Goal: Task Accomplishment & Management: Manage account settings

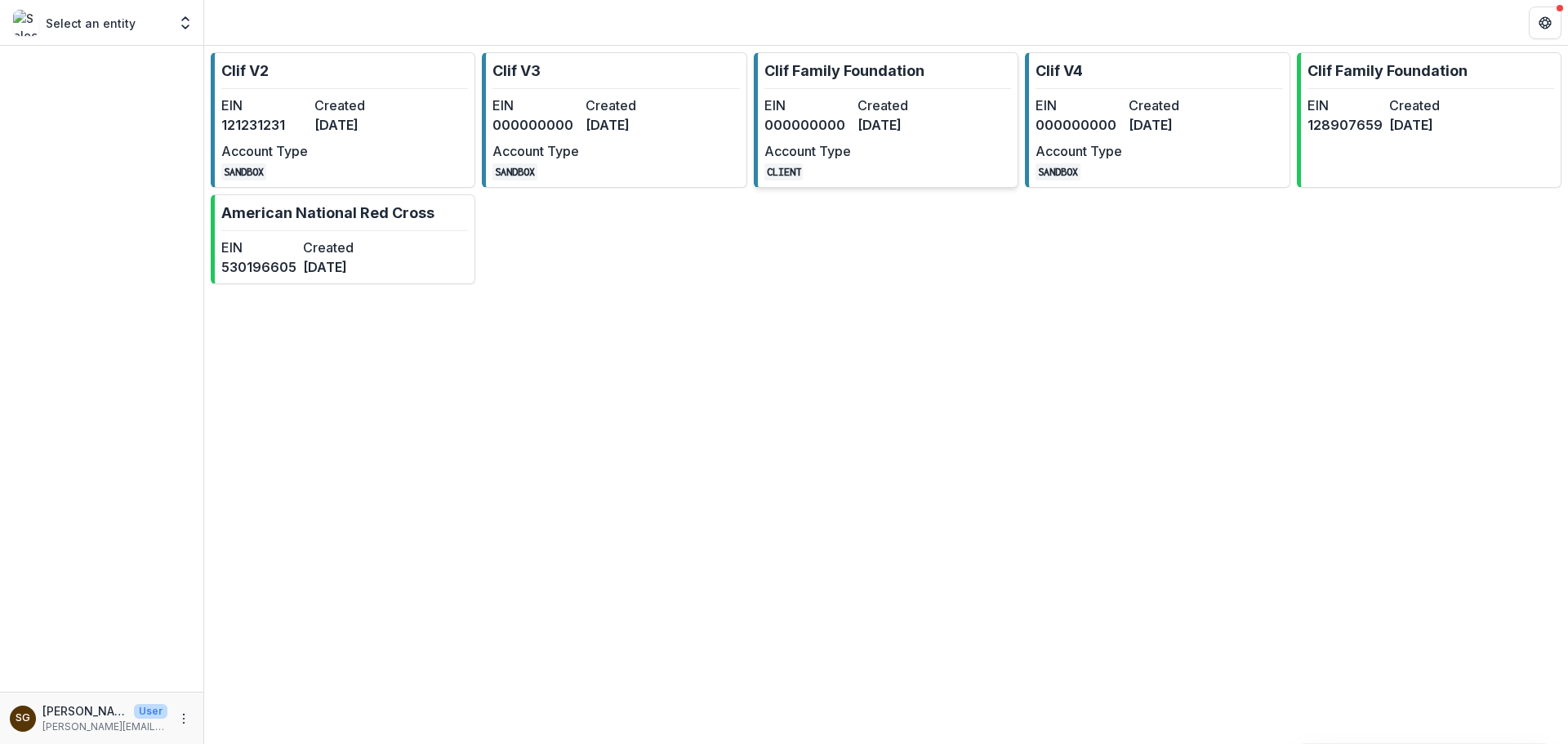
click at [835, 112] on dt "EIN" at bounding box center [807, 105] width 86 height 20
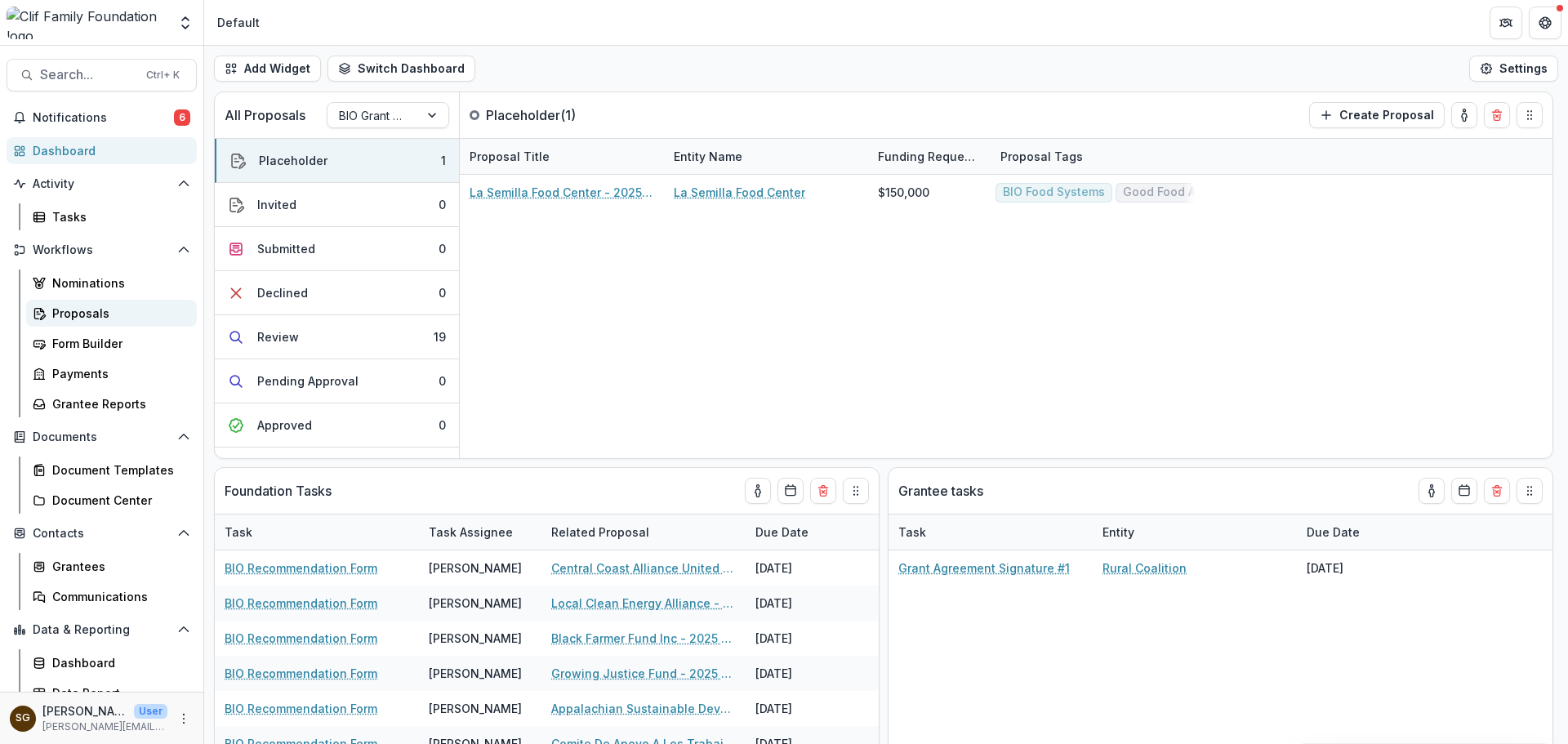
click at [105, 316] on div "Proposals" at bounding box center [118, 313] width 131 height 17
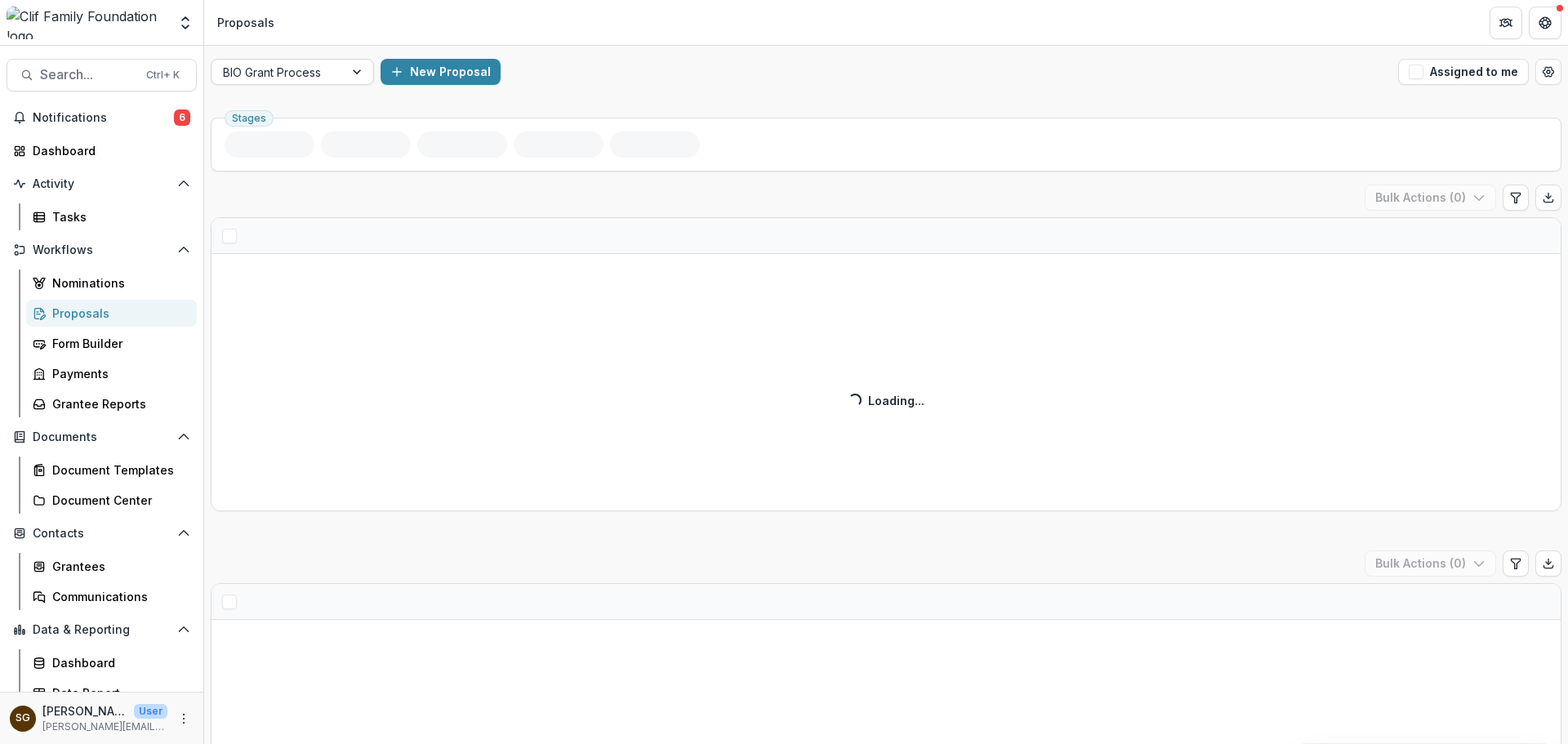
click at [316, 66] on div at bounding box center [277, 73] width 110 height 21
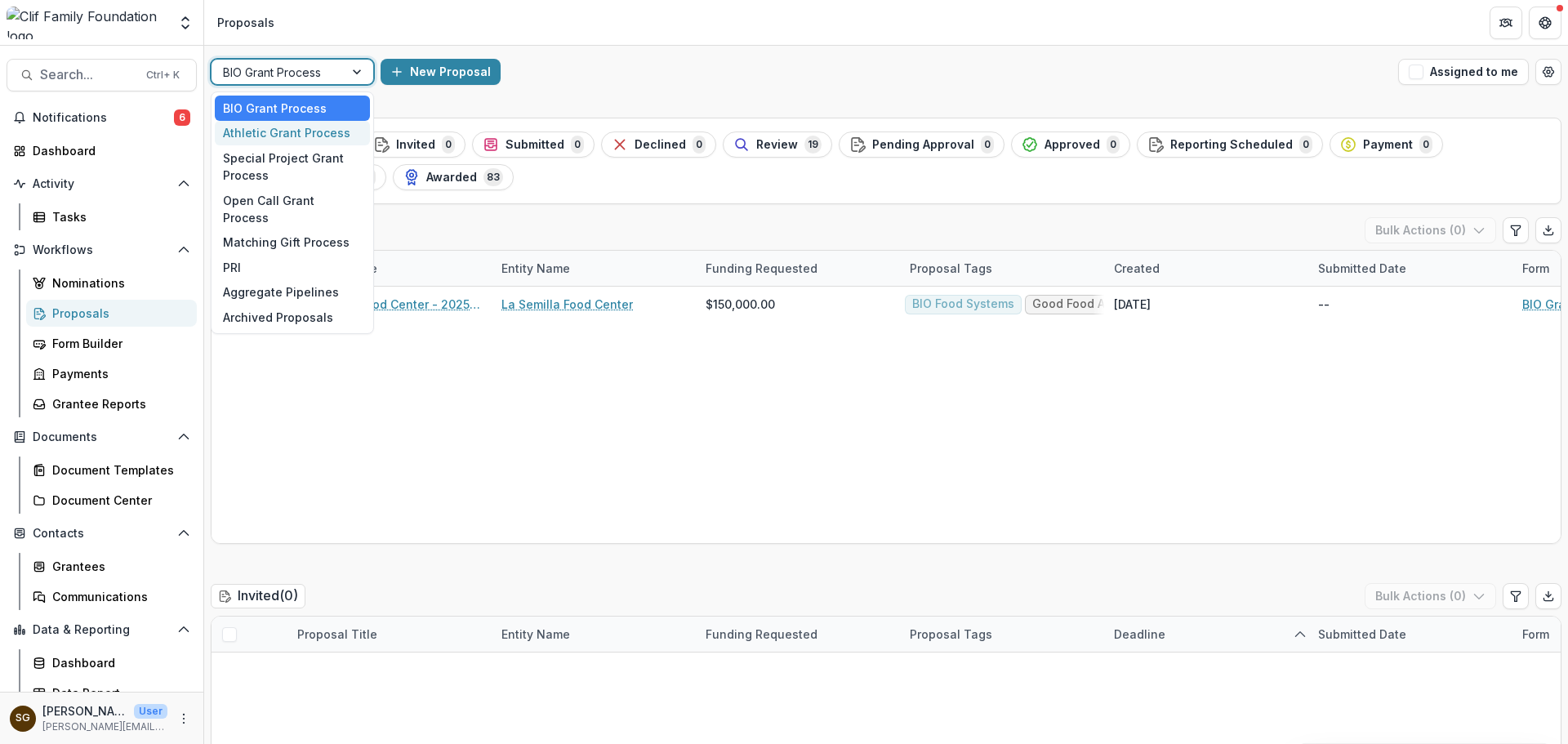
click at [313, 132] on div "Athletic Grant Process" at bounding box center [293, 133] width 155 height 25
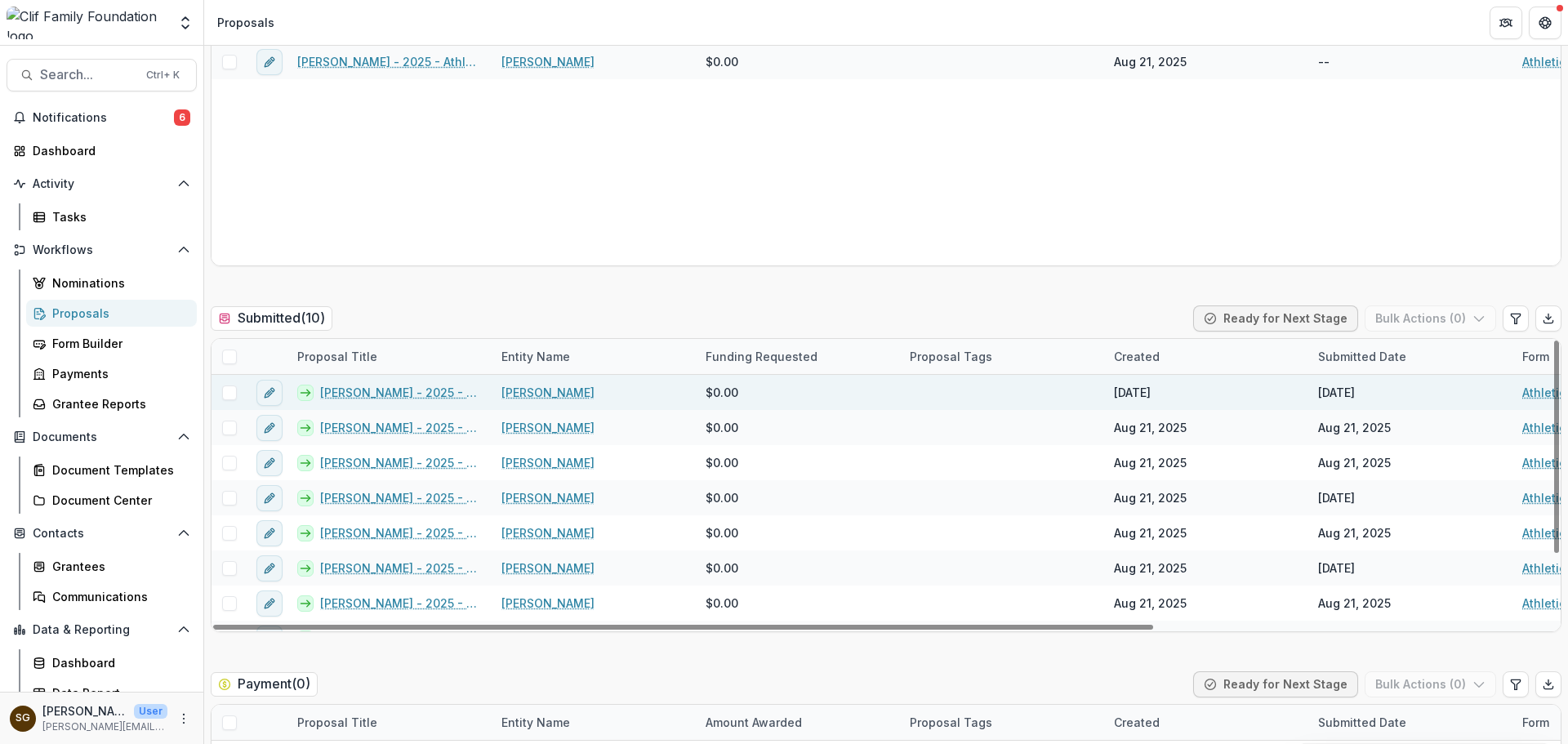
click at [224, 388] on span at bounding box center [229, 392] width 15 height 15
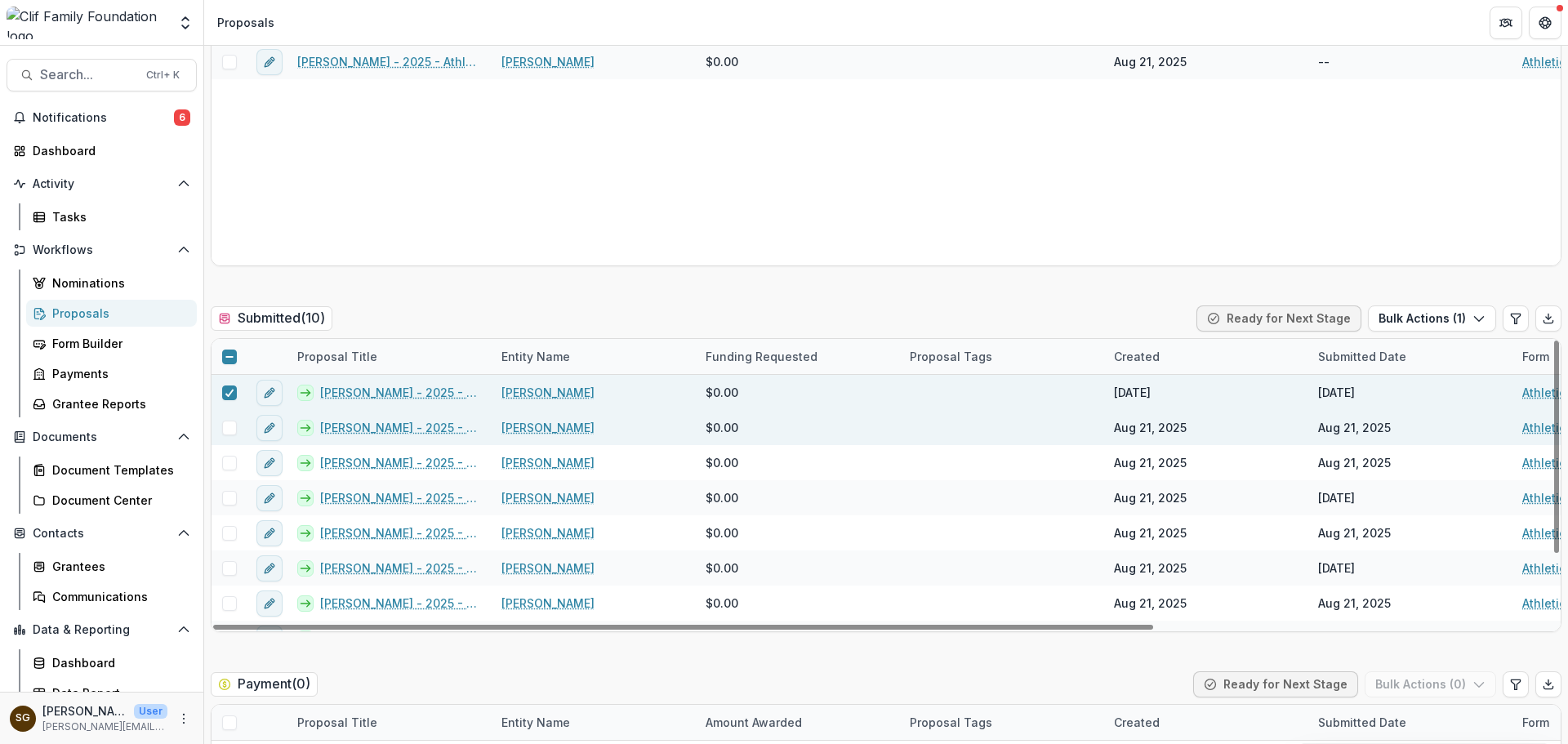
click at [224, 426] on span at bounding box center [229, 427] width 15 height 15
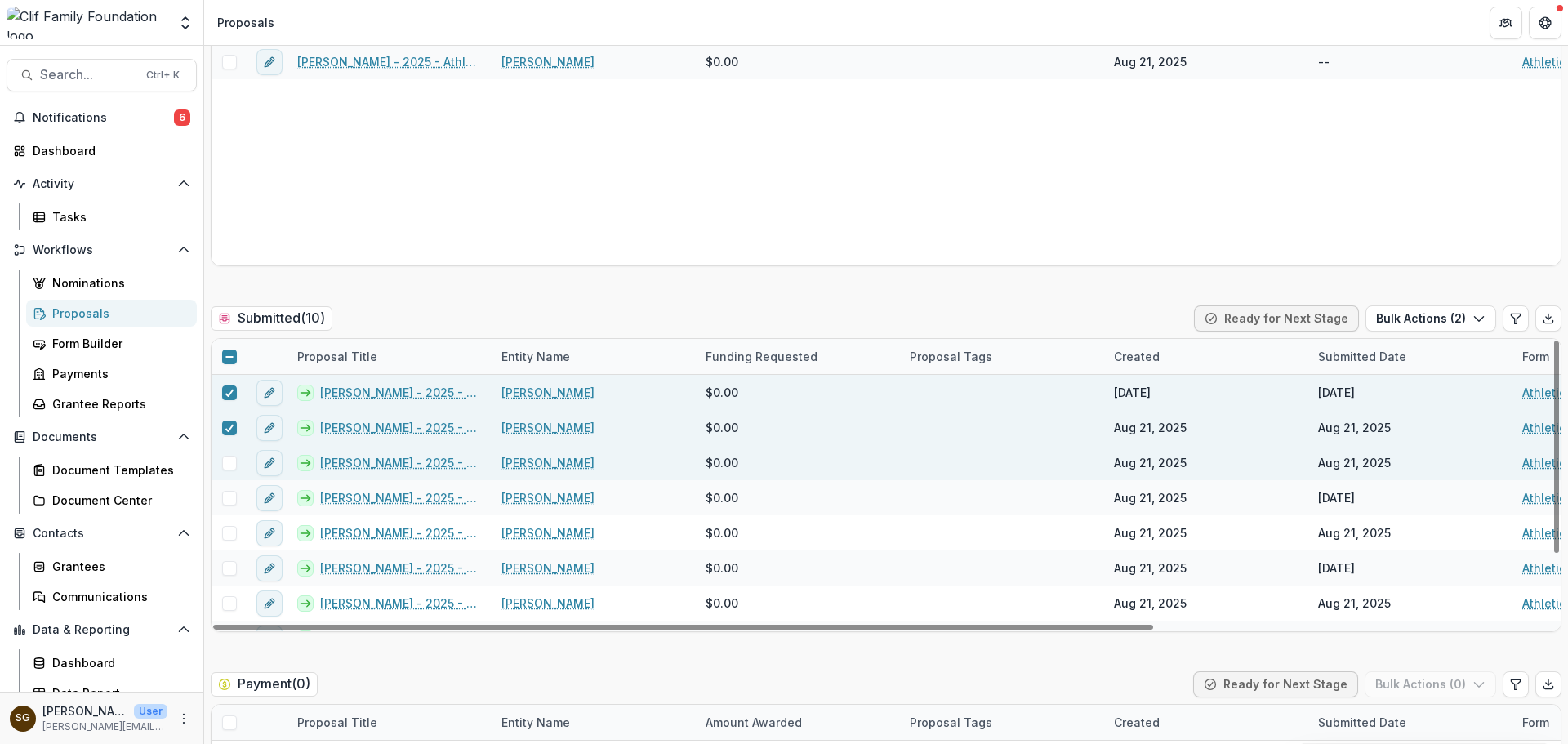
click at [235, 463] on span at bounding box center [229, 463] width 15 height 15
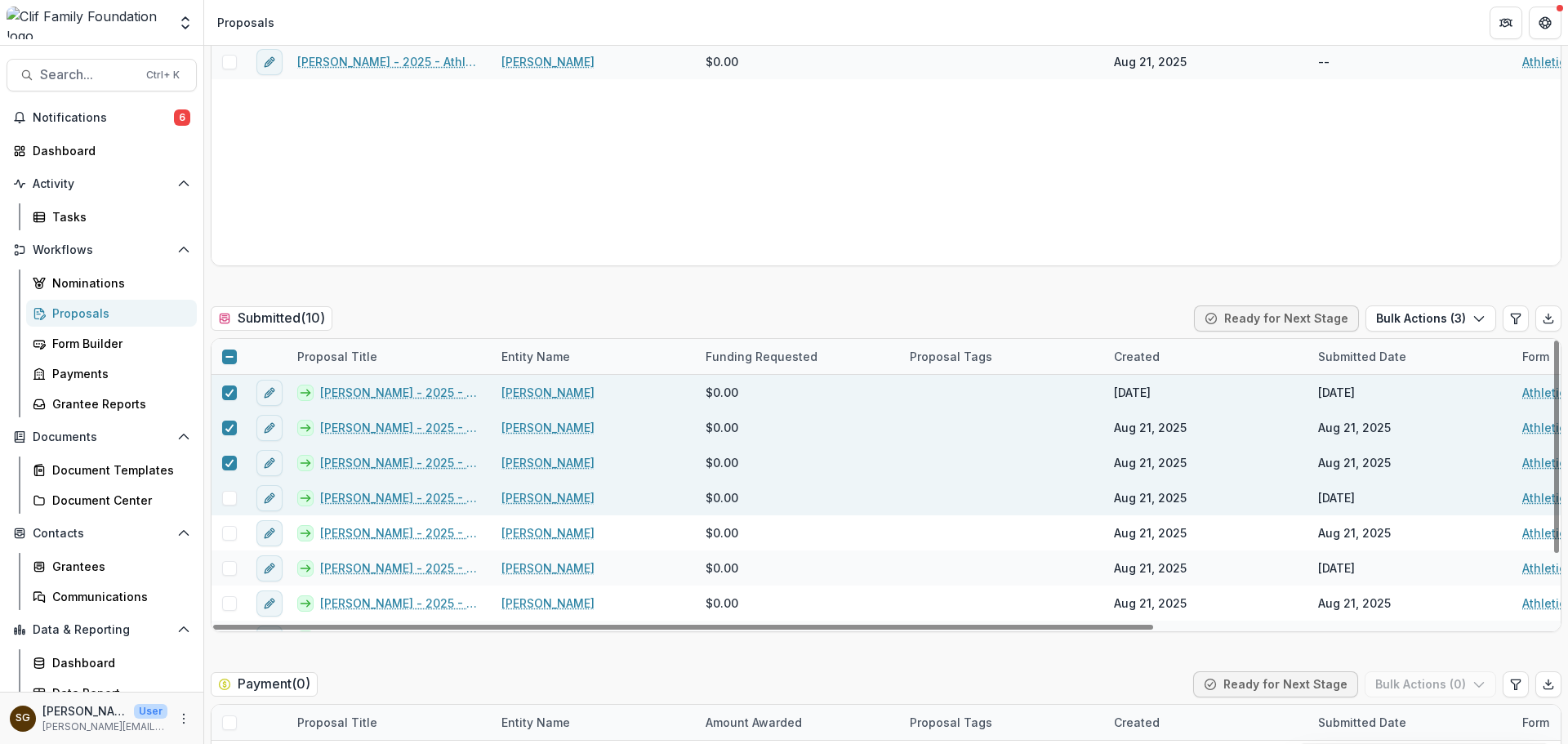
click at [230, 490] on span at bounding box center [229, 497] width 15 height 15
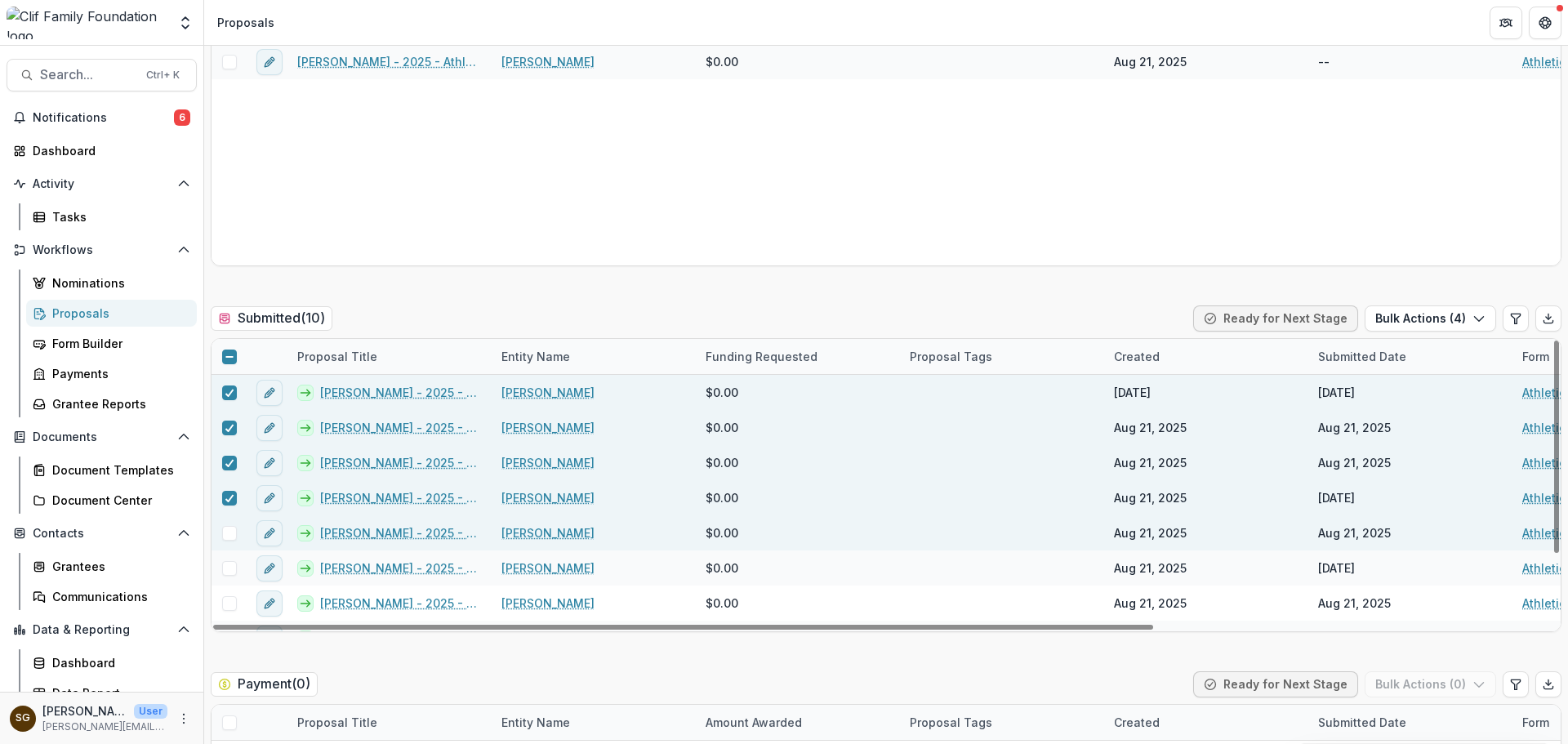
click at [231, 536] on span at bounding box center [229, 533] width 15 height 15
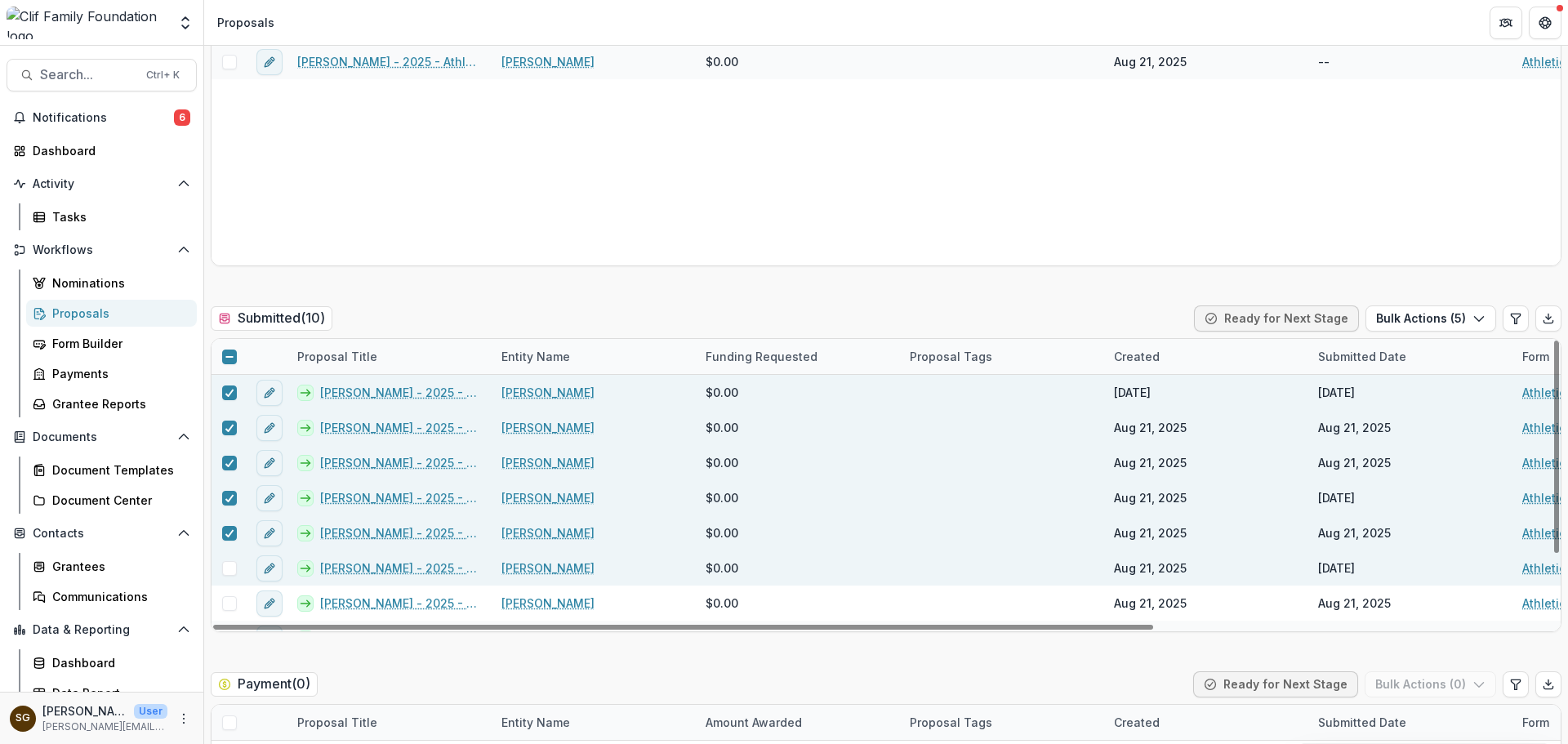
click at [232, 573] on span at bounding box center [229, 568] width 15 height 15
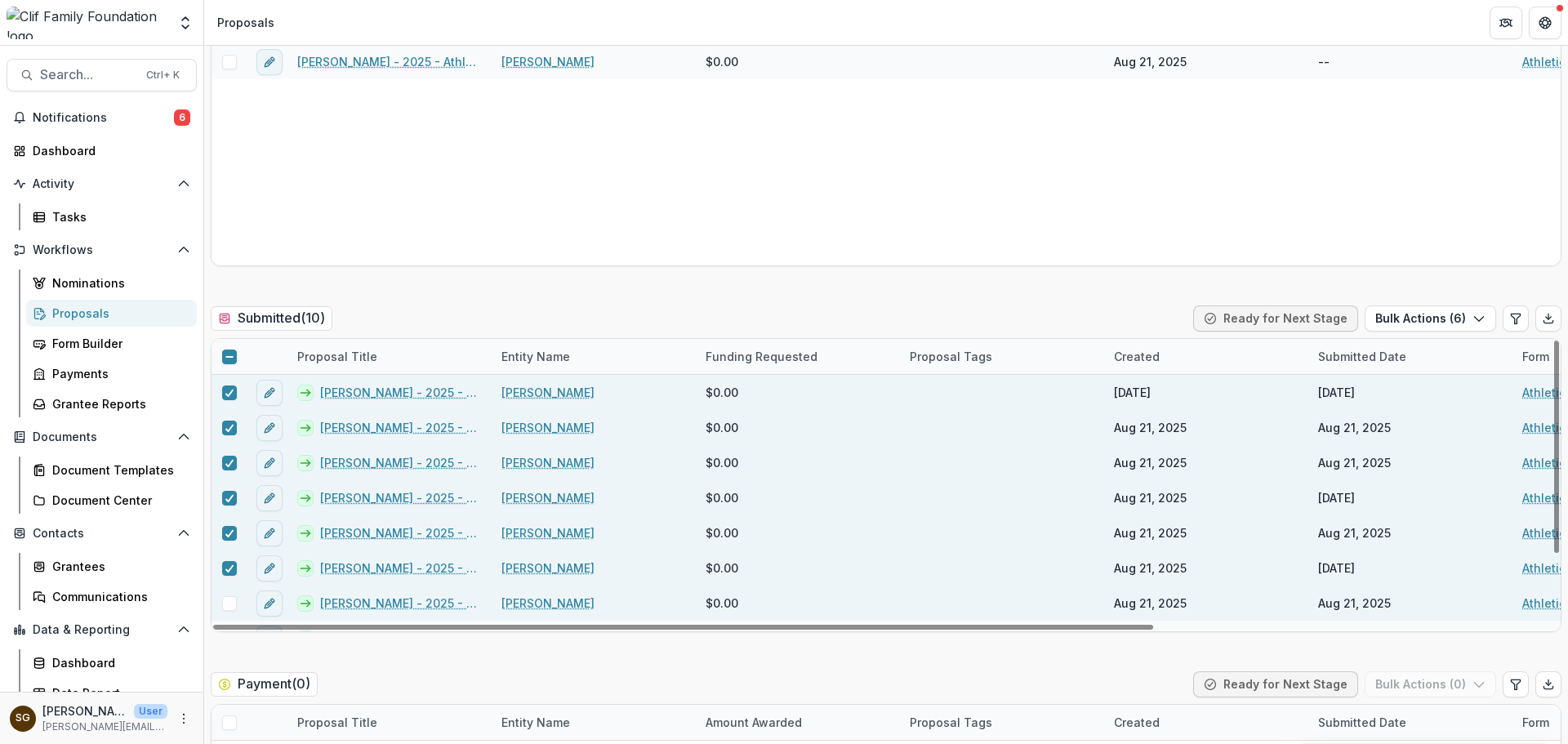
click at [228, 600] on span at bounding box center [229, 602] width 15 height 15
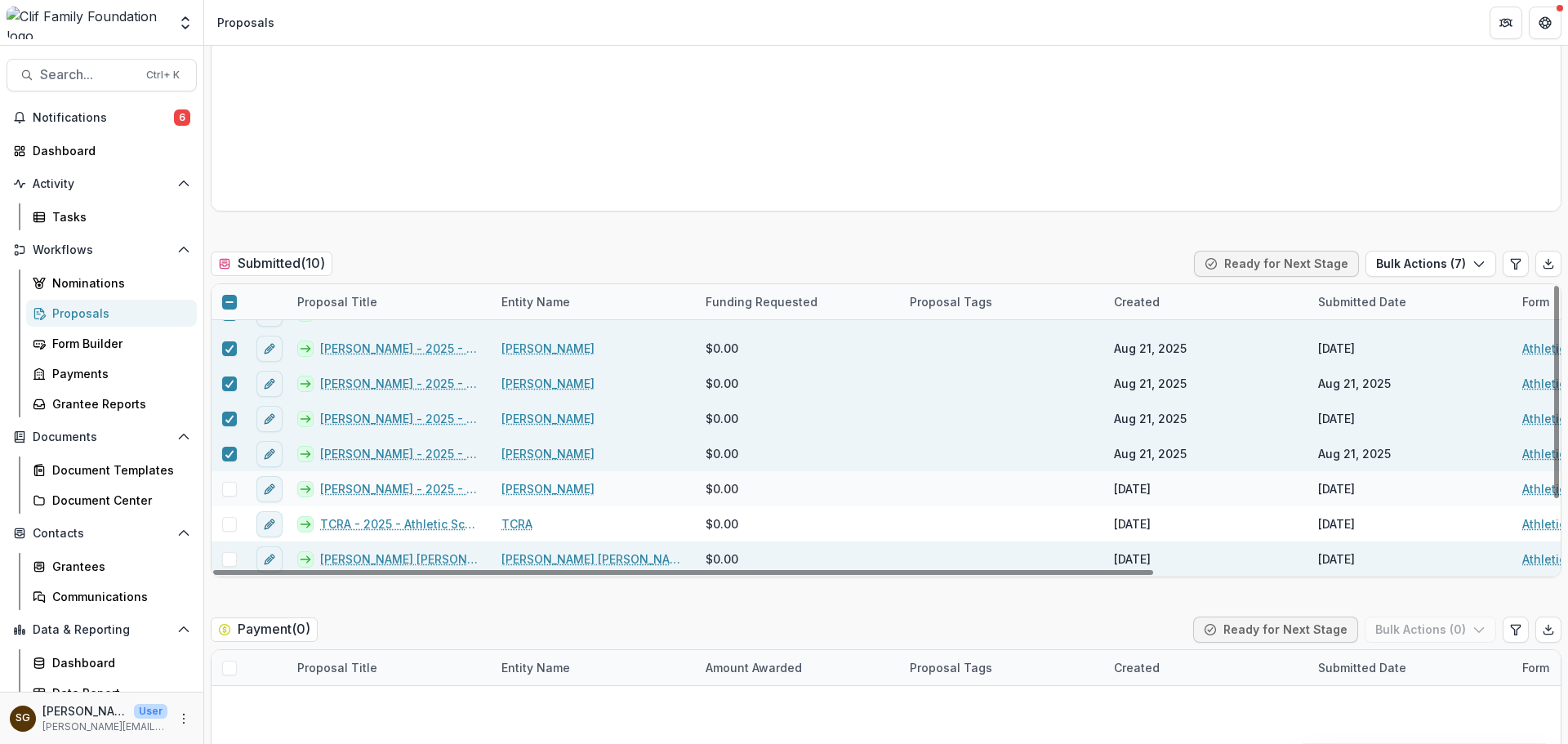
scroll to position [326, 0]
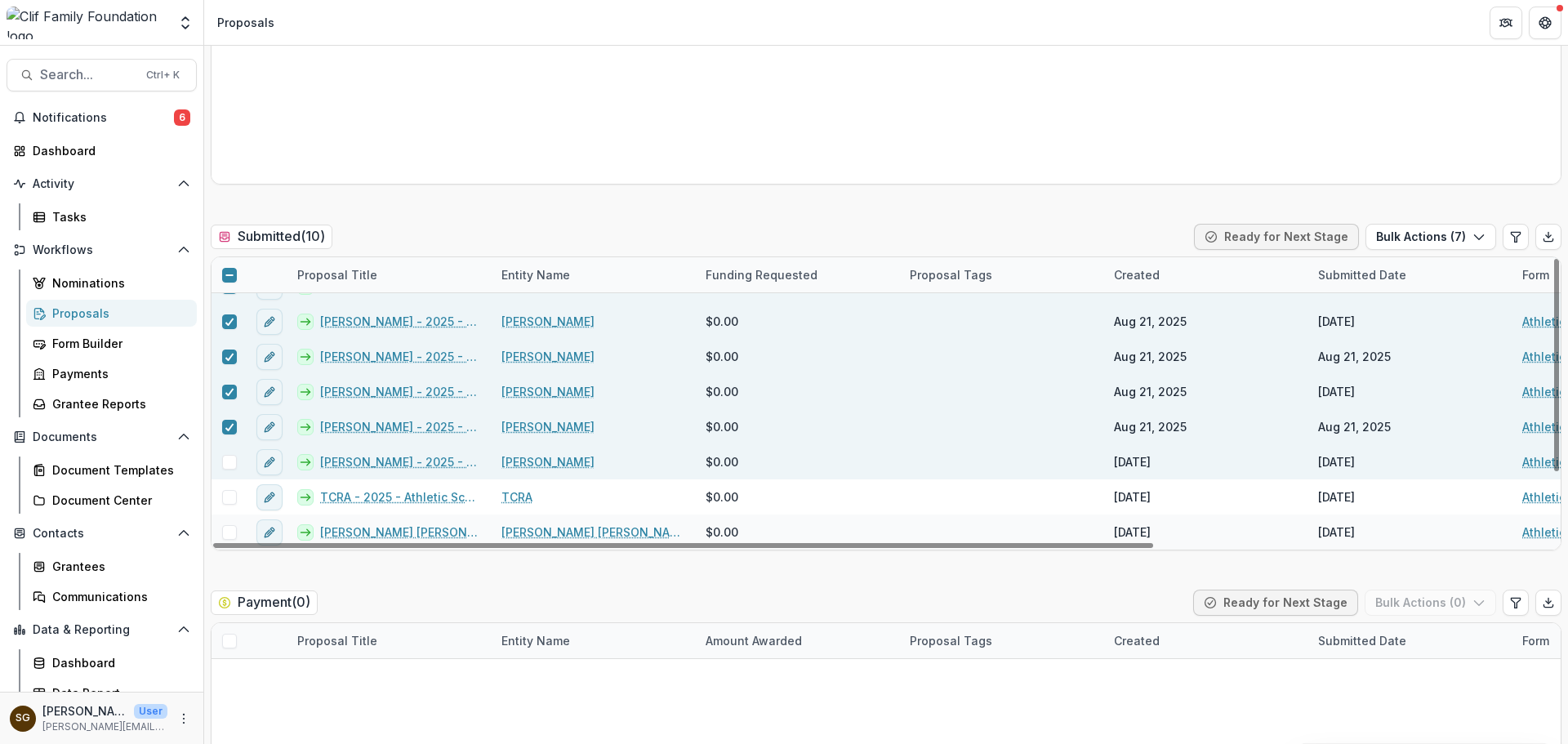
click at [231, 464] on span at bounding box center [229, 462] width 15 height 15
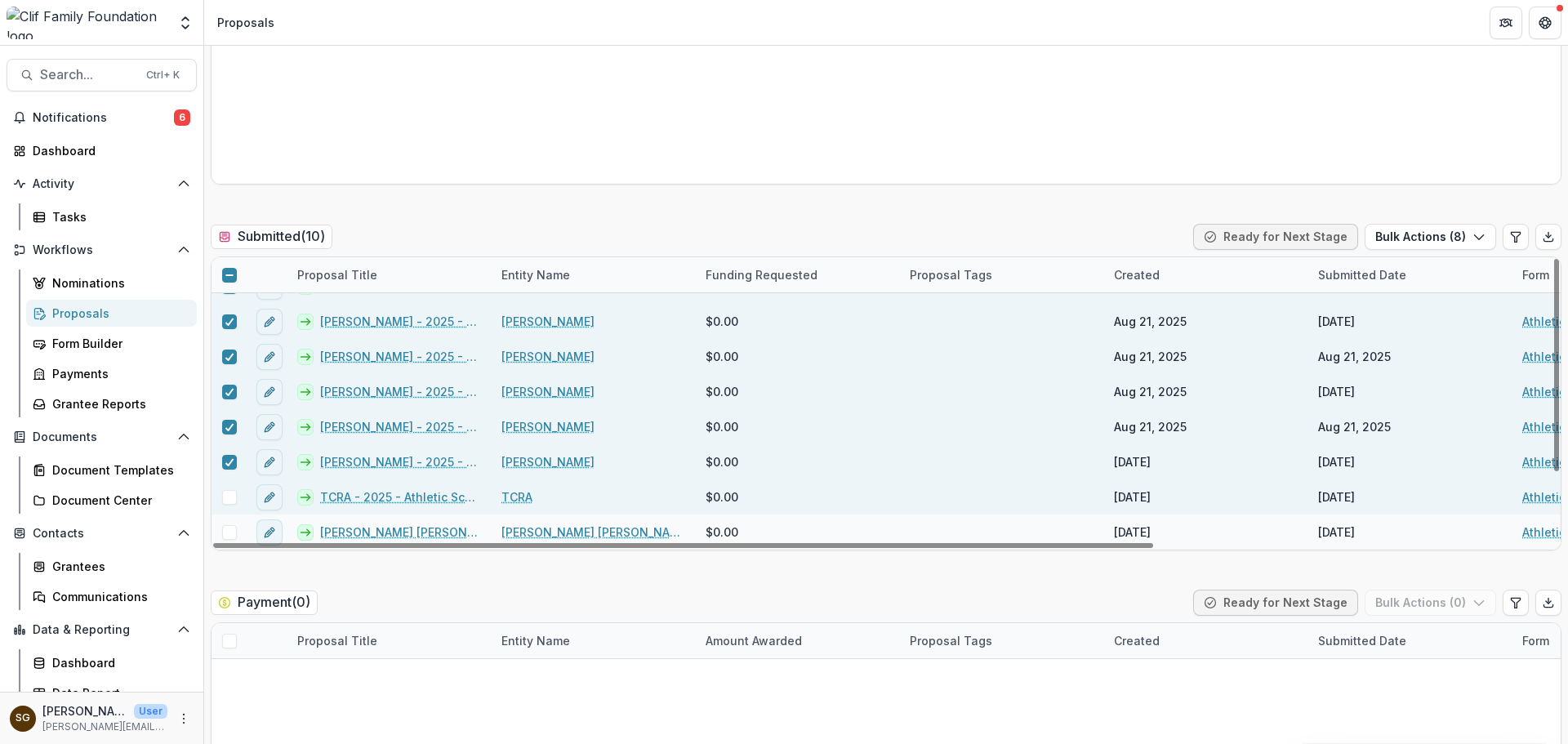
click at [230, 495] on span at bounding box center [229, 496] width 15 height 15
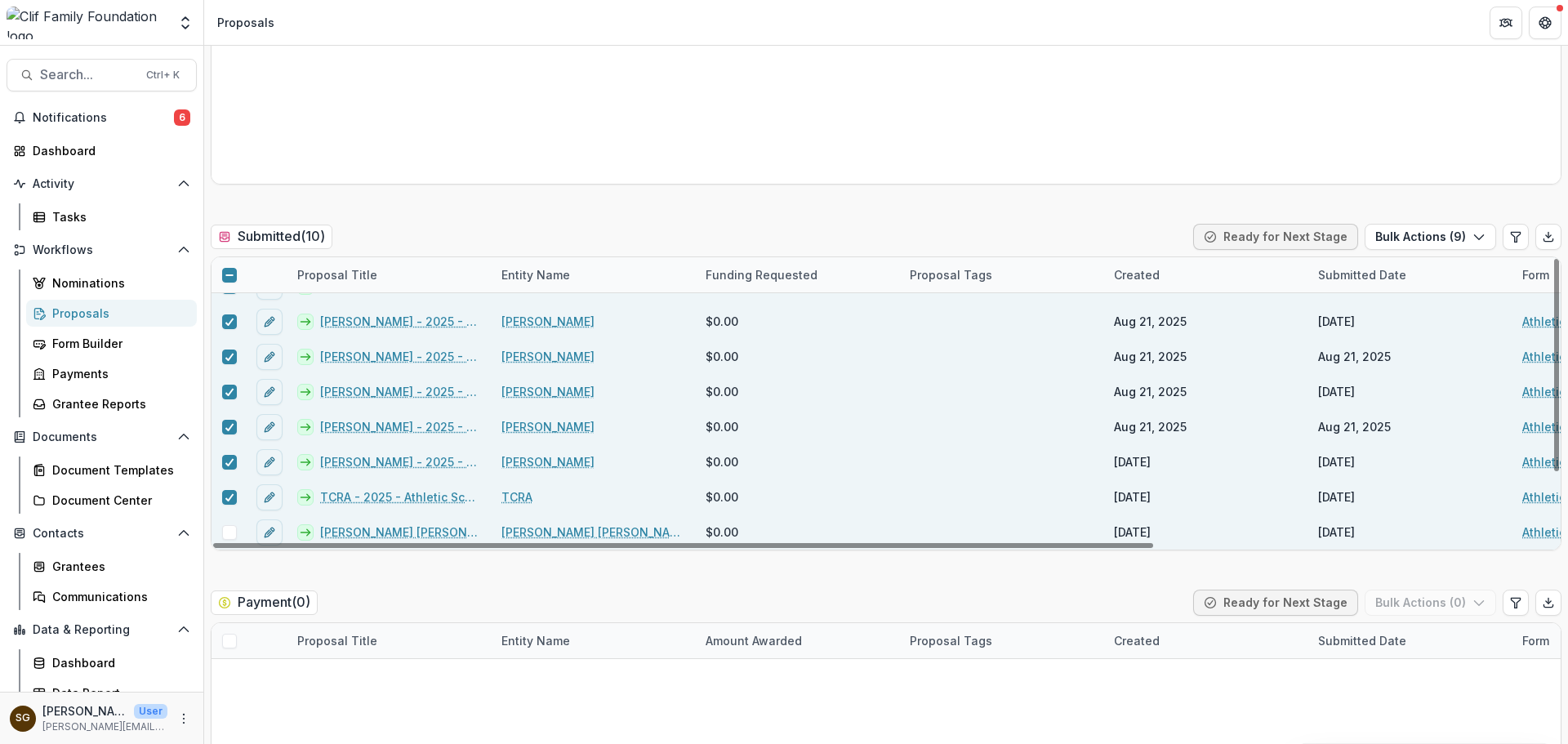
click at [228, 528] on span at bounding box center [229, 532] width 15 height 15
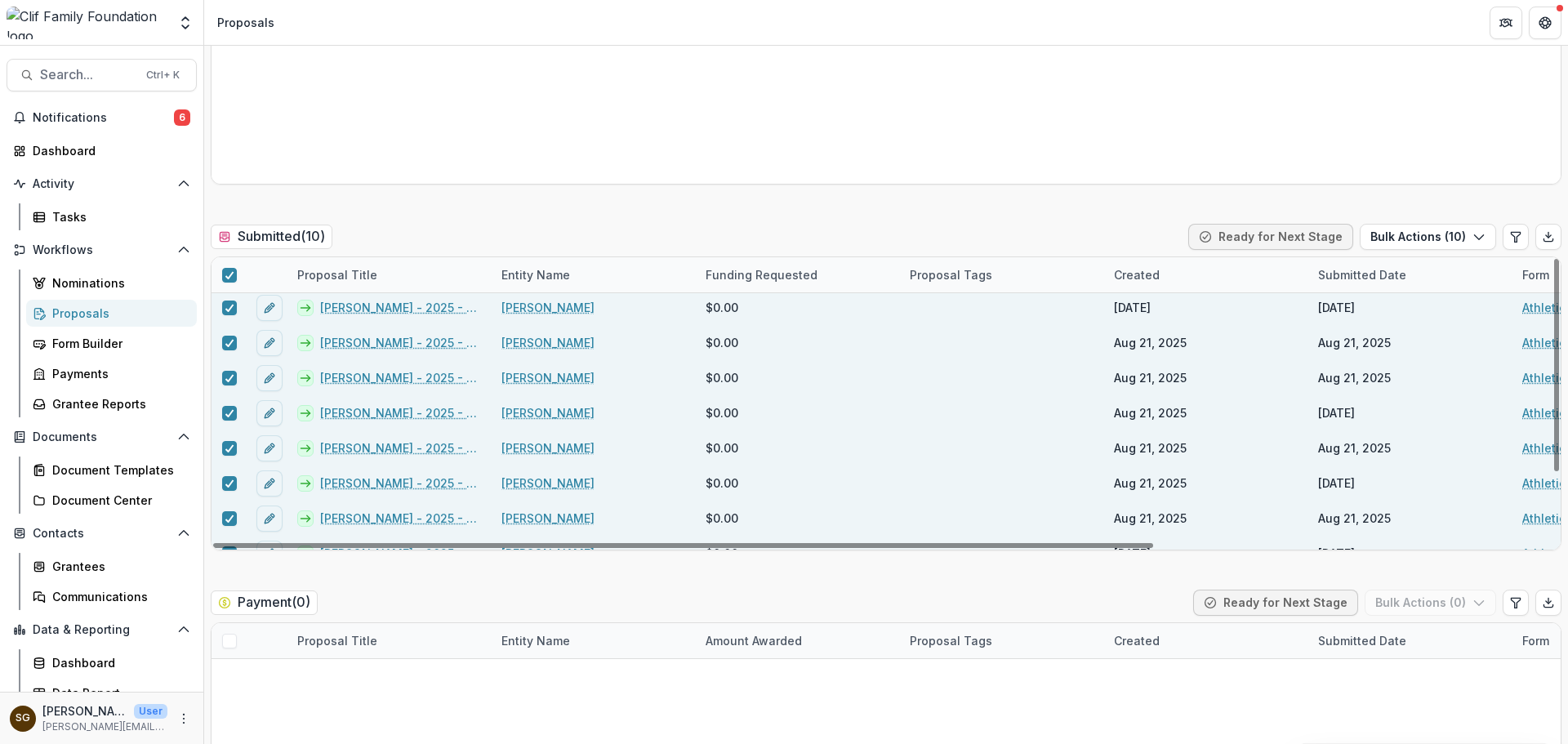
scroll to position [0, 0]
click at [1462, 228] on button "Bulk Actions ( 10 )" at bounding box center [1428, 236] width 136 height 26
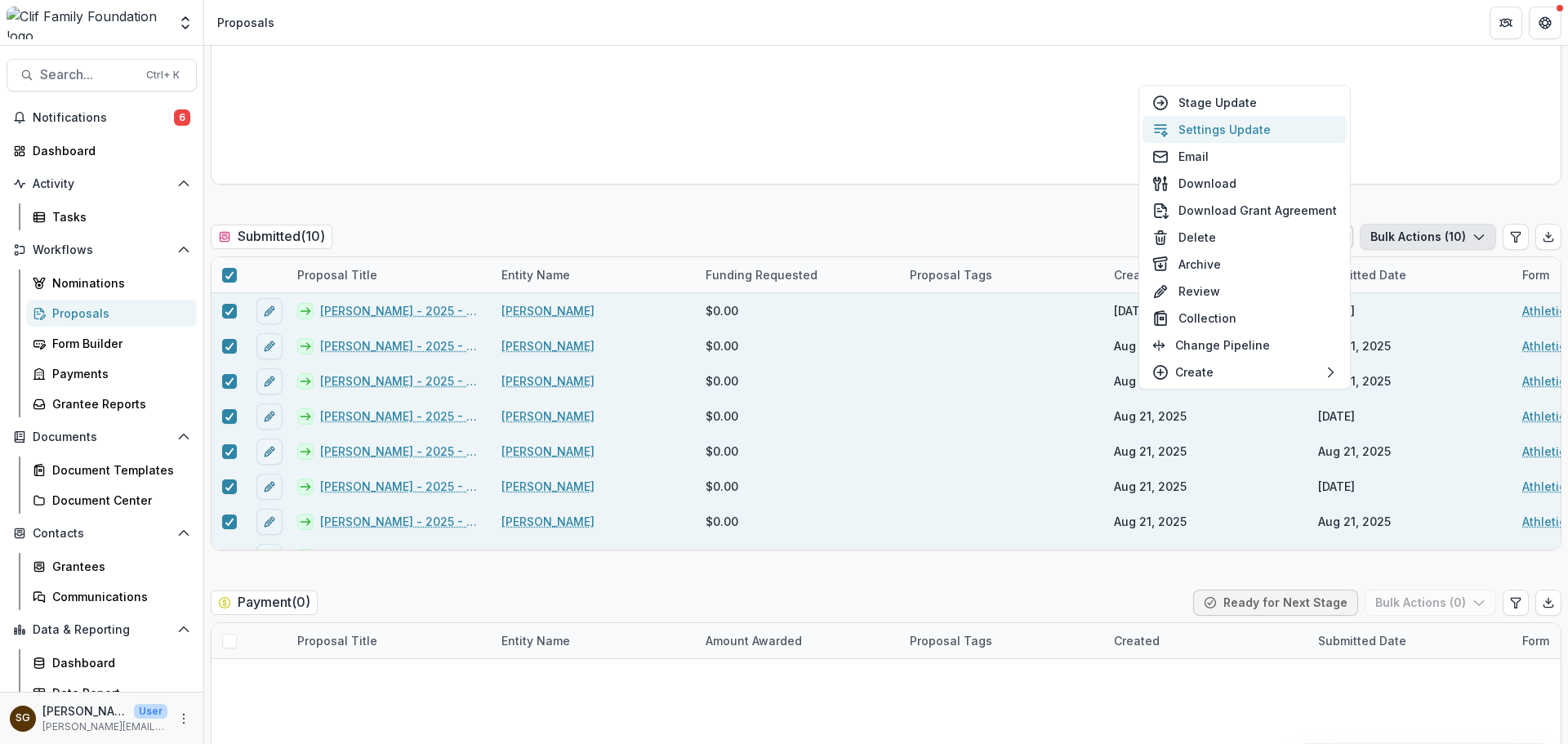
click at [1242, 128] on button "Settings Update" at bounding box center [1244, 129] width 204 height 27
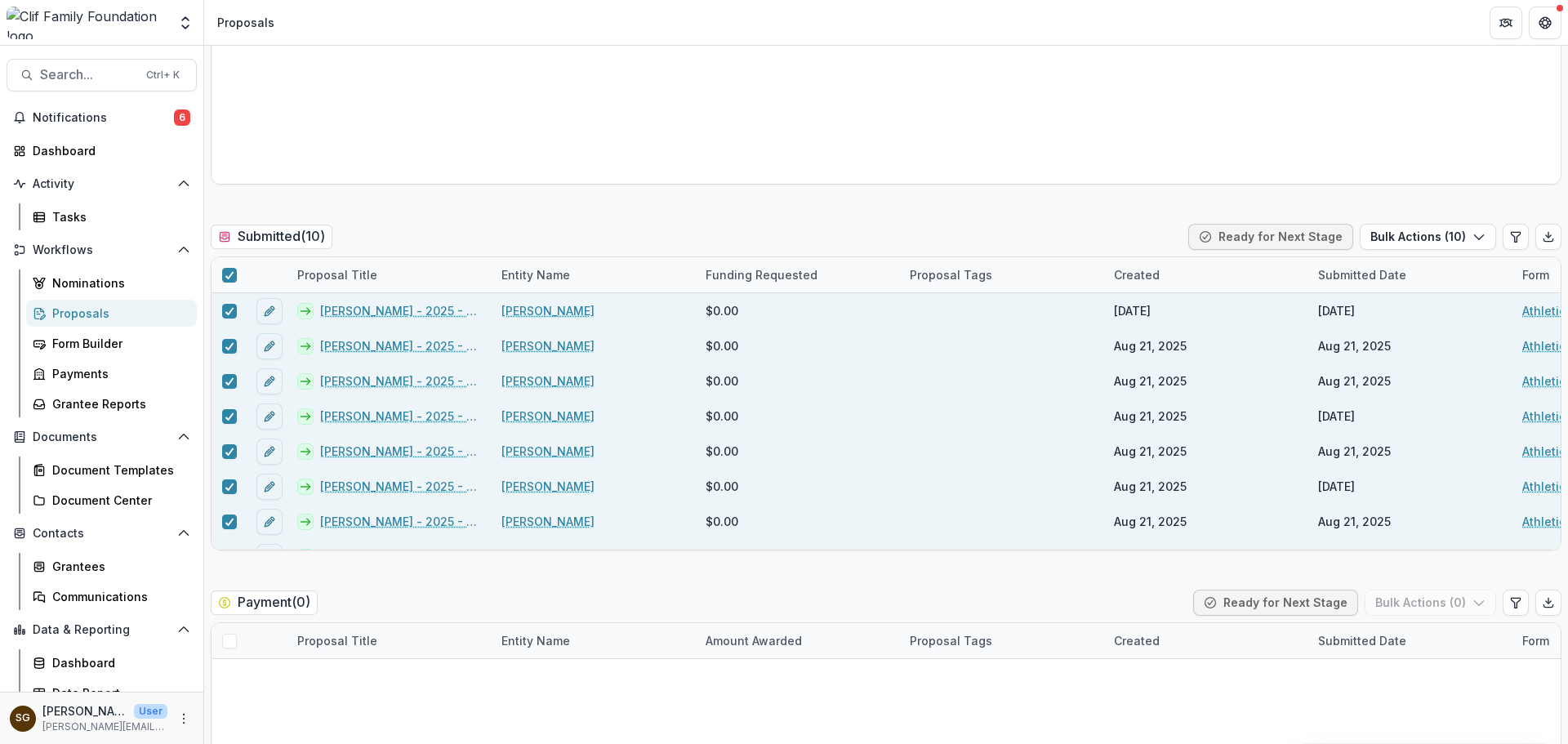
type input "**"
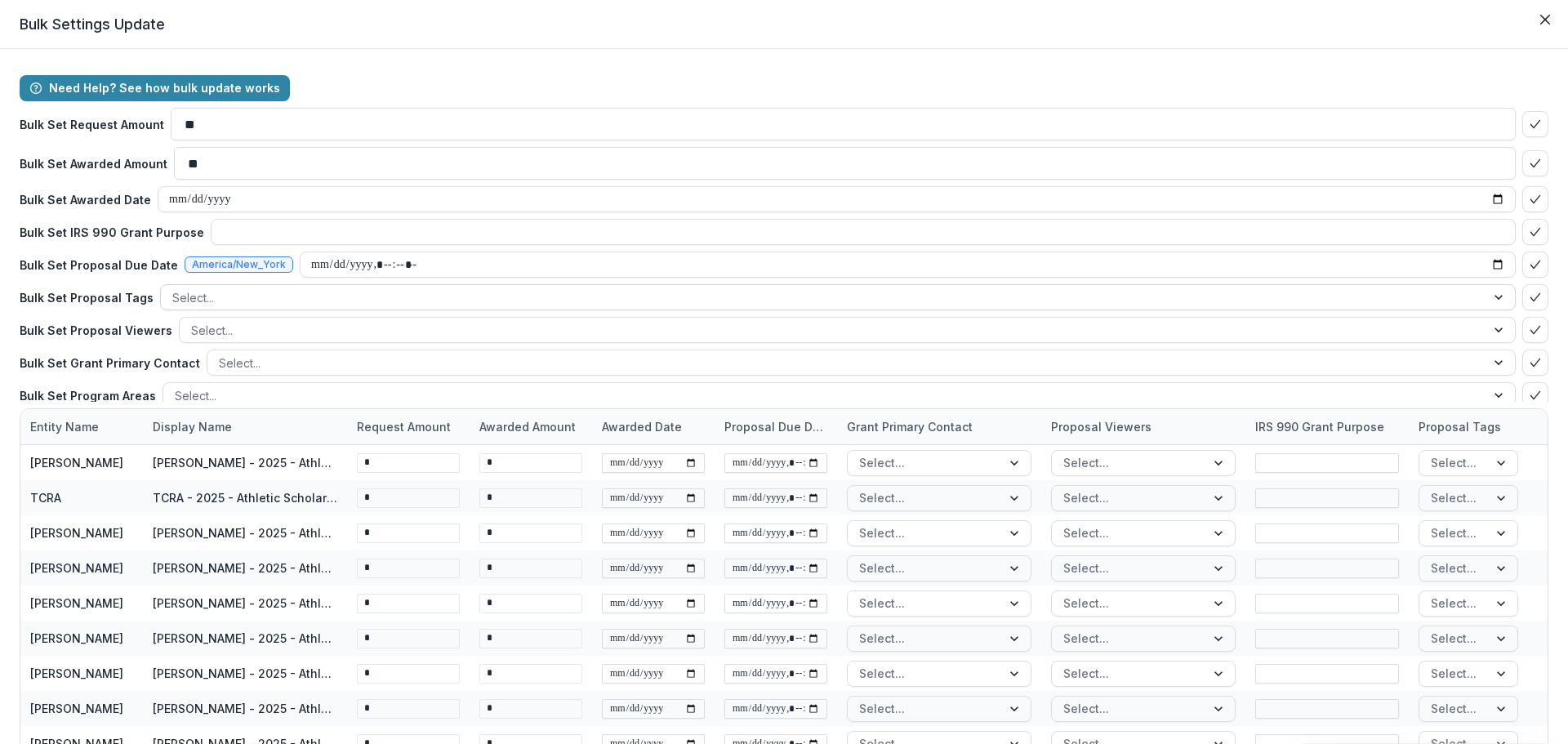
click at [228, 291] on div at bounding box center [823, 298] width 1301 height 21
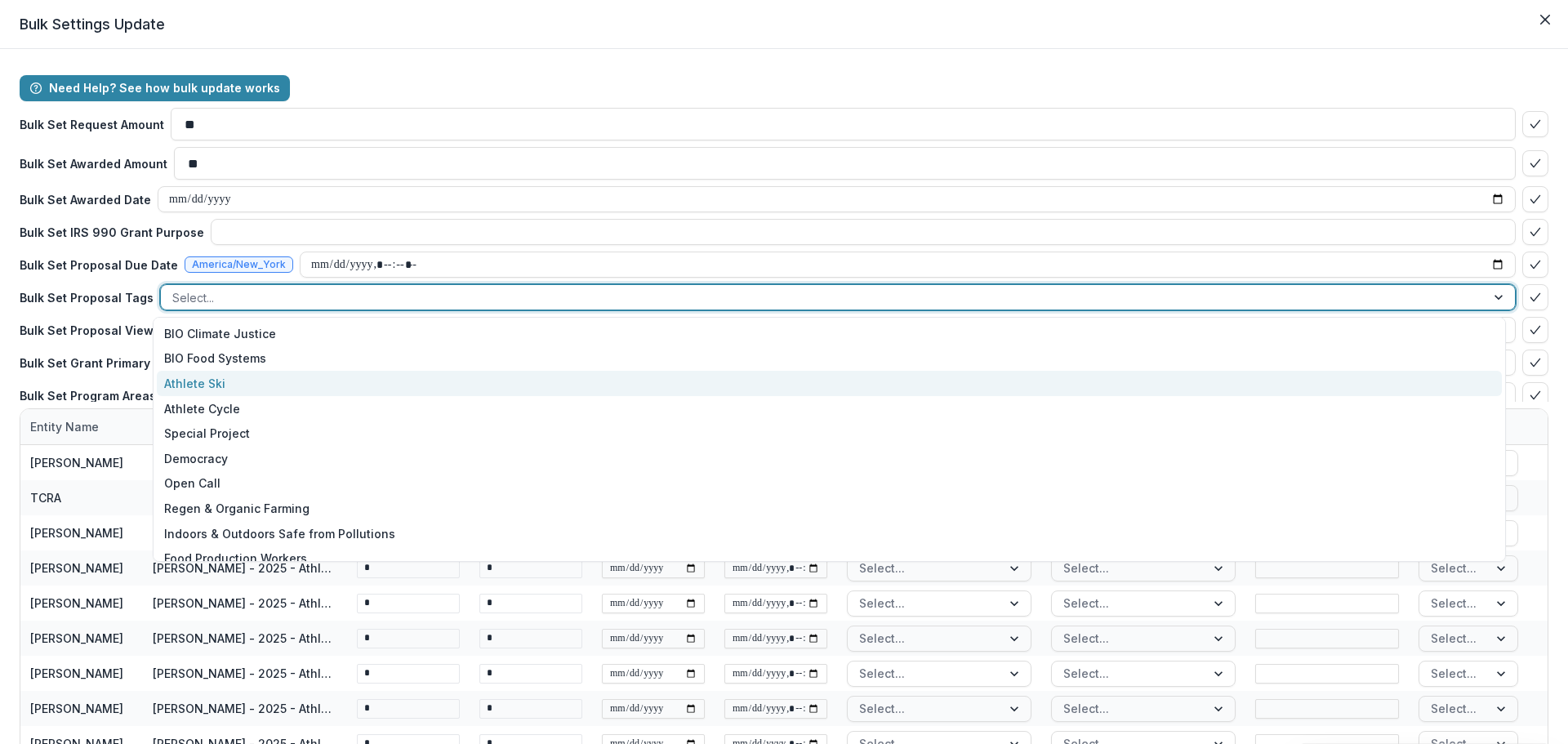
click at [243, 389] on div "Athlete Ski" at bounding box center [830, 382] width 1345 height 25
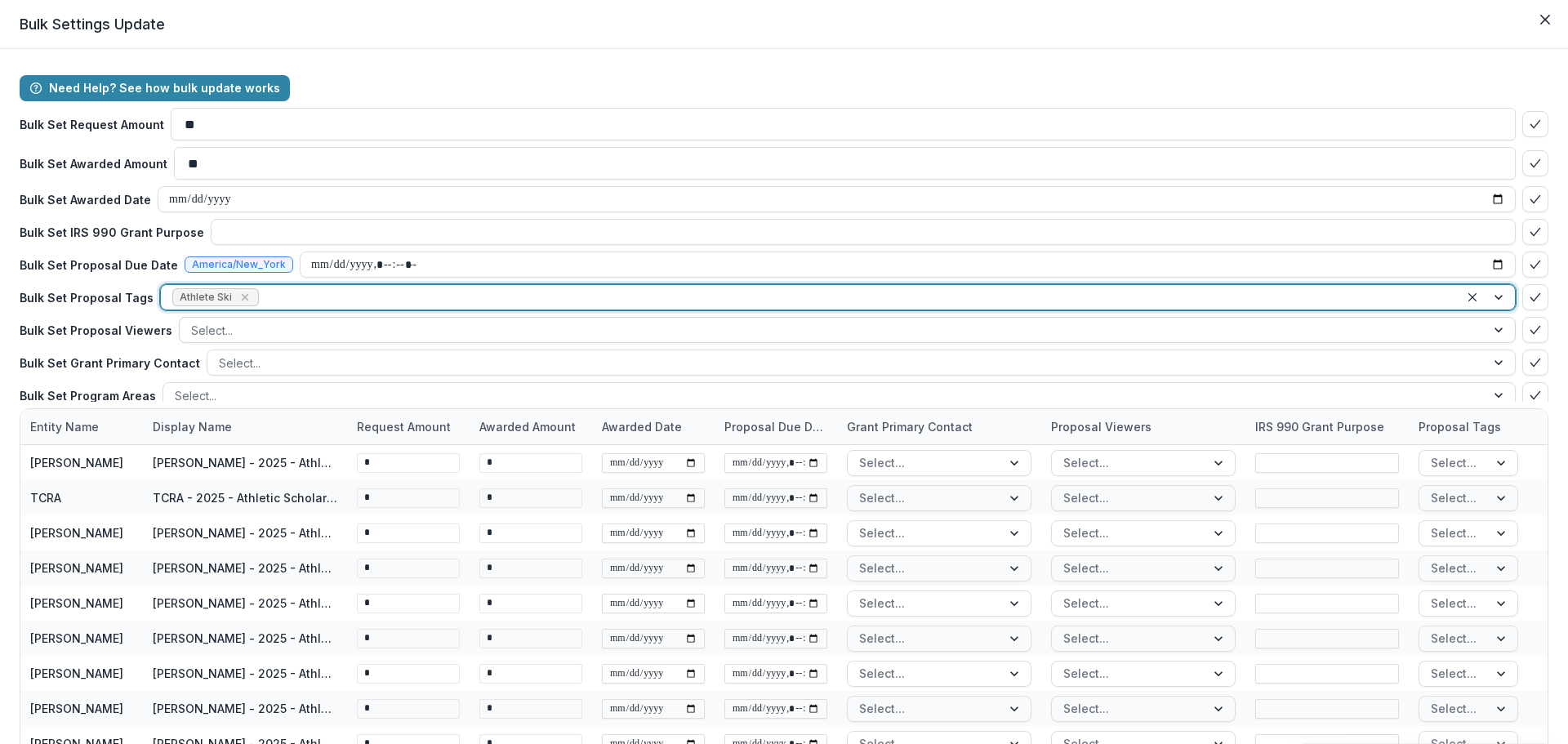
click at [228, 331] on div at bounding box center [832, 331] width 1283 height 21
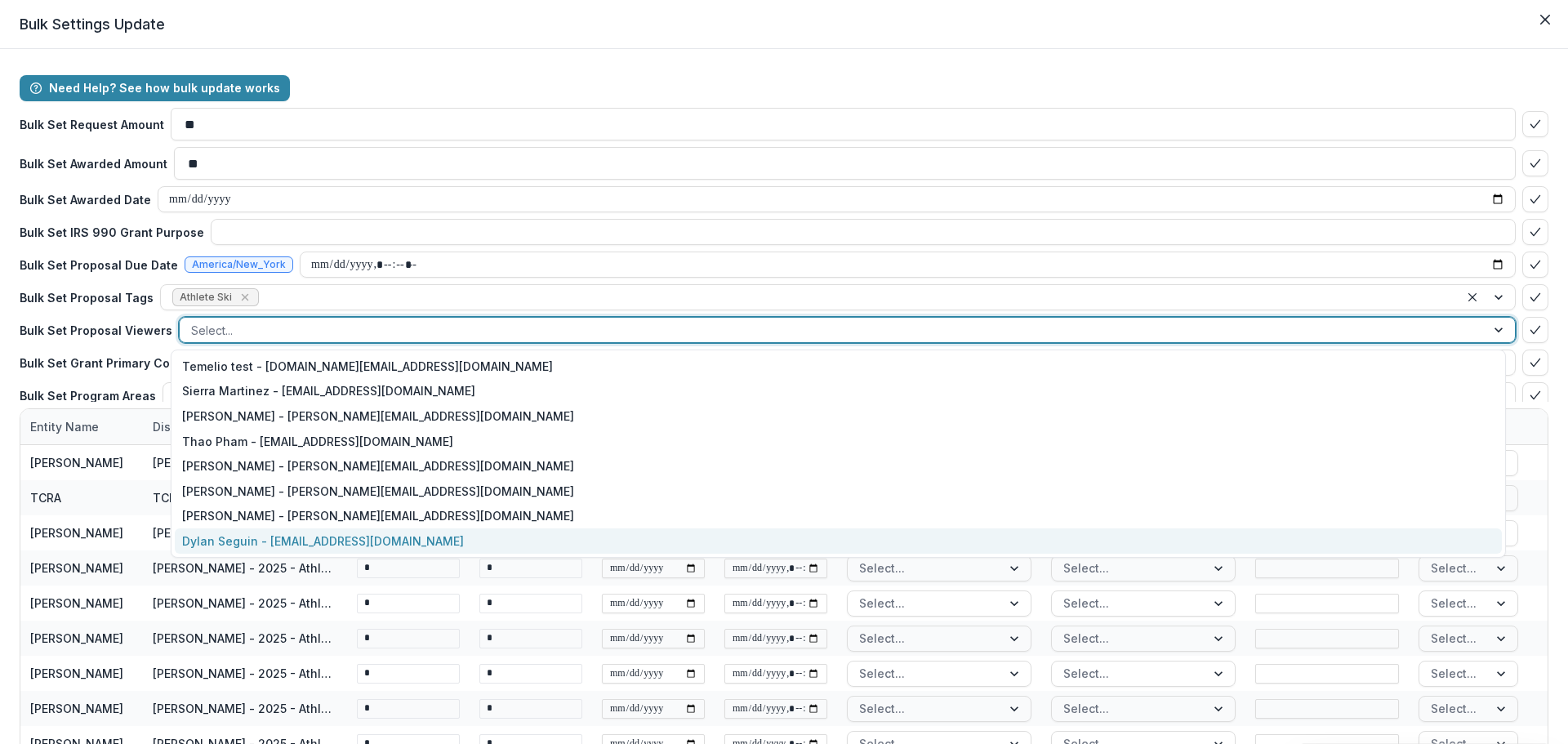
click at [237, 539] on div "Dylan Seguin - dylan@cliffamilyfoundation.org" at bounding box center [838, 540] width 1327 height 25
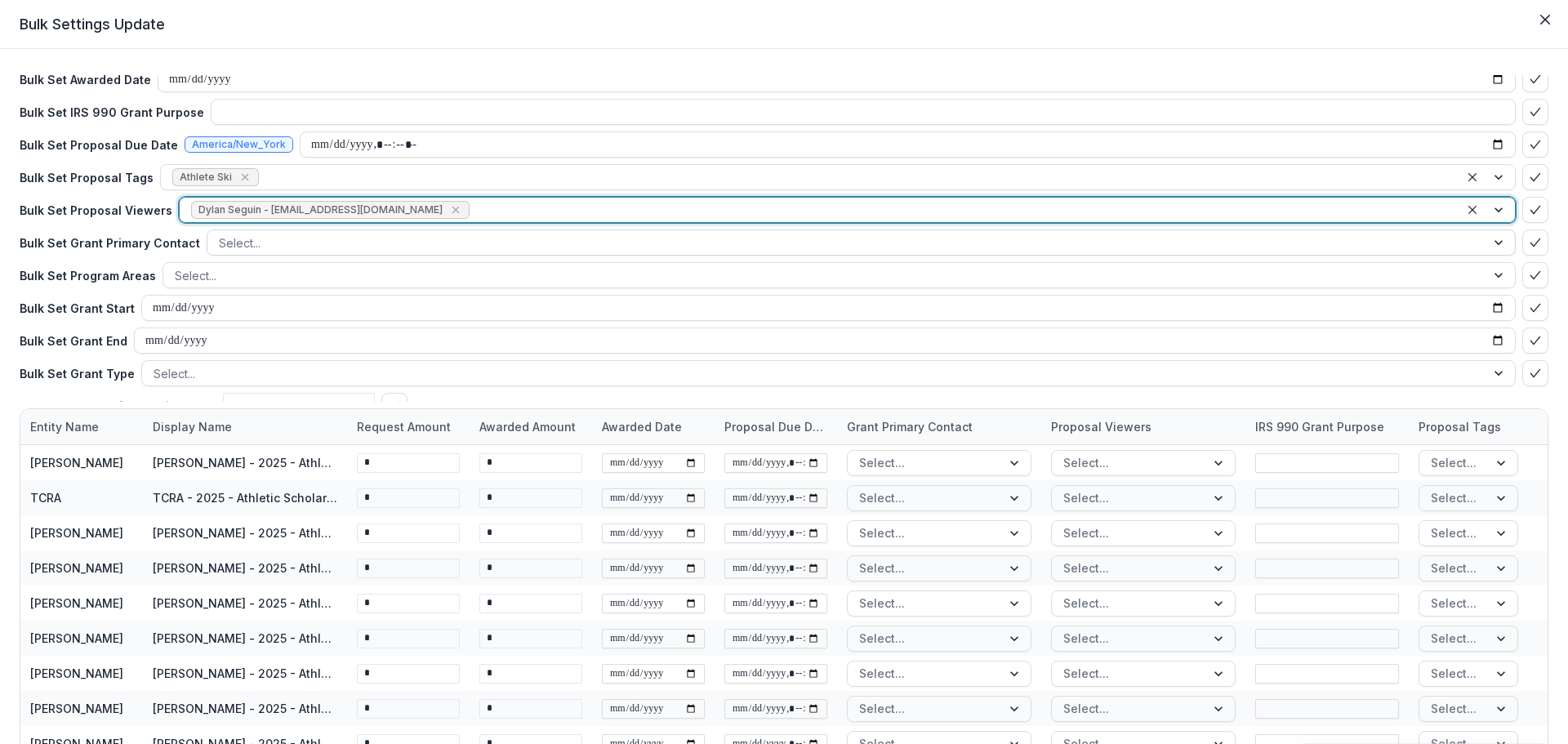
scroll to position [163, 0]
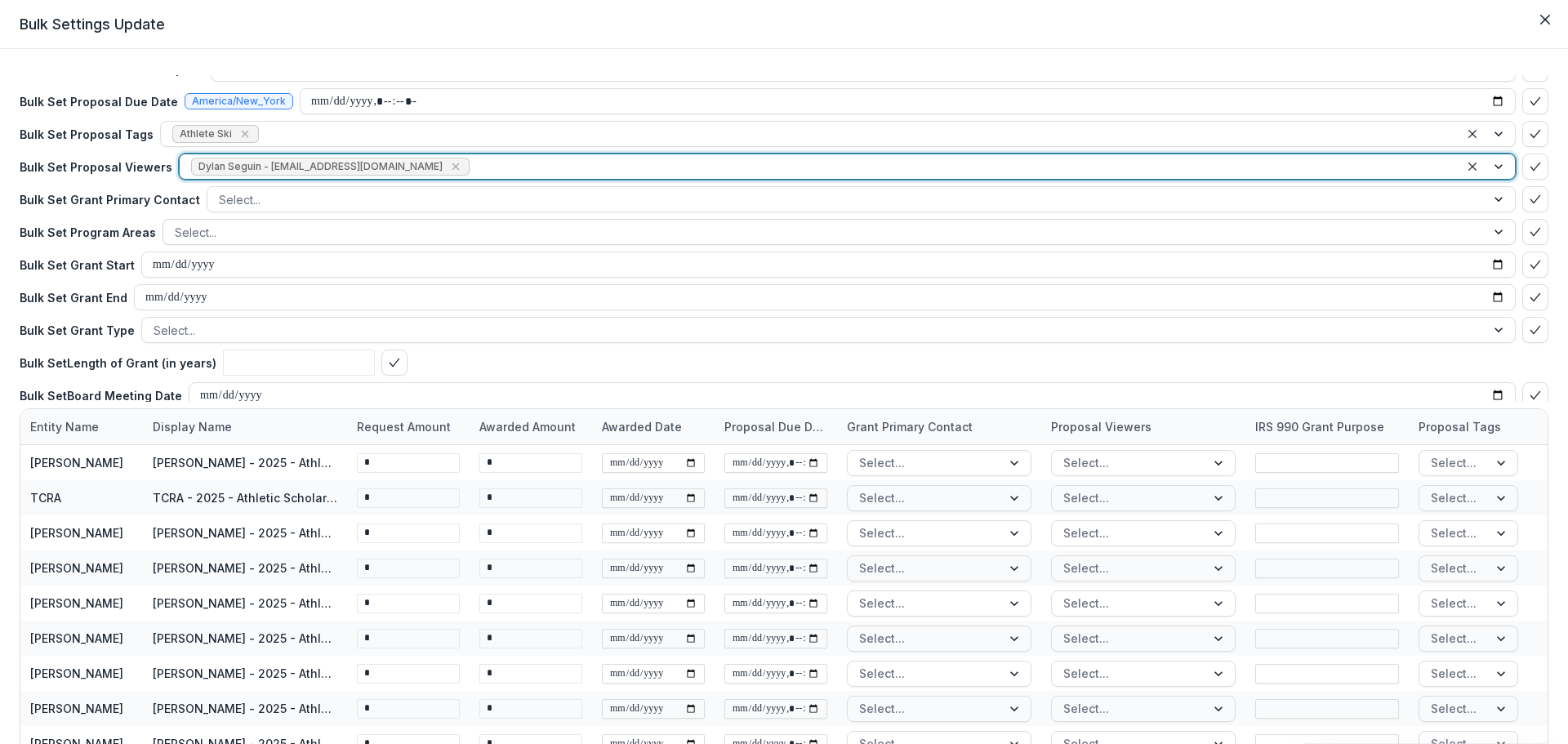
click at [226, 233] on div at bounding box center [824, 232] width 1299 height 21
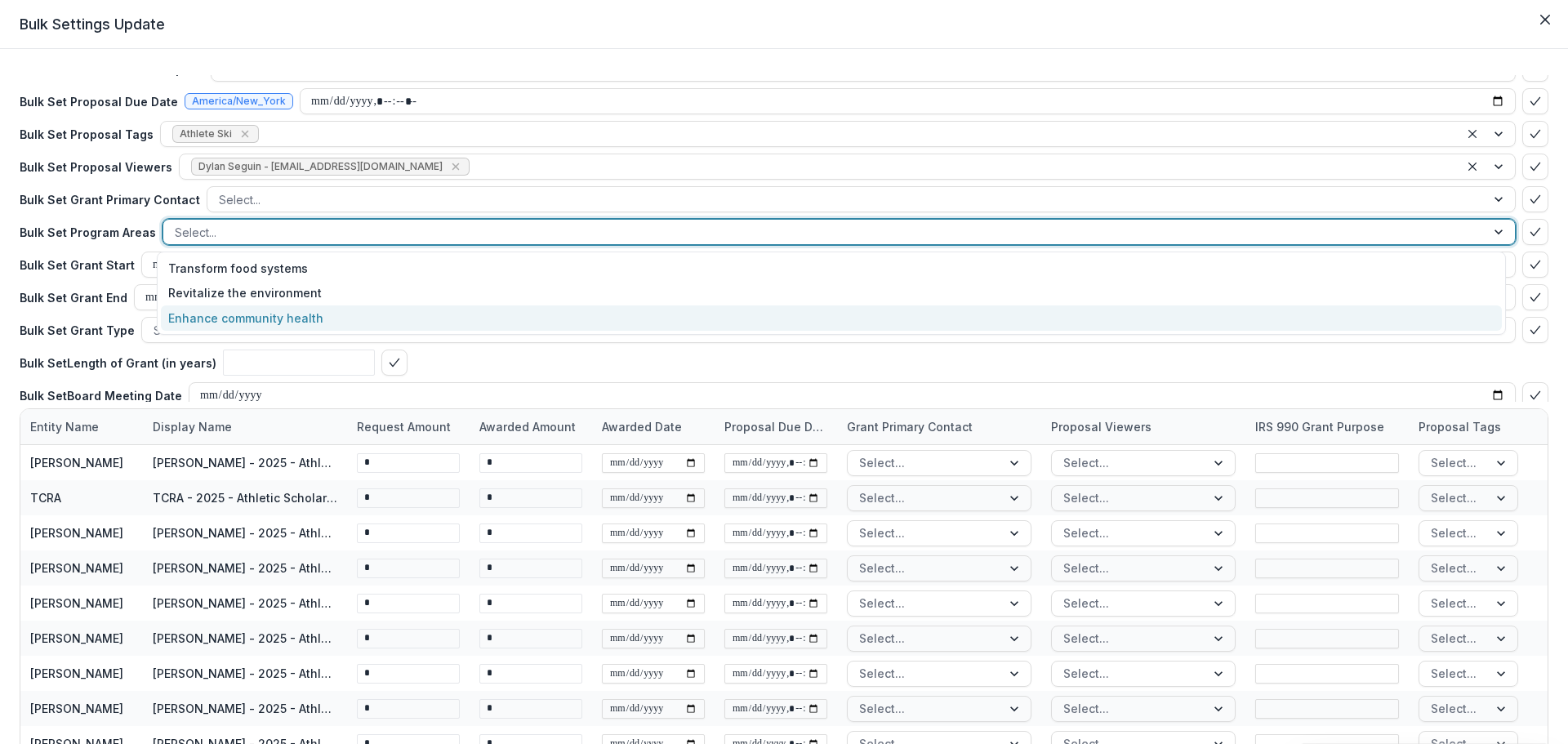
click at [223, 311] on div "Enhance community health" at bounding box center [831, 318] width 1341 height 25
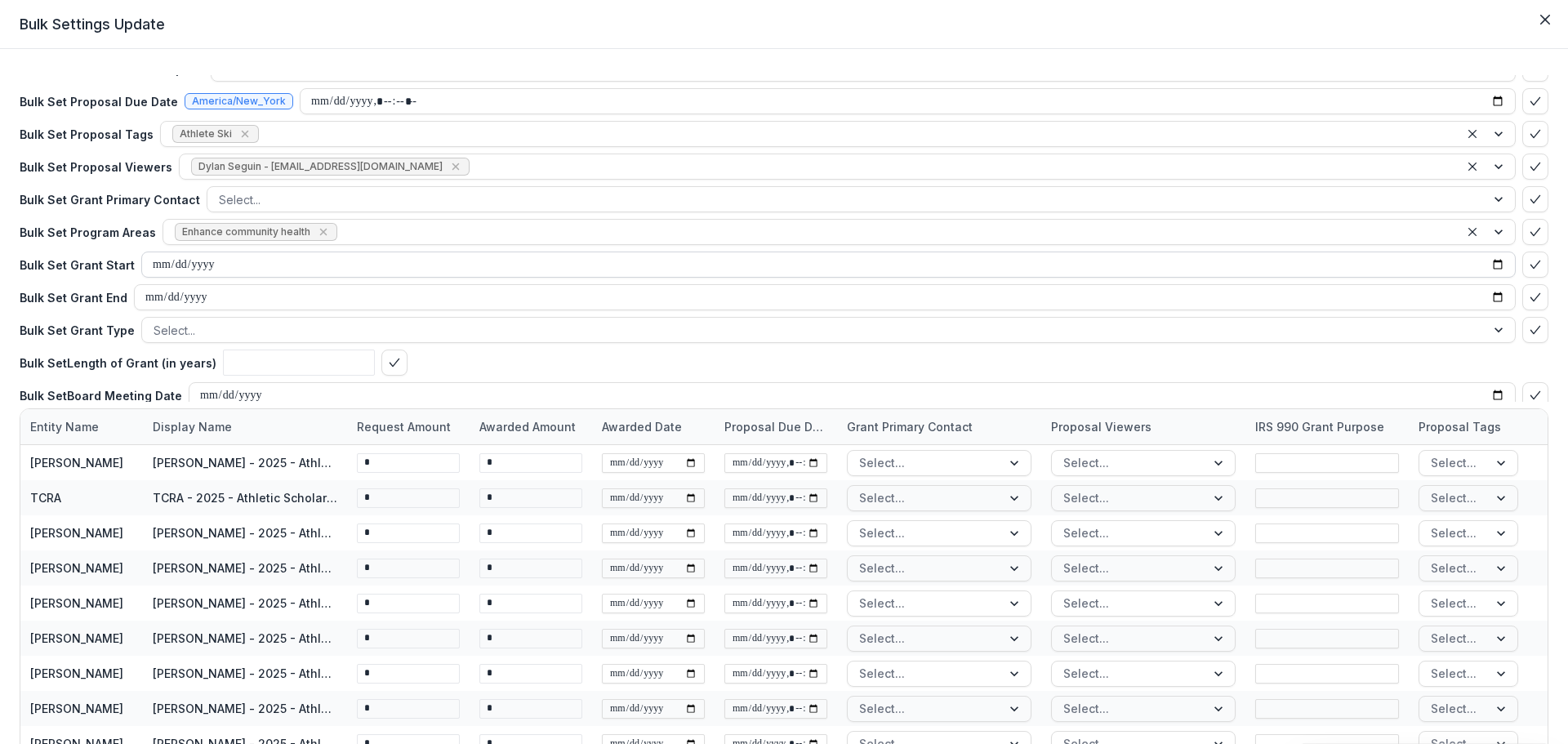
click at [211, 262] on input "date" at bounding box center [829, 264] width 1375 height 26
click at [1493, 262] on input "date" at bounding box center [829, 264] width 1375 height 26
type input "**********"
click at [1490, 299] on input "date" at bounding box center [825, 297] width 1381 height 26
type input "**********"
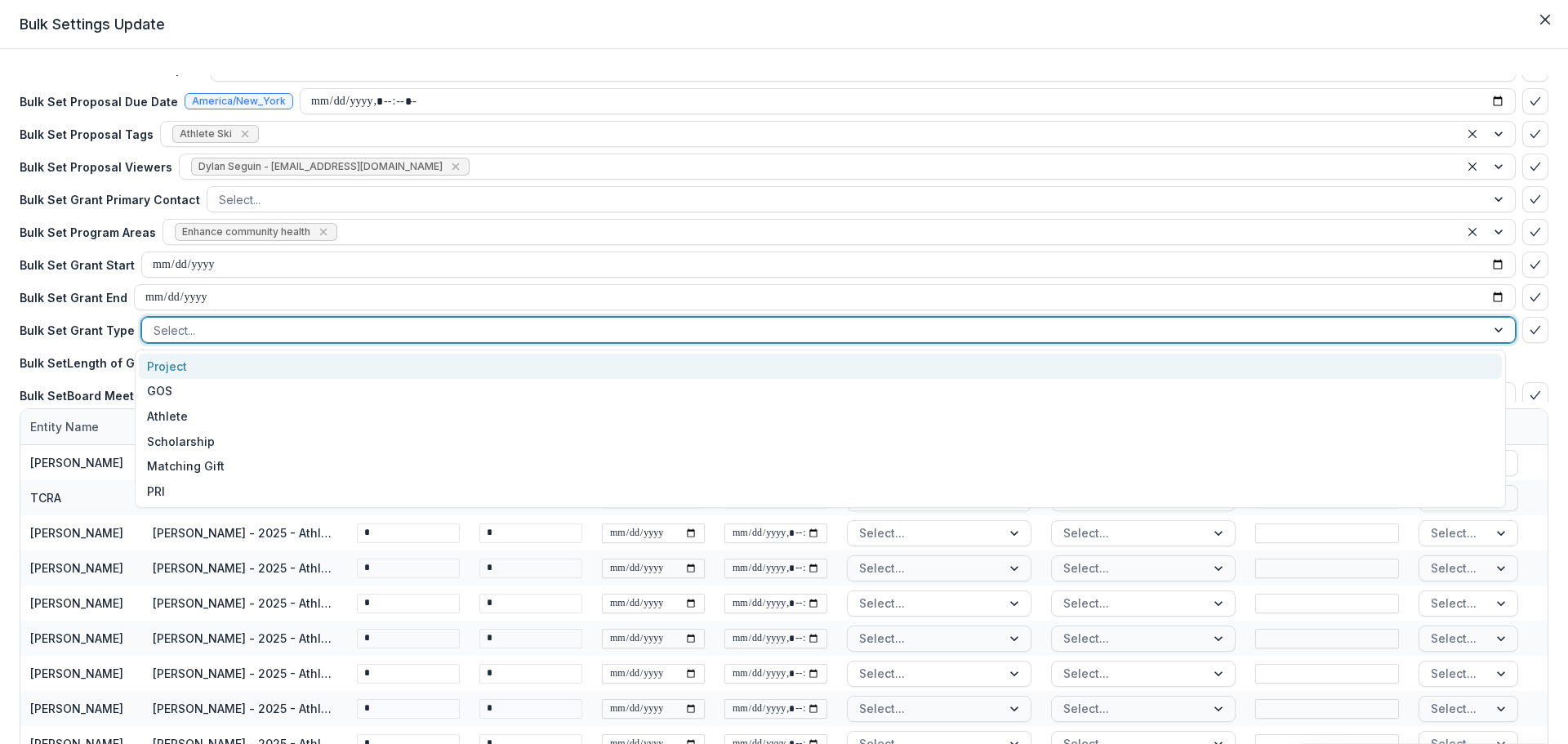
click at [205, 325] on div at bounding box center [813, 331] width 1320 height 21
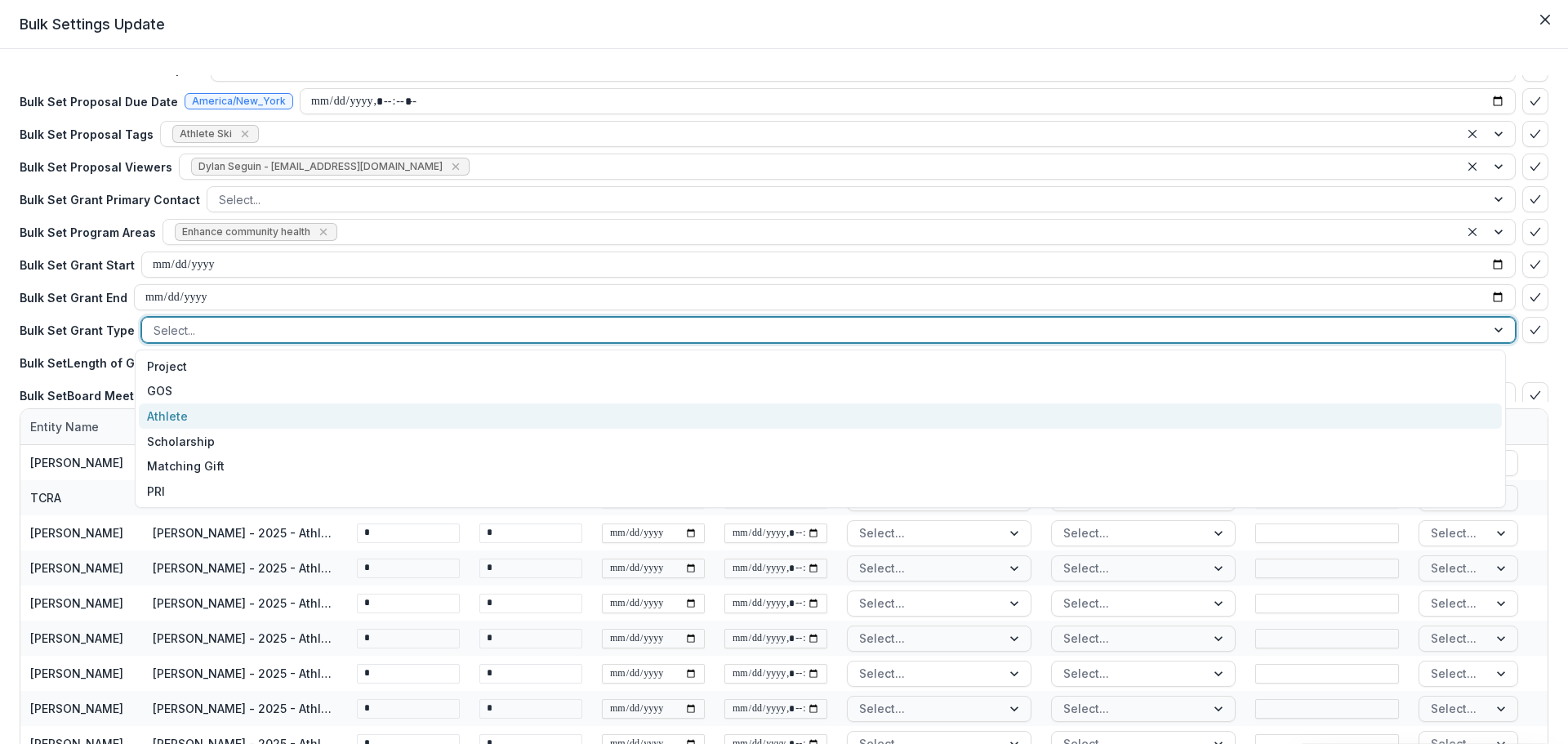
click at [188, 406] on div "Athlete" at bounding box center [820, 415] width 1363 height 25
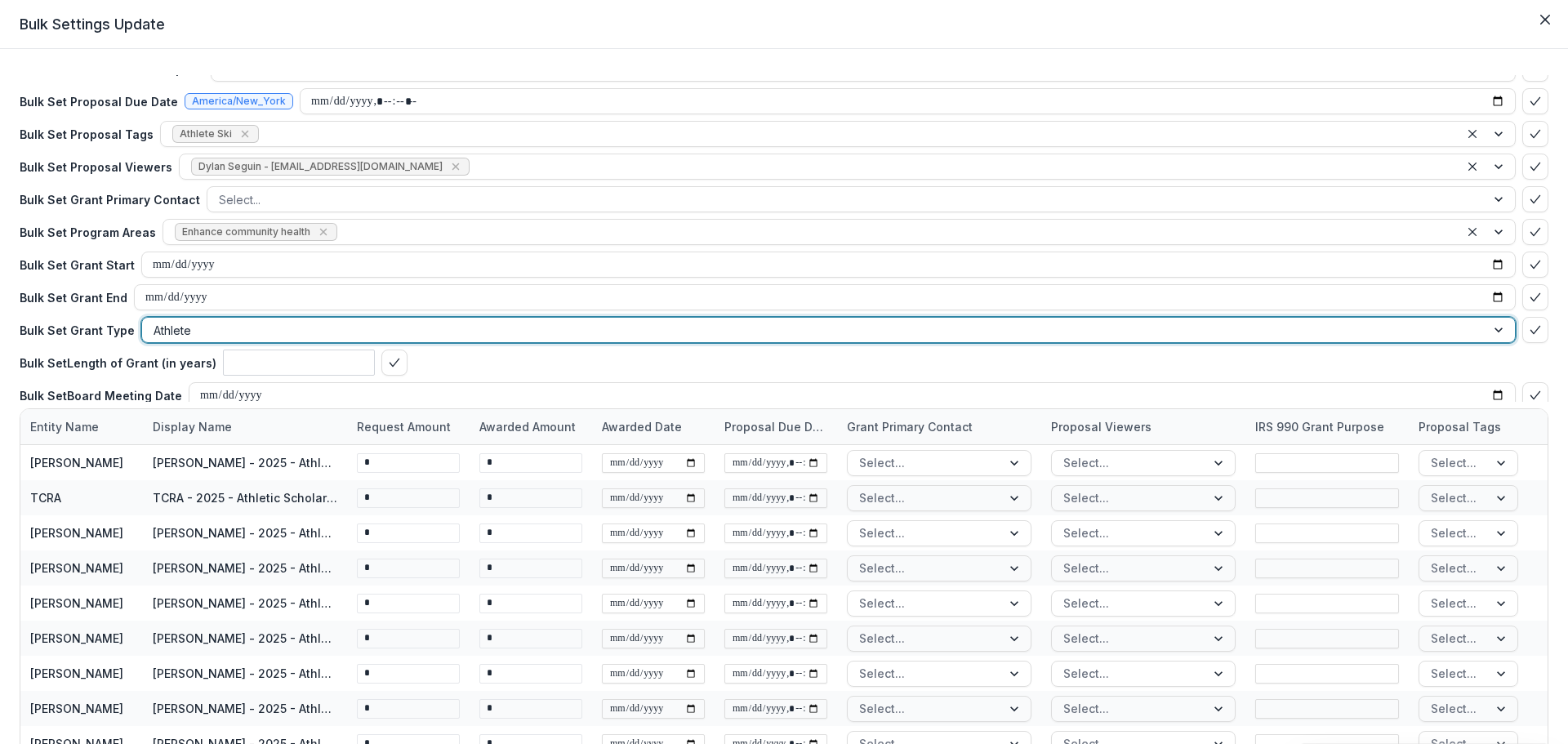
click at [321, 360] on input "text" at bounding box center [299, 363] width 152 height 26
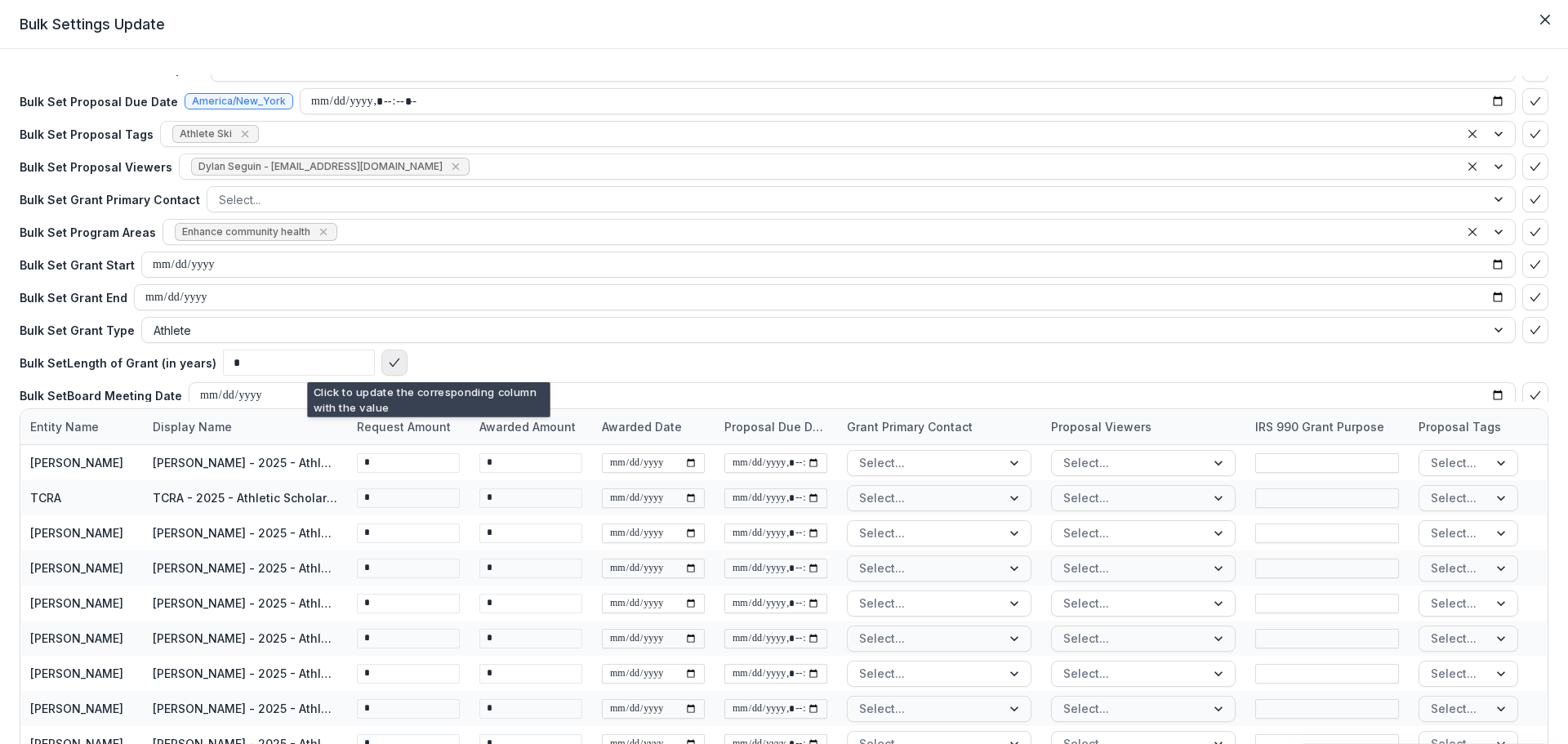
type input "*"
click at [408, 357] on button "bulk-confirm-option" at bounding box center [395, 363] width 26 height 26
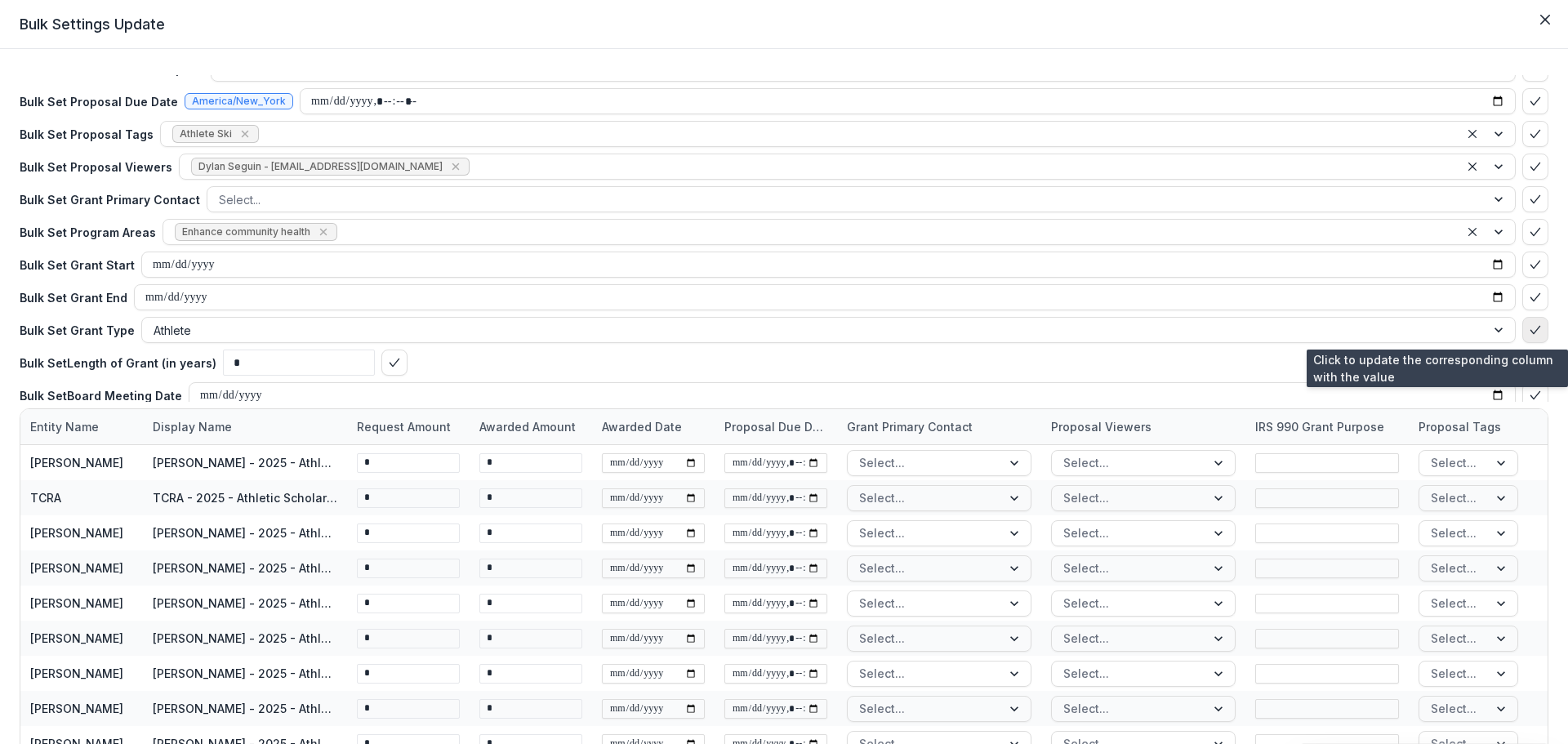
click at [1528, 324] on icon "bulk-confirm-option" at bounding box center [1534, 329] width 13 height 13
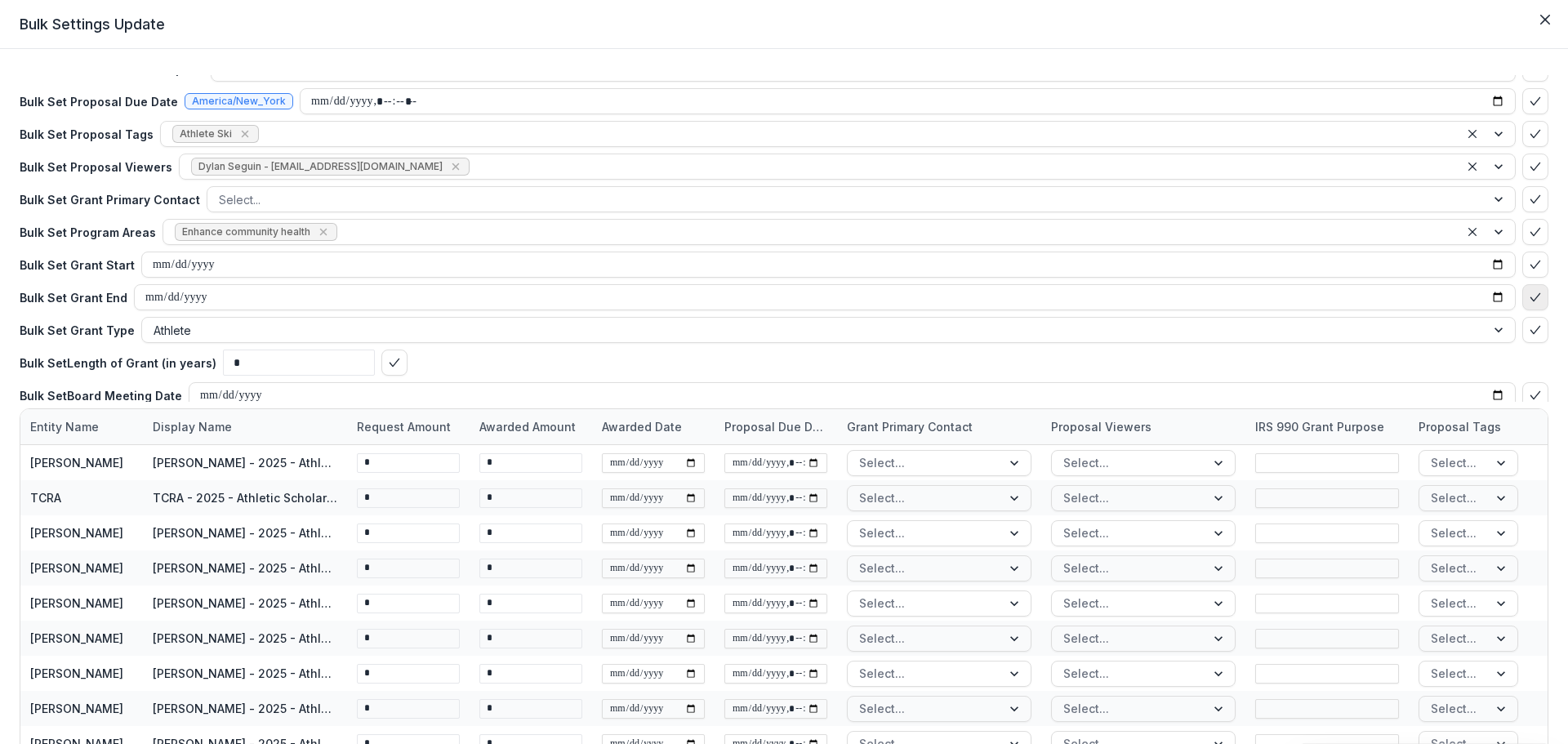
click at [1528, 303] on icon "bulk-confirm-option" at bounding box center [1534, 297] width 13 height 13
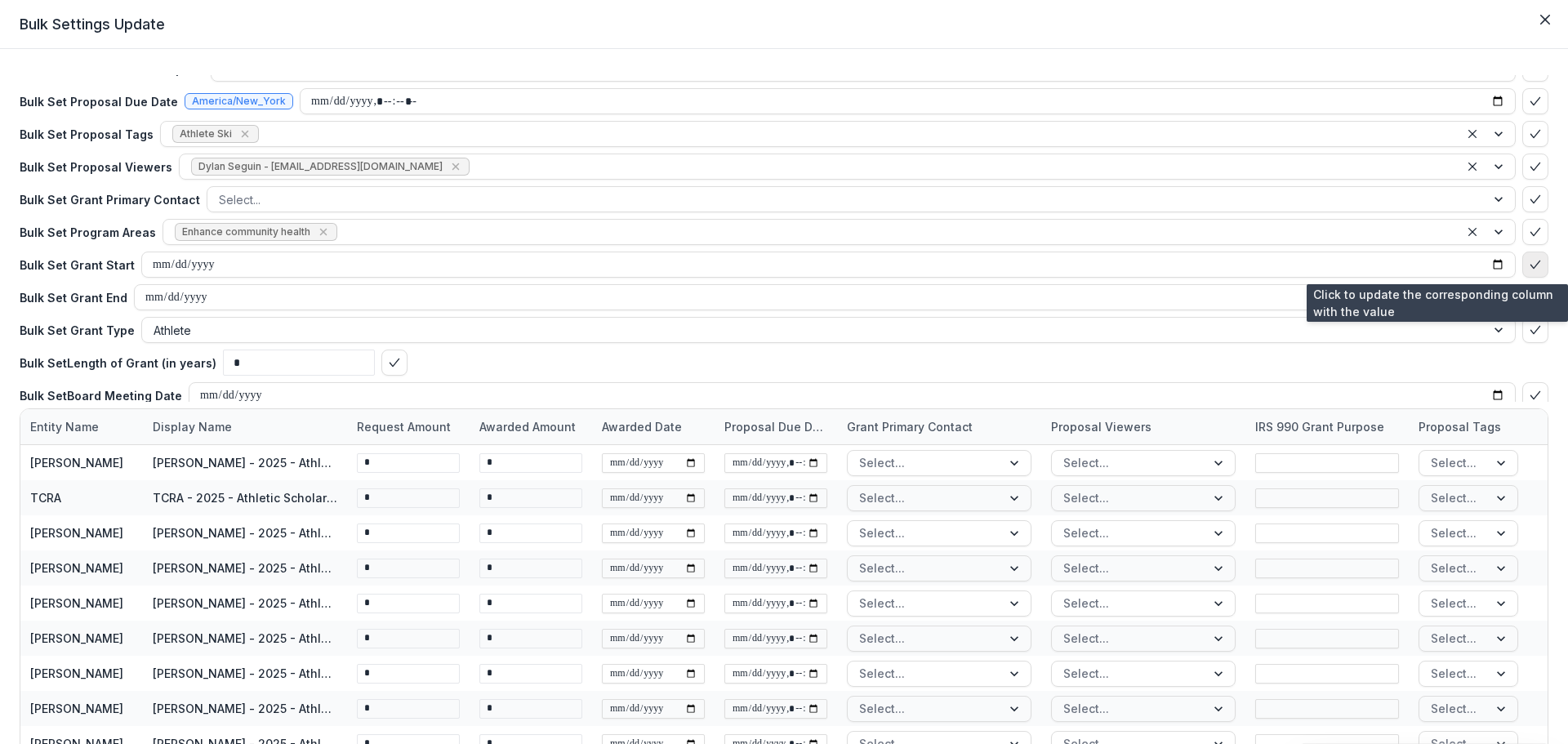
click at [1528, 262] on icon "bulk-confirm-option" at bounding box center [1534, 264] width 13 height 13
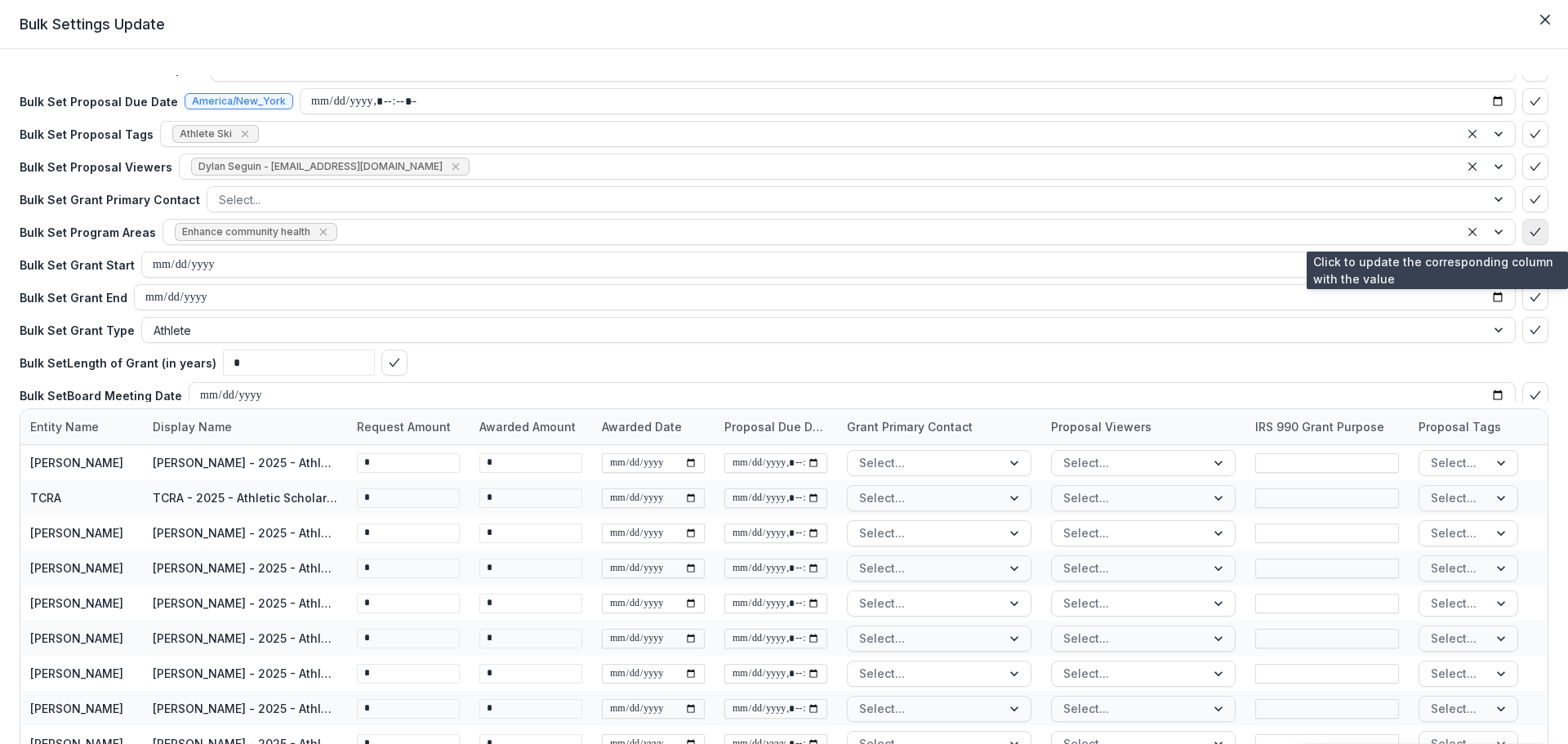
click at [1529, 224] on button "bulk-confirm-option" at bounding box center [1535, 231] width 26 height 26
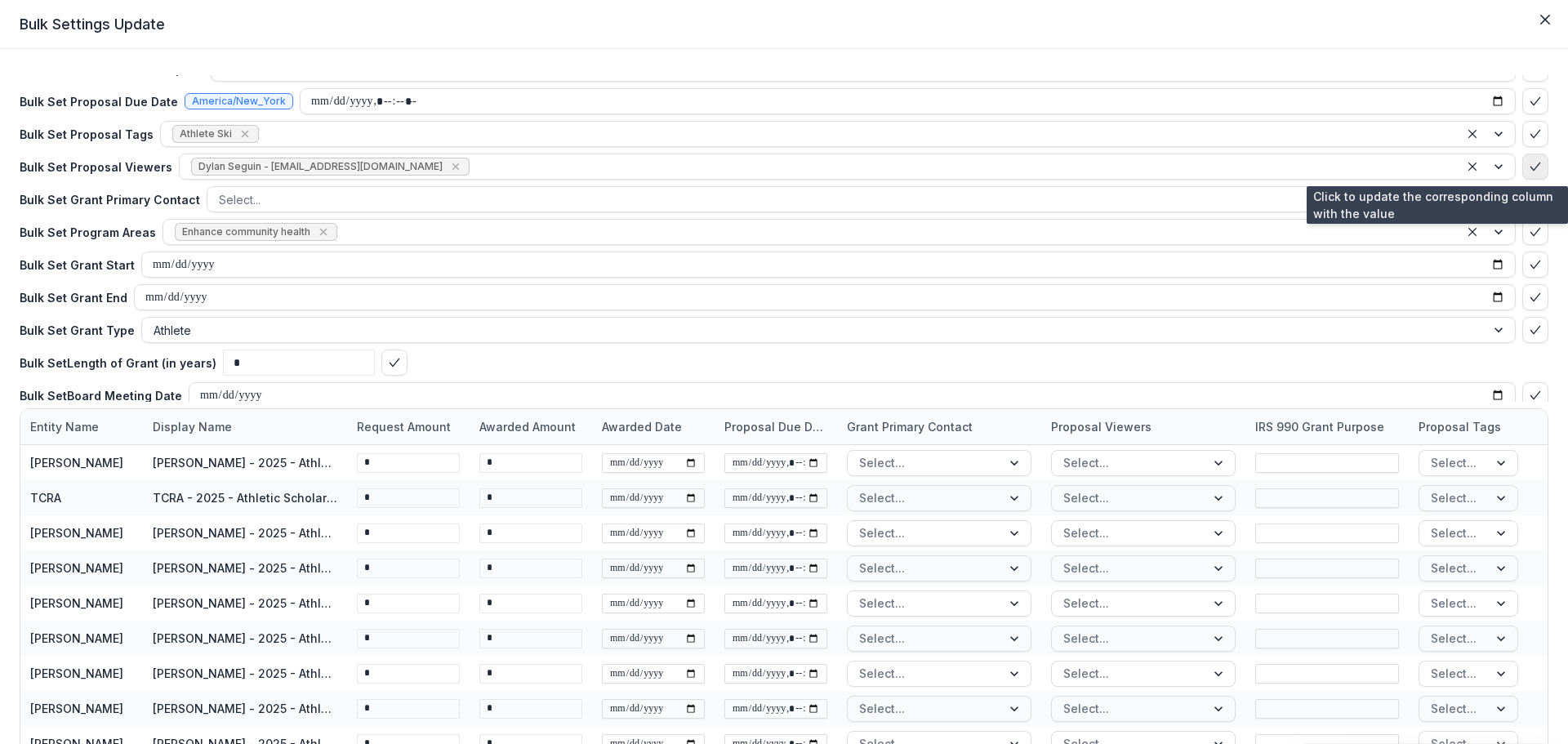
click at [1522, 166] on button "bulk-confirm-option" at bounding box center [1535, 167] width 26 height 26
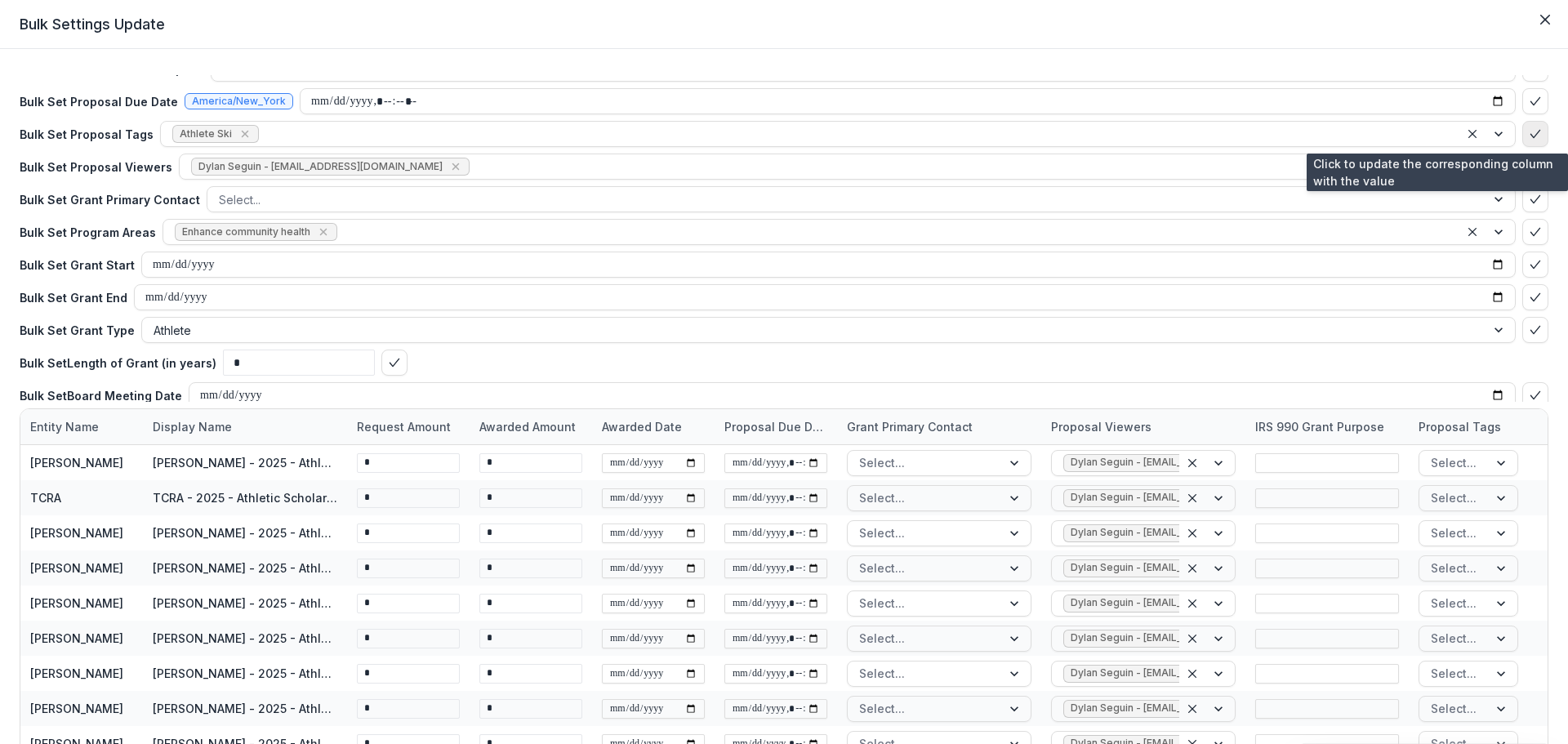
click at [1528, 130] on icon "bulk-confirm-option" at bounding box center [1534, 134] width 13 height 13
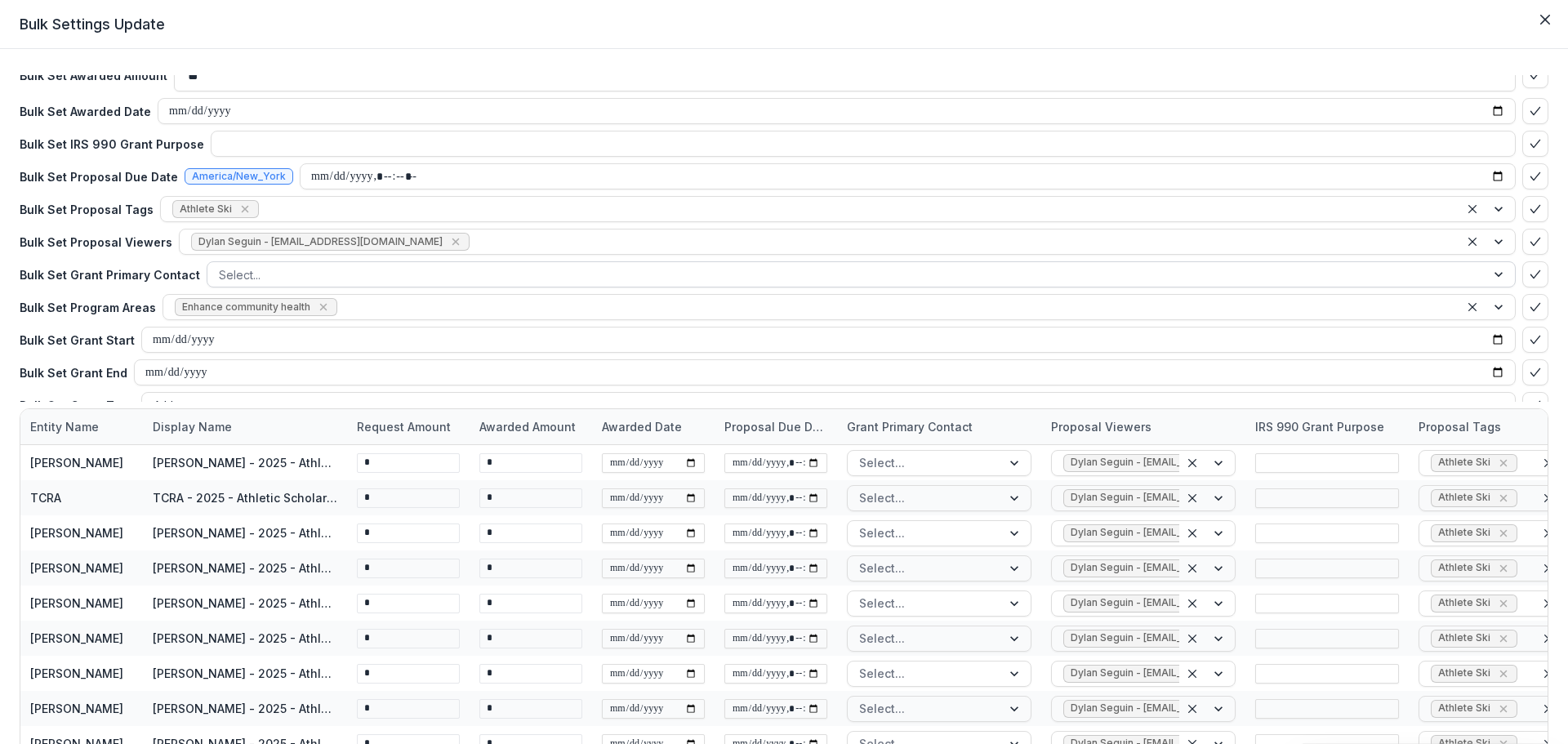
scroll to position [7, 0]
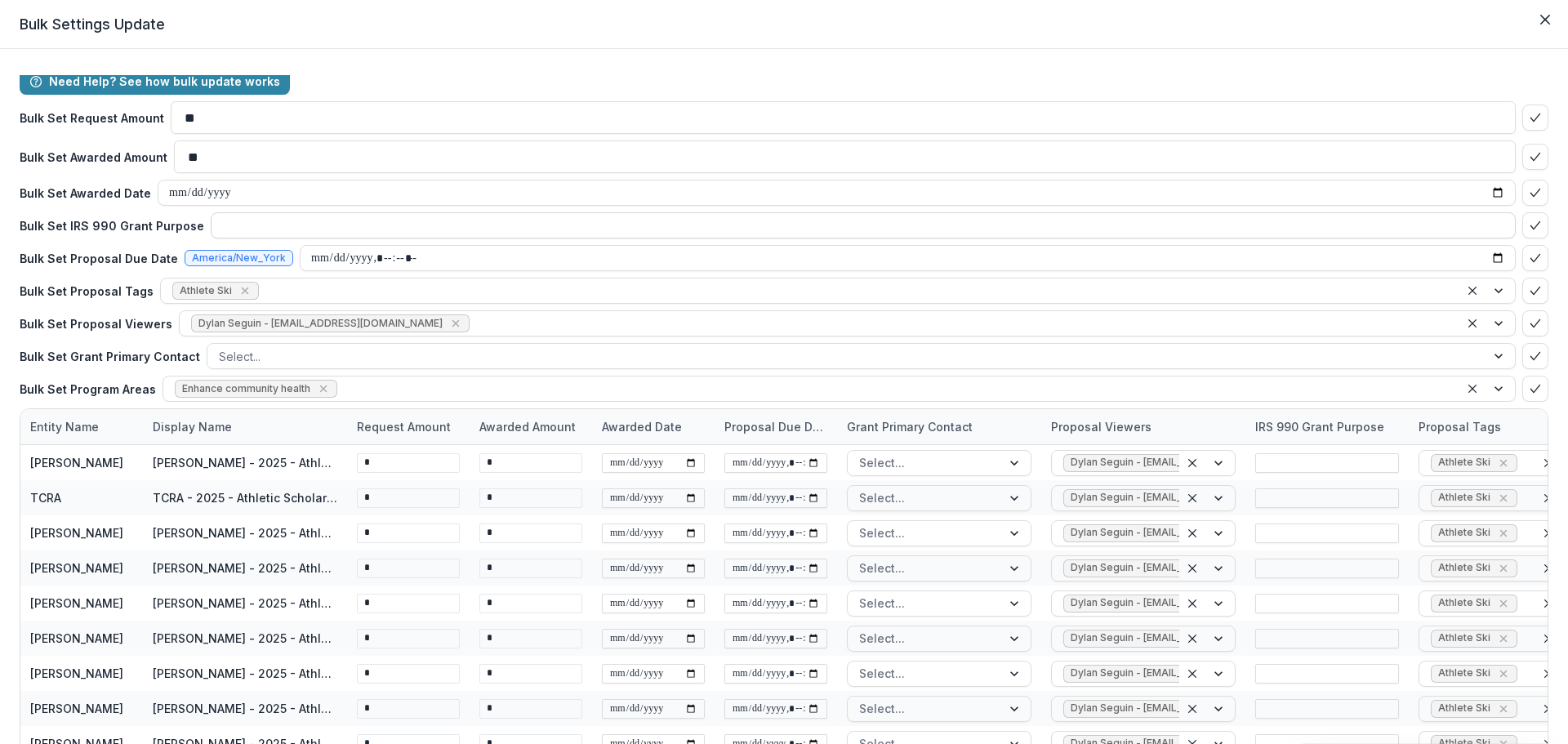
click at [228, 224] on input at bounding box center [863, 225] width 1305 height 26
type input "**********"
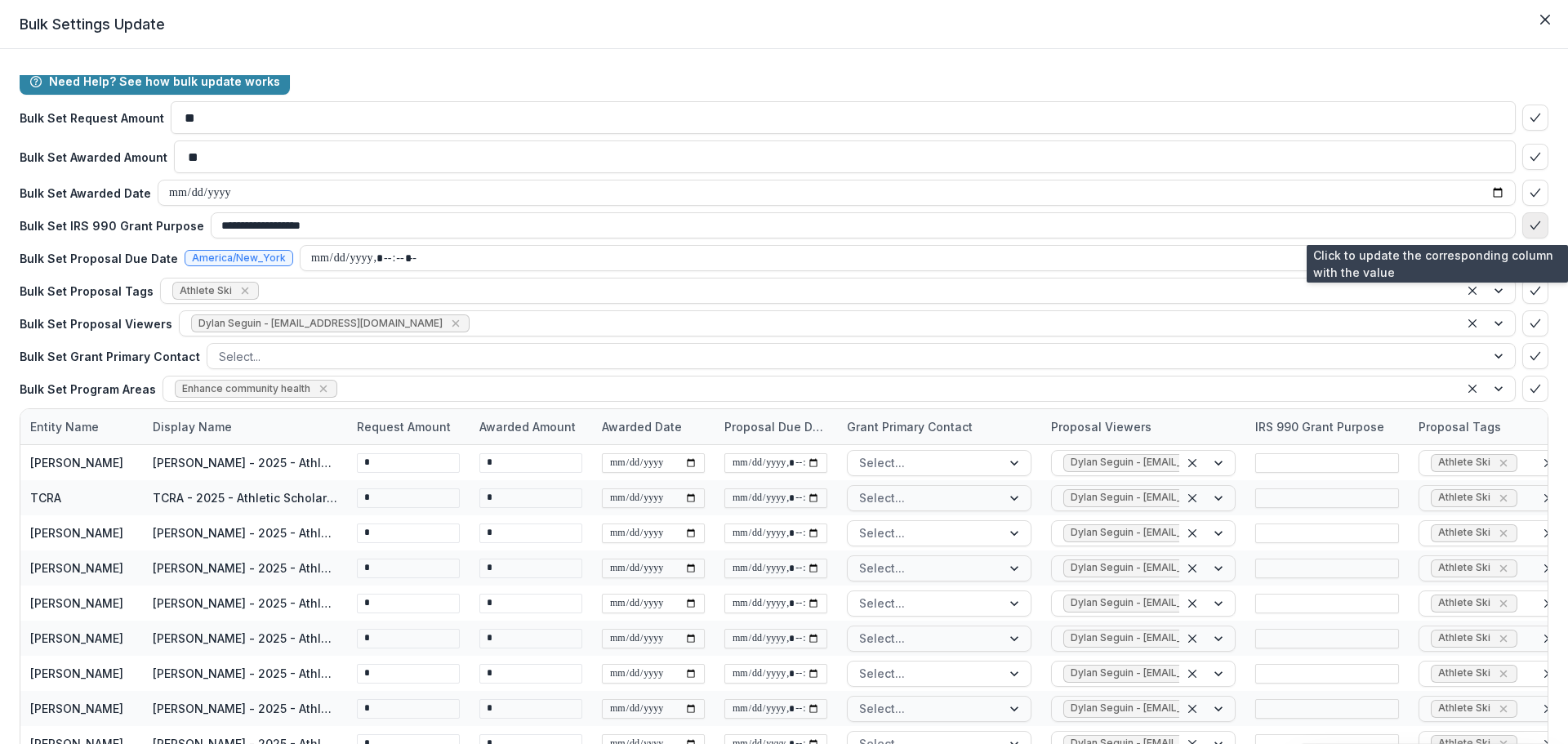
click at [1528, 218] on icon "bulk-confirm-option" at bounding box center [1534, 224] width 13 height 13
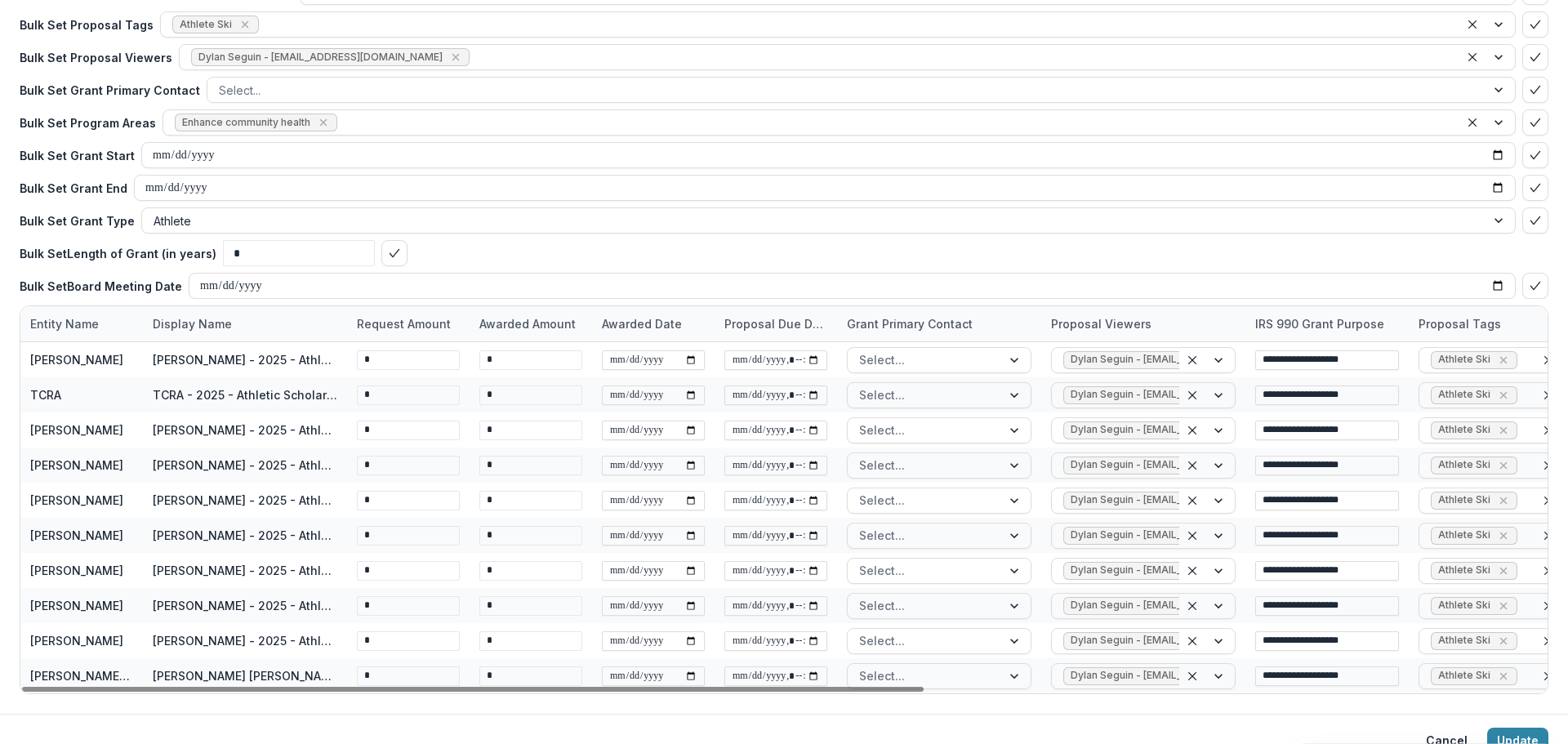
scroll to position [126, 0]
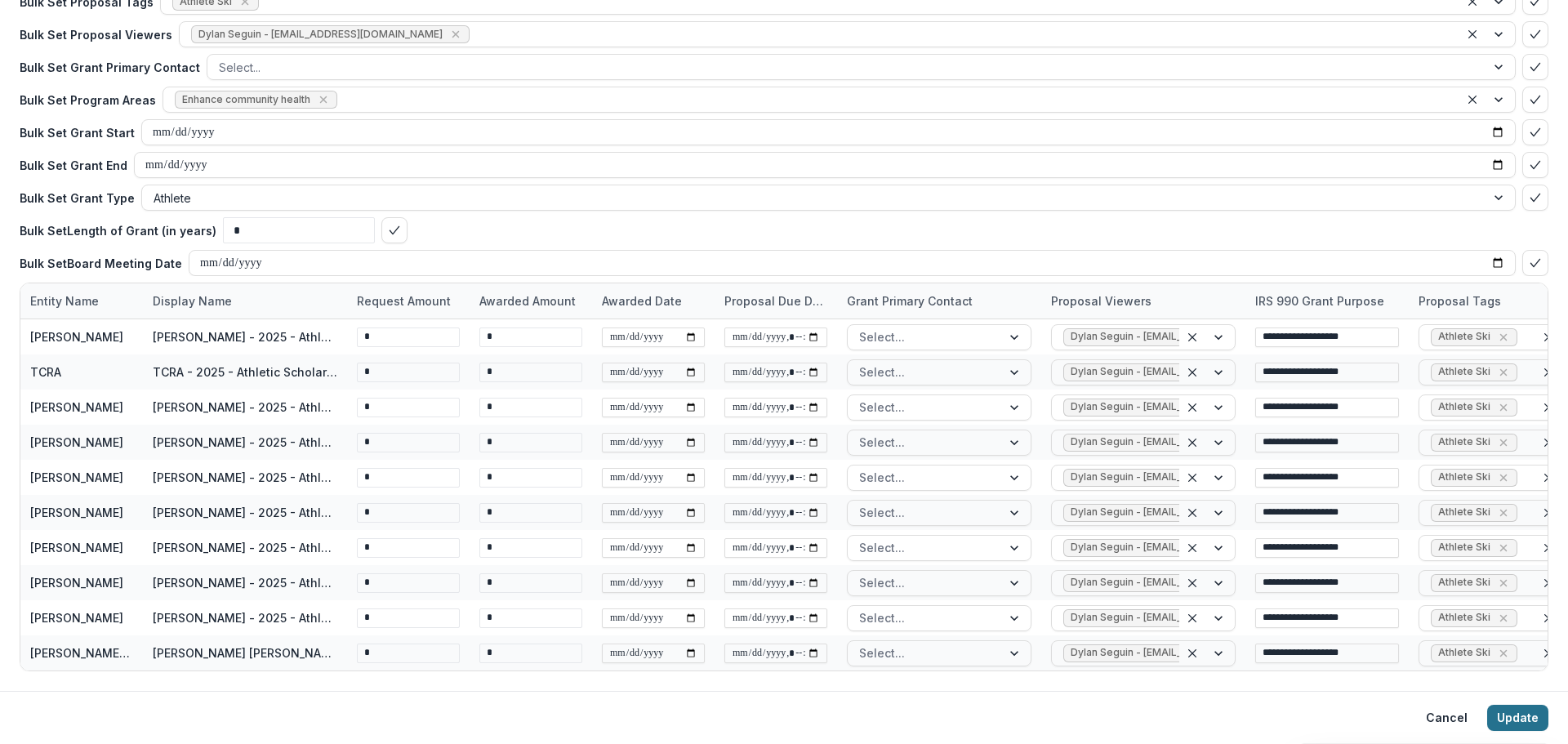
click at [1514, 718] on button "Update" at bounding box center [1517, 717] width 61 height 26
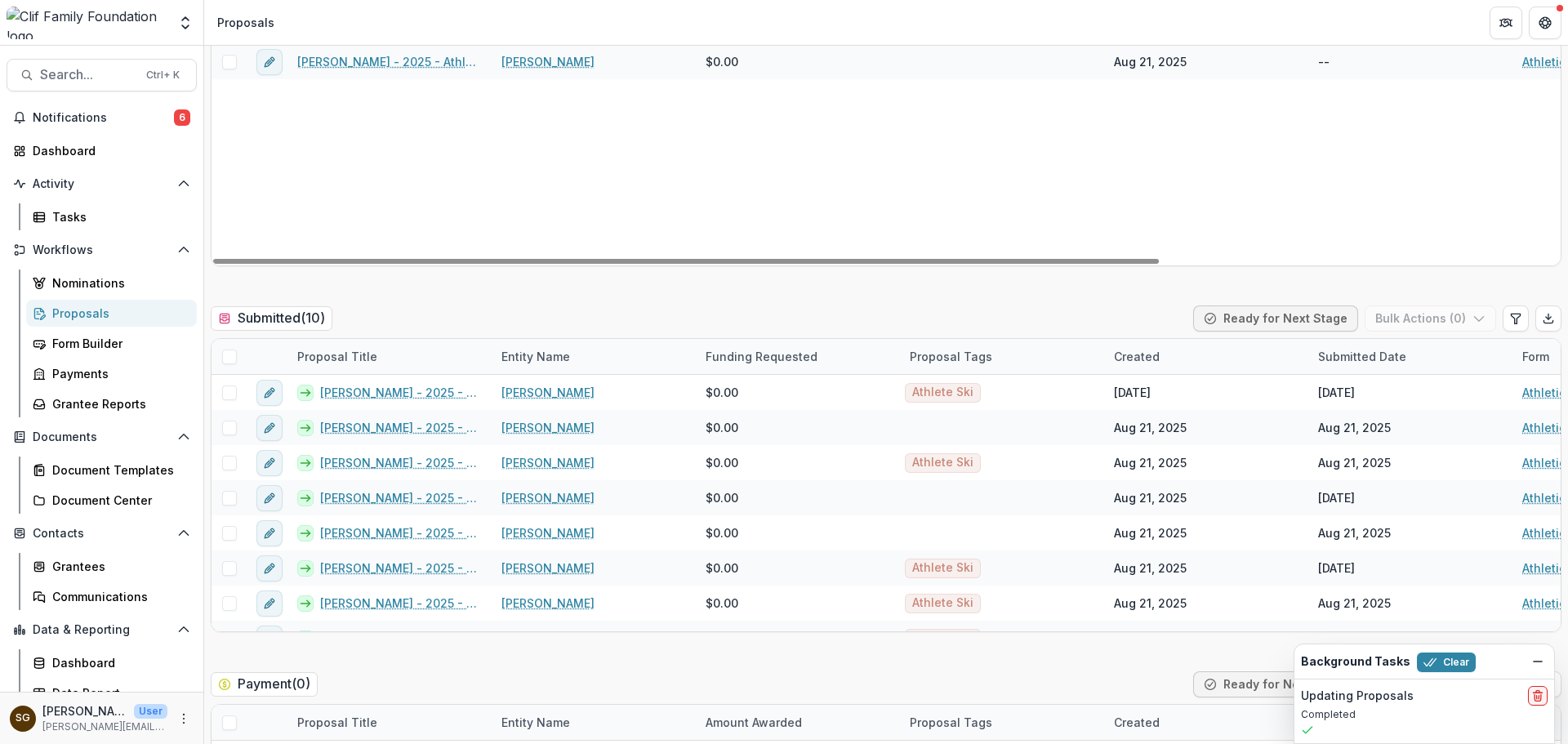
scroll to position [326, 0]
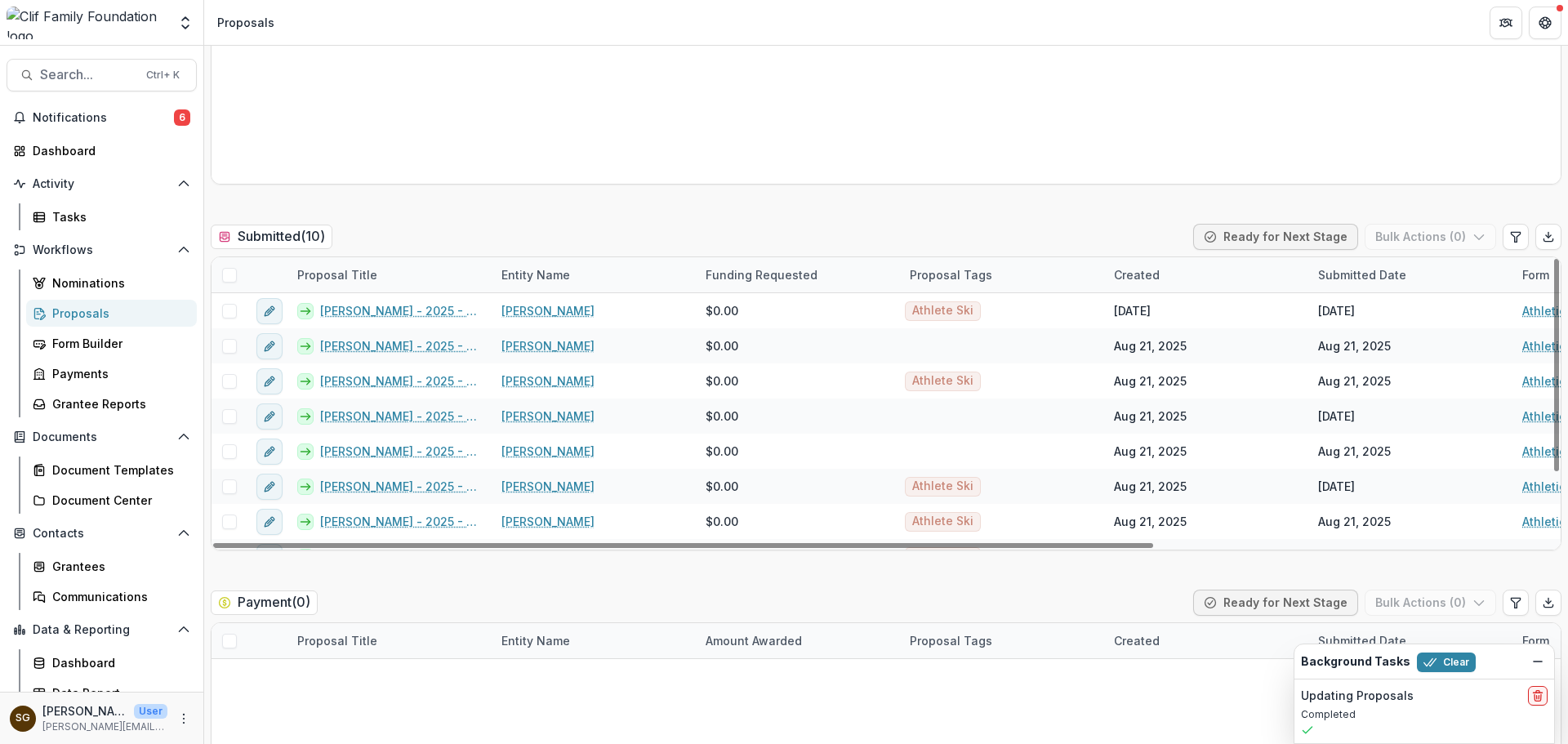
click at [231, 273] on span at bounding box center [229, 274] width 15 height 15
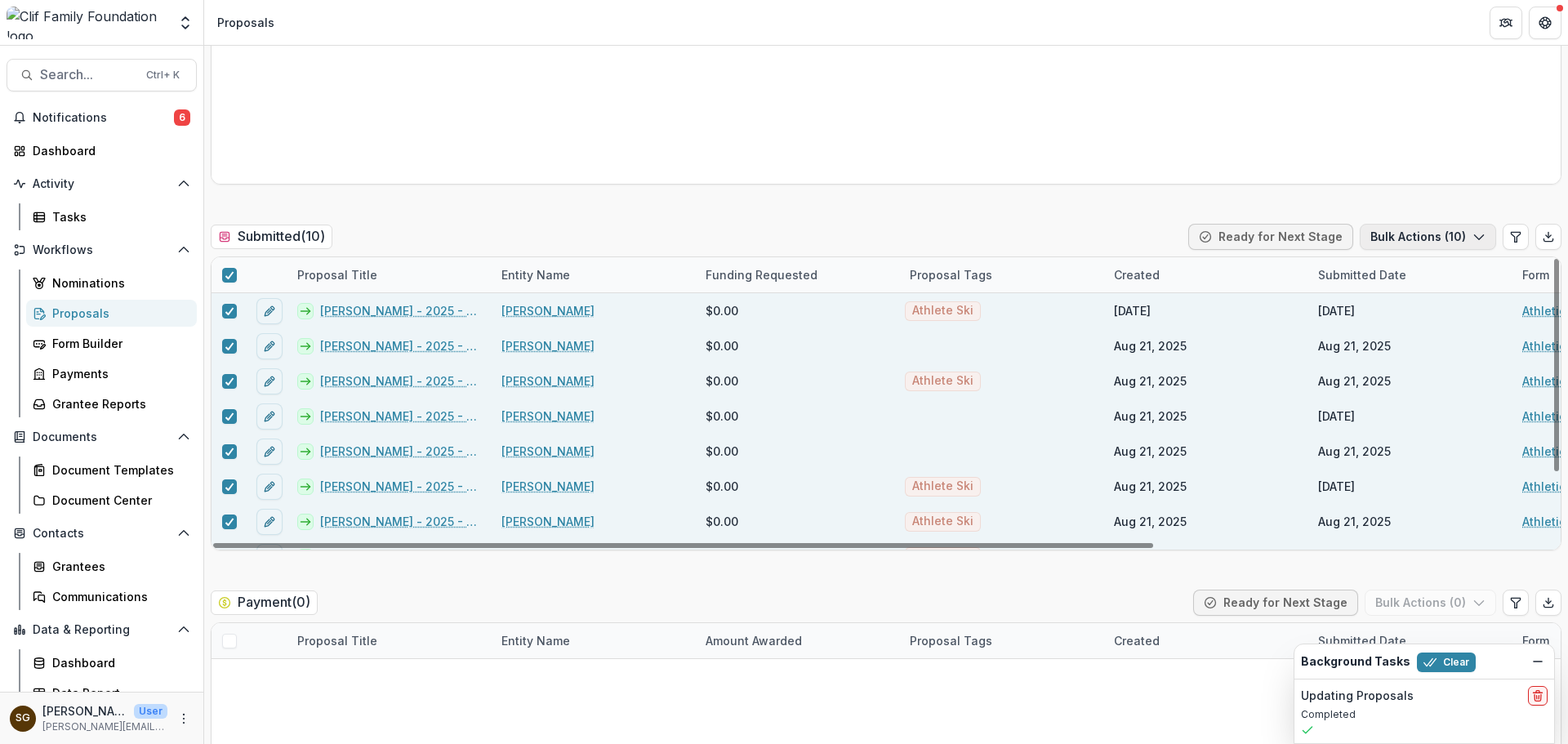
click at [1392, 229] on button "Bulk Actions ( 10 )" at bounding box center [1428, 236] width 136 height 26
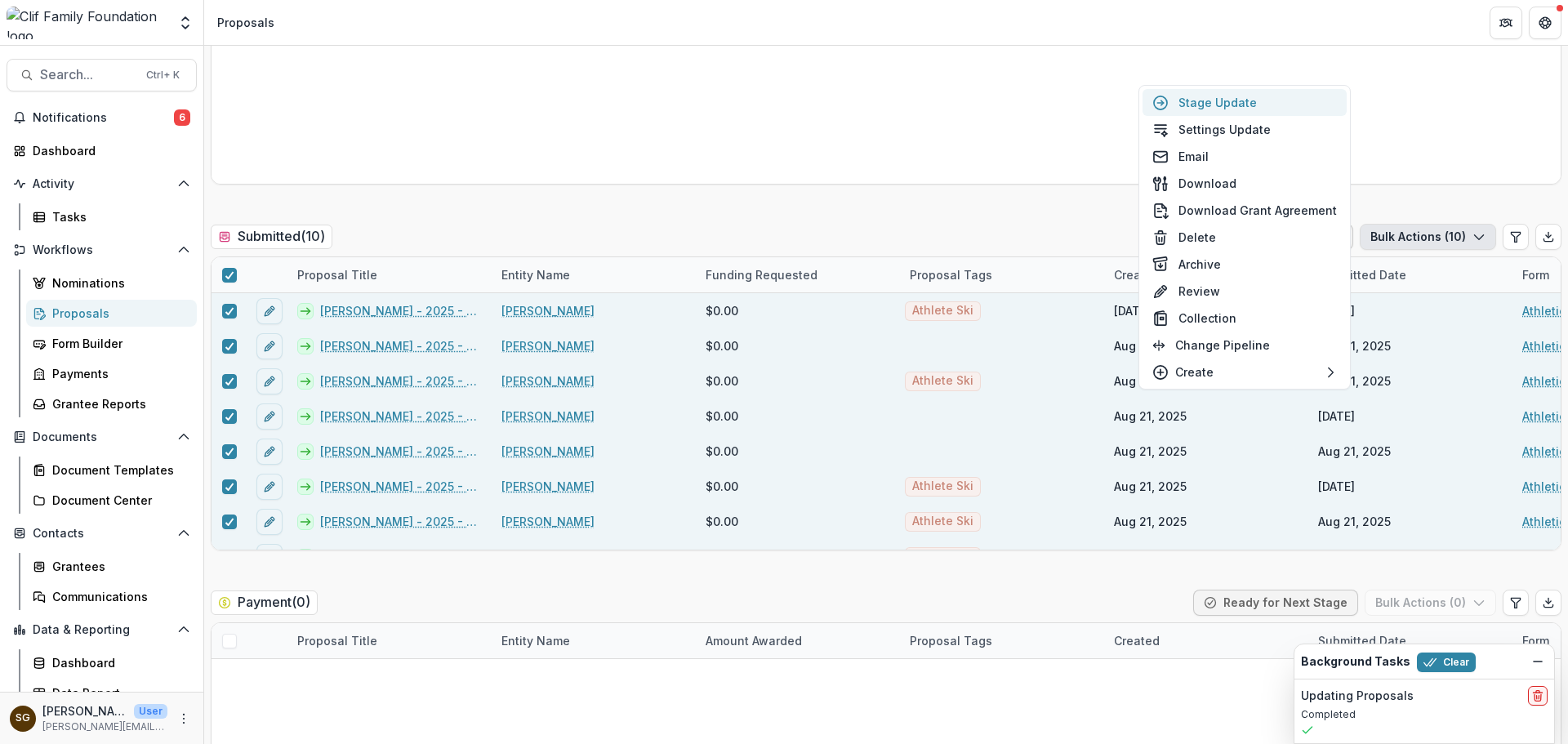
click at [1254, 106] on button "Stage Update" at bounding box center [1244, 102] width 204 height 27
select select "*********"
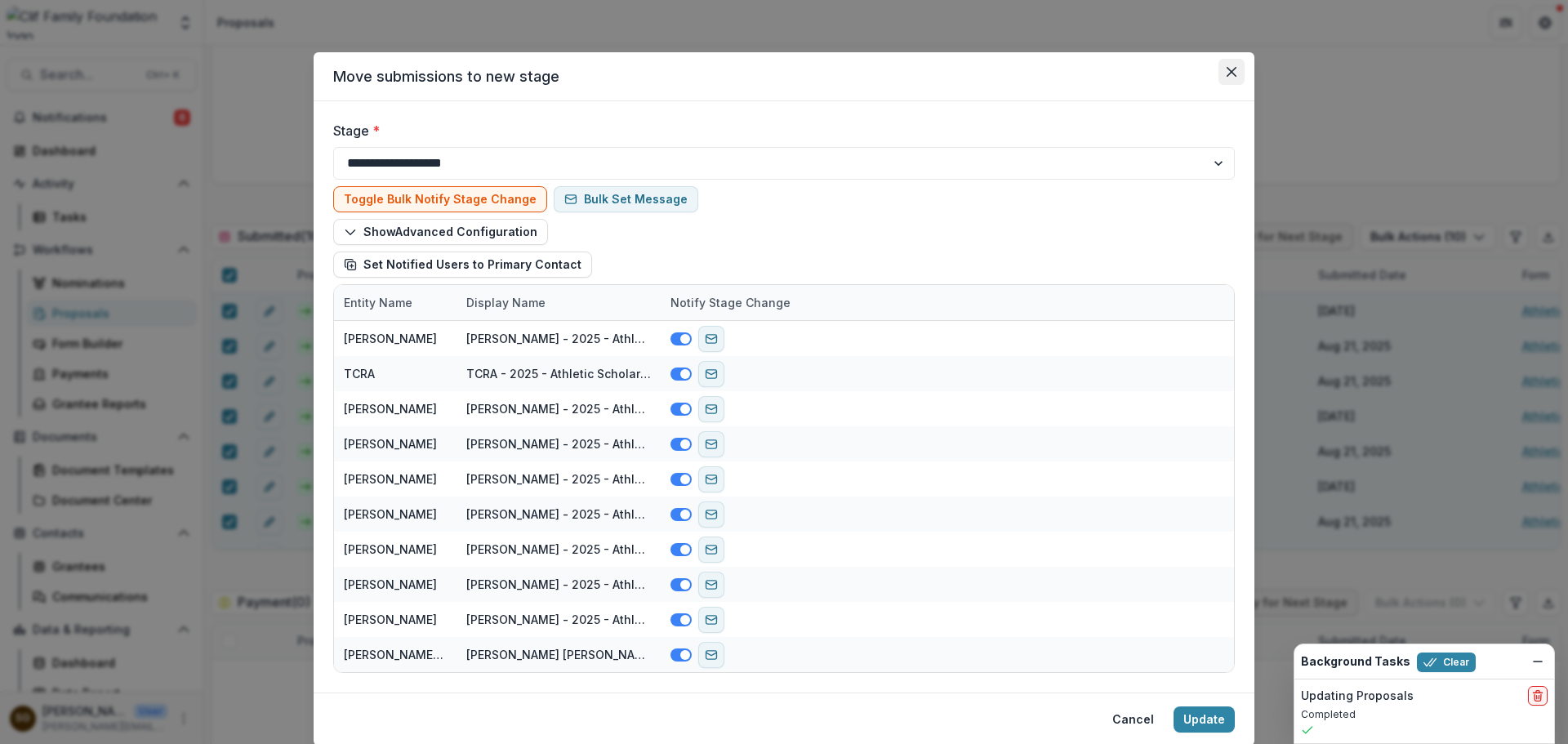
click at [1236, 76] on button "Close" at bounding box center [1231, 72] width 26 height 26
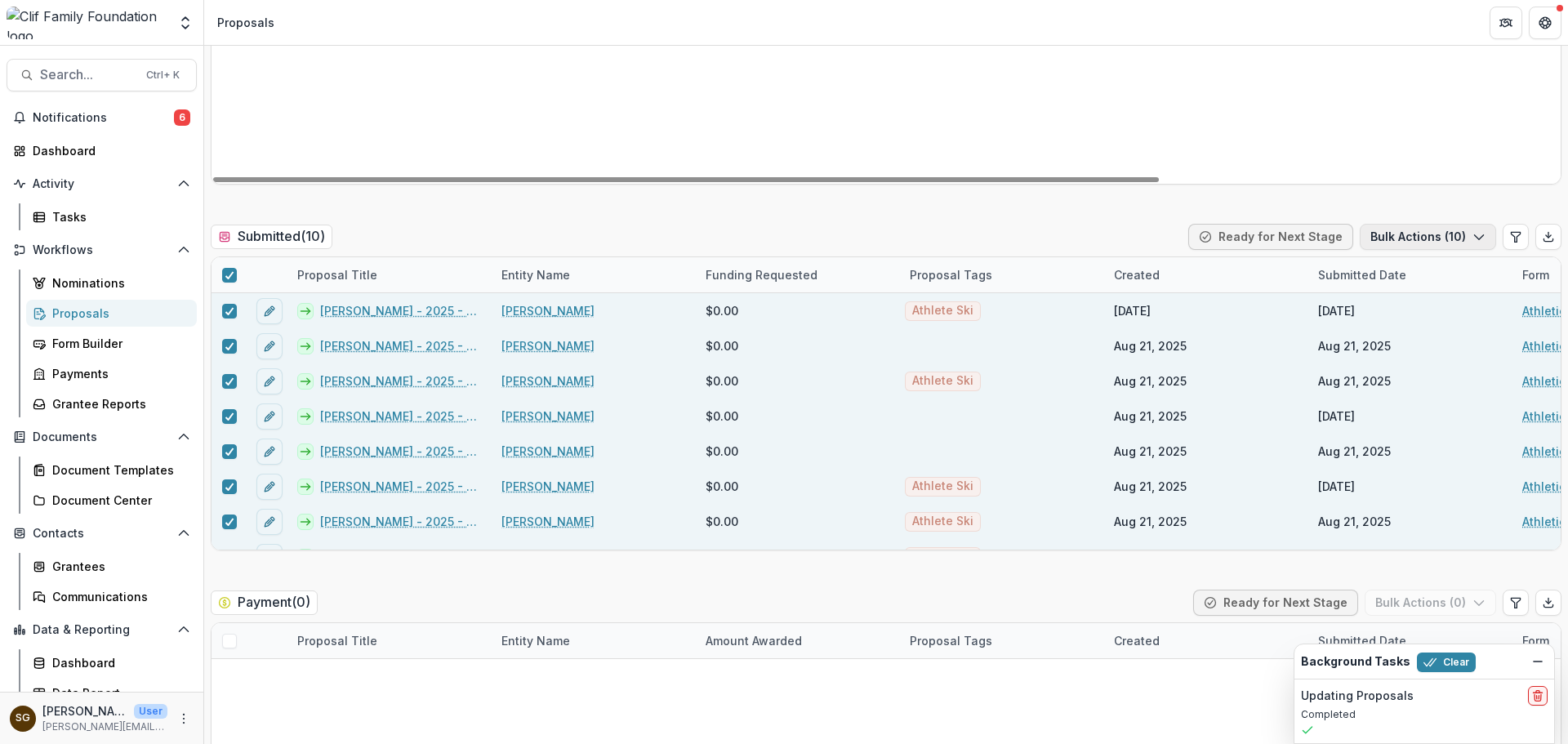
click at [1409, 229] on button "Bulk Actions ( 10 )" at bounding box center [1428, 236] width 136 height 26
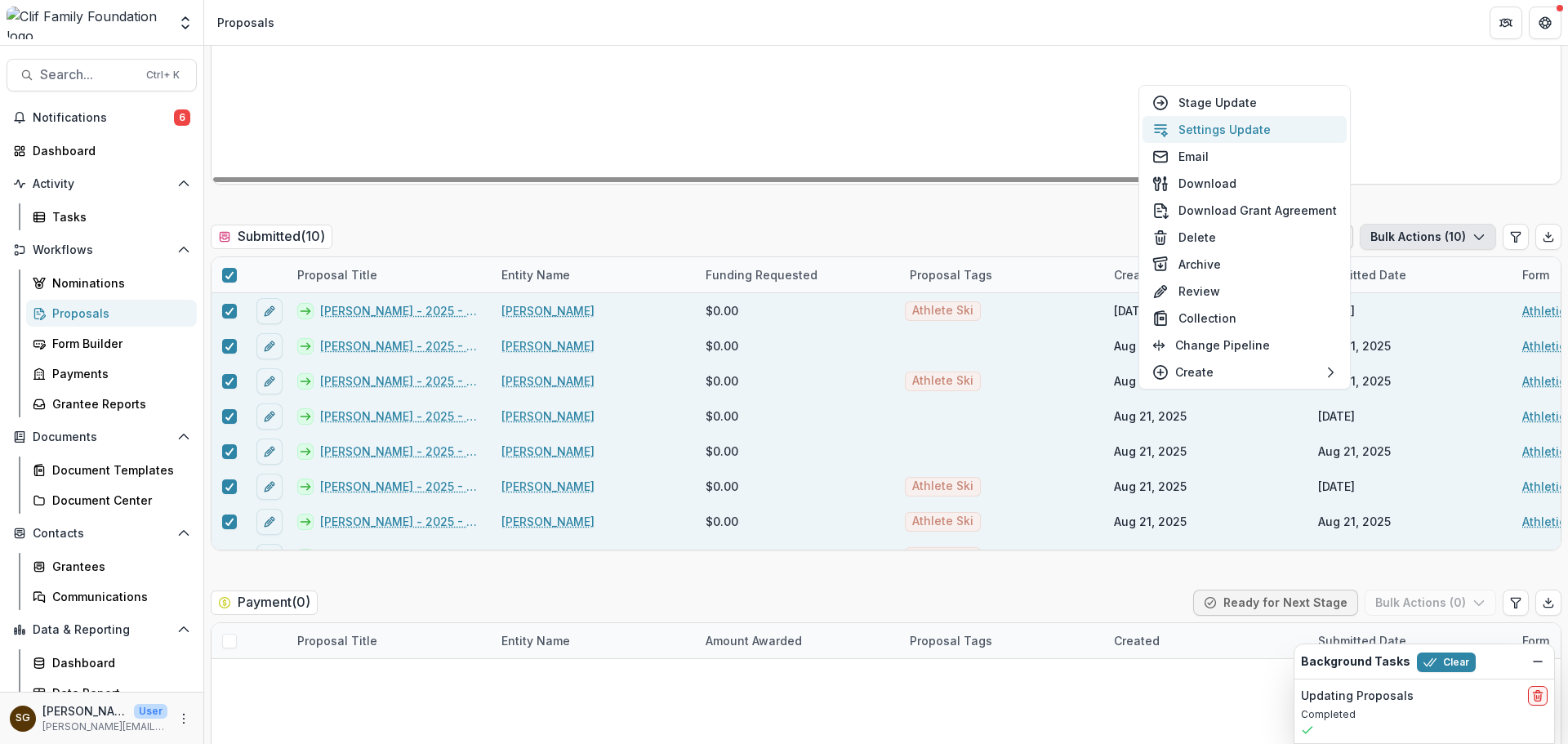
click at [1212, 132] on button "Settings Update" at bounding box center [1244, 129] width 204 height 27
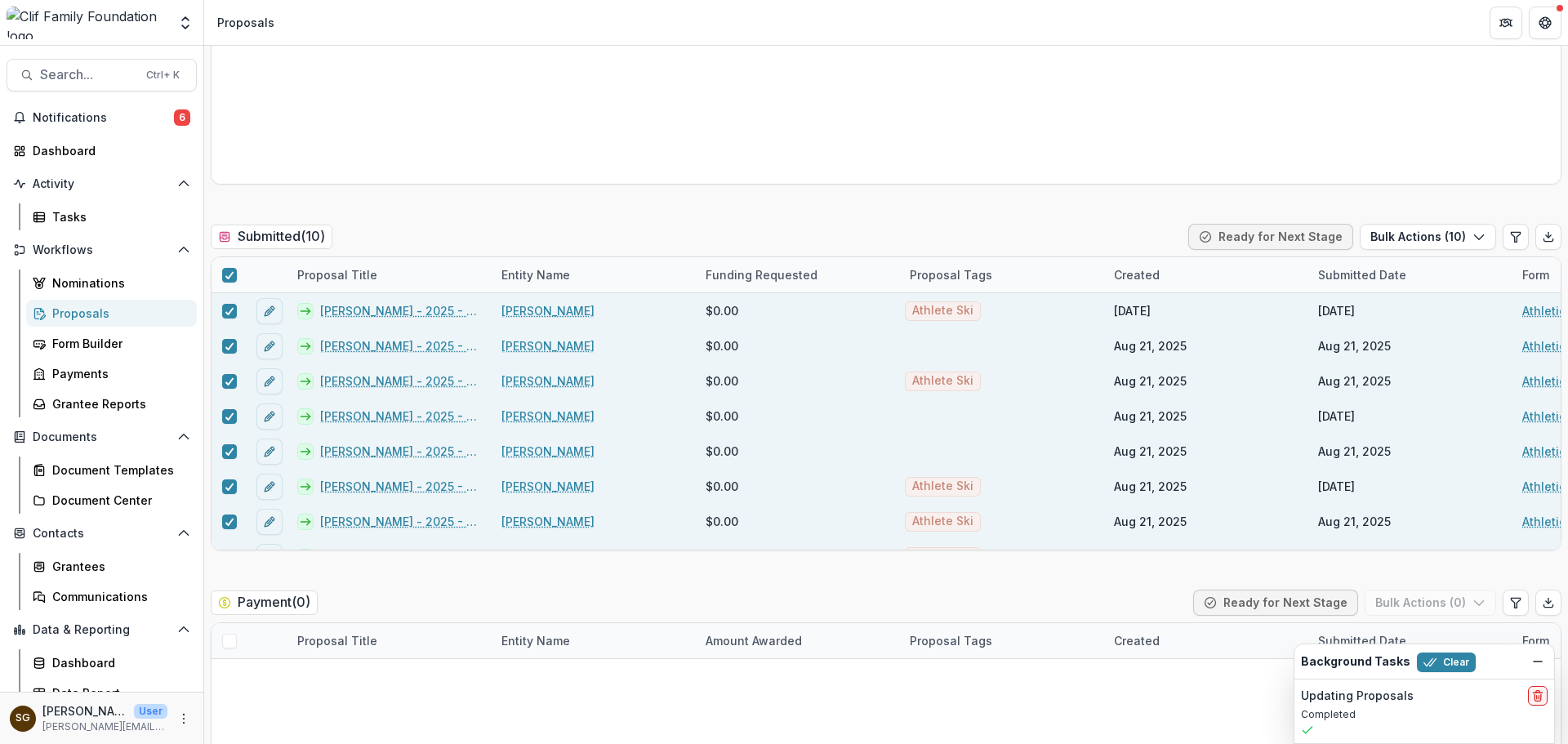
type input "**"
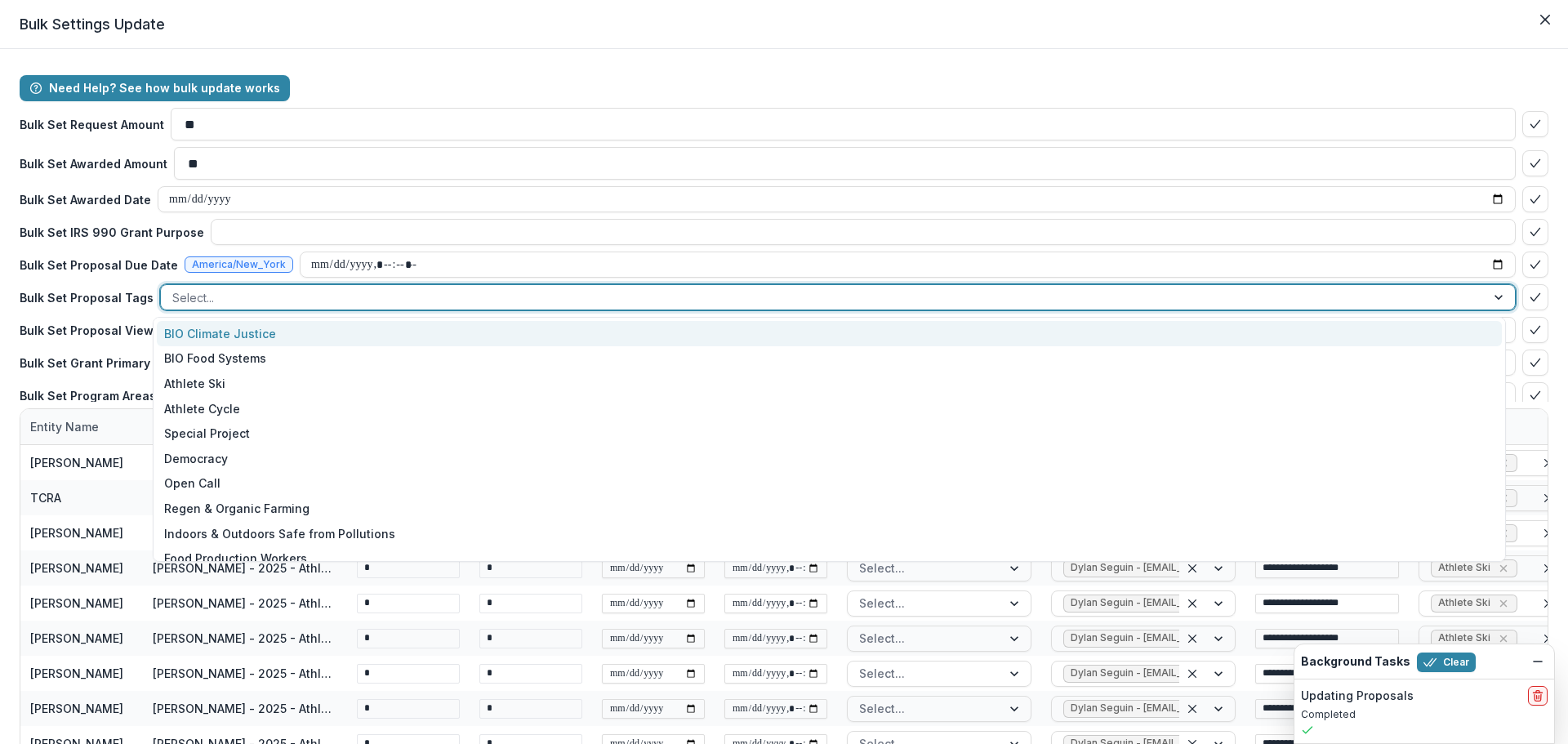
click at [238, 299] on div at bounding box center [823, 298] width 1301 height 21
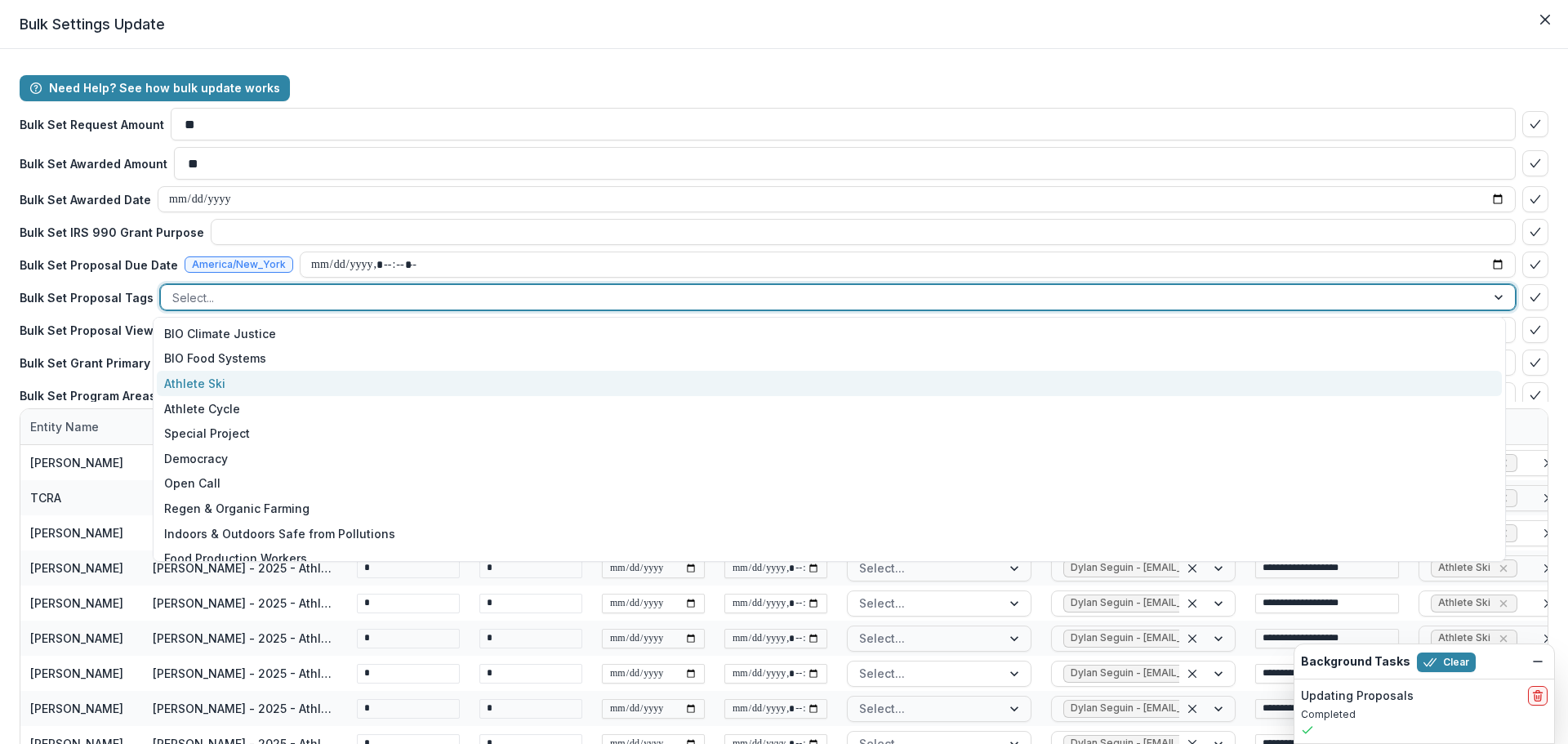
click at [234, 383] on div "Athlete Ski" at bounding box center [830, 382] width 1345 height 25
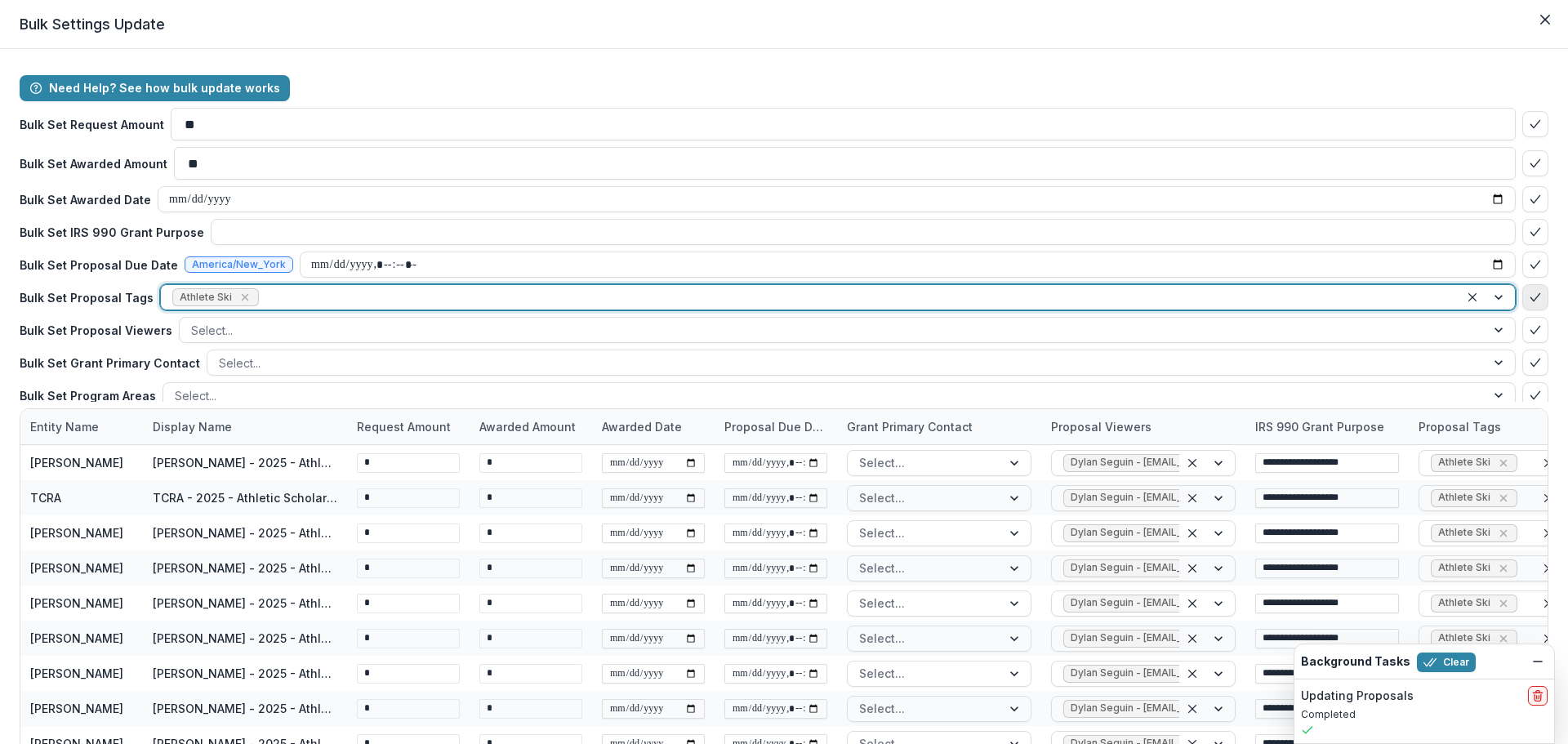
click at [1530, 295] on icon "bulk-confirm-option" at bounding box center [1534, 297] width 13 height 13
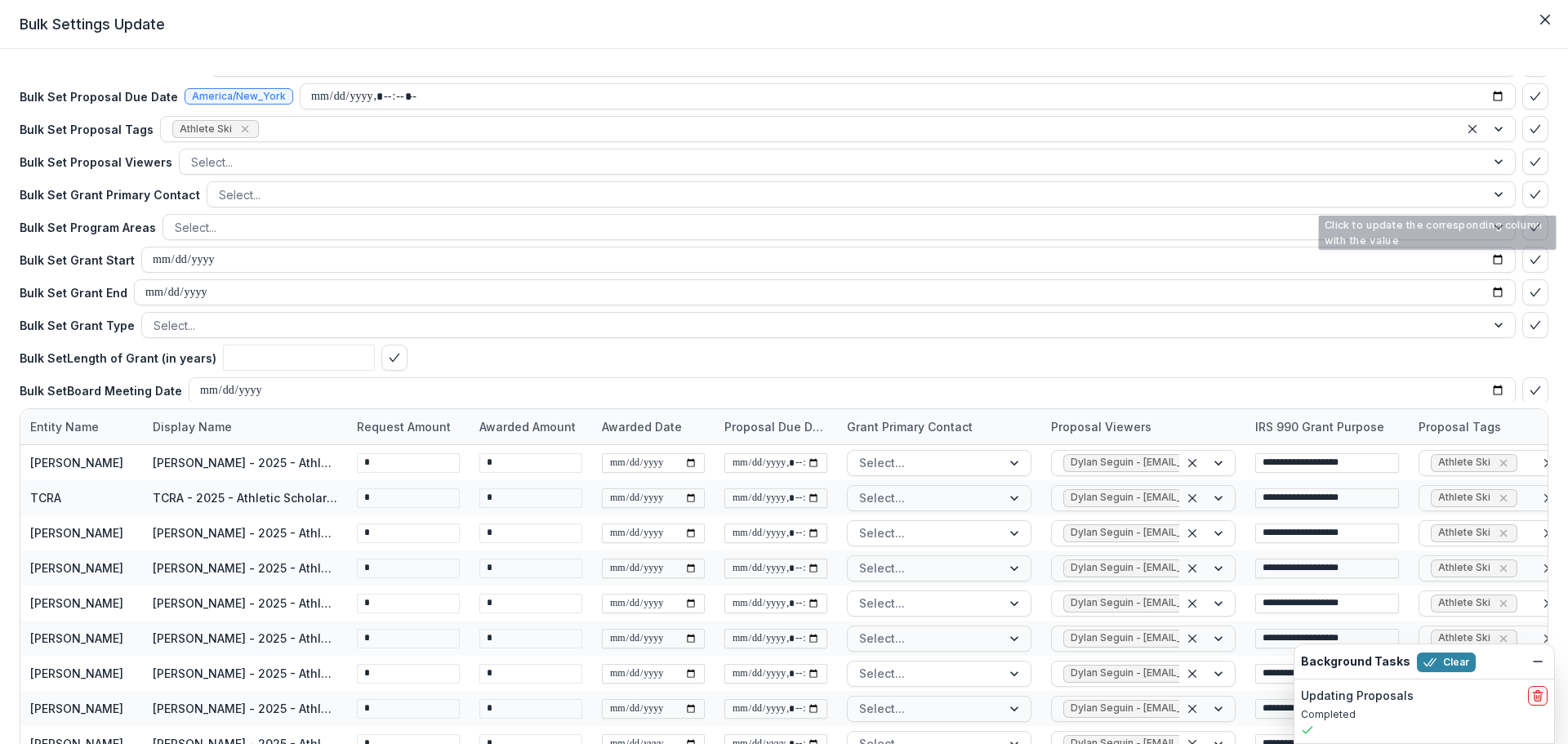
scroll to position [170, 0]
click at [1538, 673] on div "Background Tasks Clear" at bounding box center [1424, 661] width 260 height 35
click at [1538, 664] on icon "Dismiss" at bounding box center [1537, 660] width 13 height 13
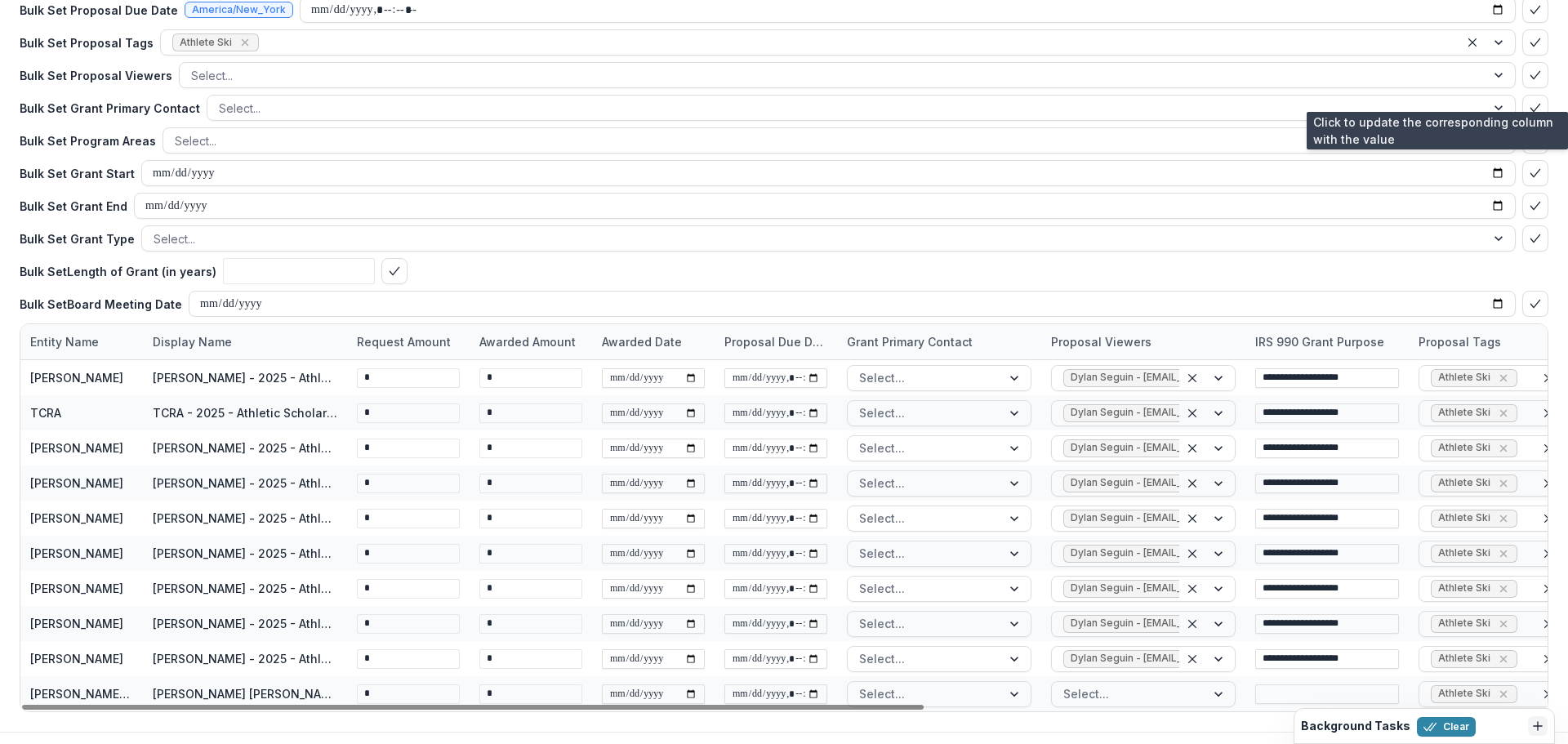
scroll to position [126, 0]
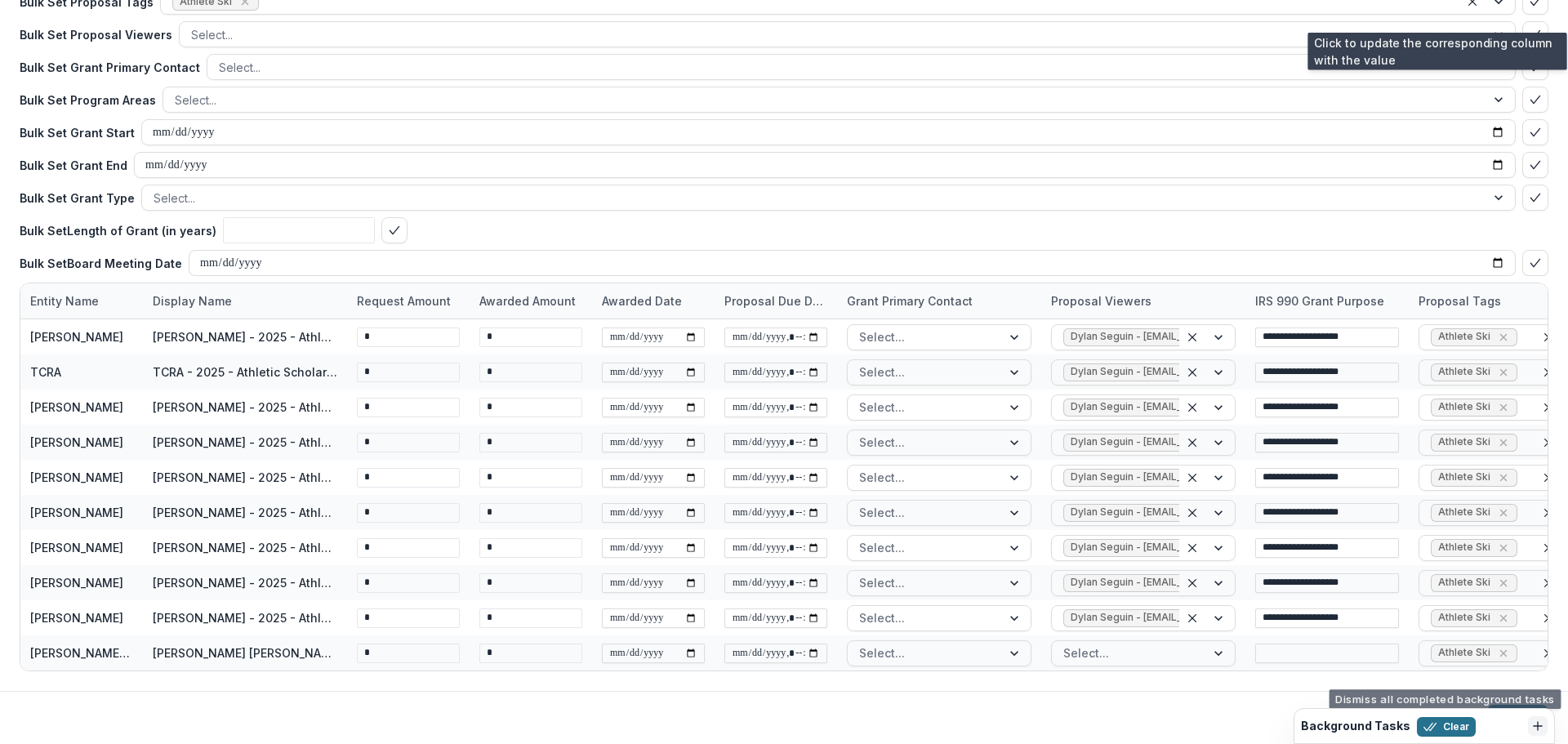
click at [1453, 726] on button "Clear" at bounding box center [1446, 726] width 59 height 20
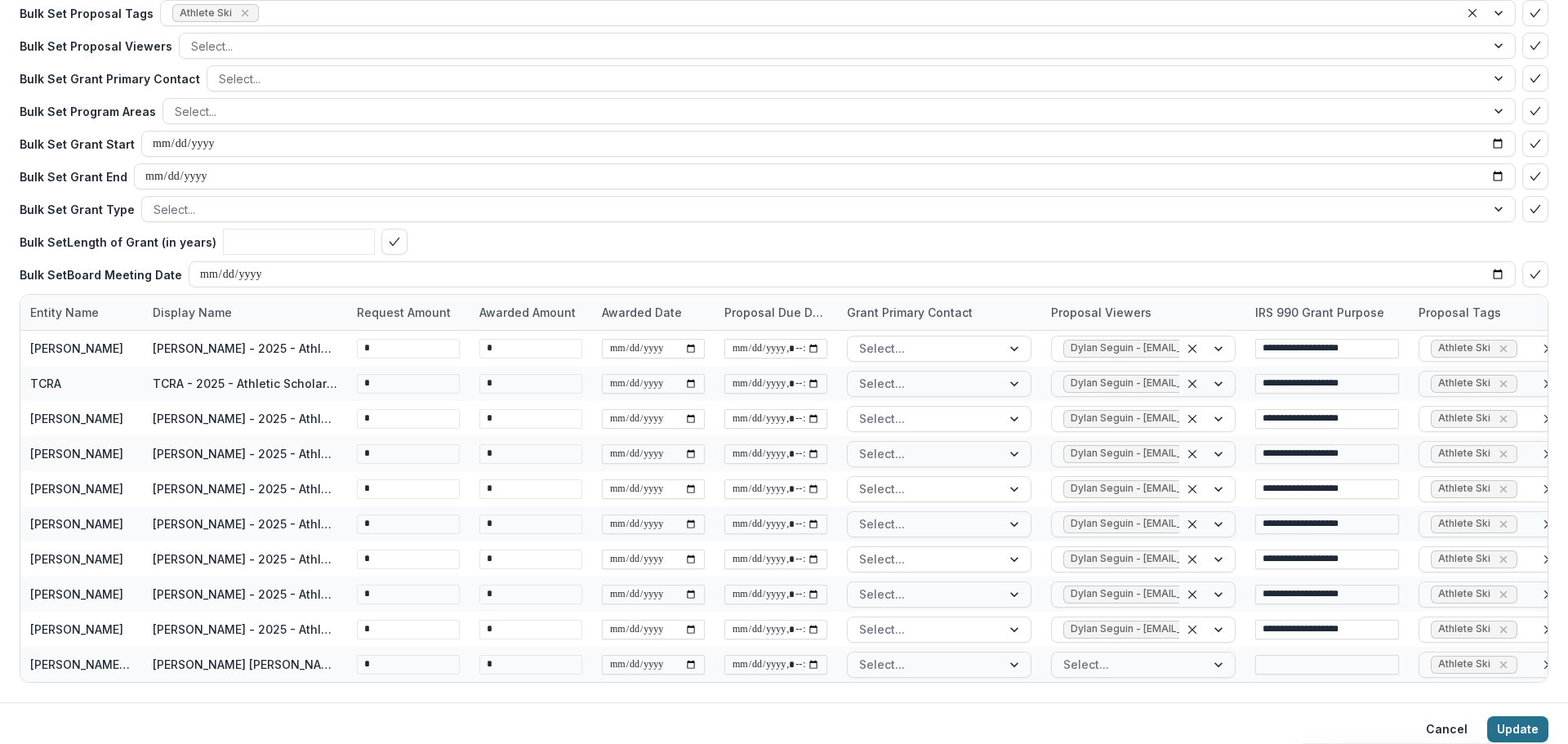
click at [1526, 729] on button "Update" at bounding box center [1517, 728] width 61 height 26
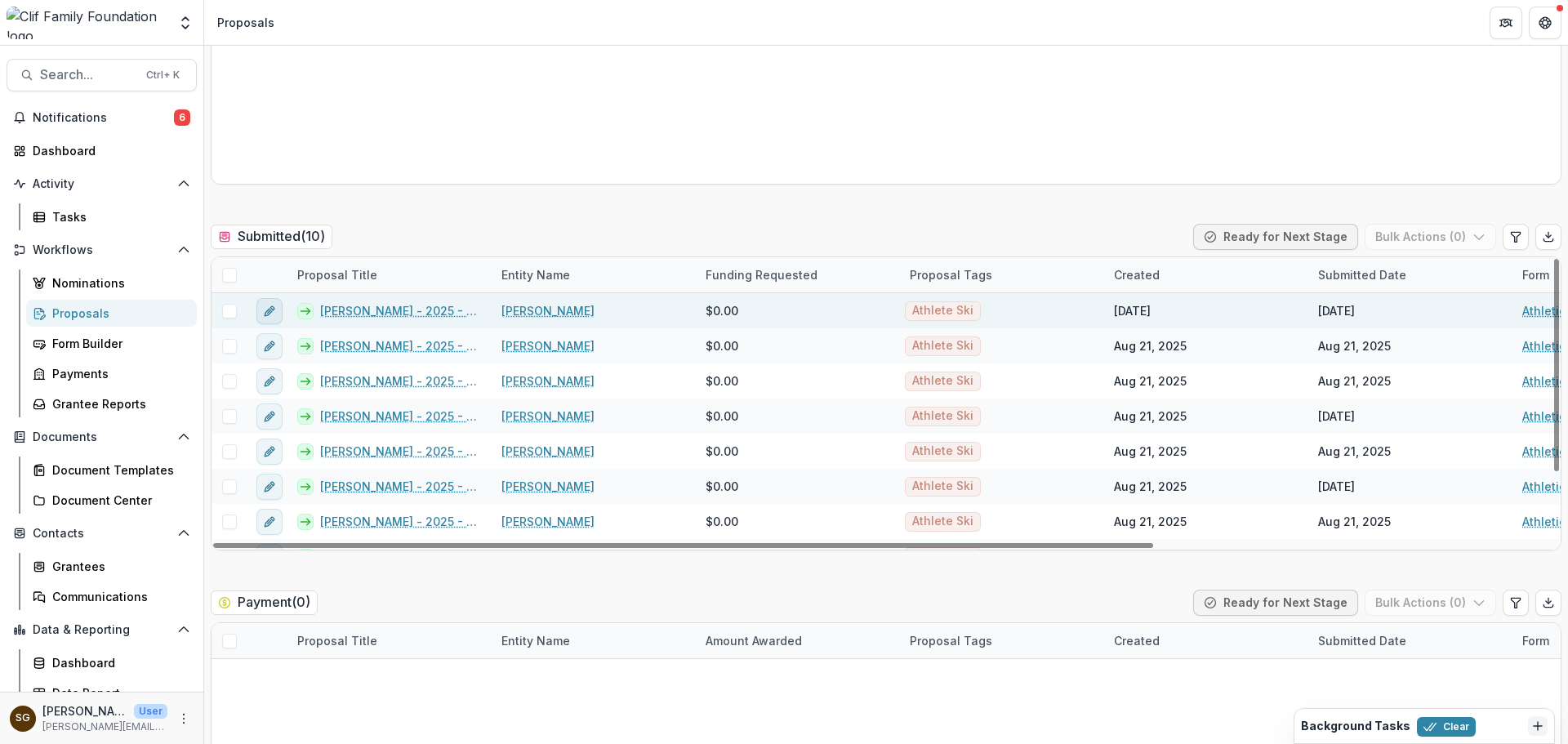
click at [270, 315] on icon "edit" at bounding box center [269, 311] width 13 height 13
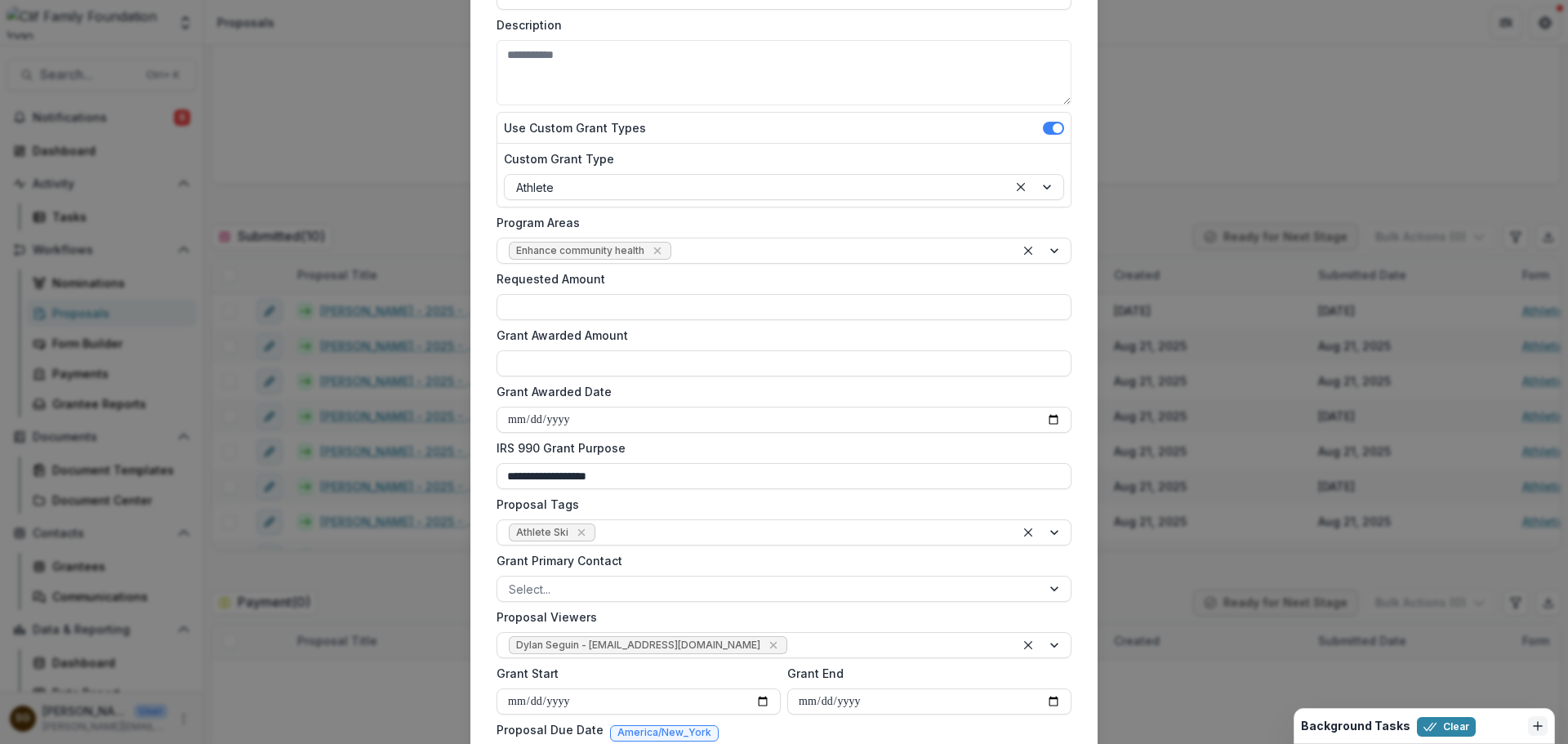
scroll to position [245, 0]
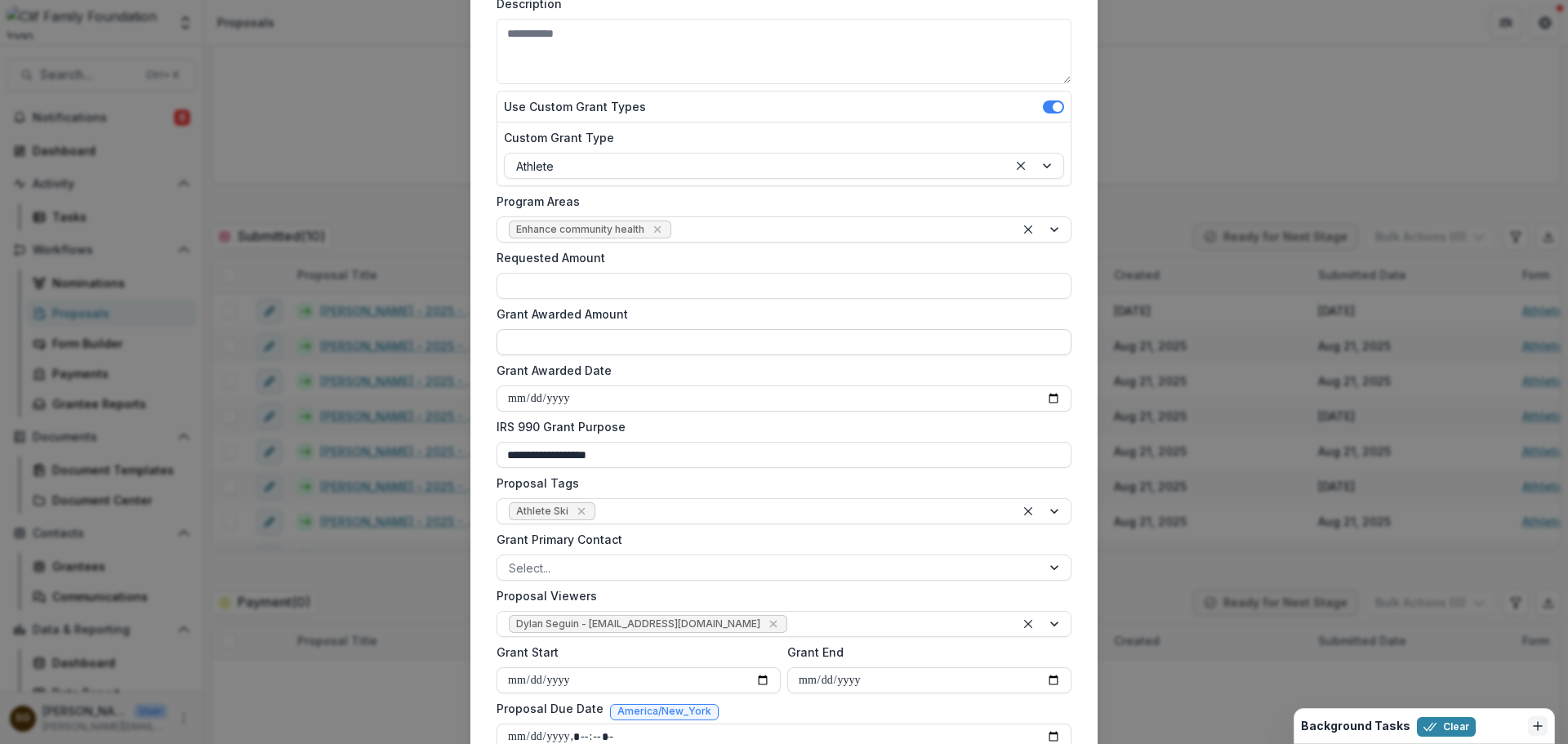
click at [602, 343] on input "Grant Awarded Amount" at bounding box center [784, 342] width 575 height 26
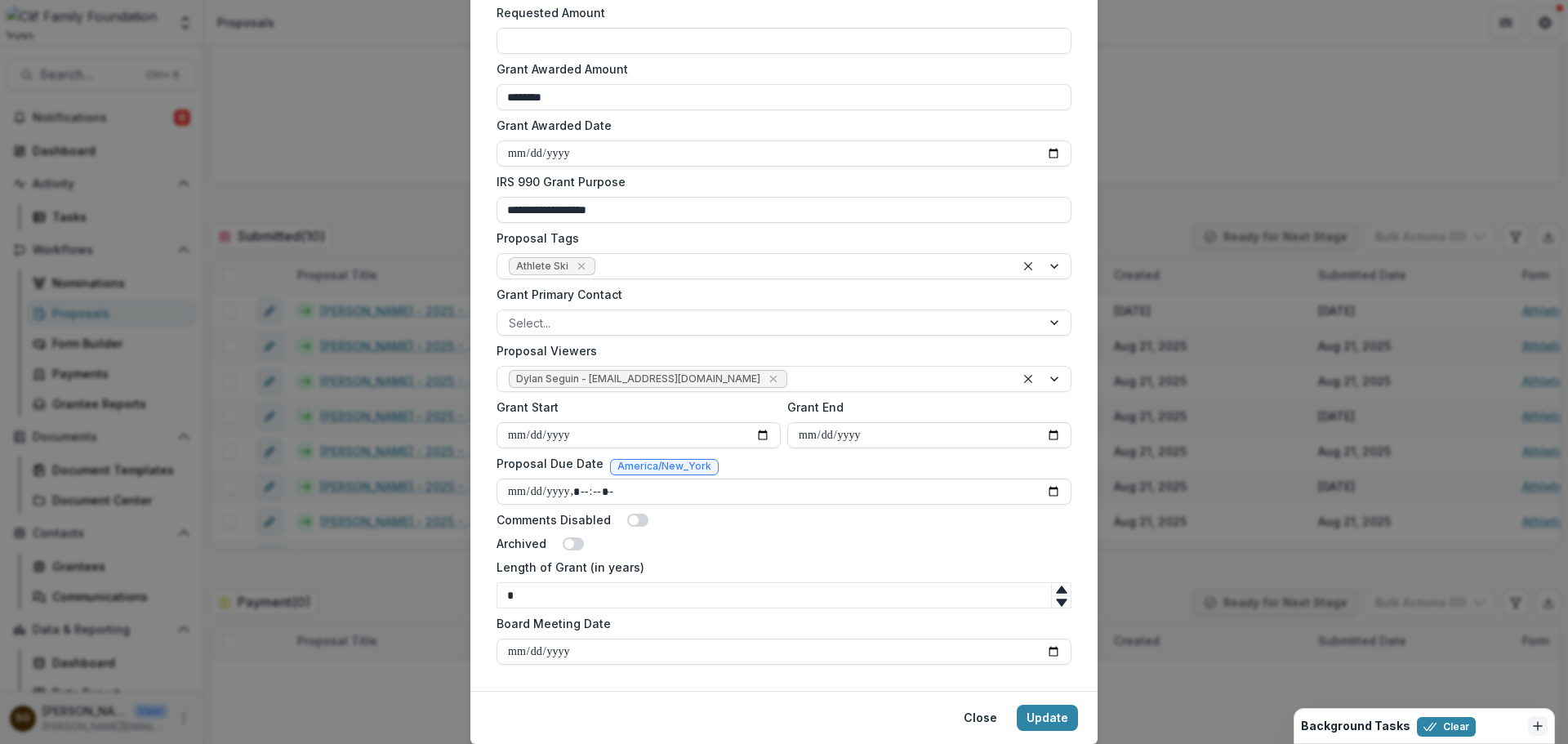
scroll to position [542, 0]
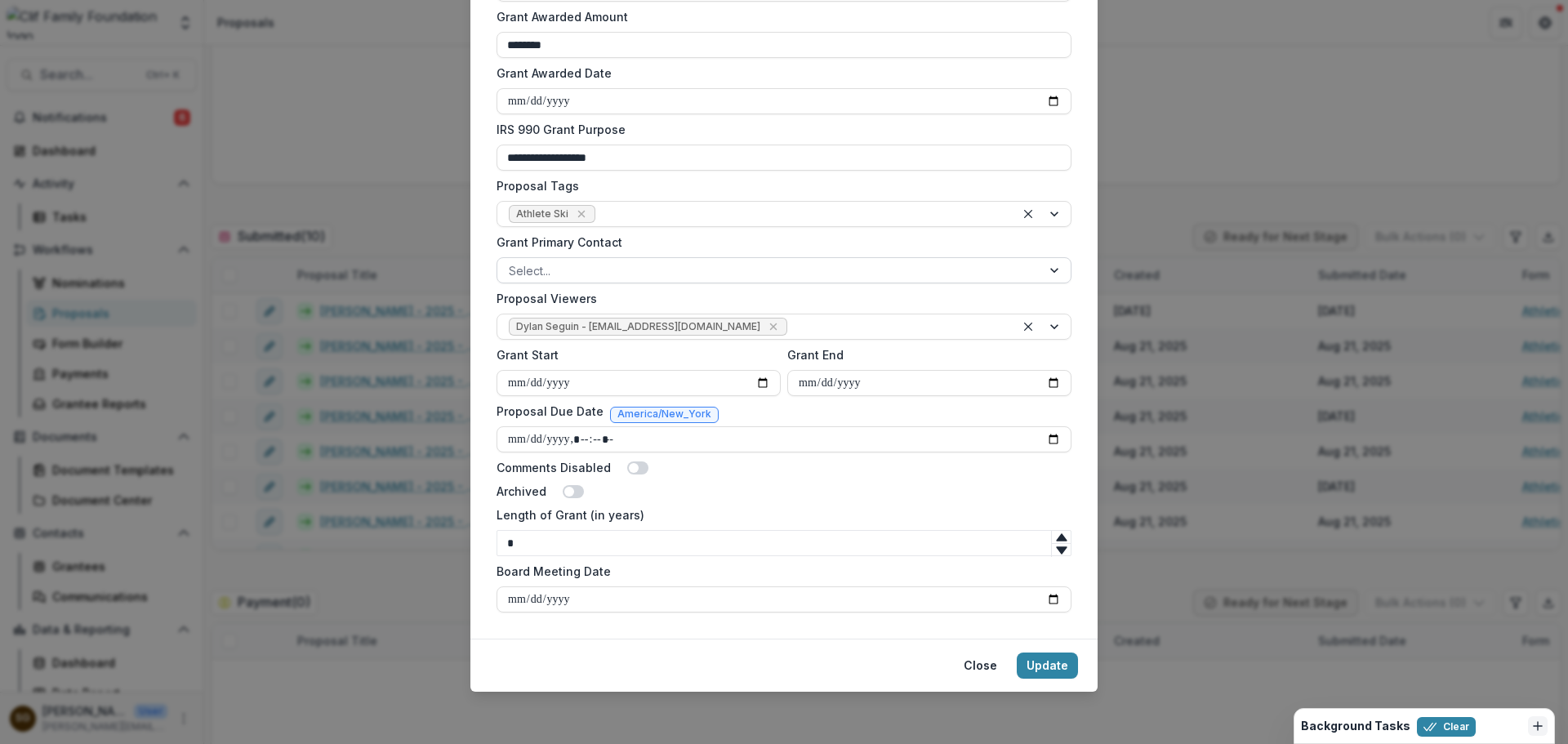
type input "********"
click at [712, 281] on div "Select..." at bounding box center [769, 270] width 544 height 23
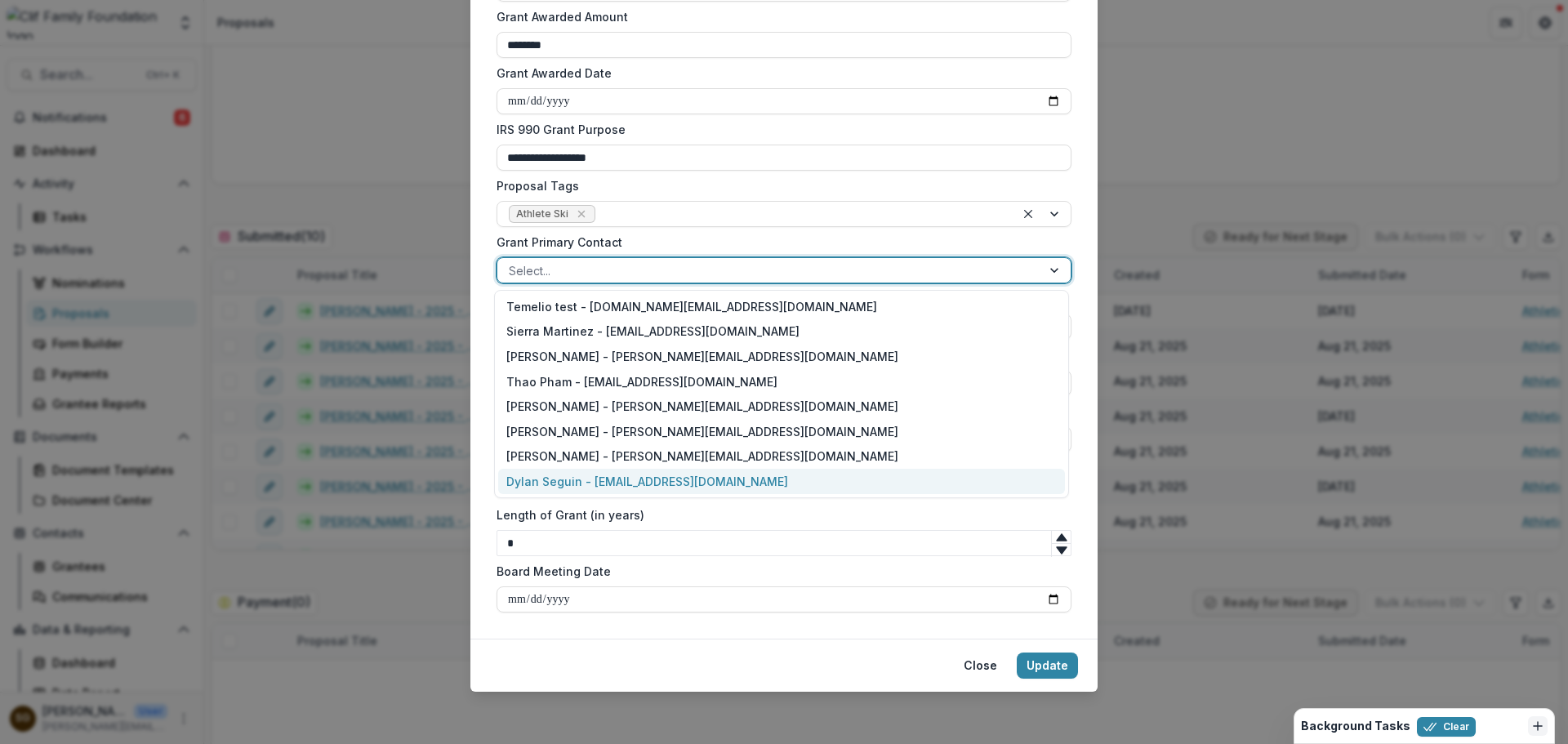
click at [585, 477] on div "Dylan Seguin - dylan@cliffamilyfoundation.org" at bounding box center [781, 481] width 566 height 25
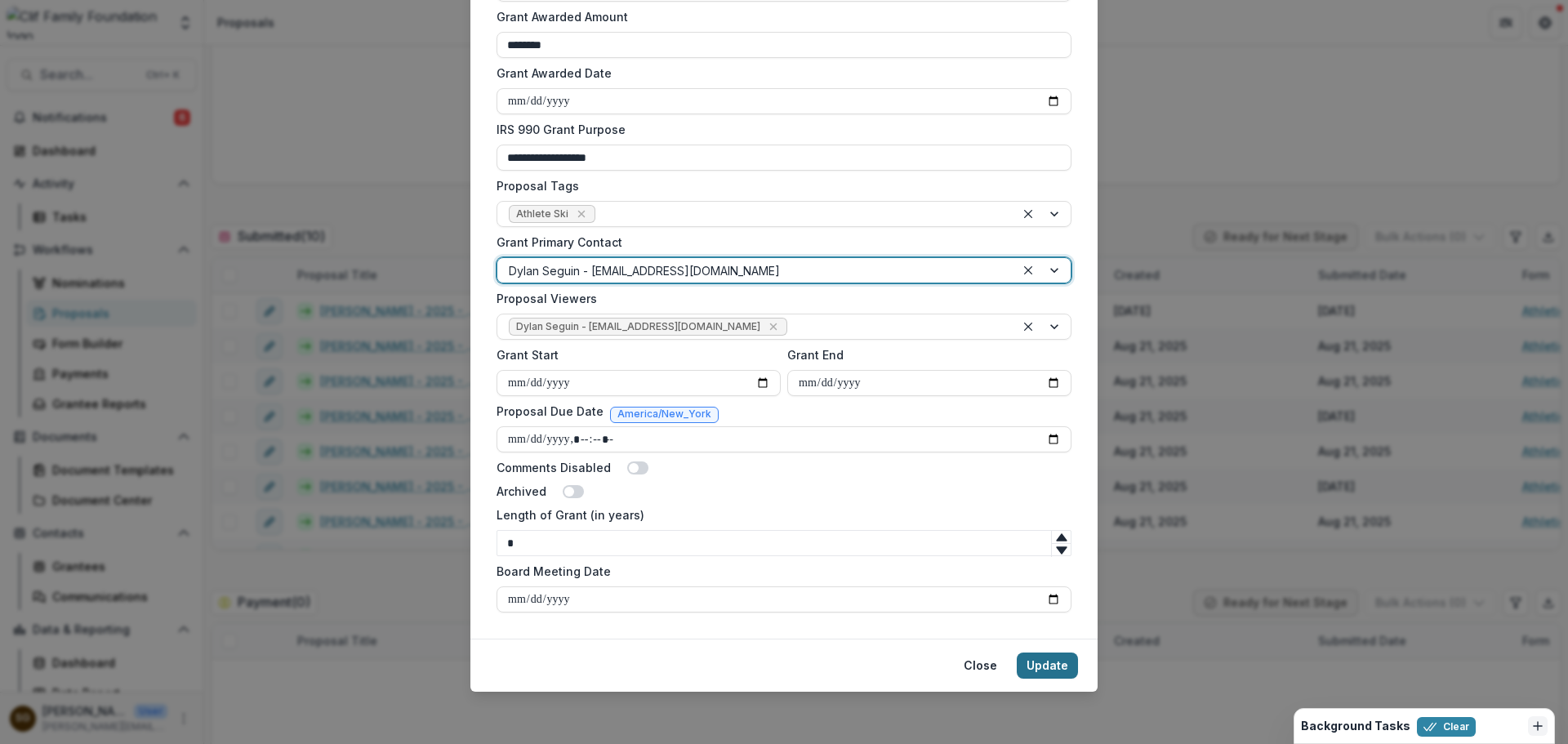
click at [1065, 666] on button "Update" at bounding box center [1046, 665] width 61 height 26
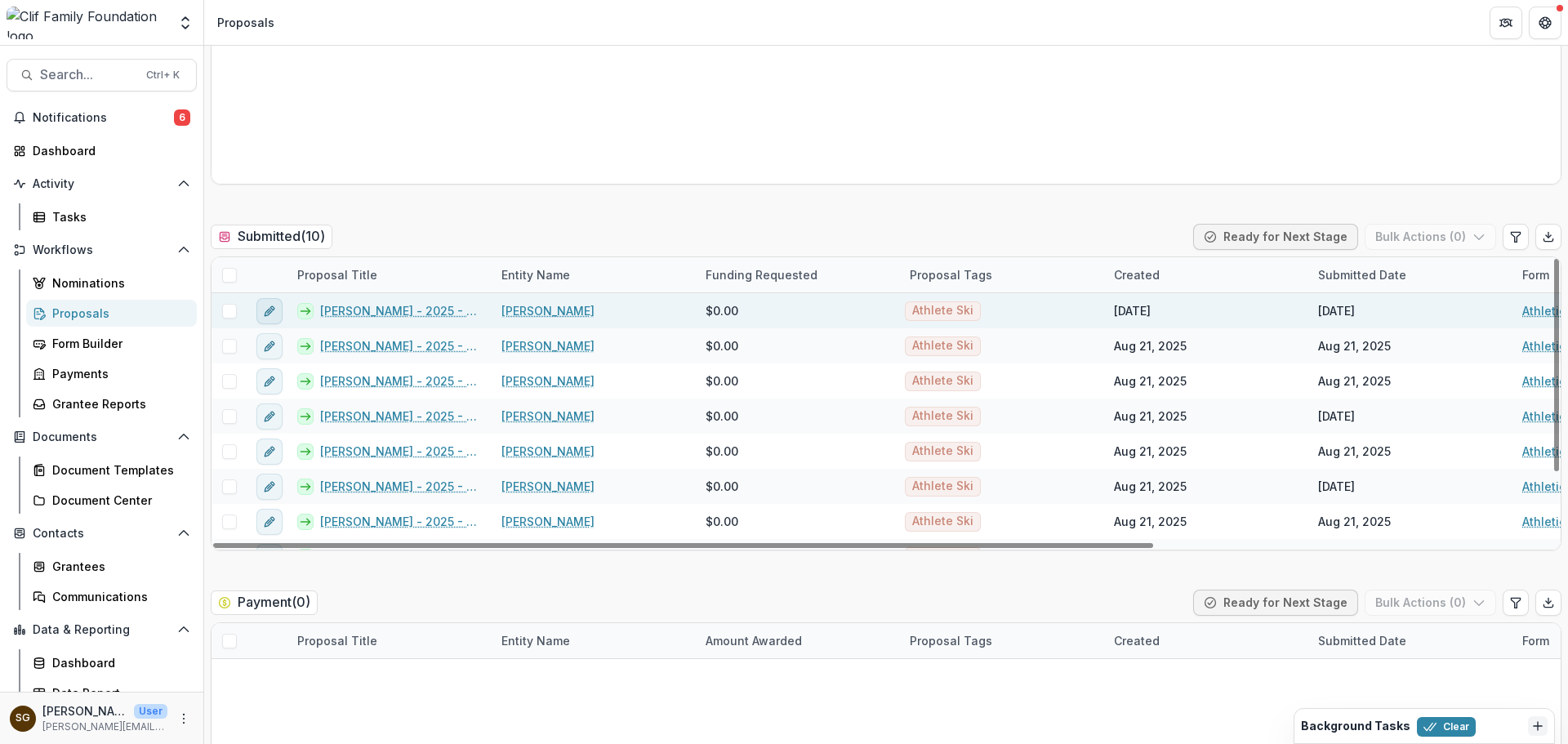
click at [270, 317] on icon "edit" at bounding box center [269, 311] width 13 height 13
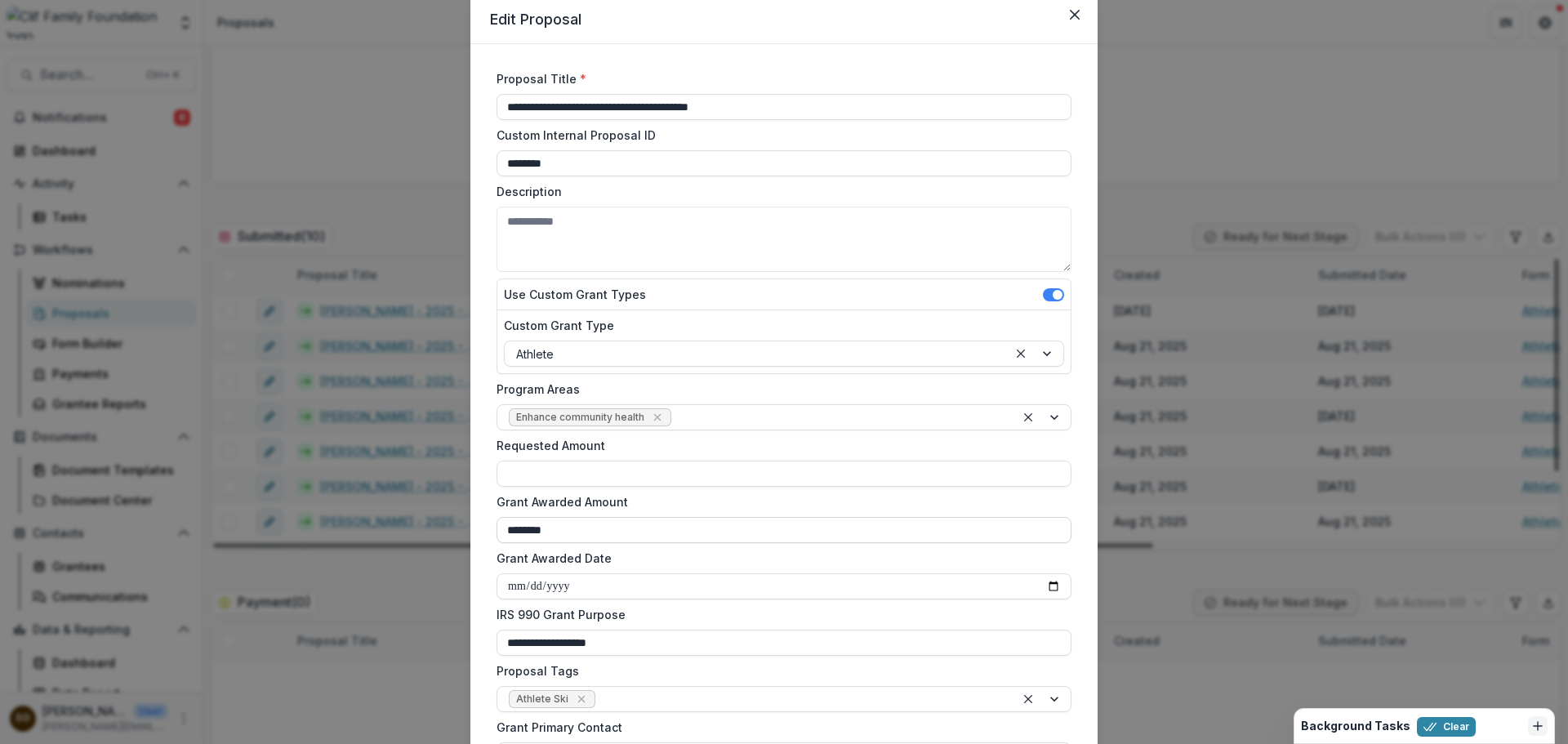
scroll to position [82, 0]
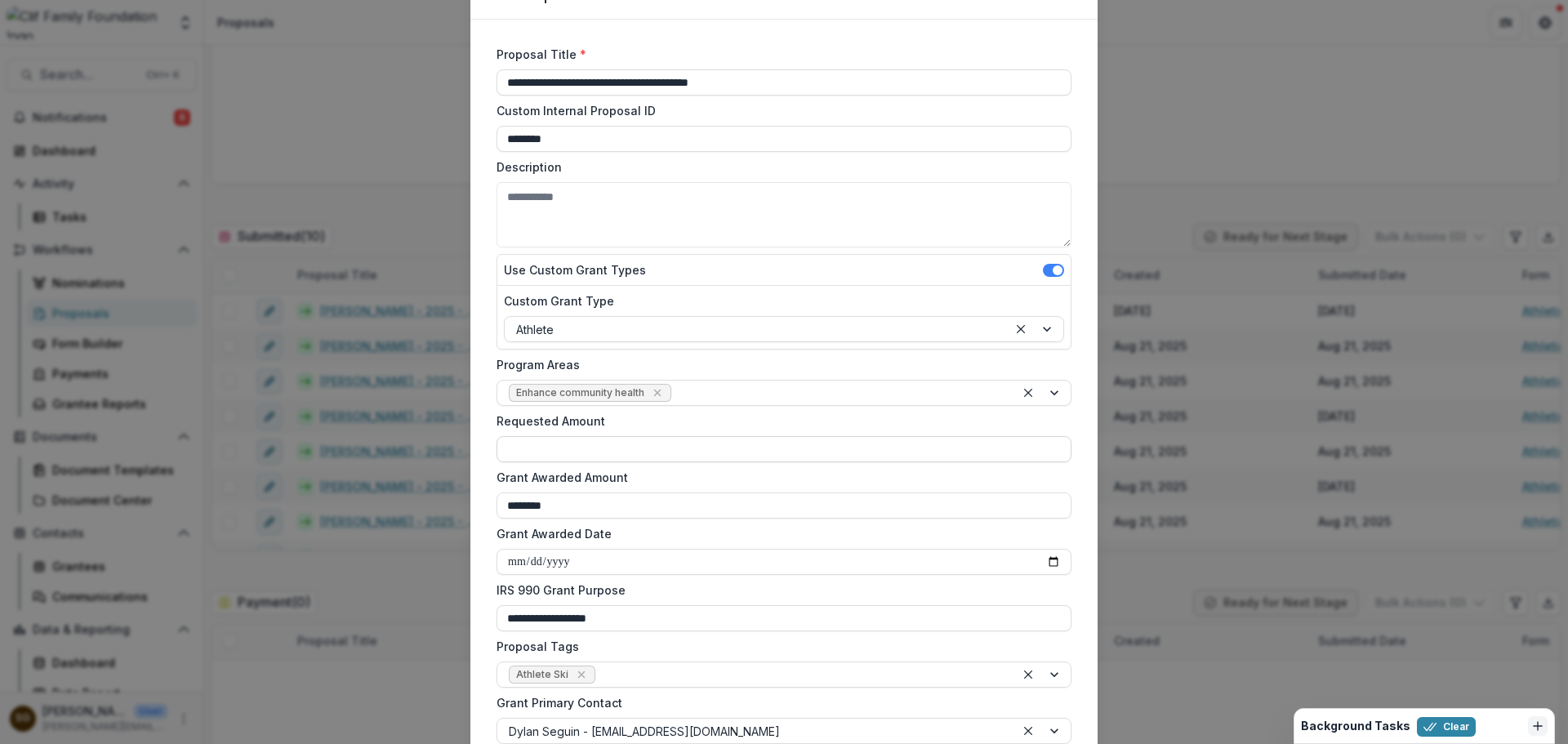
click at [562, 455] on input "Requested Amount" at bounding box center [784, 449] width 575 height 26
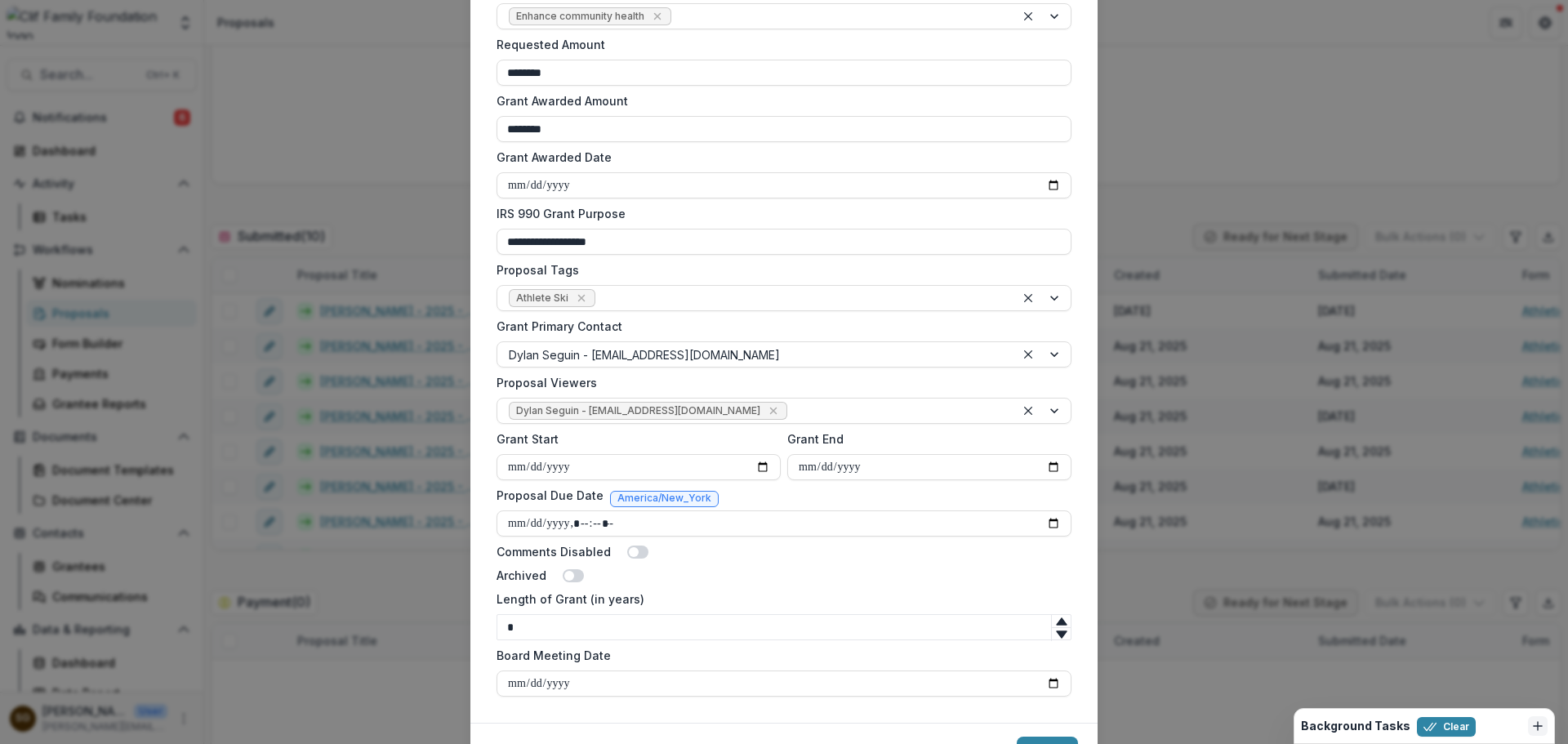
scroll to position [542, 0]
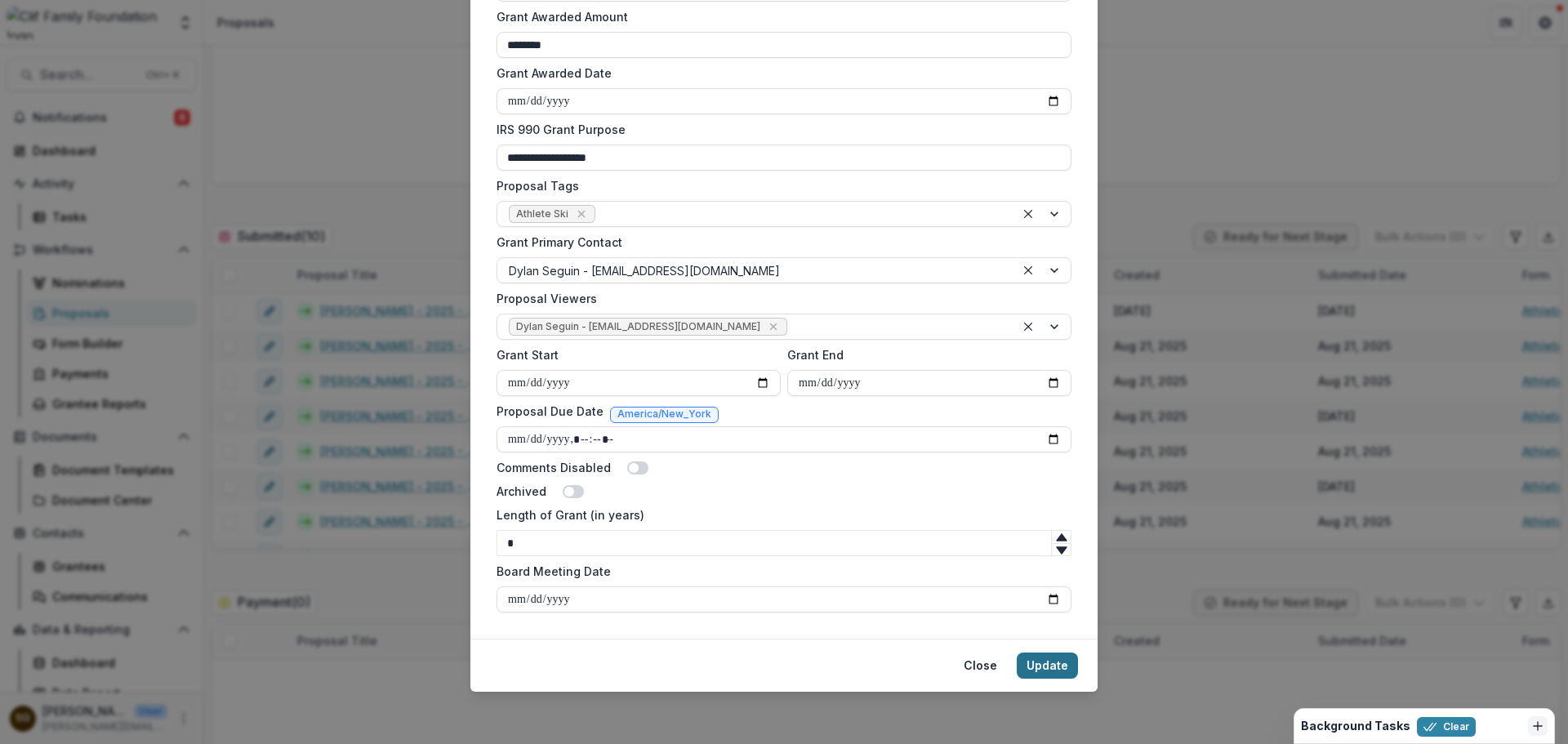
type input "********"
click at [1070, 677] on button "Update" at bounding box center [1046, 665] width 61 height 26
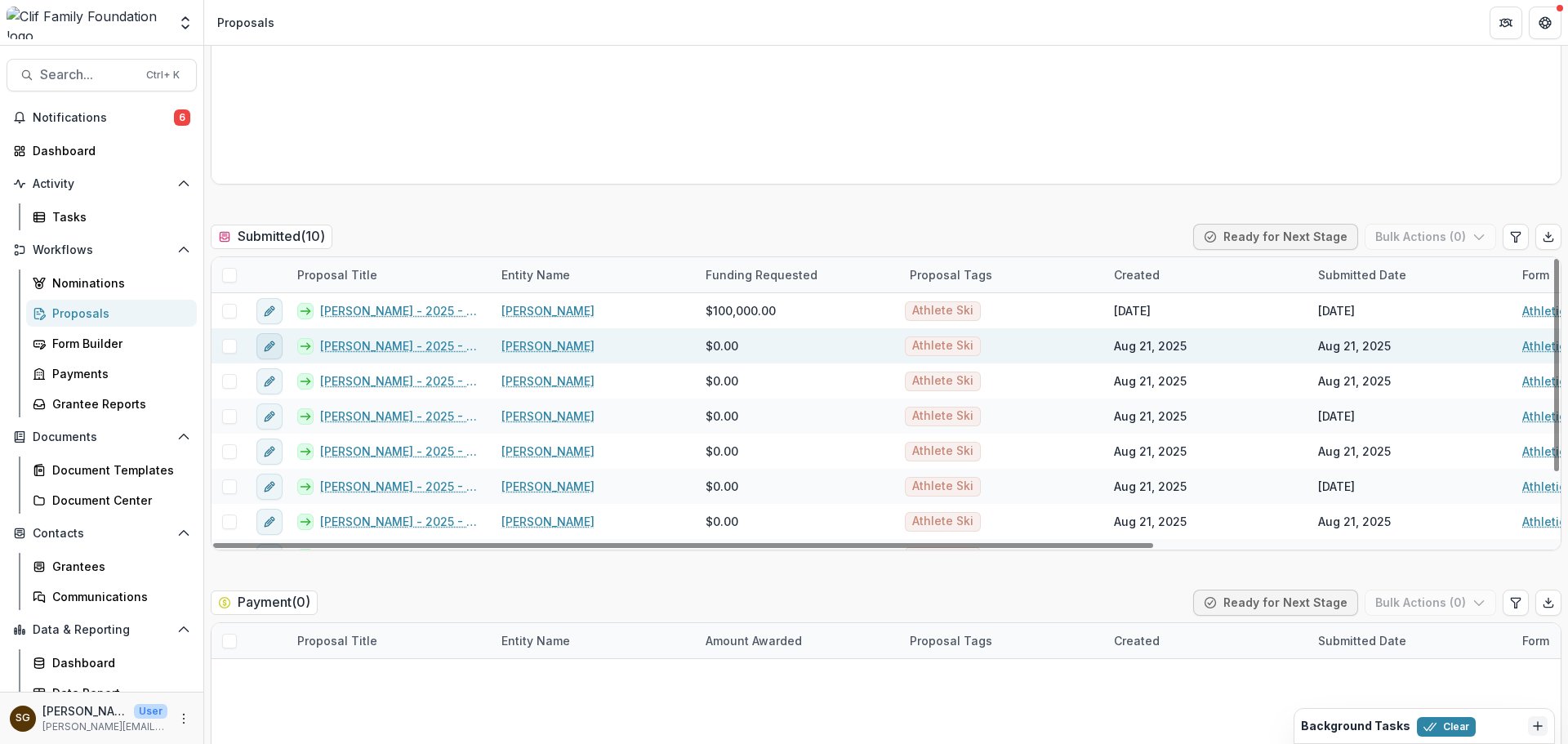
click at [275, 341] on icon "edit" at bounding box center [269, 345] width 13 height 13
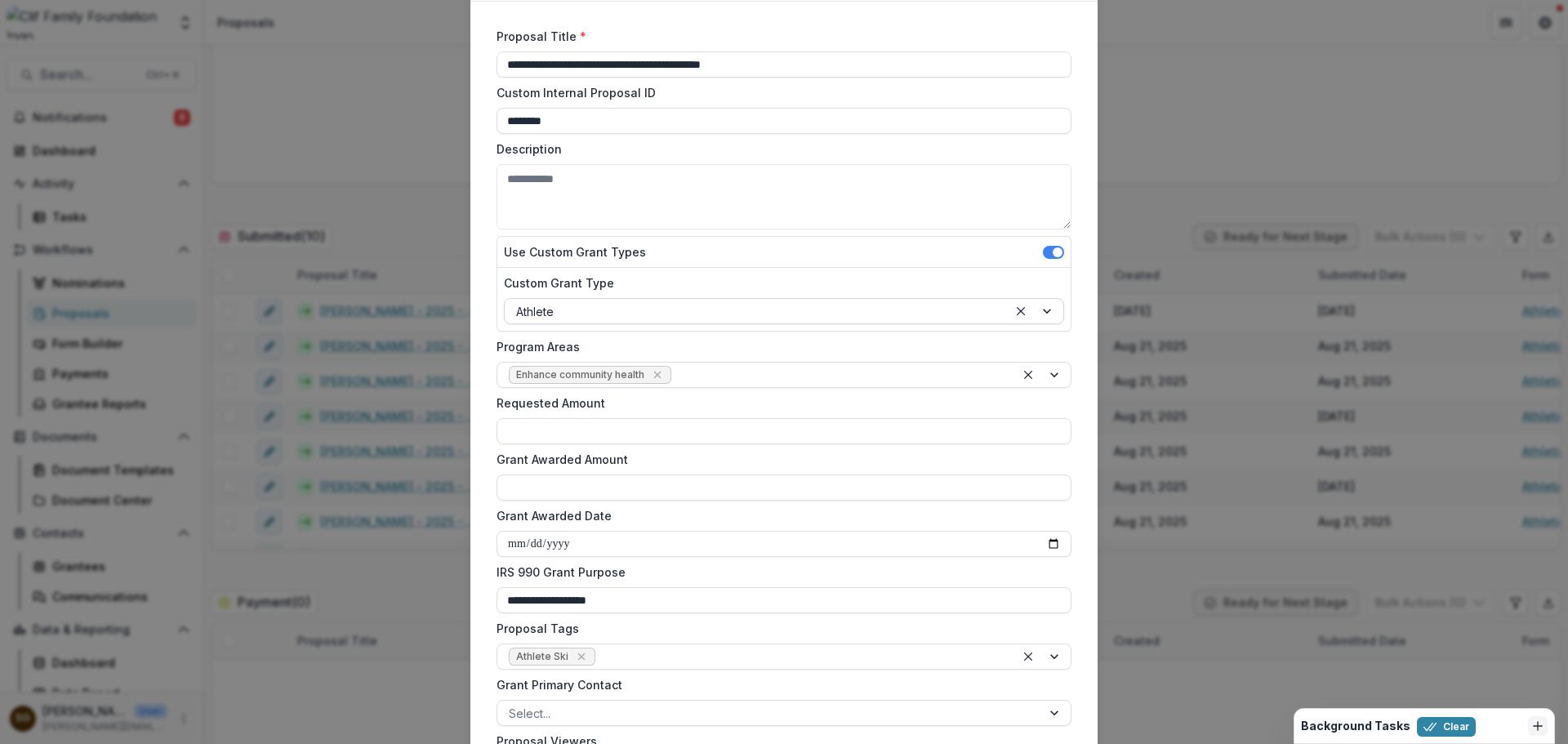
scroll to position [163, 0]
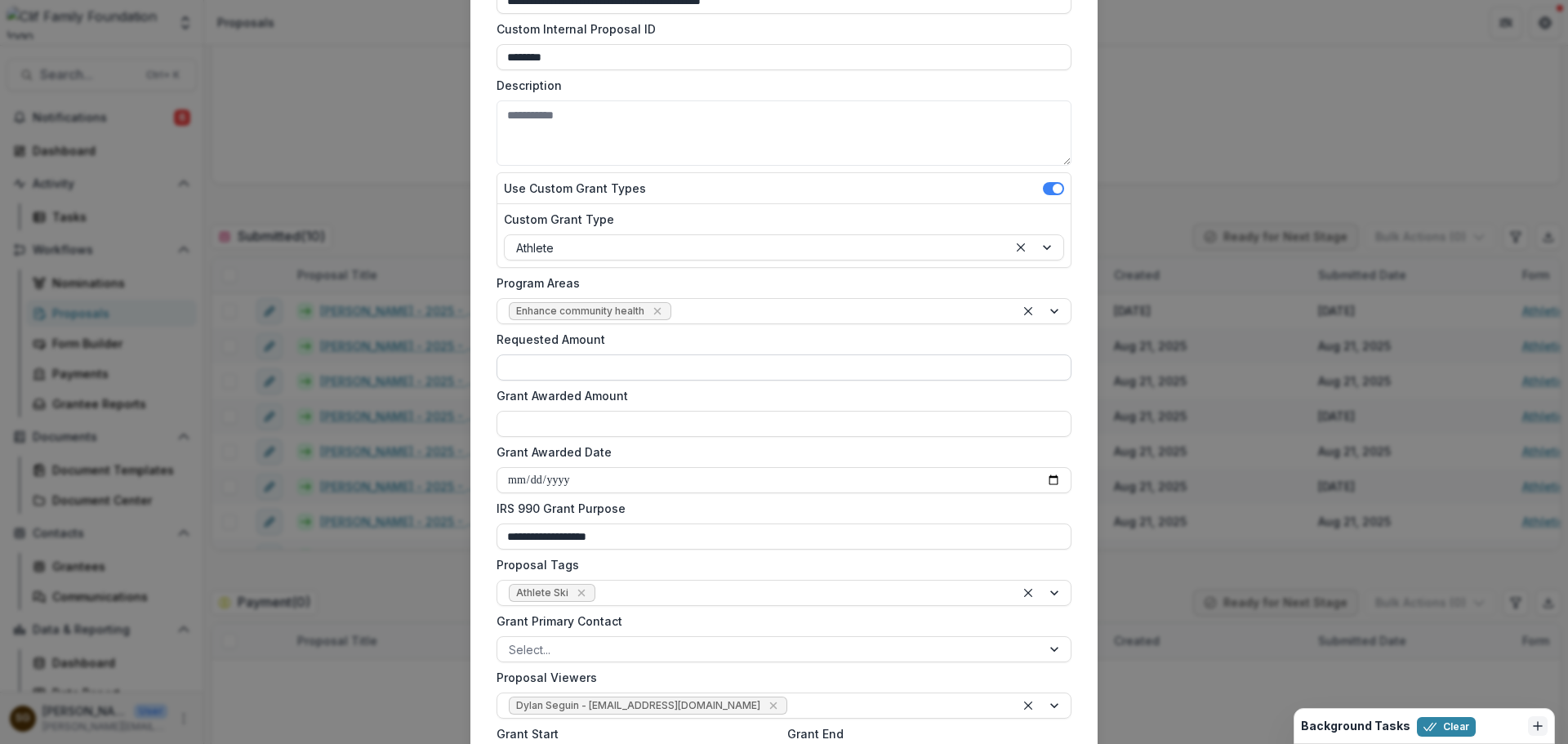
click at [560, 369] on input "Requested Amount" at bounding box center [784, 367] width 575 height 26
type input "*******"
click at [562, 424] on input "Grant Awarded Amount" at bounding box center [784, 424] width 575 height 26
type input "*******"
click at [658, 451] on label "Grant Awarded Date" at bounding box center [779, 451] width 565 height 17
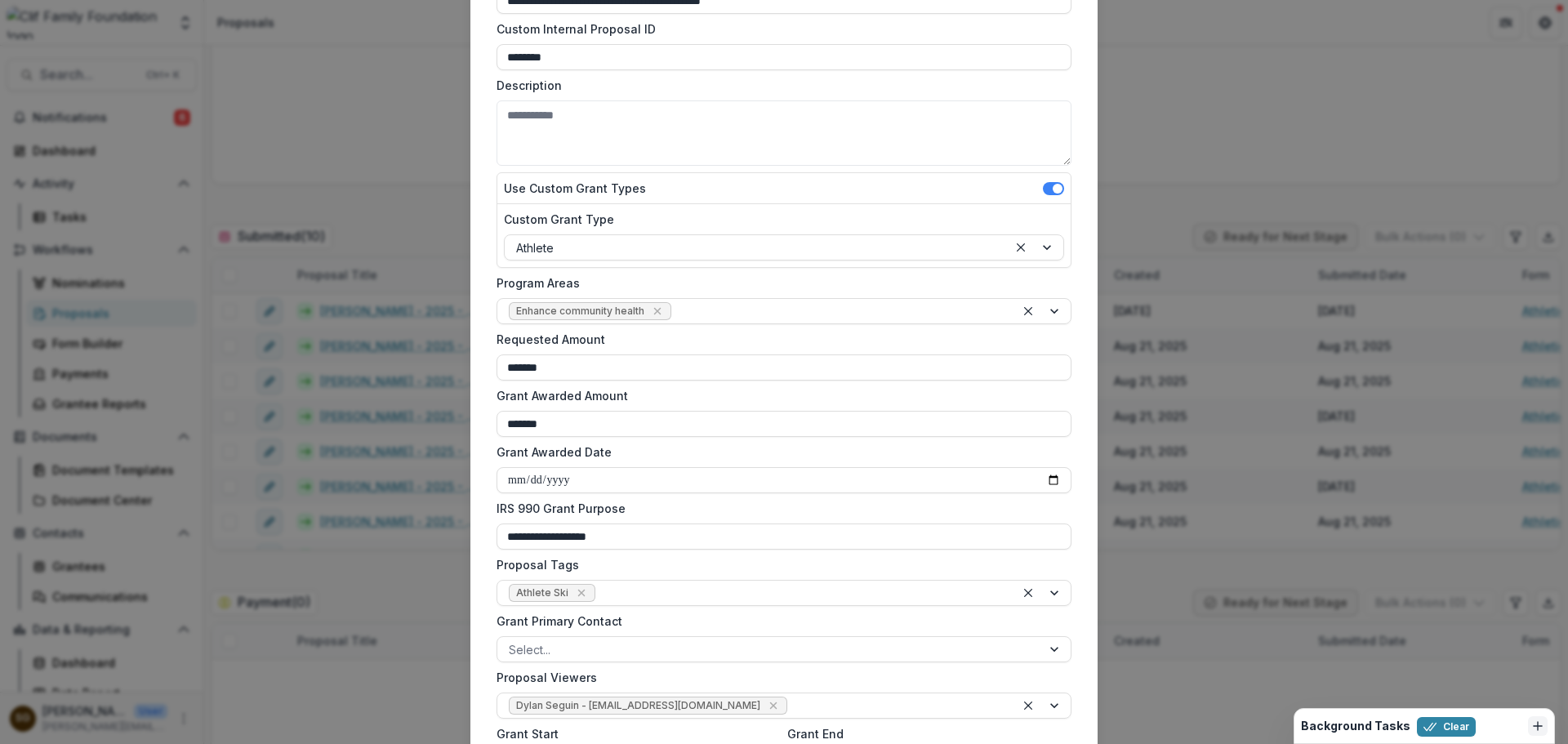
click at [658, 467] on input "Grant Awarded Date" at bounding box center [784, 480] width 575 height 26
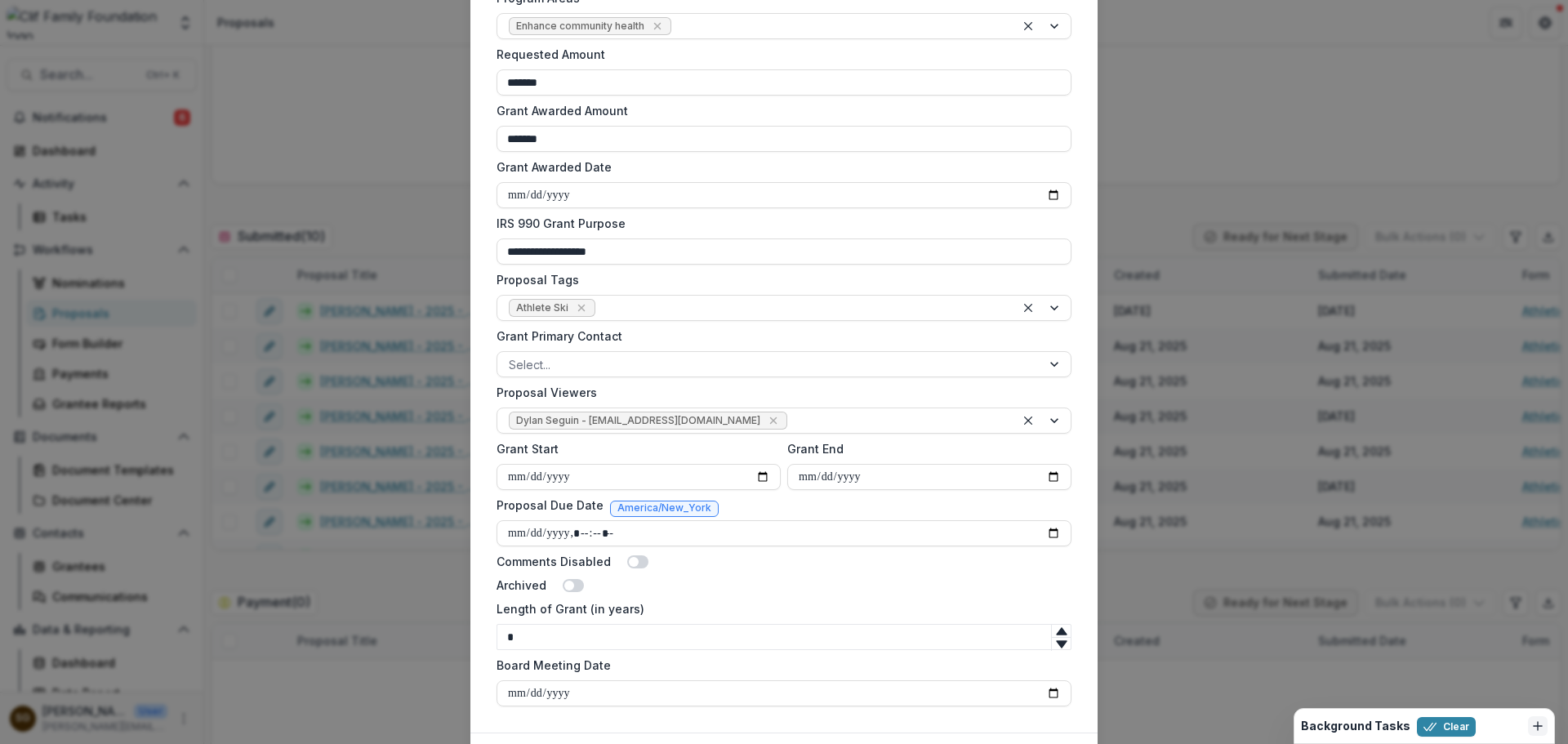
scroll to position [489, 0]
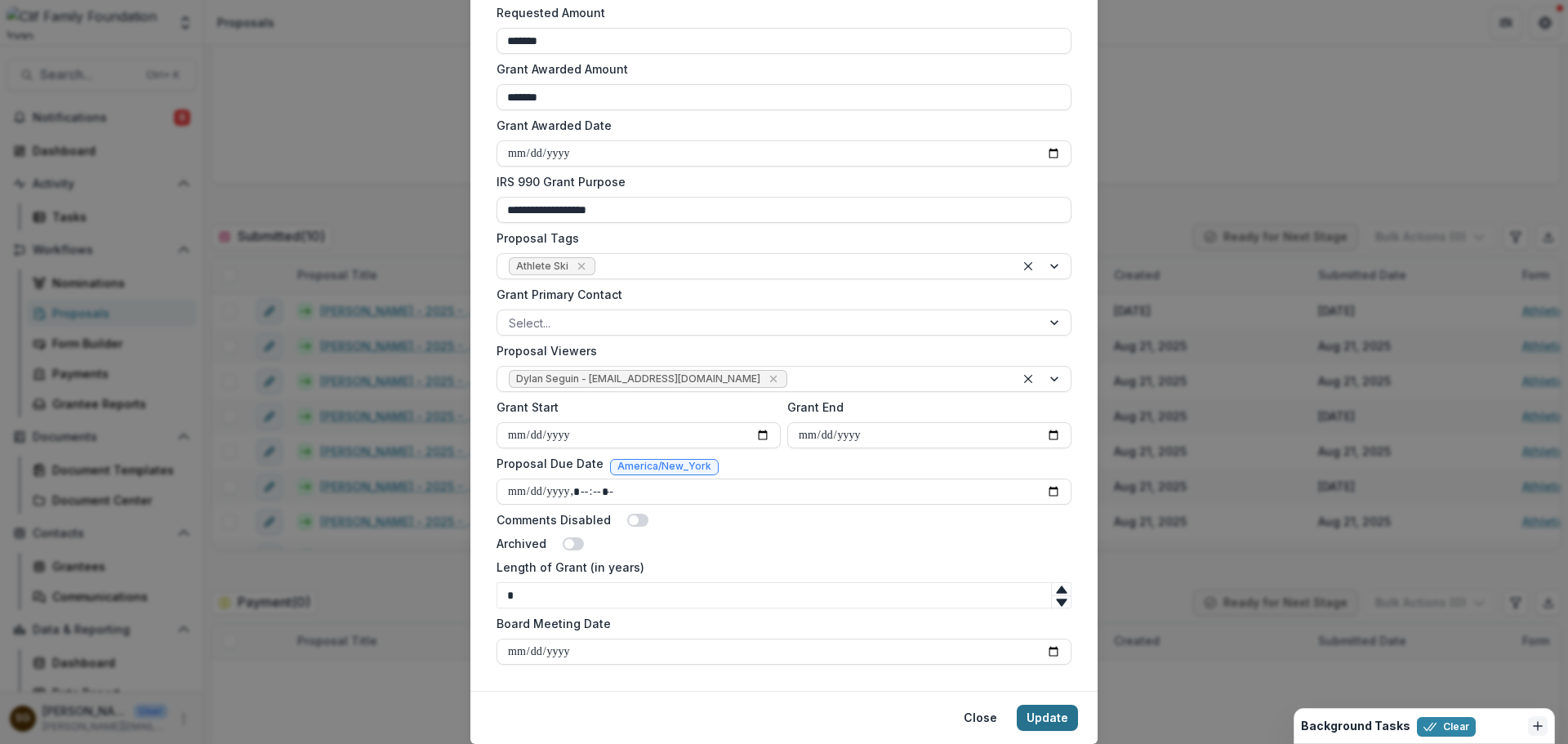
click at [1046, 716] on button "Update" at bounding box center [1046, 717] width 61 height 26
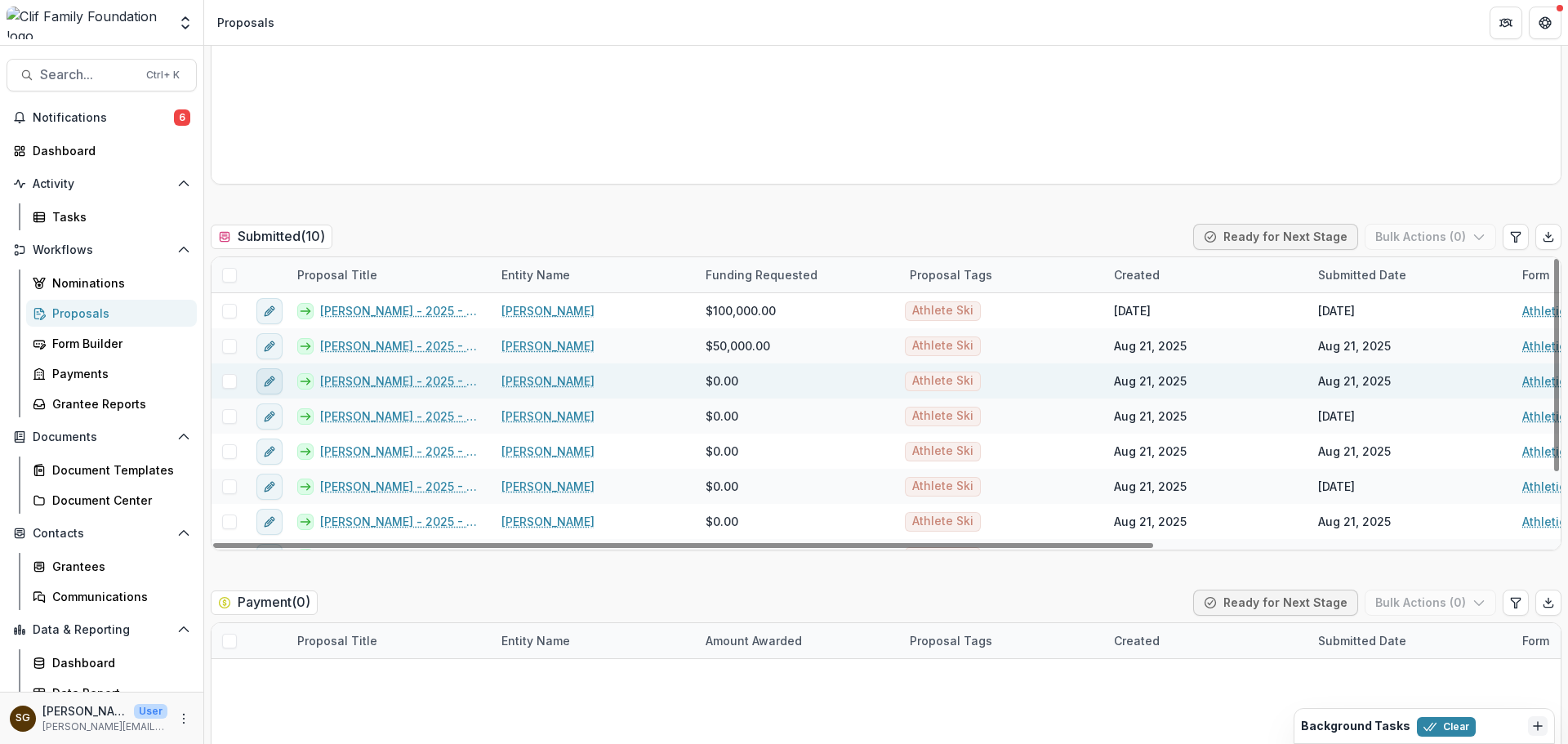
click at [271, 382] on icon "edit" at bounding box center [268, 381] width 8 height 8
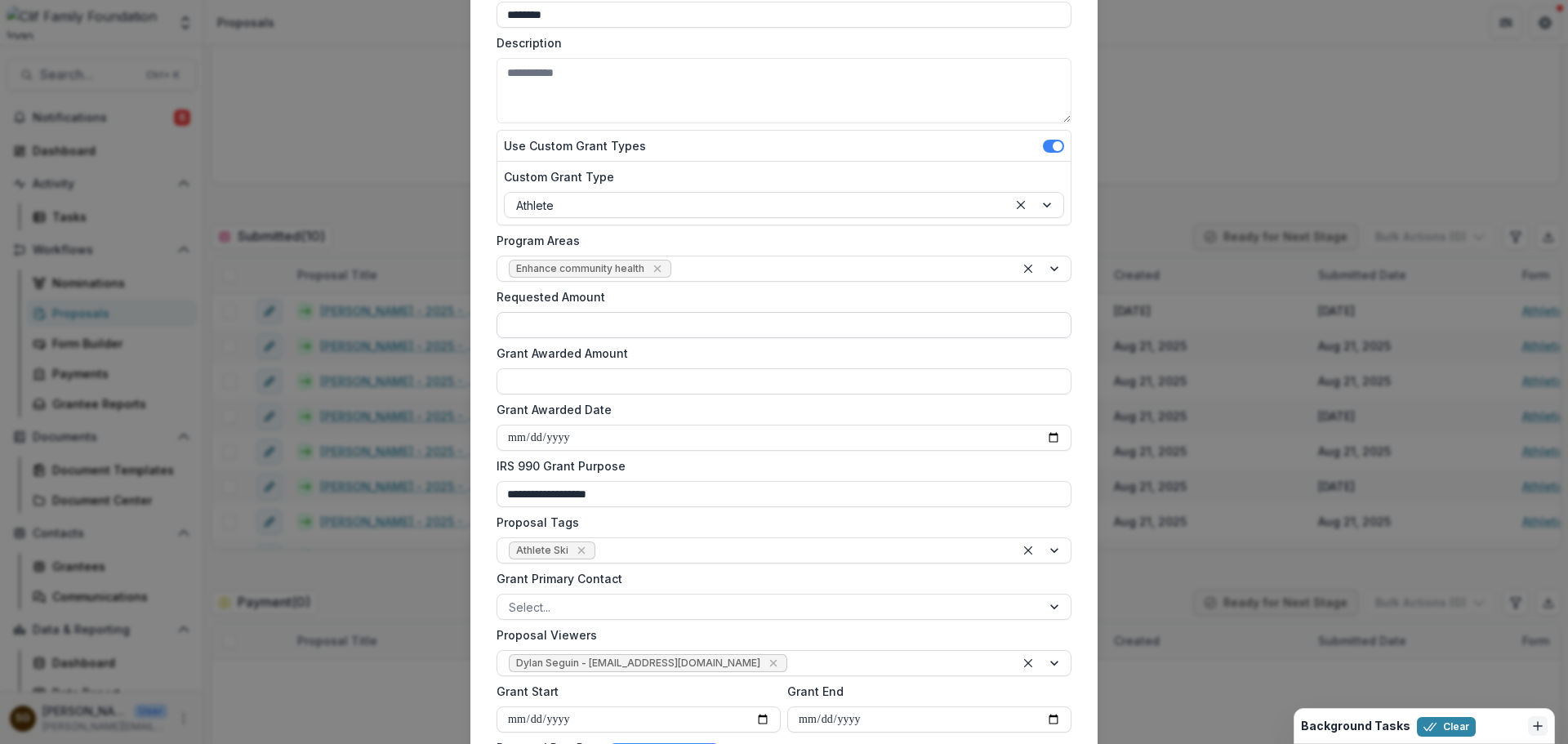
scroll to position [245, 0]
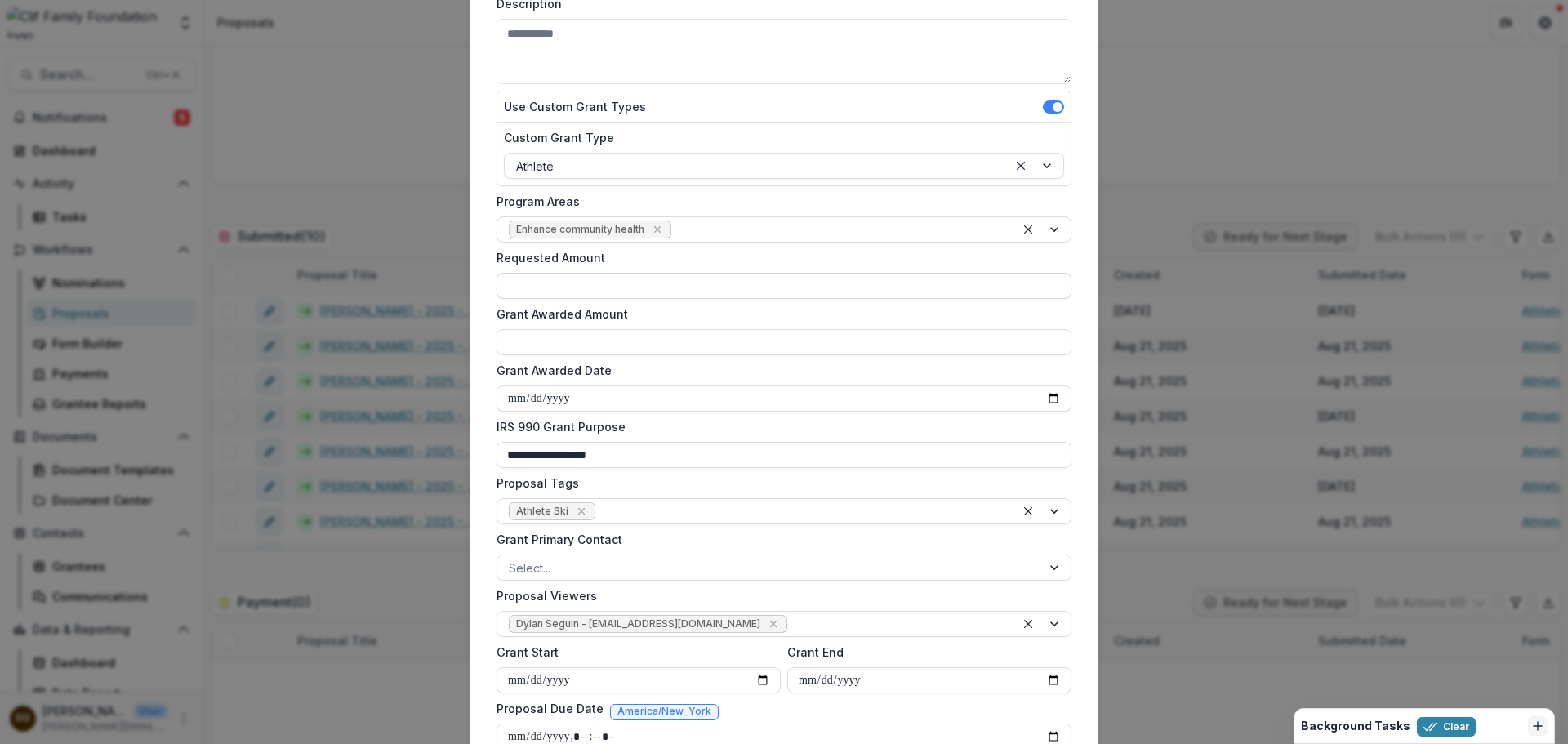
click at [597, 291] on input "Requested Amount" at bounding box center [784, 286] width 575 height 26
type input "*******"
click at [572, 336] on input "Grant Awarded Amount" at bounding box center [784, 342] width 575 height 26
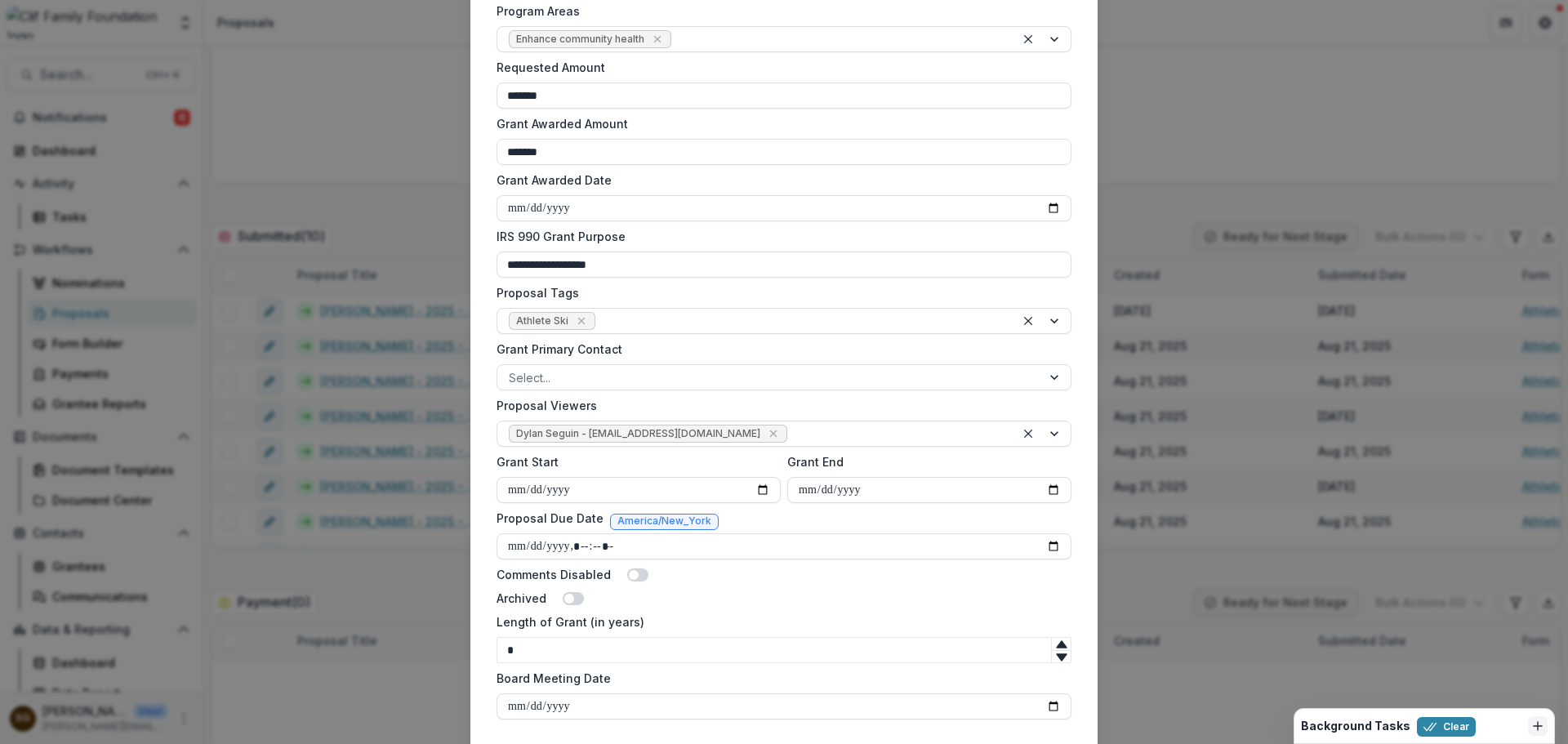
scroll to position [542, 0]
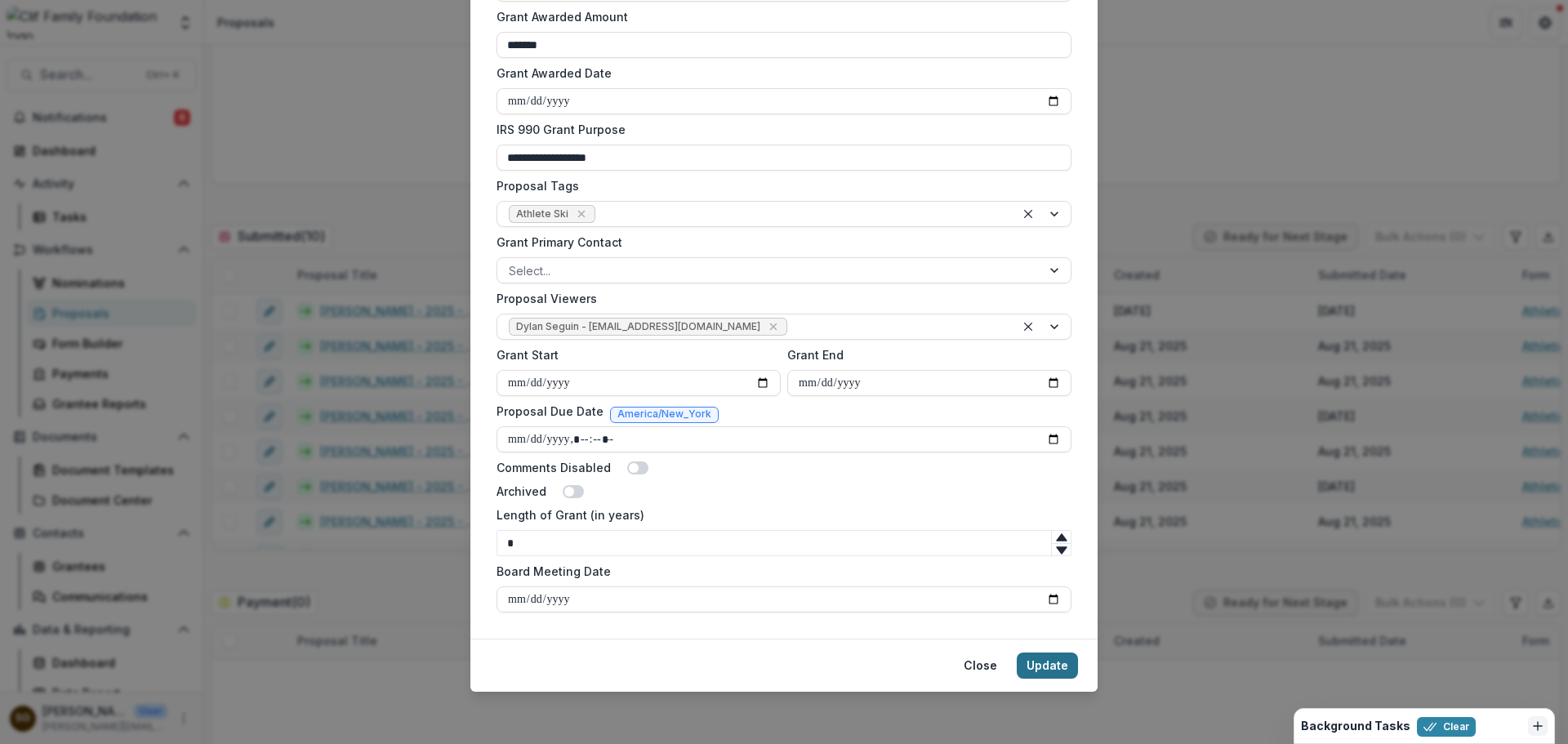
type input "*******"
click at [1038, 669] on button "Update" at bounding box center [1046, 665] width 61 height 26
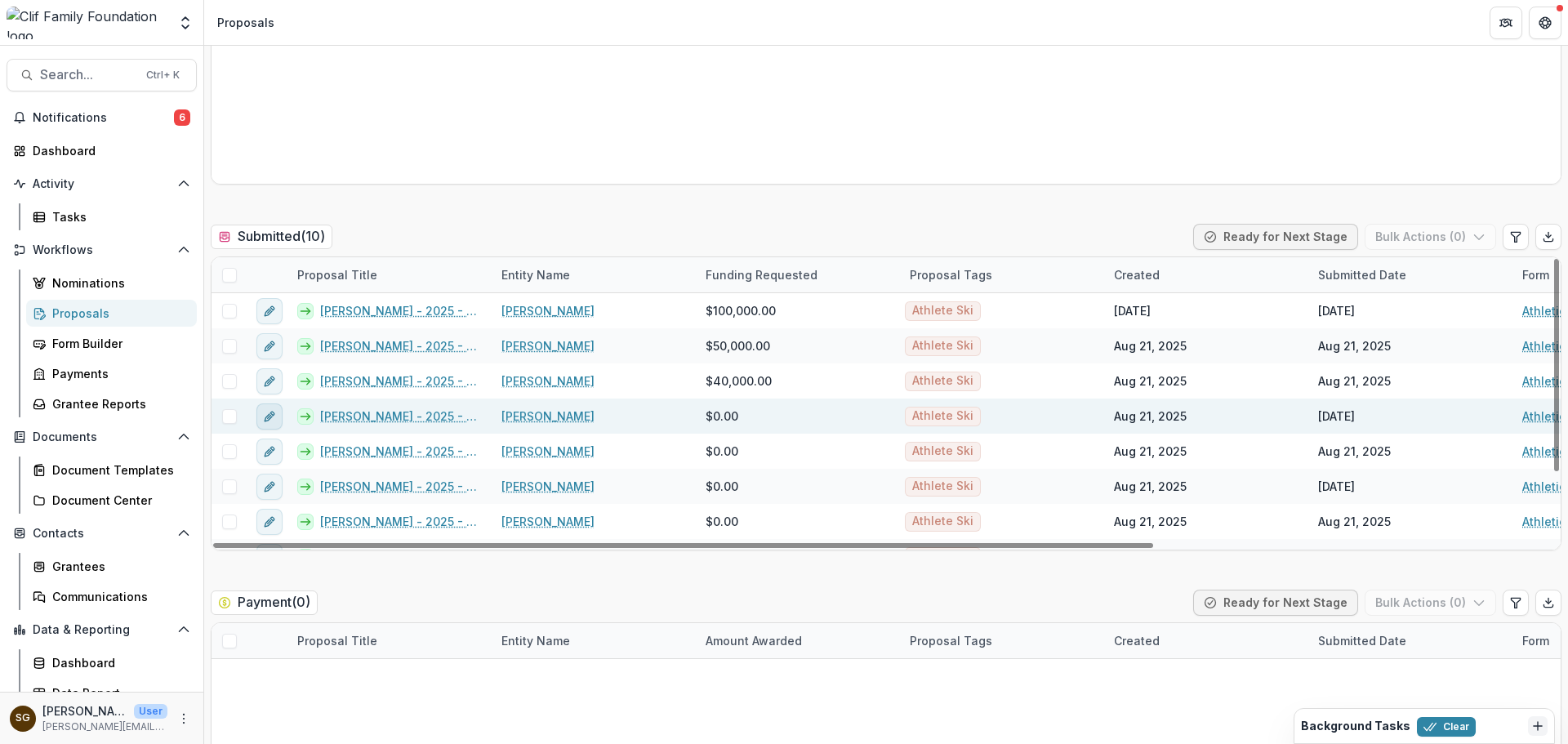
click at [256, 416] on button "edit" at bounding box center [269, 416] width 26 height 26
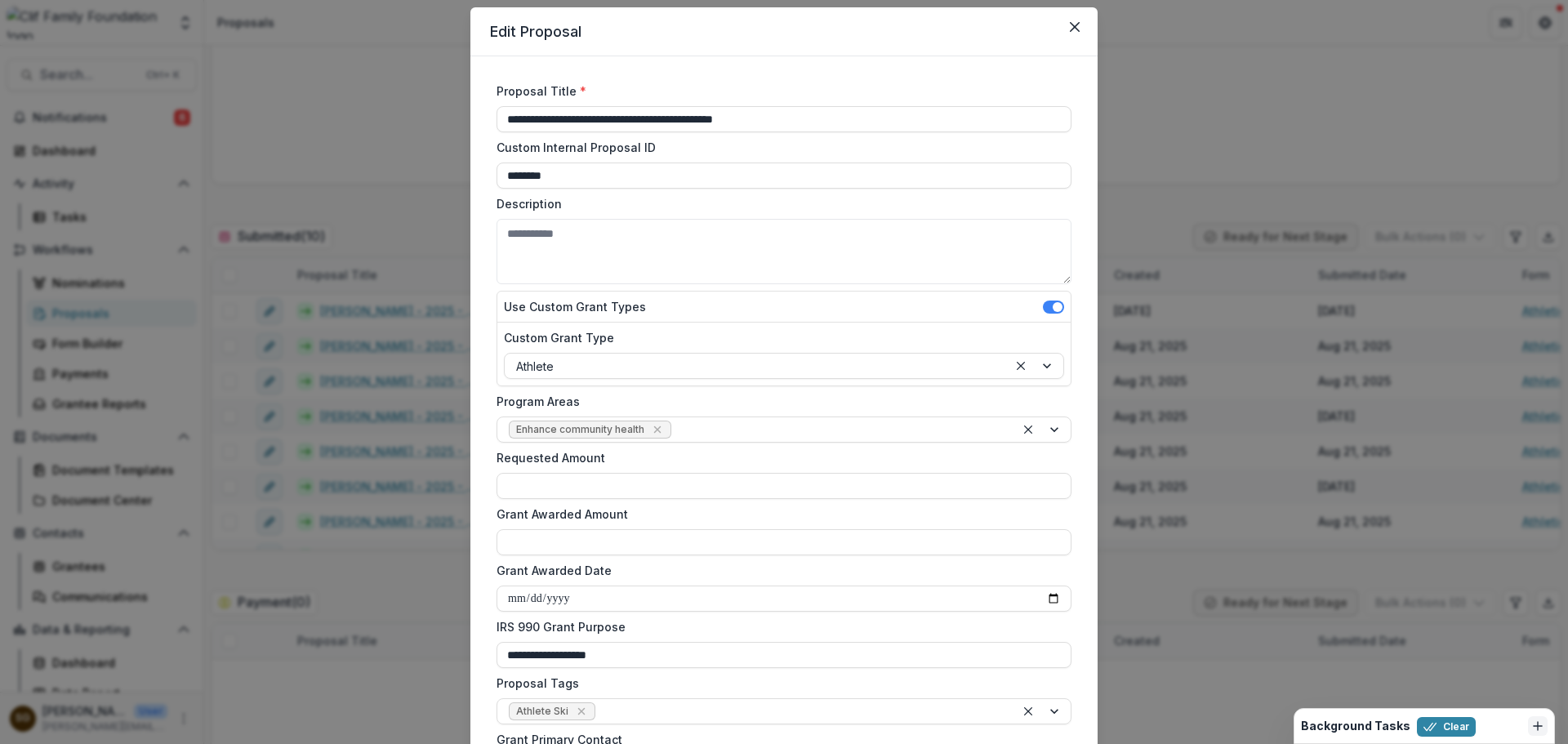
scroll to position [82, 0]
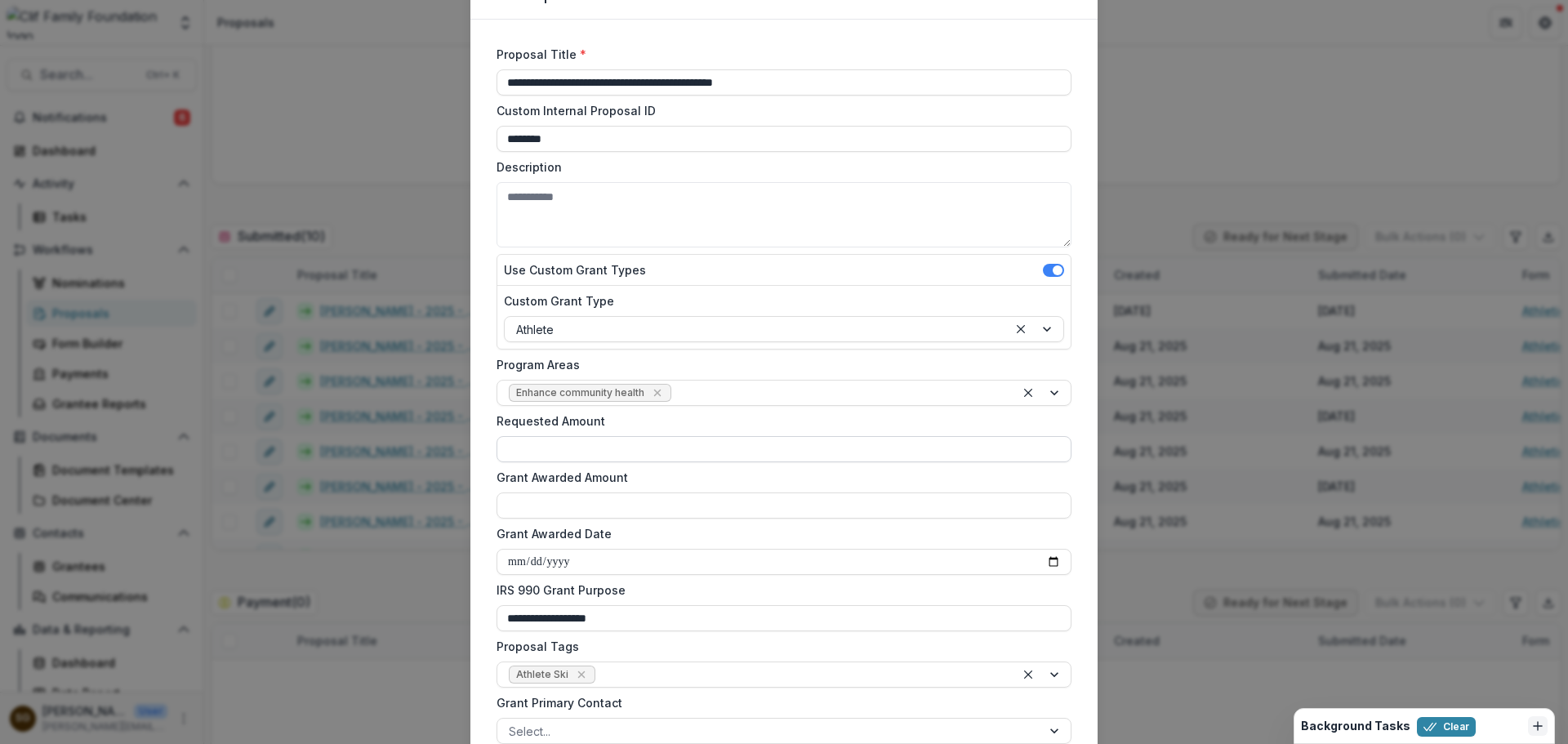
click at [579, 456] on input "Requested Amount" at bounding box center [784, 449] width 575 height 26
type input "*******"
click at [579, 512] on input "Grant Awarded Amount" at bounding box center [784, 505] width 575 height 26
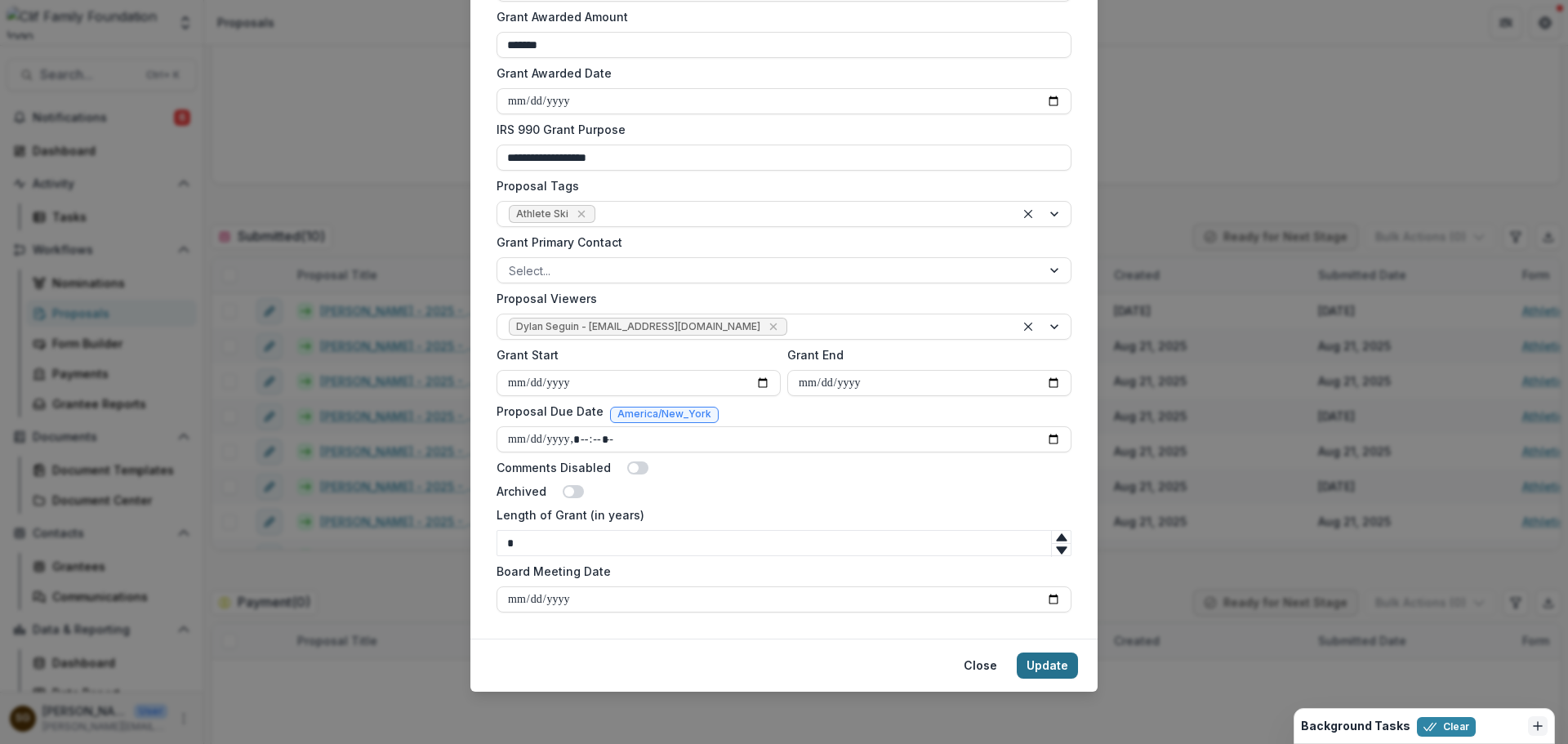
type input "*******"
click at [1049, 659] on button "Update" at bounding box center [1046, 665] width 61 height 26
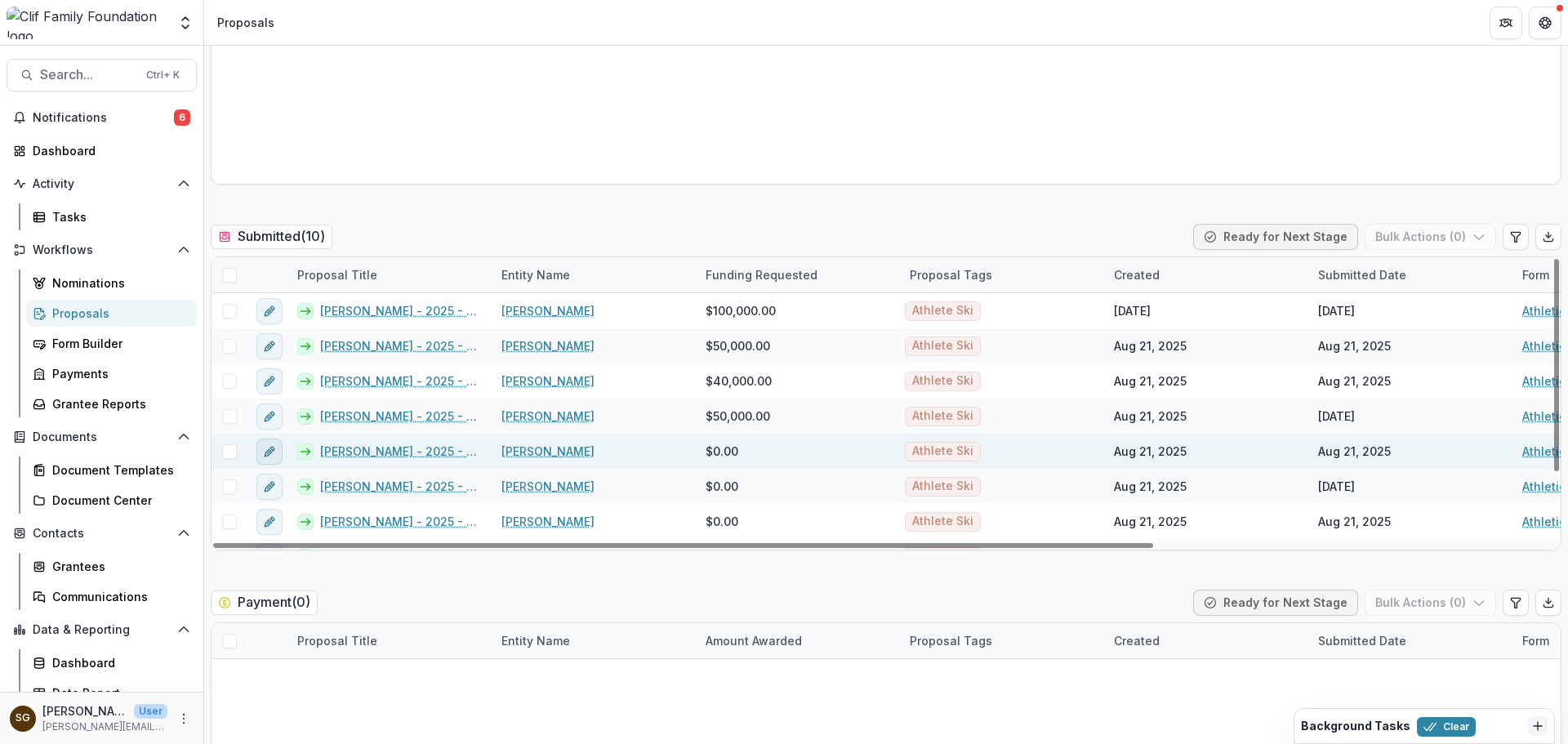
click at [272, 455] on icon "edit" at bounding box center [269, 451] width 13 height 13
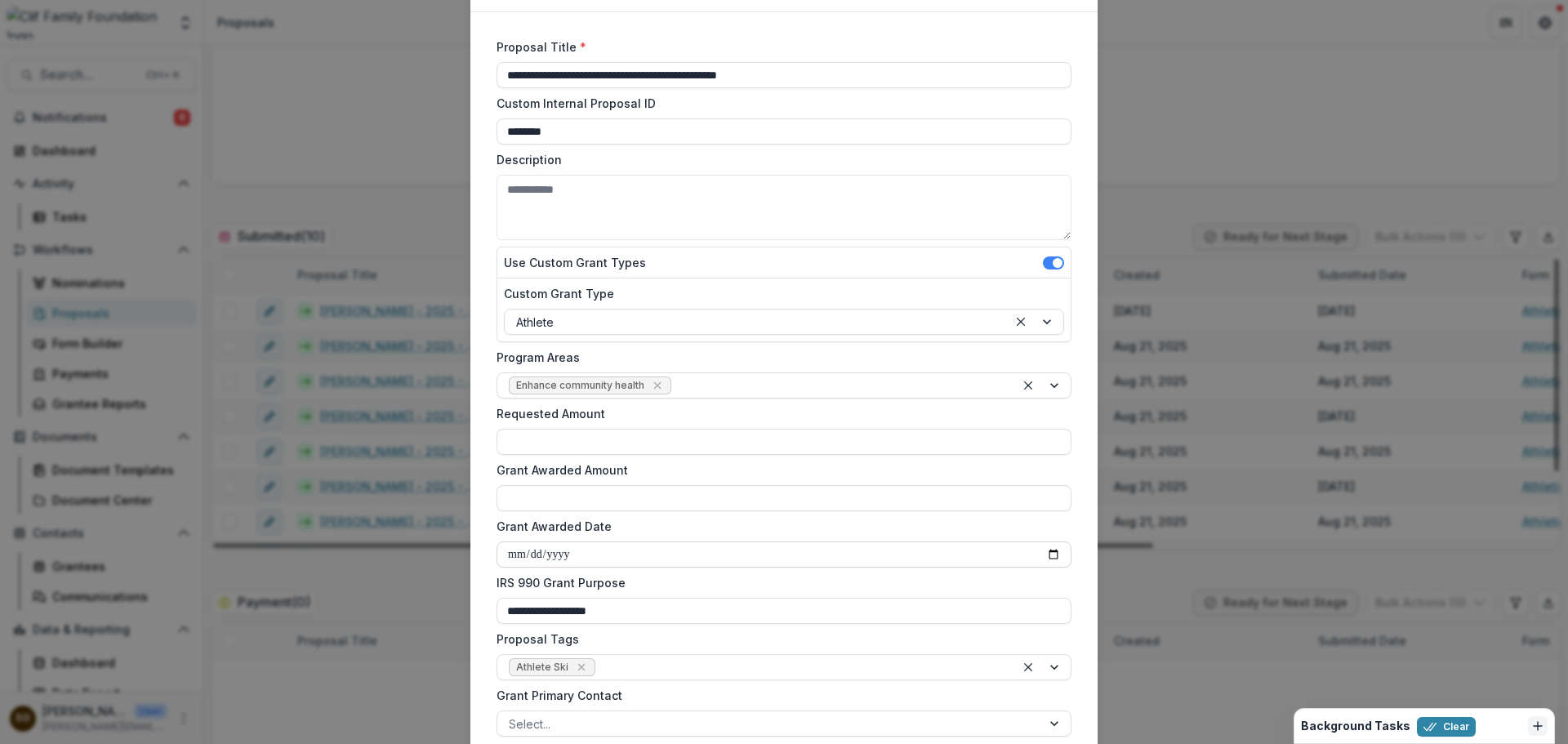
scroll to position [245, 0]
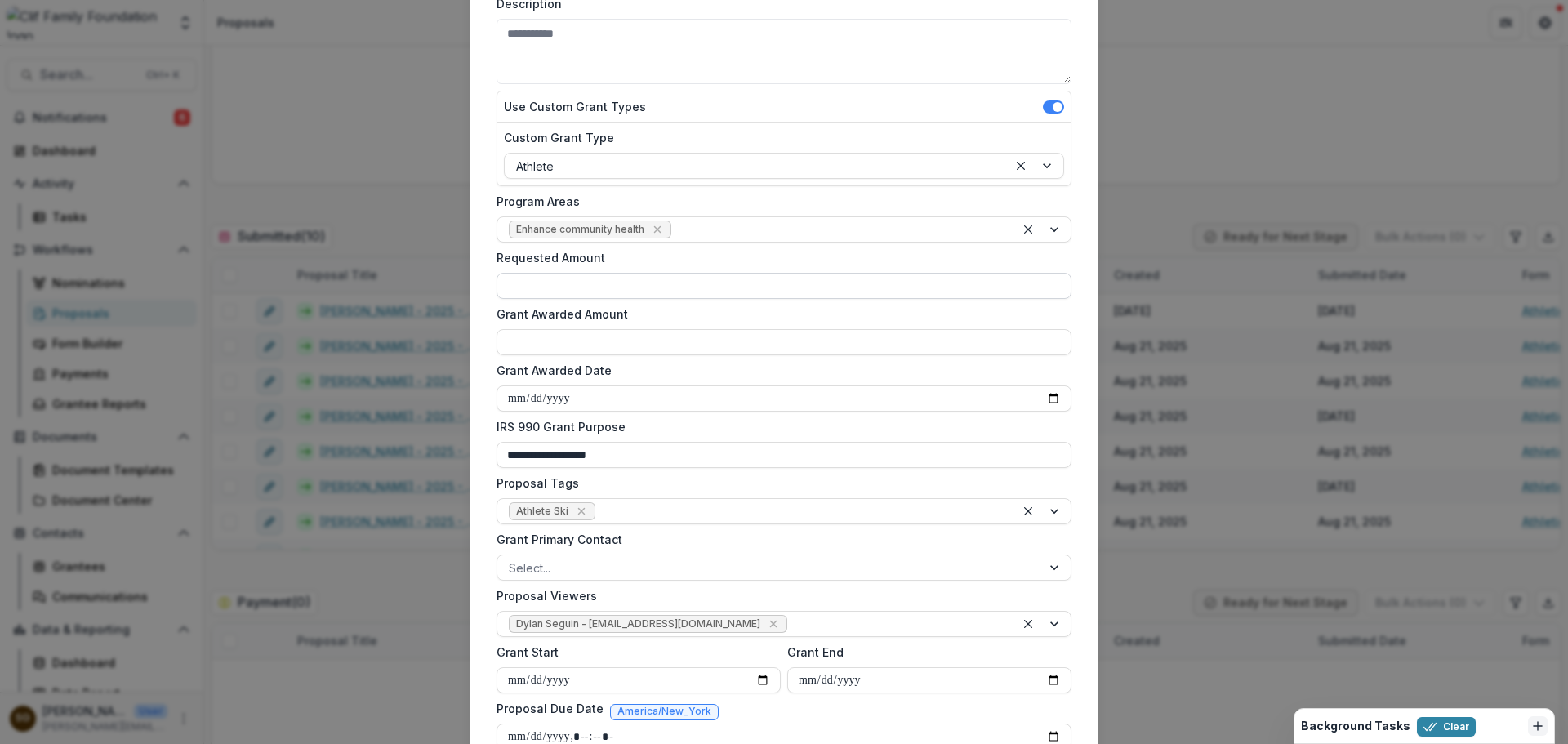
click at [582, 292] on input "Requested Amount" at bounding box center [784, 286] width 575 height 26
type input "*******"
click at [549, 333] on input "Grant Awarded Amount" at bounding box center [784, 342] width 575 height 26
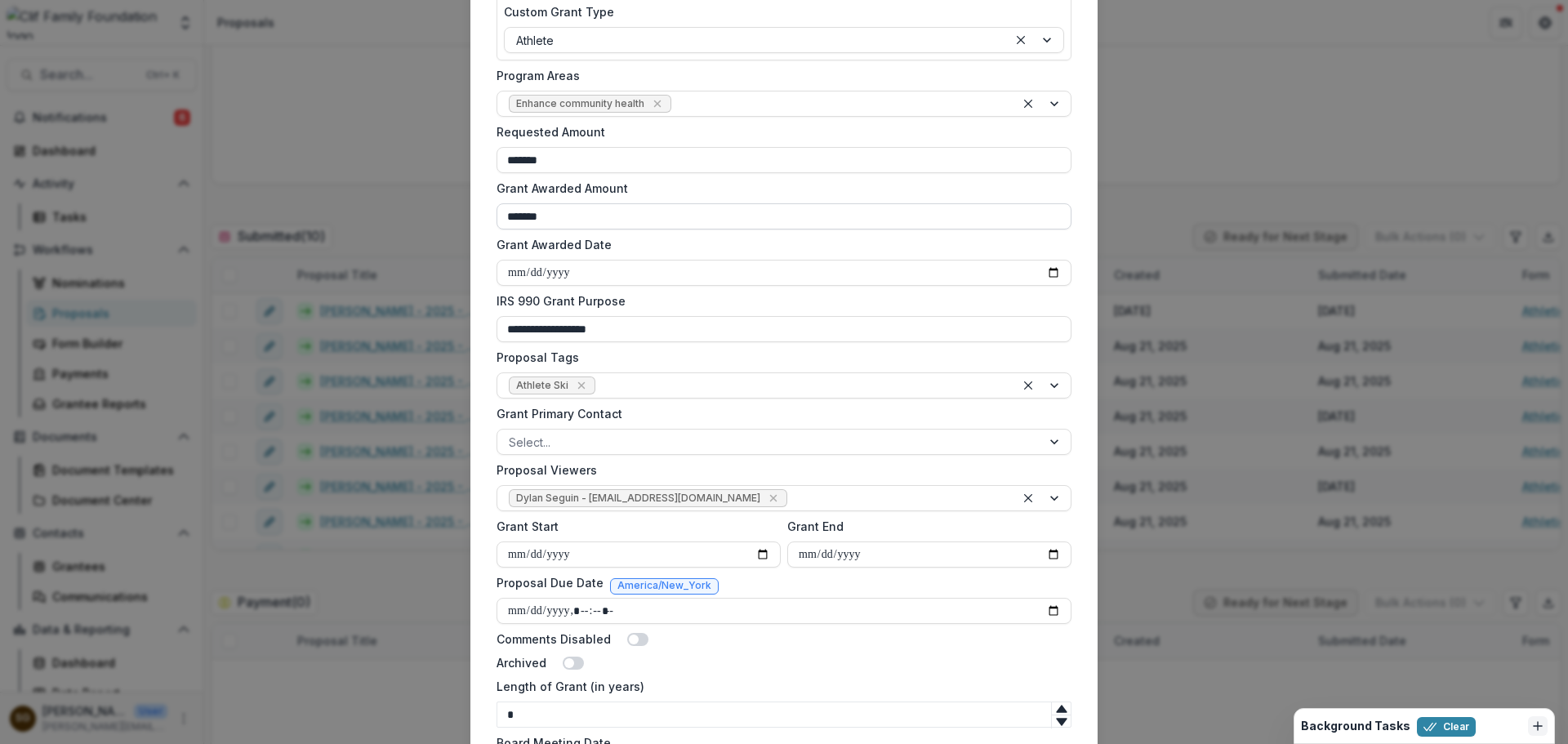
scroll to position [542, 0]
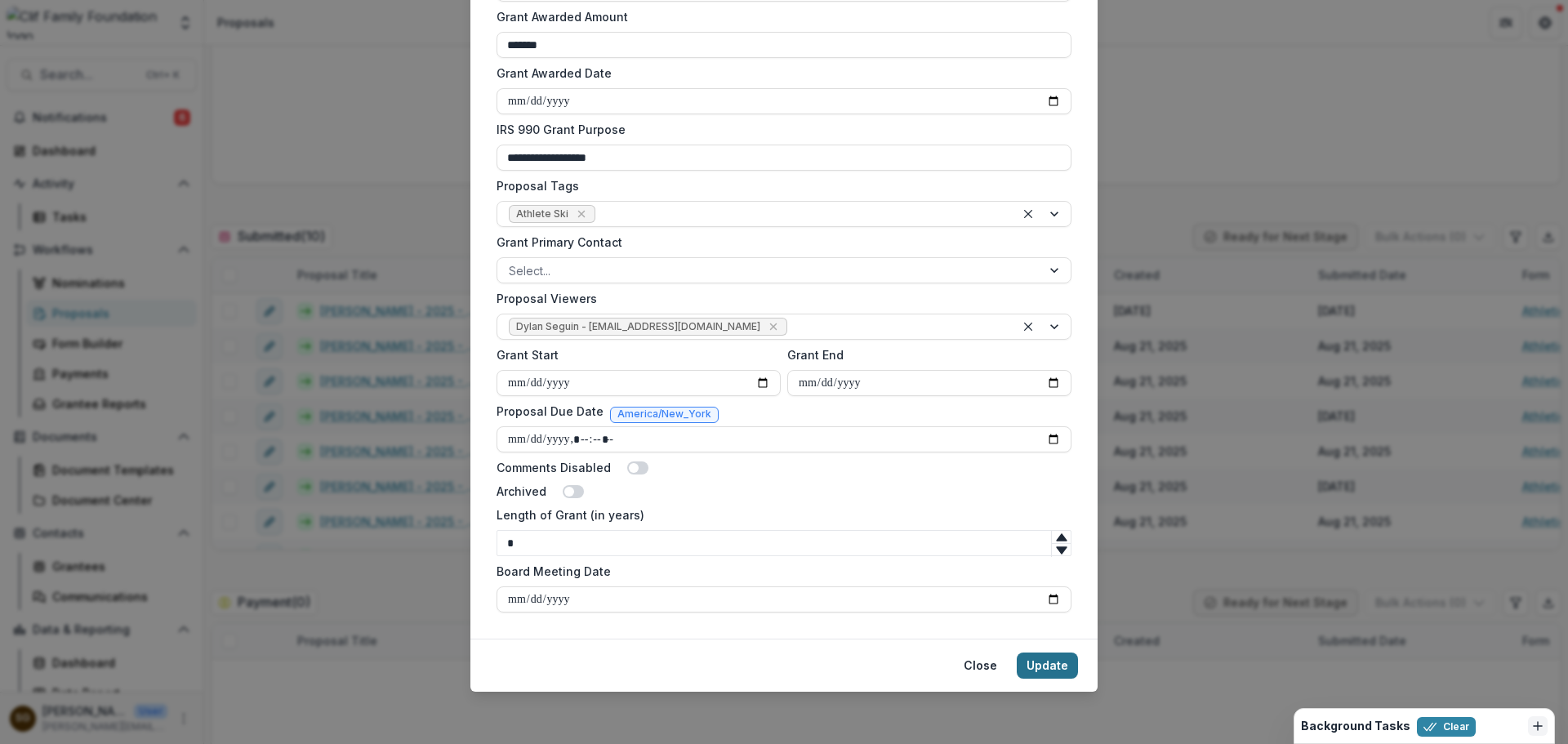
type input "*******"
click at [1063, 665] on button "Update" at bounding box center [1046, 665] width 61 height 26
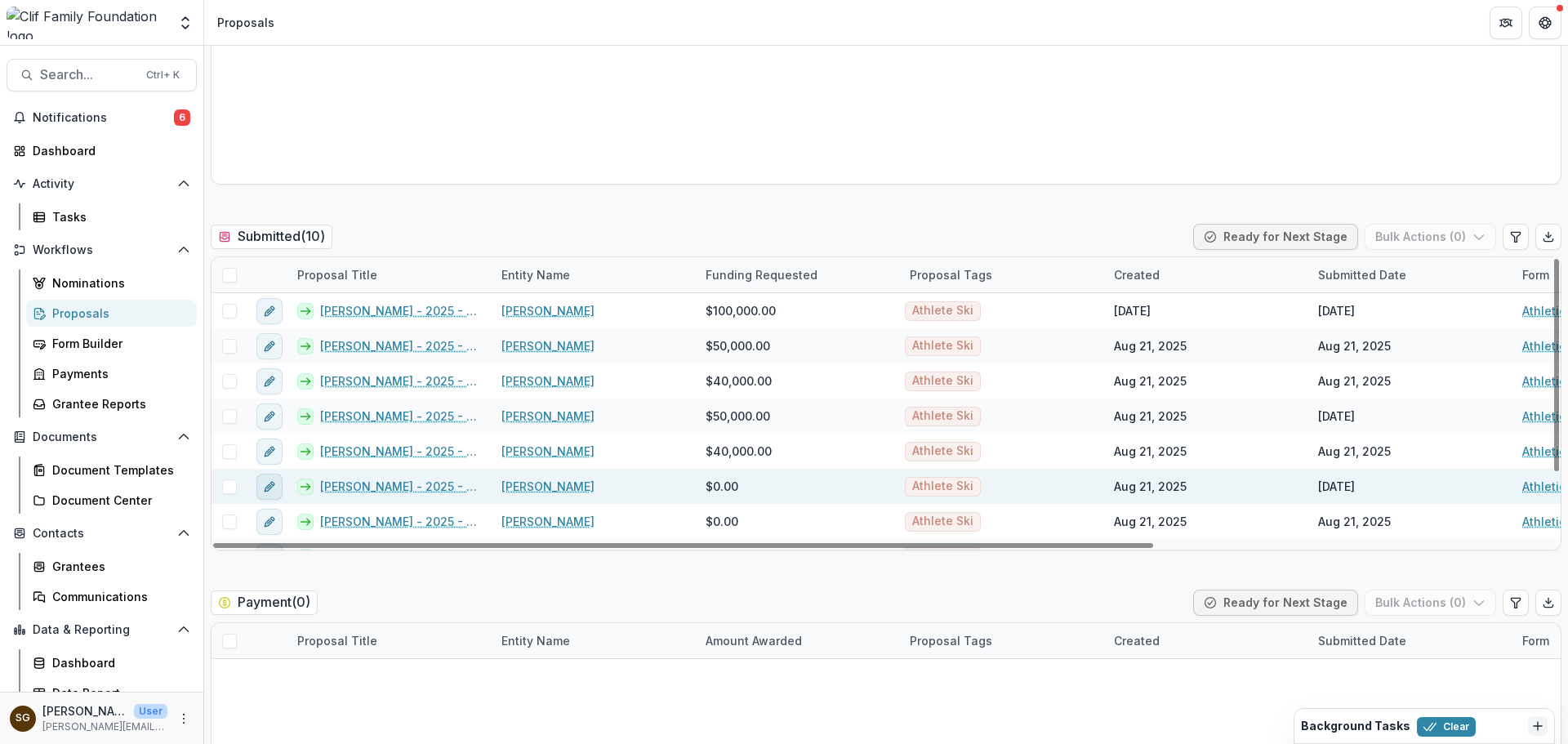
click at [268, 486] on icon "edit" at bounding box center [268, 487] width 8 height 8
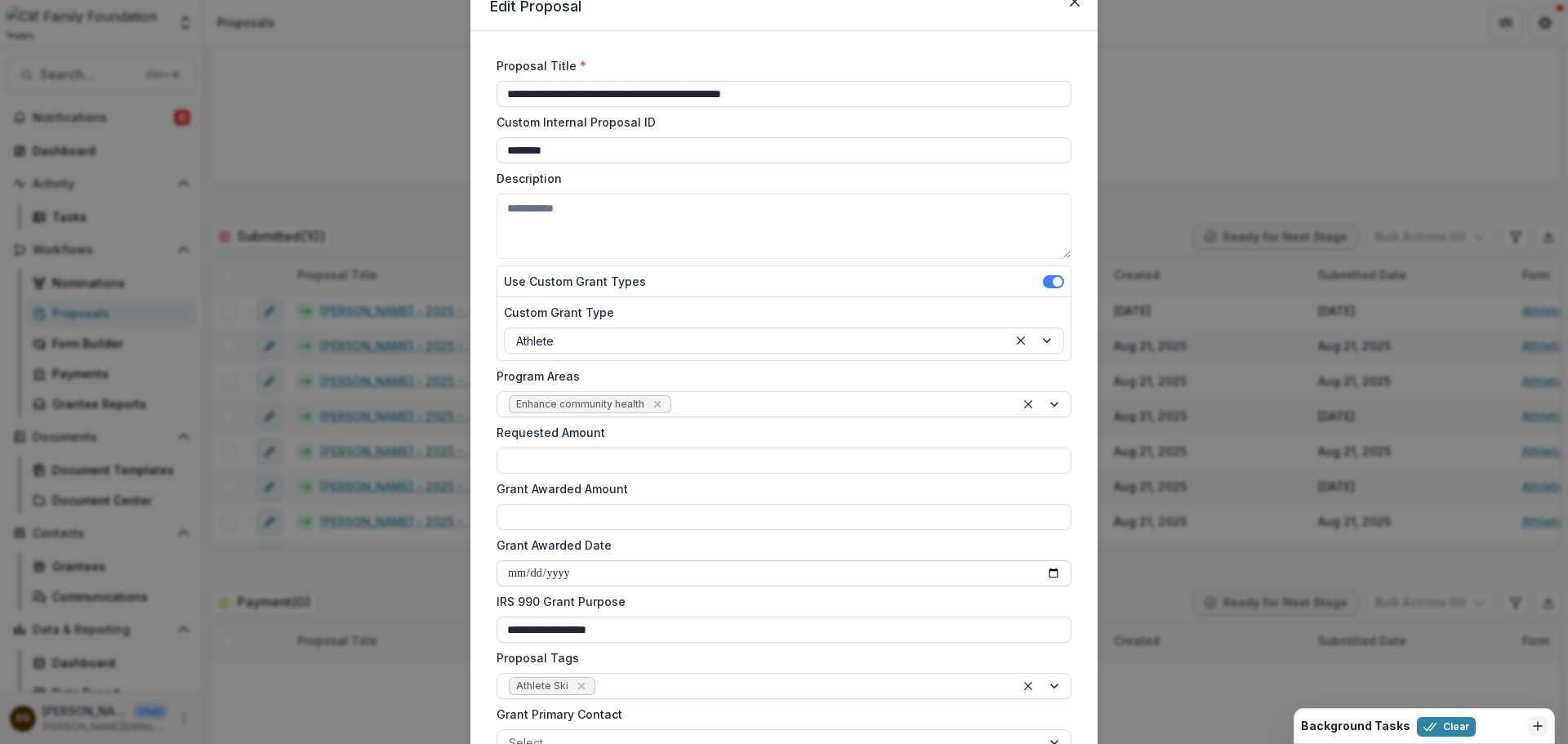
scroll to position [163, 0]
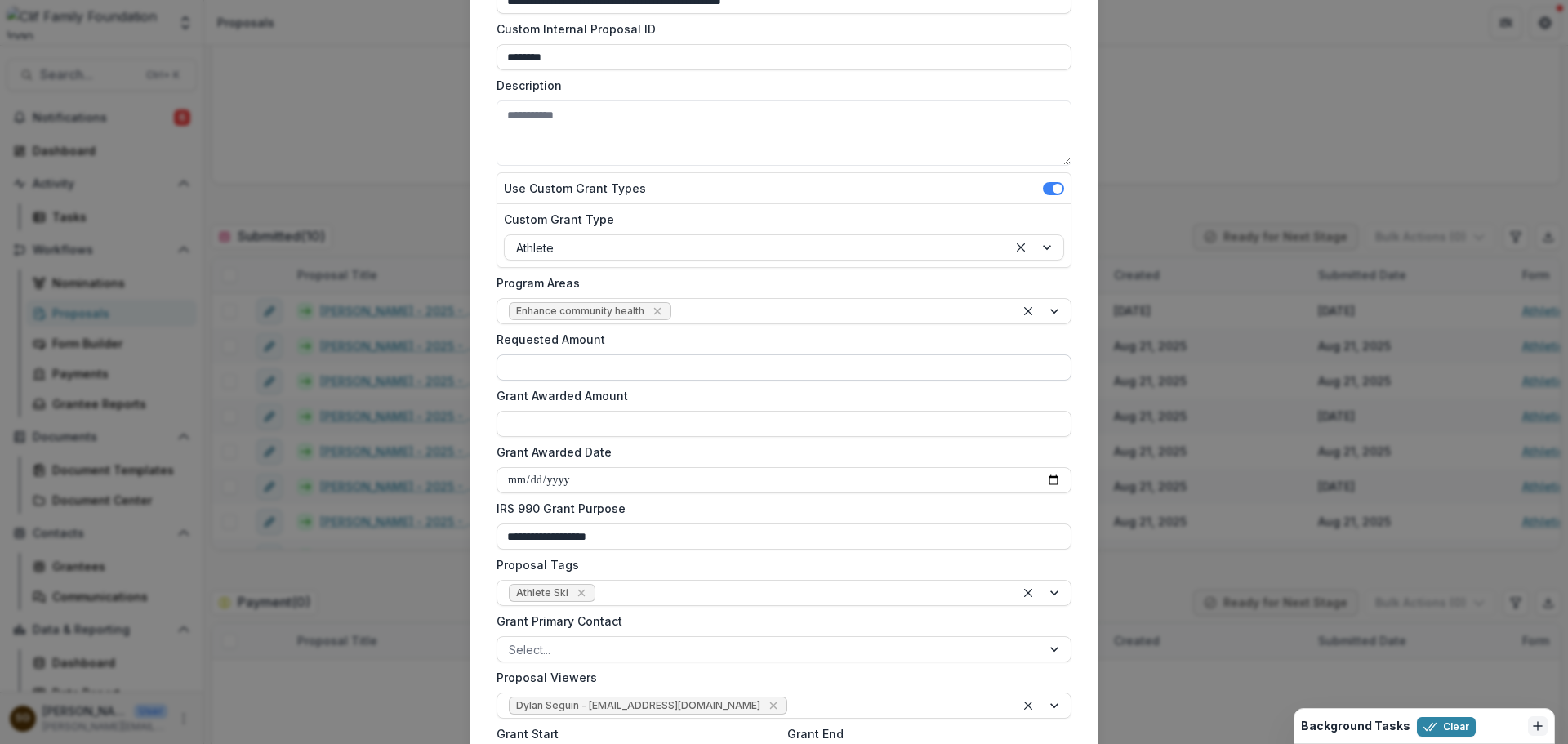
click at [566, 369] on input "Requested Amount" at bounding box center [784, 367] width 575 height 26
type input "*******"
click at [569, 422] on input "Grant Awarded Amount" at bounding box center [784, 424] width 575 height 26
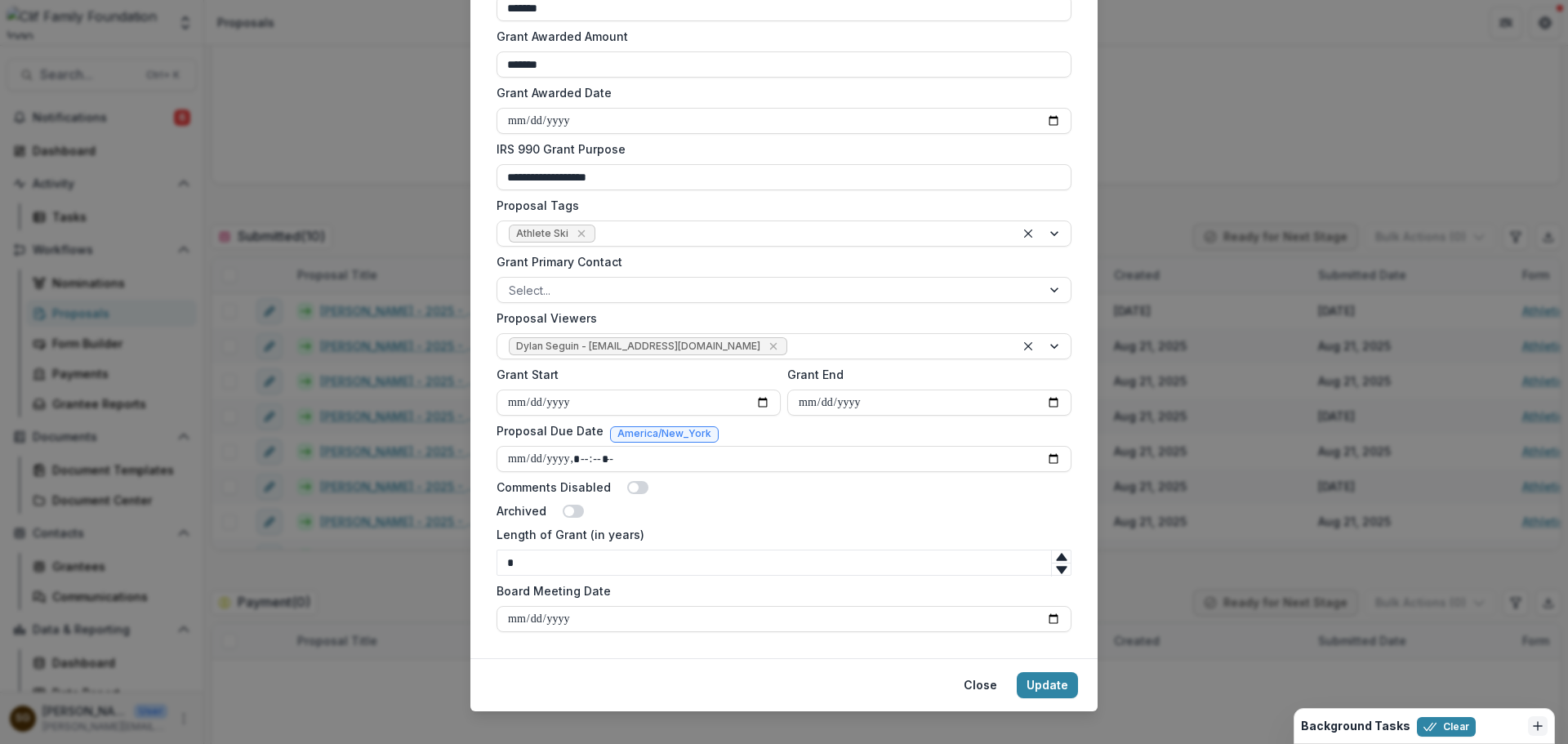
scroll to position [542, 0]
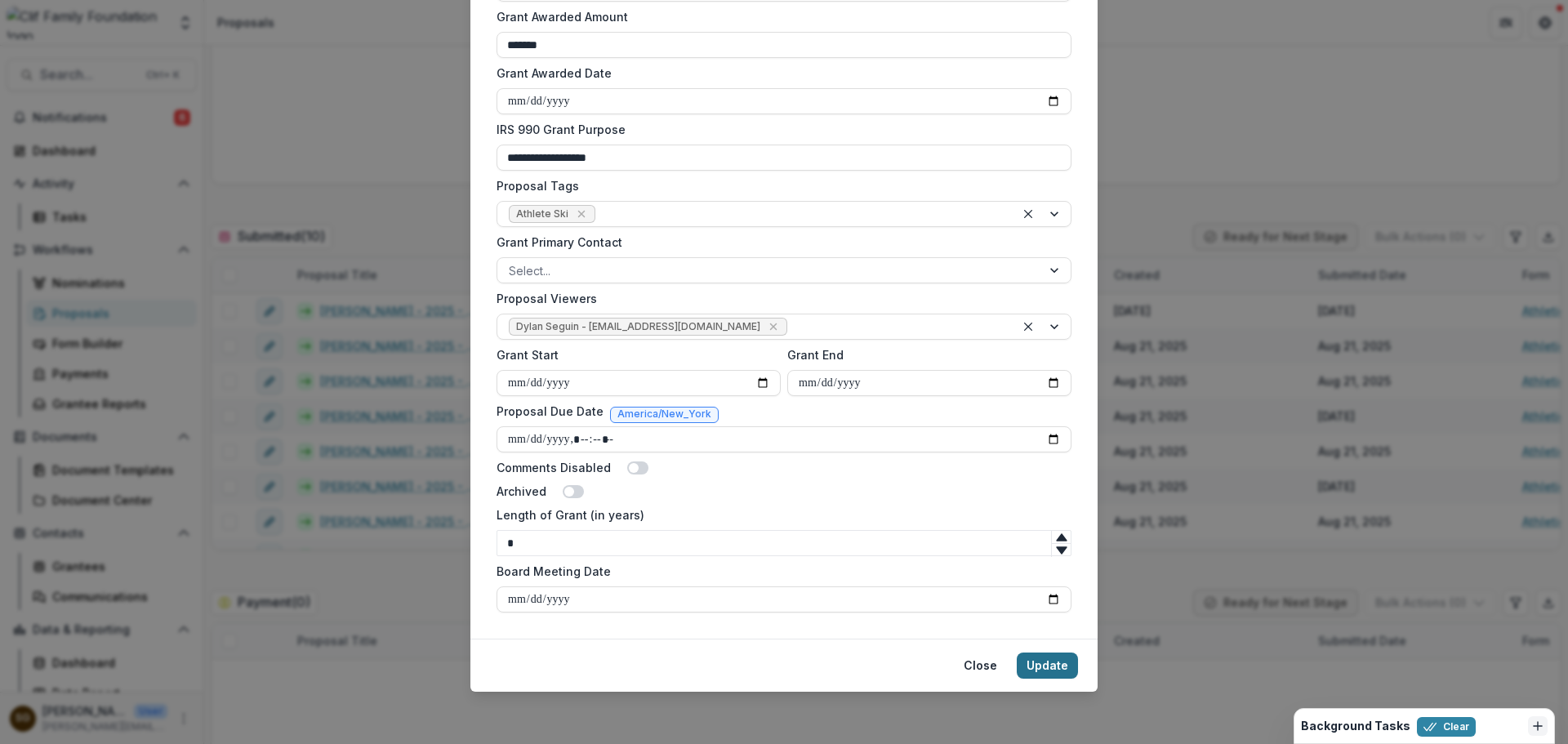
type input "*******"
click at [1039, 666] on button "Update" at bounding box center [1046, 665] width 61 height 26
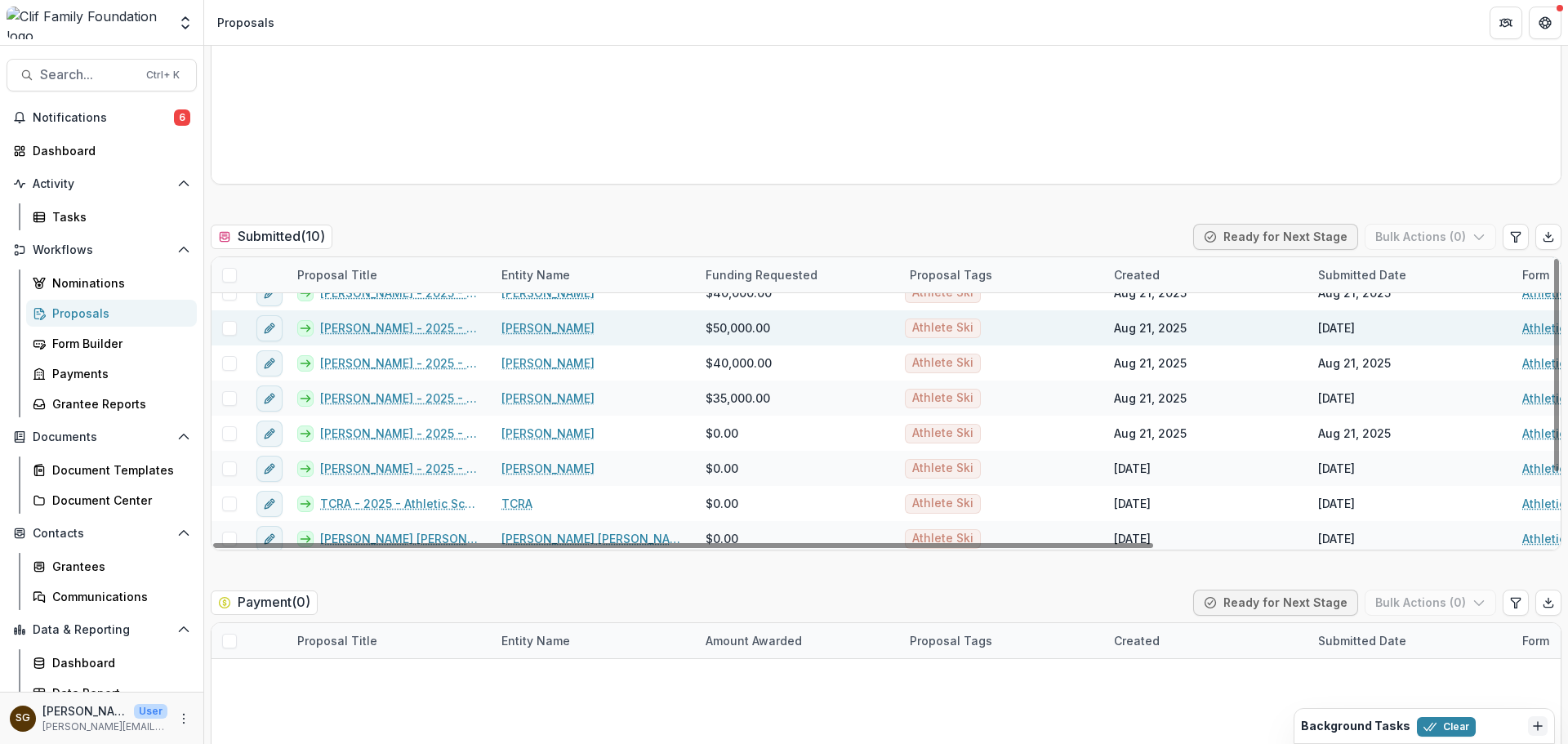
scroll to position [95, 0]
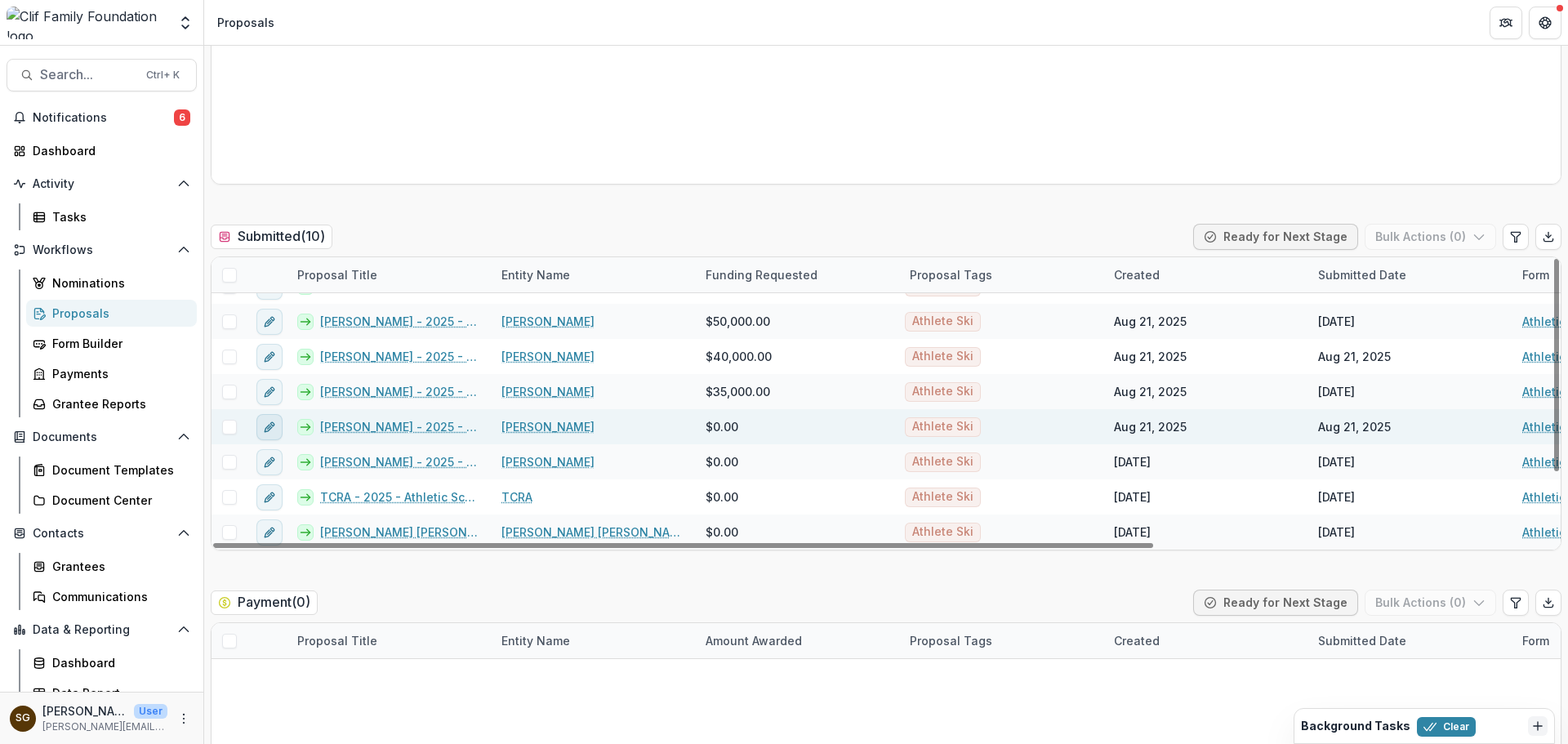
click at [264, 426] on icon "edit" at bounding box center [269, 426] width 13 height 13
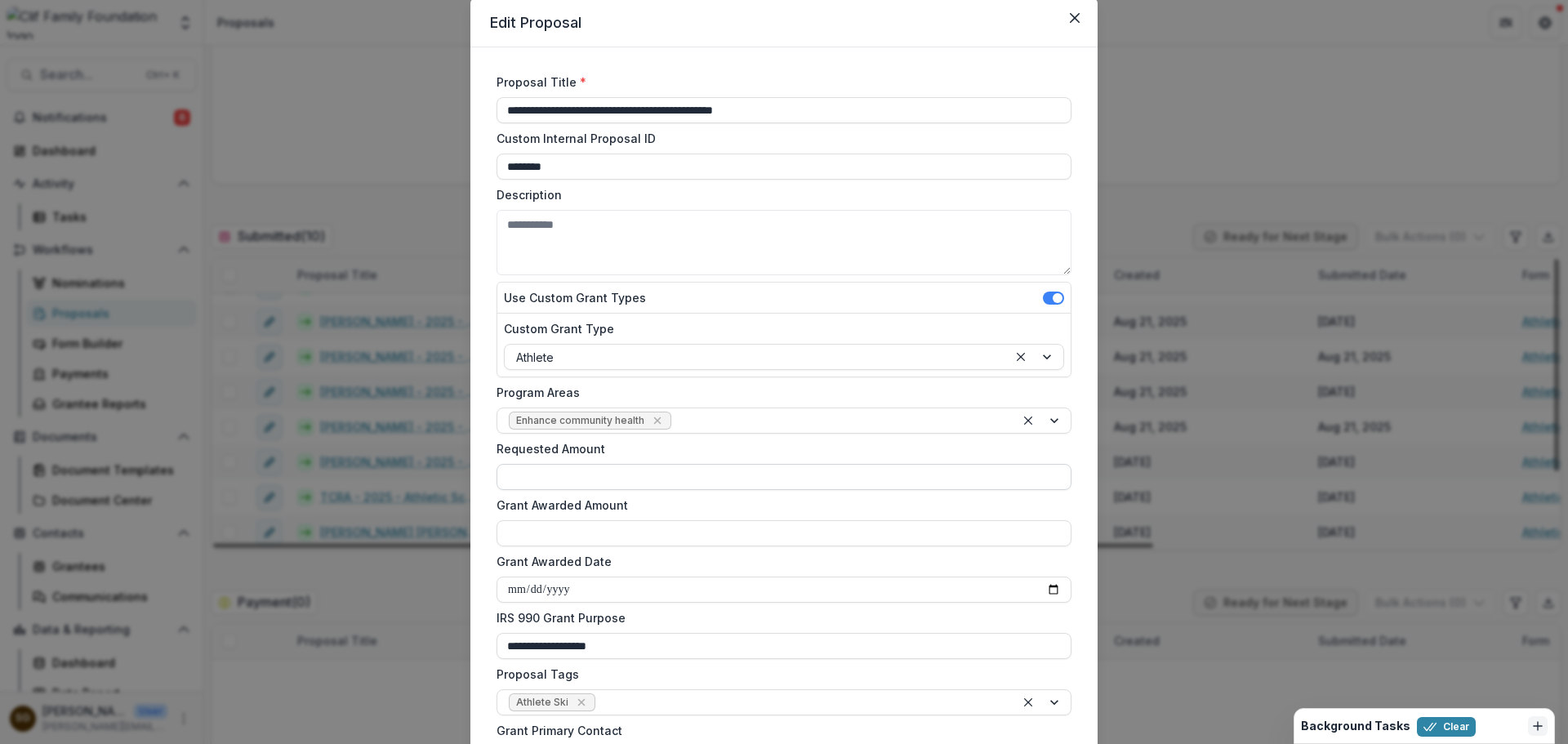
scroll to position [82, 0]
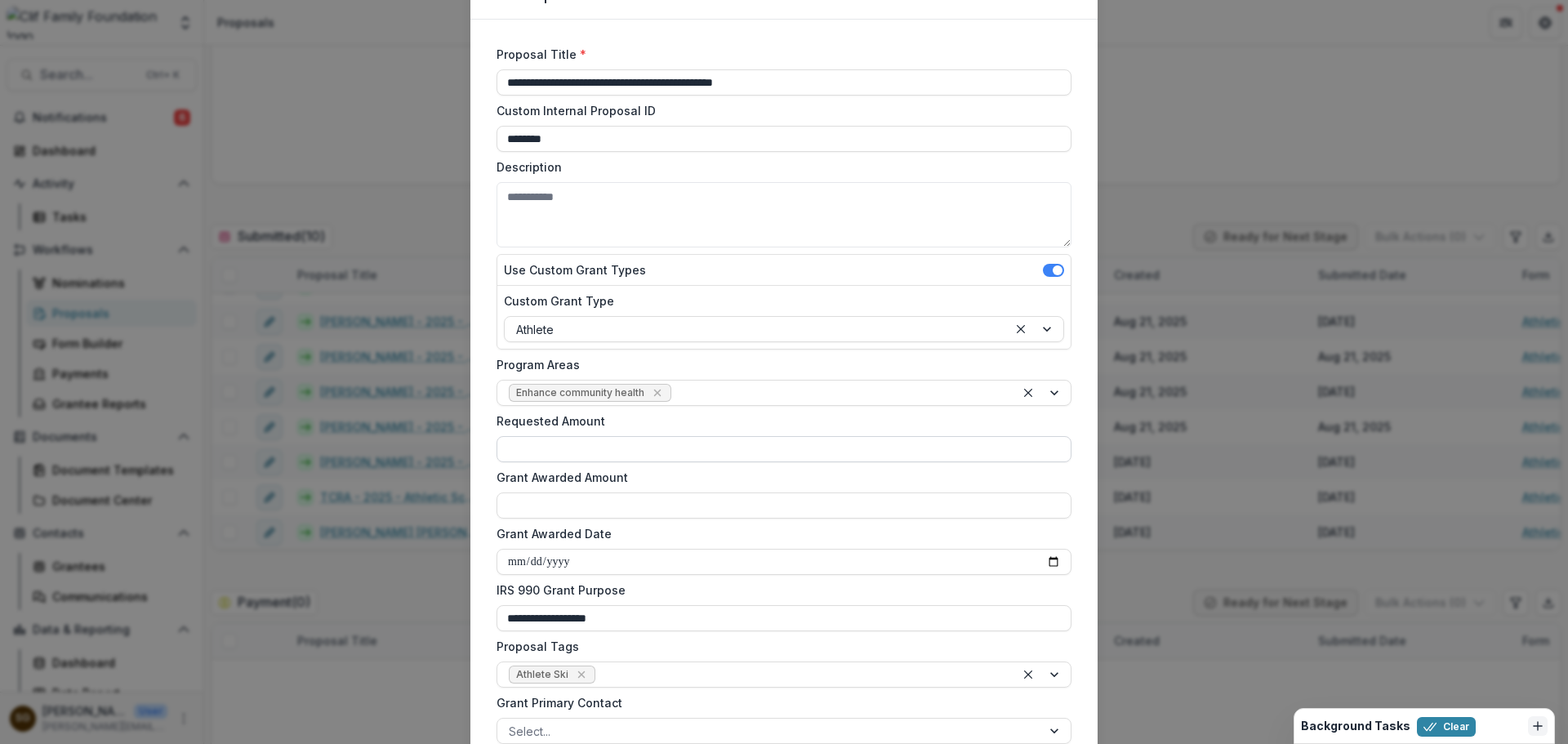
click at [609, 447] on input "Requested Amount" at bounding box center [784, 449] width 575 height 26
type input "*******"
click at [589, 505] on input "Grant Awarded Amount" at bounding box center [784, 505] width 575 height 26
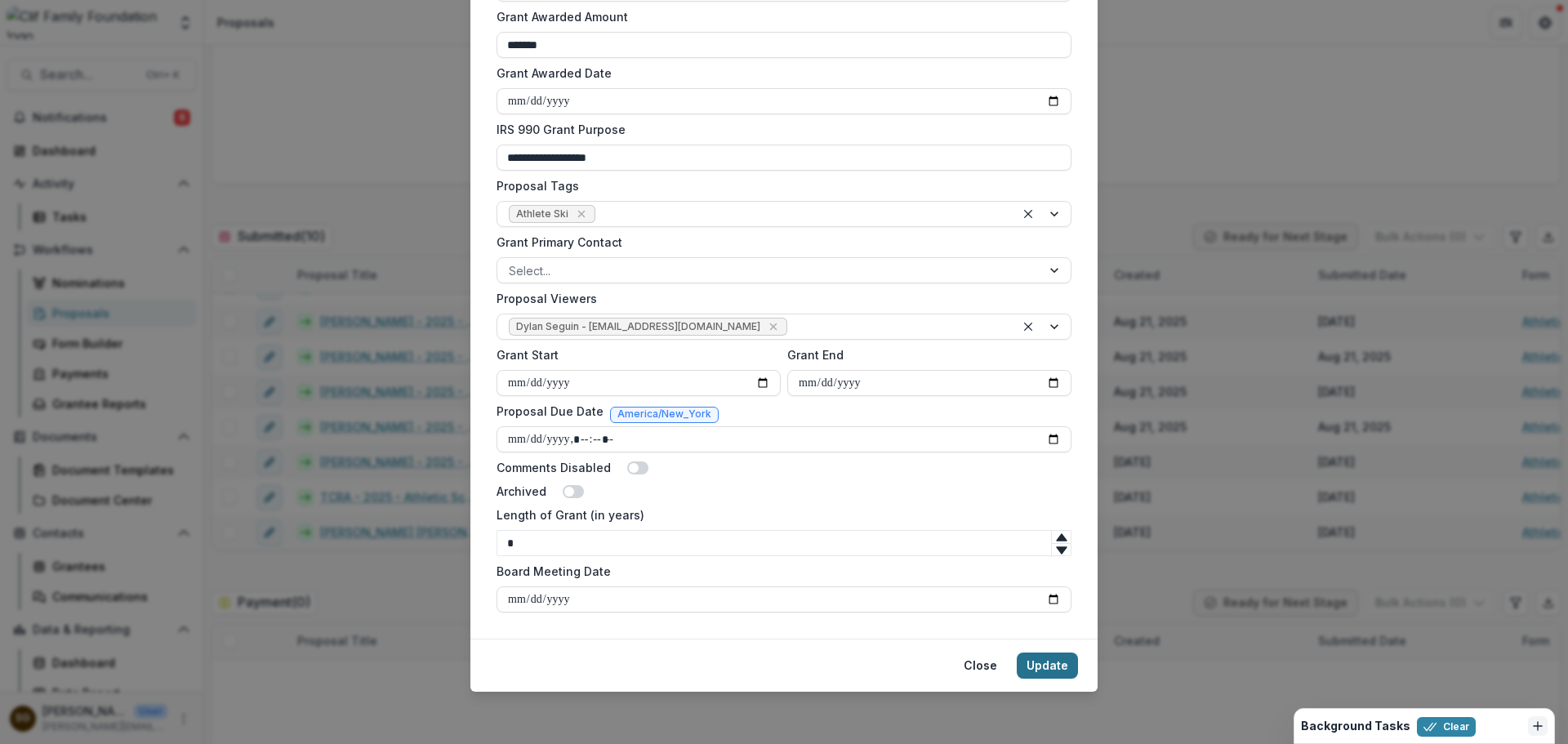
type input "*******"
click at [1056, 664] on button "Update" at bounding box center [1046, 665] width 61 height 26
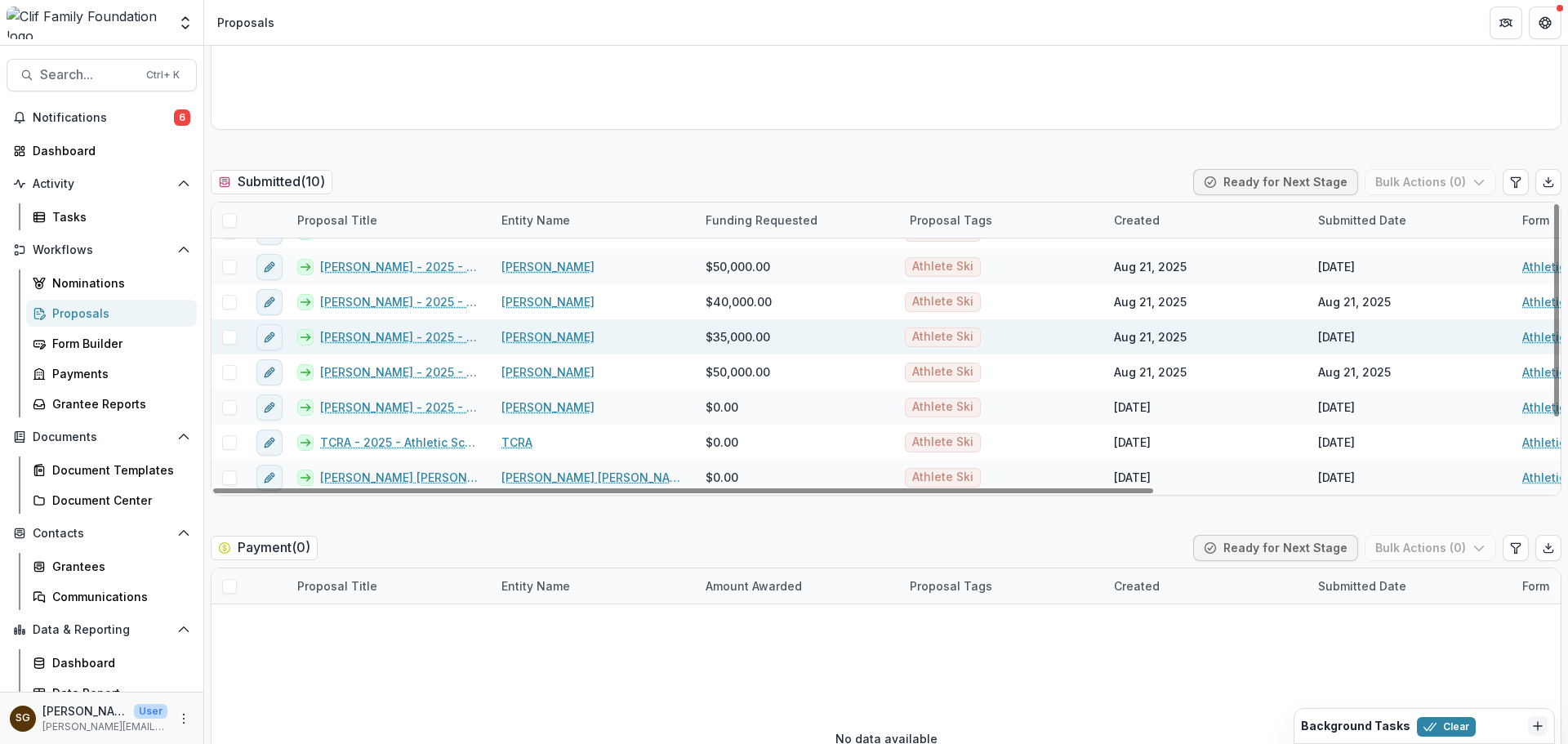
scroll to position [408, 0]
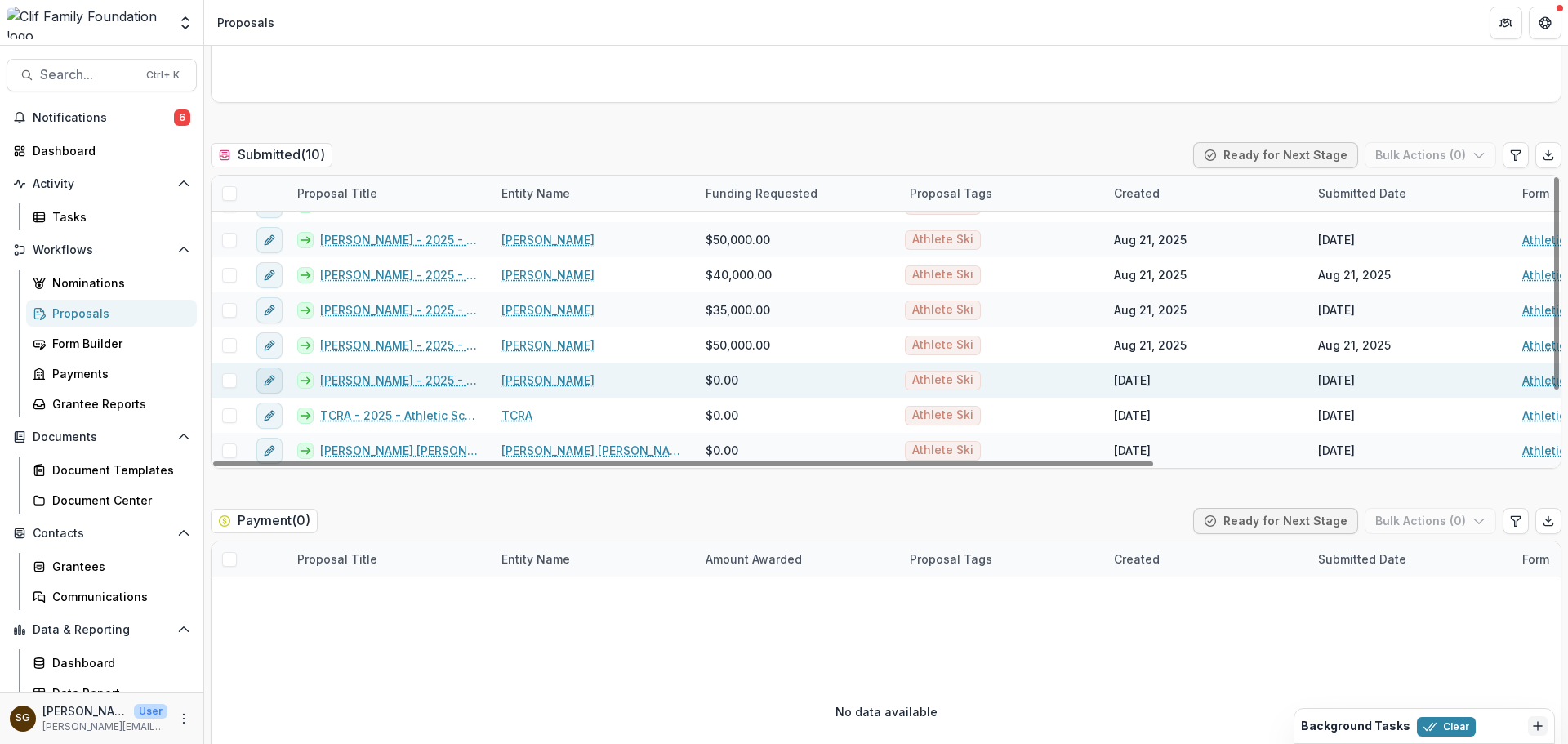
click at [264, 381] on icon "edit" at bounding box center [269, 380] width 13 height 13
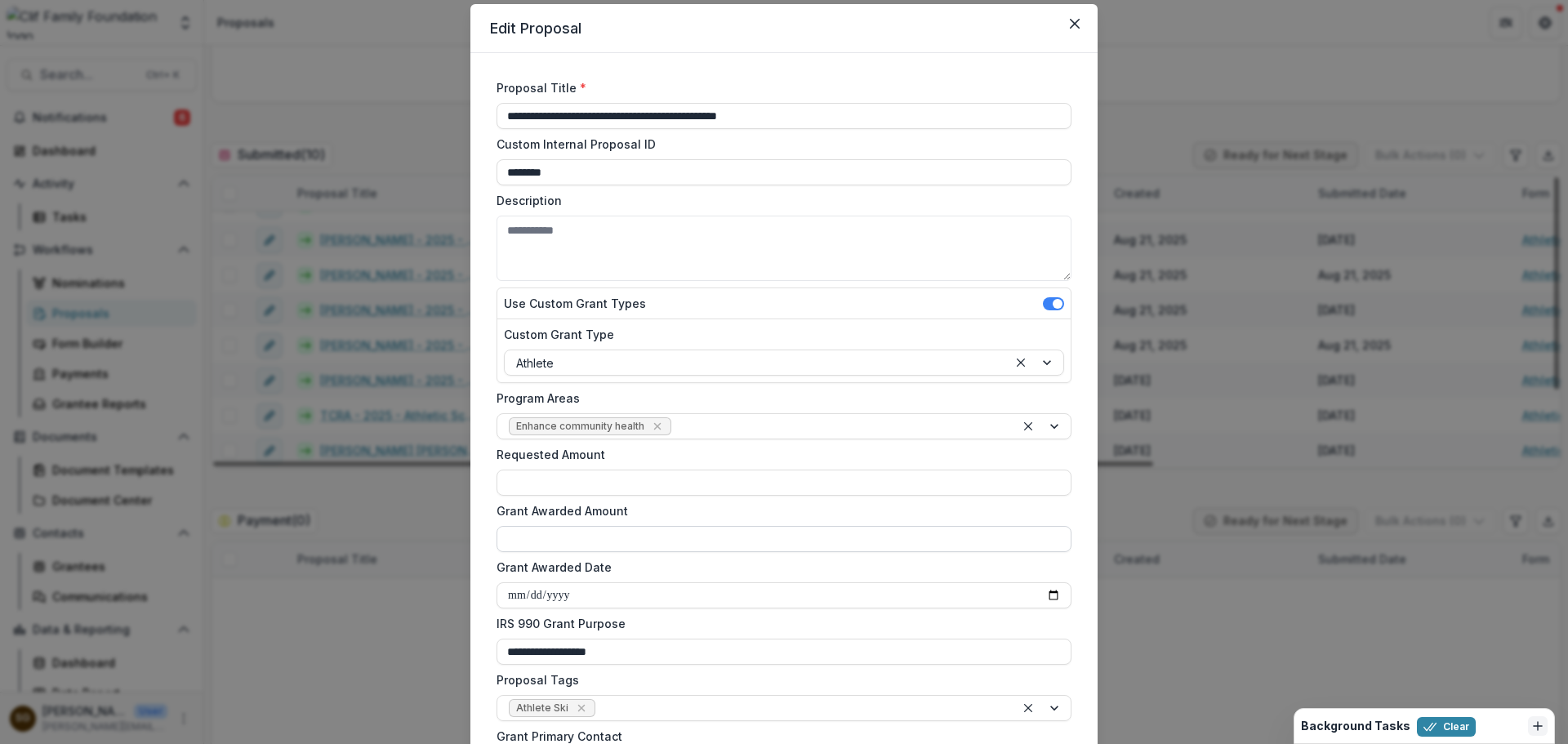
scroll to position [82, 0]
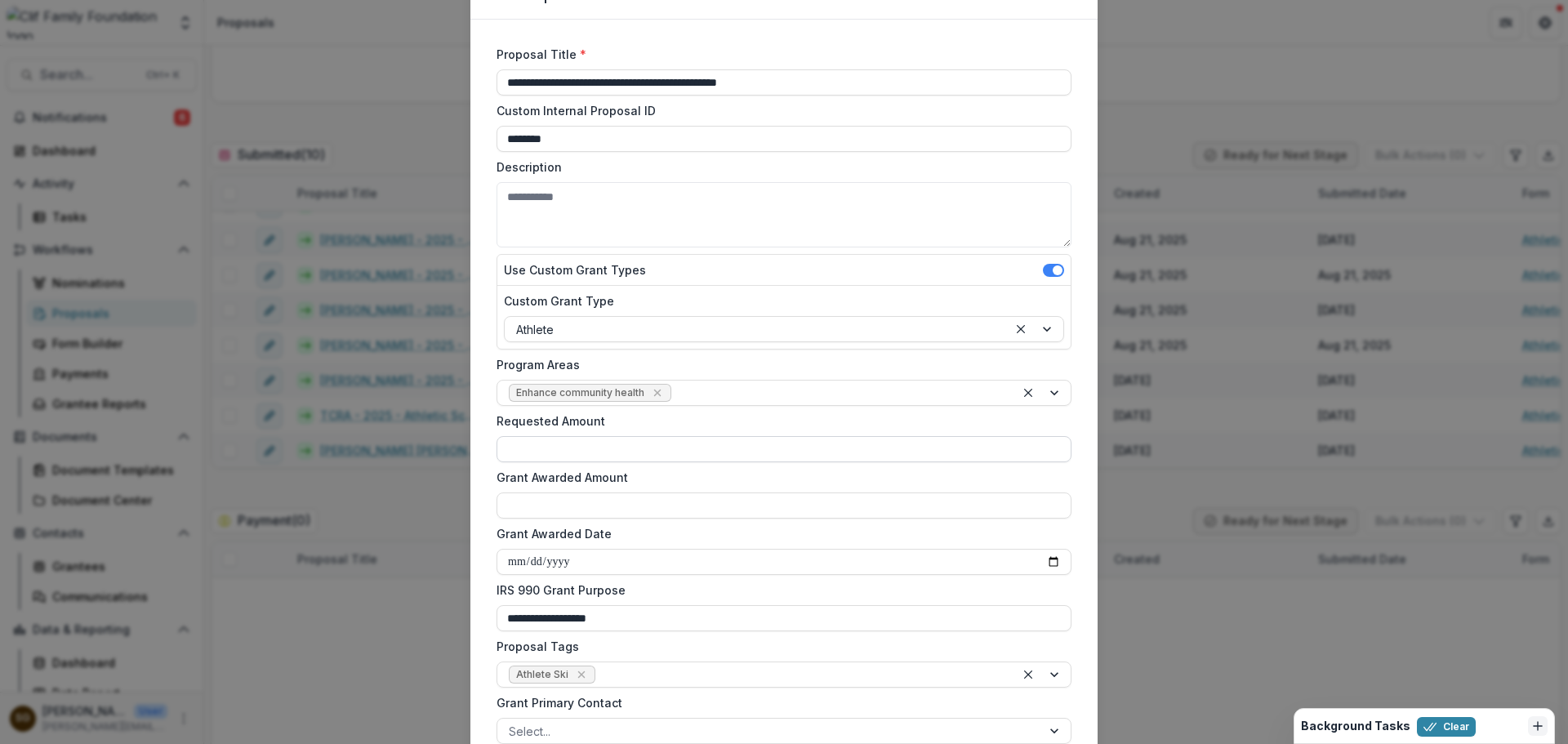
click at [566, 443] on input "Requested Amount" at bounding box center [784, 449] width 575 height 26
type input "*******"
click at [566, 508] on input "Grant Awarded Amount" at bounding box center [784, 505] width 575 height 26
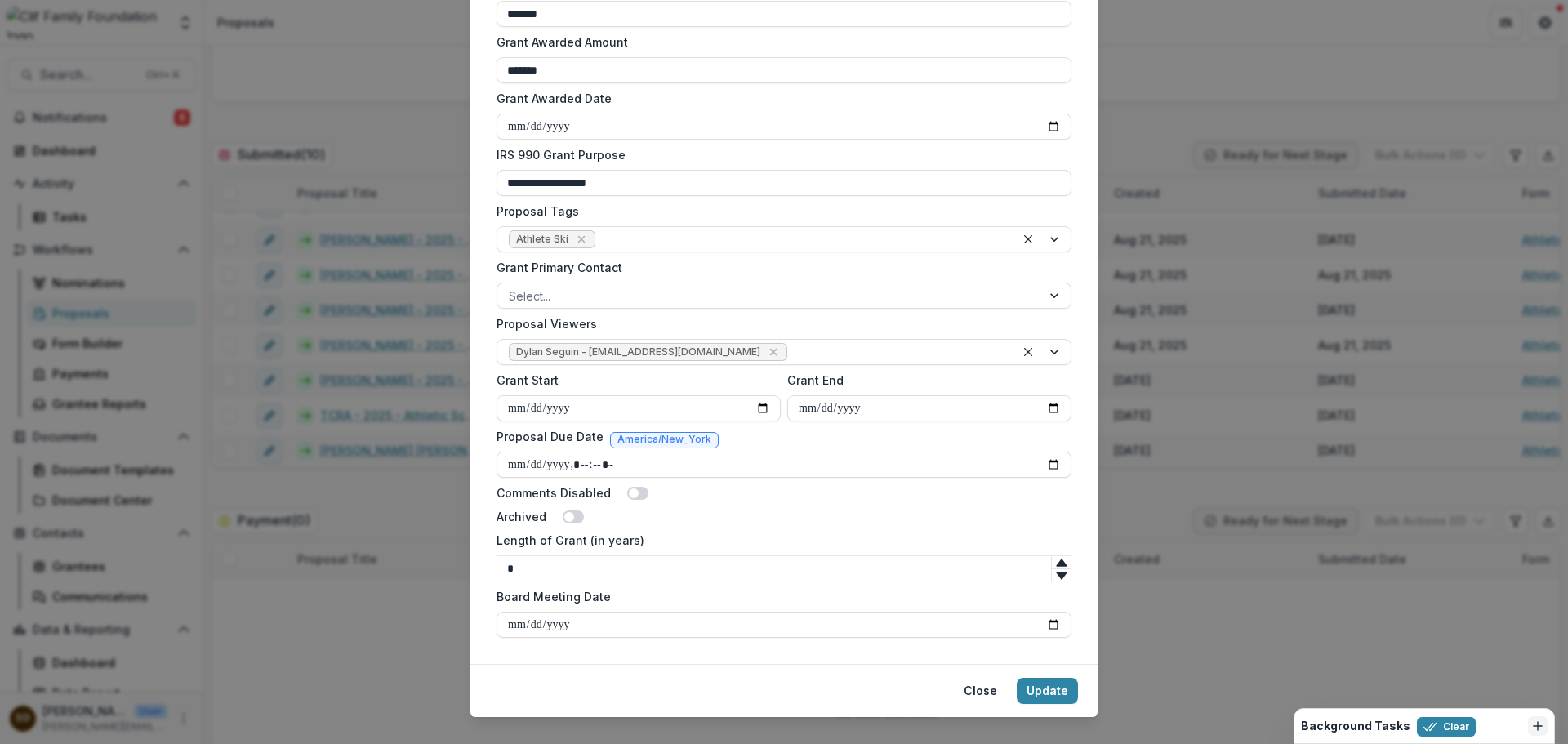
scroll to position [542, 0]
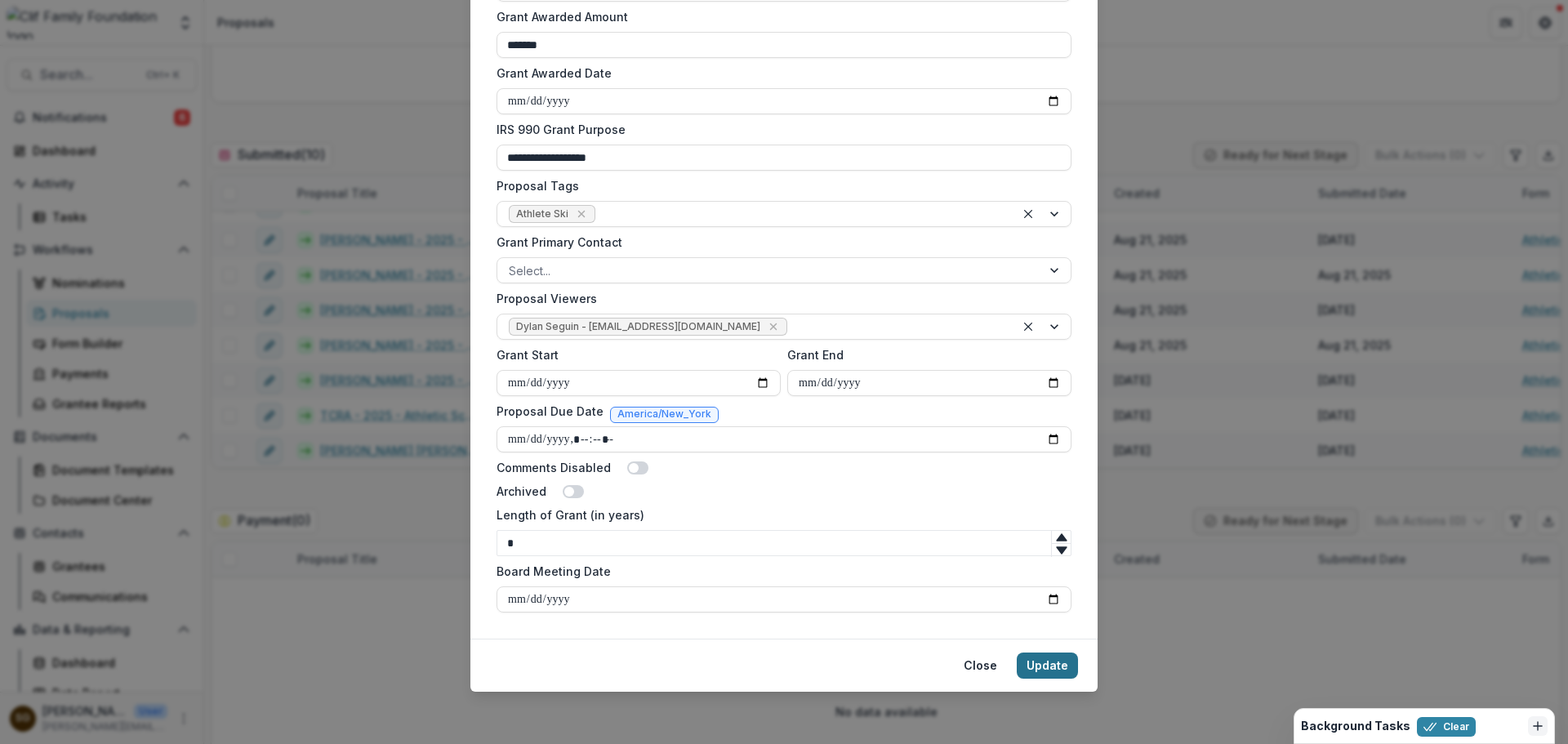
type input "*******"
click at [1050, 668] on button "Update" at bounding box center [1046, 665] width 61 height 26
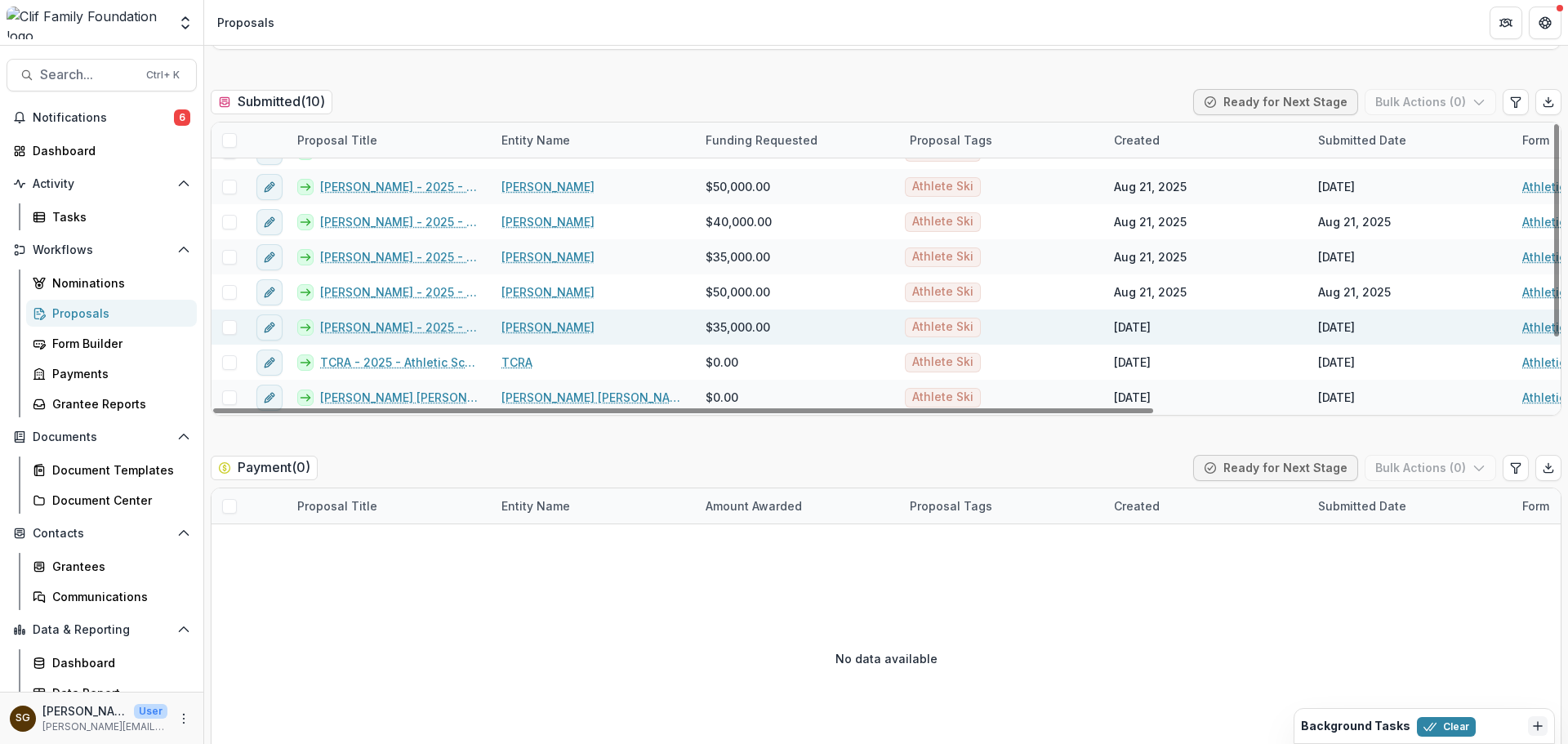
scroll to position [489, 0]
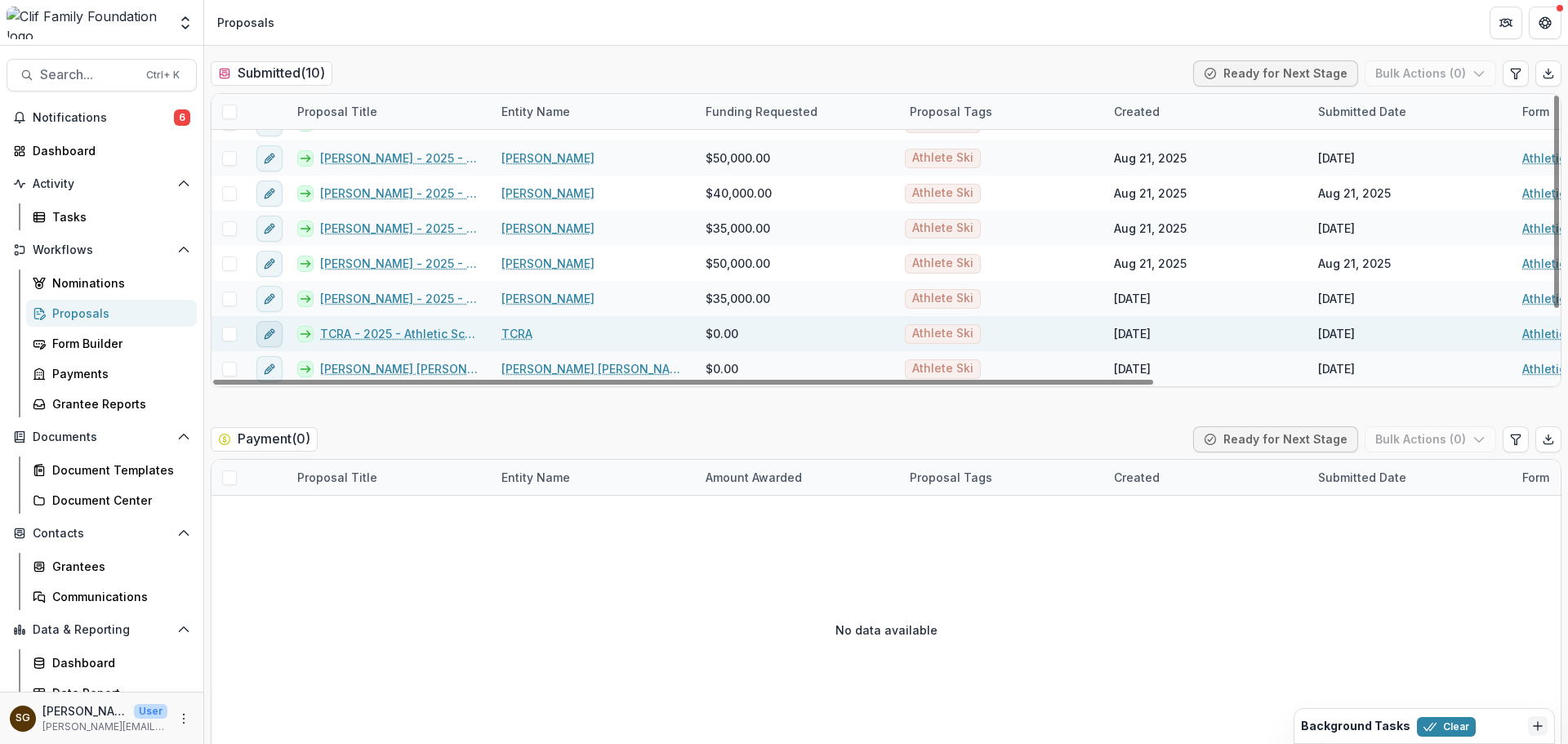
click at [265, 335] on icon "edit" at bounding box center [268, 334] width 8 height 8
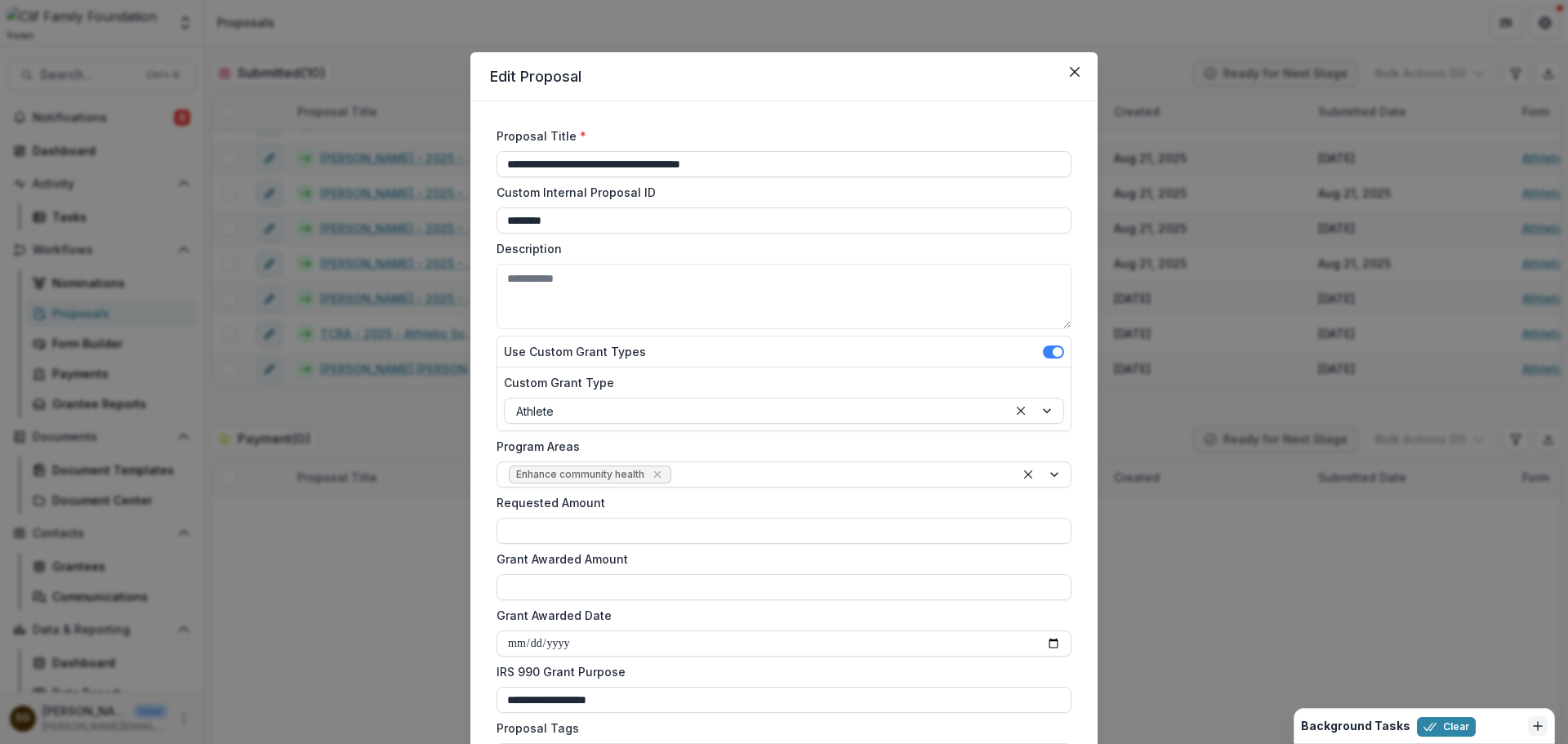
scroll to position [82, 0]
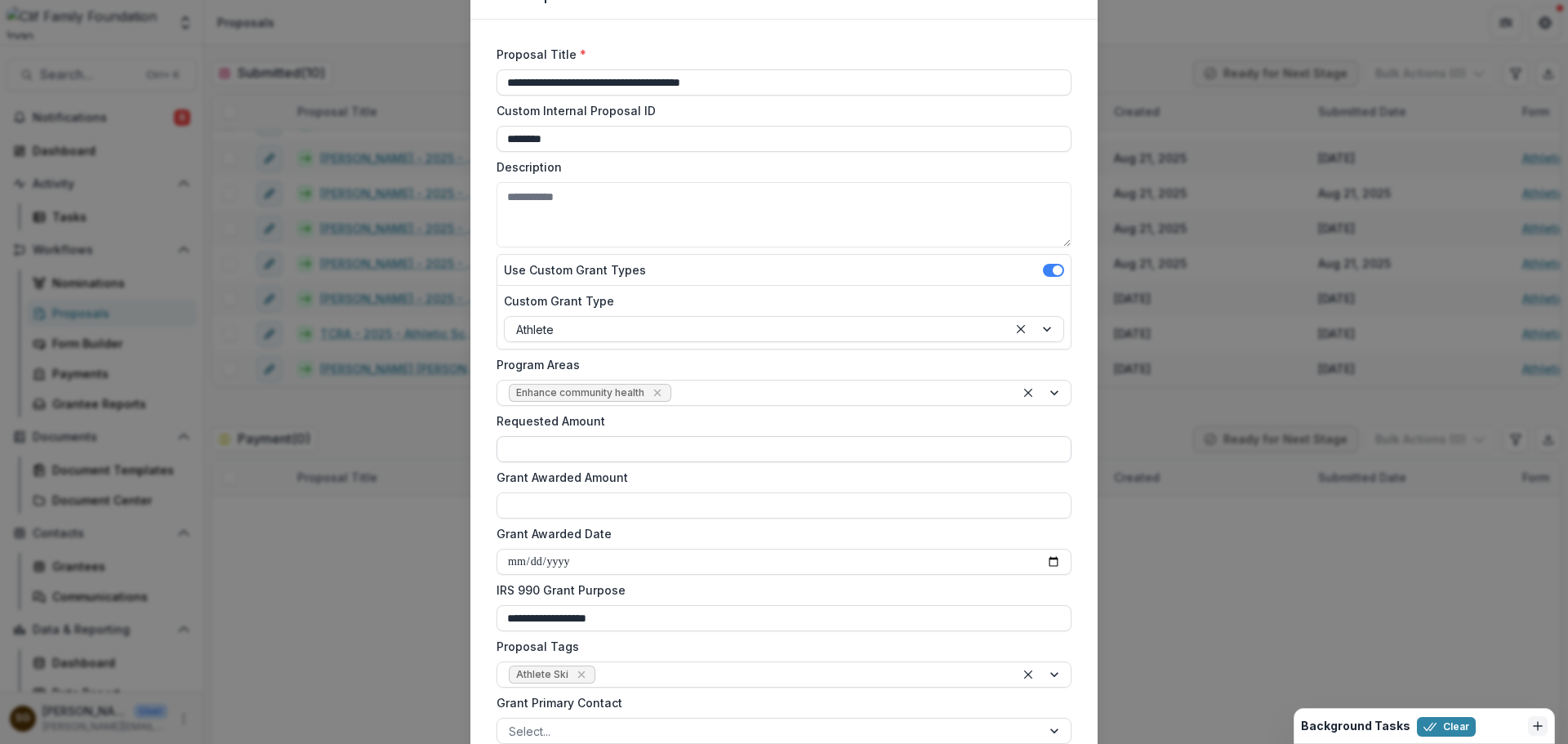
click at [558, 443] on input "Requested Amount" at bounding box center [784, 449] width 575 height 26
type input "********"
click at [557, 508] on input "Grant Awarded Amount" at bounding box center [784, 505] width 575 height 26
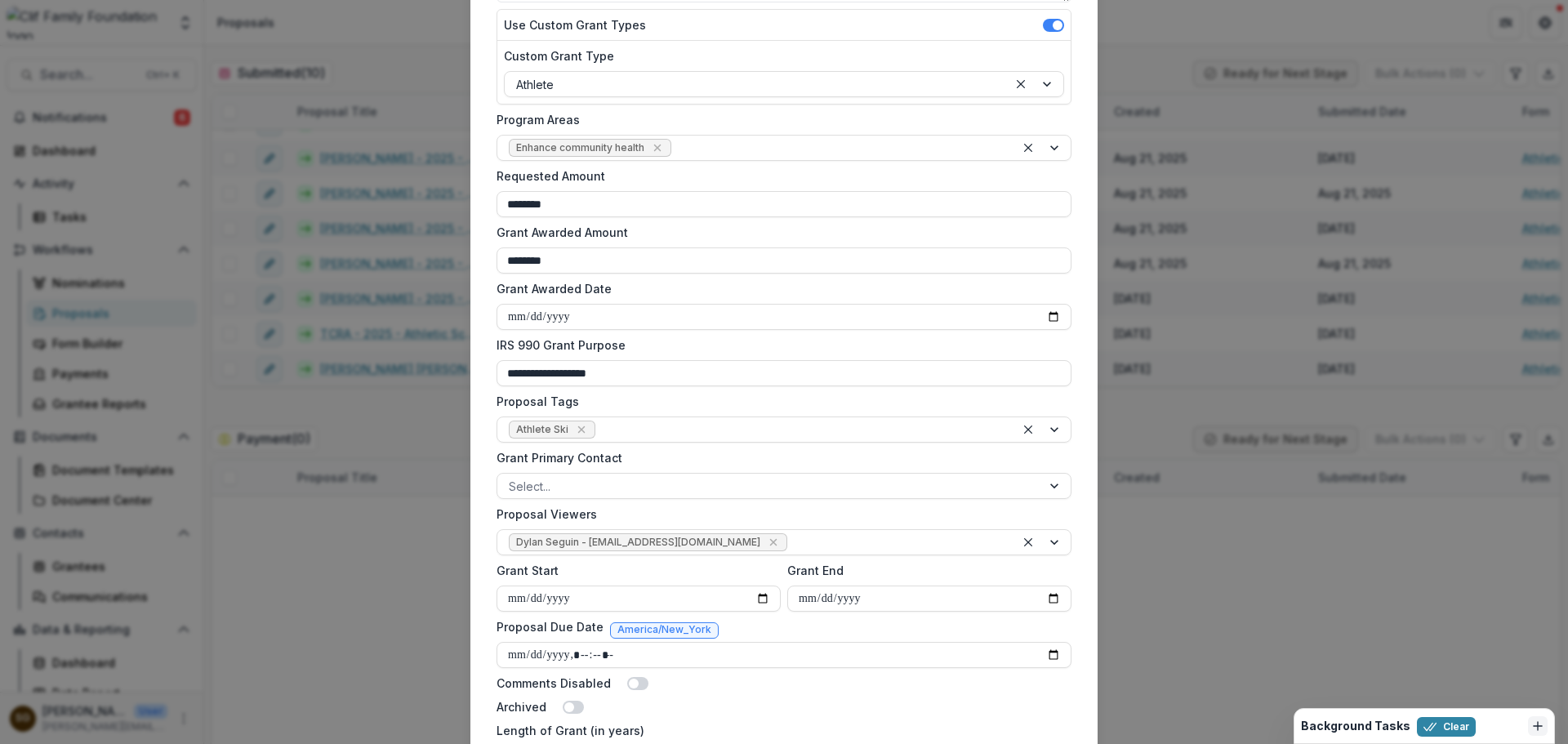
scroll to position [542, 0]
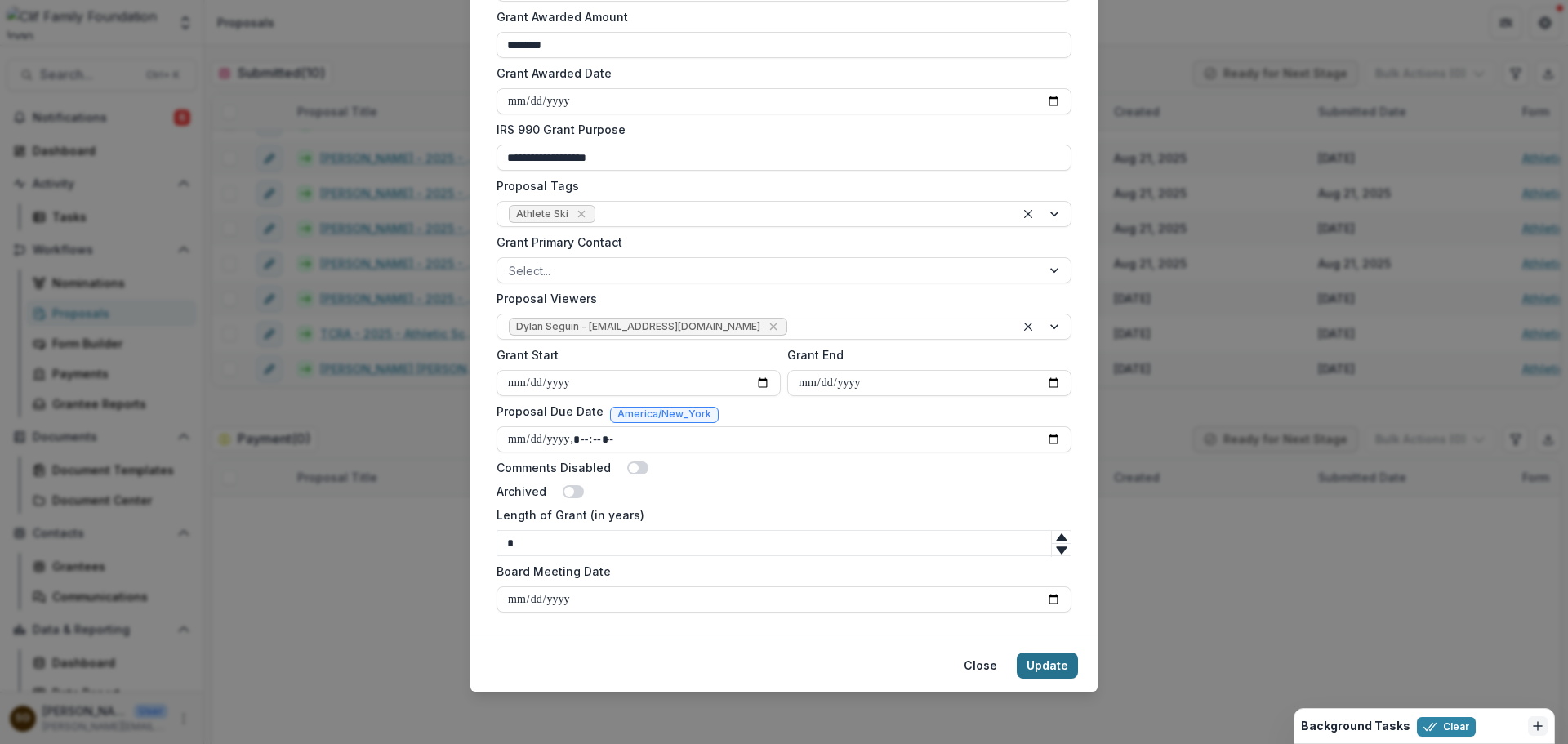
type input "********"
click at [1053, 662] on button "Update" at bounding box center [1046, 665] width 61 height 26
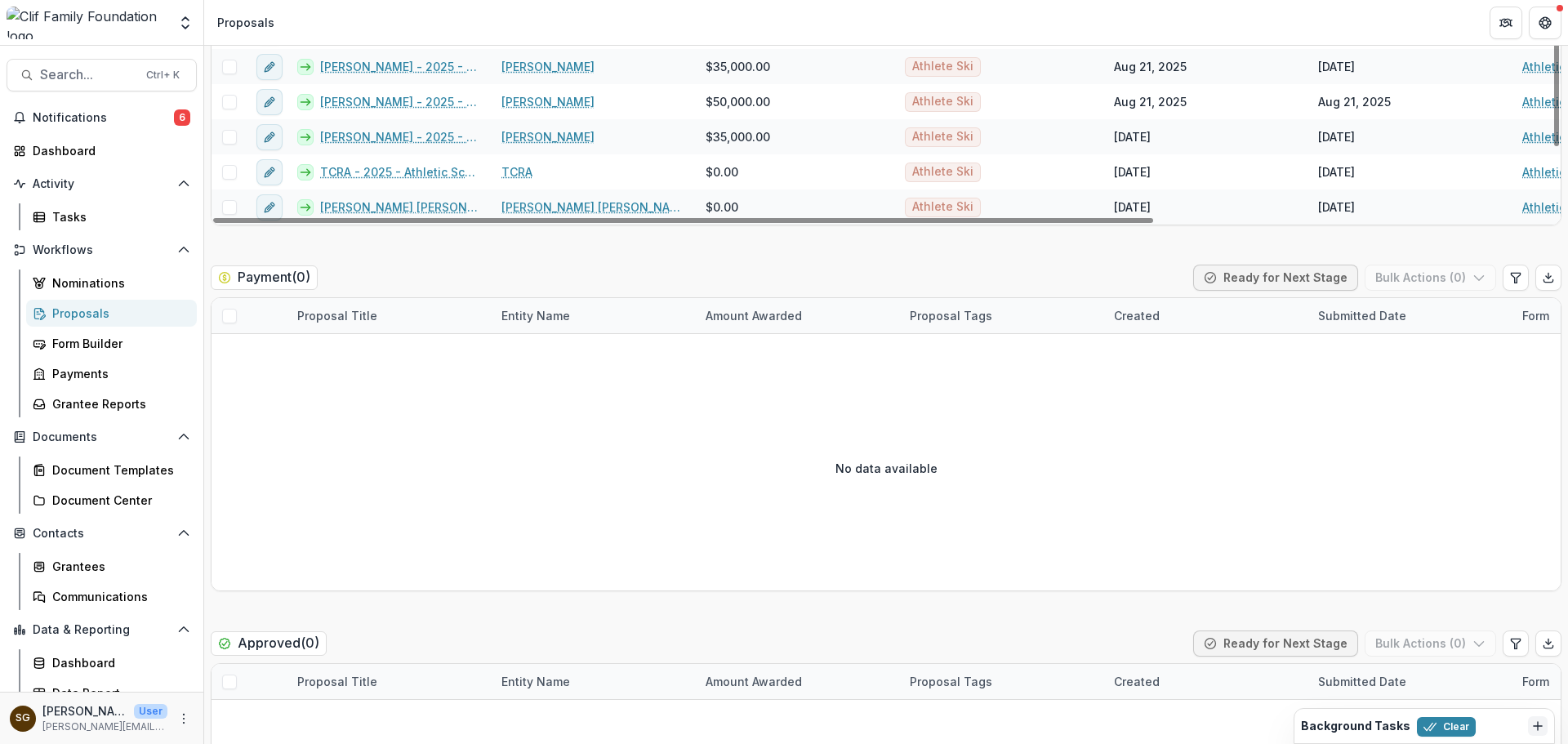
scroll to position [653, 0]
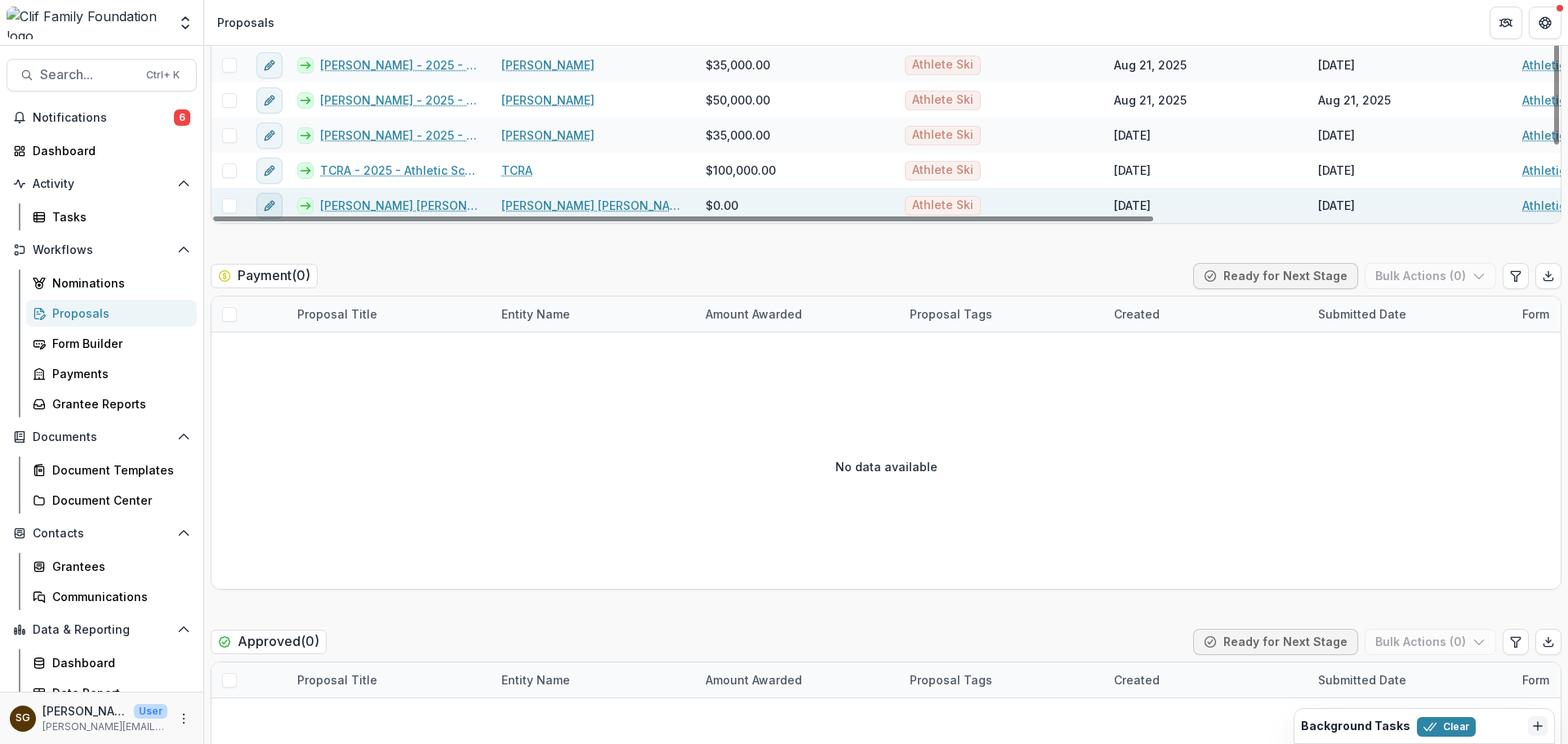
click at [273, 200] on icon "edit" at bounding box center [269, 205] width 13 height 13
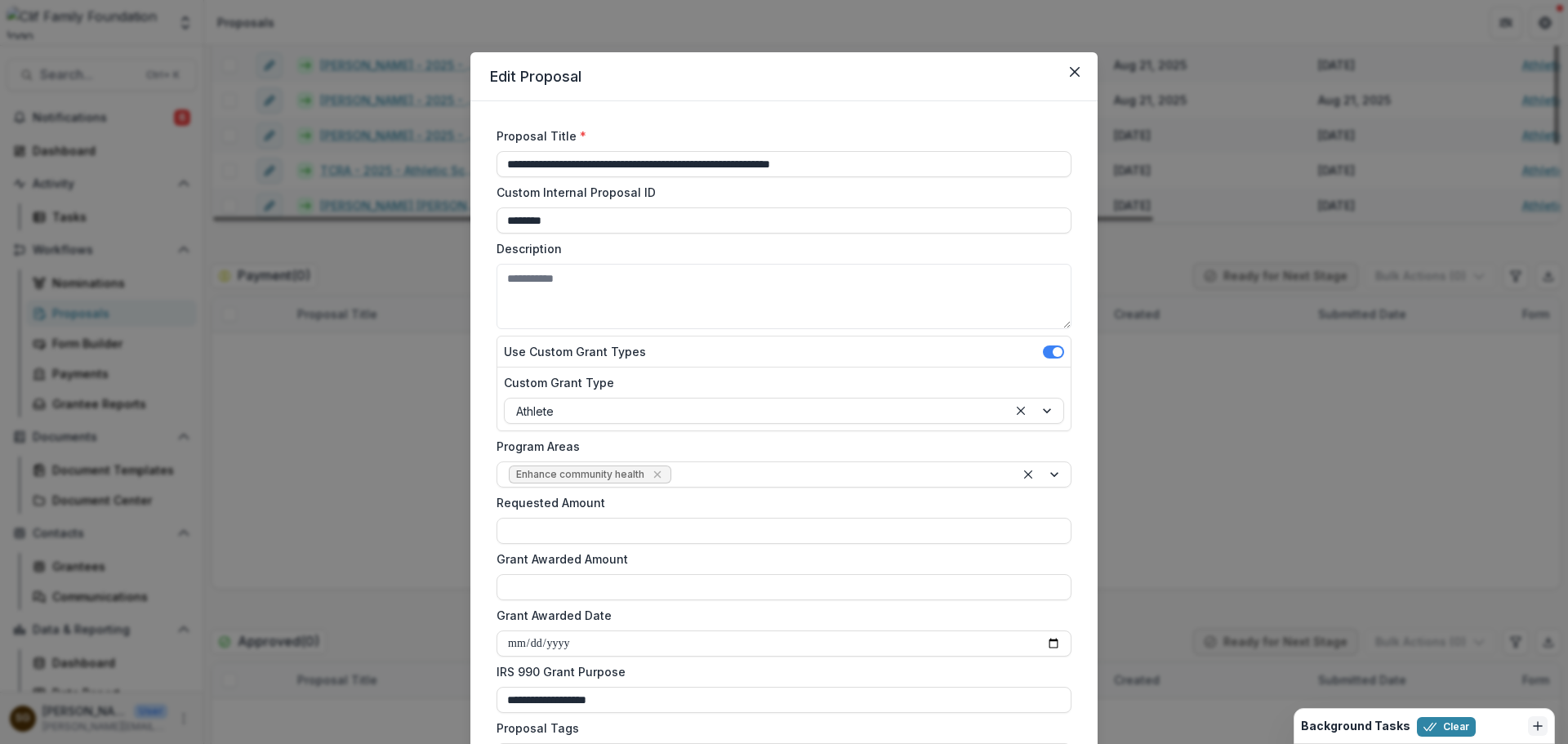
scroll to position [82, 0]
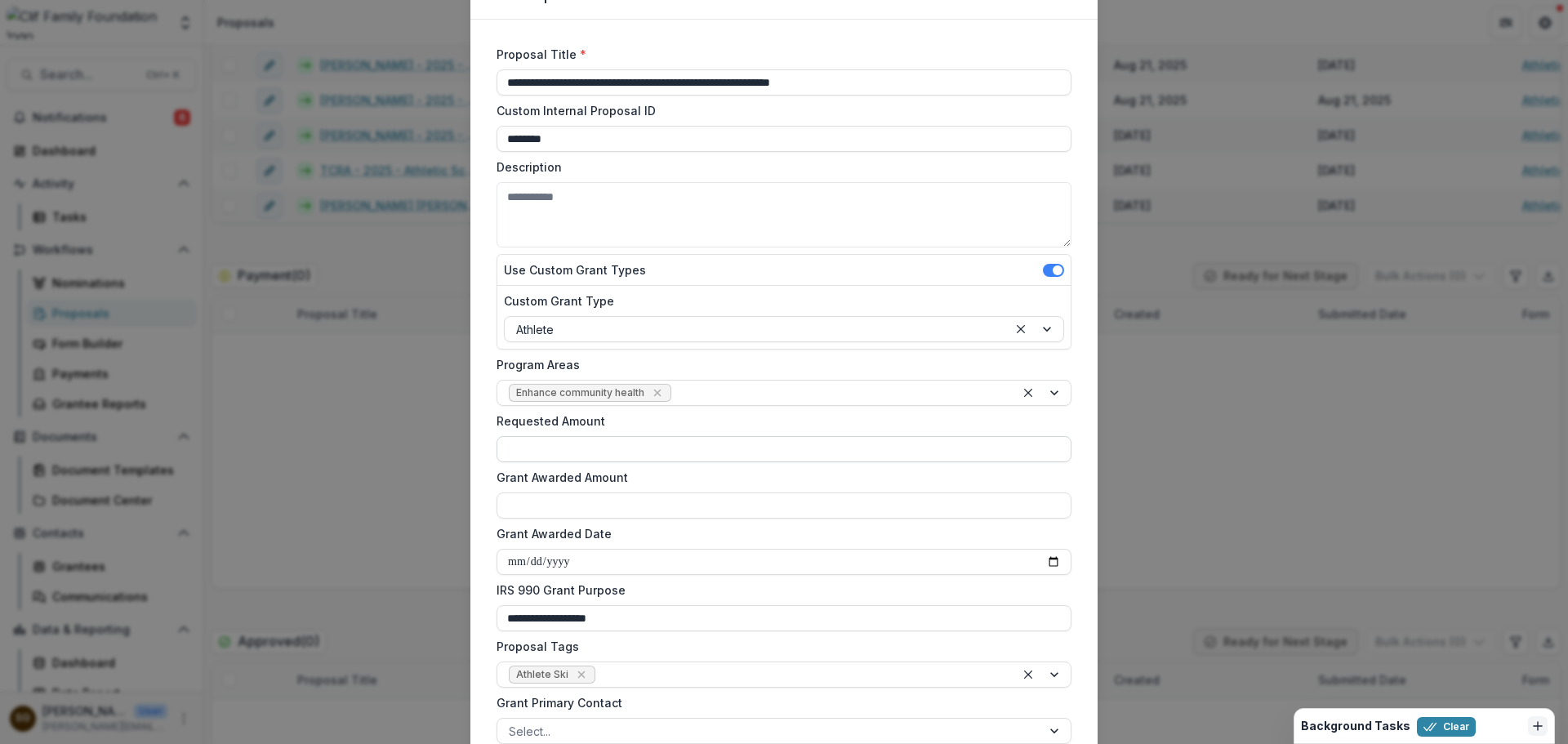
click at [578, 443] on input "Requested Amount" at bounding box center [784, 449] width 575 height 26
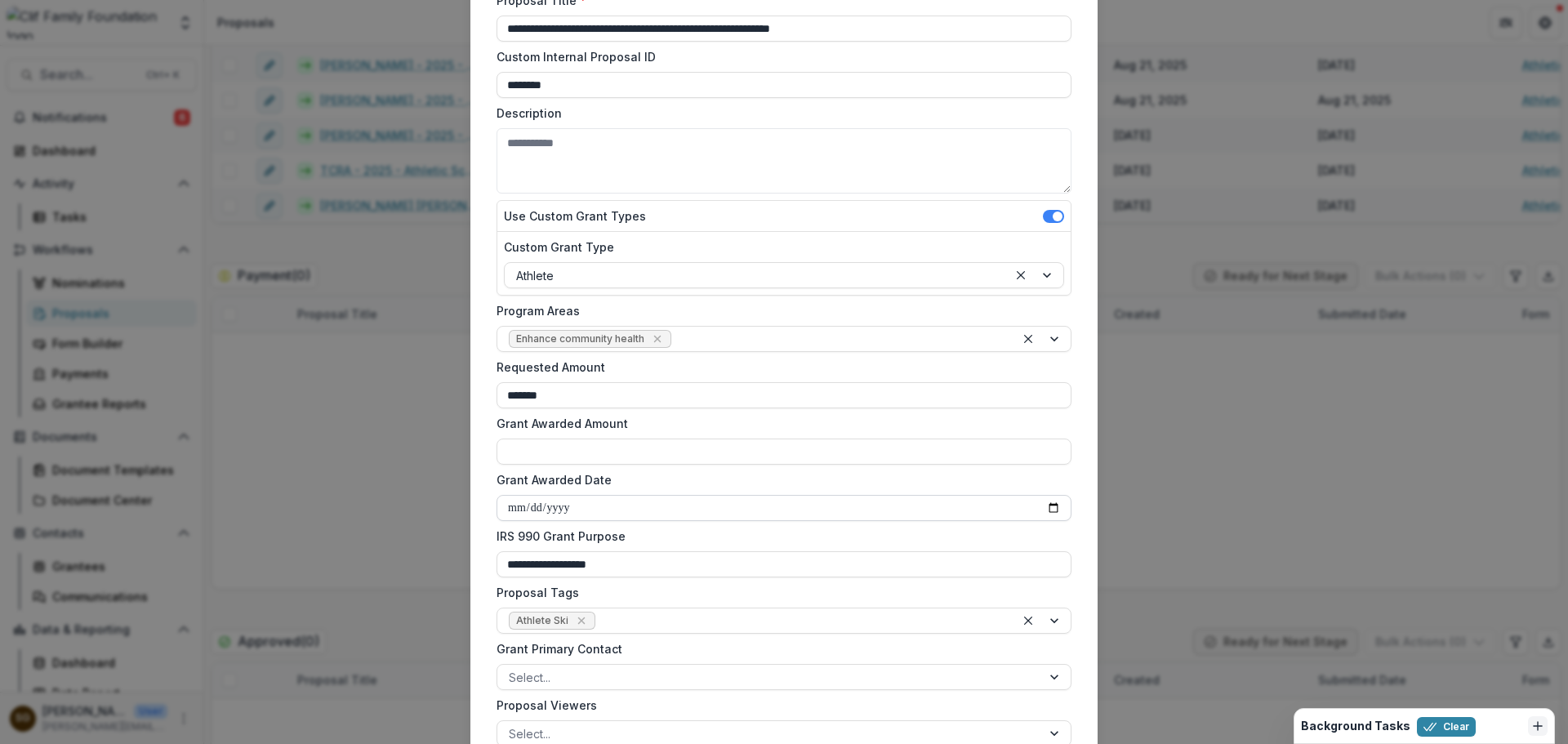
scroll to position [163, 0]
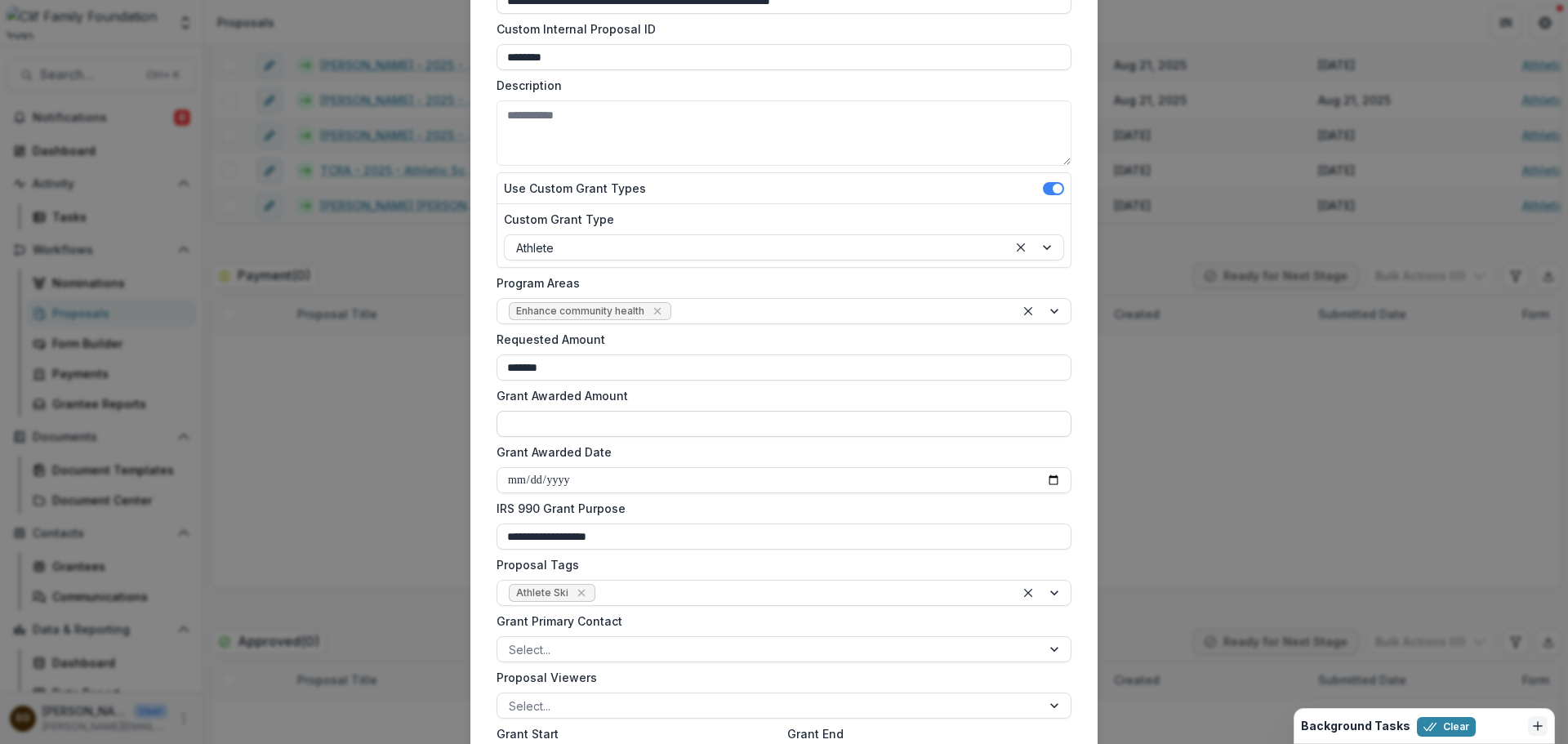
type input "*******"
click at [563, 424] on input "Grant Awarded Amount" at bounding box center [784, 424] width 575 height 26
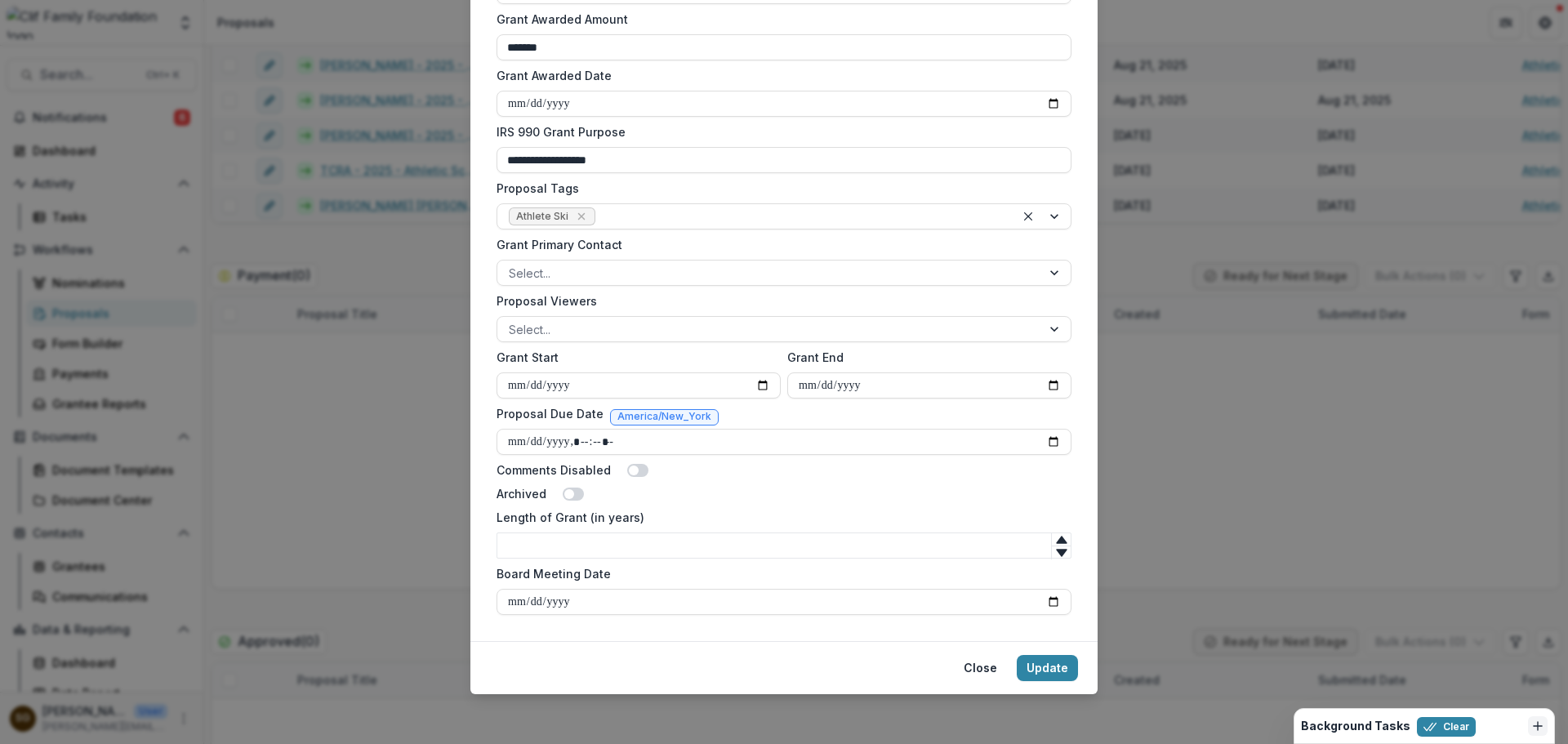
scroll to position [542, 0]
type input "*******"
click at [1033, 678] on footer "Close Update" at bounding box center [784, 665] width 627 height 53
click at [1039, 669] on button "Update" at bounding box center [1046, 665] width 61 height 26
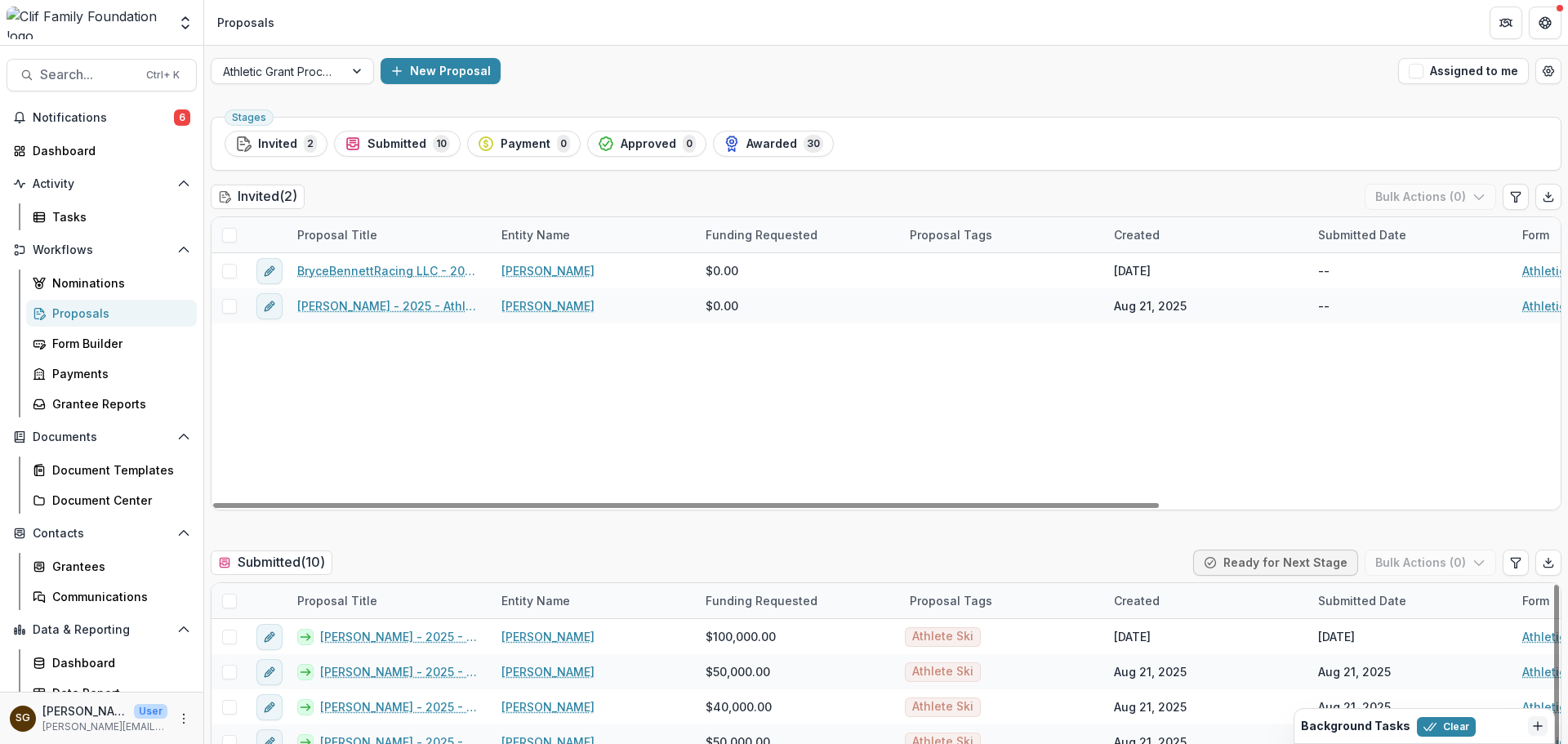
scroll to position [0, 0]
click at [226, 598] on span at bounding box center [229, 601] width 15 height 15
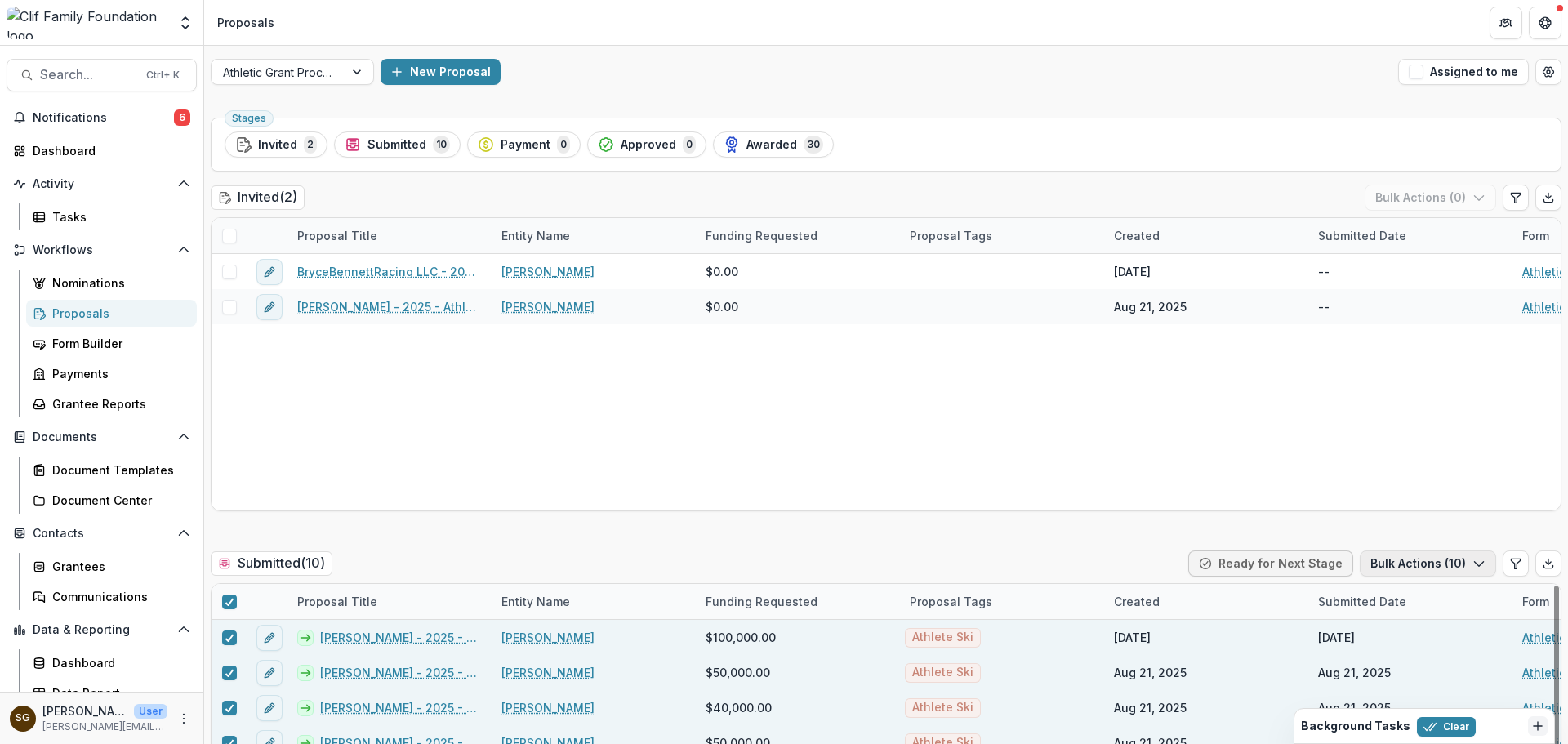
click at [1464, 563] on button "Bulk Actions ( 10 )" at bounding box center [1428, 563] width 136 height 26
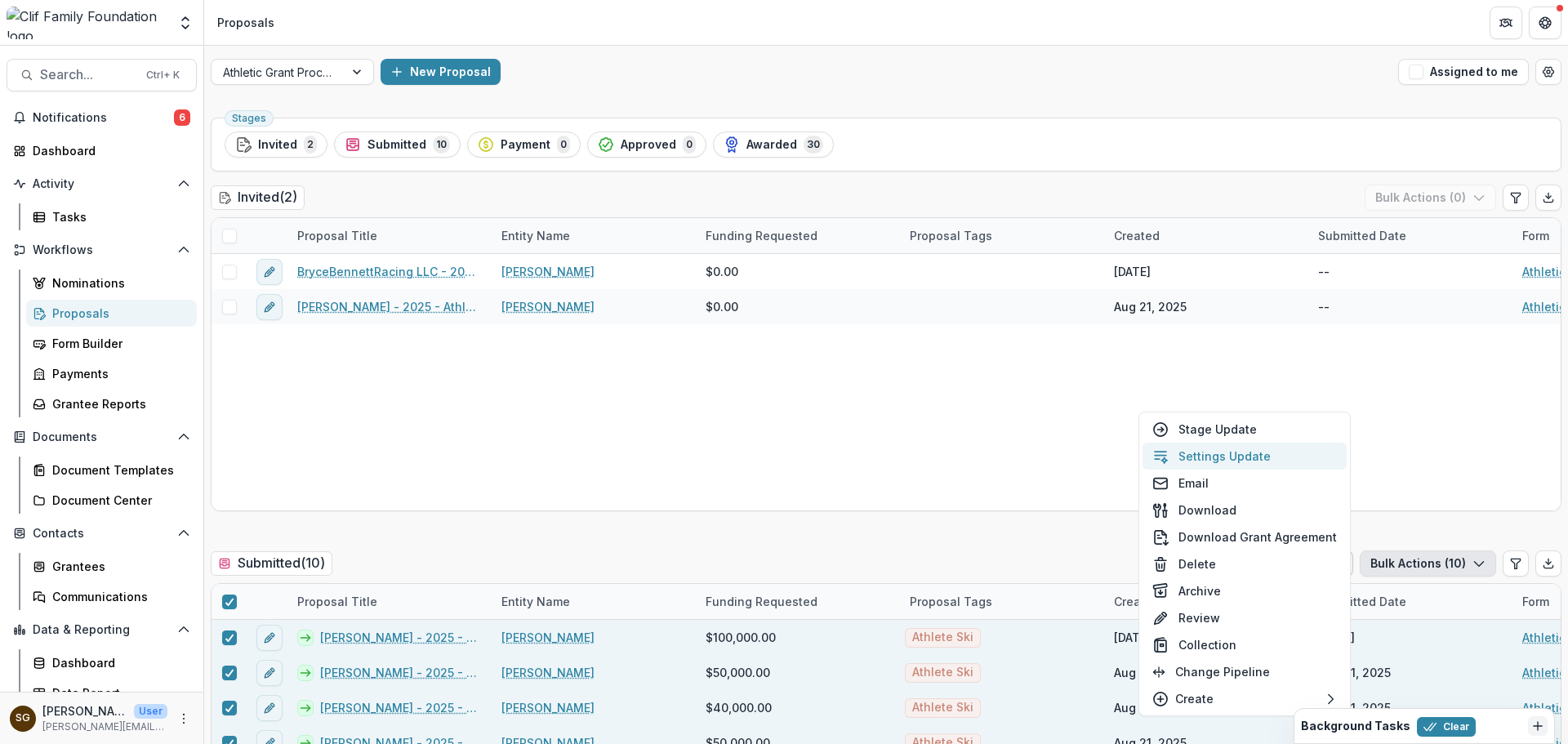
click at [1220, 458] on button "Settings Update" at bounding box center [1244, 456] width 204 height 27
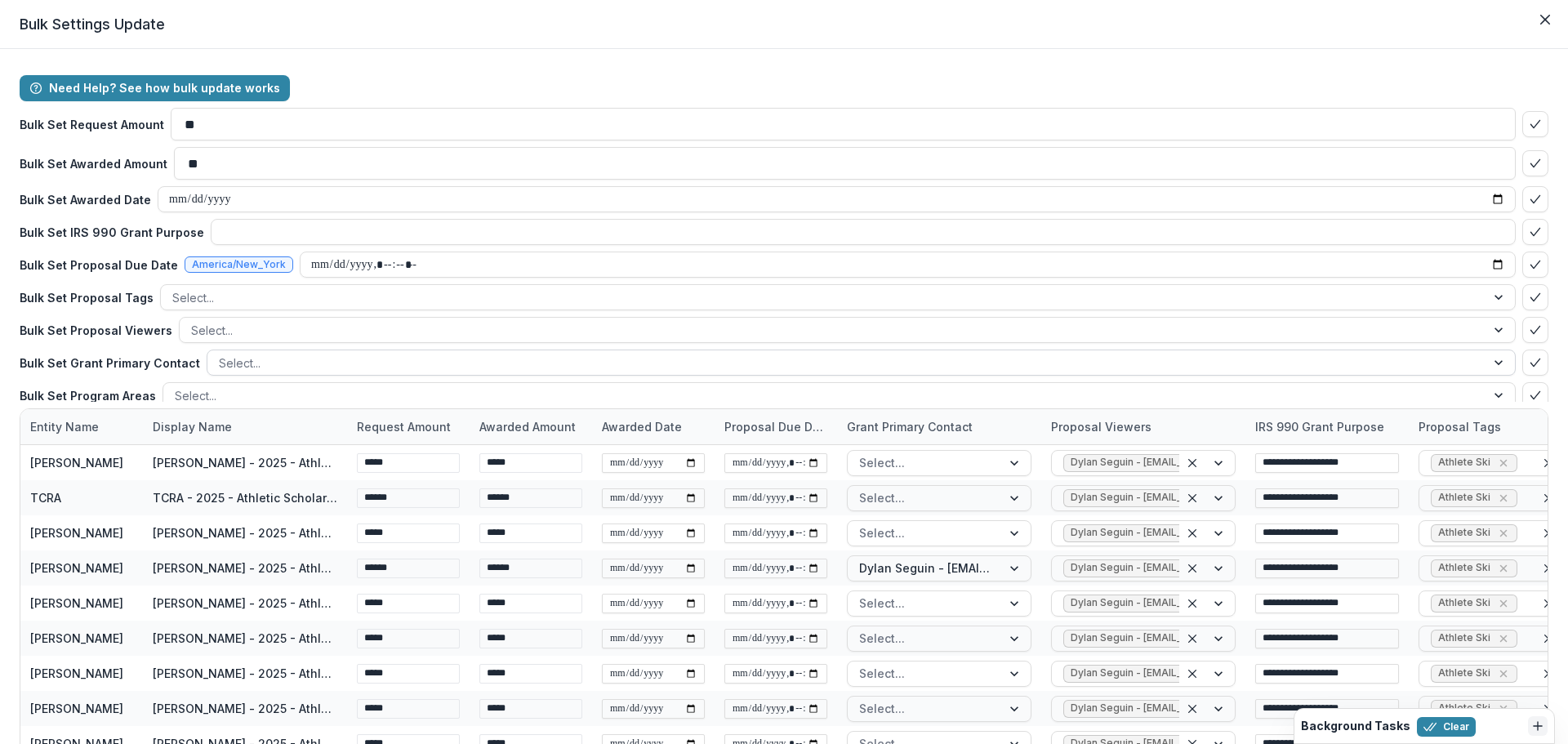
click at [256, 368] on div at bounding box center [845, 363] width 1255 height 21
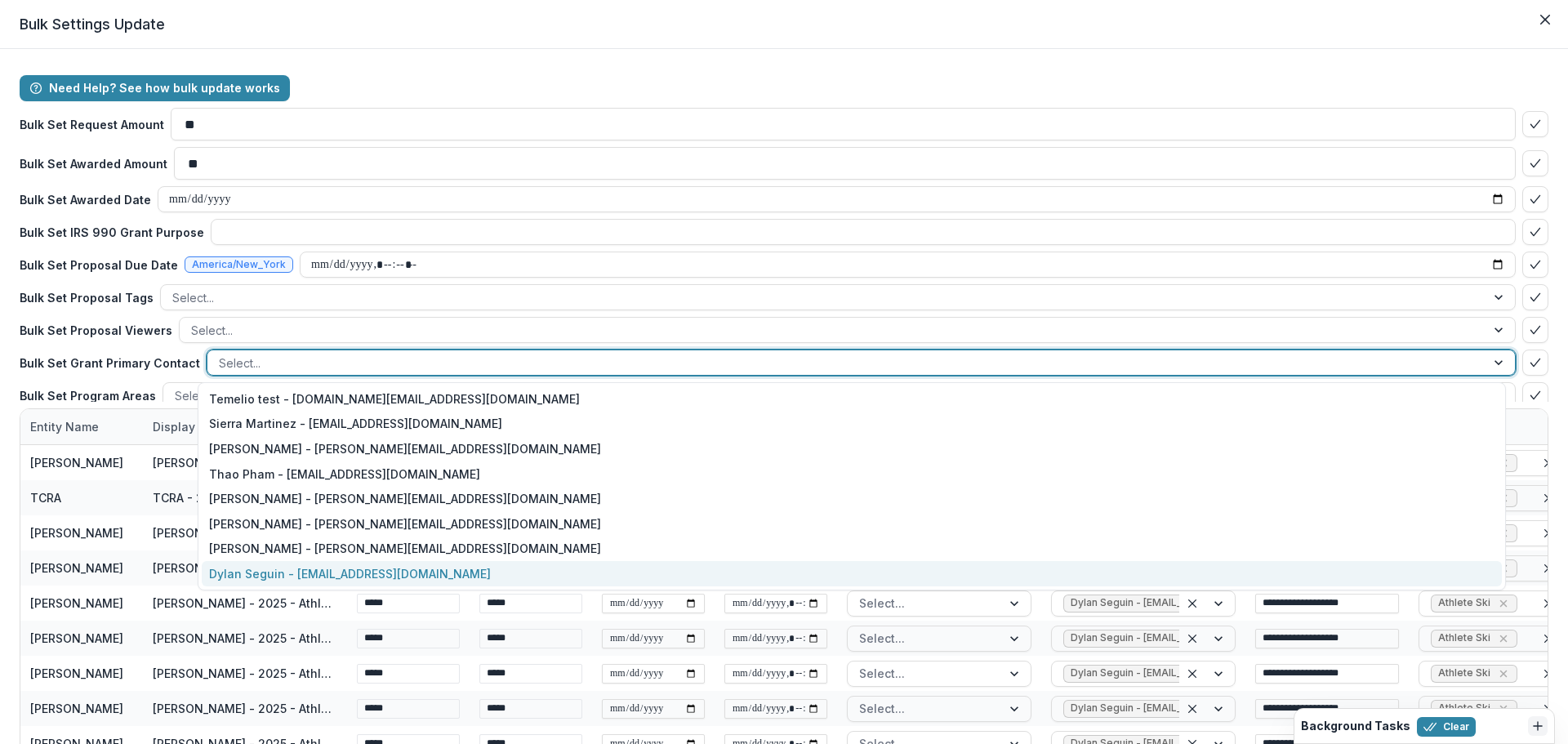
click at [383, 568] on div "Dylan Seguin - dylan@cliffamilyfoundation.org" at bounding box center [852, 573] width 1300 height 25
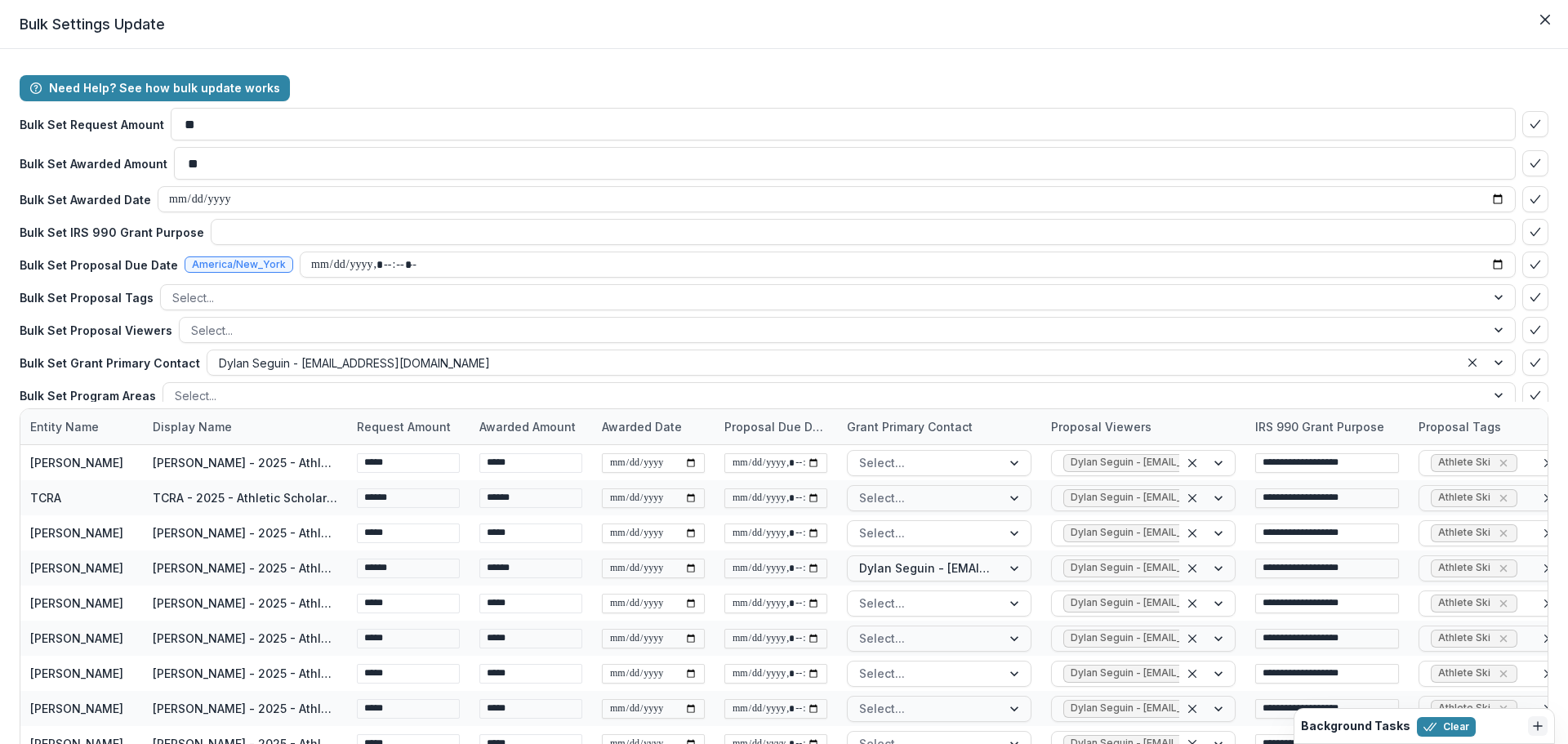
click at [155, 357] on p "Bulk Set Grant Primary Contact" at bounding box center [110, 363] width 180 height 17
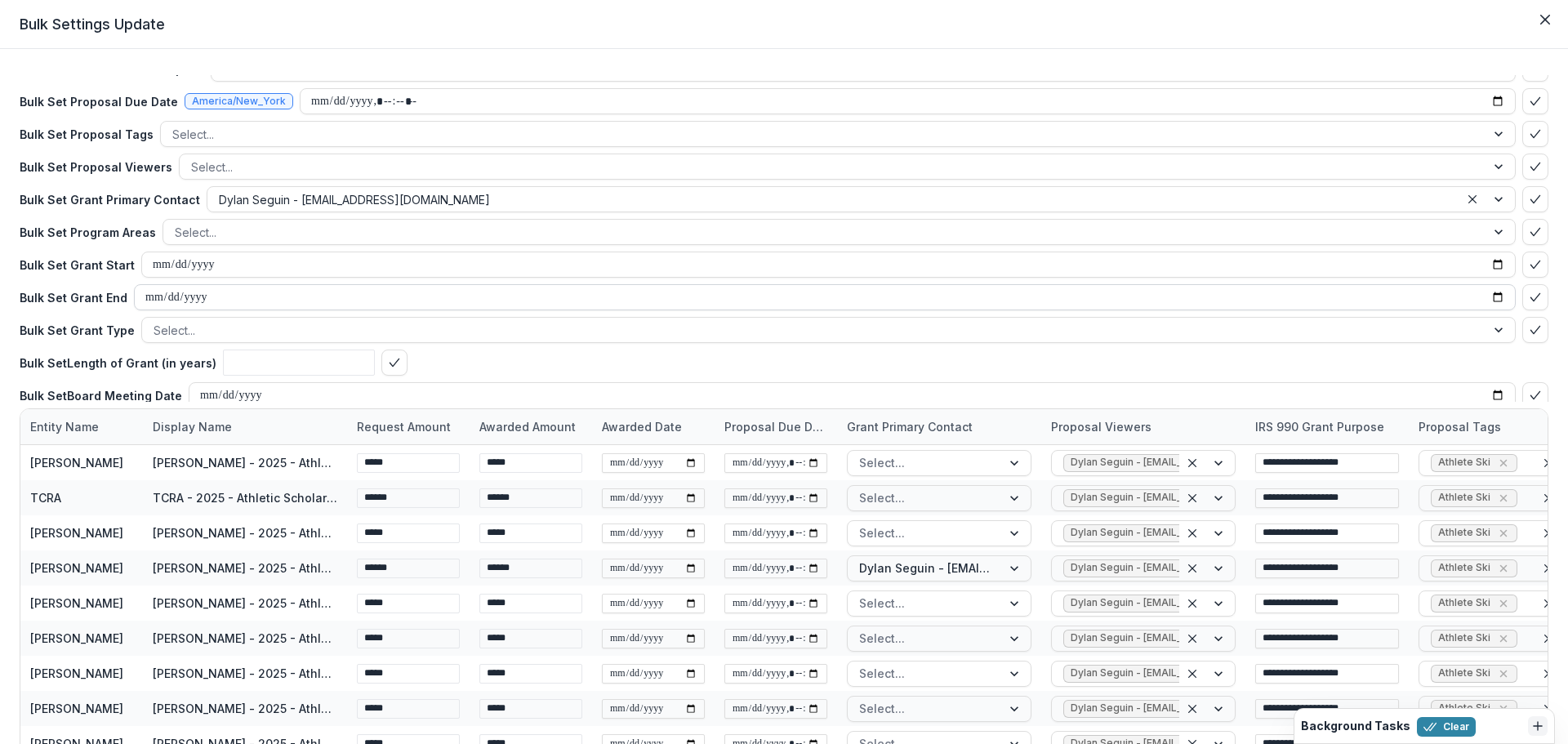
scroll to position [170, 0]
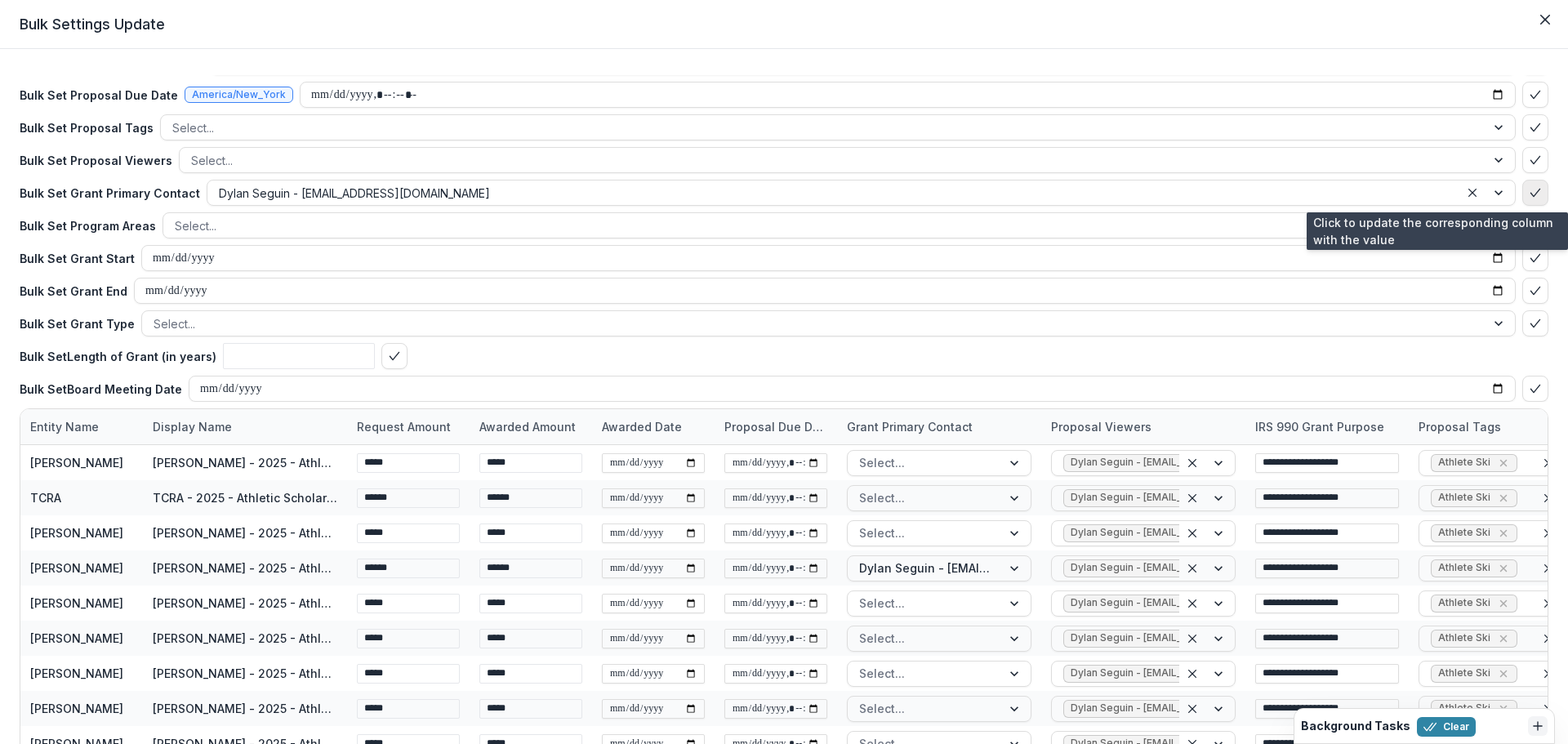
click at [1526, 186] on button "bulk-confirm-option" at bounding box center [1535, 192] width 26 height 26
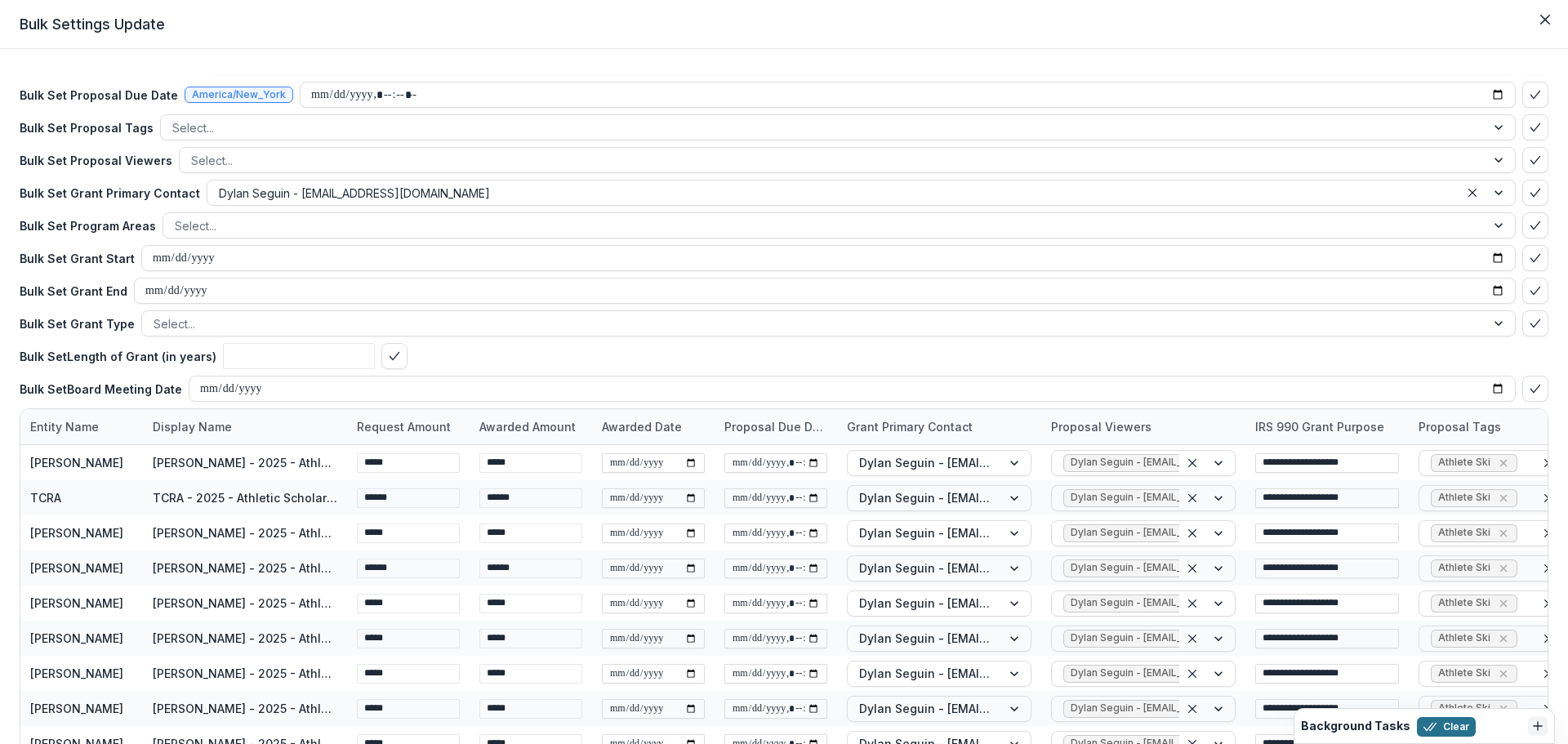
click at [1445, 732] on button "Clear" at bounding box center [1446, 726] width 59 height 20
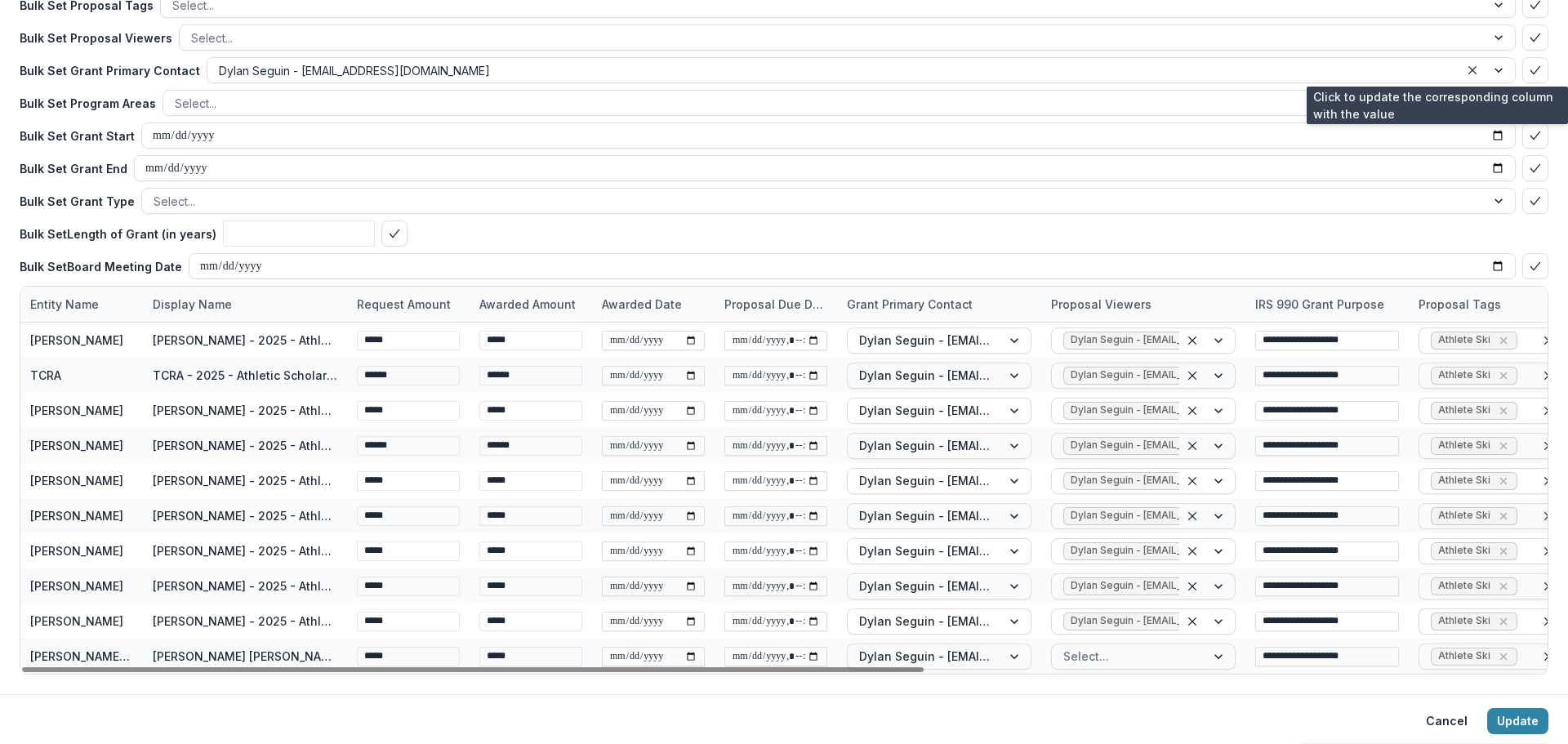
scroll to position [126, 0]
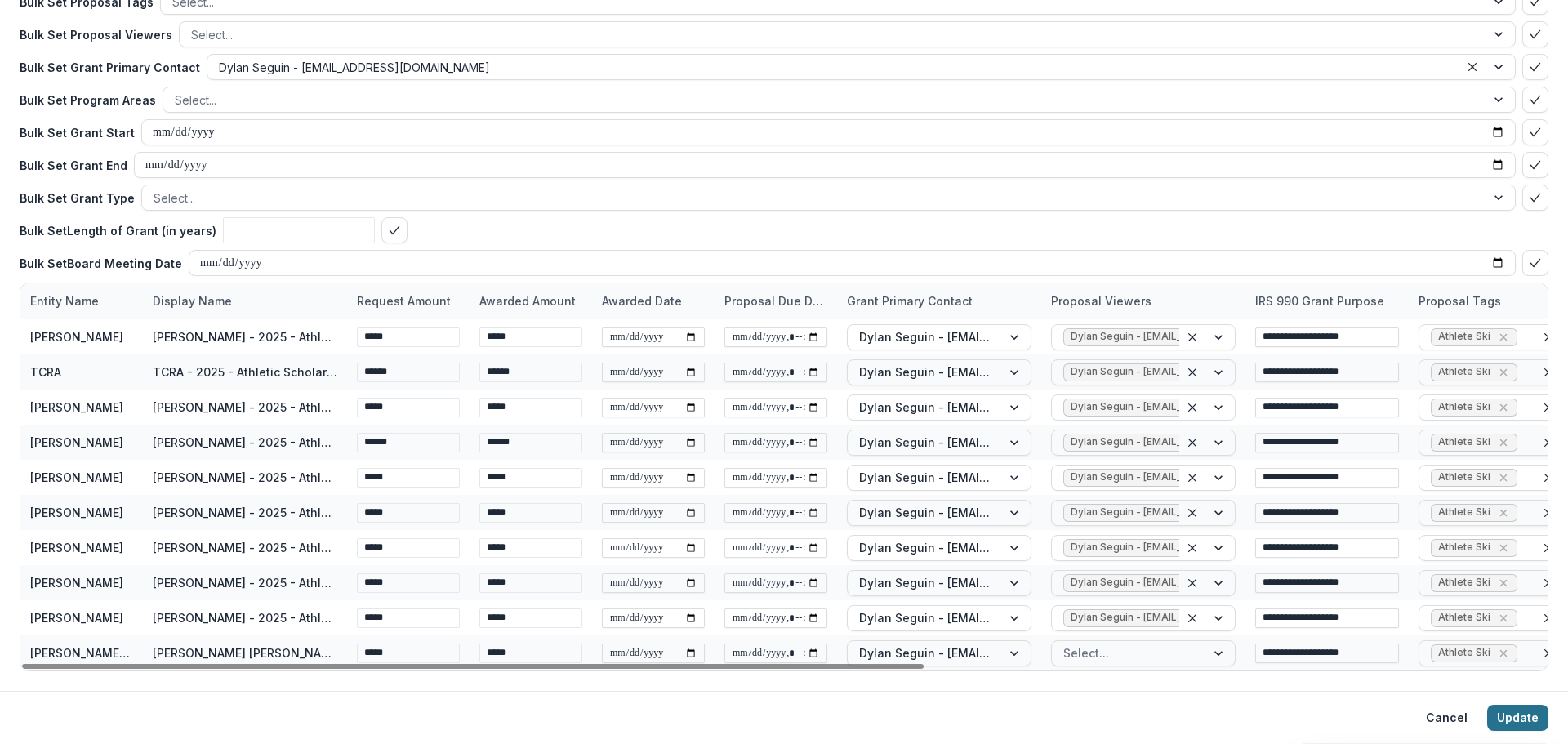
click at [1513, 712] on button "Update" at bounding box center [1517, 717] width 61 height 26
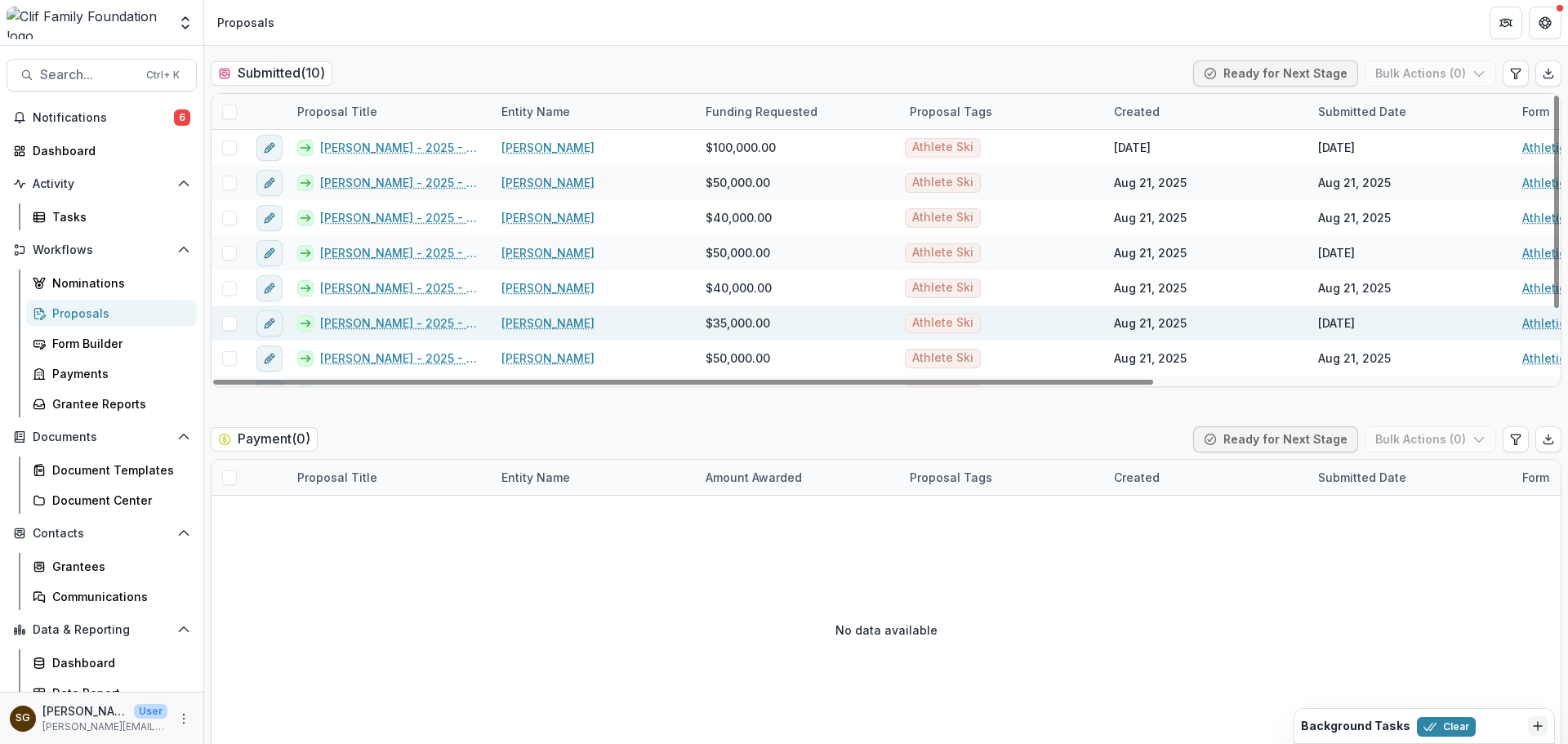
scroll to position [82, 0]
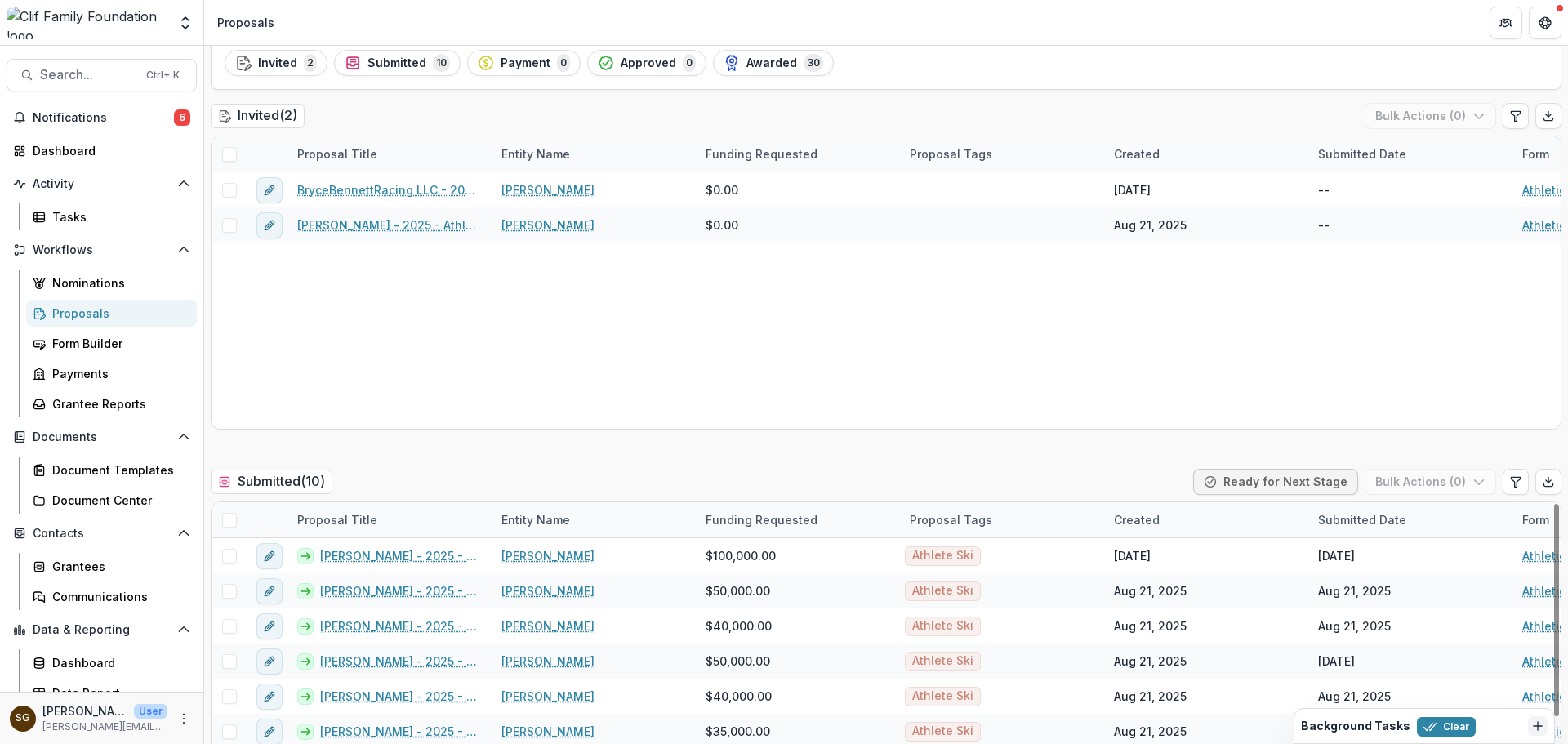
click at [540, 520] on div "Entity Name" at bounding box center [535, 520] width 88 height 17
click at [555, 583] on span "Sort Ascending" at bounding box center [567, 590] width 86 height 14
click at [554, 481] on div "Submitted ( 10 ) Ready for Next Stage Bulk Actions ( 0 )" at bounding box center [886, 485] width 1350 height 33
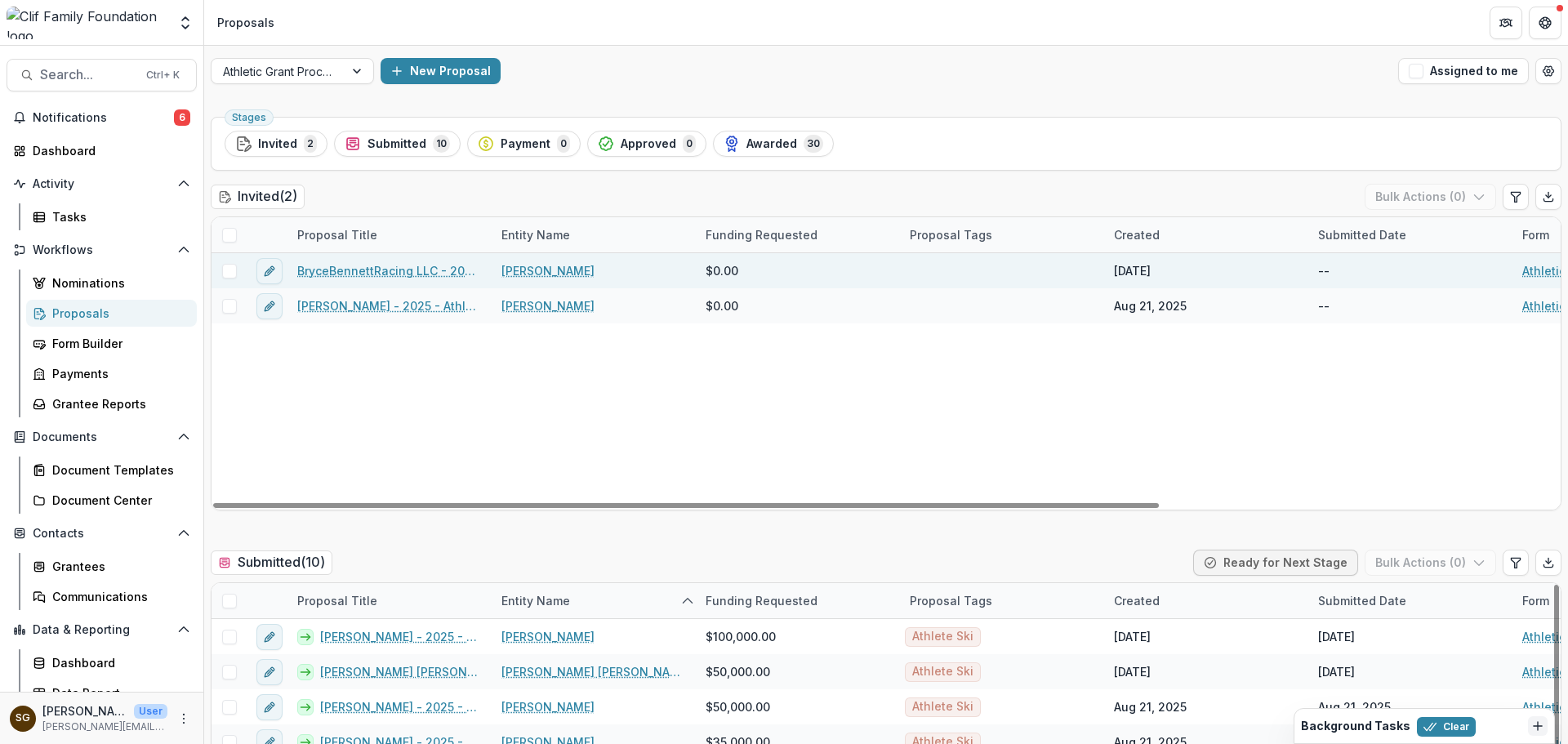
scroll to position [0, 0]
click at [233, 265] on span at bounding box center [229, 271] width 15 height 15
click at [233, 268] on icon at bounding box center [229, 271] width 9 height 8
click at [286, 274] on div at bounding box center [267, 271] width 41 height 35
click at [278, 273] on button "edit" at bounding box center [269, 272] width 26 height 26
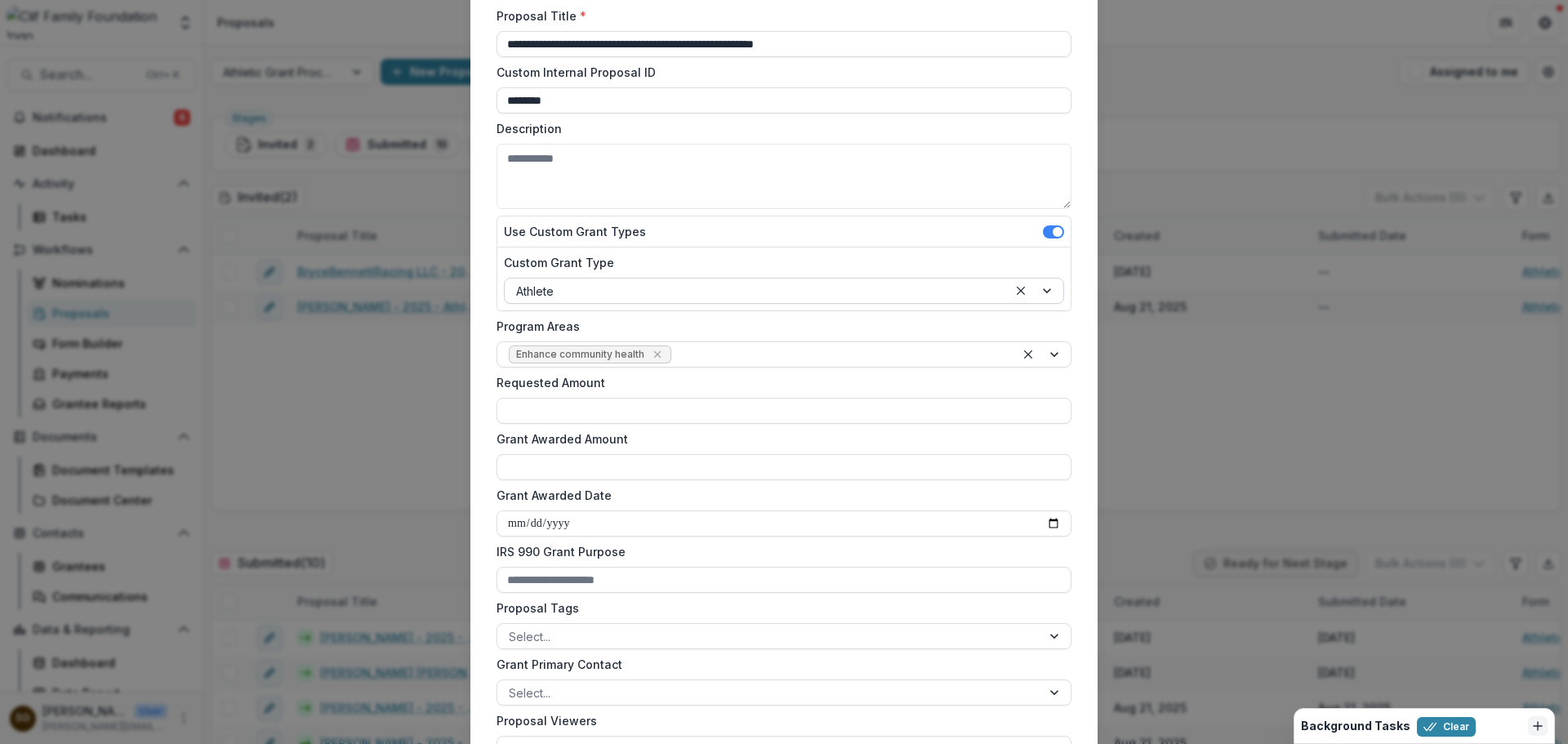
scroll to position [163, 0]
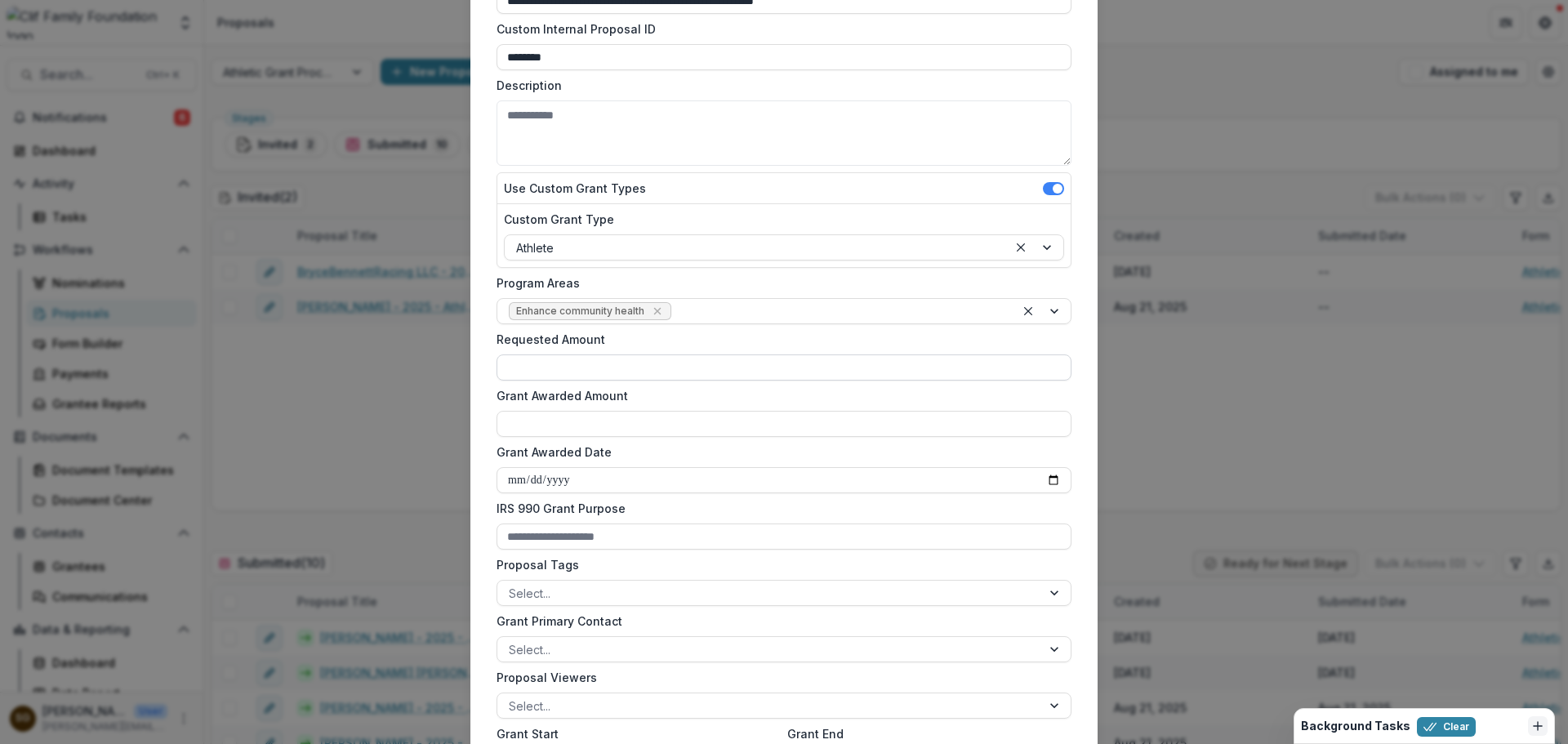
click at [608, 369] on input "Requested Amount" at bounding box center [784, 367] width 575 height 26
type input "********"
click at [564, 407] on div "Grant Awarded Amount" at bounding box center [784, 412] width 575 height 50
click at [566, 423] on input "Grant Awarded Amount" at bounding box center [784, 424] width 575 height 26
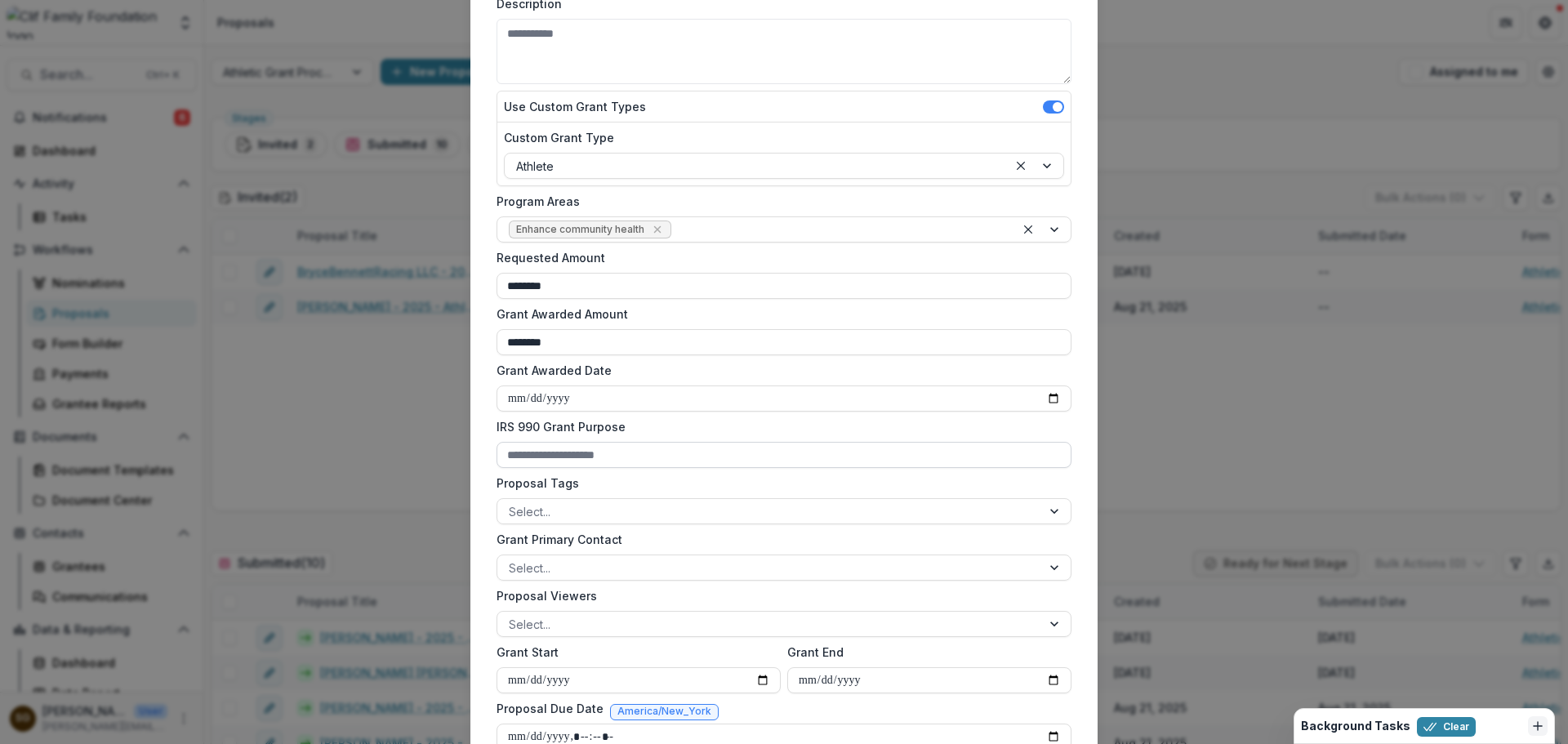
type input "********"
click at [584, 443] on input "IRS 990 Grant Purpose" at bounding box center [784, 455] width 575 height 26
type input "**********"
click at [616, 526] on form "**********" at bounding box center [783, 395] width 588 height 1040
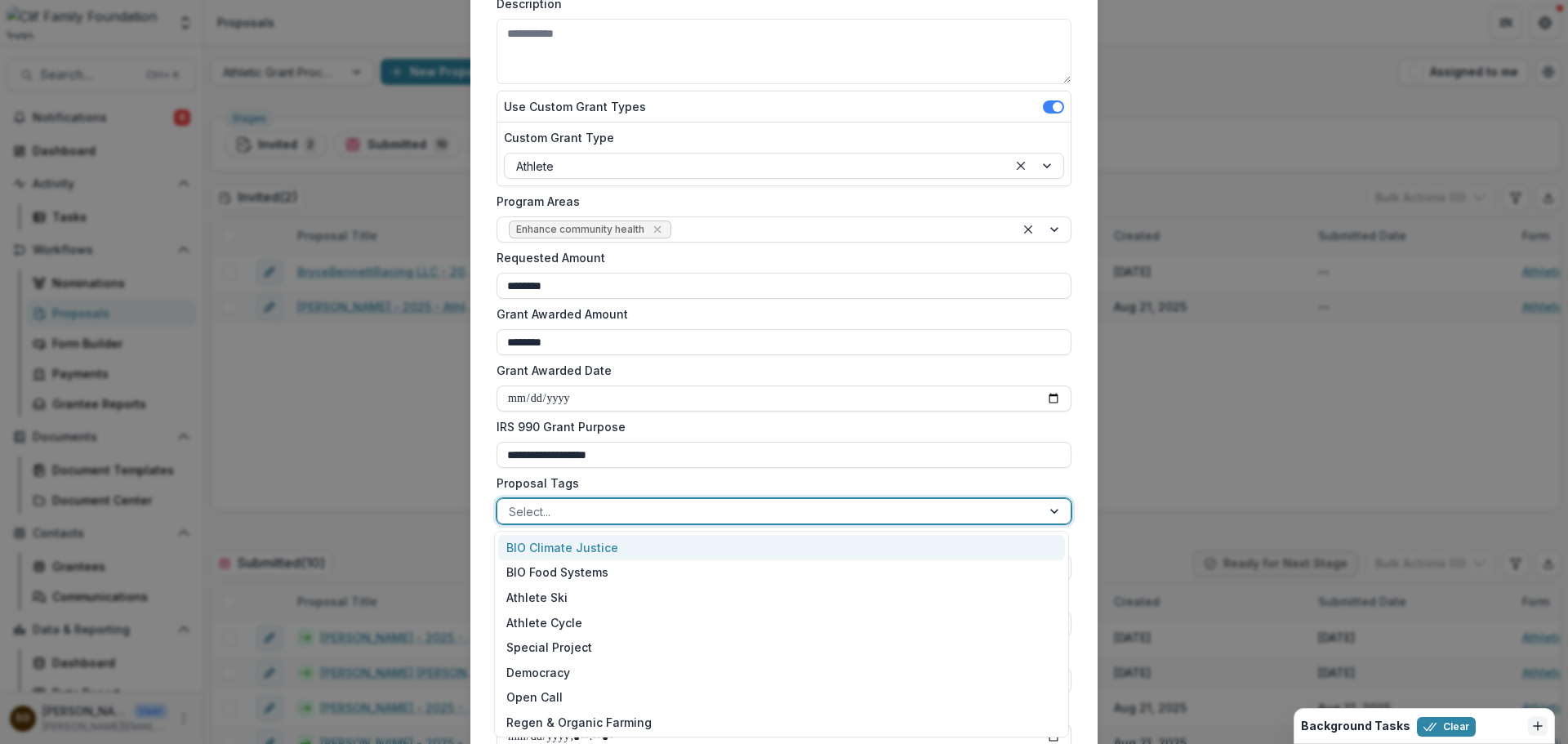
click at [616, 522] on div "Select..." at bounding box center [769, 511] width 544 height 23
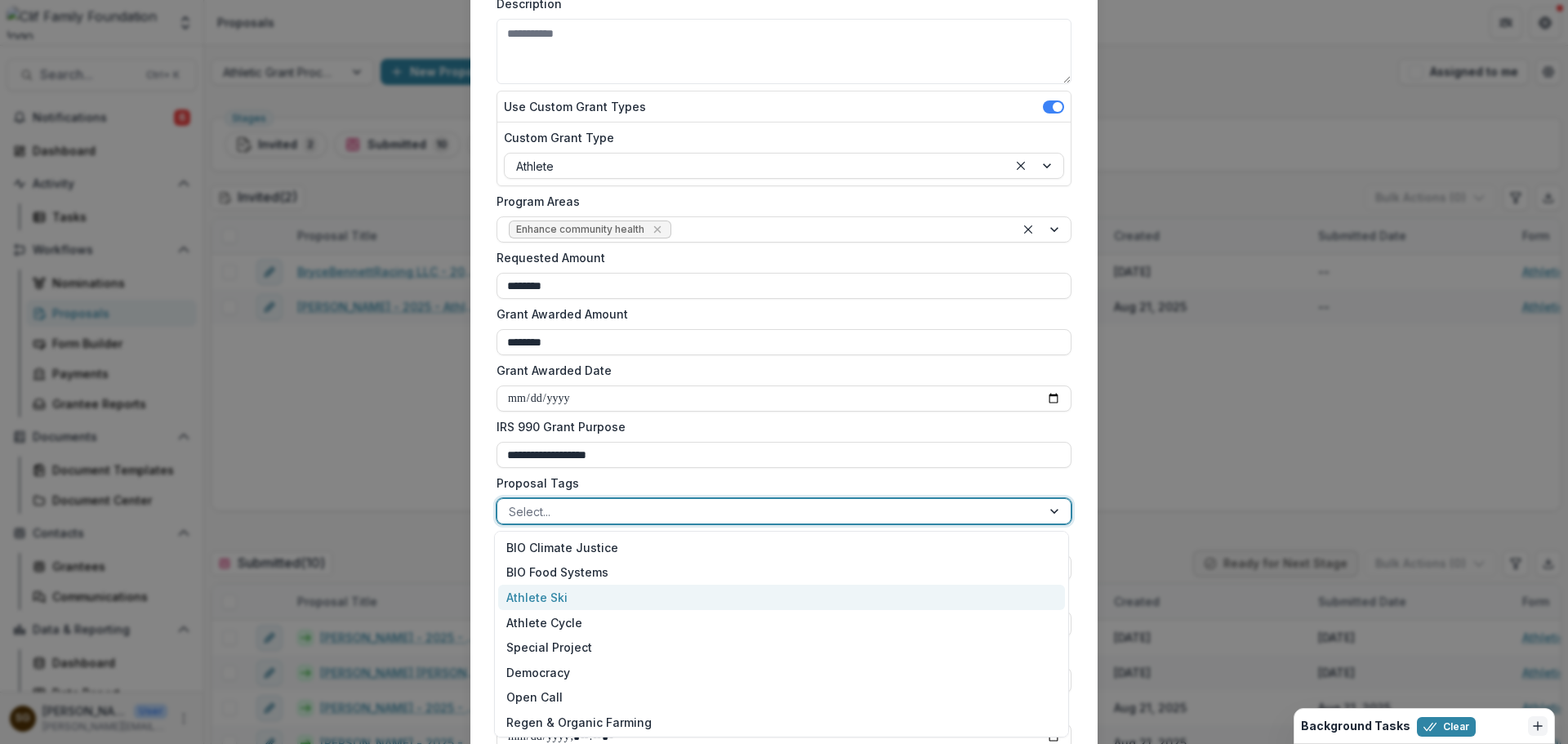
click at [608, 604] on div "Athlete Ski" at bounding box center [781, 596] width 566 height 25
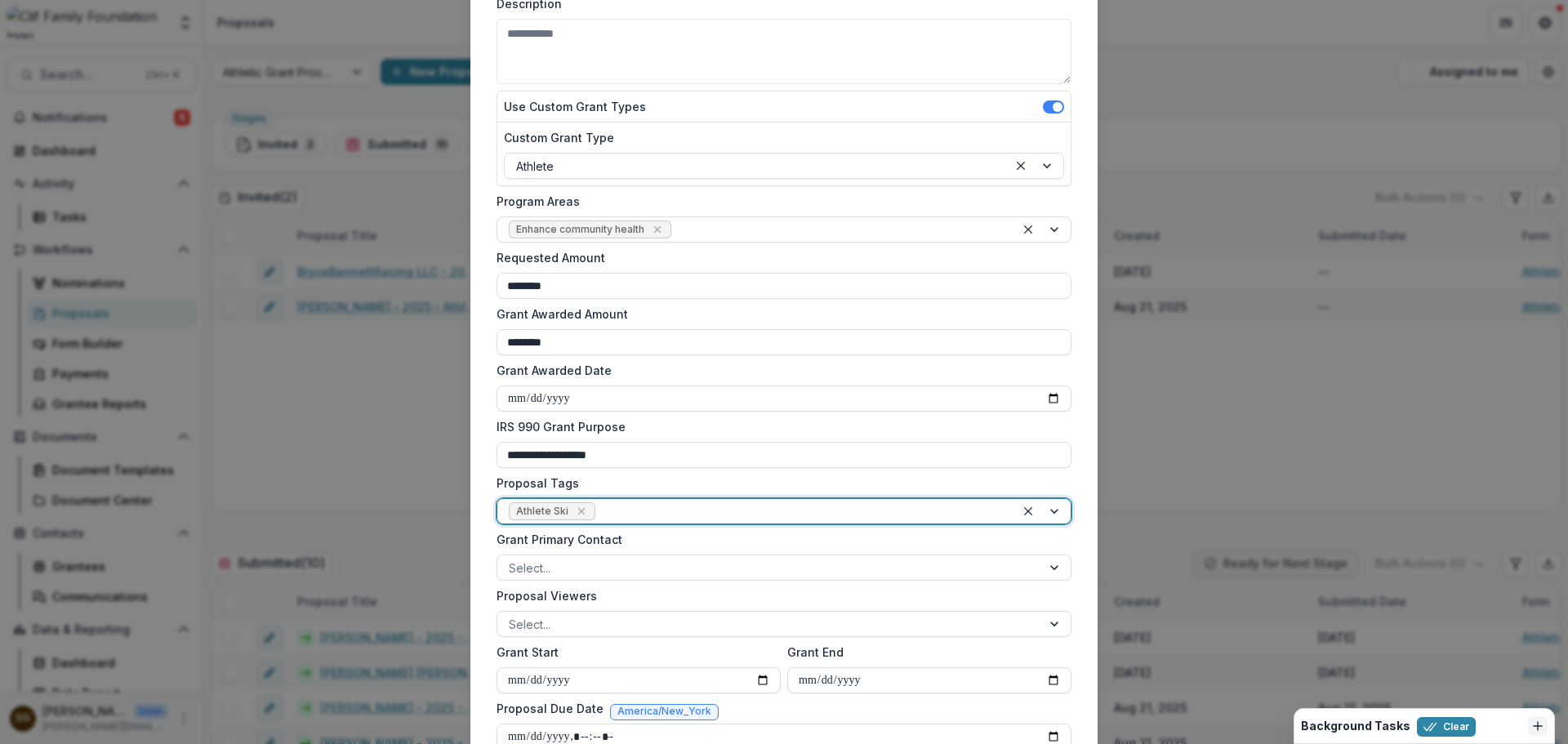
scroll to position [326, 0]
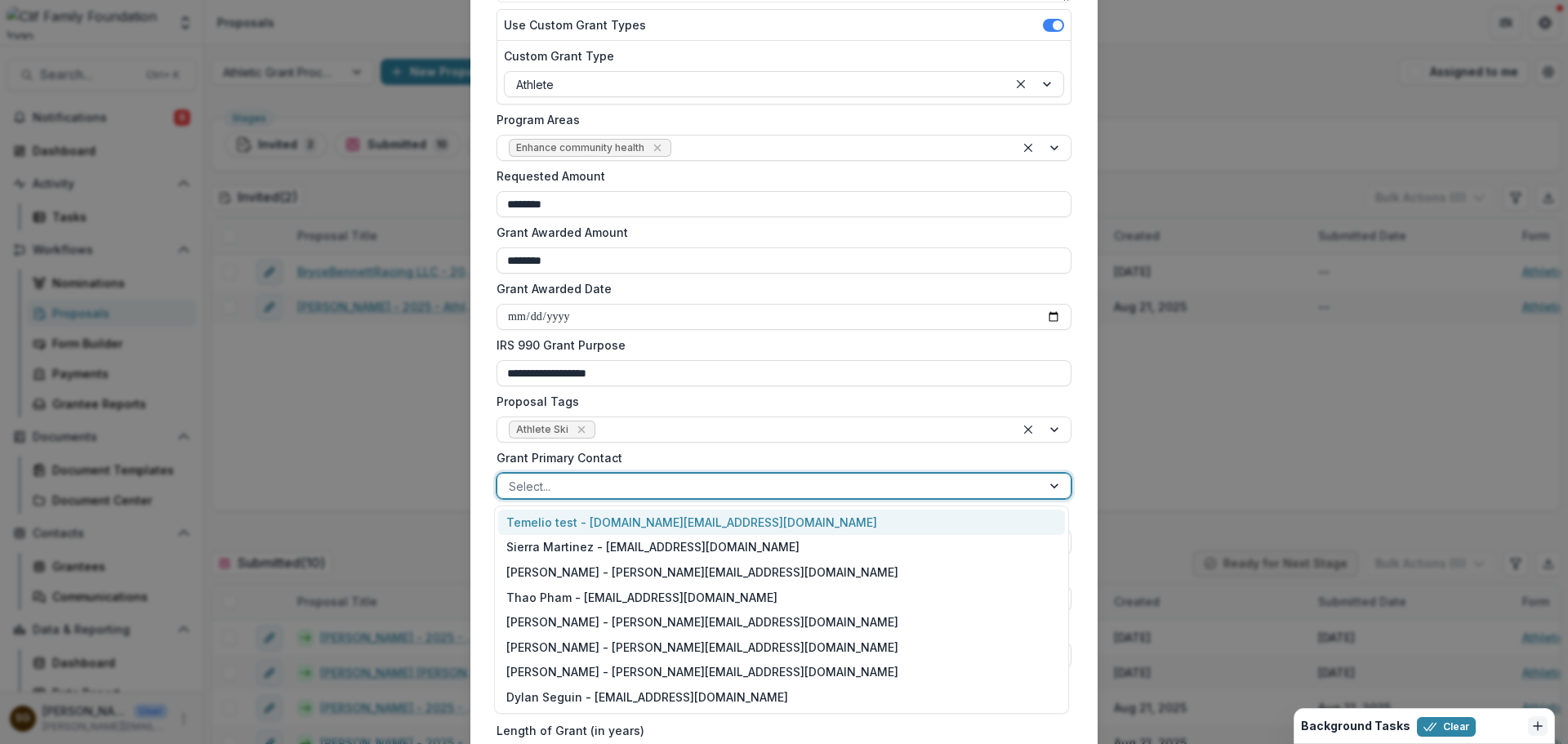
click at [575, 481] on div at bounding box center [768, 486] width 521 height 21
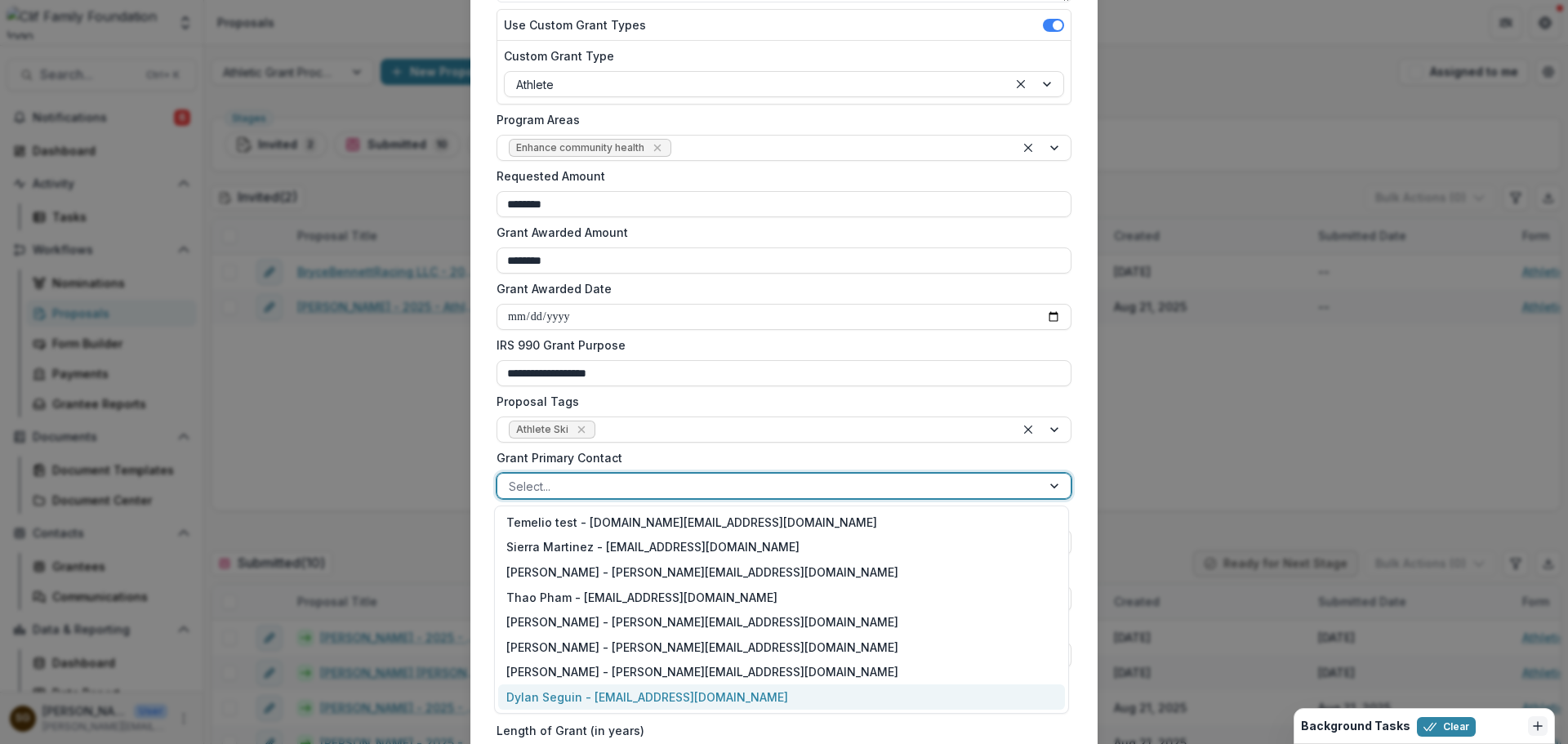
click at [572, 690] on div "Dylan Seguin - dylan@cliffamilyfoundation.org" at bounding box center [781, 696] width 566 height 25
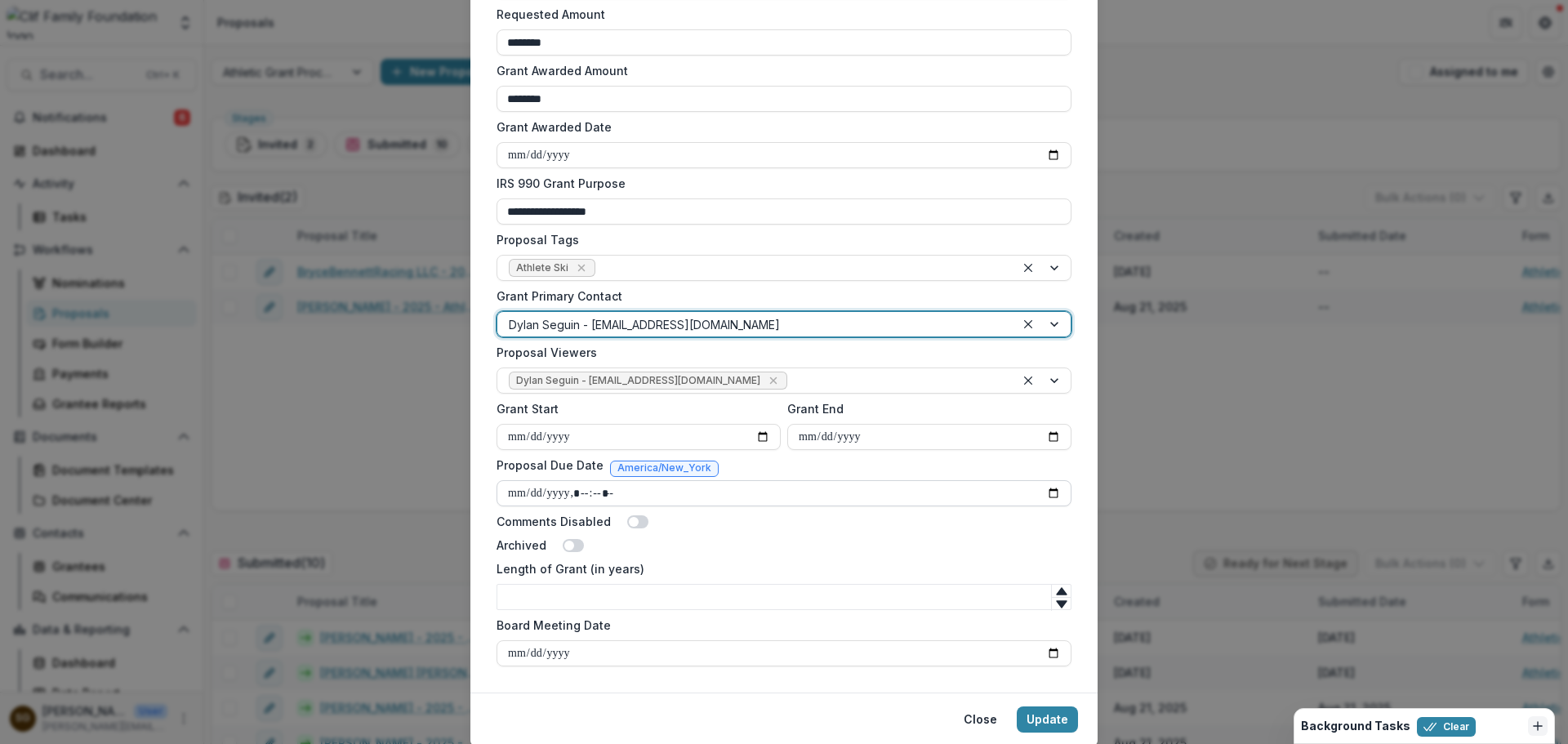
scroll to position [489, 0]
click at [762, 432] on input "Grant Start" at bounding box center [638, 435] width 284 height 26
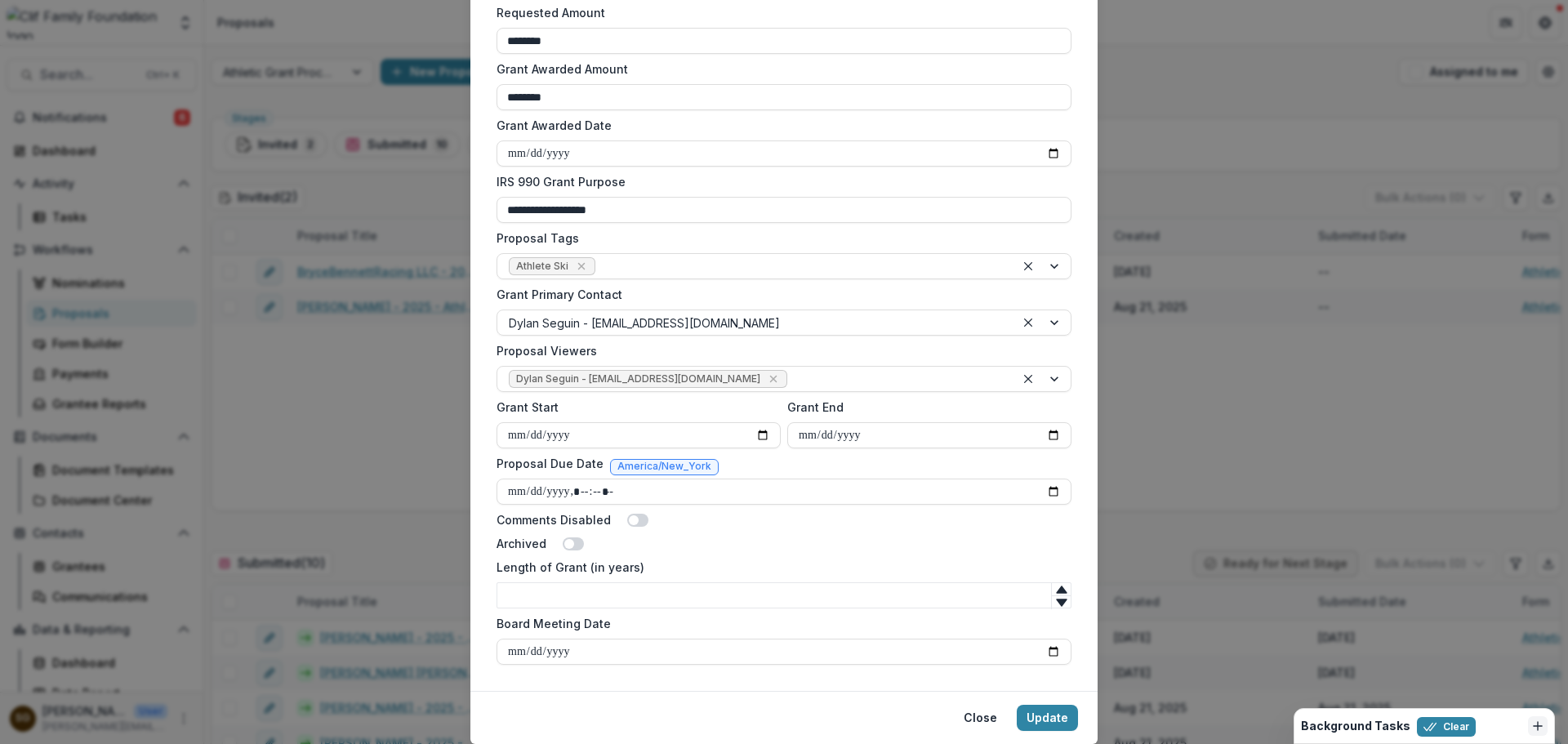
type input "**********"
click at [1054, 432] on input "Grant End" at bounding box center [929, 435] width 284 height 26
type input "**********"
click at [729, 548] on div "Archived" at bounding box center [784, 543] width 575 height 17
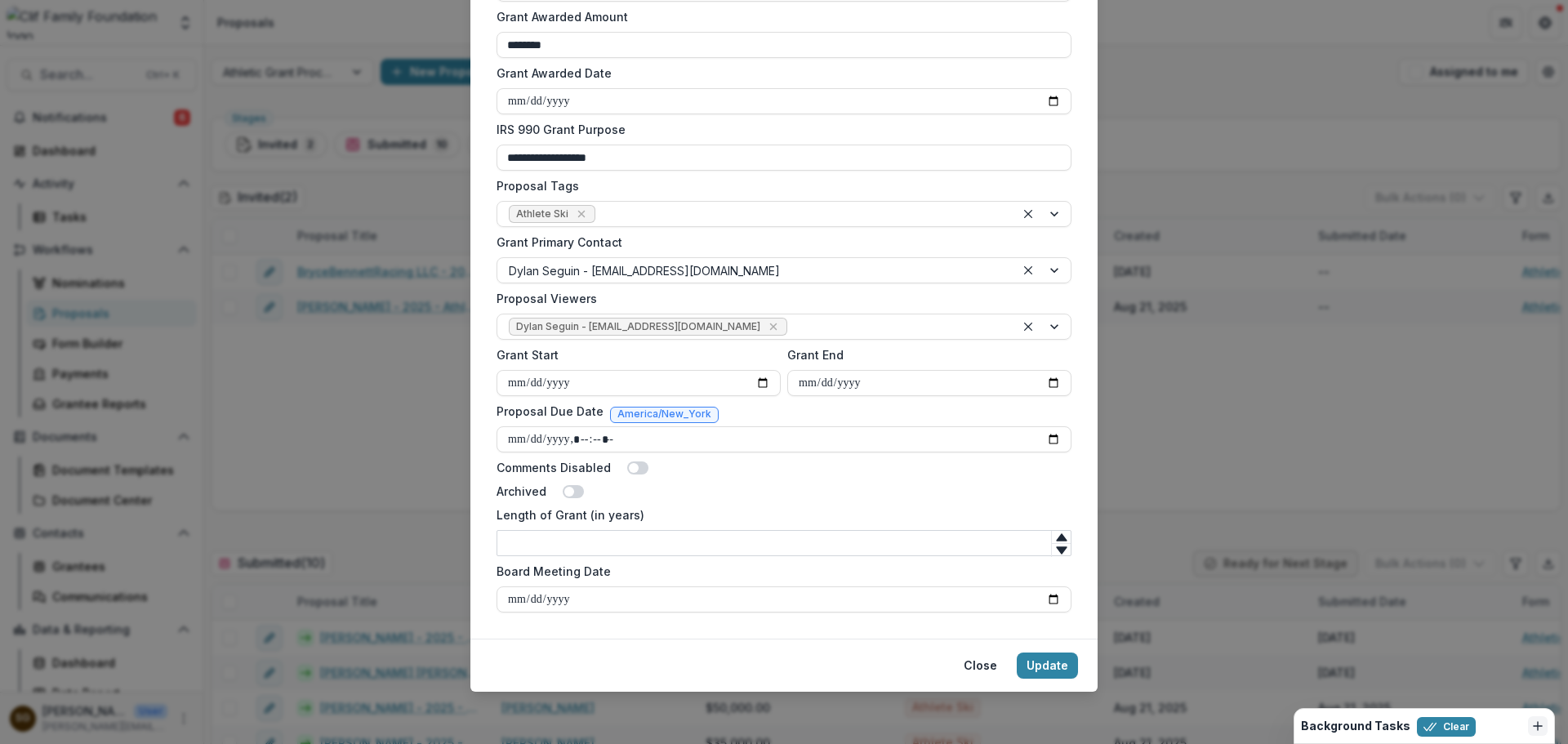
click at [815, 554] on input "Length of Grant (in years)" at bounding box center [784, 543] width 575 height 26
type input "*"
click at [848, 483] on div "Archived" at bounding box center [784, 491] width 575 height 17
click at [1045, 667] on button "Update" at bounding box center [1046, 665] width 61 height 26
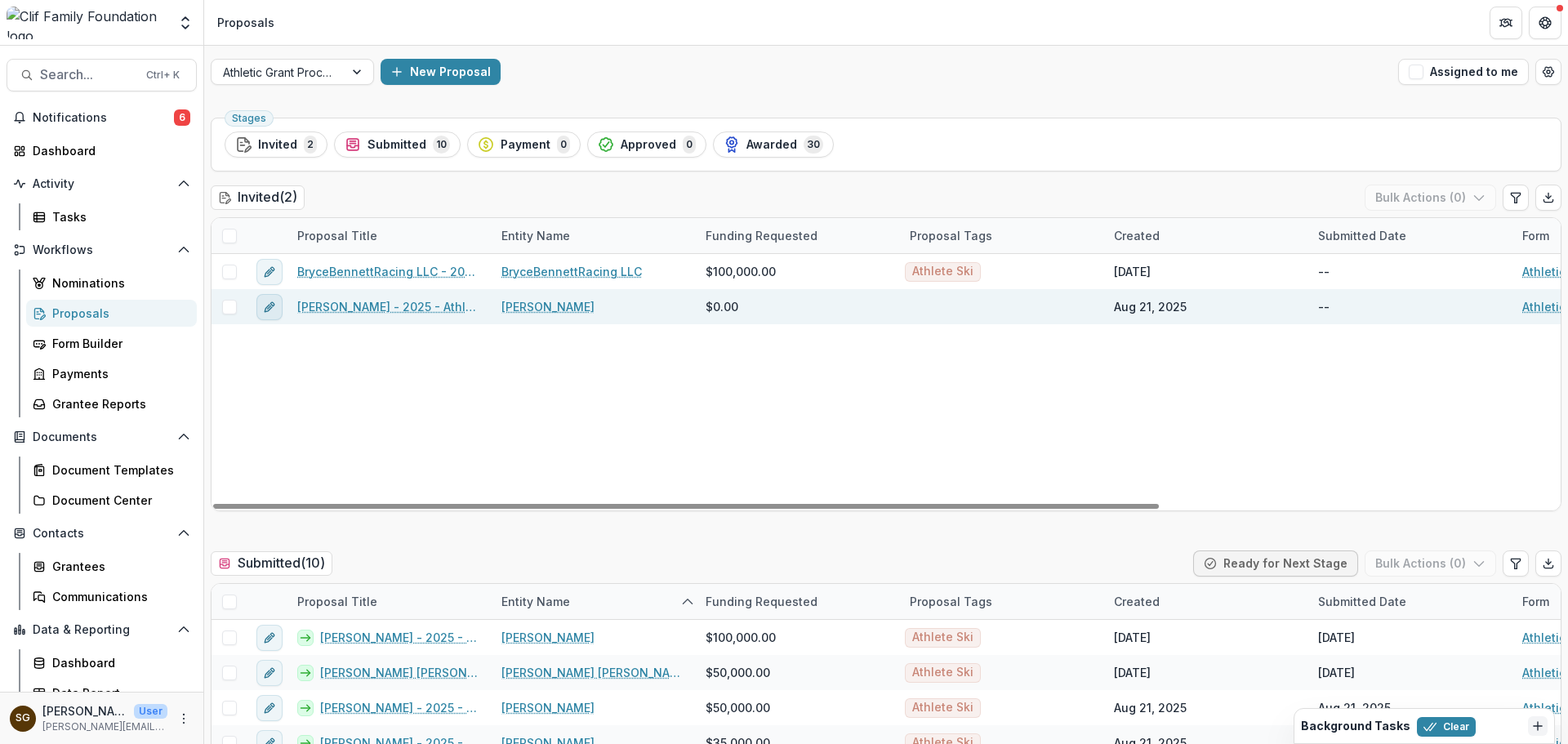
click at [274, 310] on icon "edit" at bounding box center [269, 306] width 13 height 13
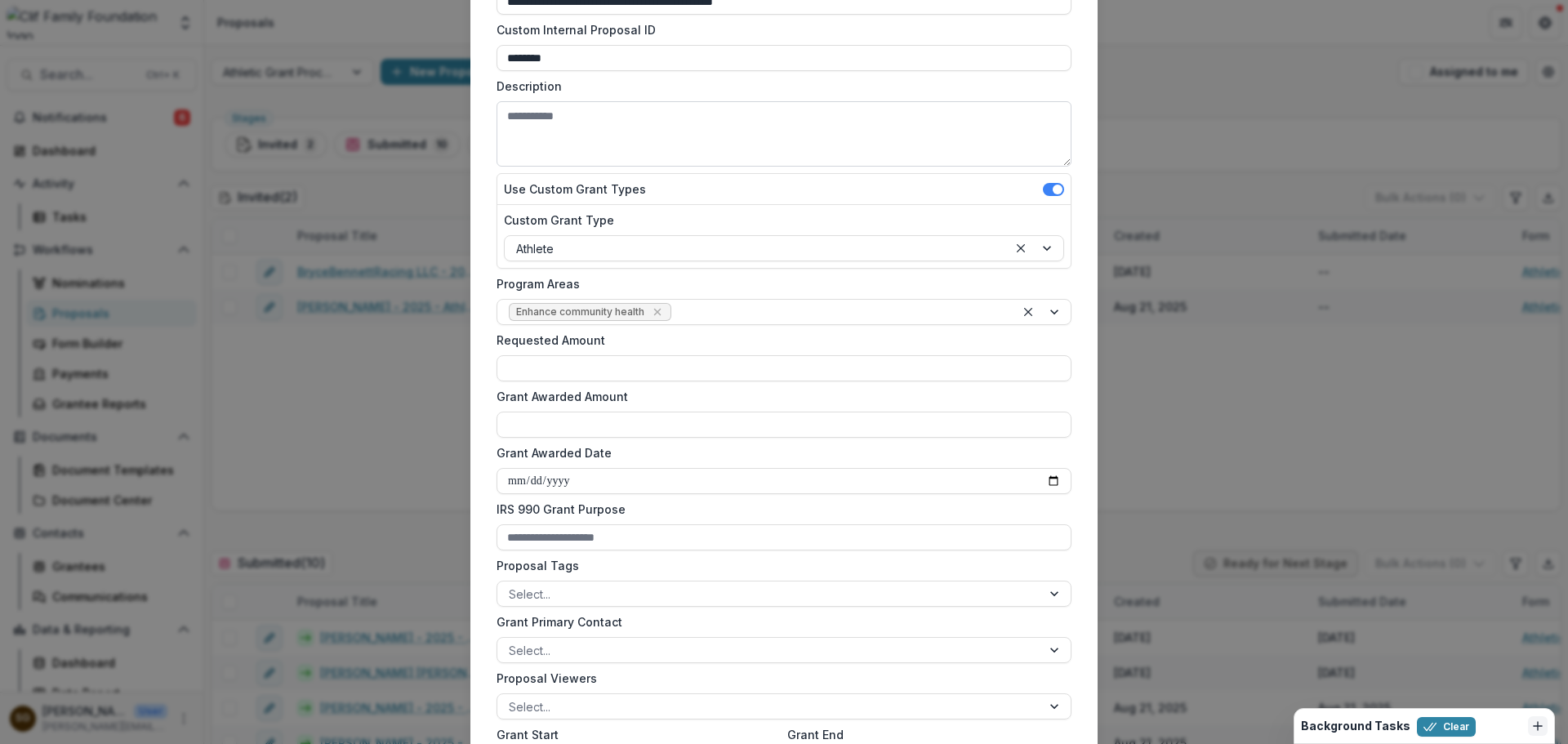
scroll to position [163, 0]
click at [639, 367] on input "Requested Amount" at bounding box center [784, 367] width 575 height 26
type input "*******"
click at [600, 422] on input "Grant Awarded Amount" at bounding box center [784, 424] width 575 height 26
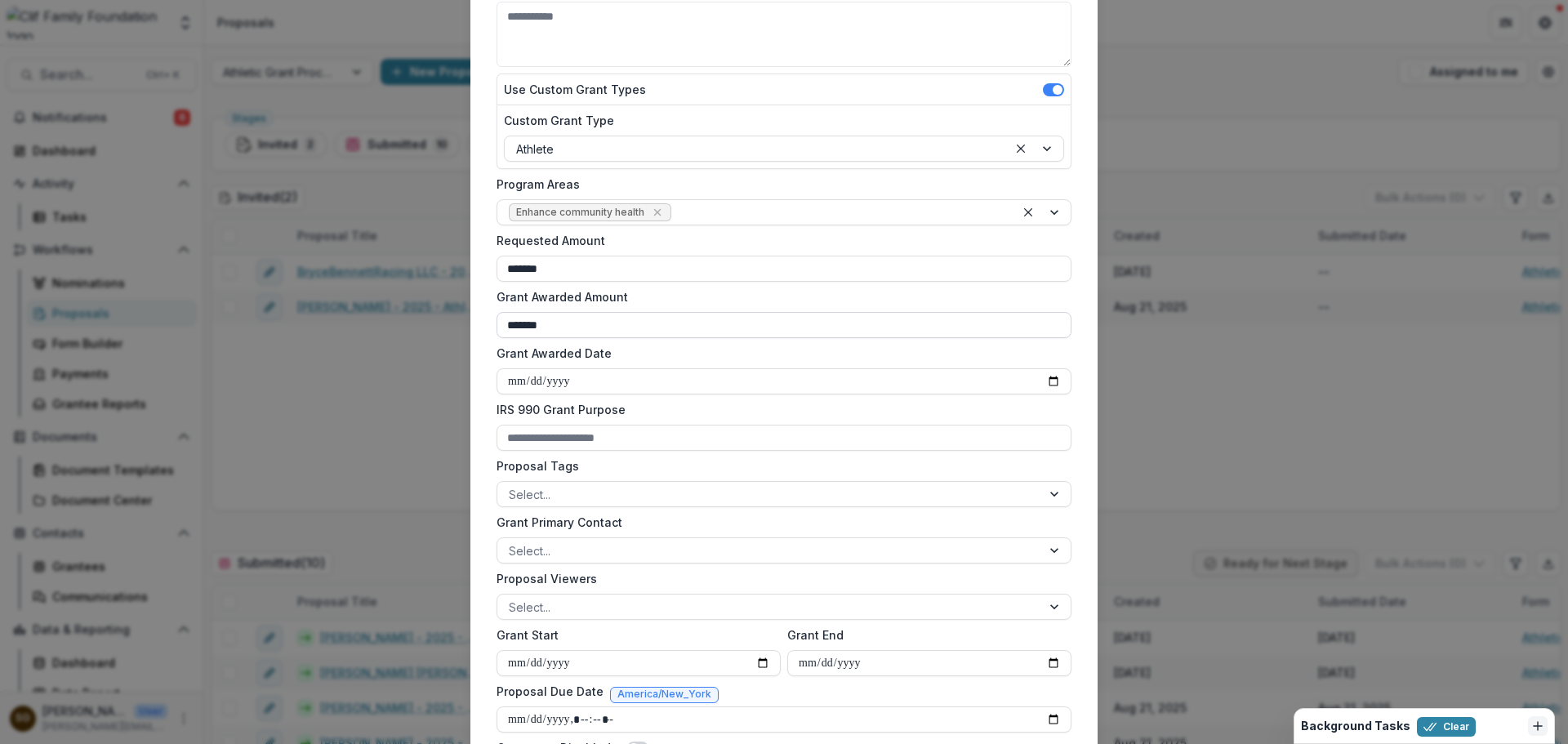
scroll to position [408, 0]
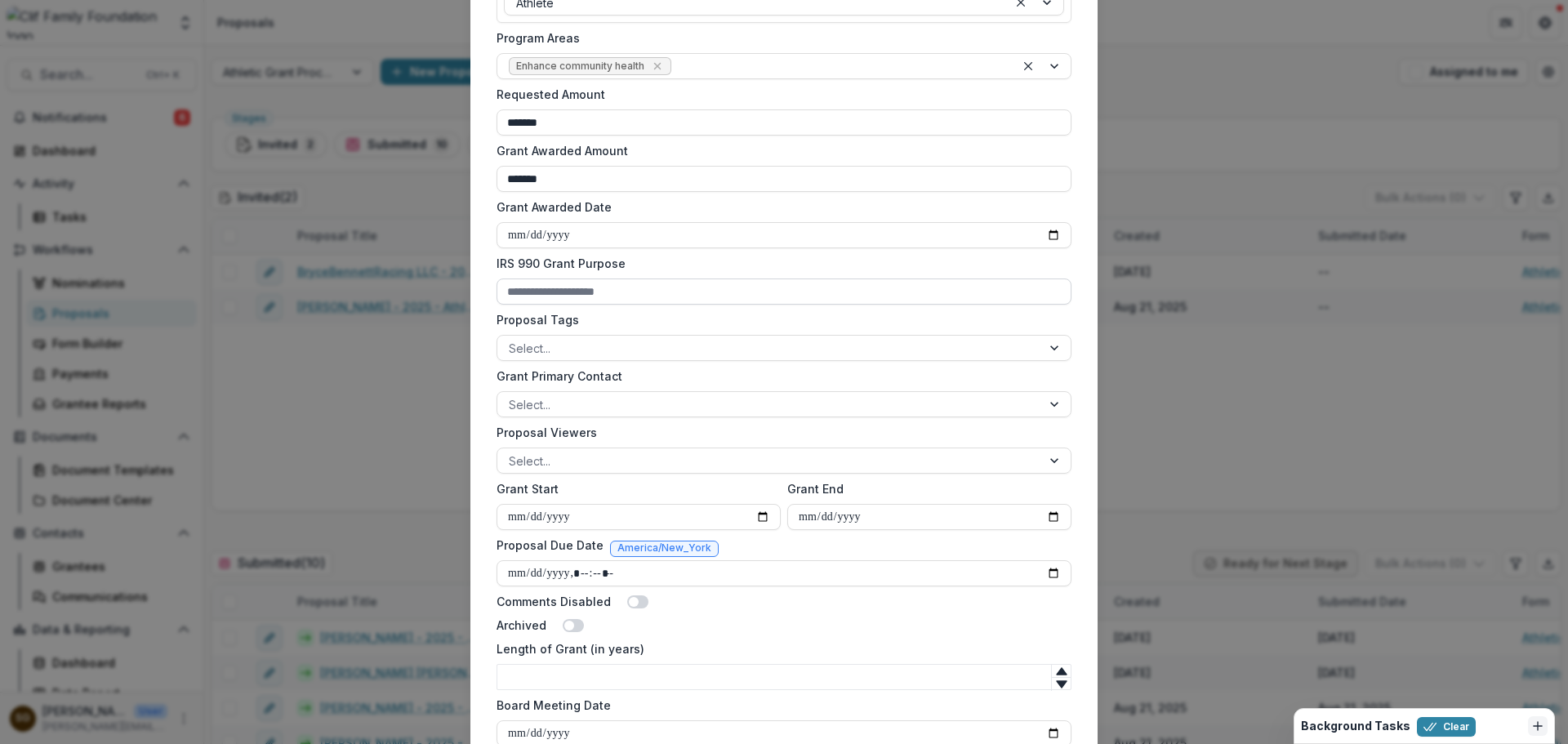
type input "*******"
click at [920, 287] on input "IRS 990 Grant Purpose" at bounding box center [784, 291] width 575 height 26
type input "**********"
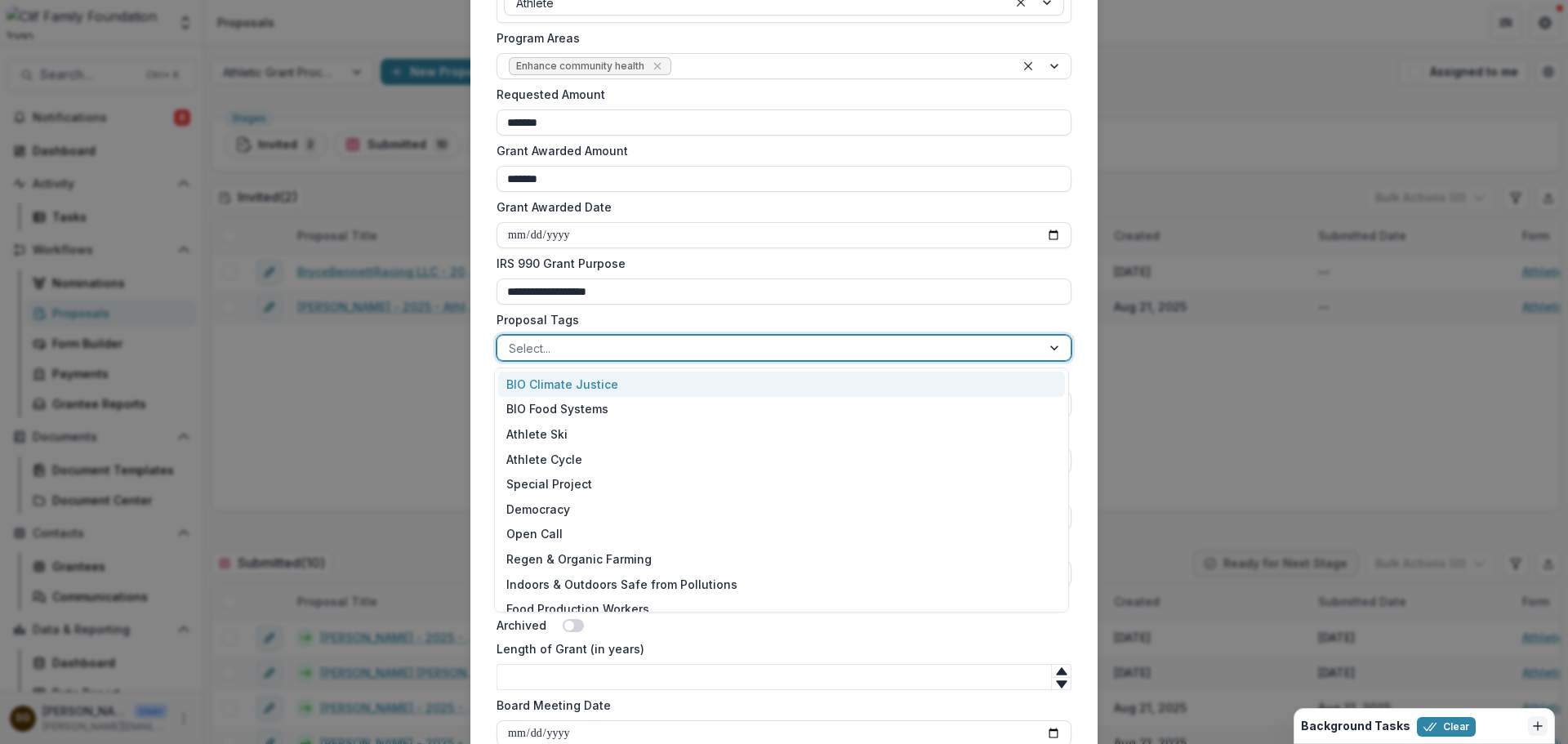
click at [608, 356] on div at bounding box center [768, 349] width 521 height 21
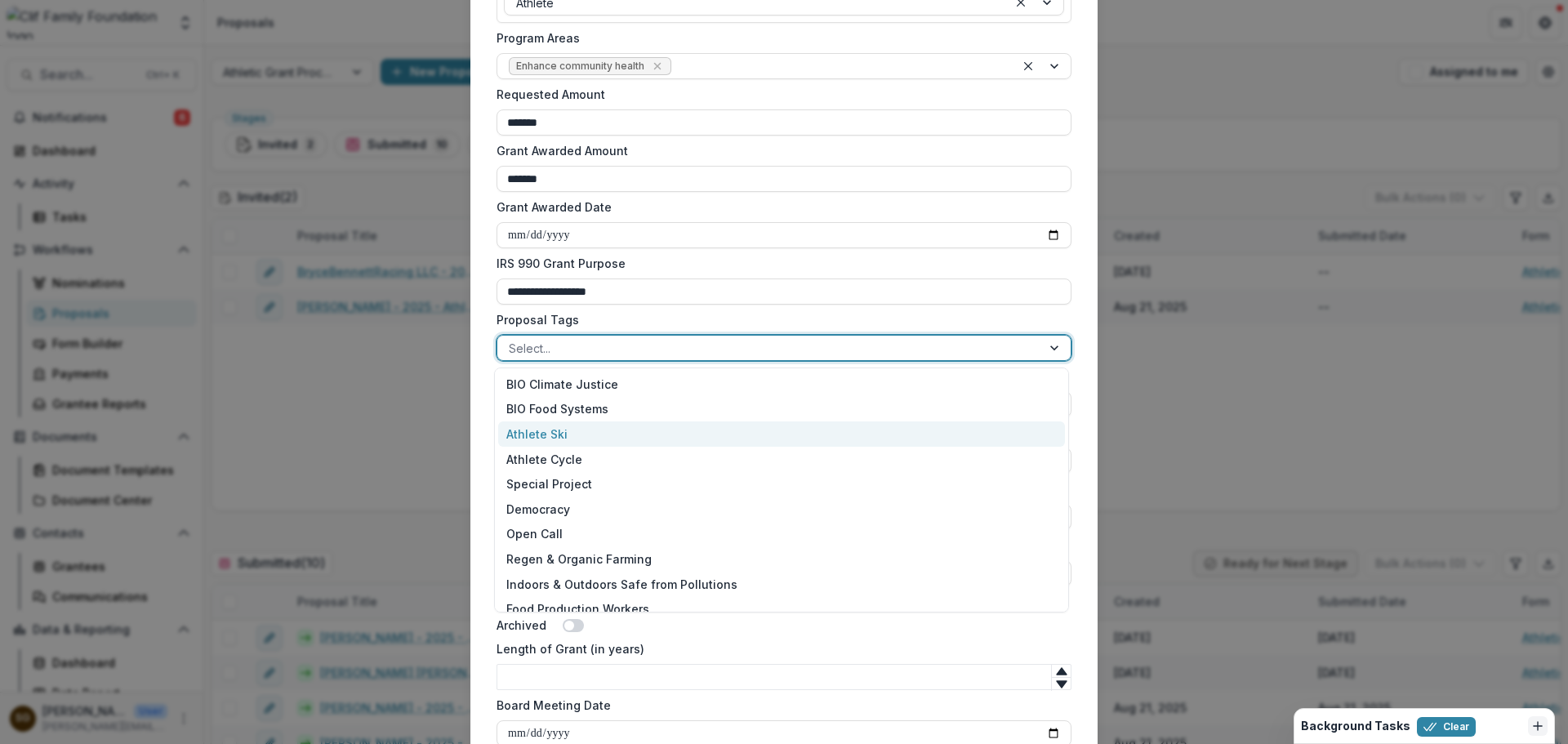
click at [591, 434] on div "Athlete Ski" at bounding box center [781, 433] width 566 height 25
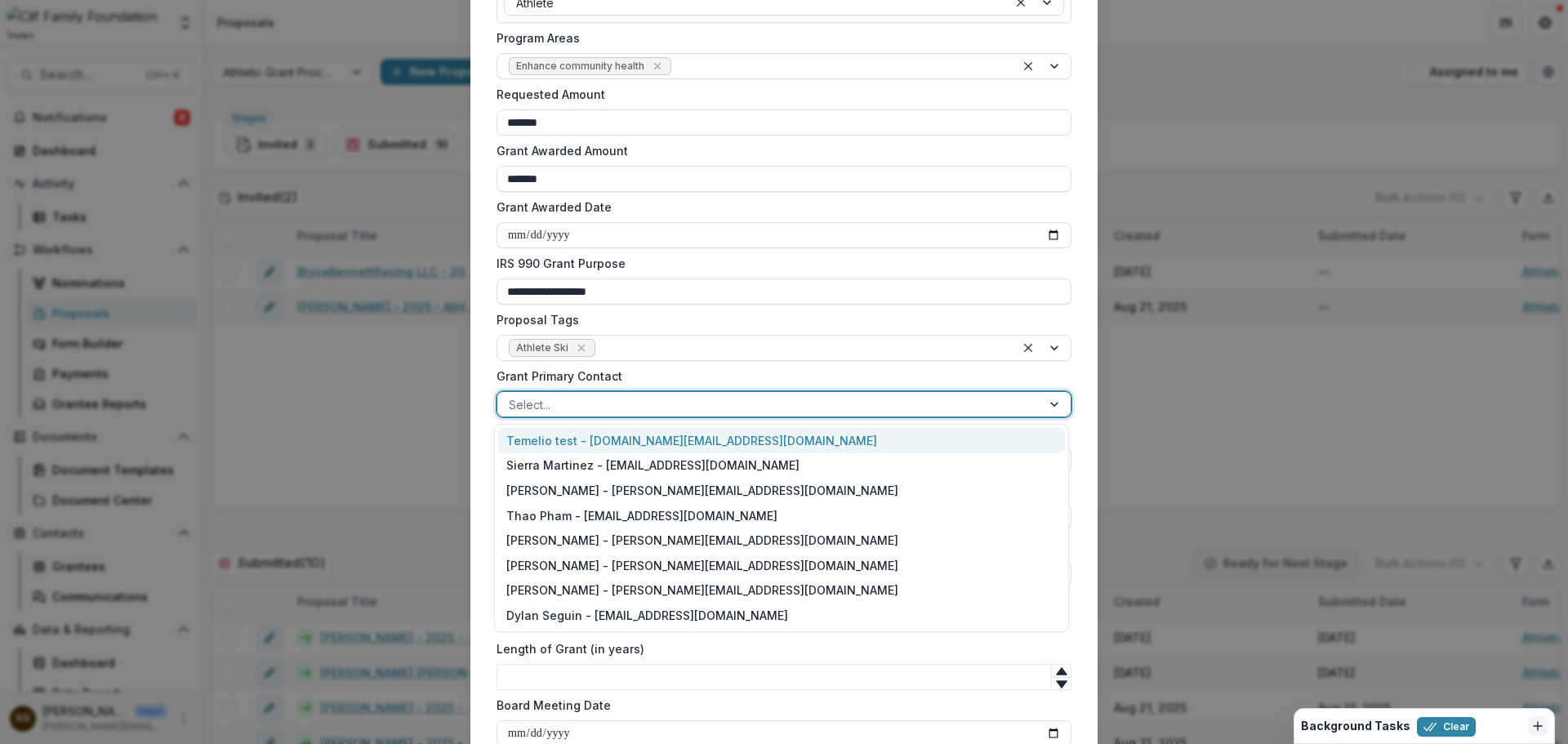
click at [589, 403] on div at bounding box center [768, 405] width 521 height 21
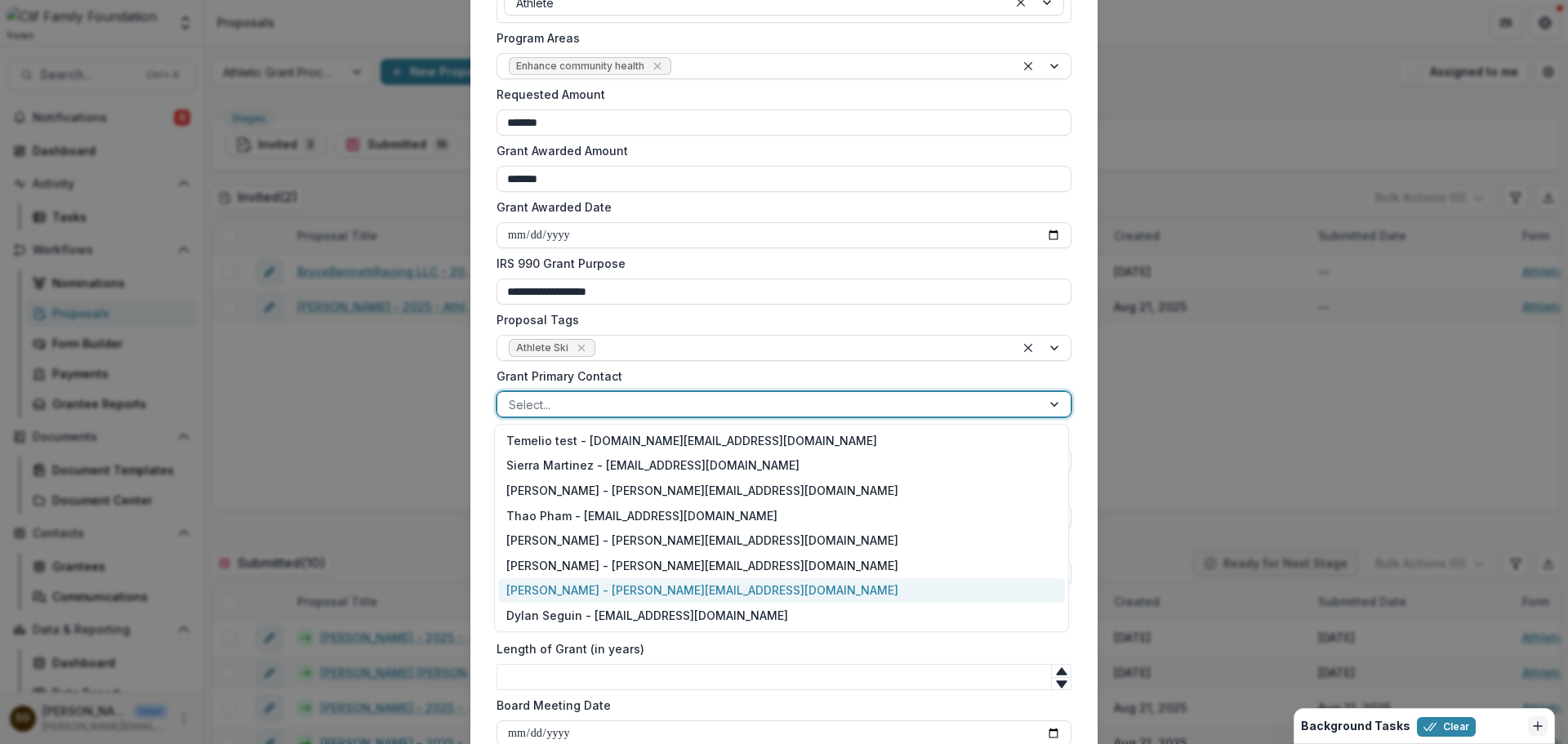
click at [580, 602] on div "Carrie Walle - carrie@cliffamilyfoundation.org" at bounding box center [781, 590] width 566 height 25
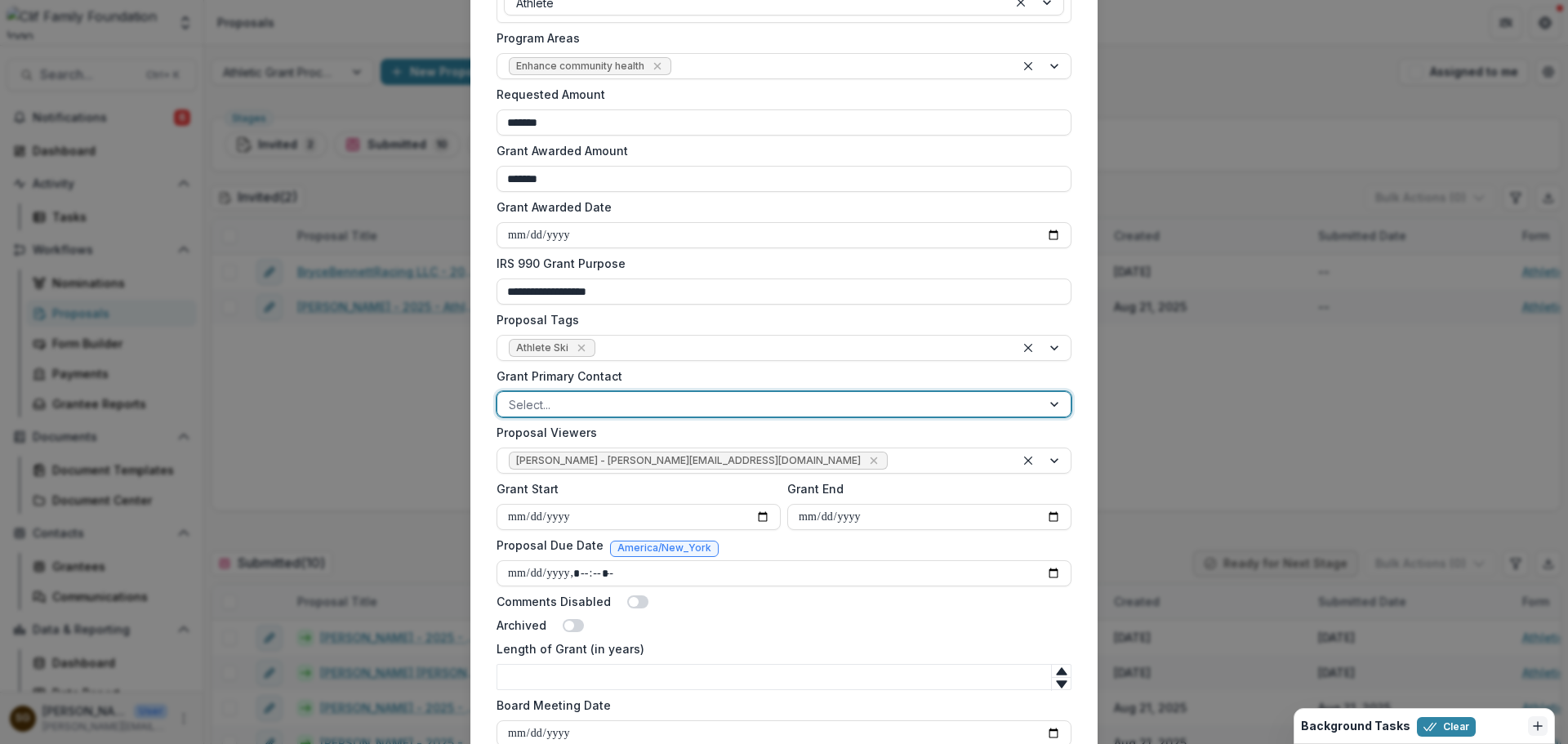
click at [749, 394] on div at bounding box center [768, 405] width 521 height 21
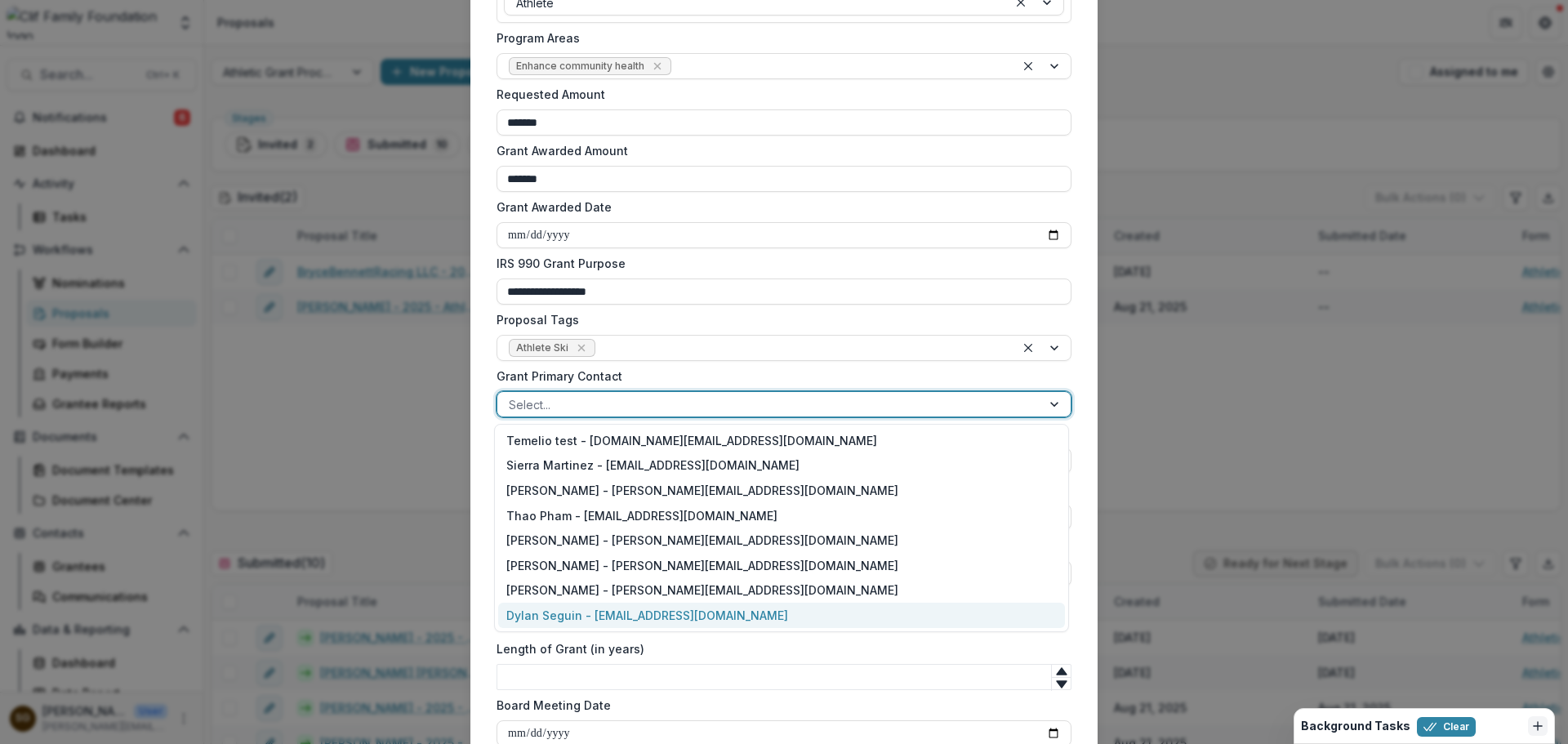
click at [634, 615] on div "Dylan Seguin - dylan@cliffamilyfoundation.org" at bounding box center [781, 615] width 566 height 25
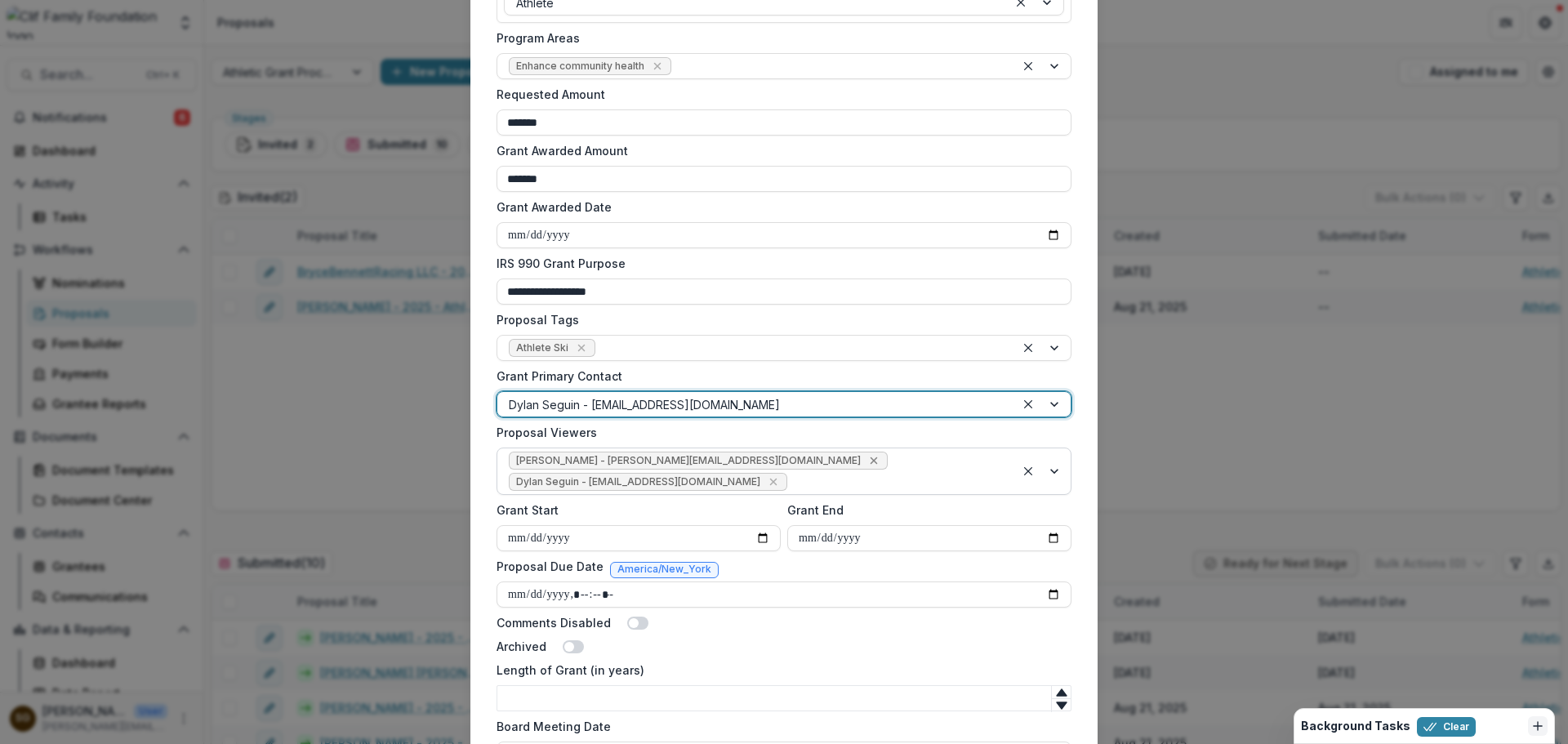
click at [867, 460] on icon "Remove Carrie Walle - carrie@cliffamilyfoundation.org" at bounding box center [873, 460] width 13 height 13
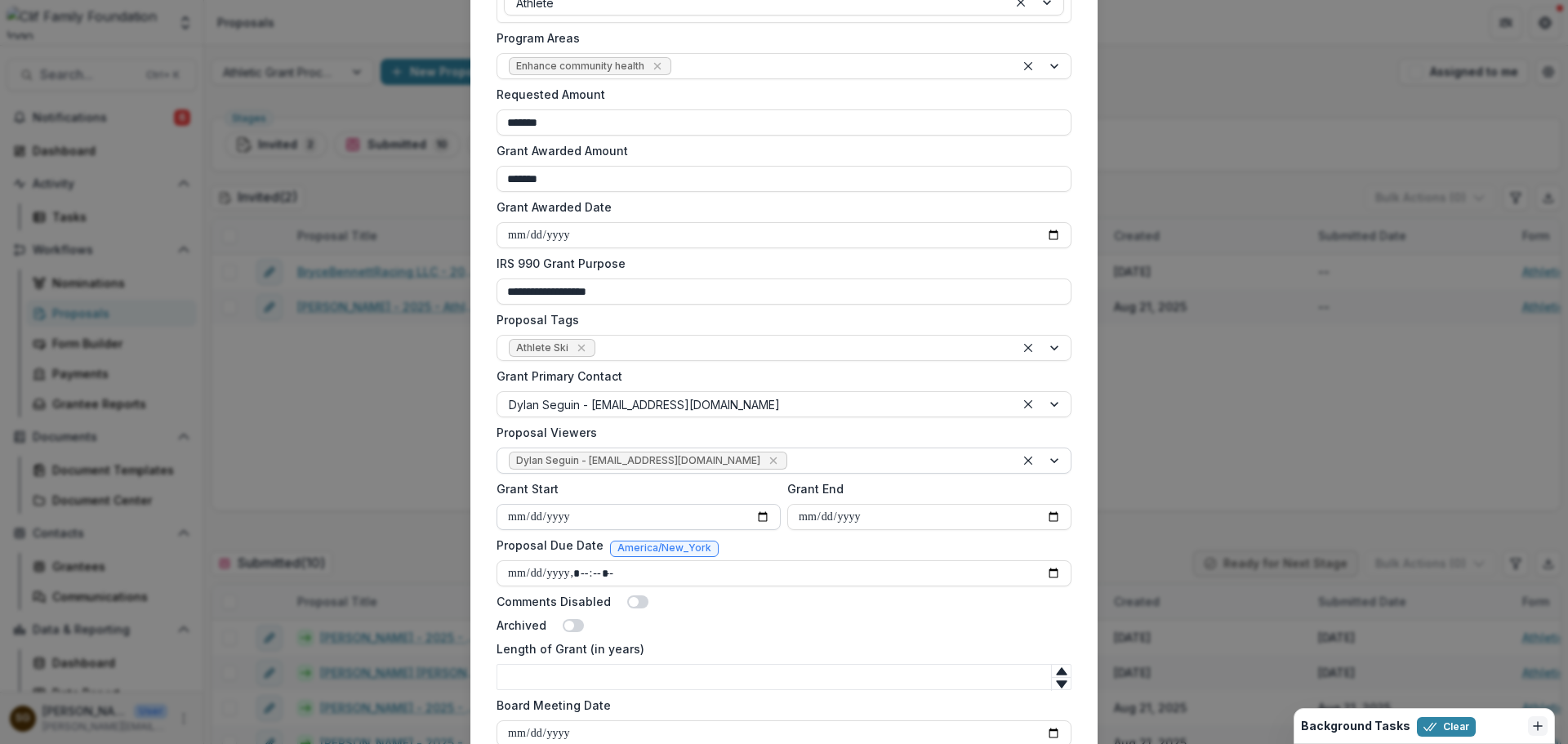
click at [662, 524] on input "Grant Start" at bounding box center [638, 516] width 284 height 26
click at [763, 519] on input "Grant Start" at bounding box center [638, 516] width 284 height 26
type input "**********"
click at [1049, 517] on input "Grant End" at bounding box center [929, 516] width 284 height 26
type input "**********"
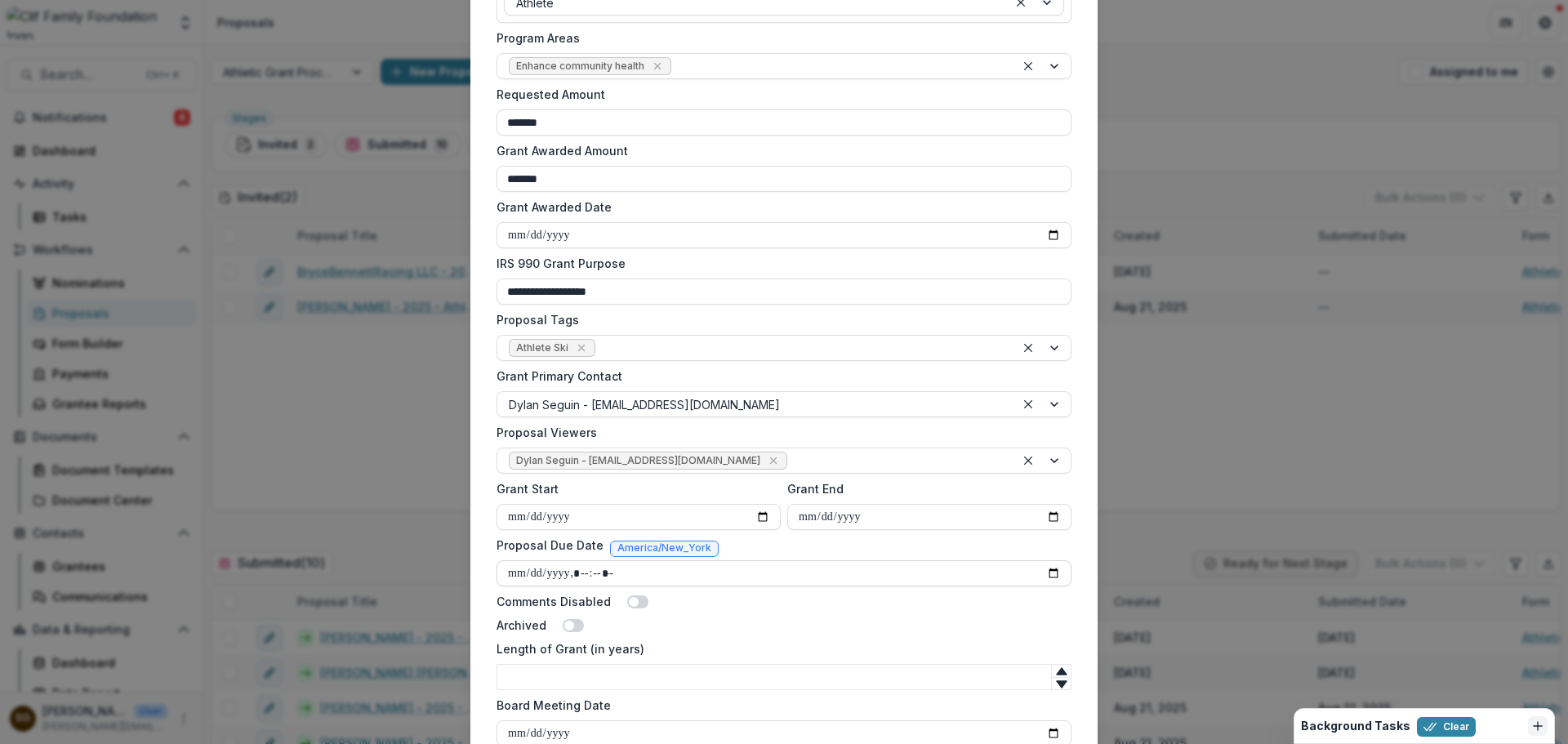
scroll to position [542, 0]
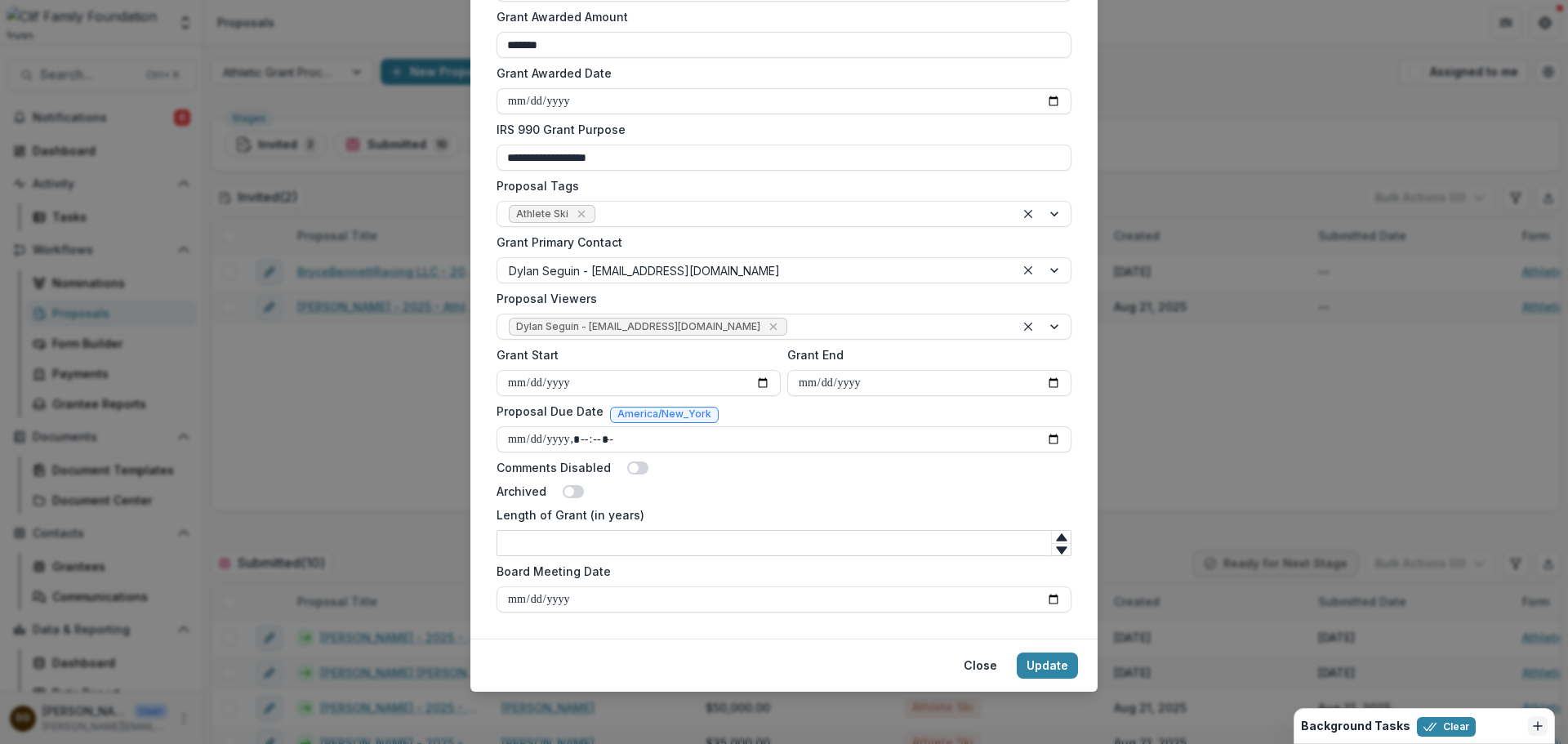
click at [635, 530] on input "Length of Grant (in years)" at bounding box center [784, 543] width 575 height 26
type input "*"
click at [696, 497] on div "Archived" at bounding box center [784, 491] width 575 height 17
click at [1058, 659] on button "Update" at bounding box center [1046, 665] width 61 height 26
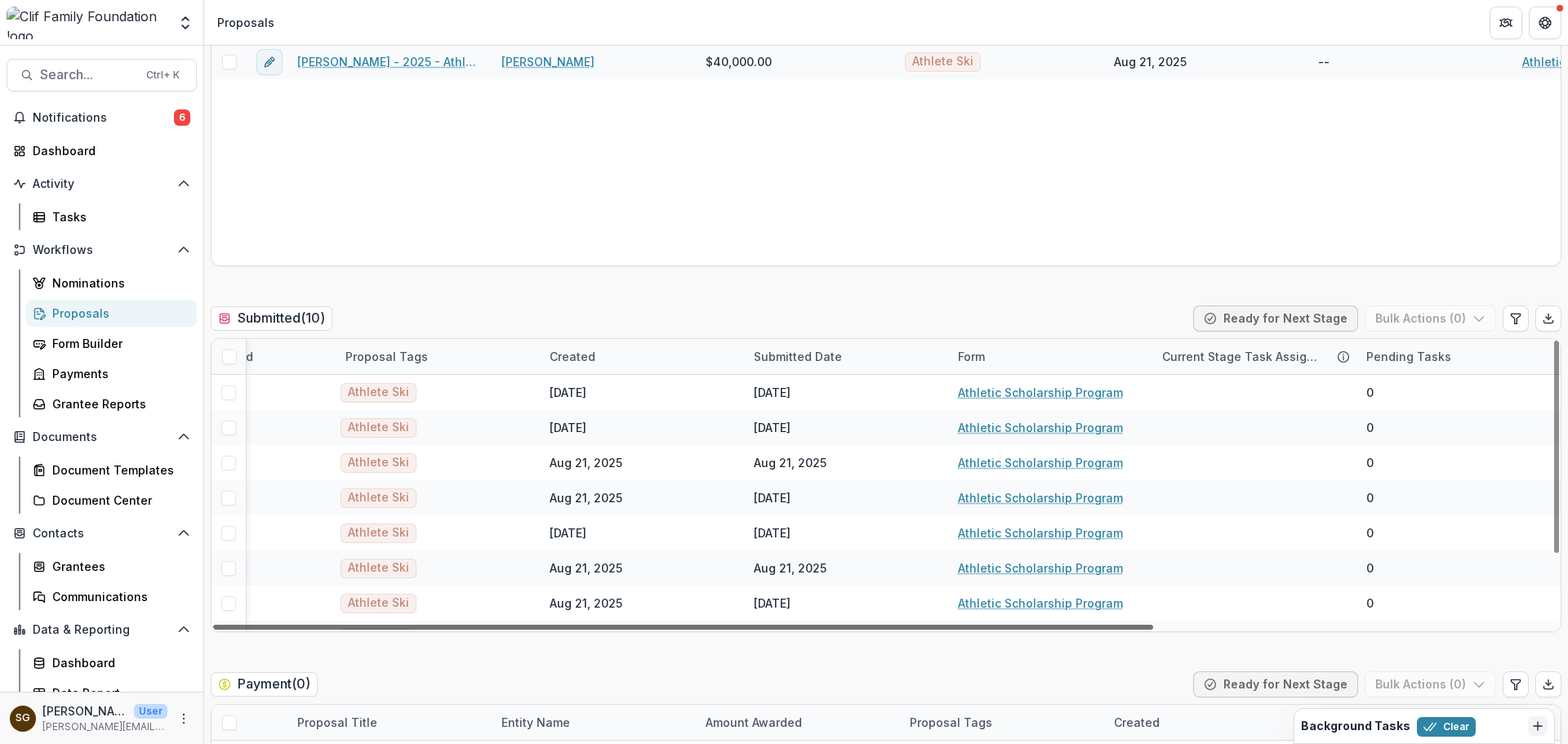
scroll to position [0, 0]
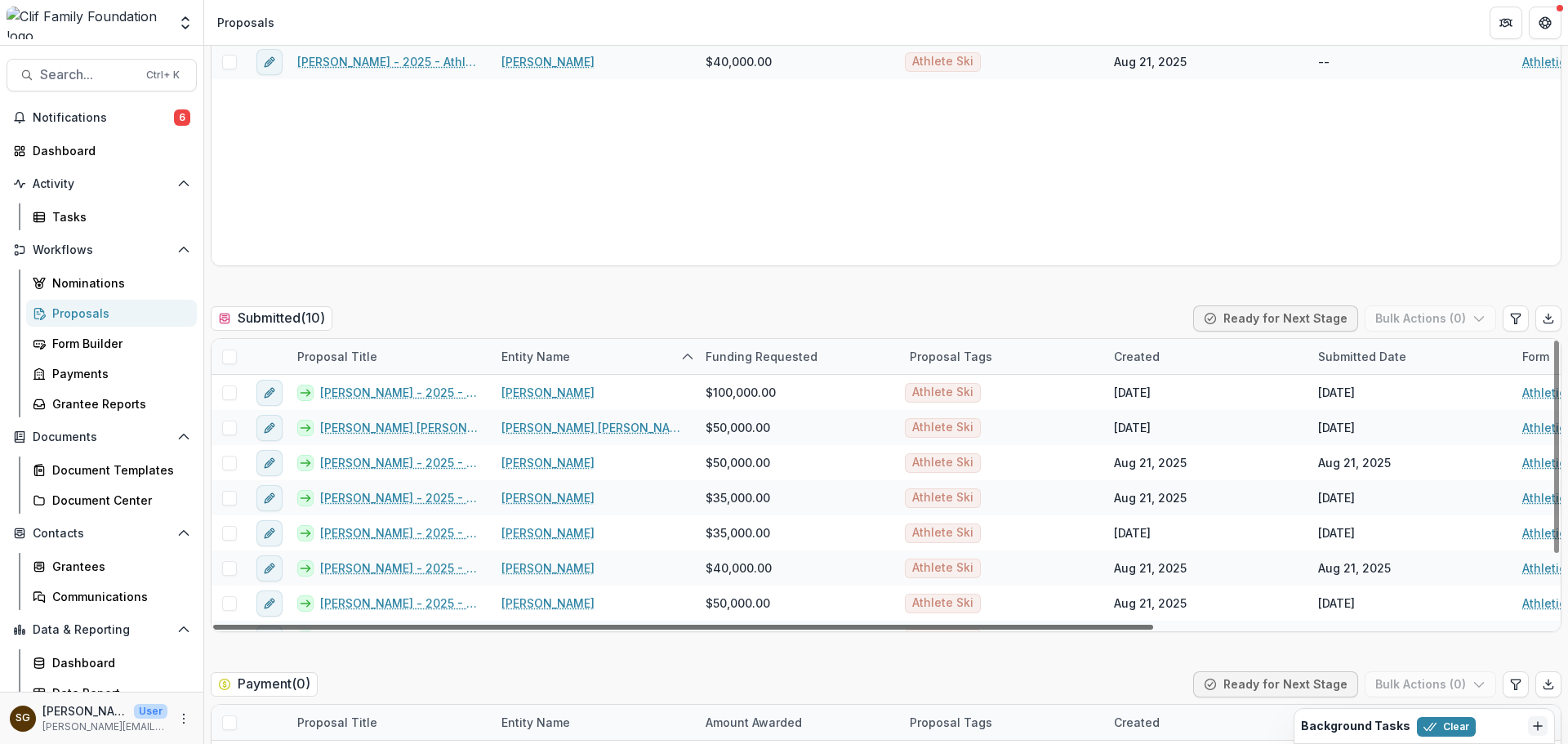
drag, startPoint x: 632, startPoint y: 626, endPoint x: 118, endPoint y: 629, distance: 514.0
click at [213, 629] on div at bounding box center [683, 627] width 939 height 5
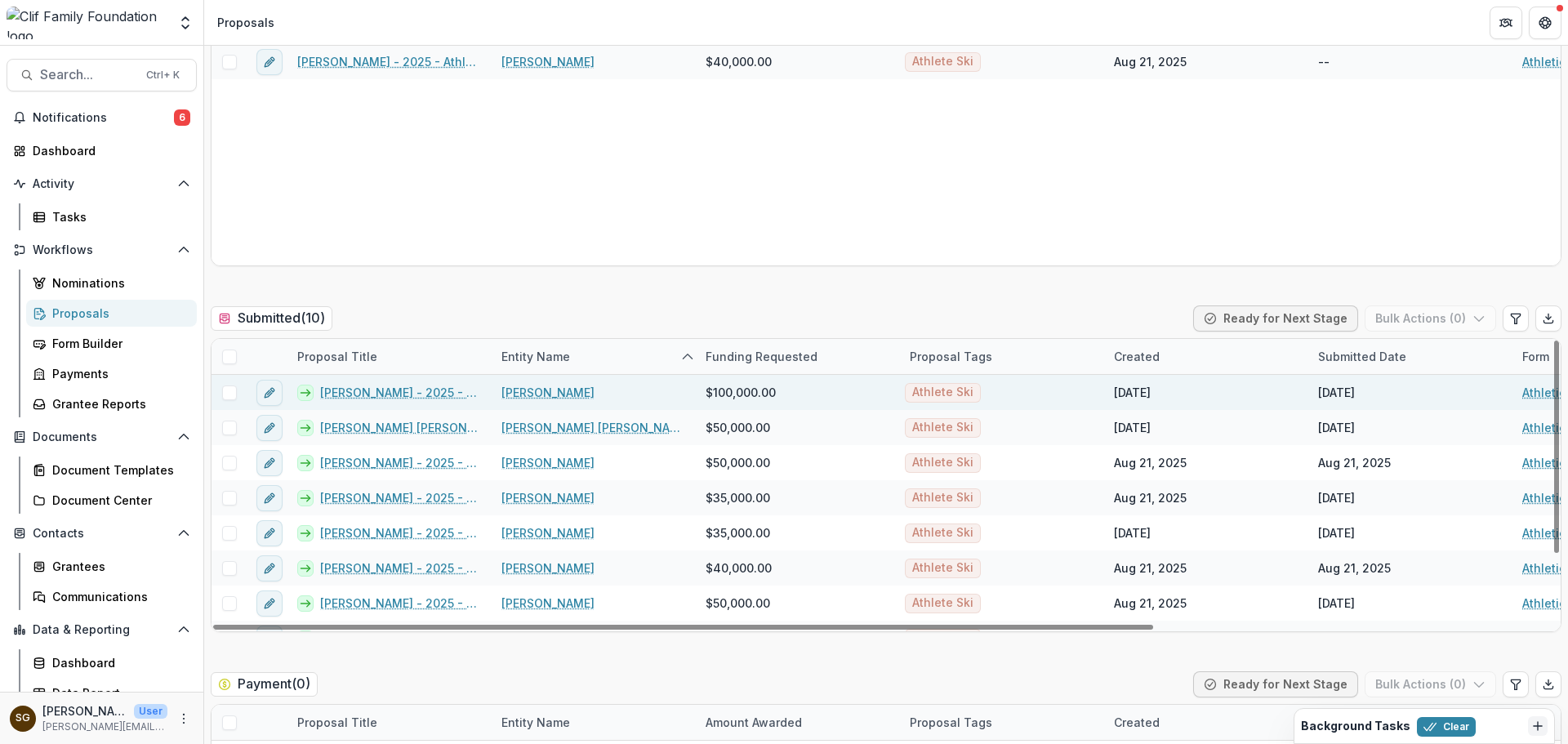
click at [436, 388] on link "[PERSON_NAME] - 2025 - Athletic Scholarship Program" at bounding box center [401, 392] width 161 height 17
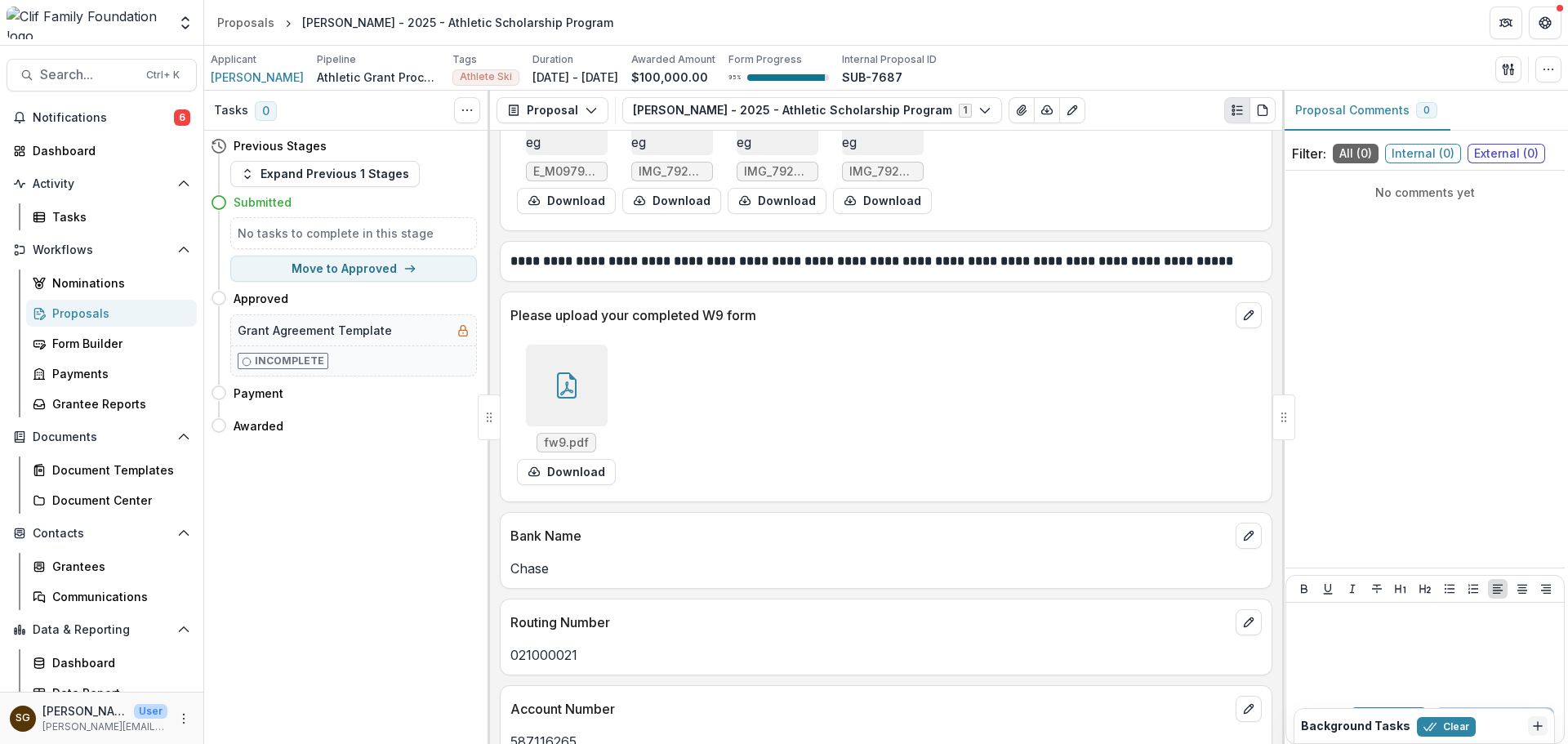
scroll to position [2900, 0]
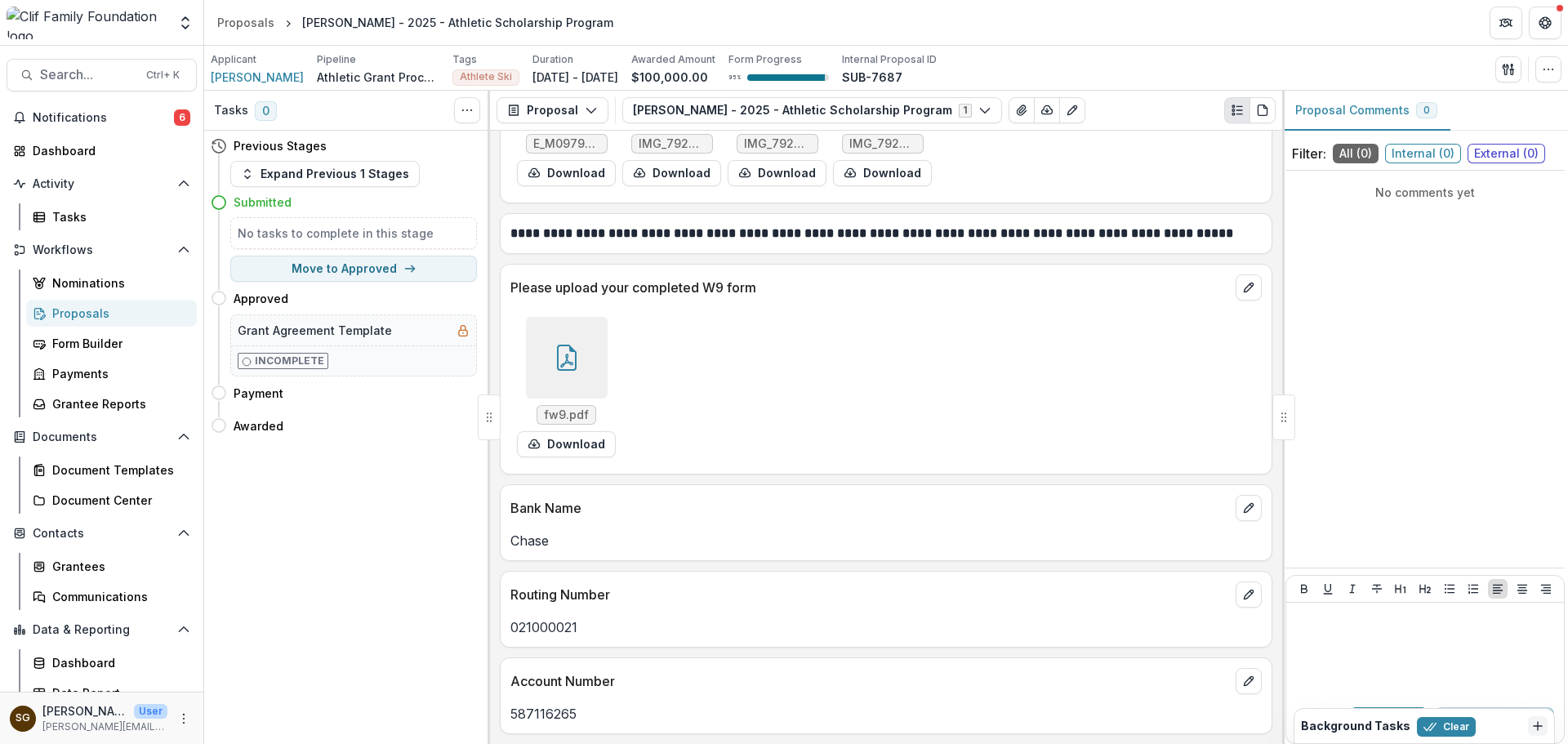
click at [574, 354] on icon at bounding box center [566, 357] width 20 height 26
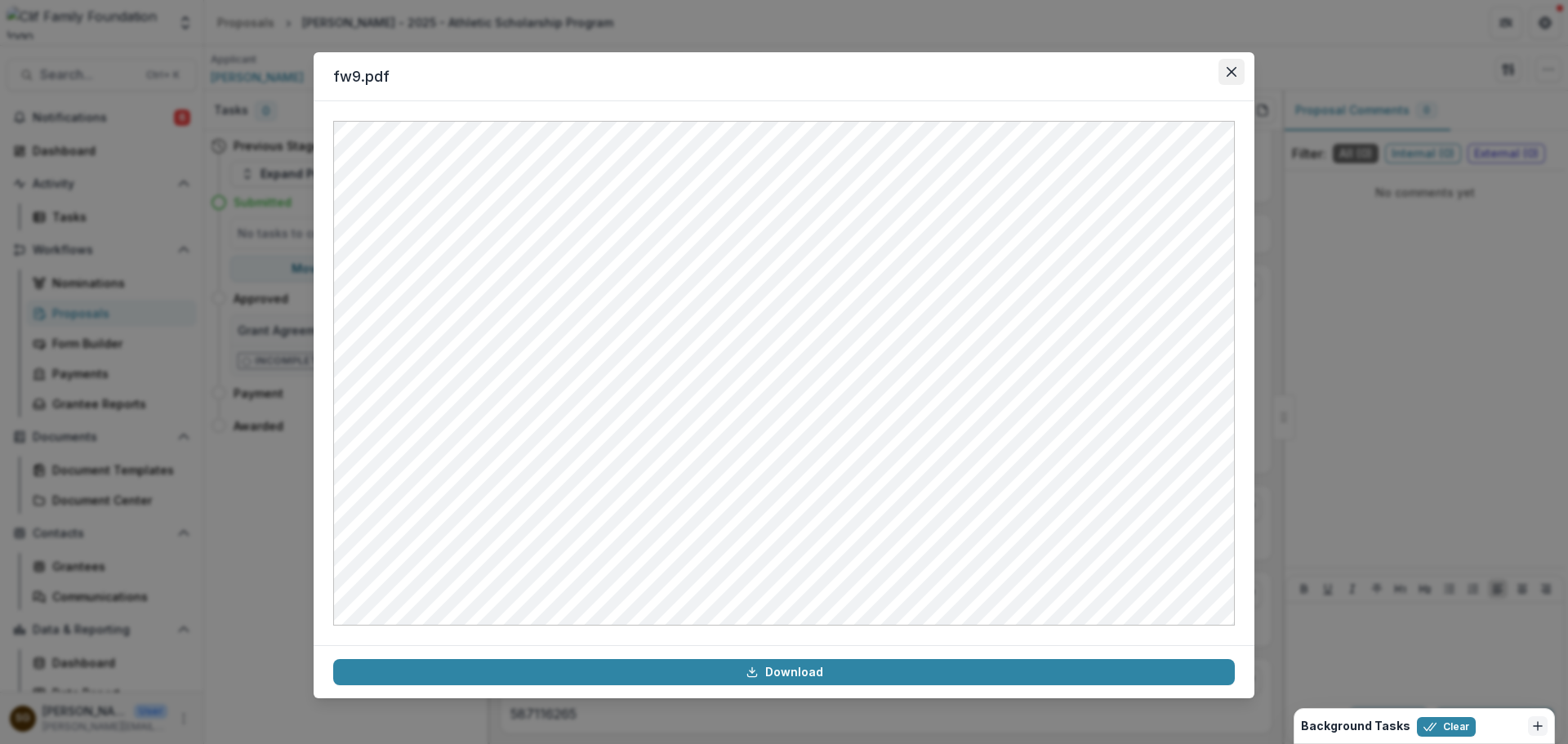
click at [1222, 74] on button "Close" at bounding box center [1231, 72] width 26 height 26
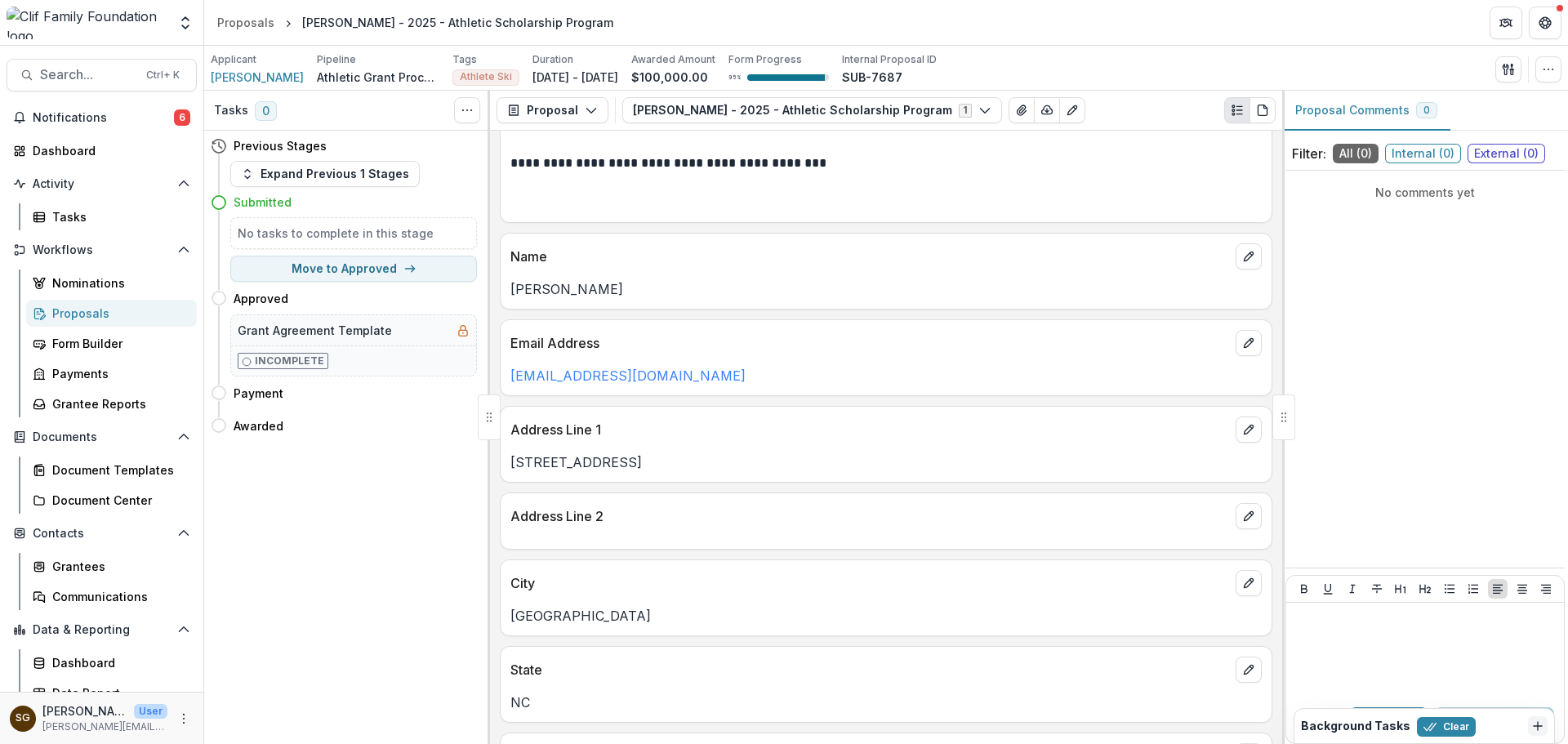
scroll to position [0, 0]
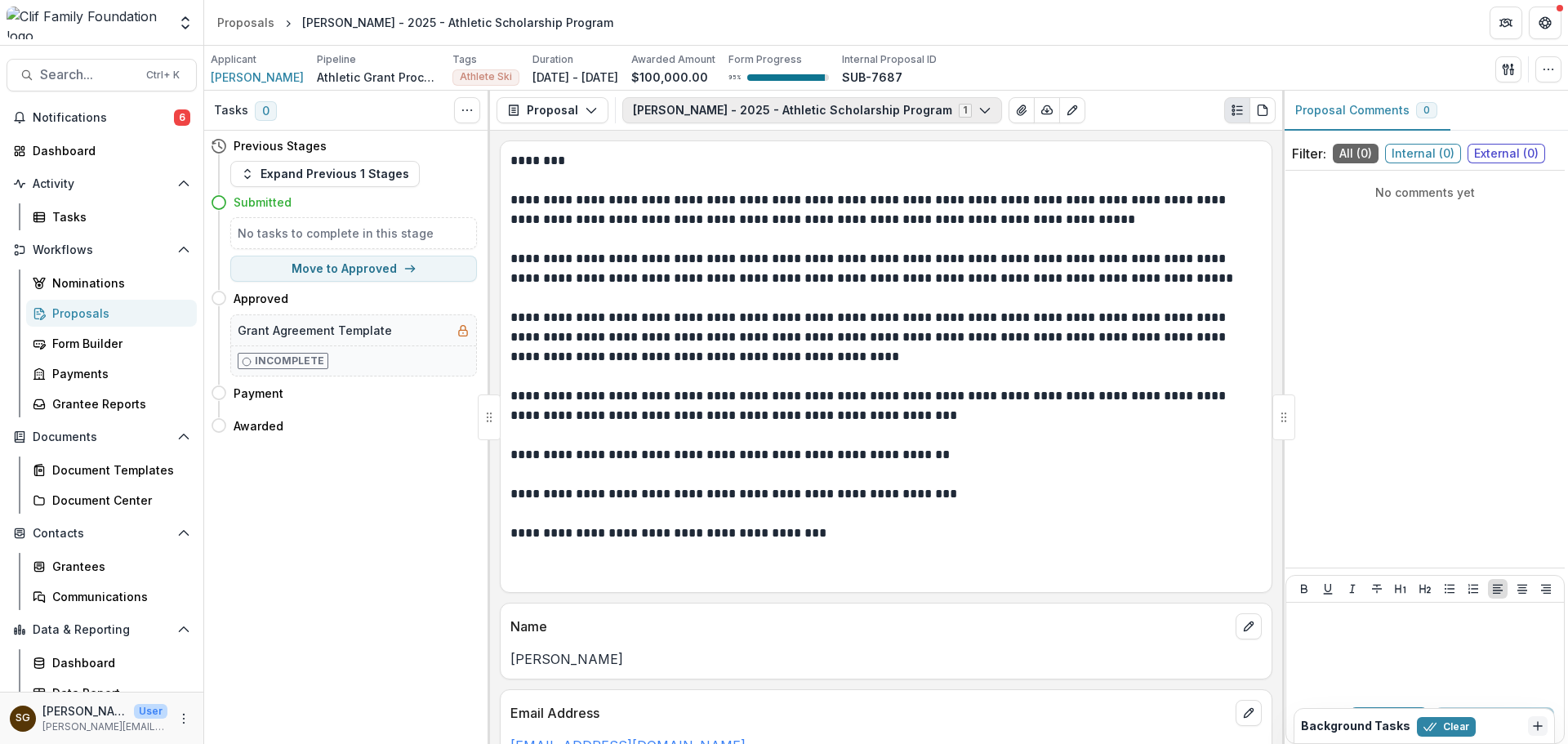
click at [886, 99] on button "GreSki - 2025 - Athletic Scholarship Program 1" at bounding box center [812, 110] width 380 height 26
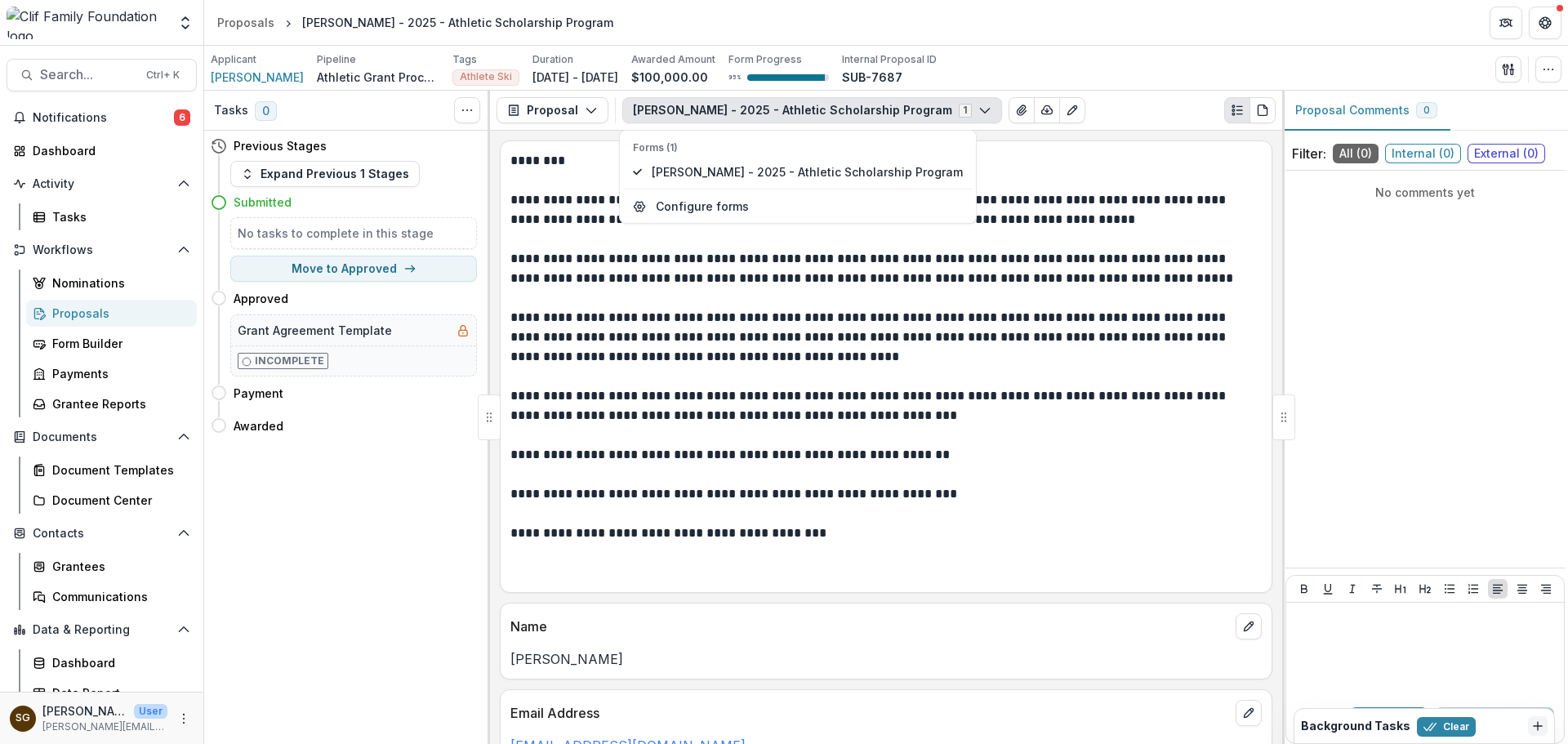
click at [886, 99] on button "GreSki - 2025 - Athletic Scholarship Program 1" at bounding box center [812, 110] width 380 height 26
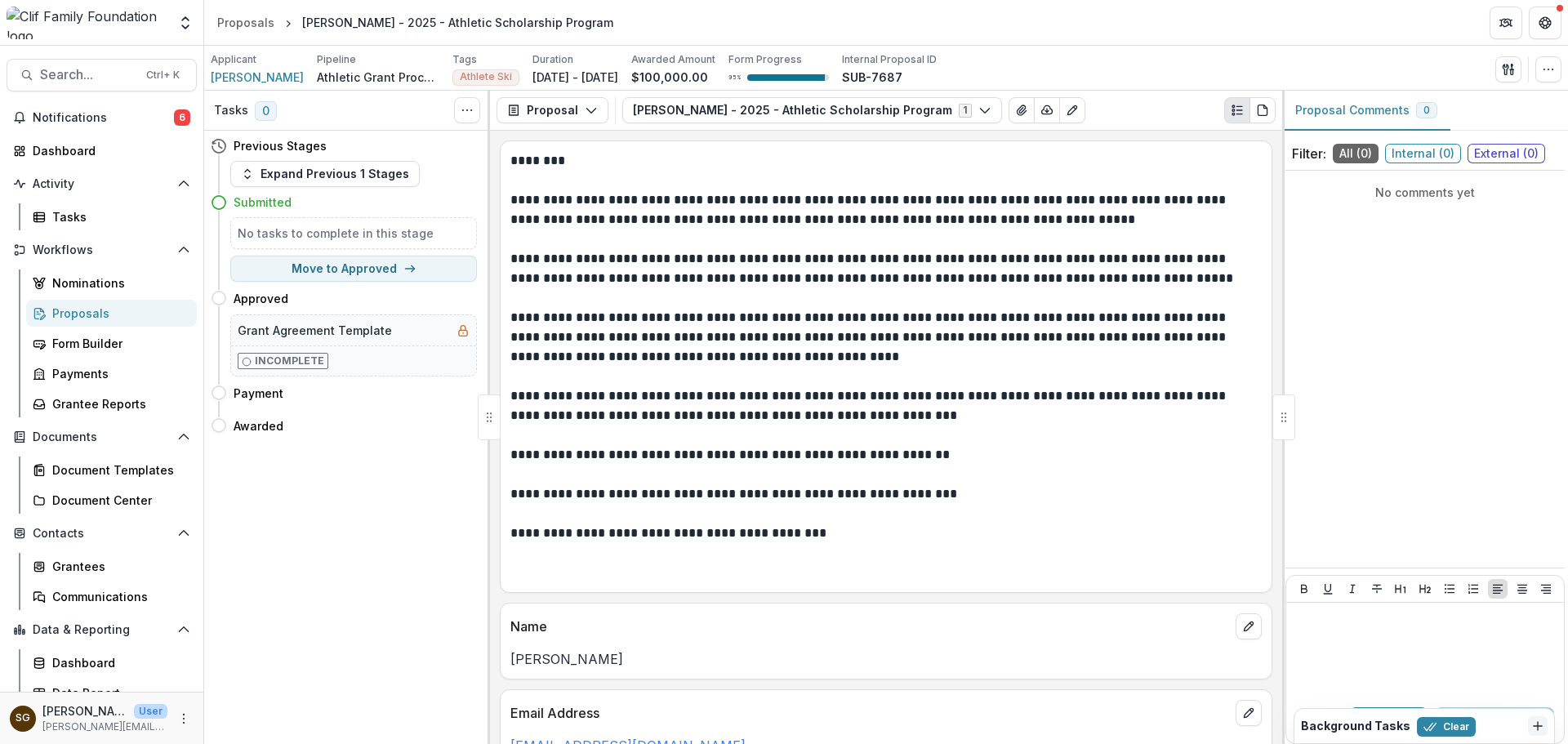
click at [77, 322] on link "Proposals" at bounding box center [111, 312] width 171 height 27
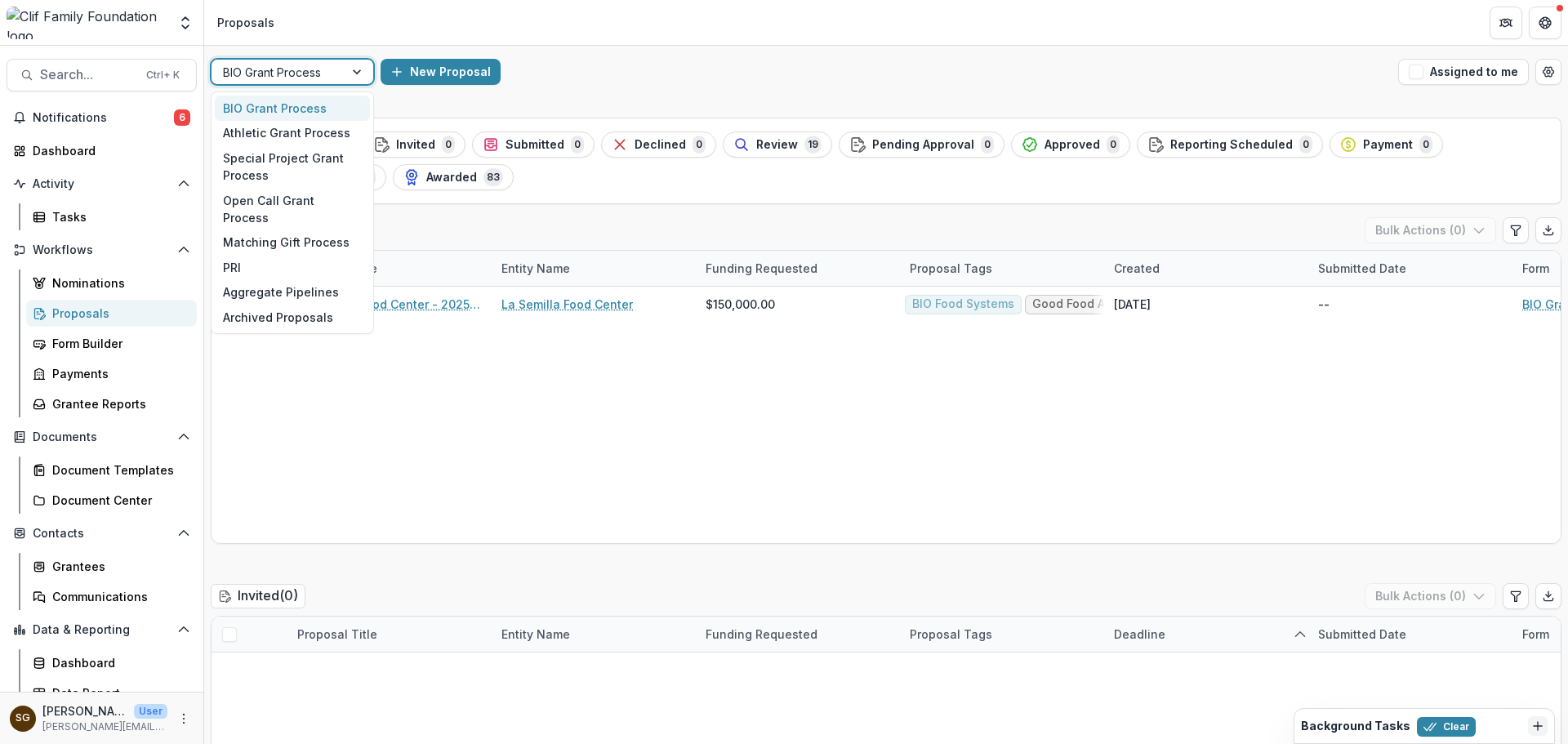
click at [319, 73] on div at bounding box center [277, 73] width 110 height 21
click at [314, 141] on div "Athletic Grant Process" at bounding box center [293, 133] width 155 height 25
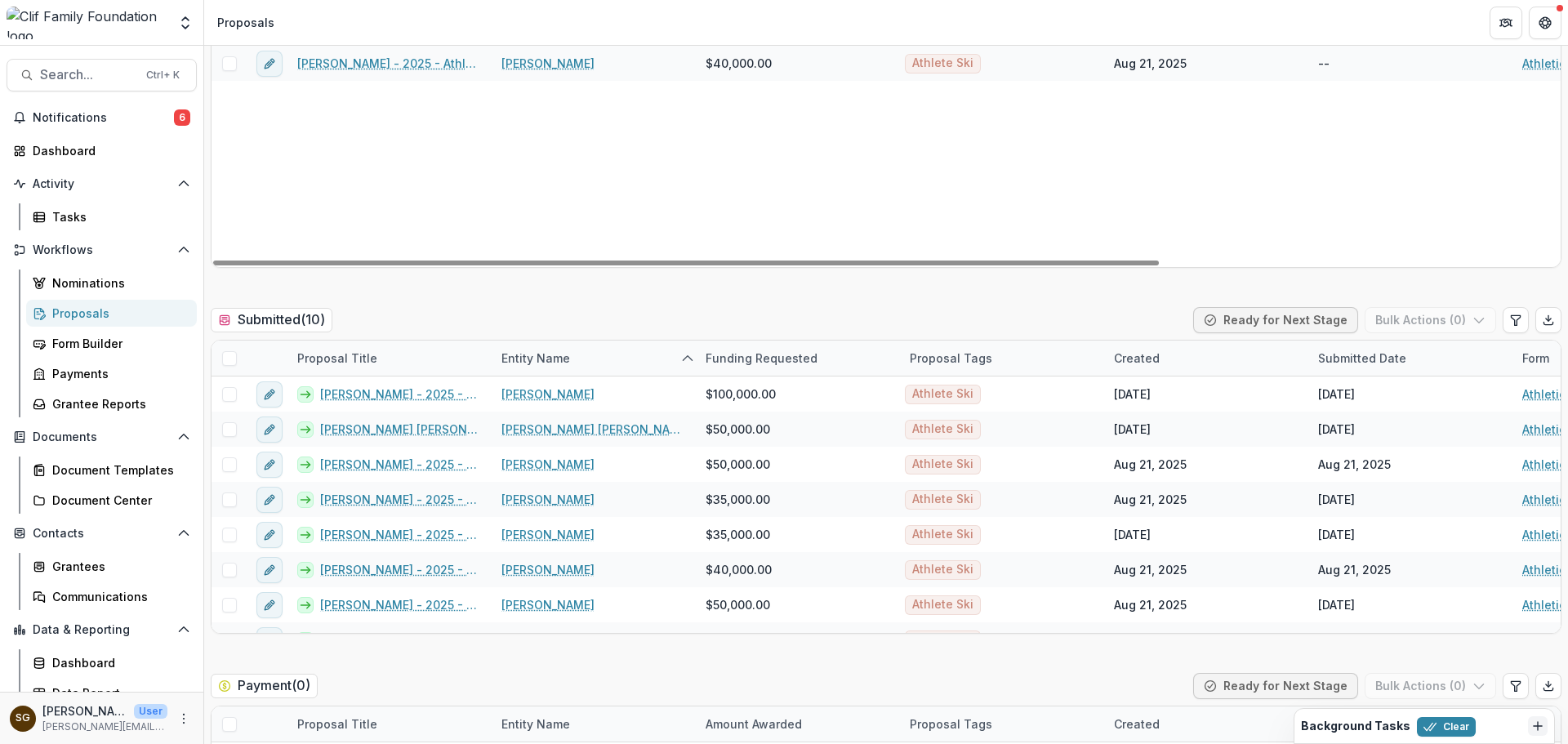
scroll to position [326, 0]
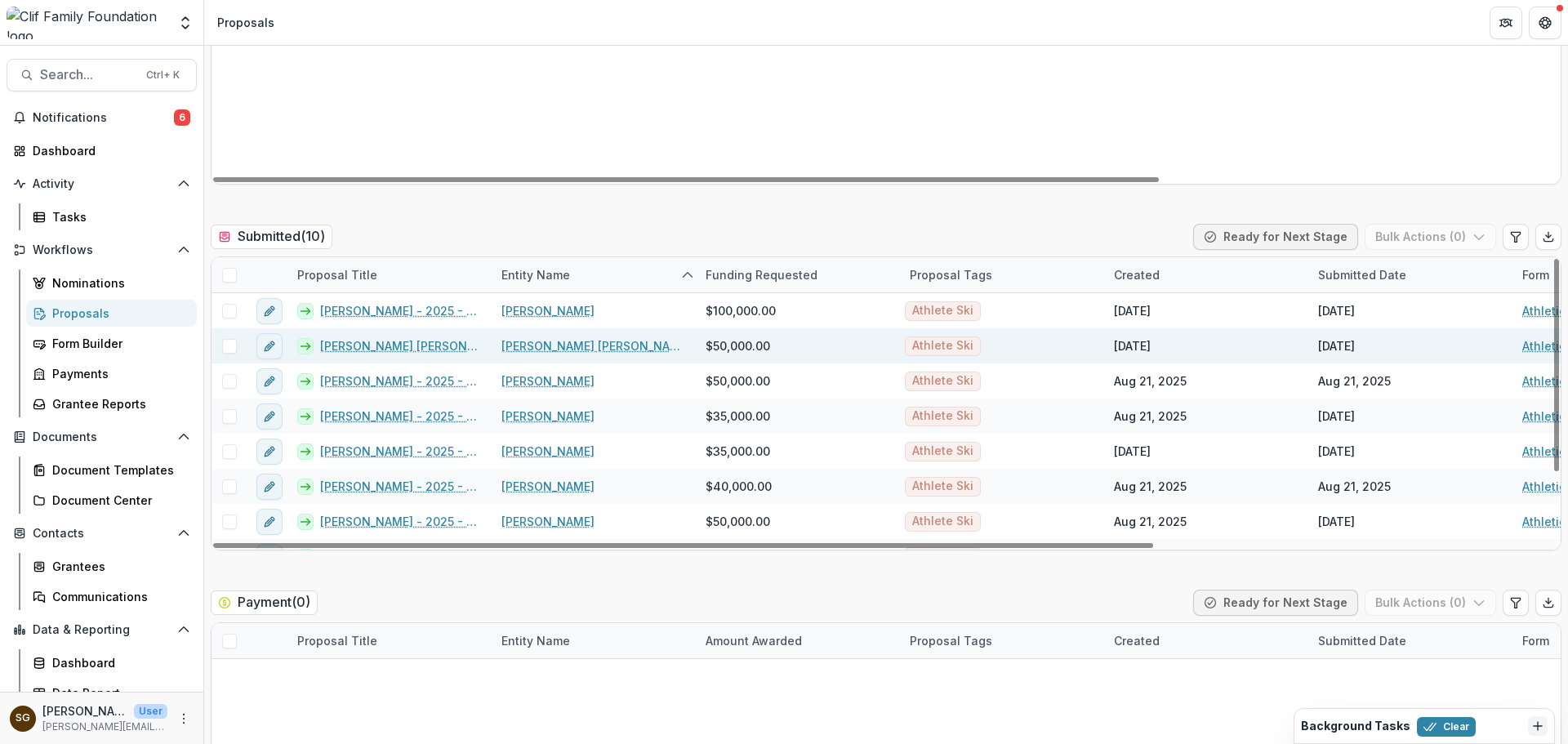
click at [358, 343] on link "[PERSON_NAME] [PERSON_NAME] (AJ) Hurt - 2025 - Athletic Scholarship Program" at bounding box center [401, 346] width 161 height 17
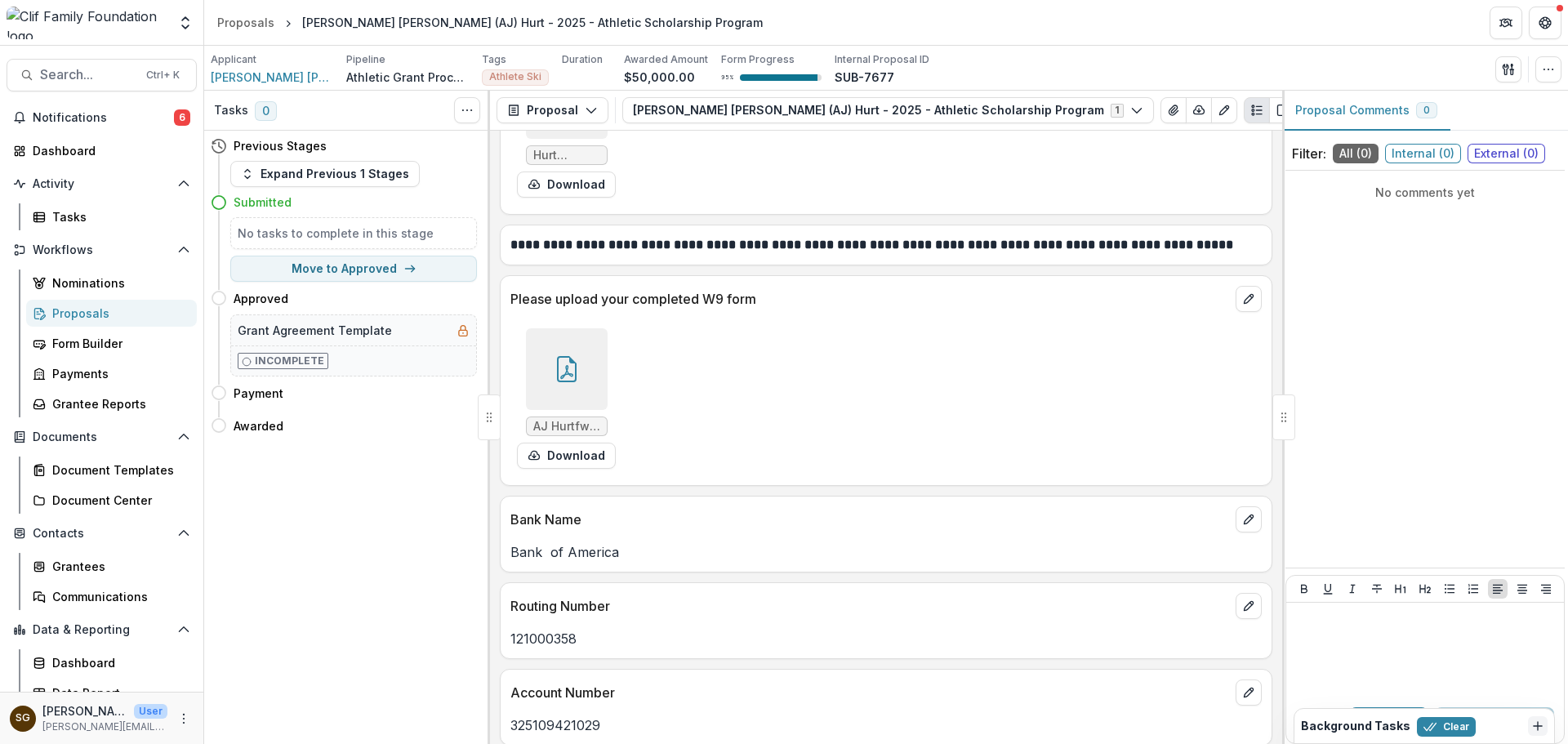
scroll to position [2116, 0]
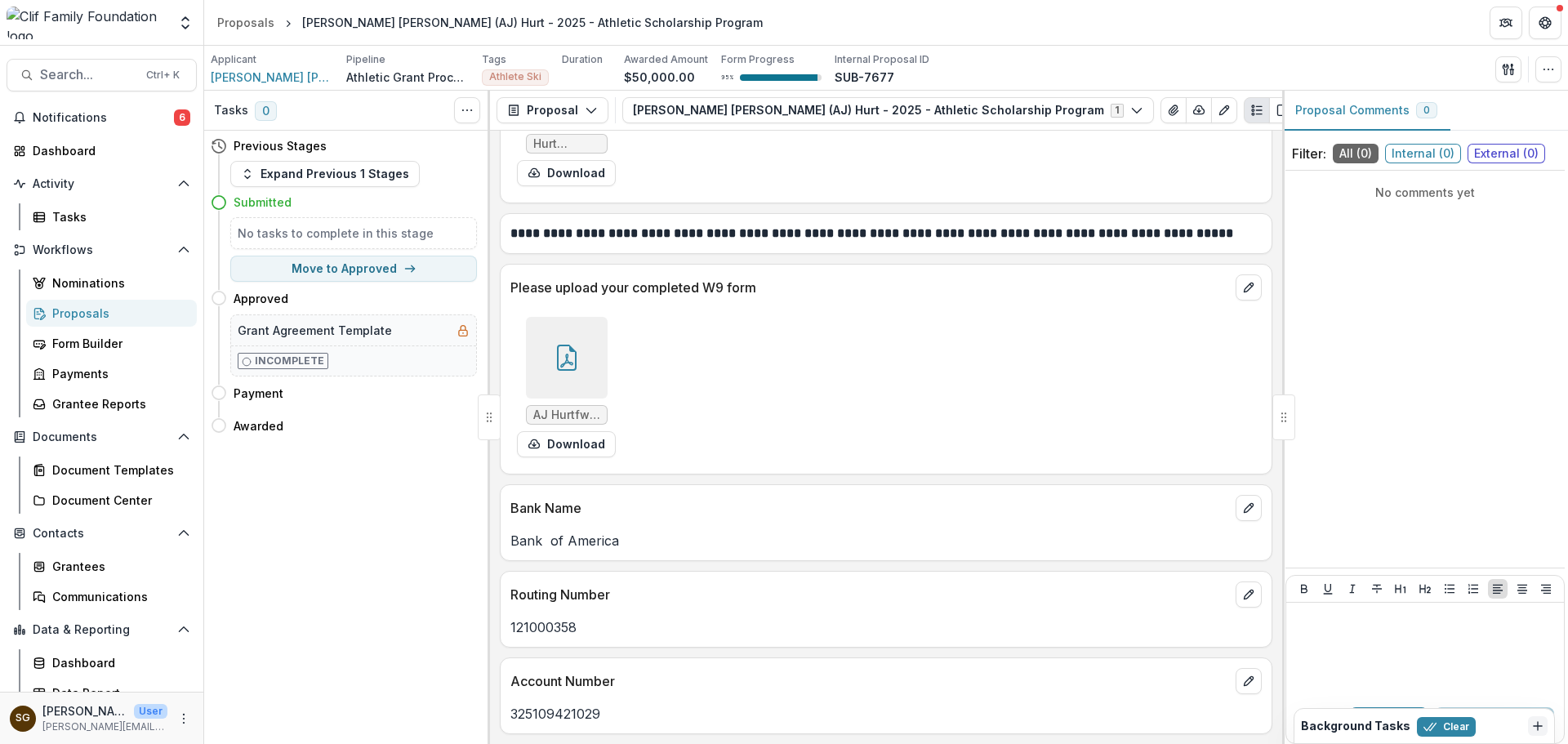
click at [585, 361] on div at bounding box center [566, 357] width 82 height 82
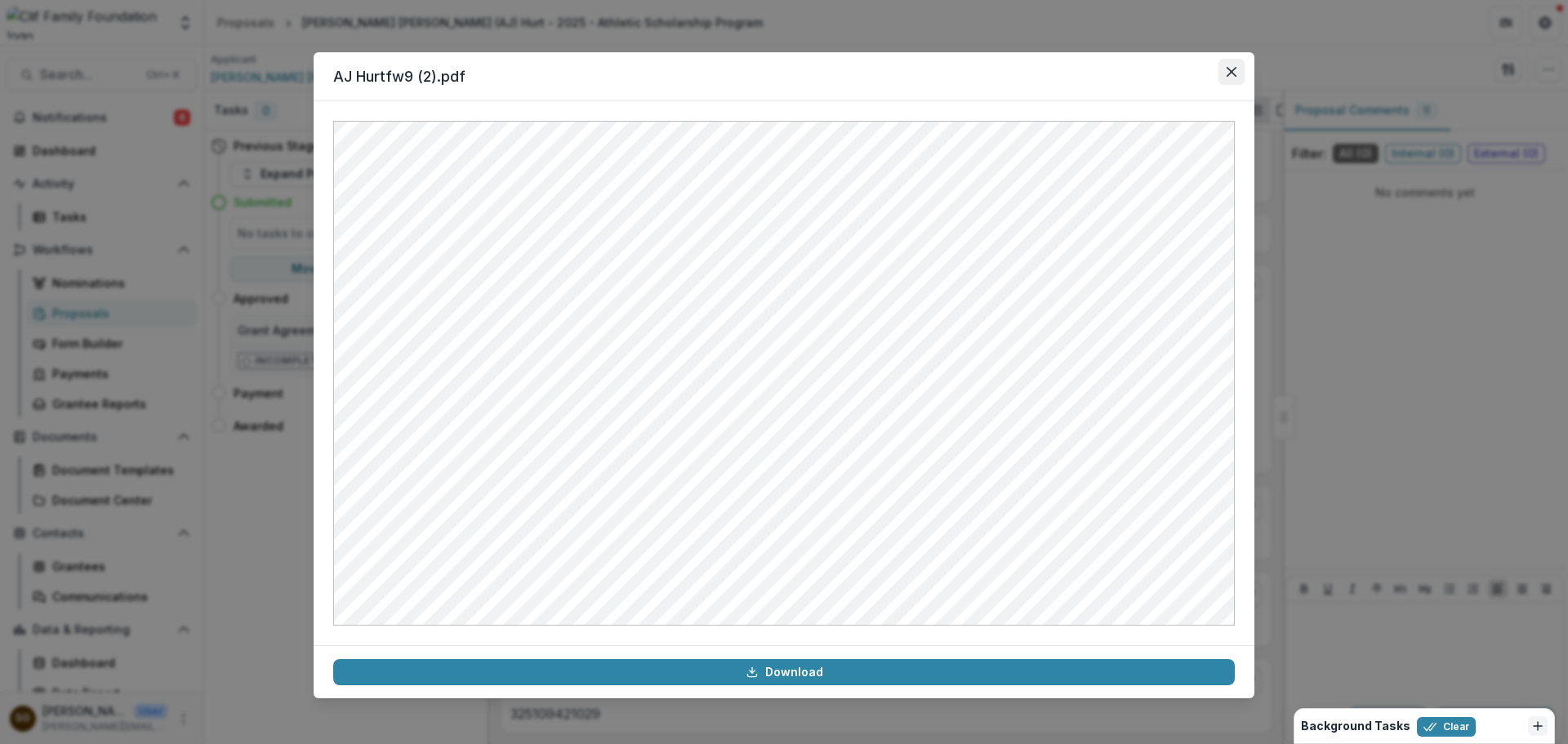
click at [1238, 72] on button "Close" at bounding box center [1231, 72] width 26 height 26
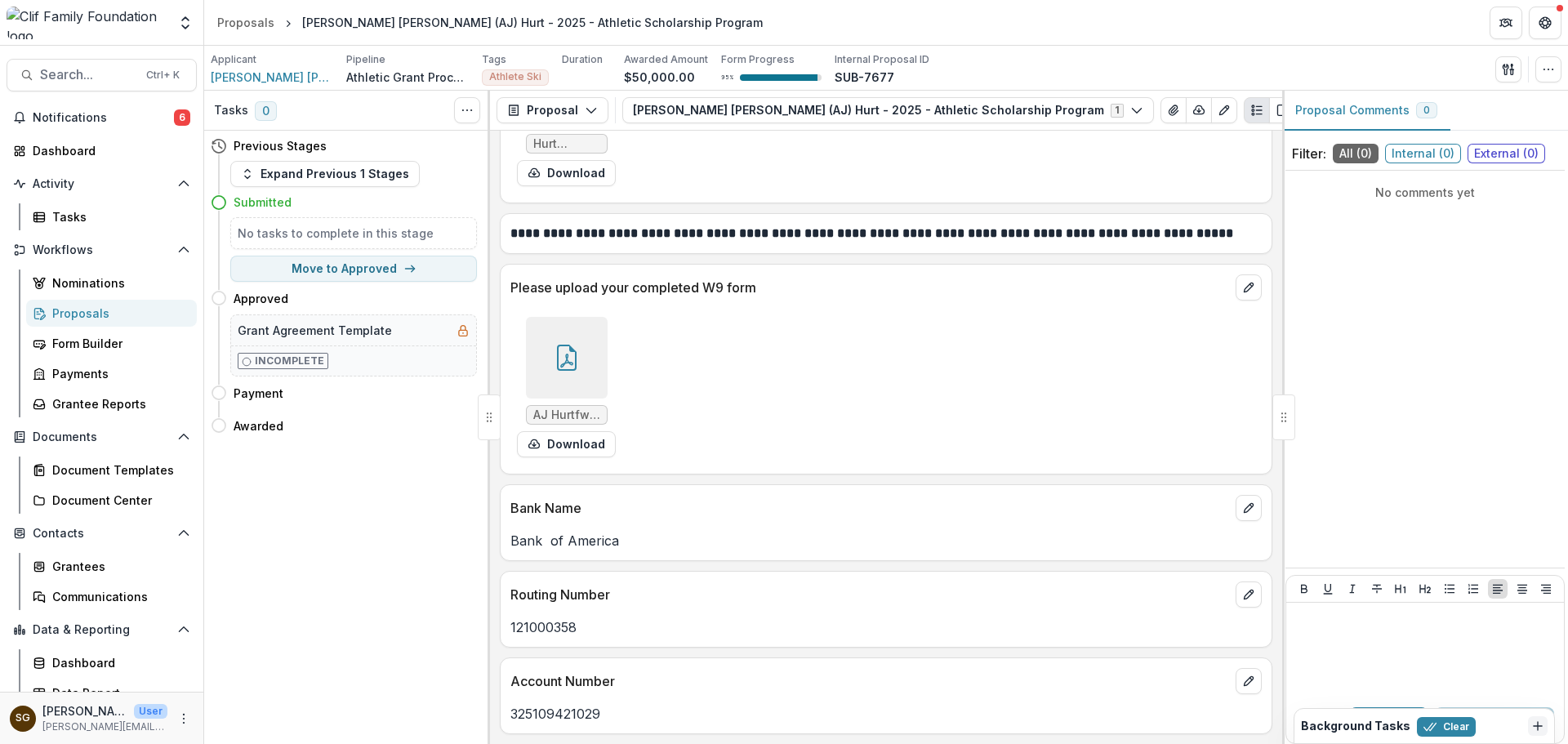
click at [73, 308] on div "Proposals" at bounding box center [118, 313] width 131 height 17
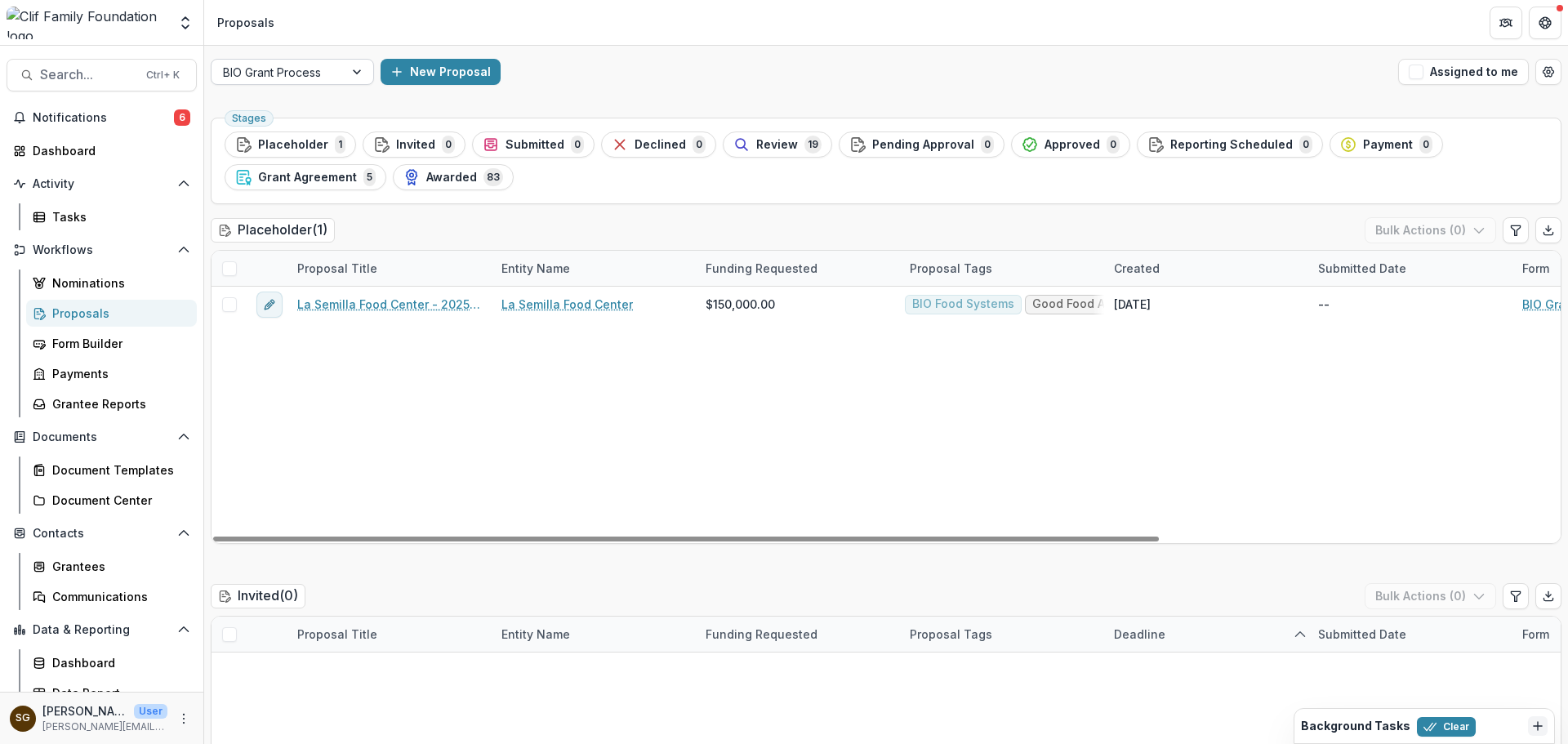
click at [307, 69] on div at bounding box center [277, 73] width 110 height 21
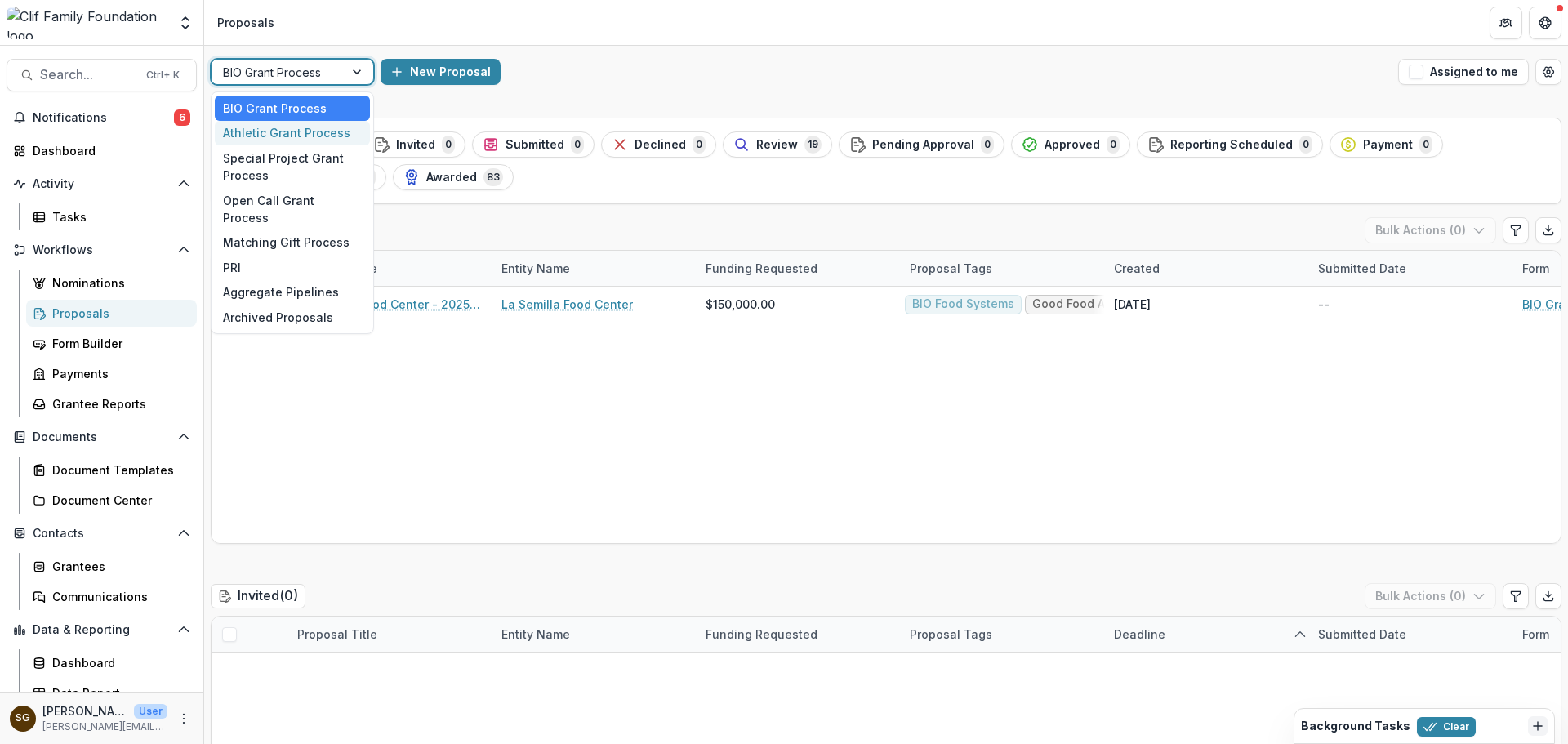
click at [306, 133] on div "Athletic Grant Process" at bounding box center [293, 133] width 155 height 25
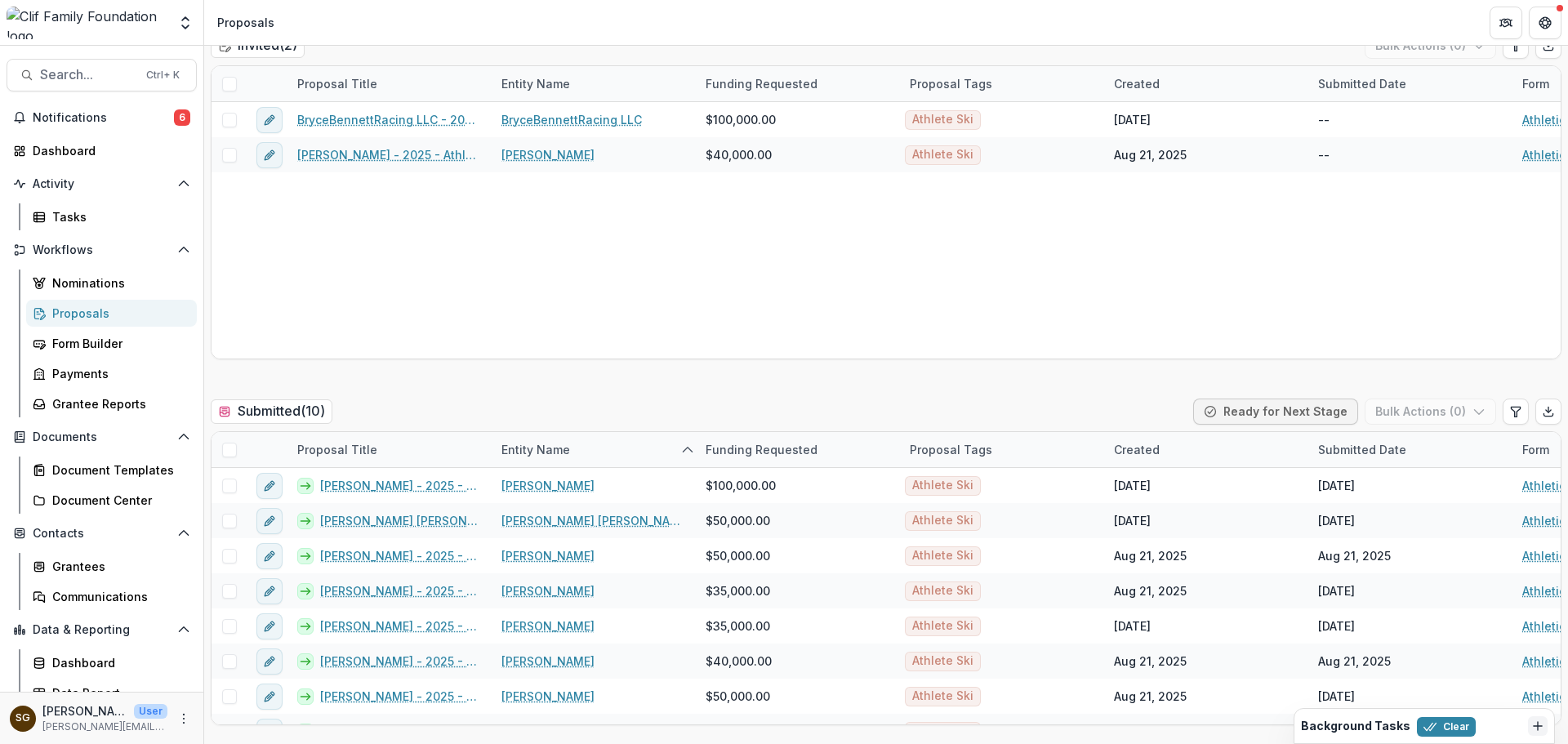
scroll to position [489, 0]
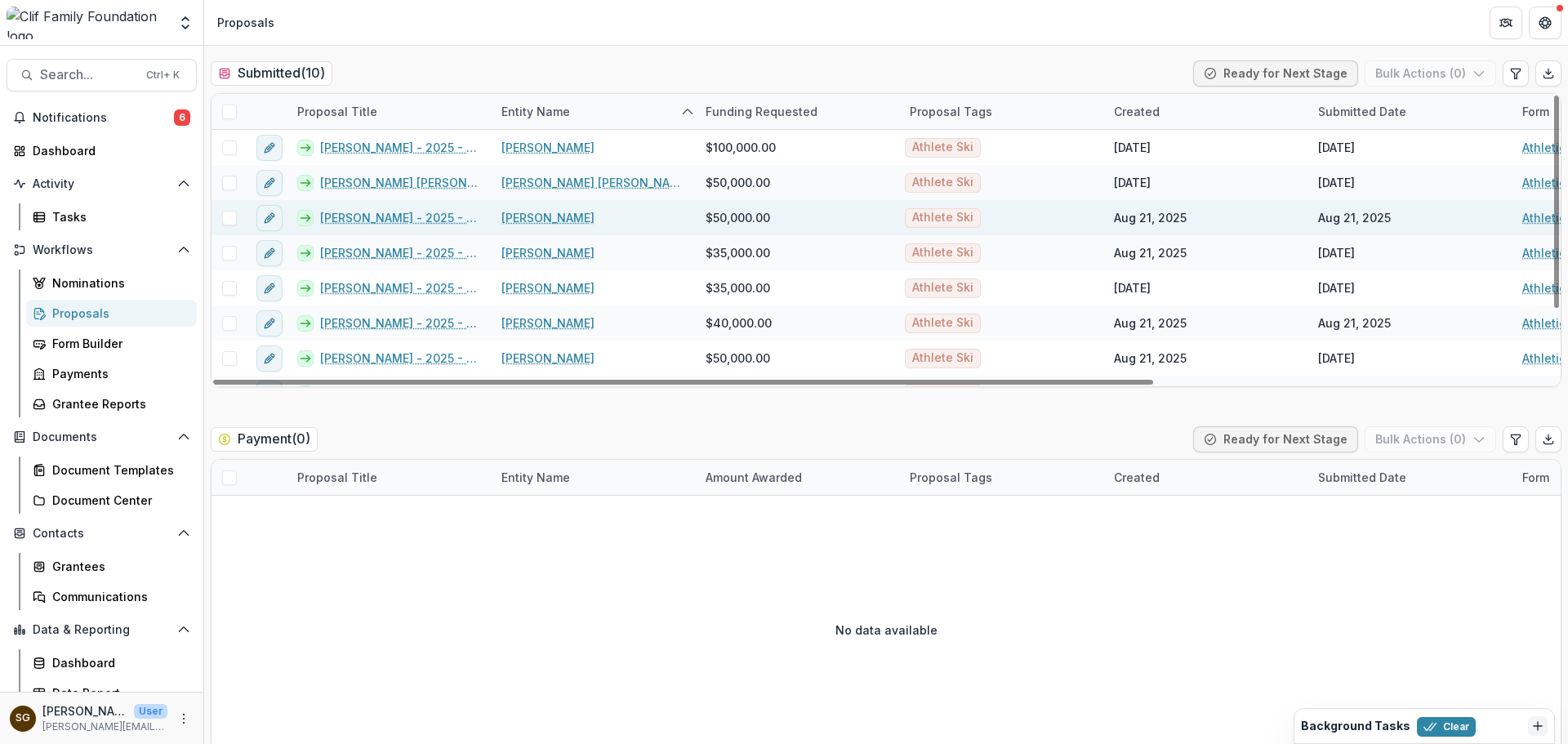
click at [429, 213] on link "[PERSON_NAME] - 2025 - Athletic Scholarship Program" at bounding box center [401, 218] width 161 height 17
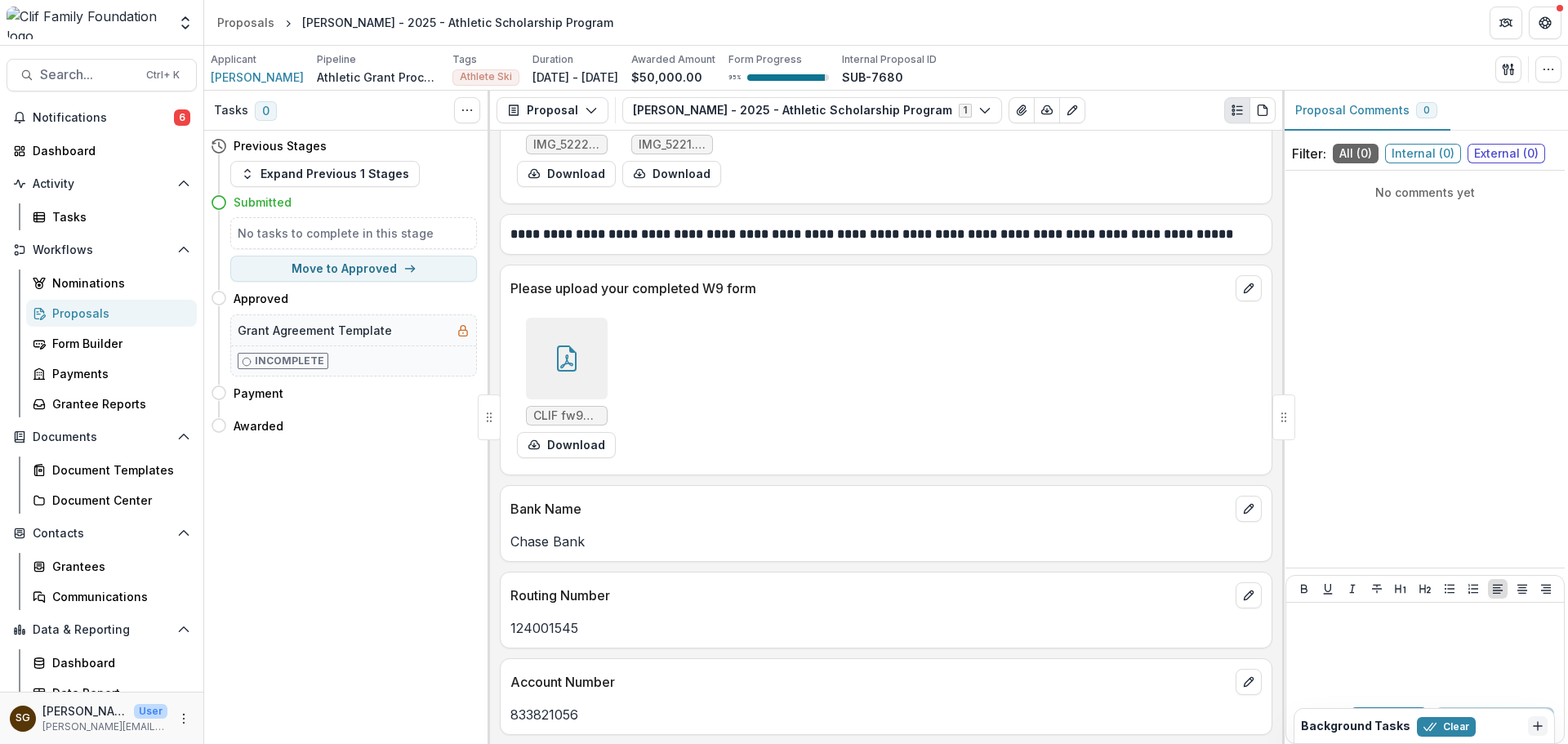
scroll to position [2880, 0]
click at [553, 359] on icon at bounding box center [566, 357] width 26 height 26
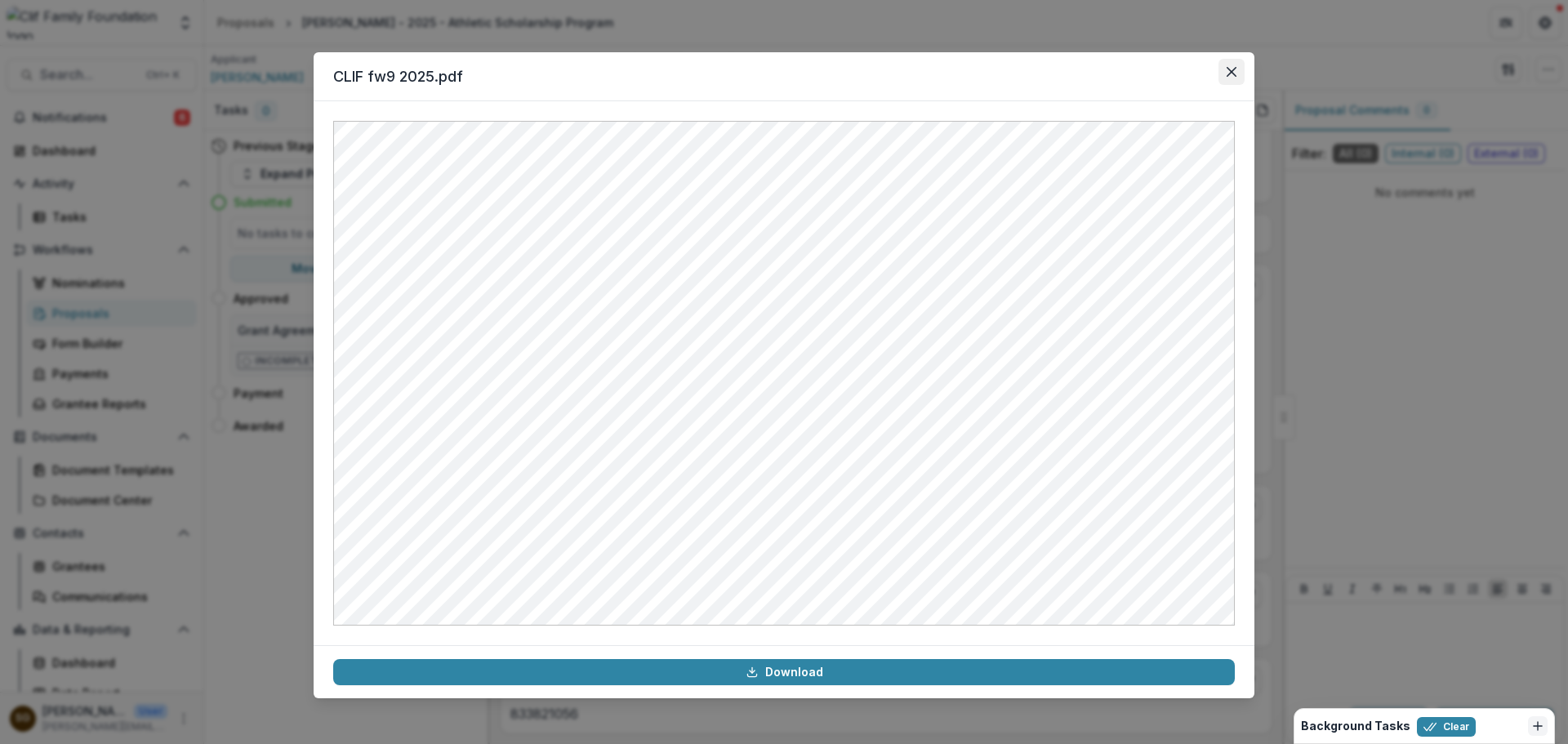
click at [1238, 74] on button "Close" at bounding box center [1231, 72] width 26 height 26
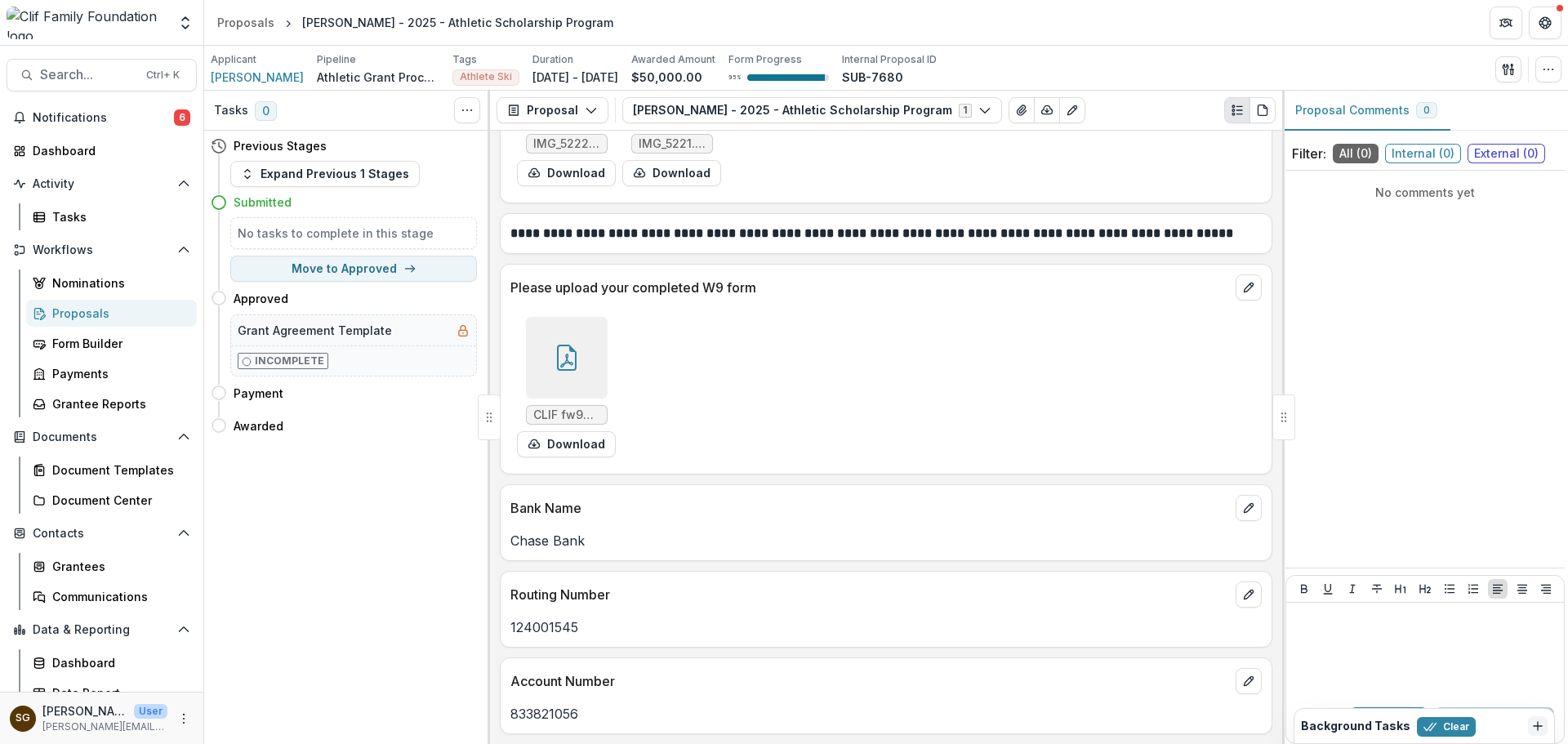
click at [83, 309] on div "Proposals" at bounding box center [118, 313] width 131 height 17
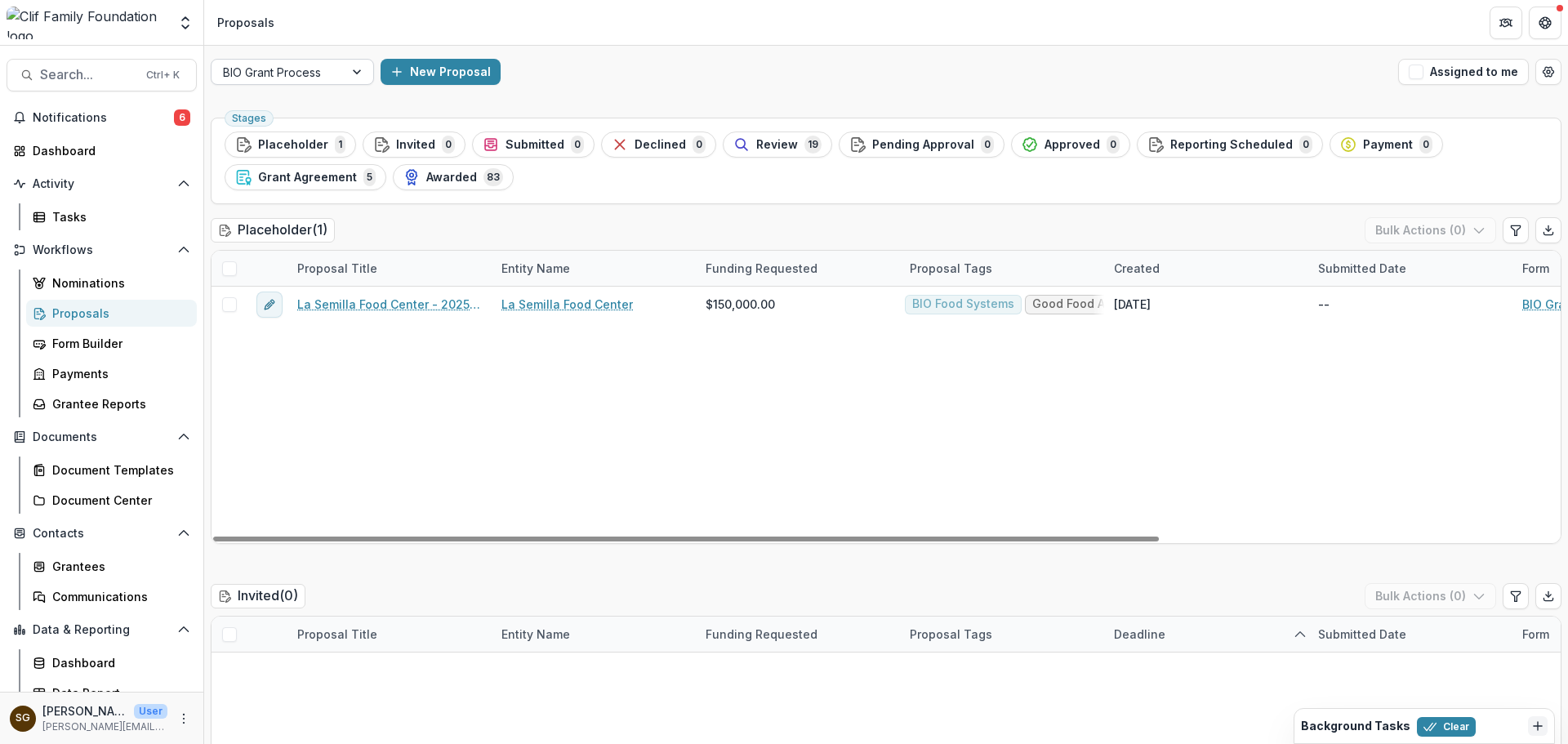
click at [345, 76] on div at bounding box center [358, 72] width 29 height 24
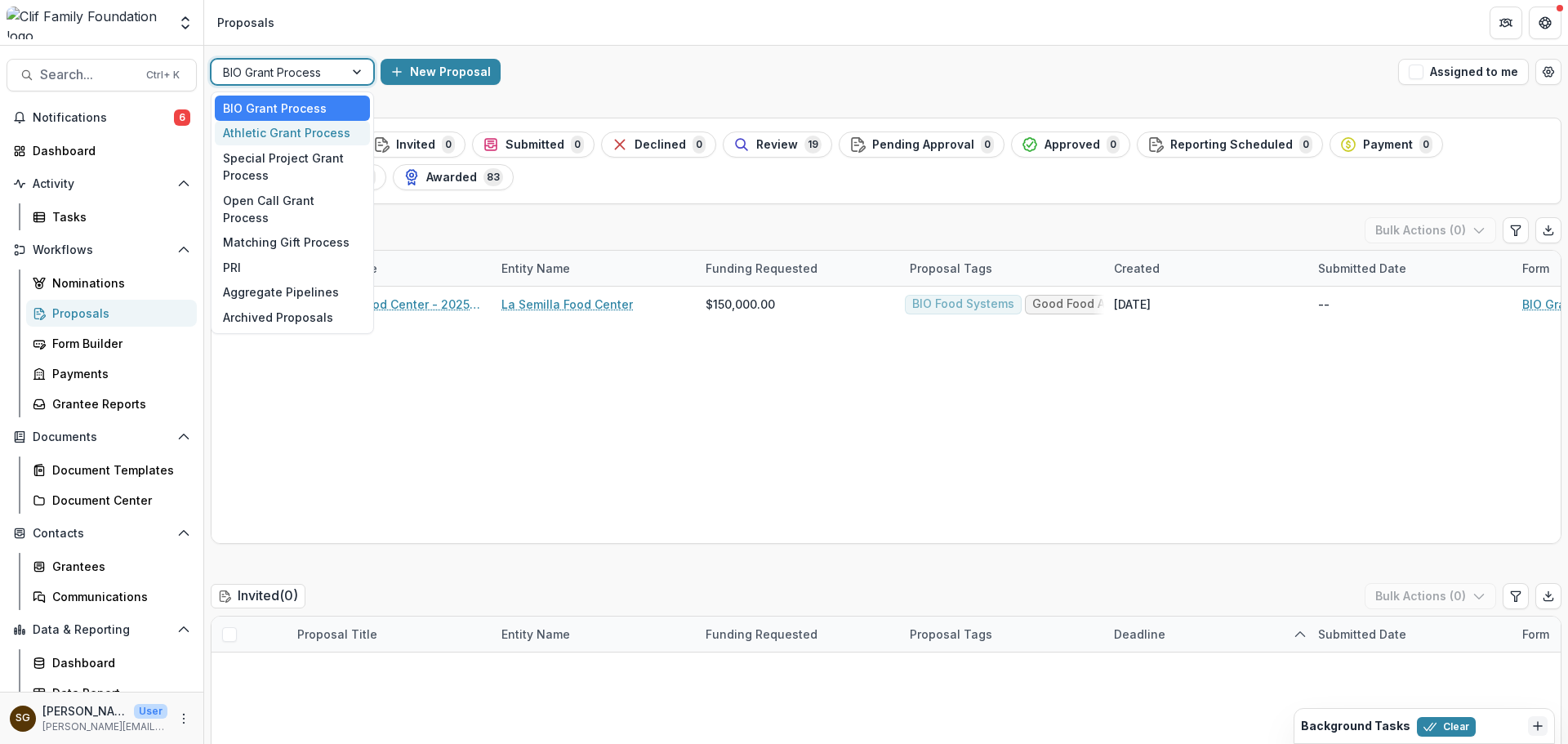
click at [328, 136] on div "Athletic Grant Process" at bounding box center [293, 133] width 155 height 25
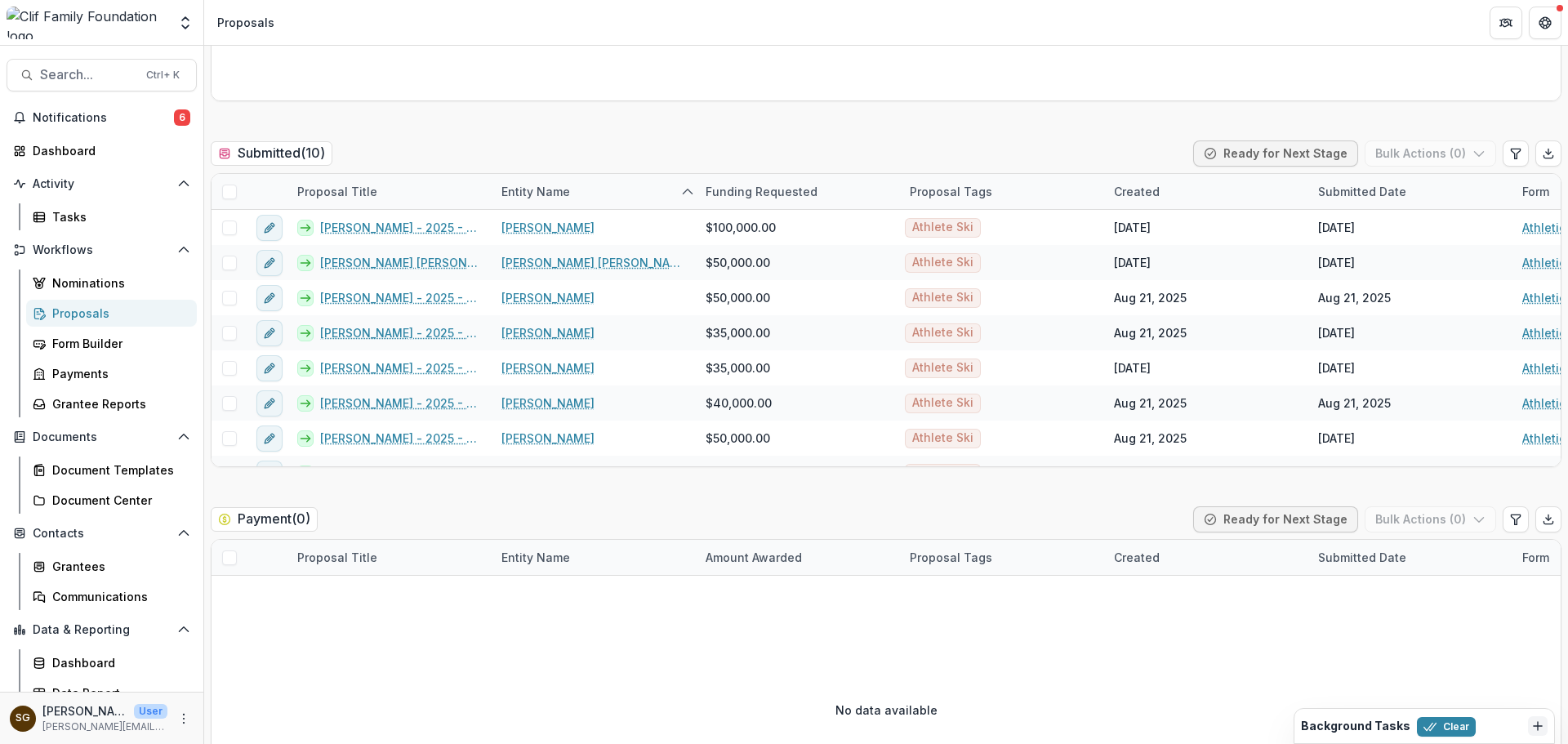
scroll to position [408, 0]
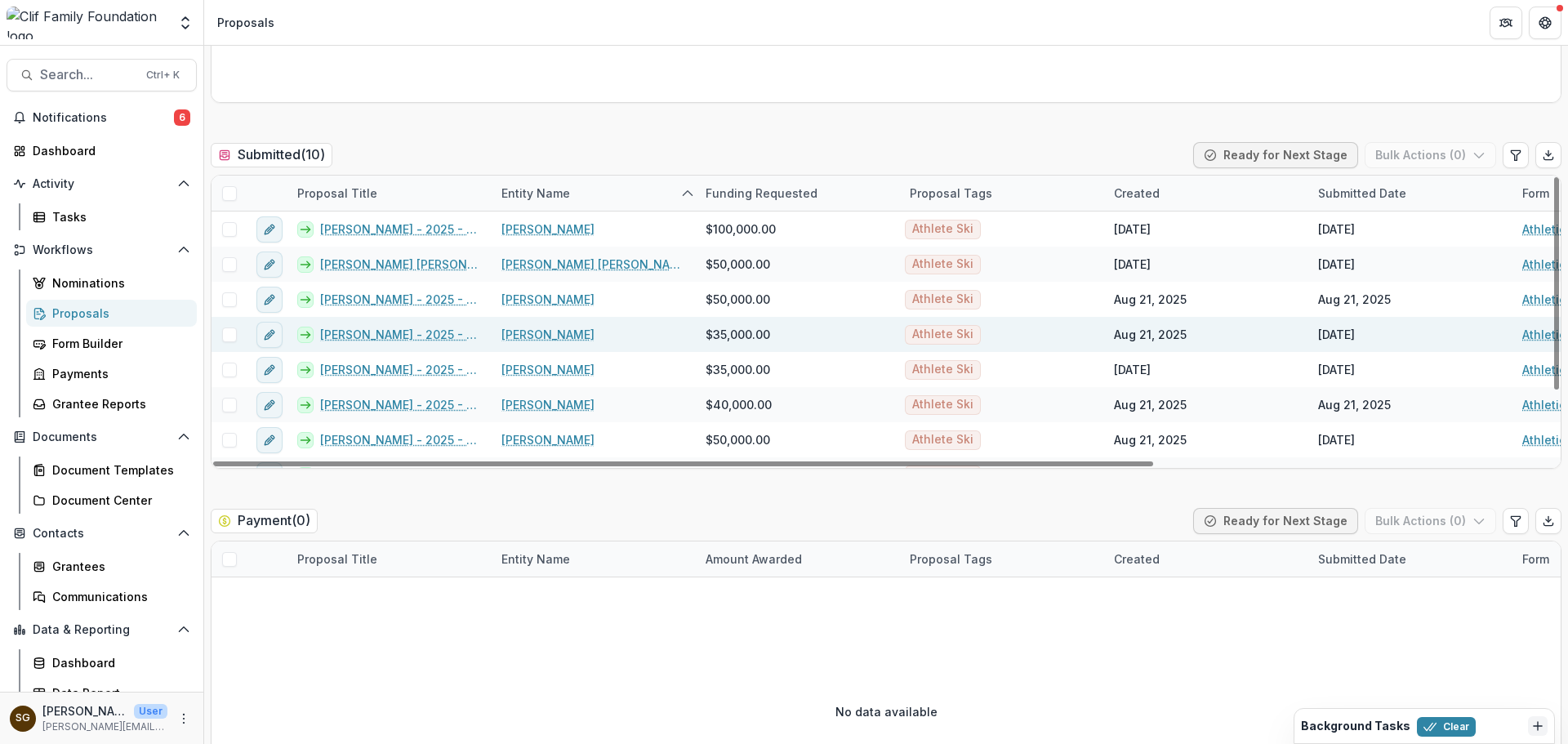
click at [428, 332] on link "[PERSON_NAME] - 2025 - Athletic Scholarship Program" at bounding box center [401, 334] width 161 height 17
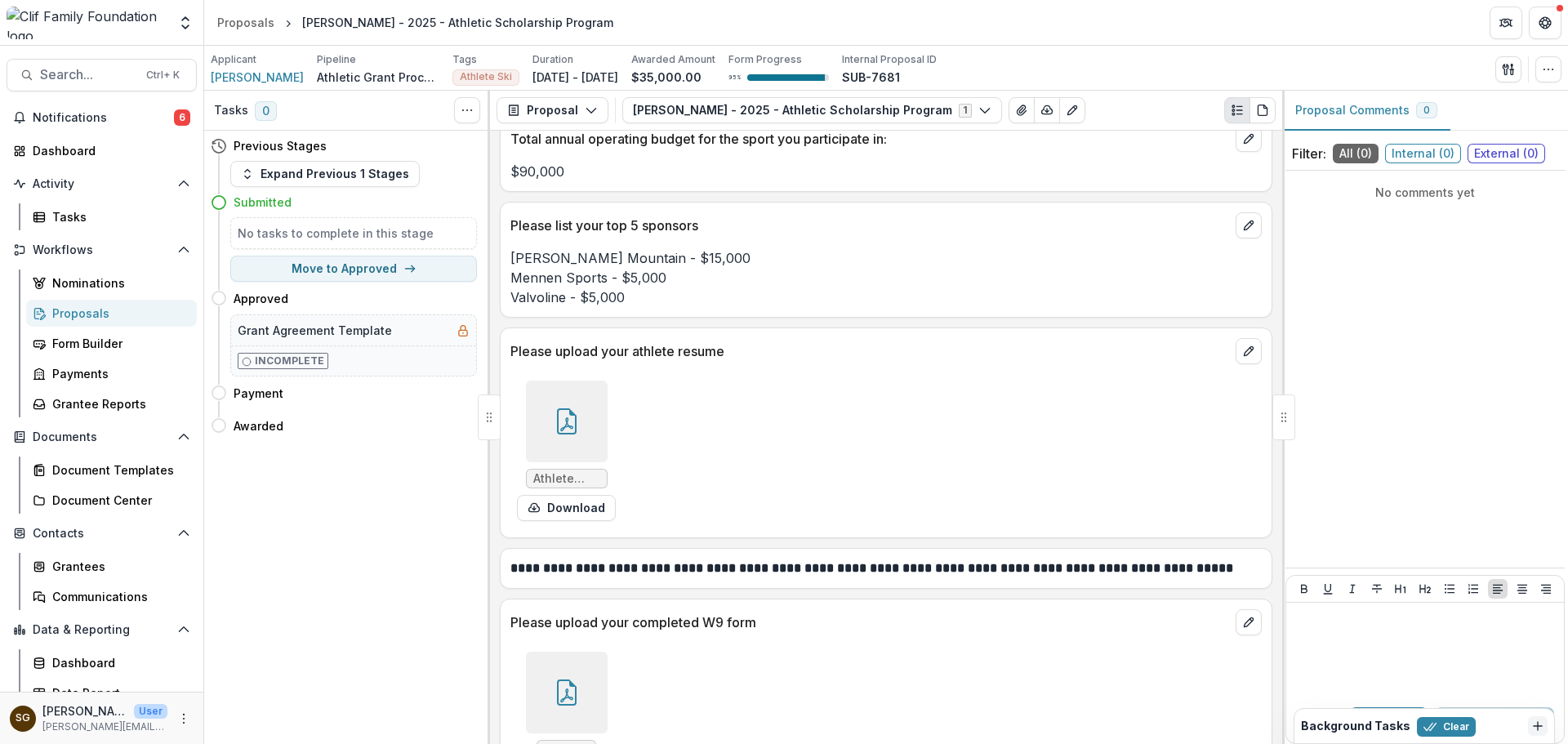
scroll to position [2449, 0]
click at [576, 425] on icon at bounding box center [566, 420] width 26 height 26
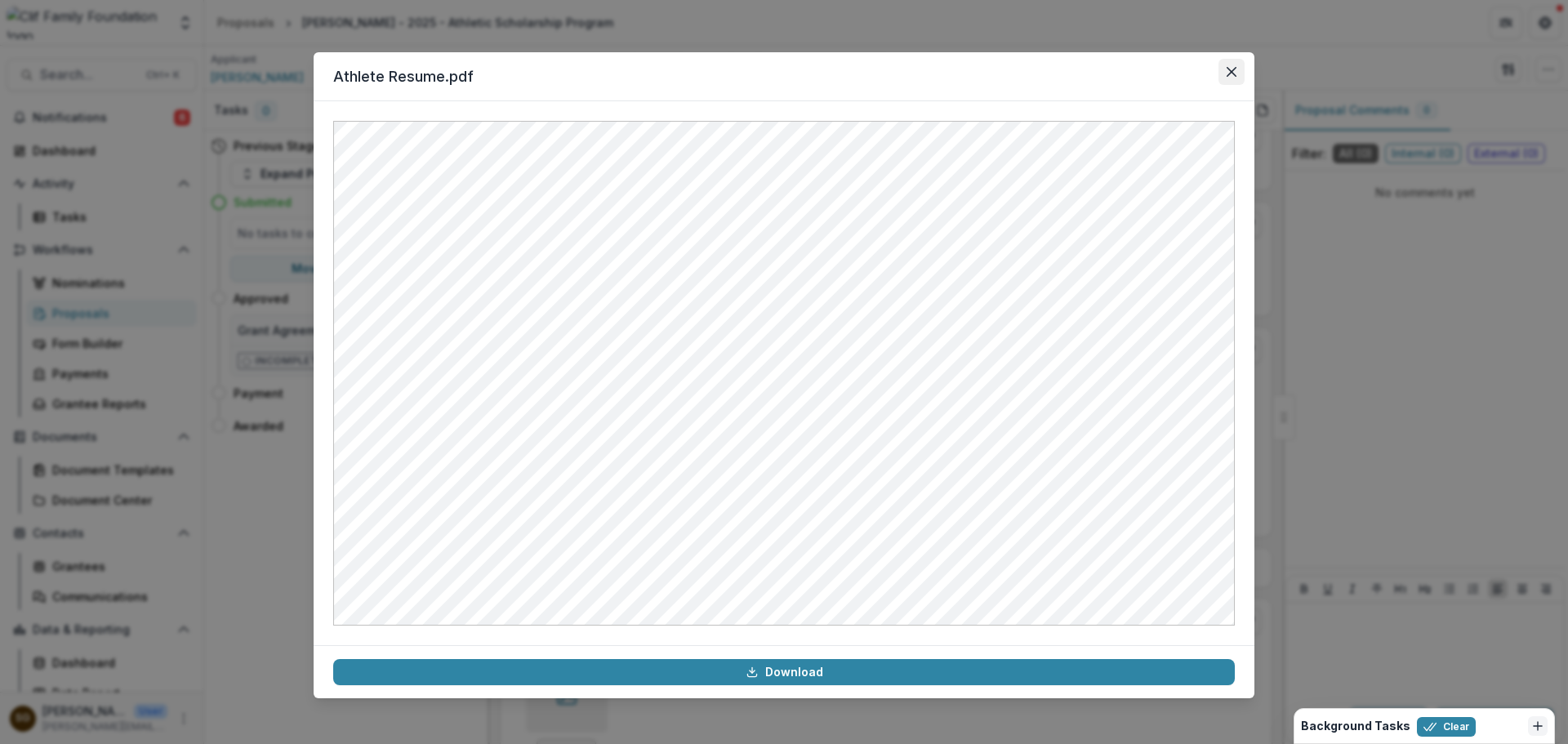
click at [1233, 75] on icon "Close" at bounding box center [1230, 72] width 9 height 9
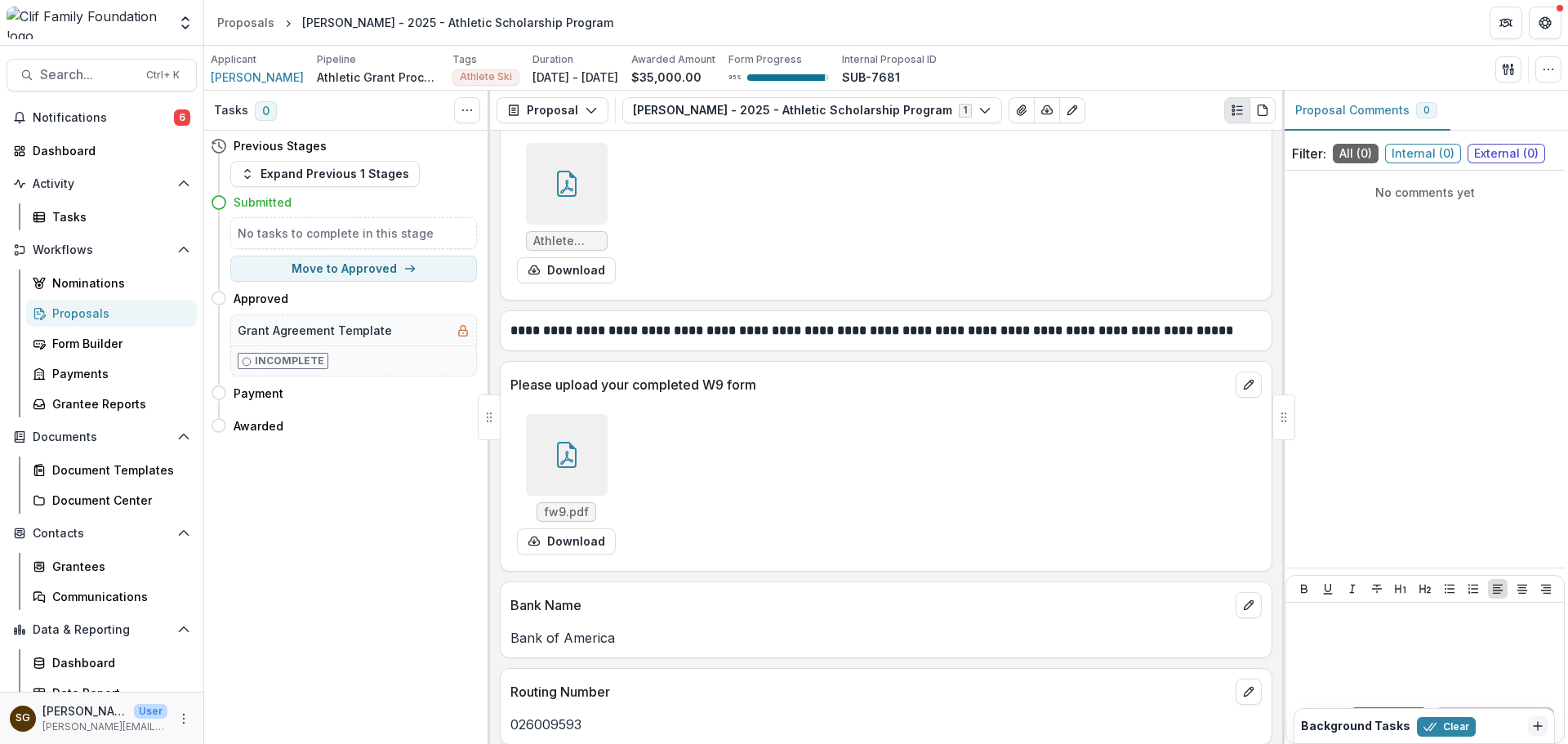
scroll to position [2694, 0]
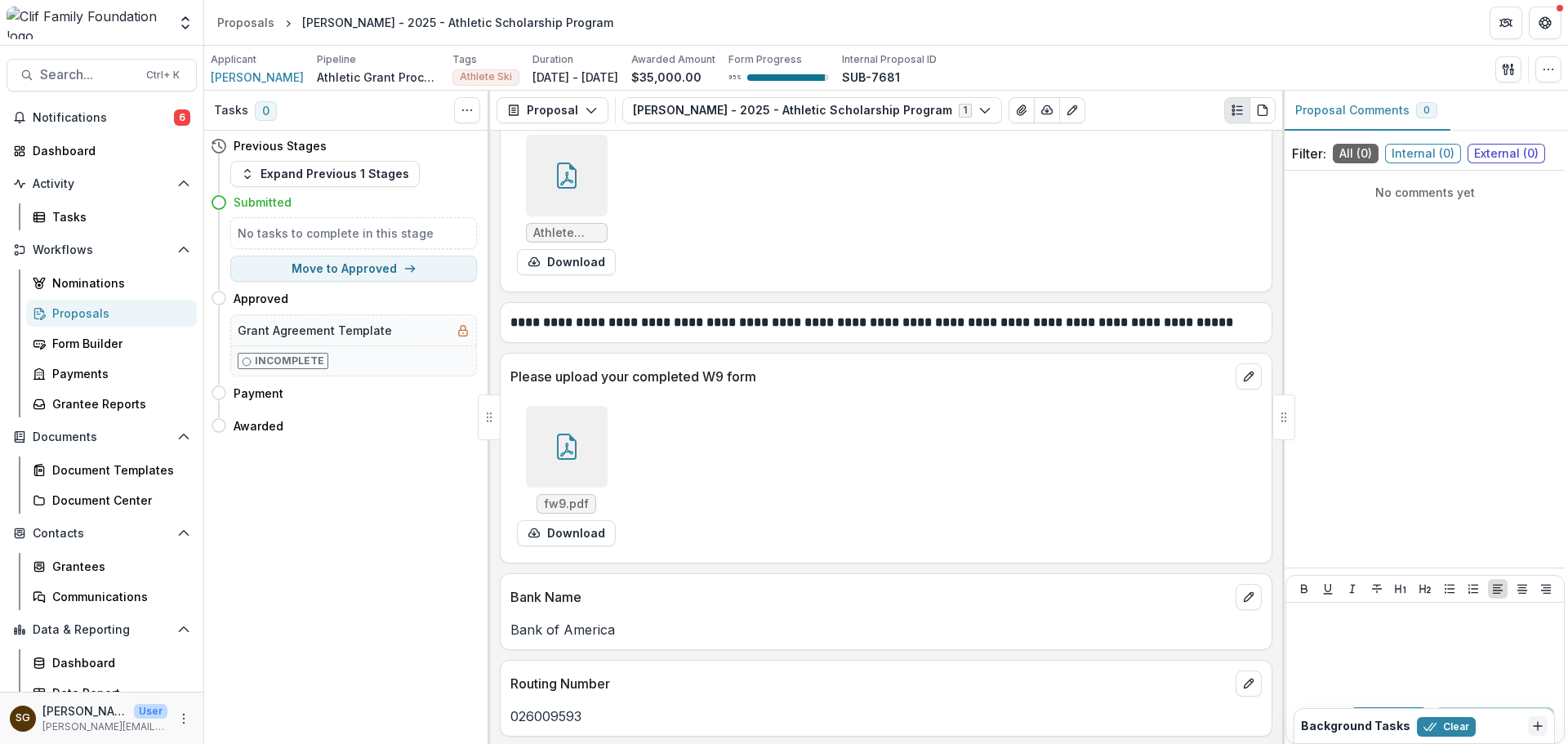
click at [579, 445] on div at bounding box center [566, 446] width 82 height 82
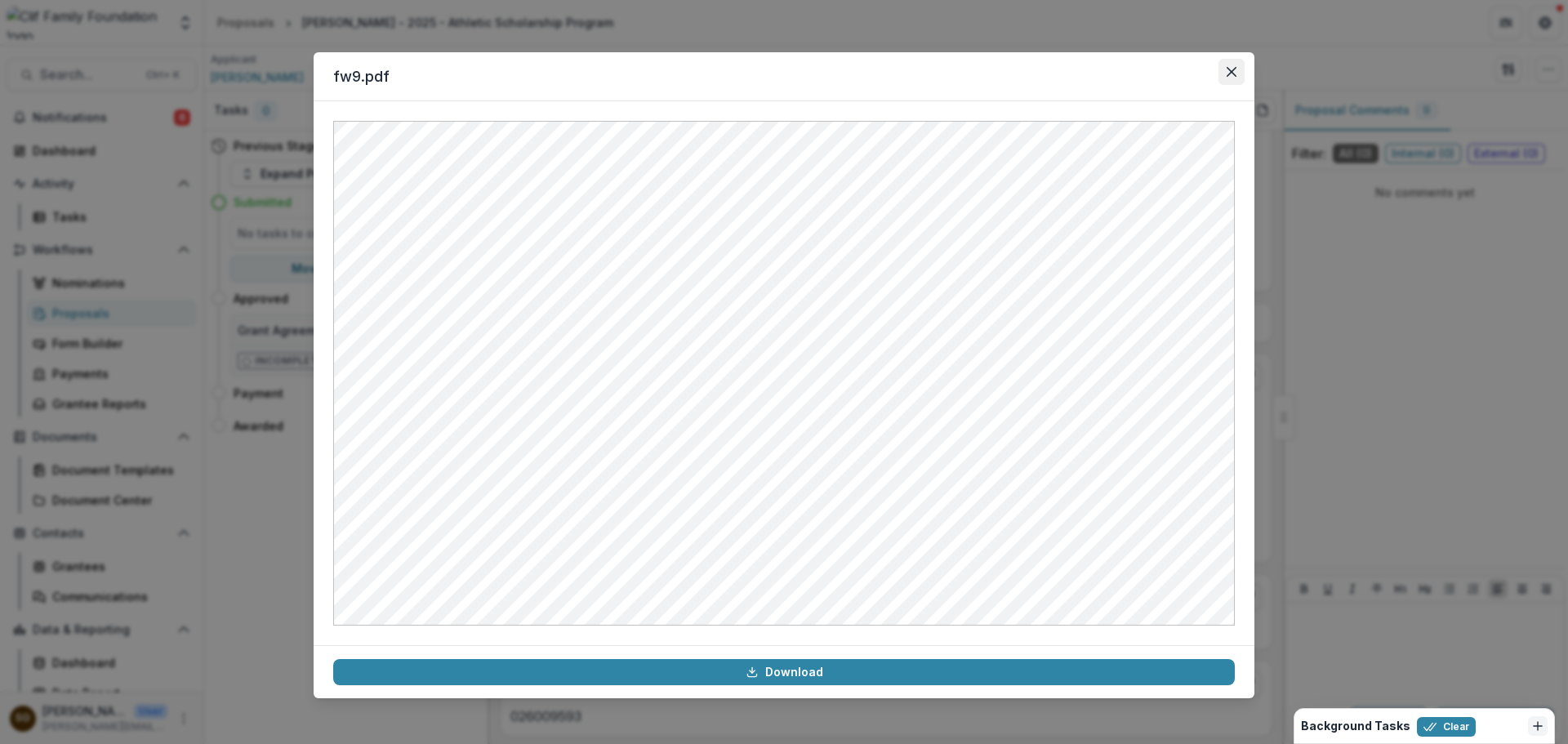
click at [1228, 75] on icon "Close" at bounding box center [1230, 72] width 9 height 9
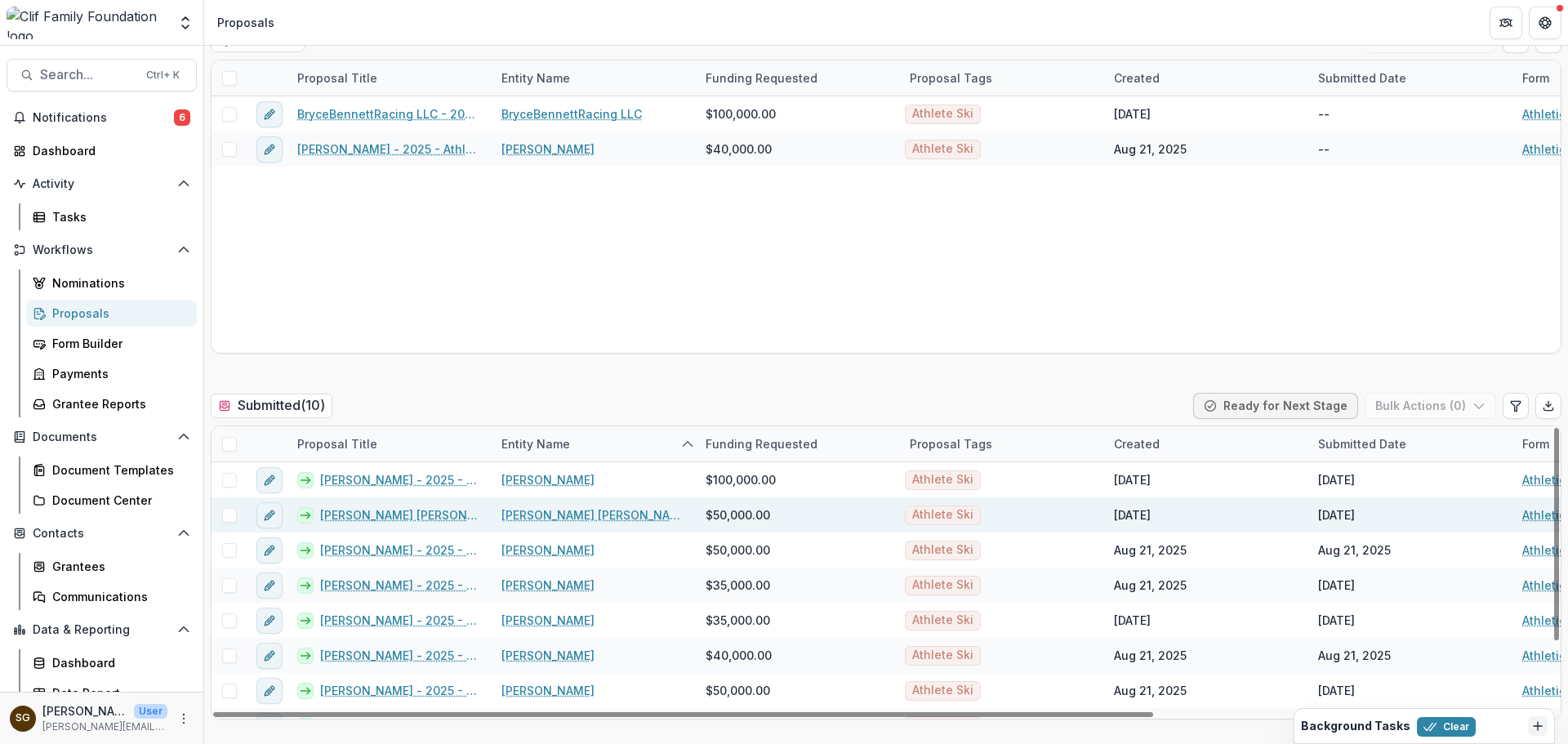
scroll to position [163, 0]
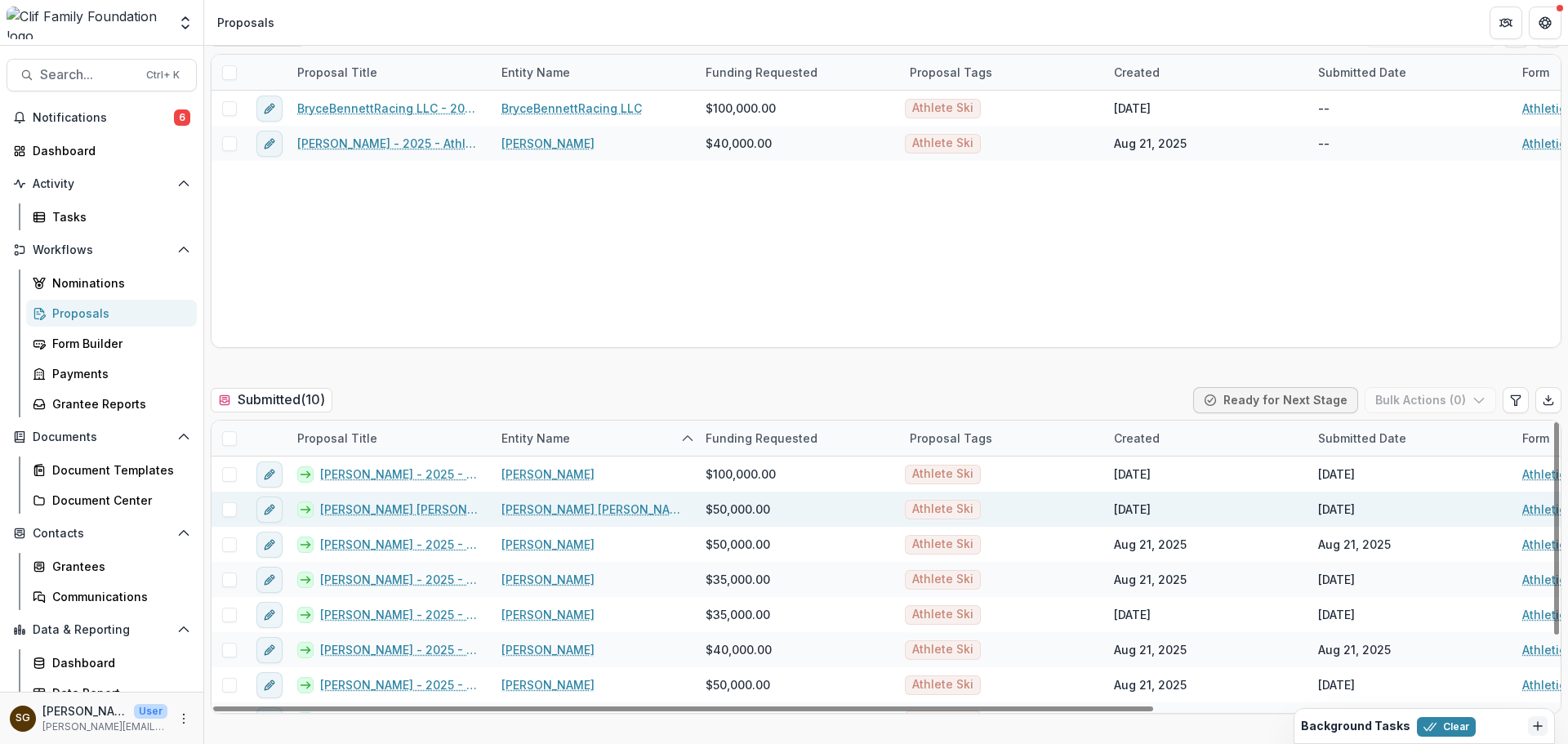
click at [417, 510] on link "[PERSON_NAME] [PERSON_NAME] (AJ) Hurt - 2025 - Athletic Scholarship Program" at bounding box center [401, 509] width 161 height 17
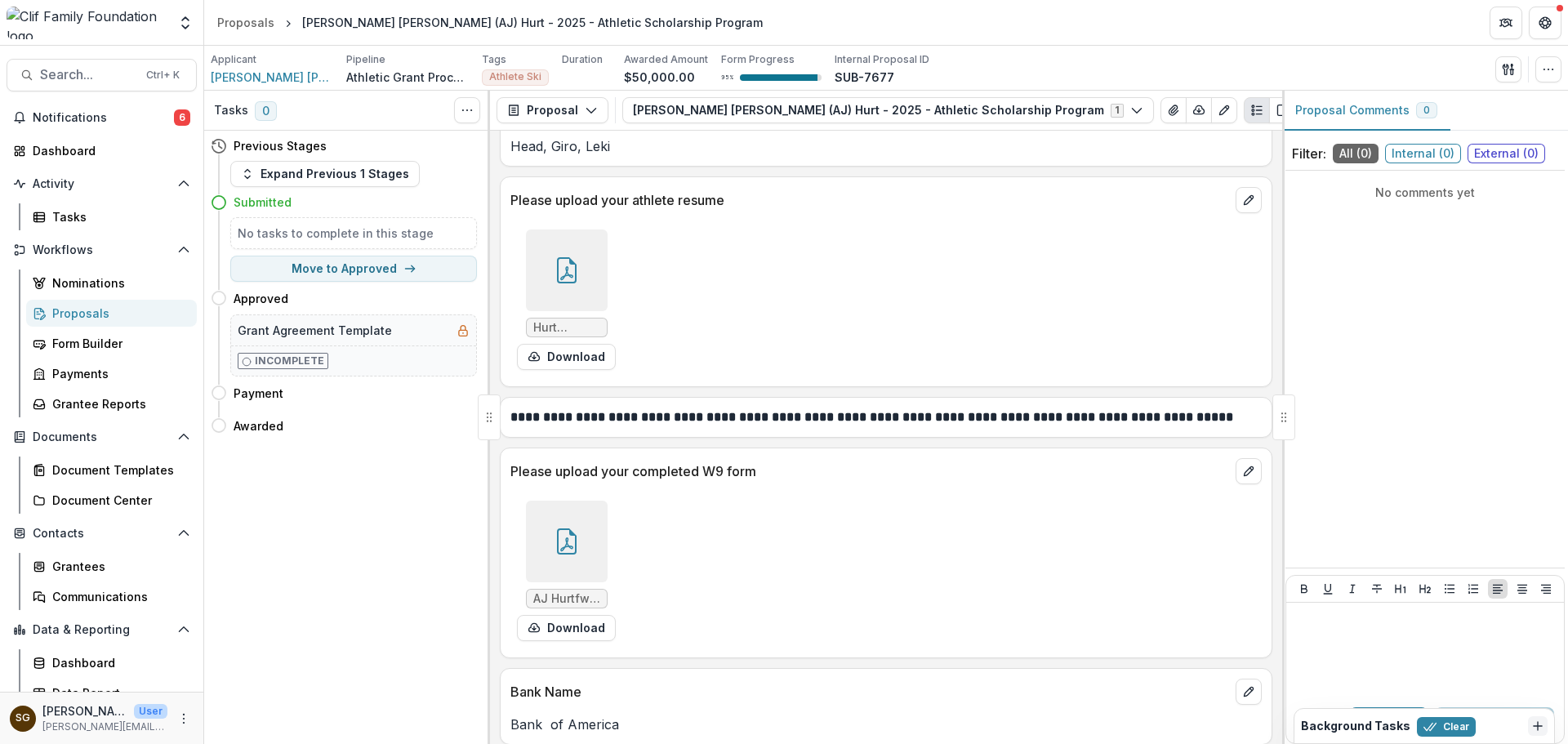
scroll to position [2116, 0]
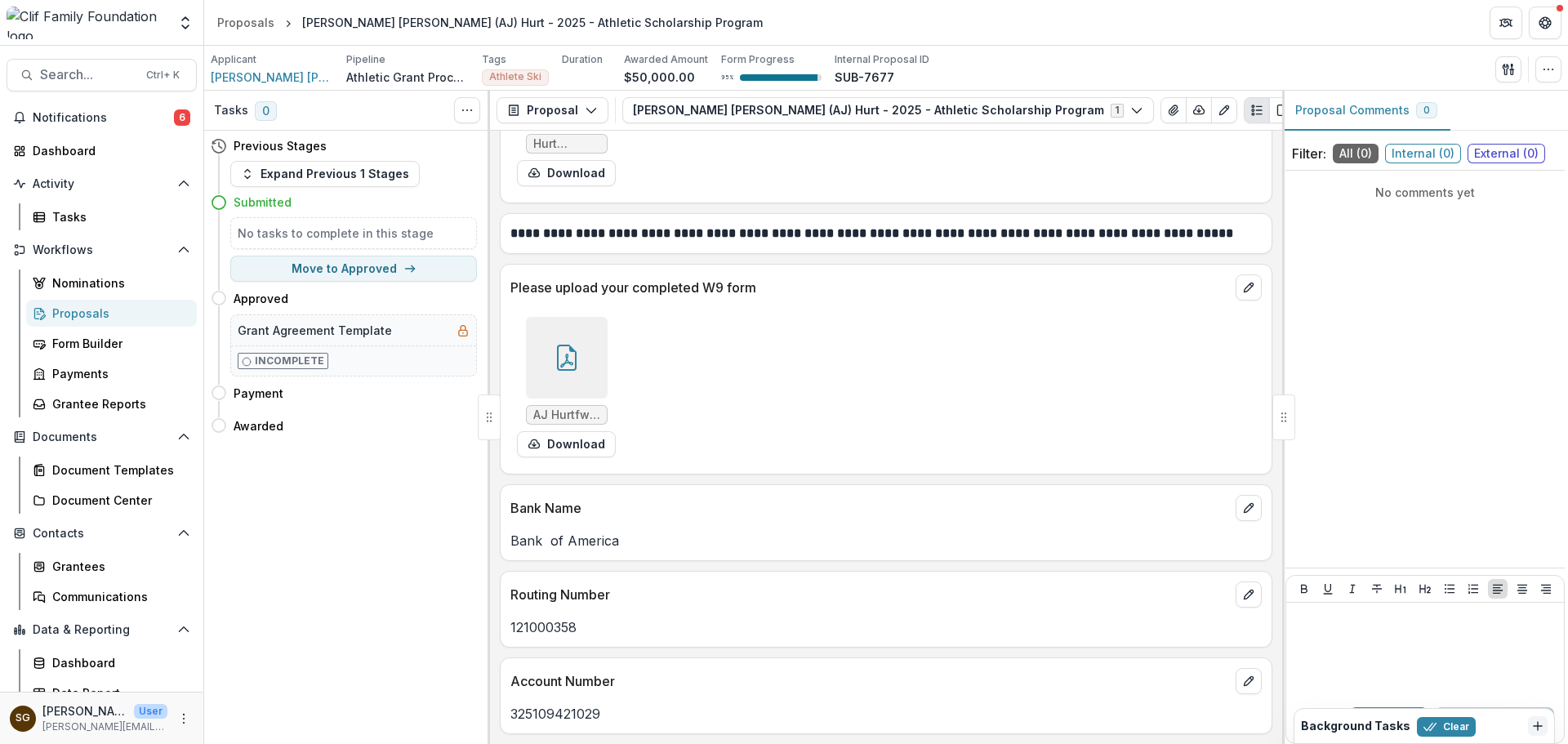
click at [564, 340] on div at bounding box center [566, 357] width 82 height 82
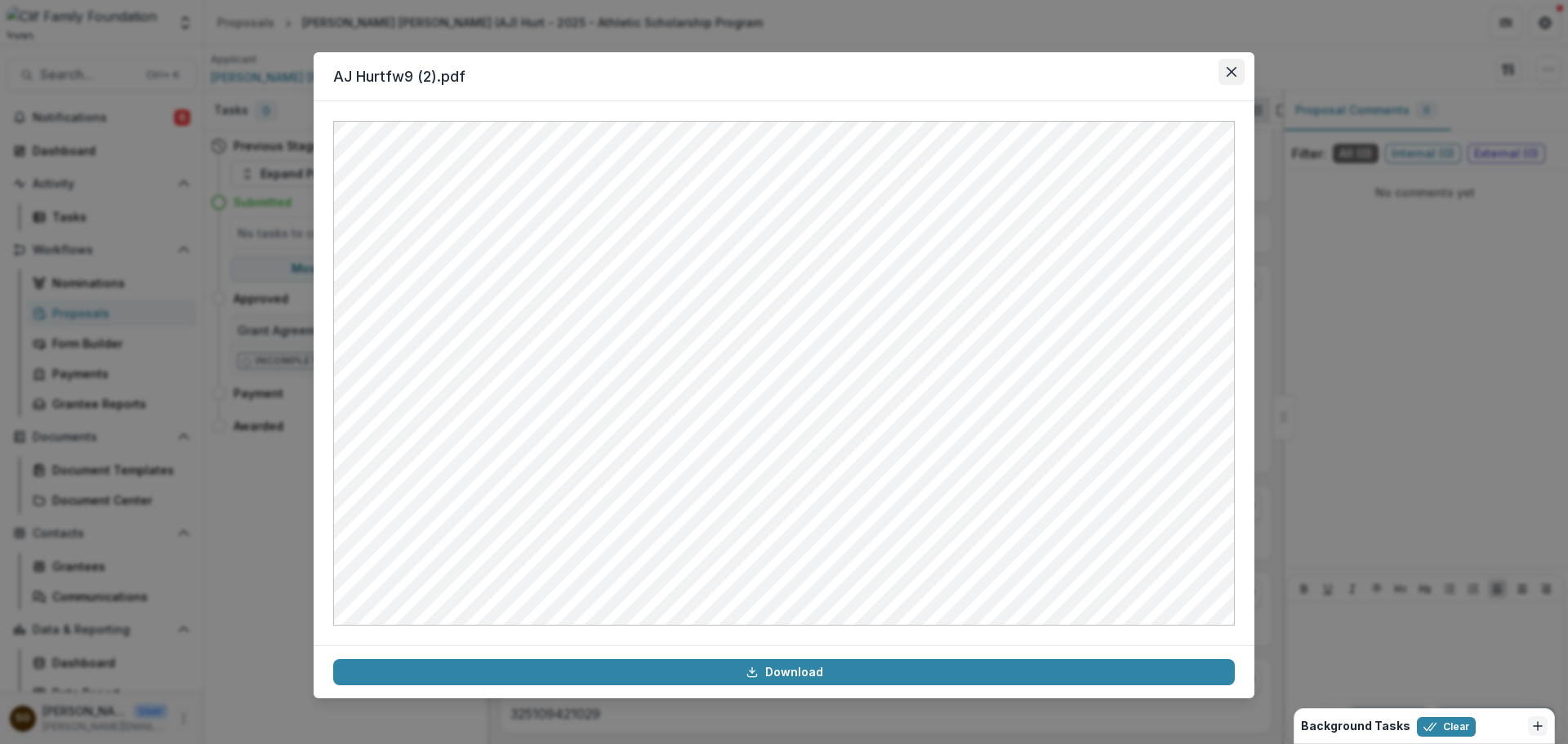
drag, startPoint x: 1233, startPoint y: 55, endPoint x: 1230, endPoint y: 65, distance: 10.4
click at [1233, 56] on header "AJ Hurtfw9 (2).pdf" at bounding box center [783, 77] width 940 height 49
click at [1230, 65] on button "Close" at bounding box center [1231, 72] width 26 height 26
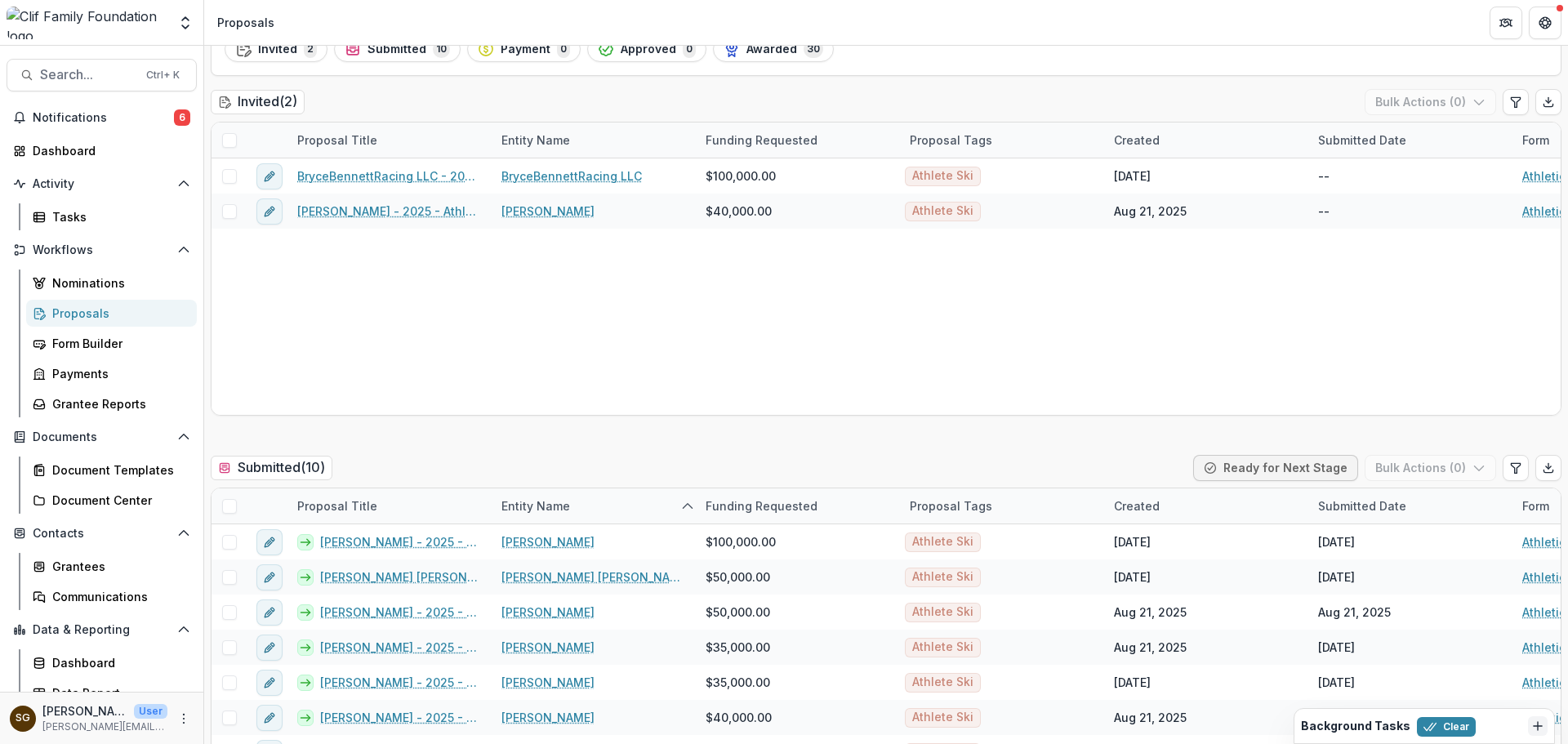
scroll to position [245, 0]
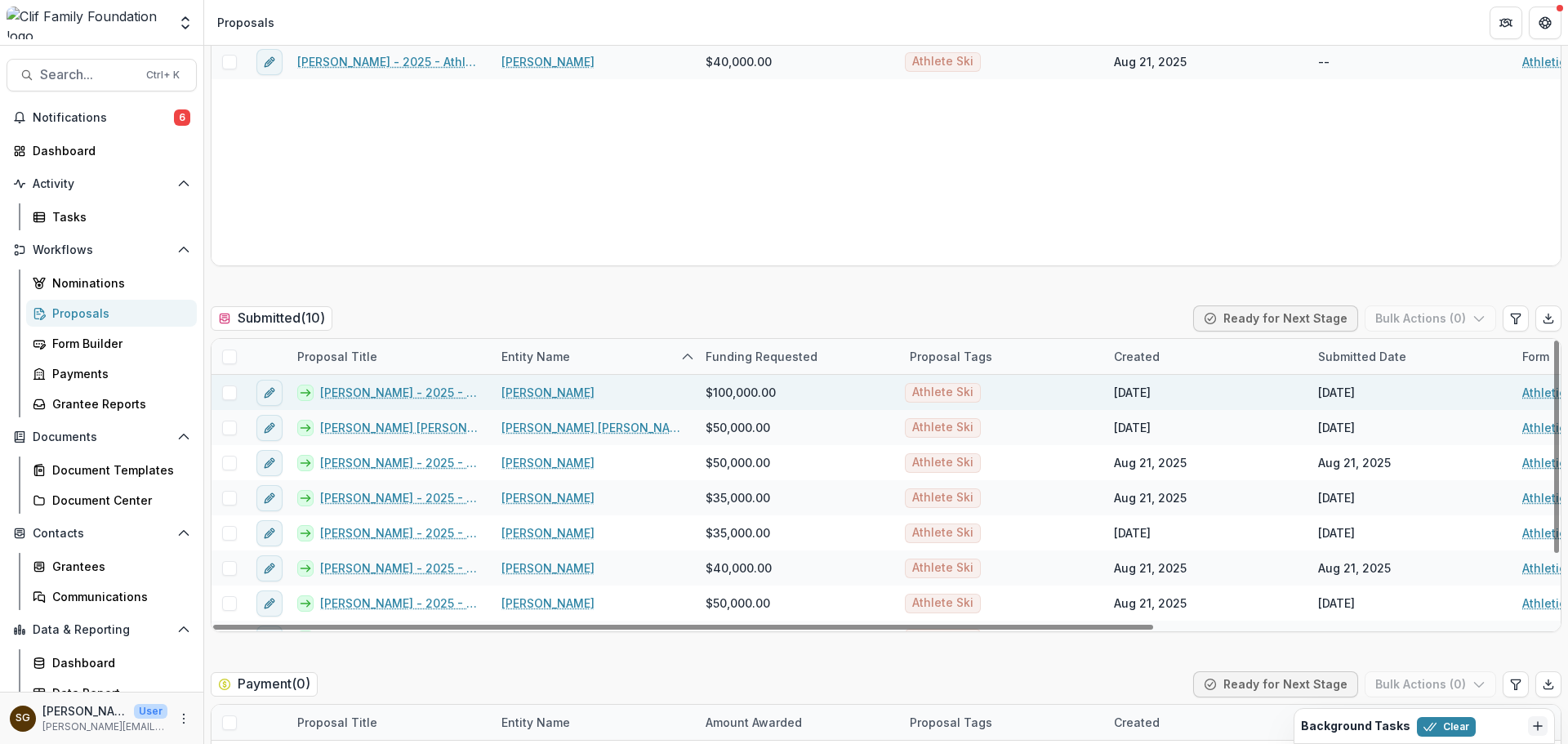
click at [400, 390] on link "[PERSON_NAME] - 2025 - Athletic Scholarship Program" at bounding box center [401, 392] width 161 height 17
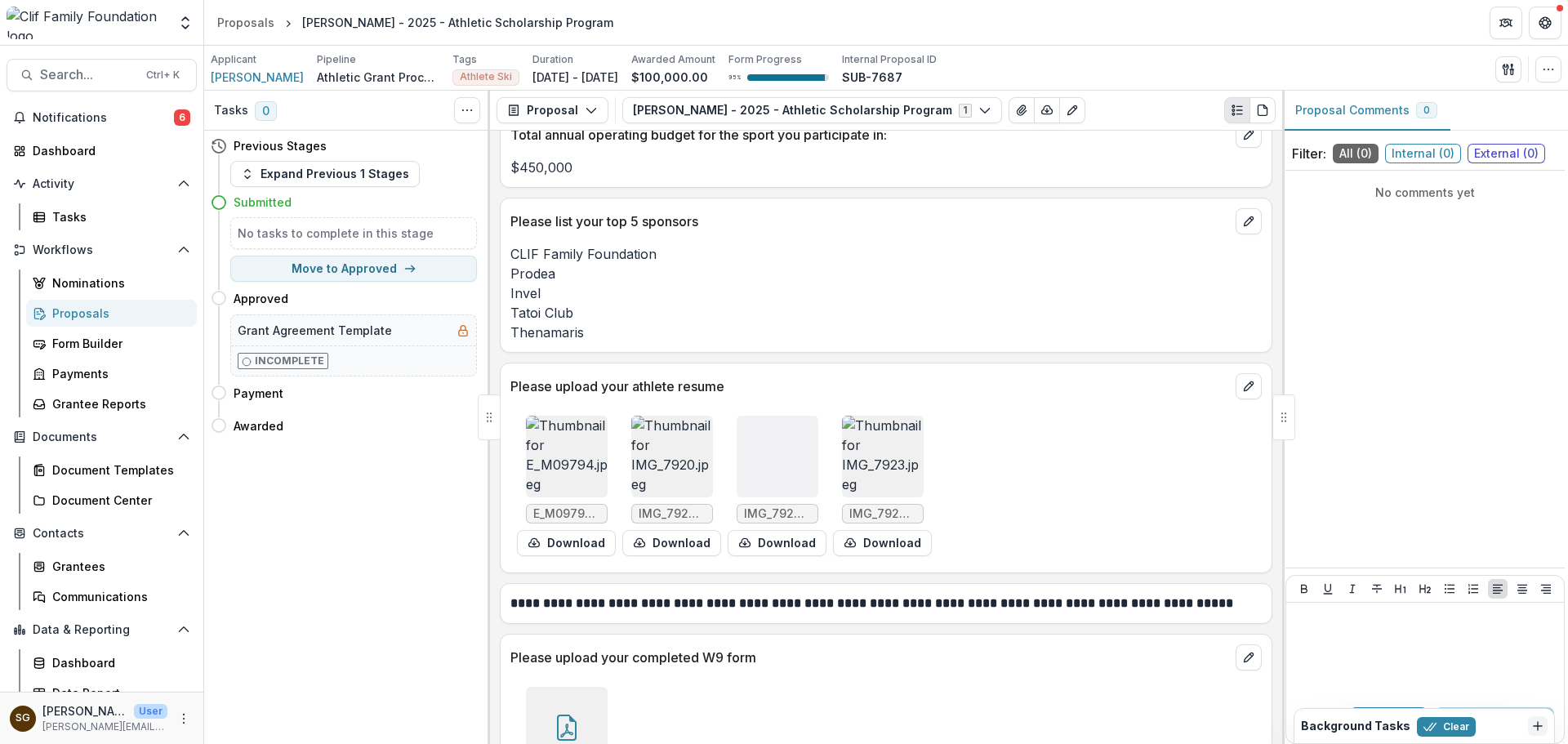
scroll to position [2900, 0]
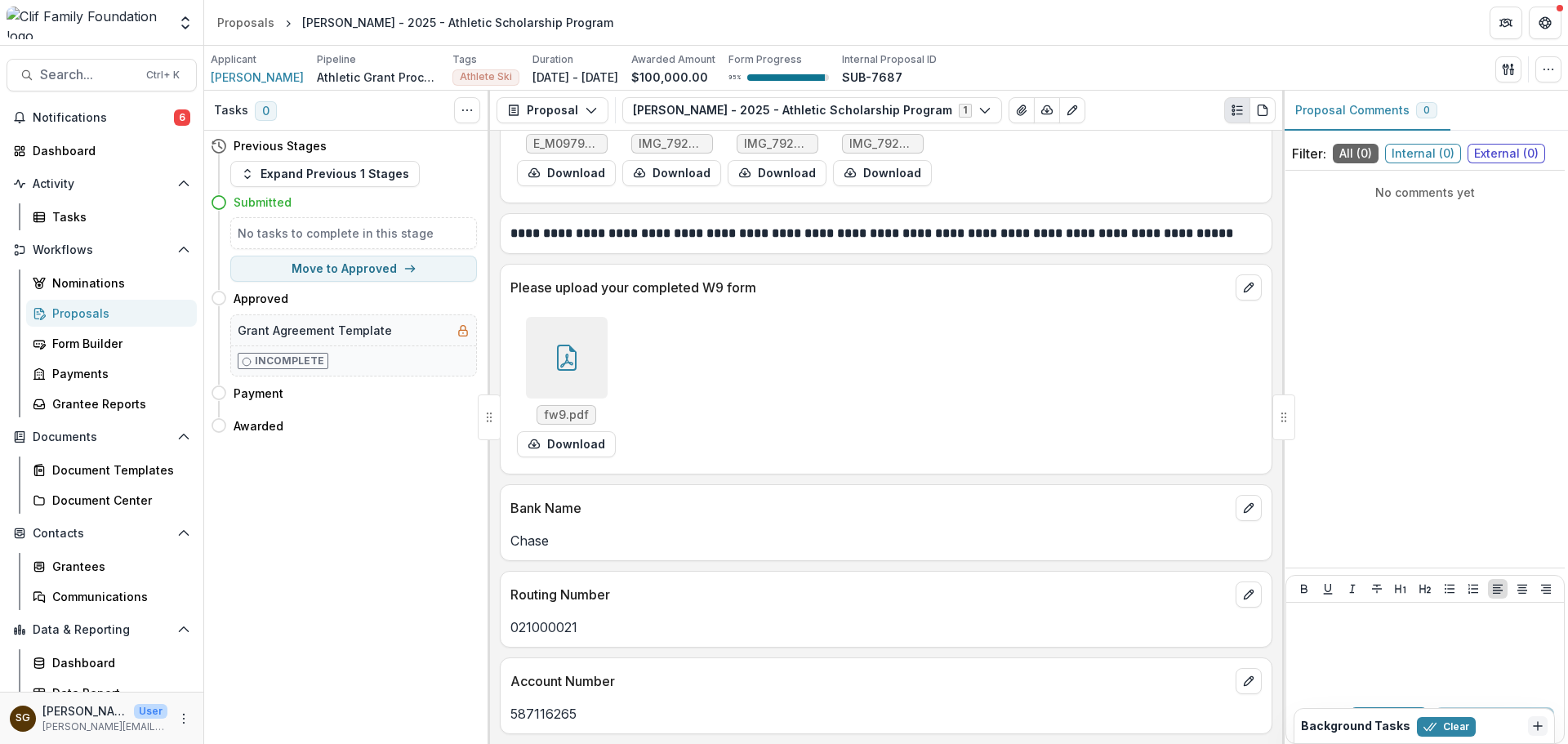
click at [560, 345] on icon at bounding box center [566, 357] width 20 height 26
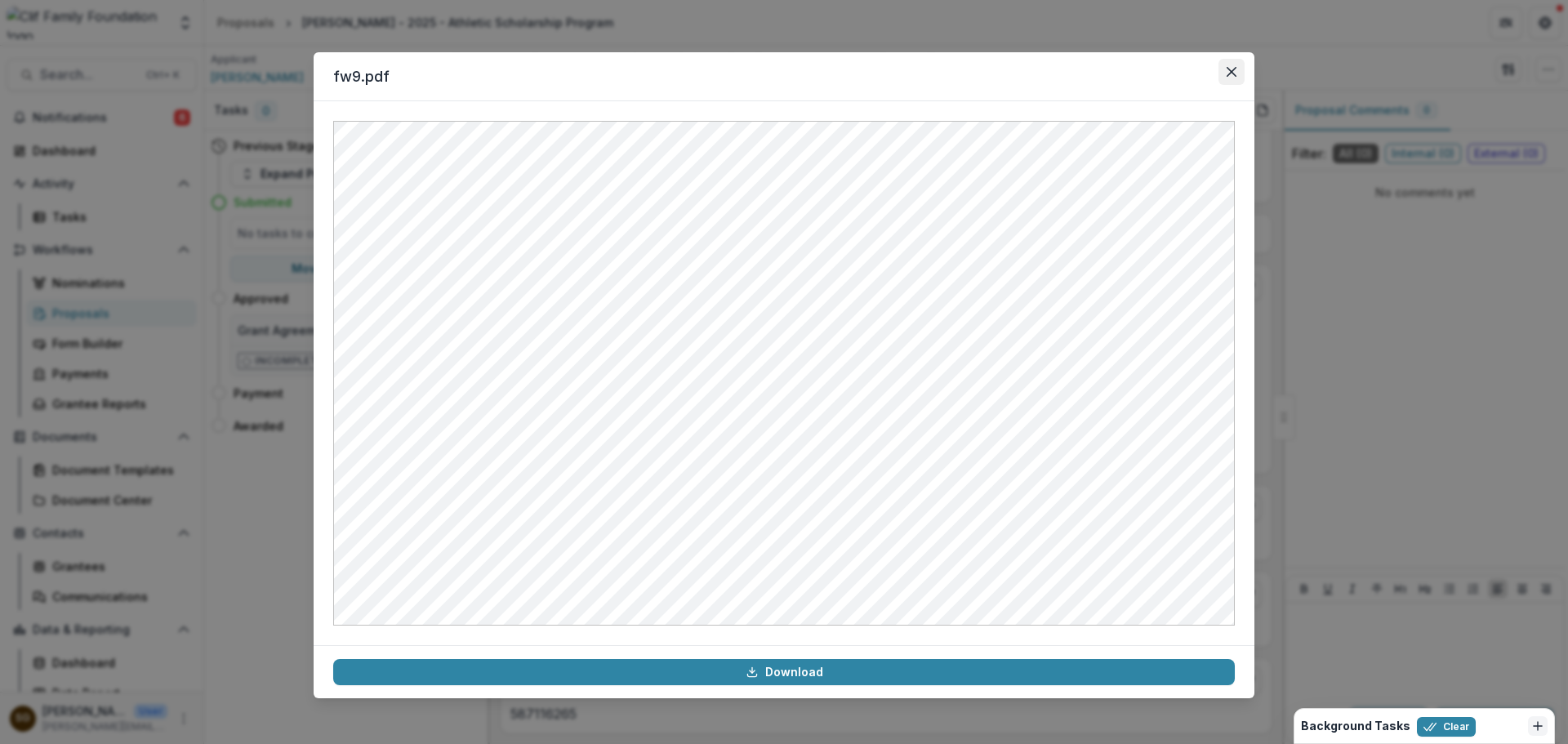
click at [1225, 71] on button "Close" at bounding box center [1231, 72] width 26 height 26
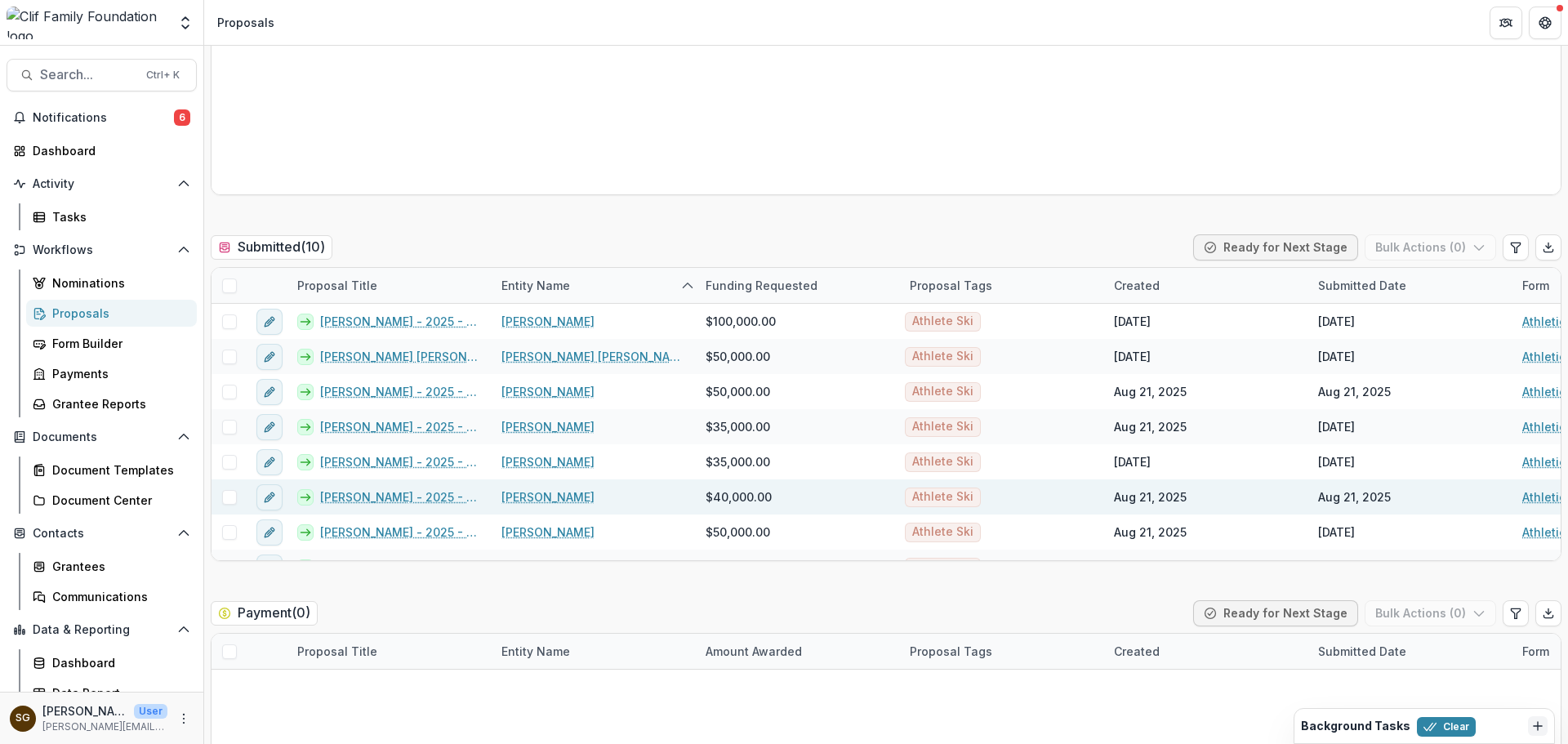
scroll to position [326, 0]
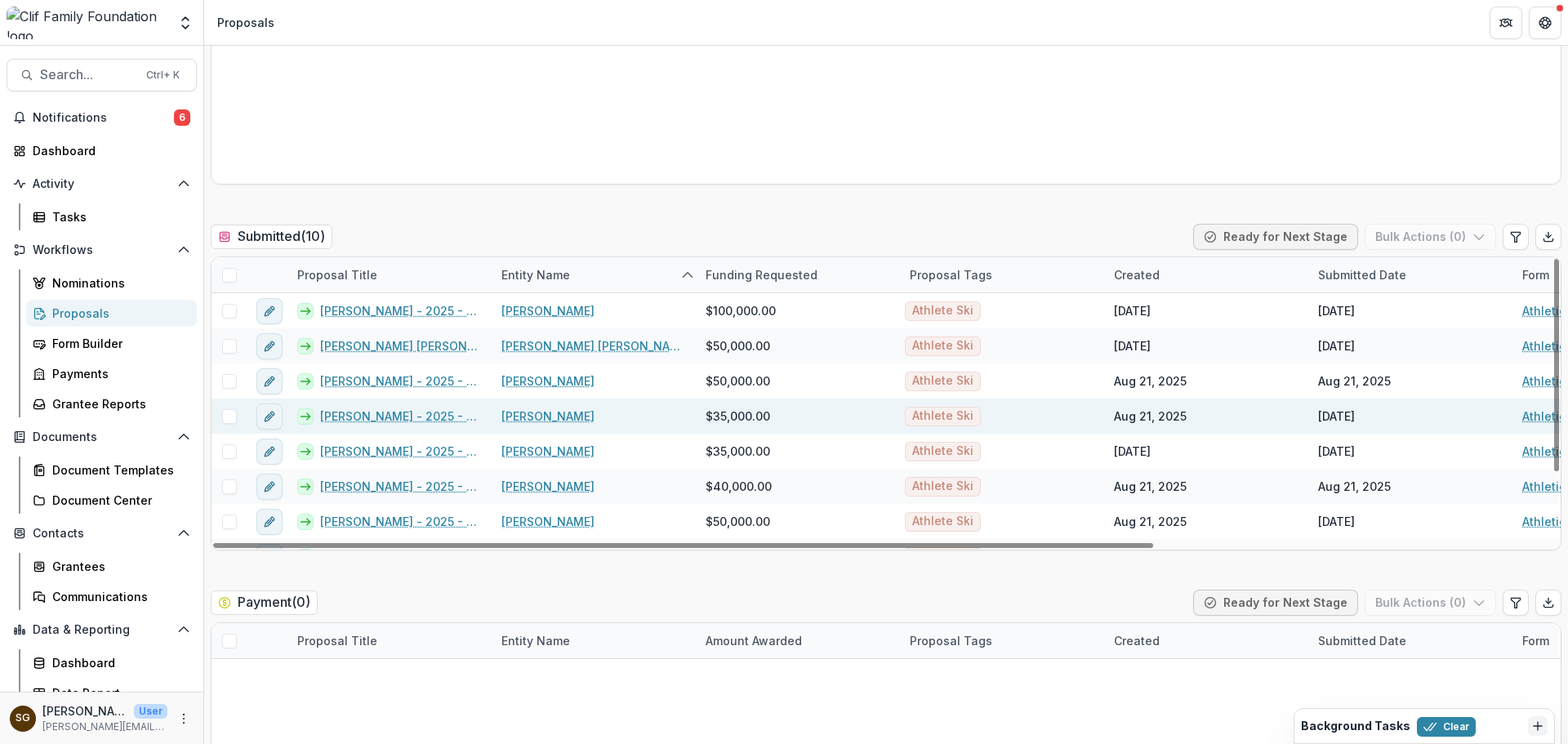
click at [411, 418] on link "[PERSON_NAME] - 2025 - Athletic Scholarship Program" at bounding box center [401, 416] width 161 height 17
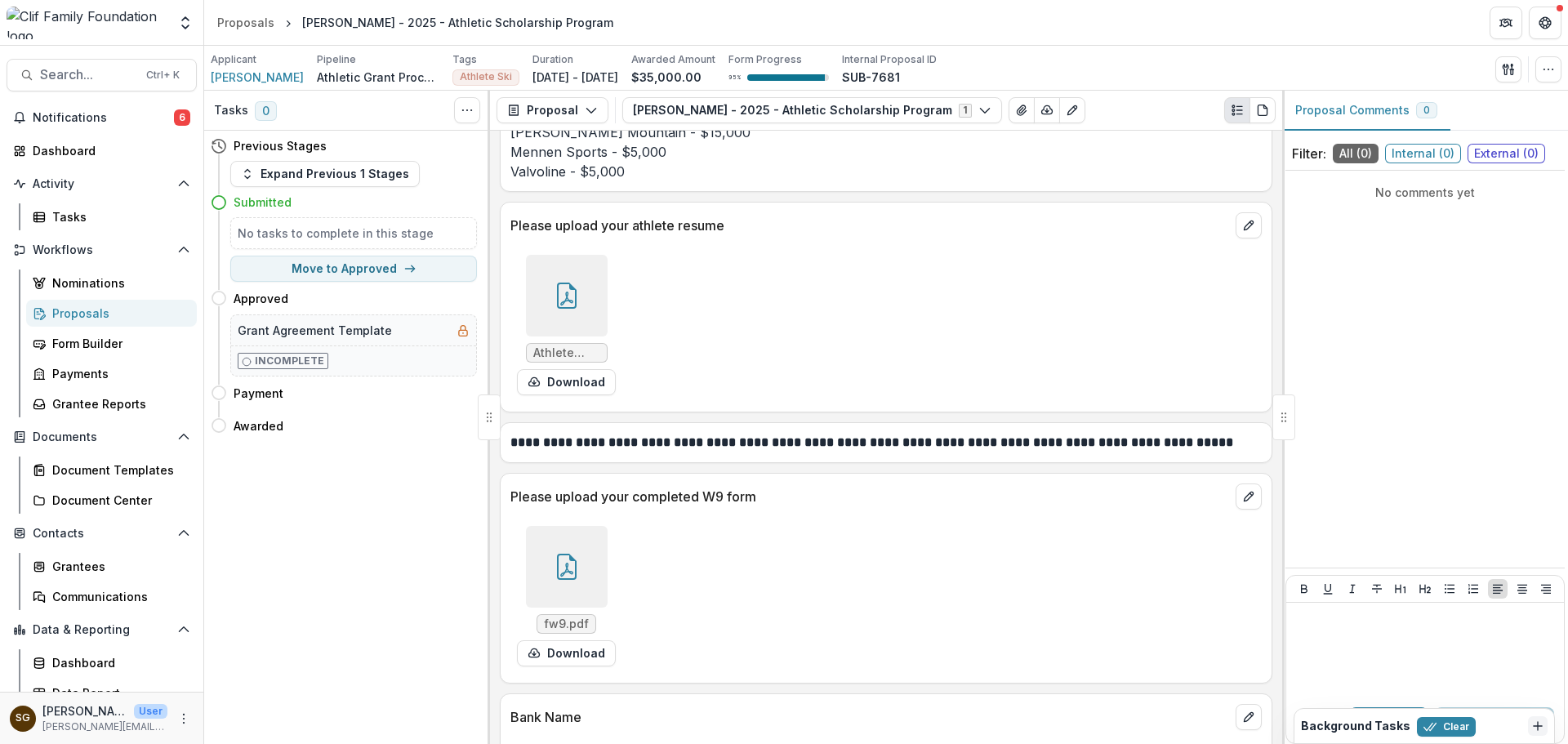
scroll to position [2612, 0]
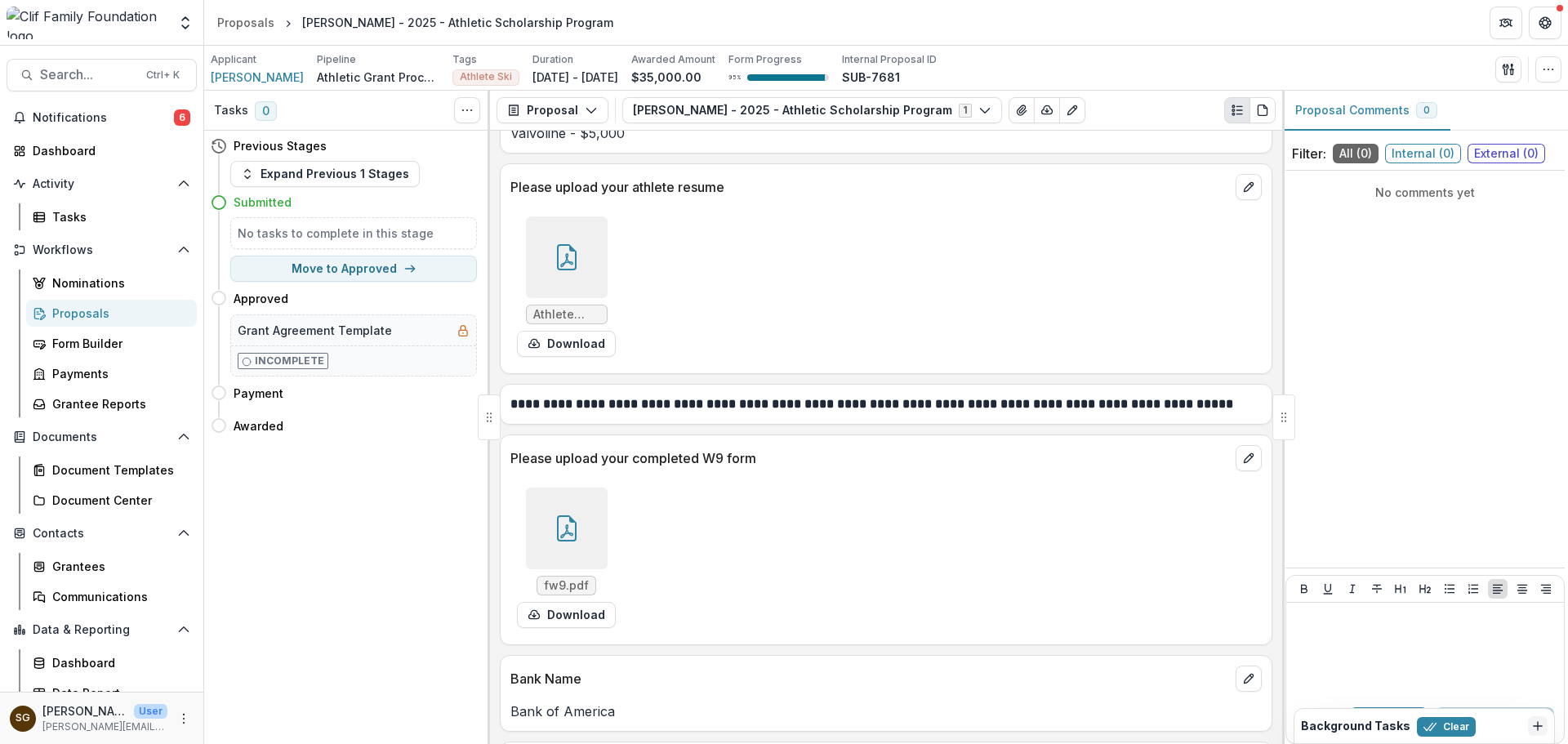
click at [585, 530] on div at bounding box center [566, 528] width 82 height 82
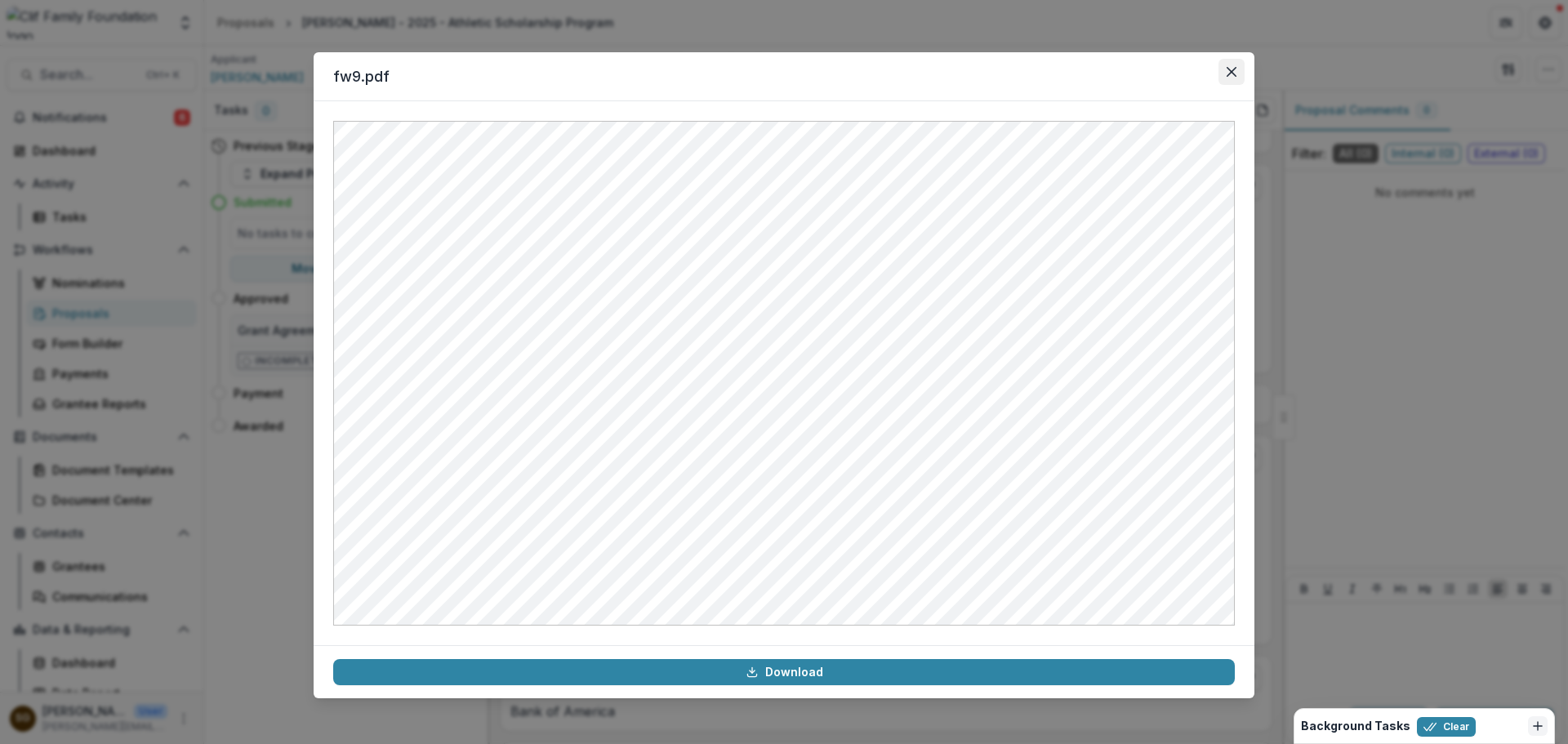
click at [1230, 63] on button "Close" at bounding box center [1231, 72] width 26 height 26
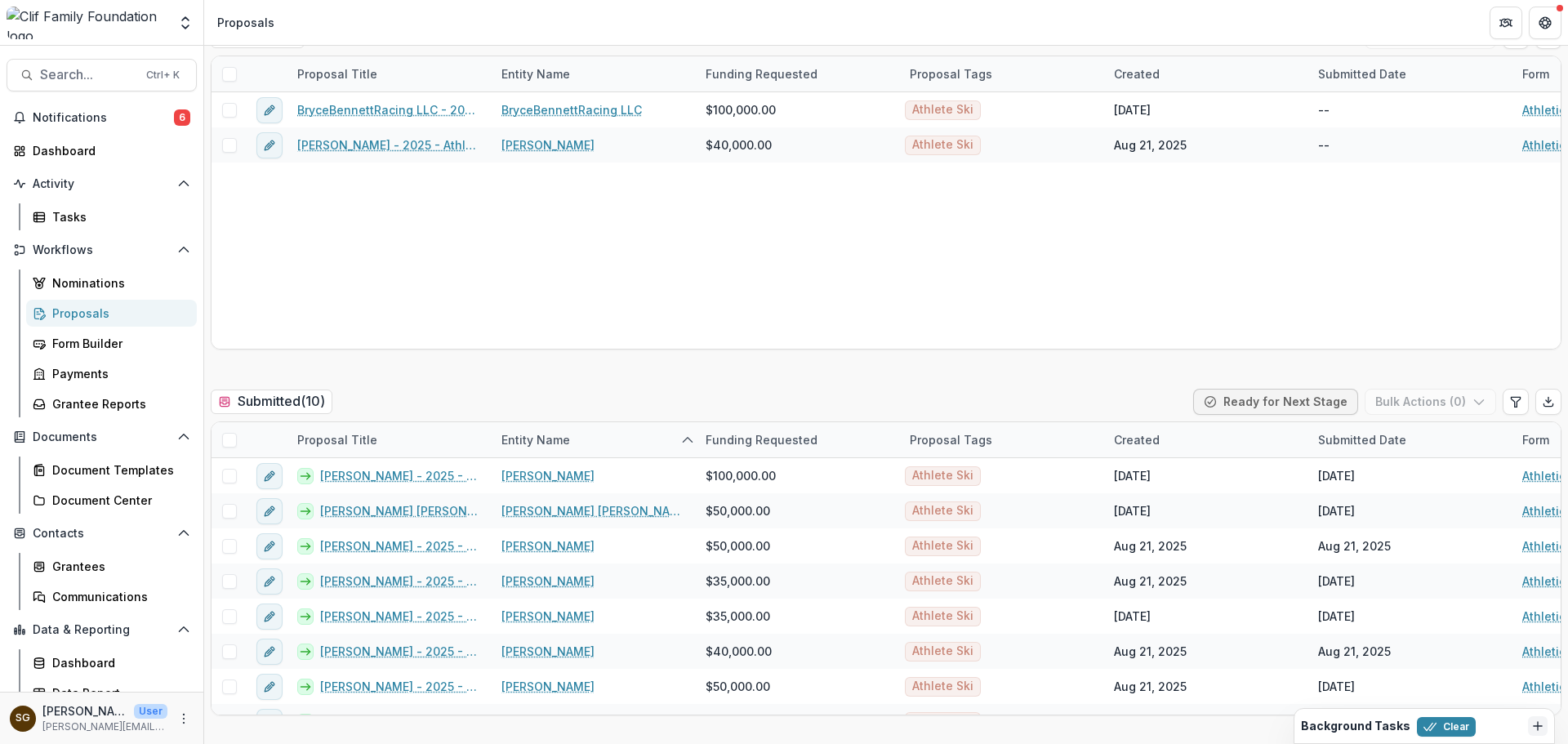
scroll to position [245, 0]
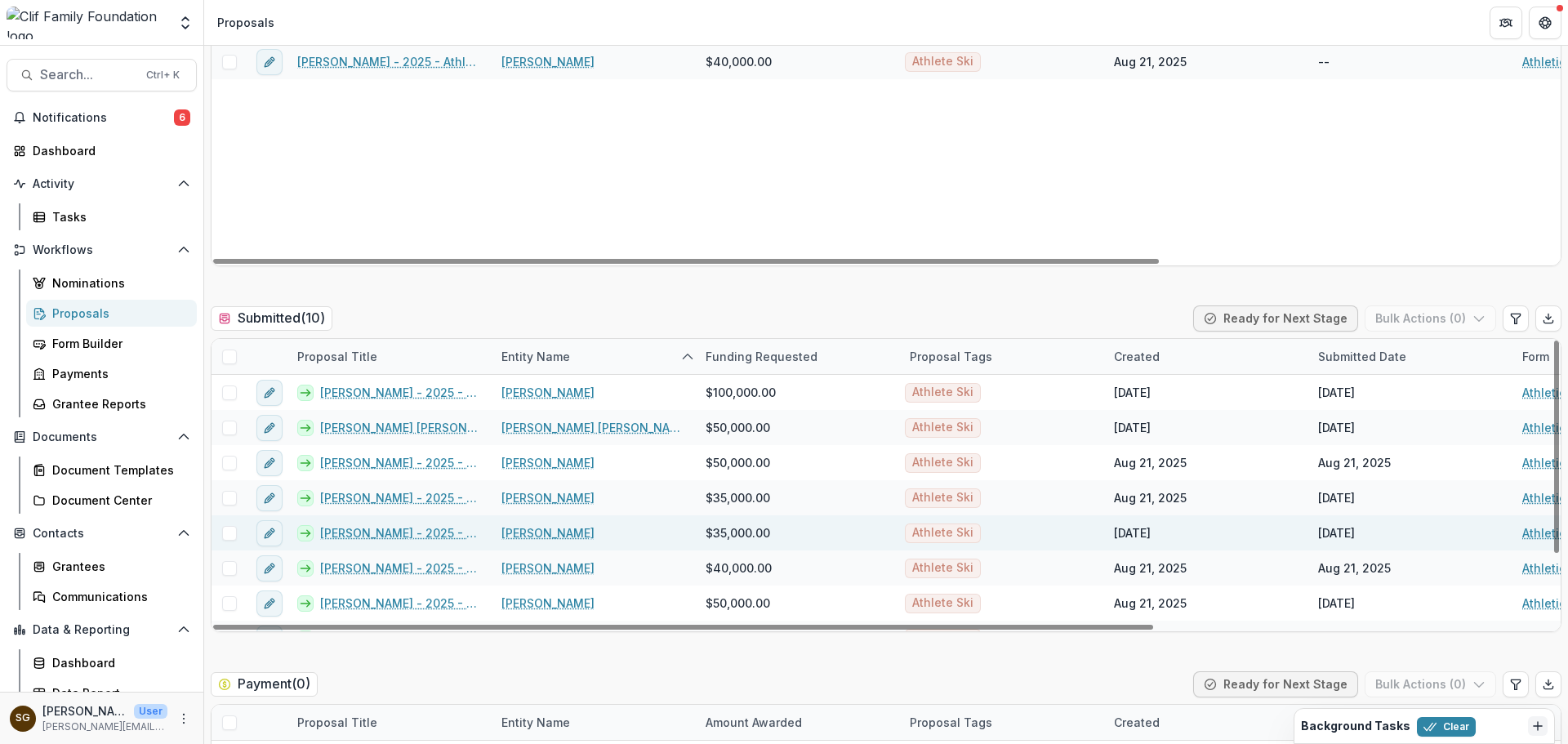
click at [411, 533] on link "[PERSON_NAME] - 2025 - Athletic Scholarship Program" at bounding box center [401, 533] width 161 height 17
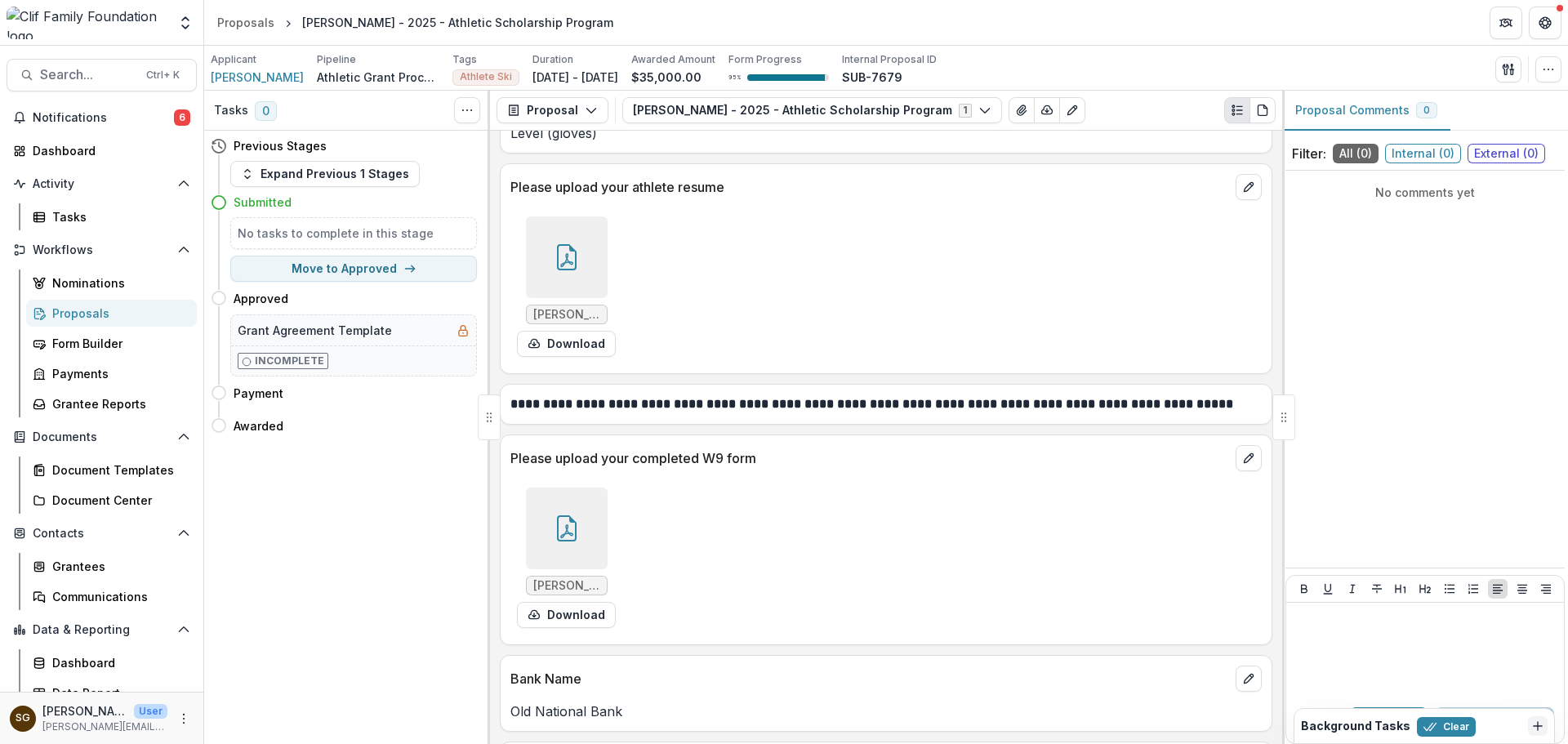
scroll to position [2880, 0]
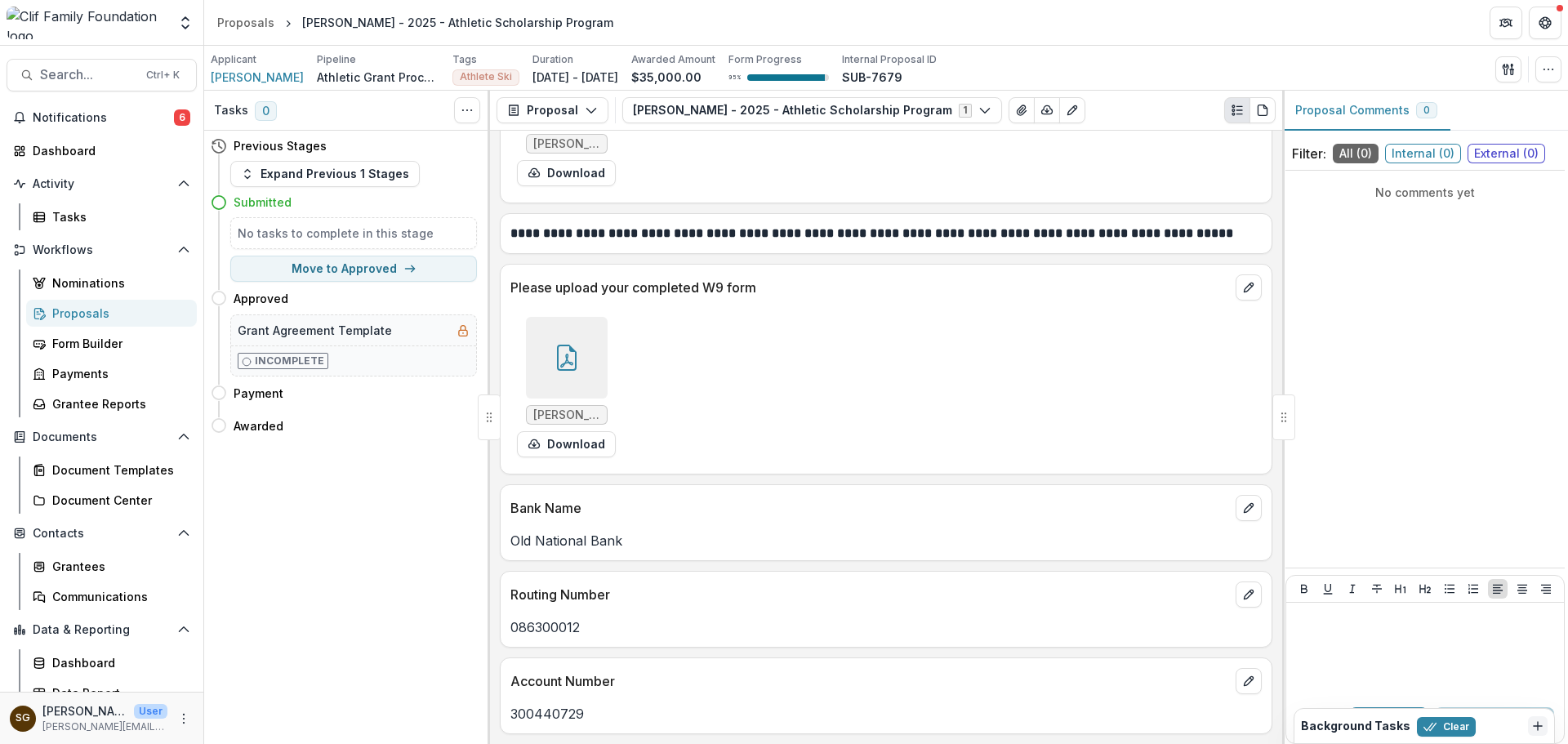
click at [548, 325] on div at bounding box center [566, 357] width 82 height 82
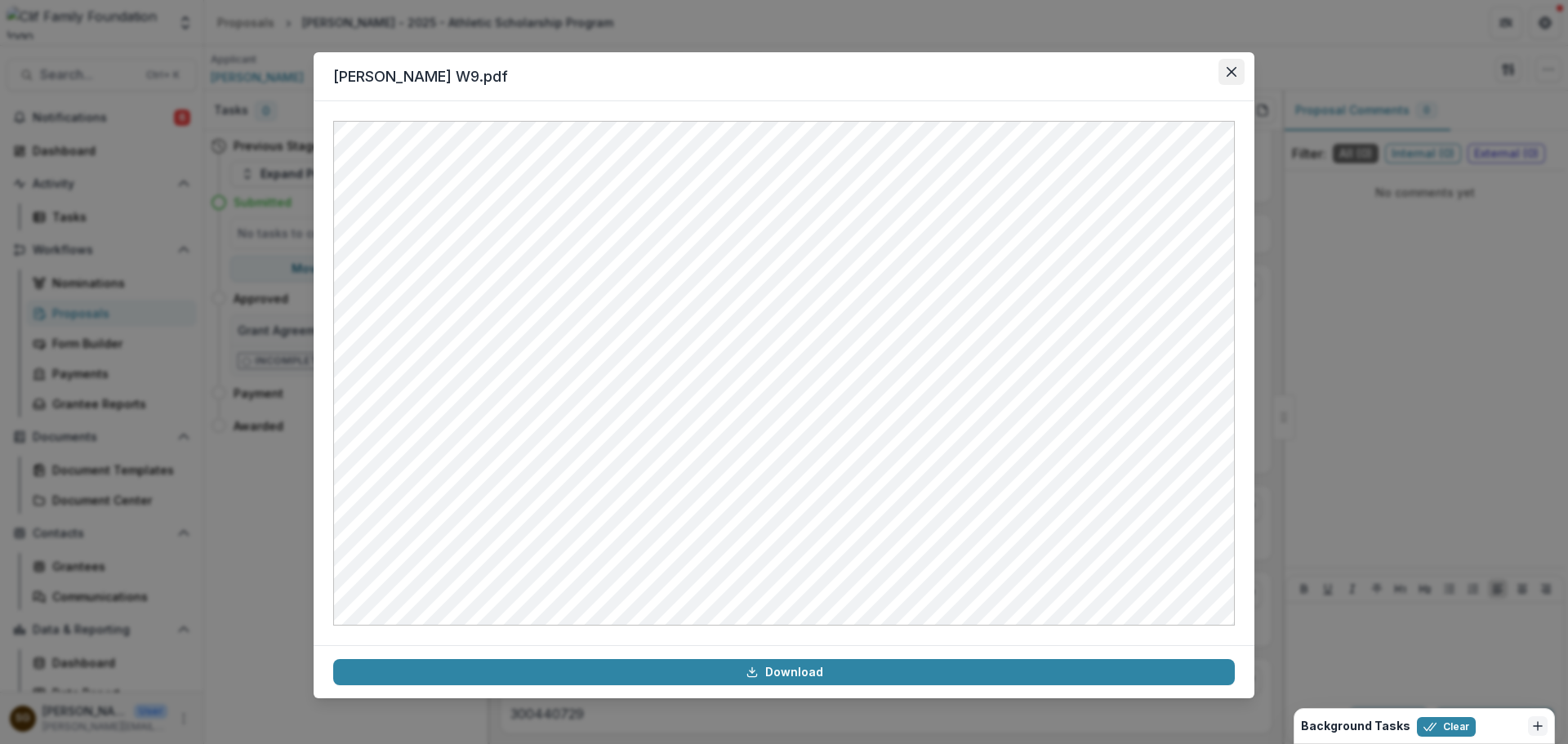
click at [1233, 73] on icon "Close" at bounding box center [1230, 72] width 9 height 9
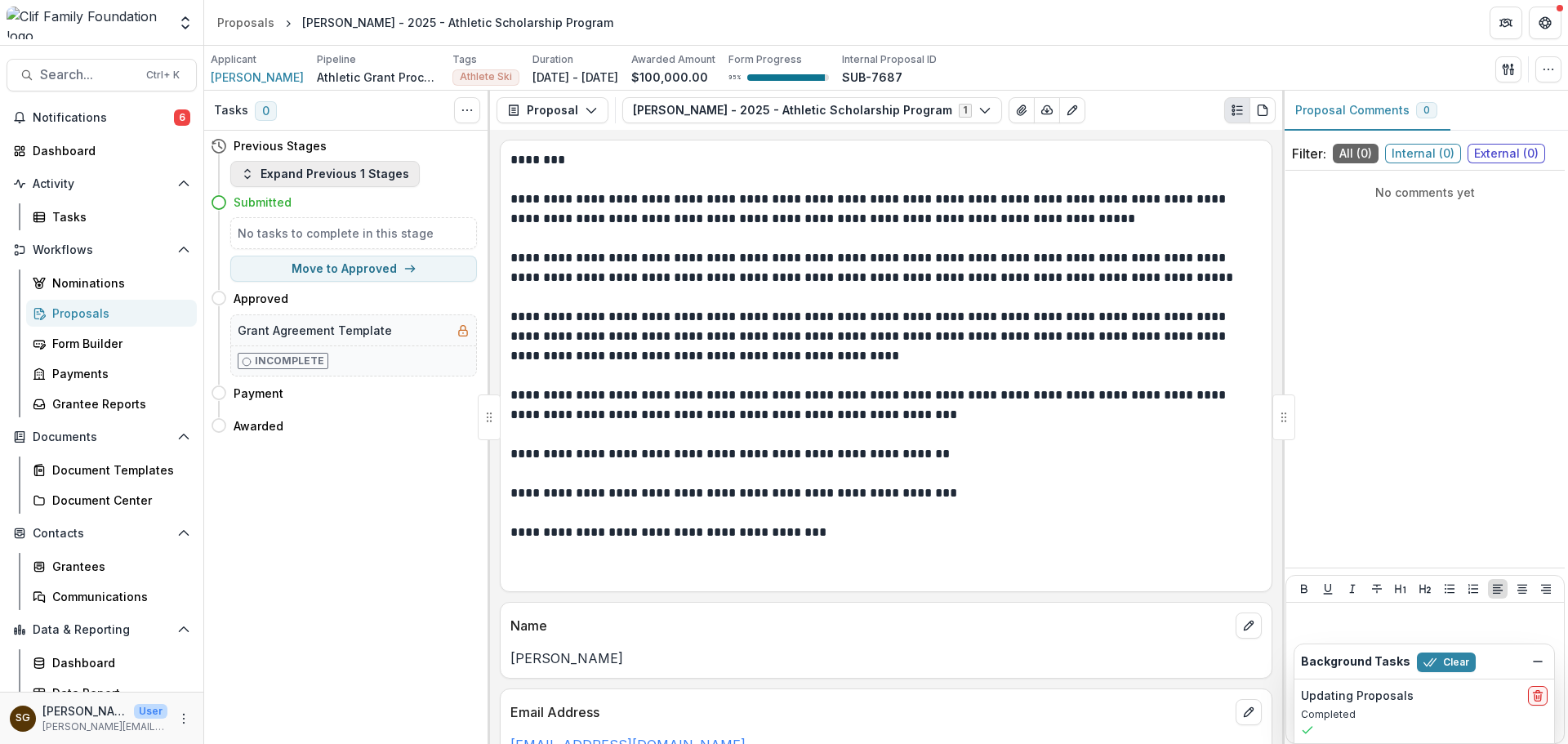
click at [406, 173] on button "Expand Previous 1 Stages" at bounding box center [325, 173] width 189 height 26
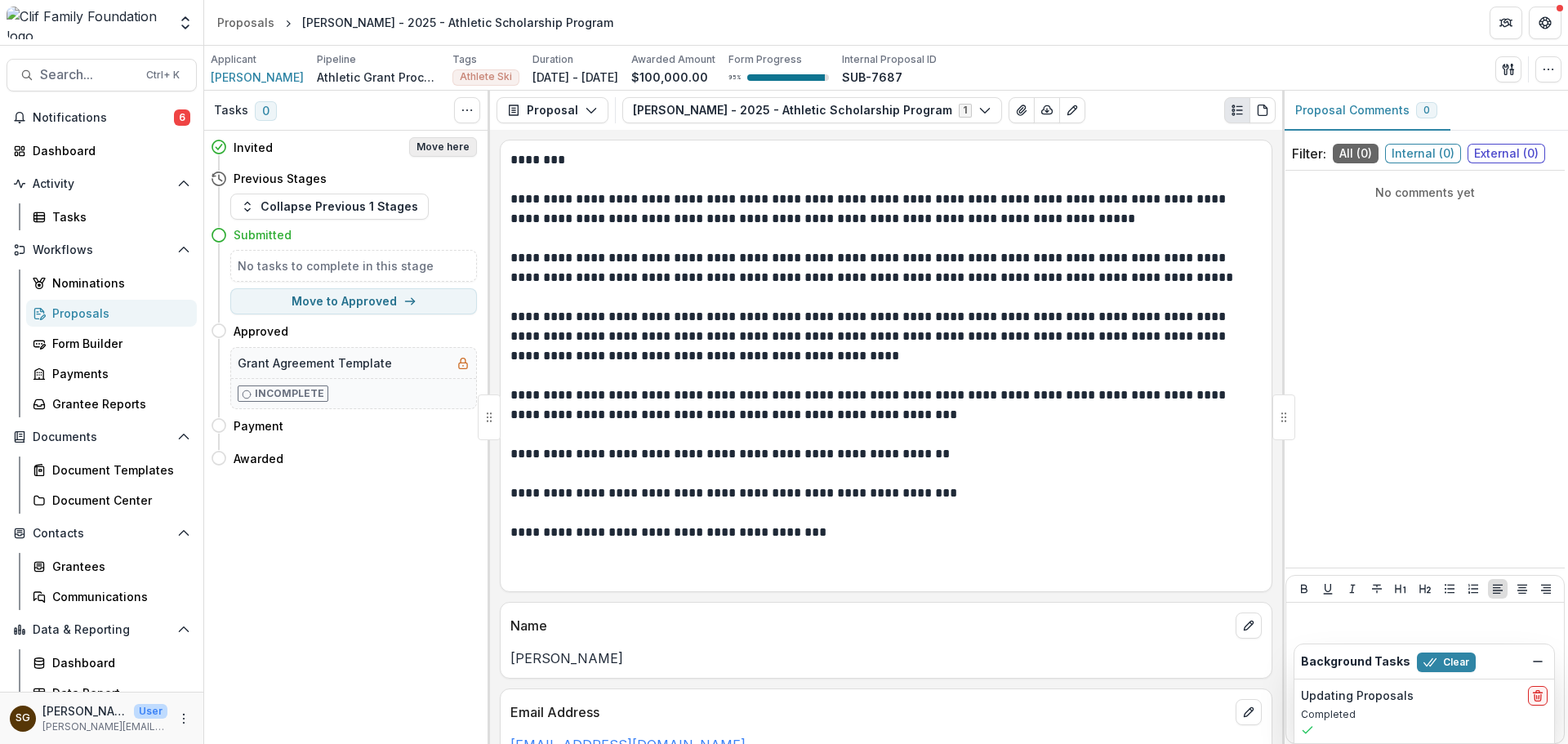
click at [435, 145] on button "Move here" at bounding box center [443, 147] width 67 height 20
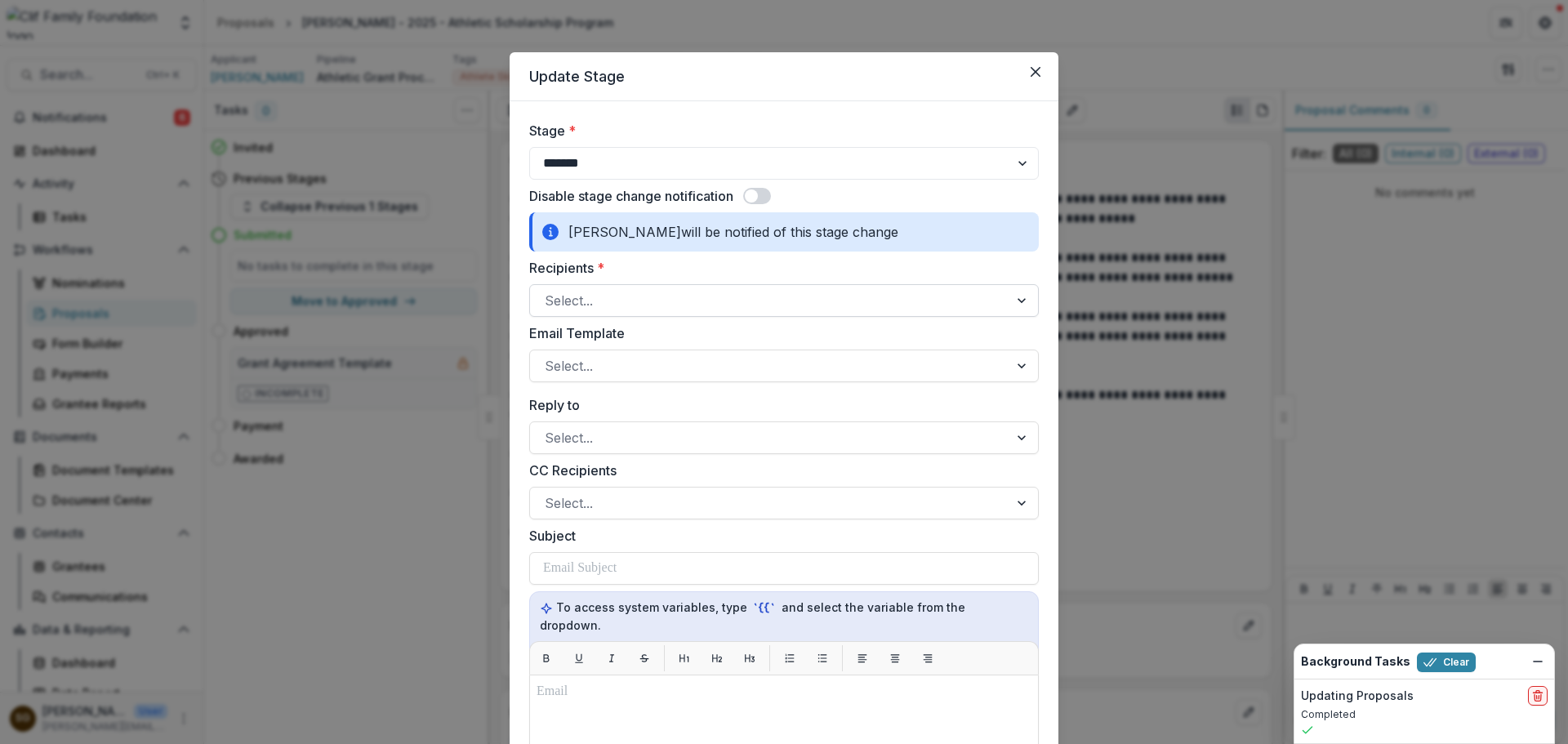
click at [657, 298] on div at bounding box center [769, 300] width 449 height 22
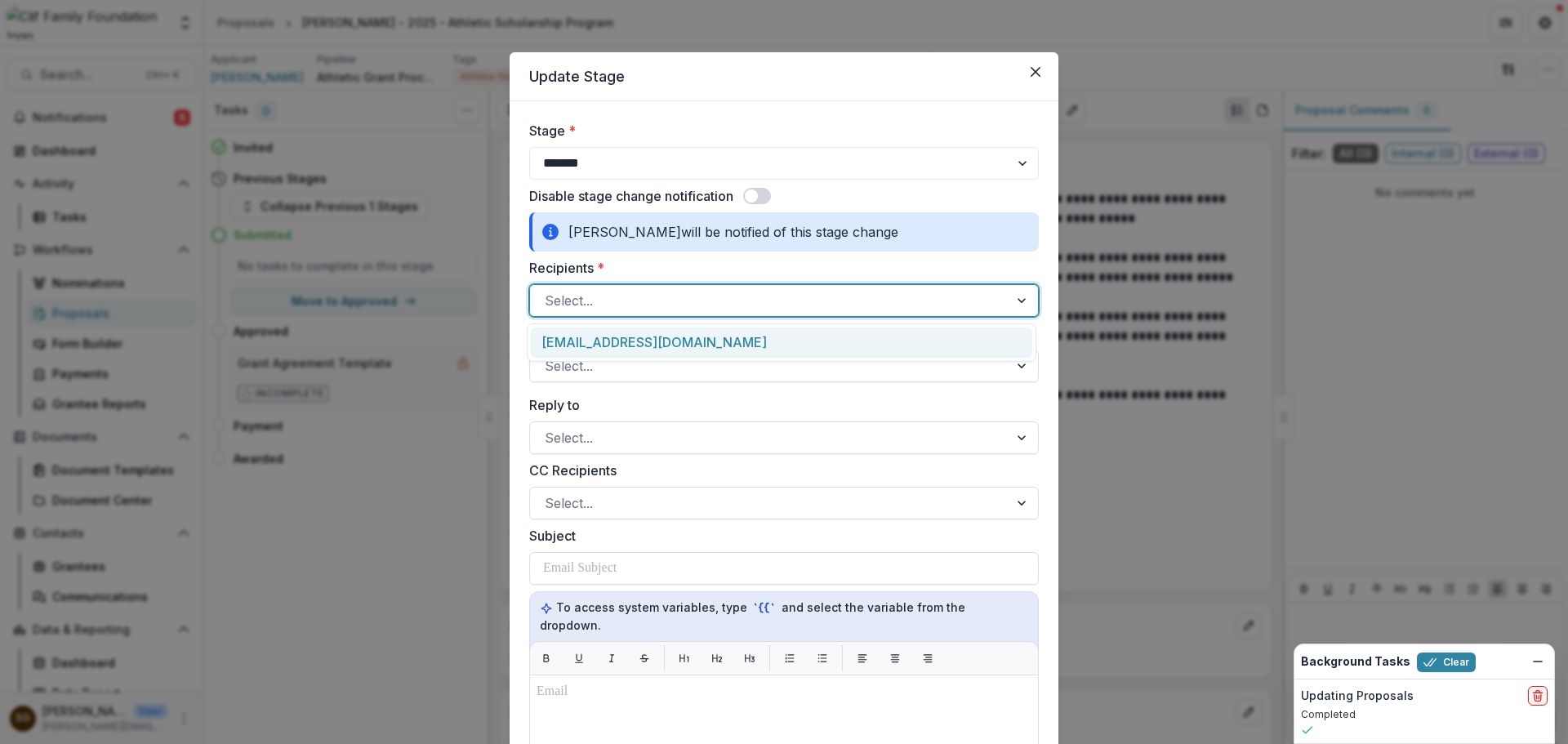
click at [657, 298] on div at bounding box center [769, 300] width 449 height 22
click at [662, 266] on label "Recipients *" at bounding box center [779, 268] width 500 height 20
click at [548, 291] on input "Recipients *" at bounding box center [547, 300] width 4 height 20
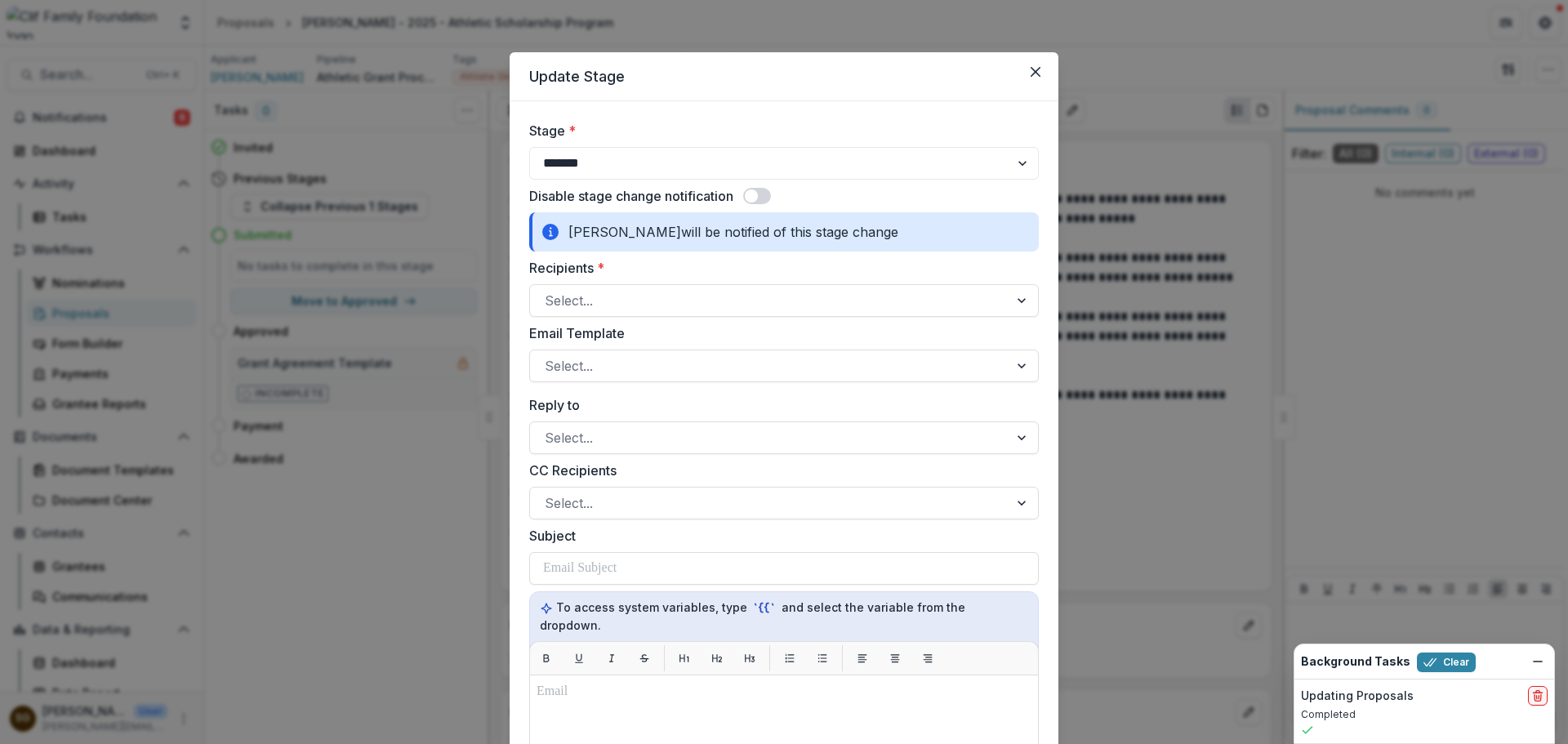
click at [759, 199] on span at bounding box center [757, 196] width 28 height 16
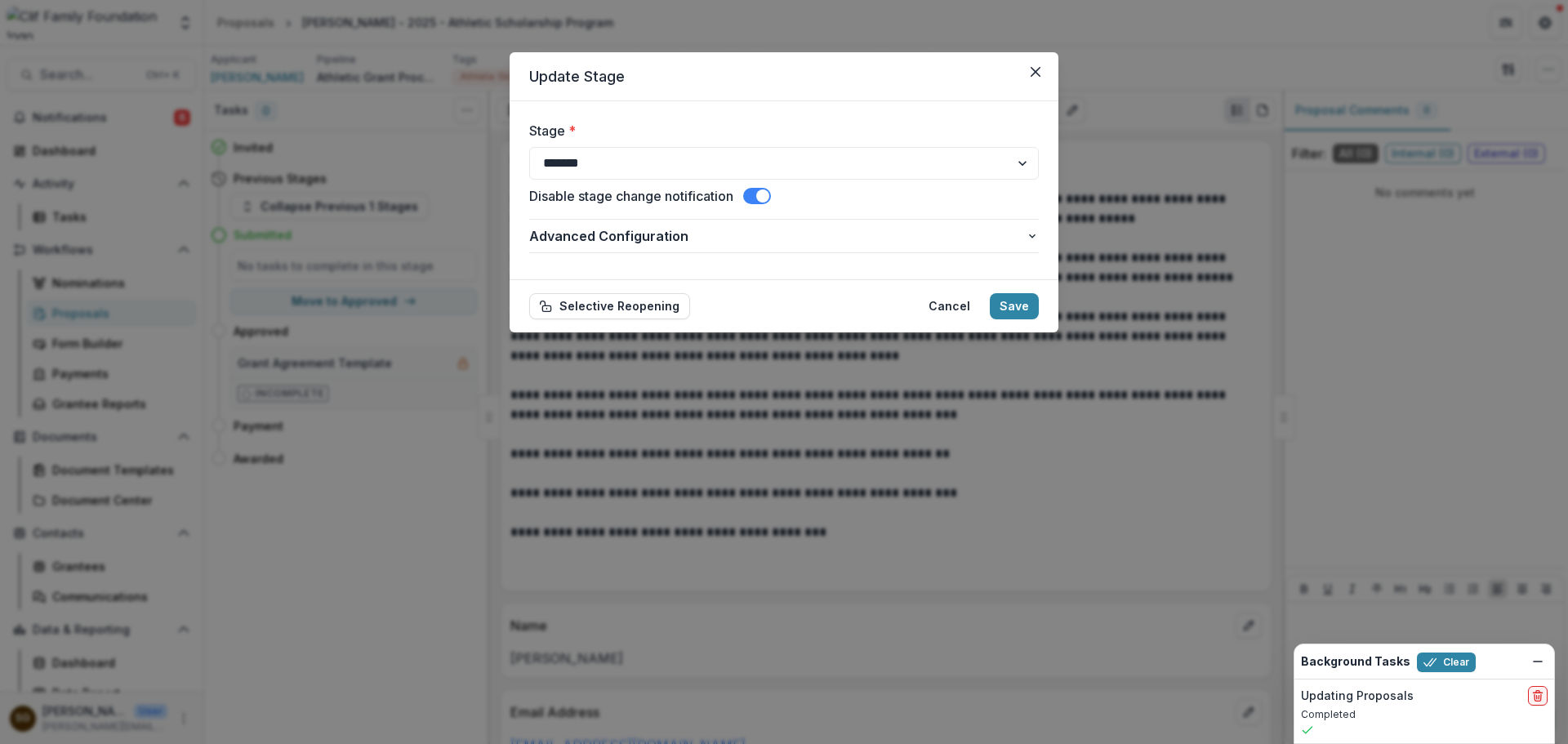
click at [765, 191] on span at bounding box center [762, 195] width 13 height 13
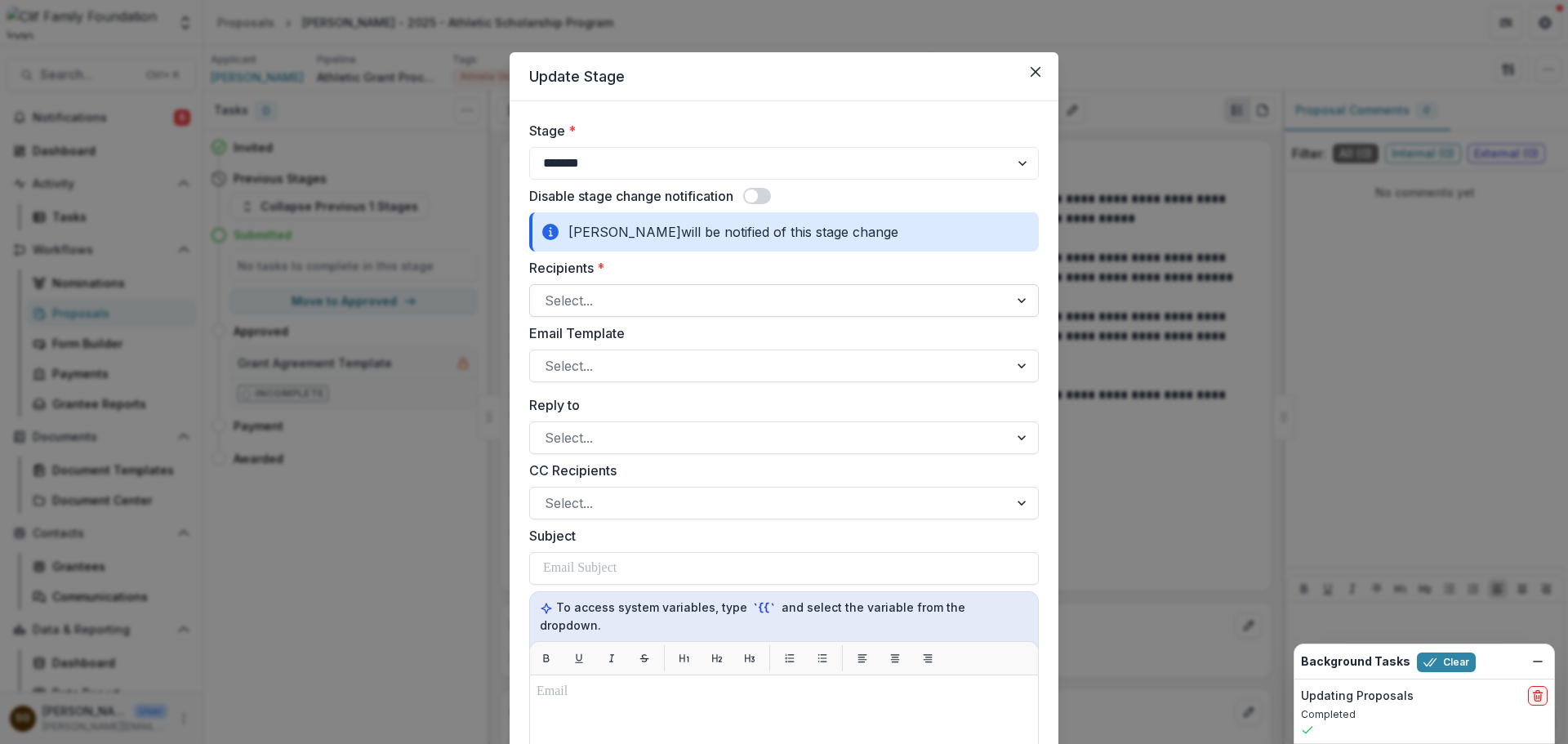
click at [679, 297] on div at bounding box center [769, 300] width 449 height 22
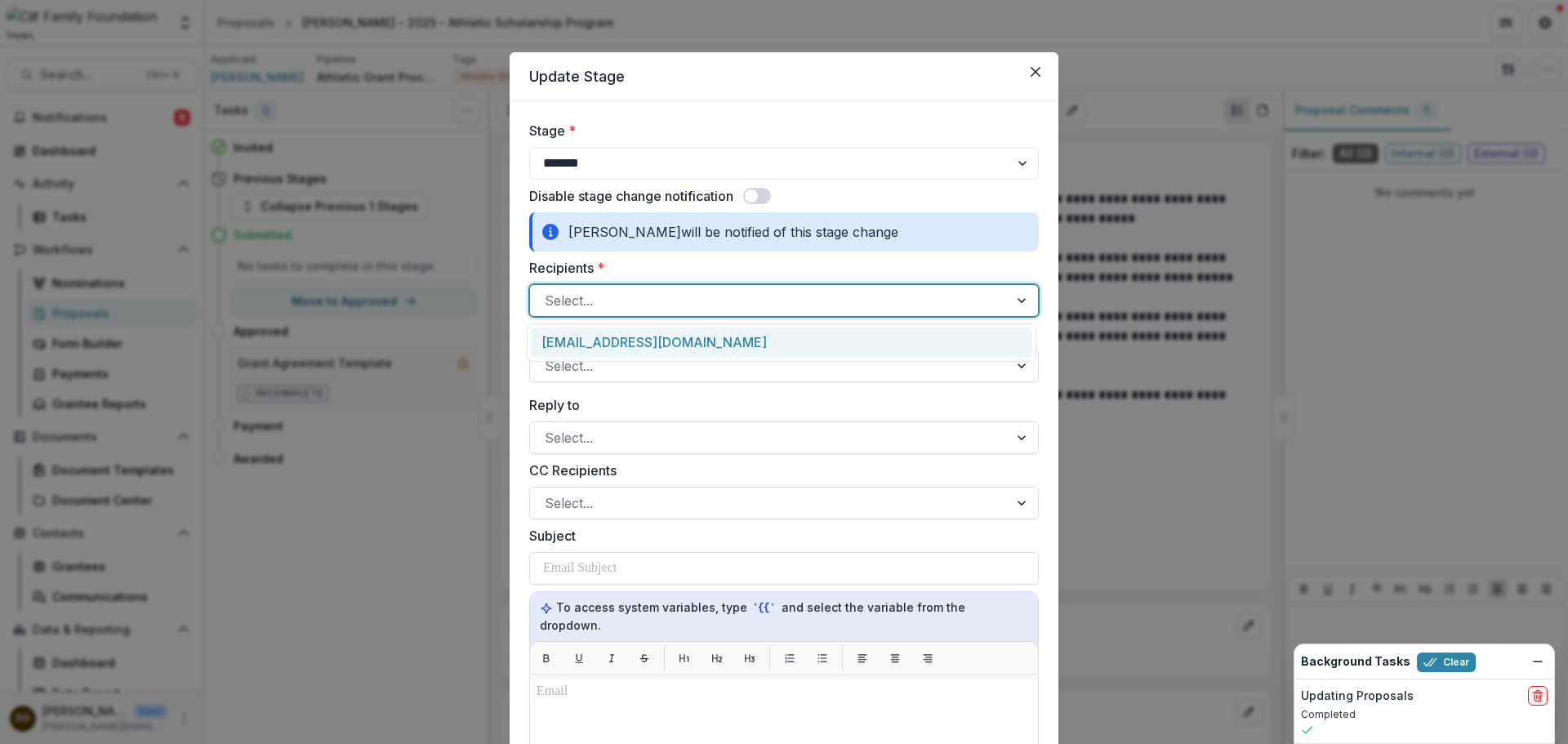
click at [660, 341] on div "aginnis@gmvs.org" at bounding box center [781, 342] width 502 height 30
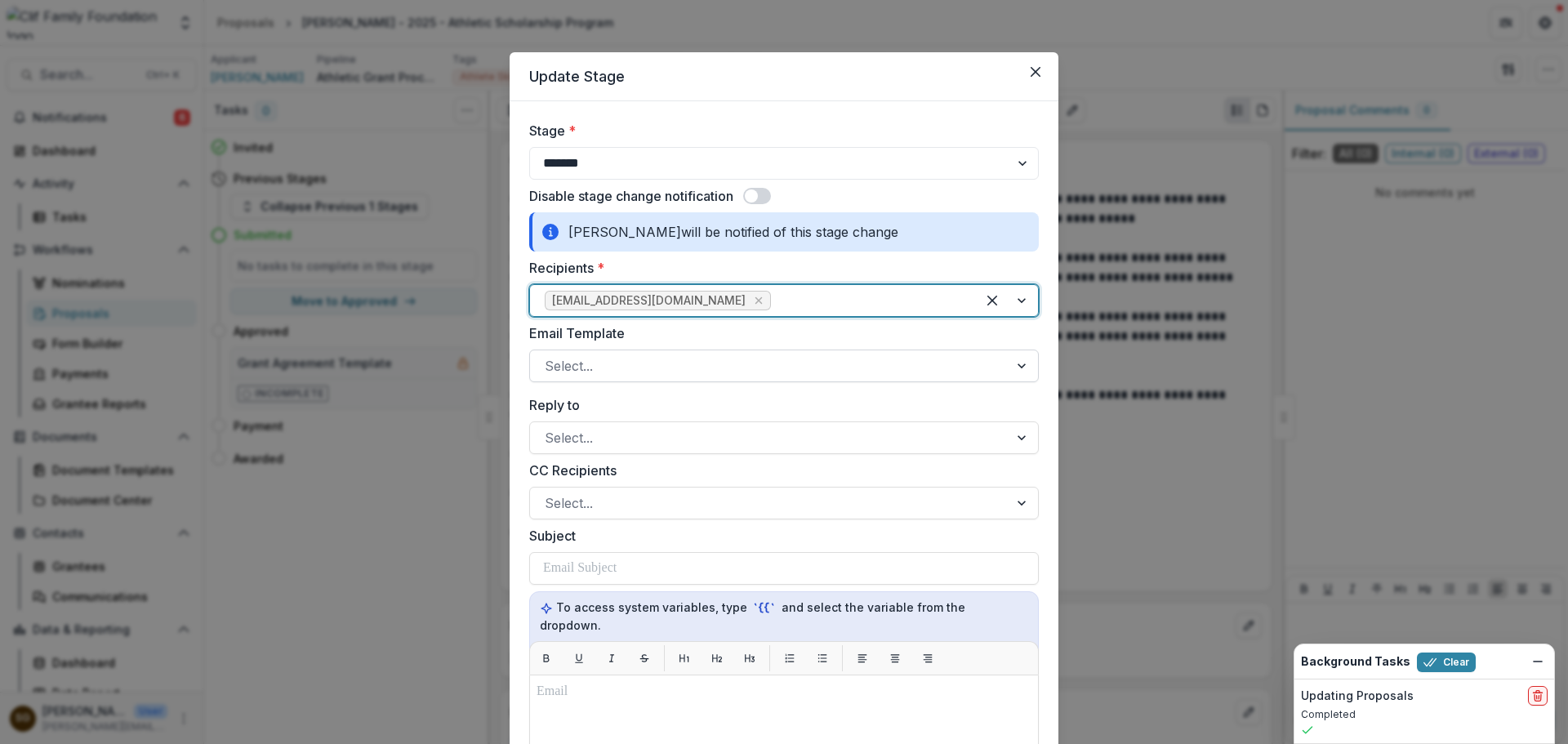
click at [660, 363] on div at bounding box center [769, 365] width 449 height 22
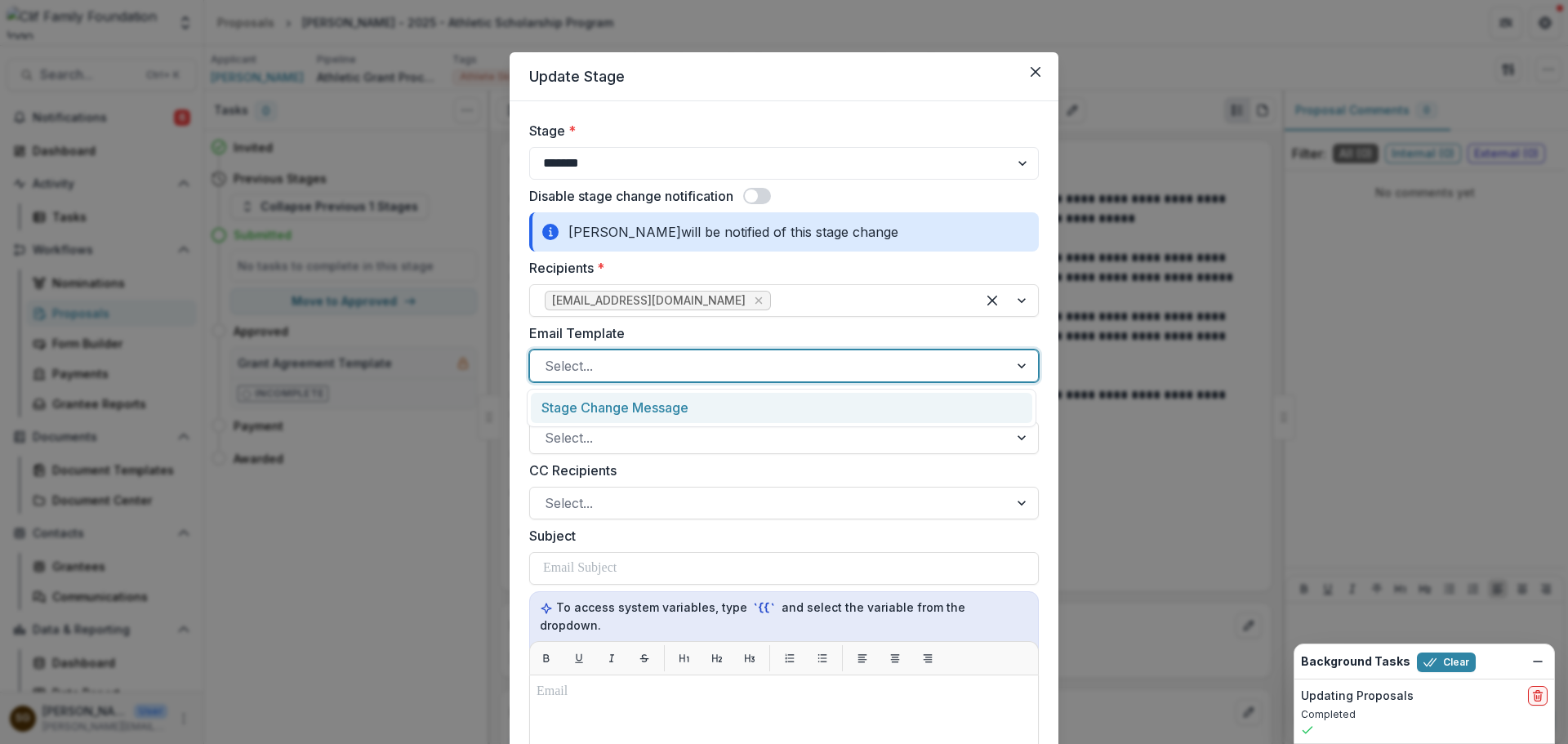
click at [657, 413] on div "Stage Change Message" at bounding box center [781, 407] width 502 height 30
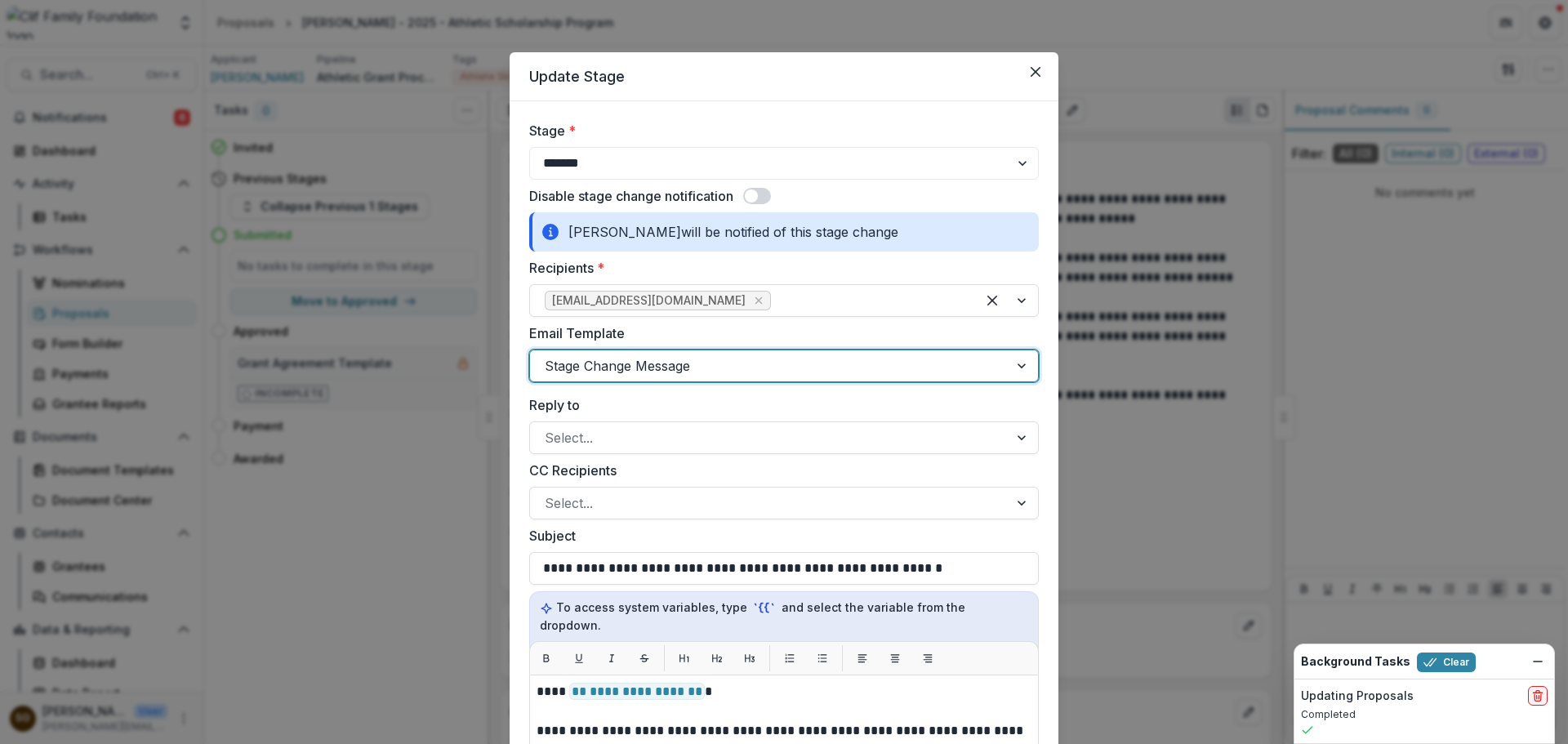
click at [763, 196] on span at bounding box center [757, 196] width 28 height 16
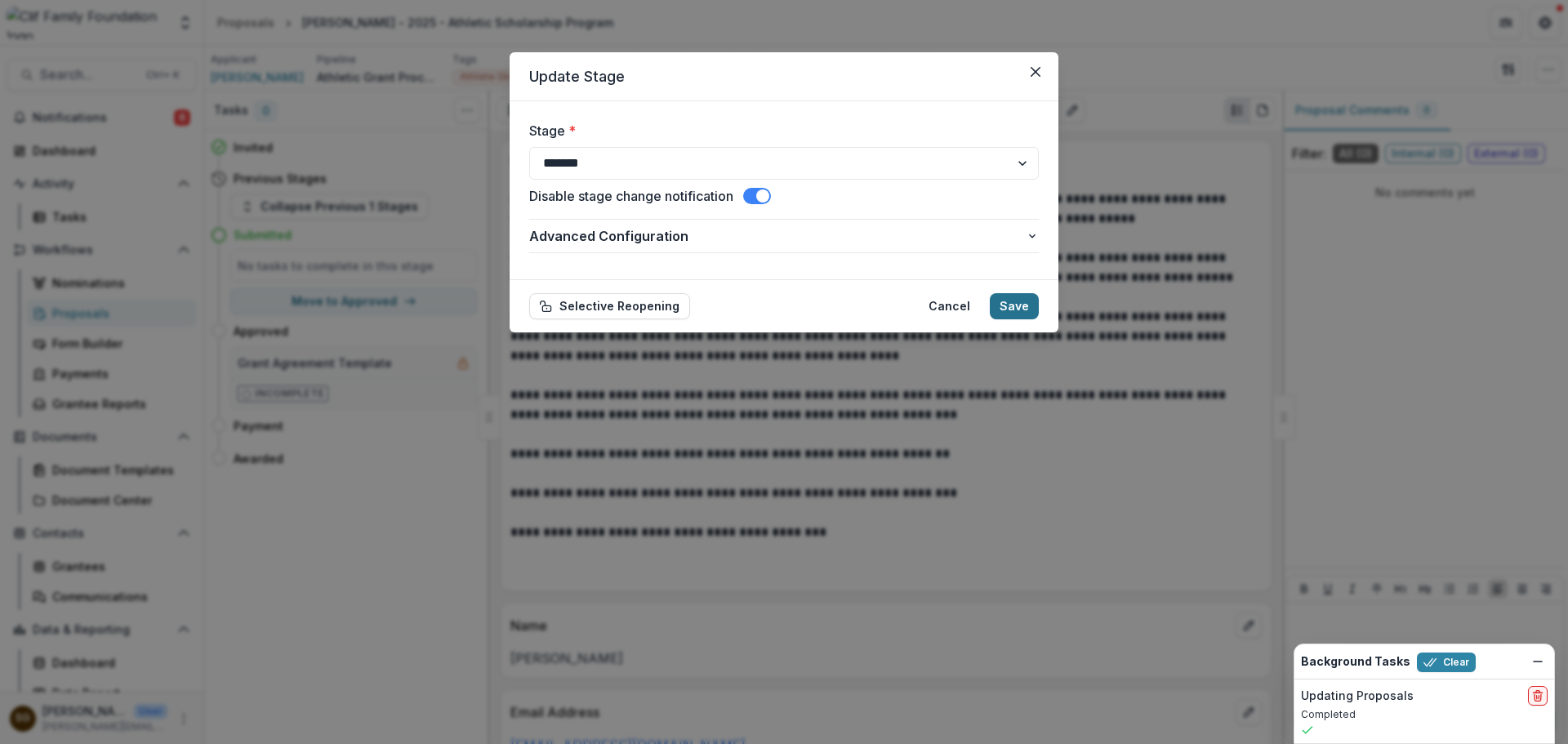
click at [1019, 299] on button "Save" at bounding box center [1014, 306] width 49 height 26
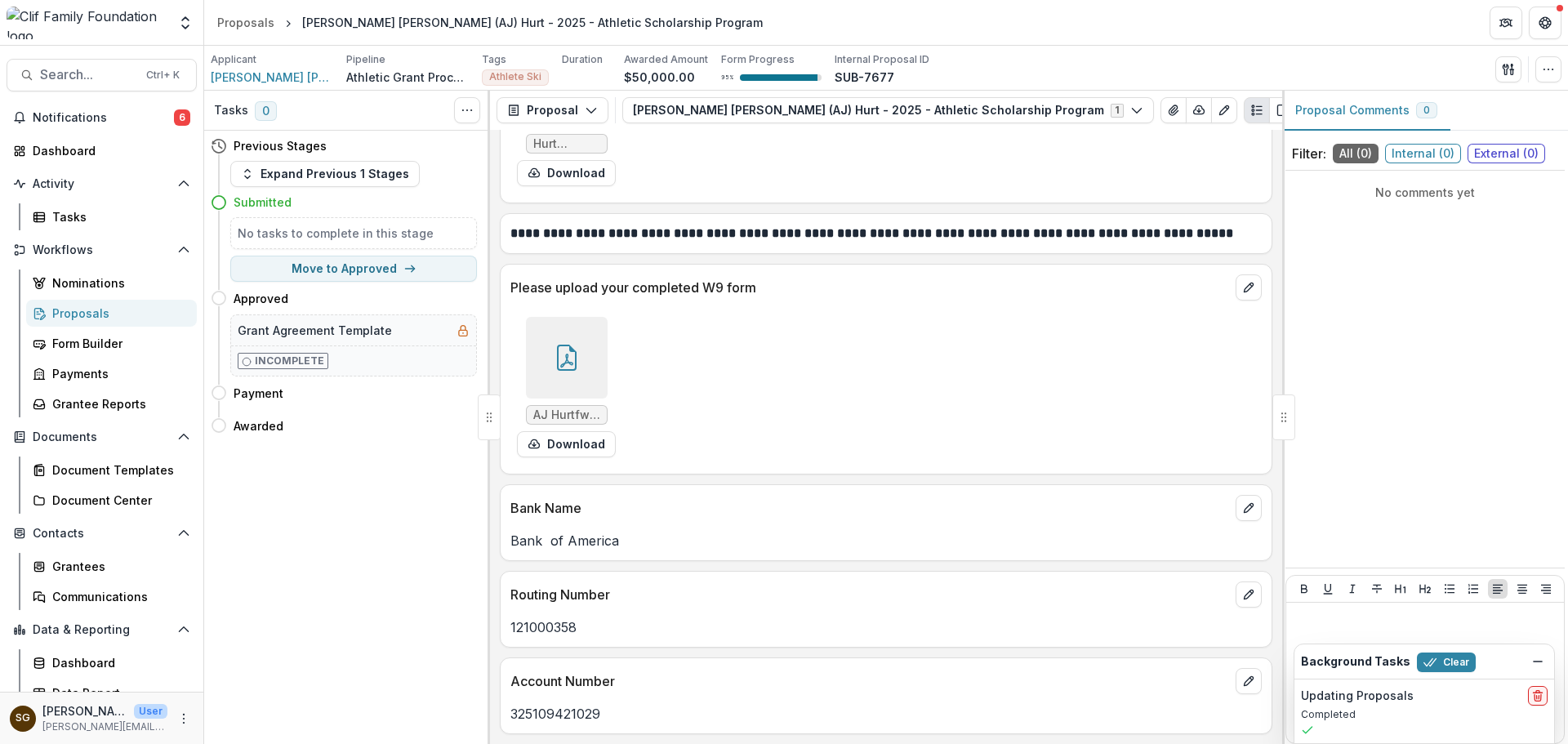
scroll to position [1953, 0]
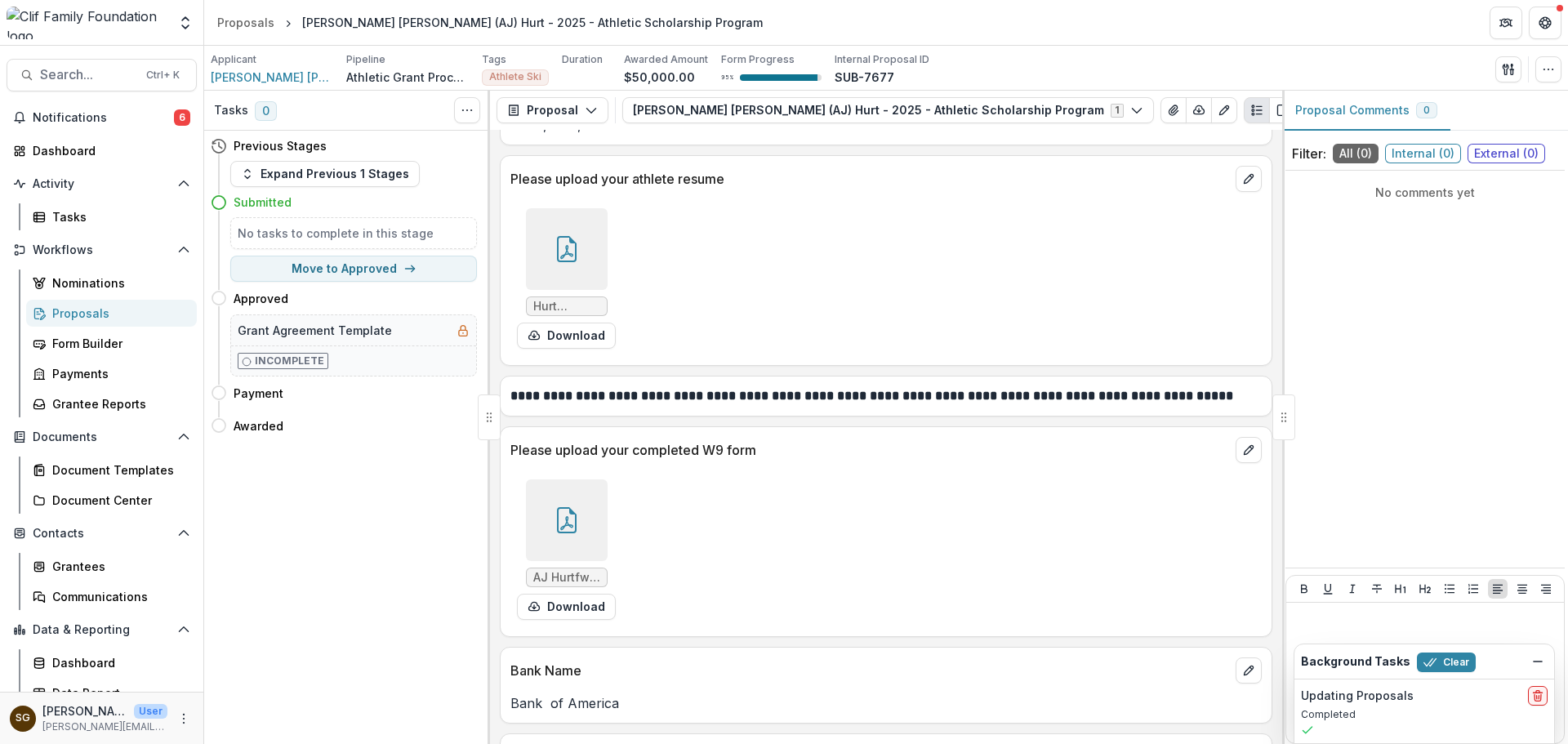
click at [547, 517] on div at bounding box center [566, 520] width 82 height 82
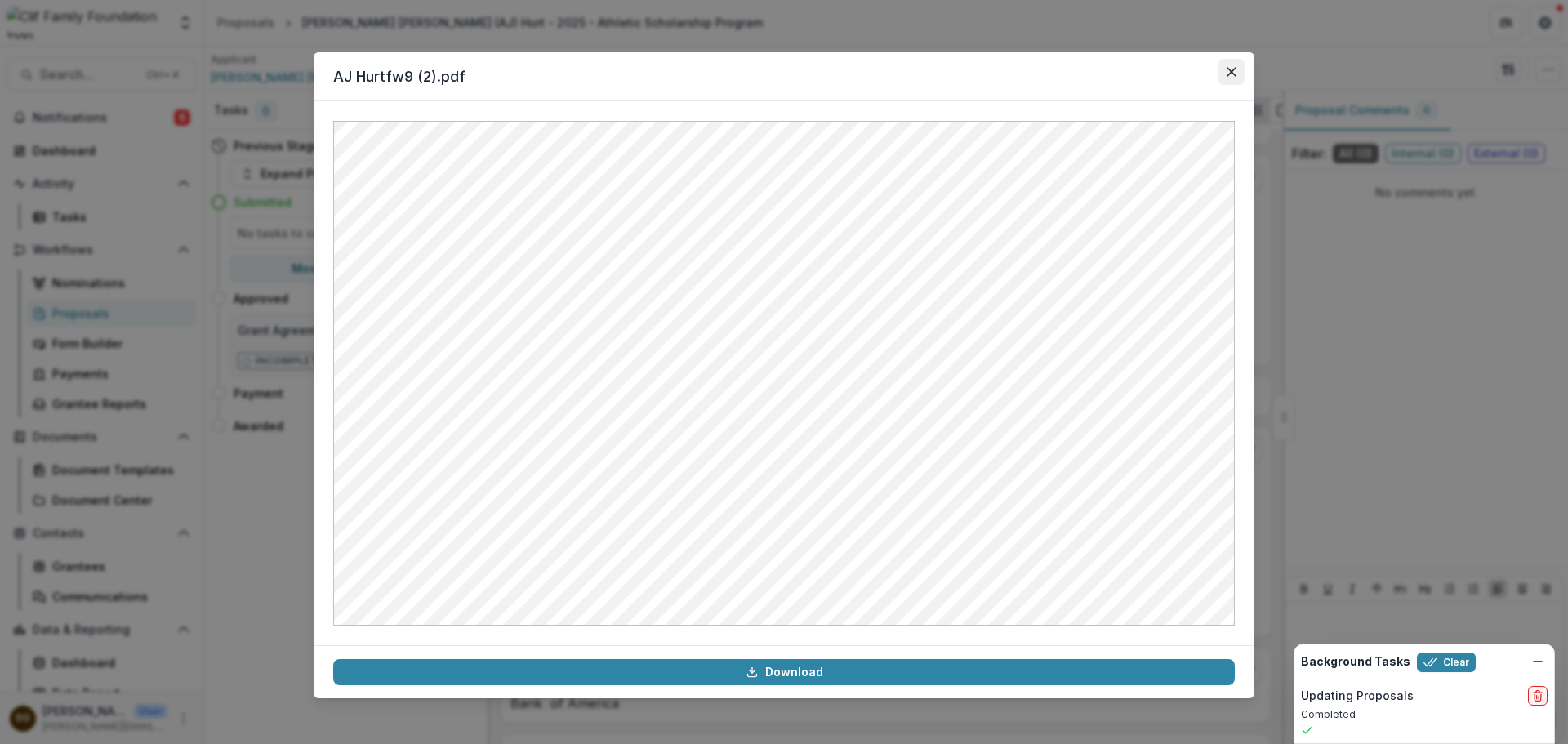
click at [1223, 73] on button "Close" at bounding box center [1231, 72] width 26 height 26
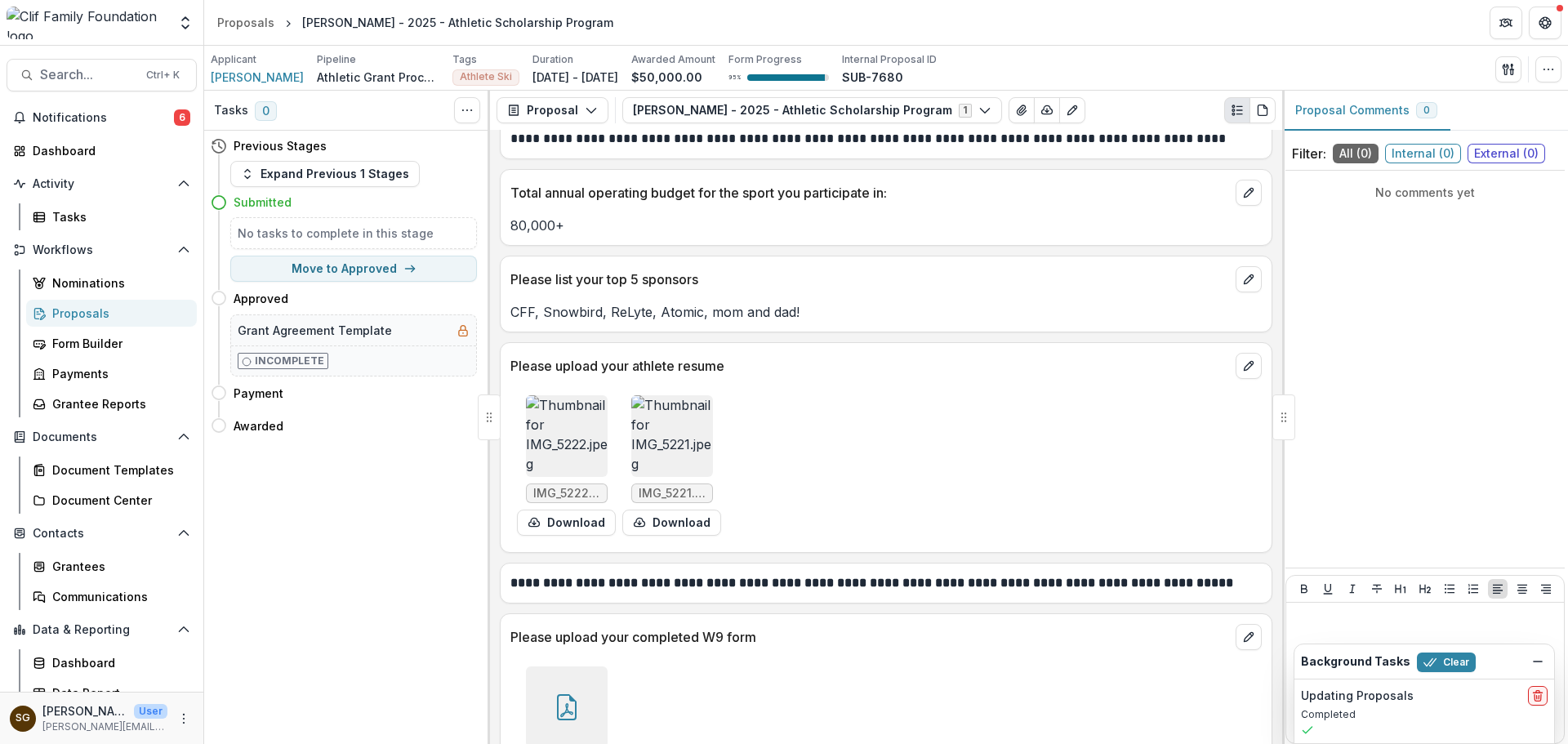
scroll to position [2880, 0]
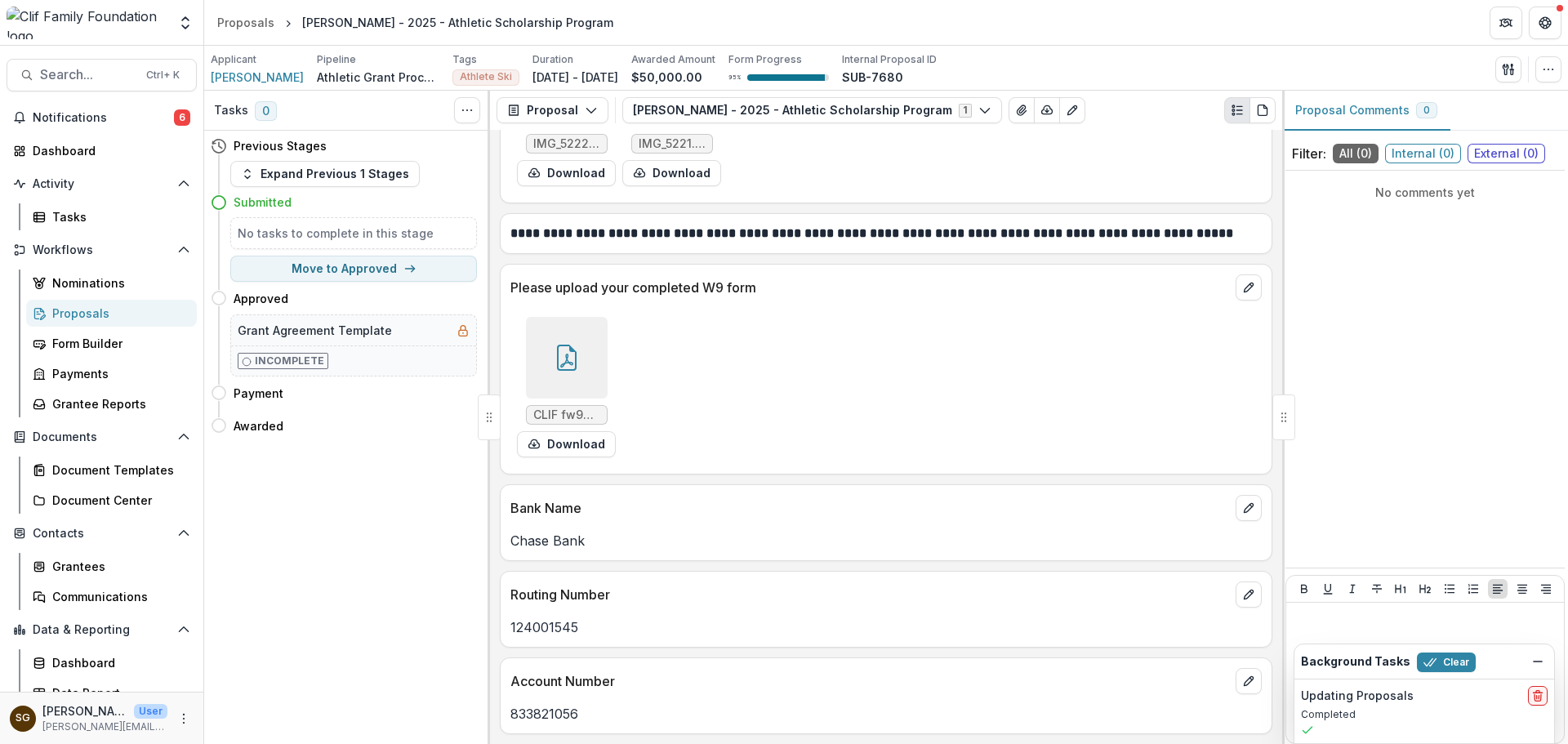
click at [578, 346] on icon at bounding box center [566, 357] width 26 height 26
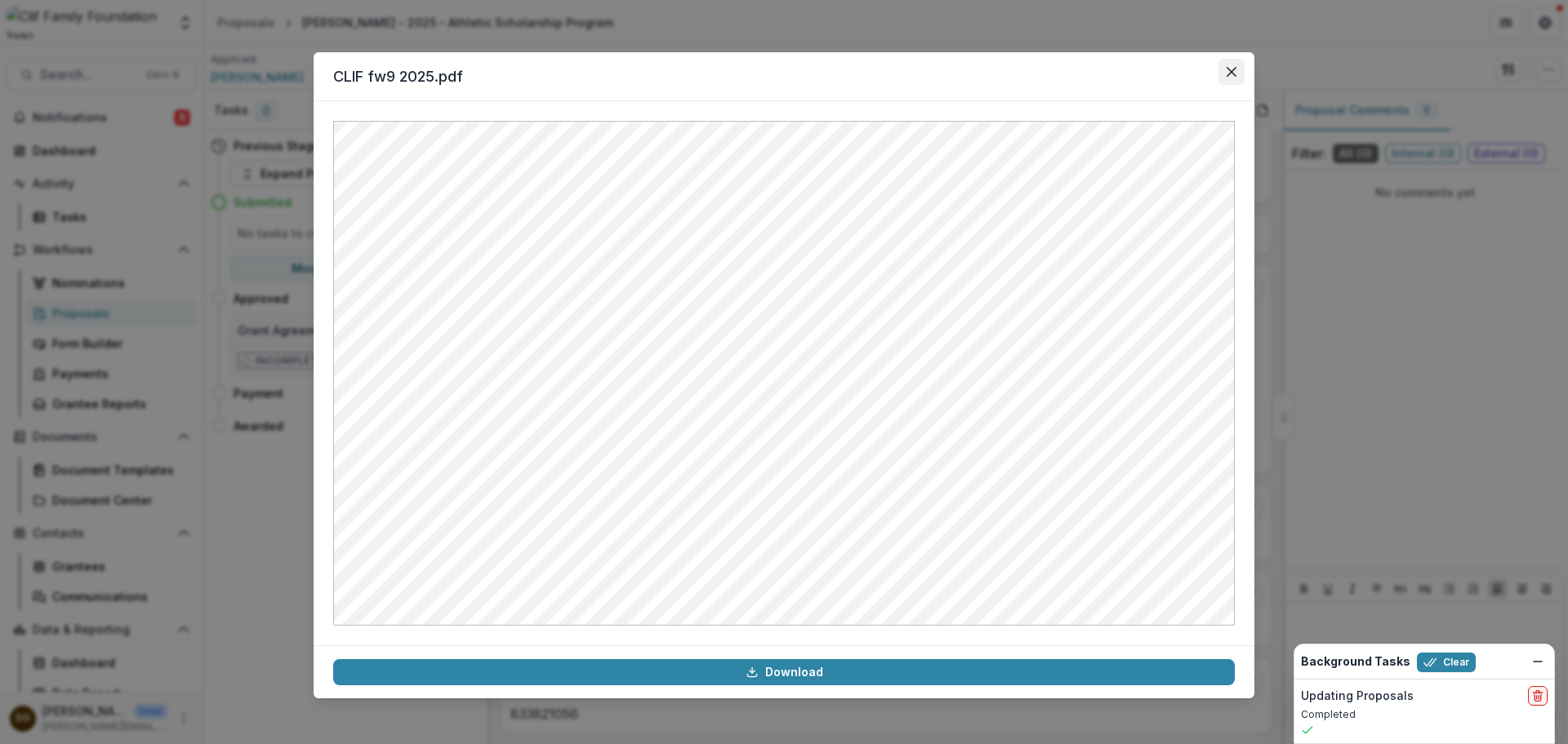
click at [1221, 66] on button "Close" at bounding box center [1231, 72] width 26 height 26
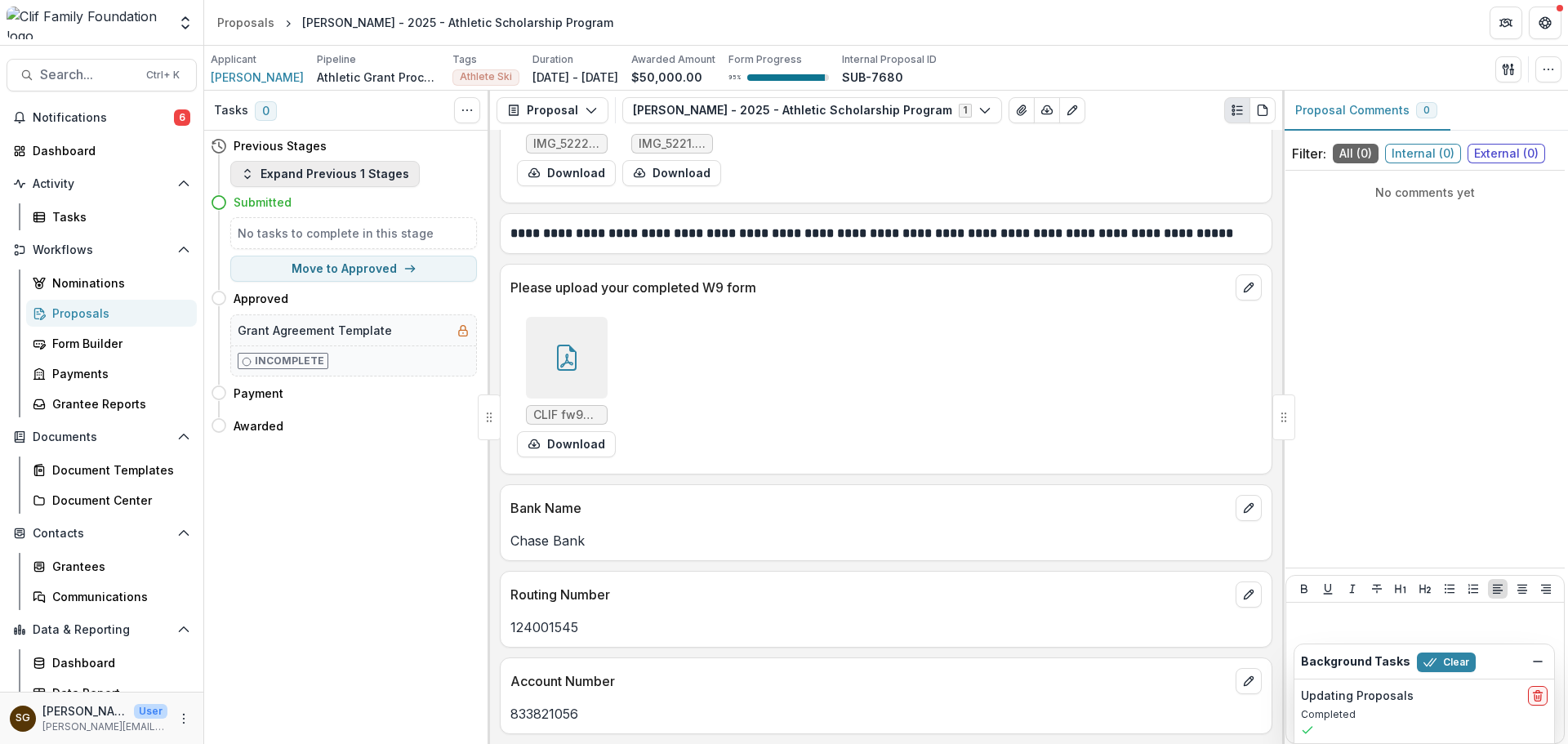
click at [320, 171] on button "Expand Previous 1 Stages" at bounding box center [325, 173] width 189 height 26
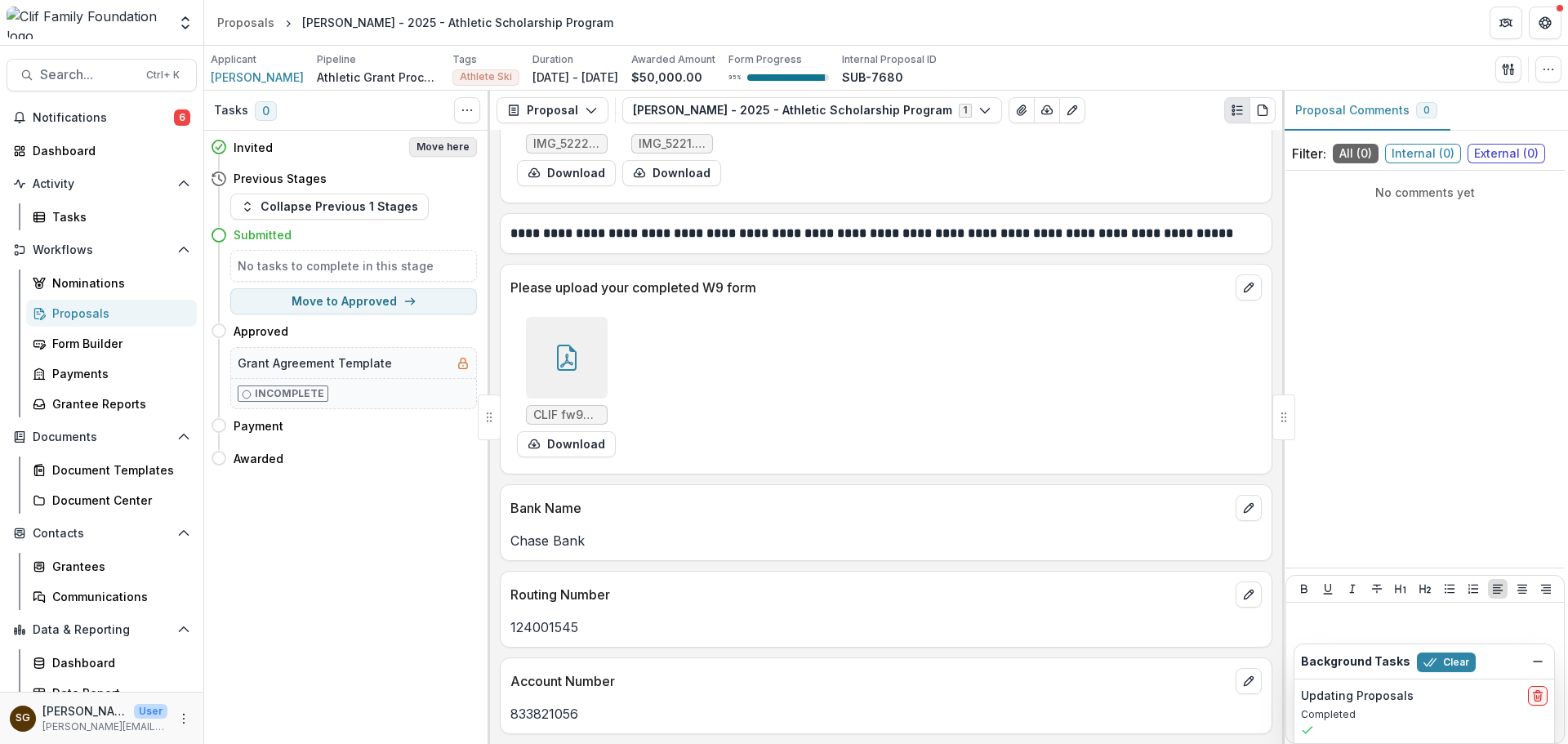
click at [440, 148] on button "Move here" at bounding box center [443, 147] width 67 height 20
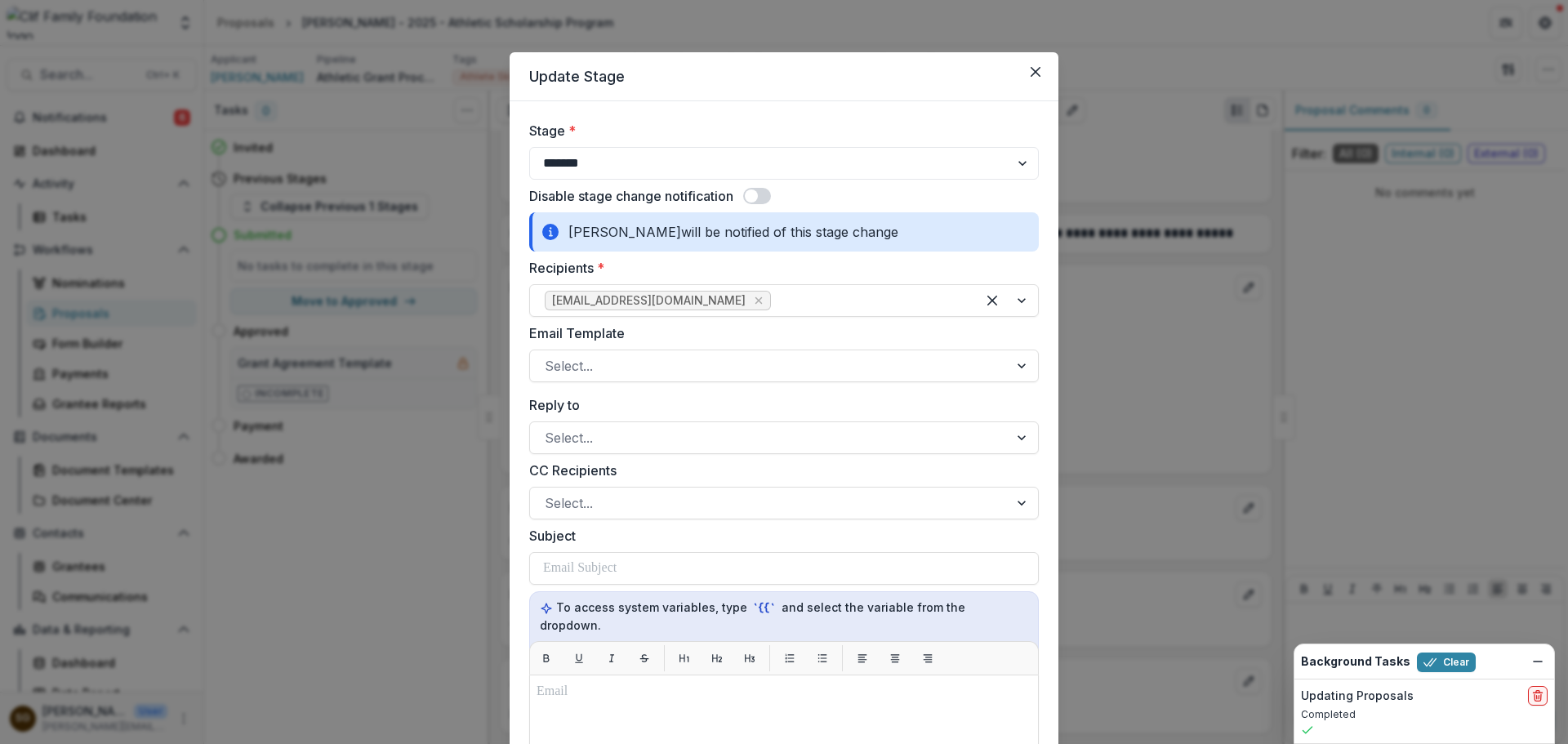
click at [750, 193] on span at bounding box center [750, 195] width 13 height 13
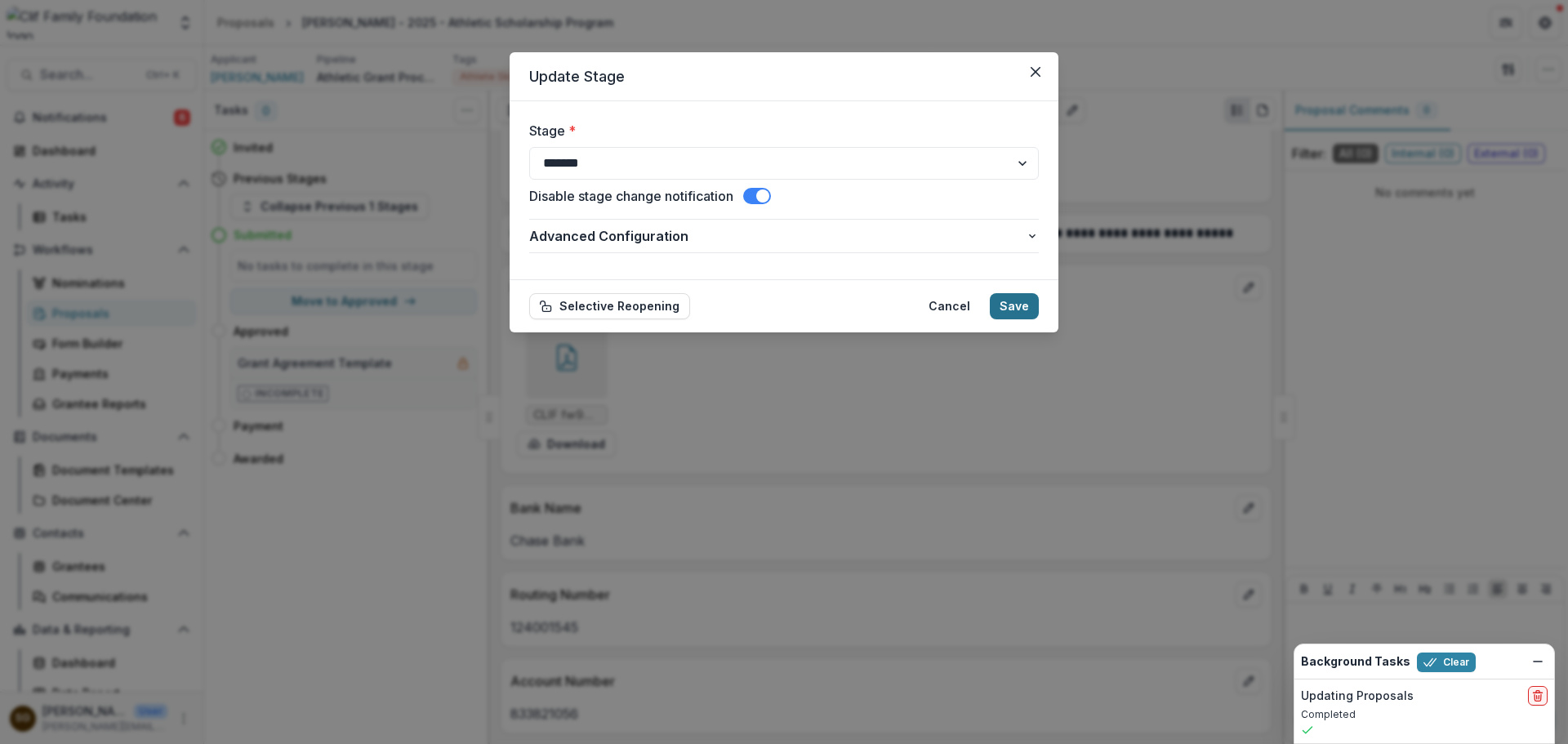
click at [1015, 300] on button "Save" at bounding box center [1014, 306] width 49 height 26
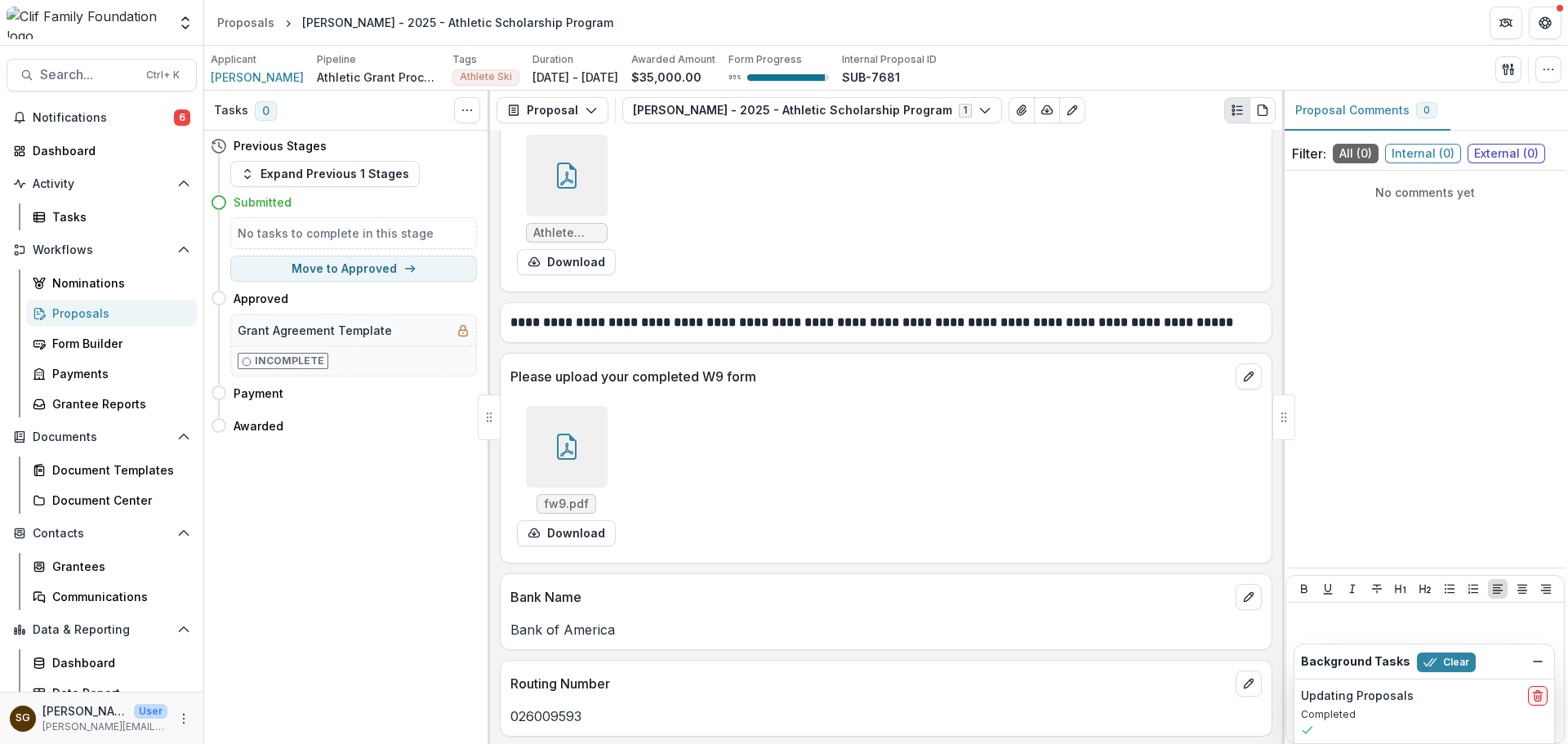
scroll to position [2694, 0]
click at [569, 464] on div at bounding box center [566, 445] width 82 height 82
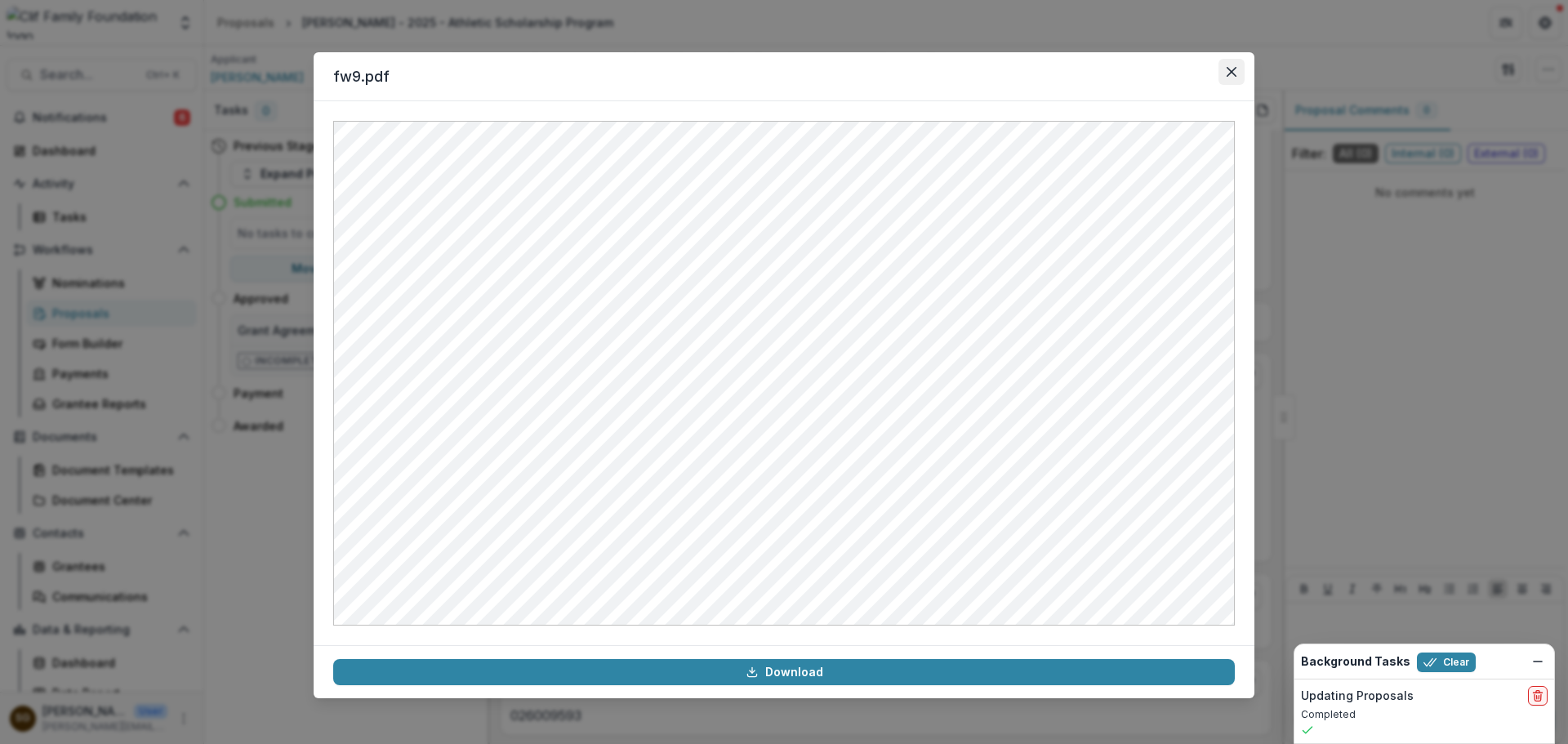
click at [1228, 76] on icon "Close" at bounding box center [1230, 72] width 9 height 9
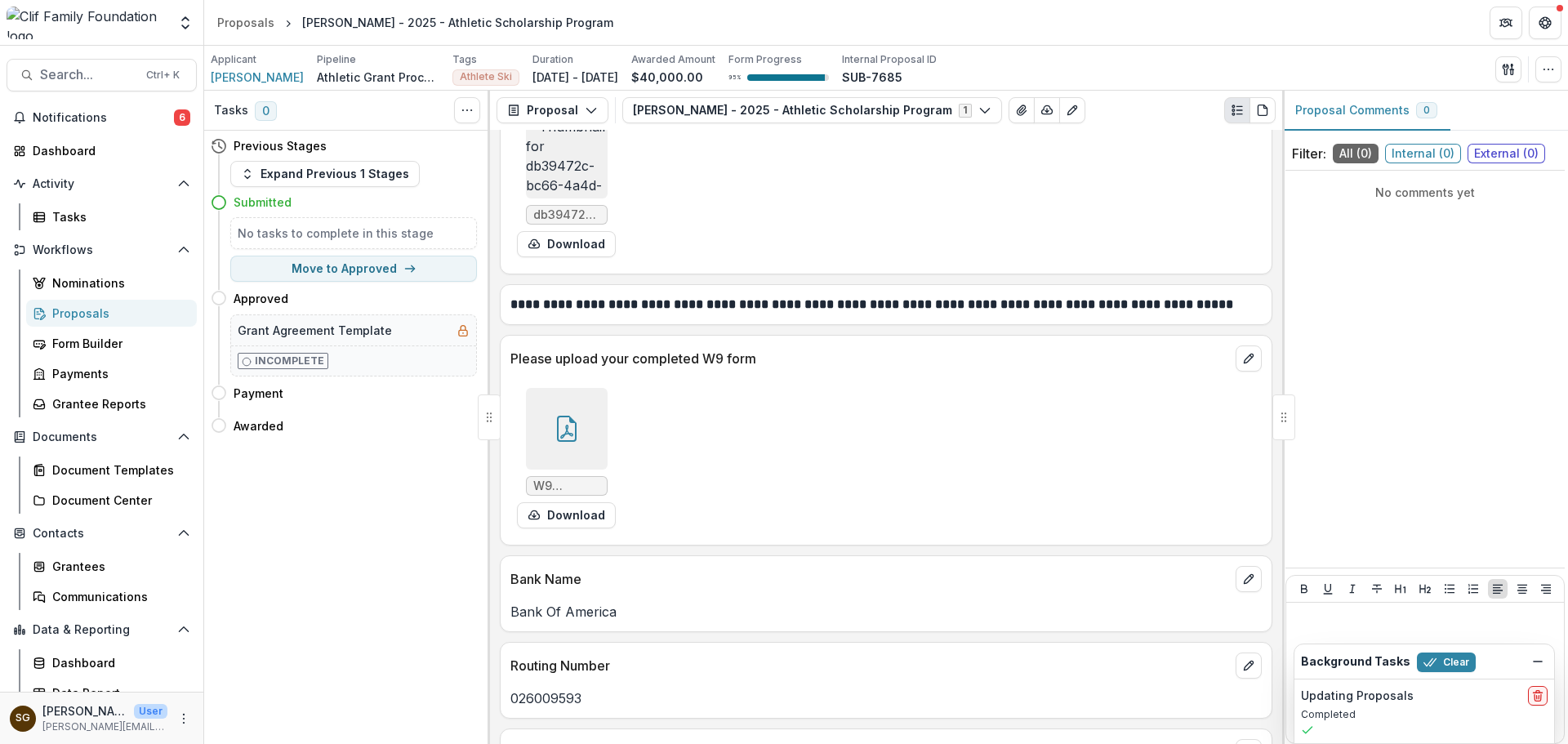
scroll to position [2332, 0]
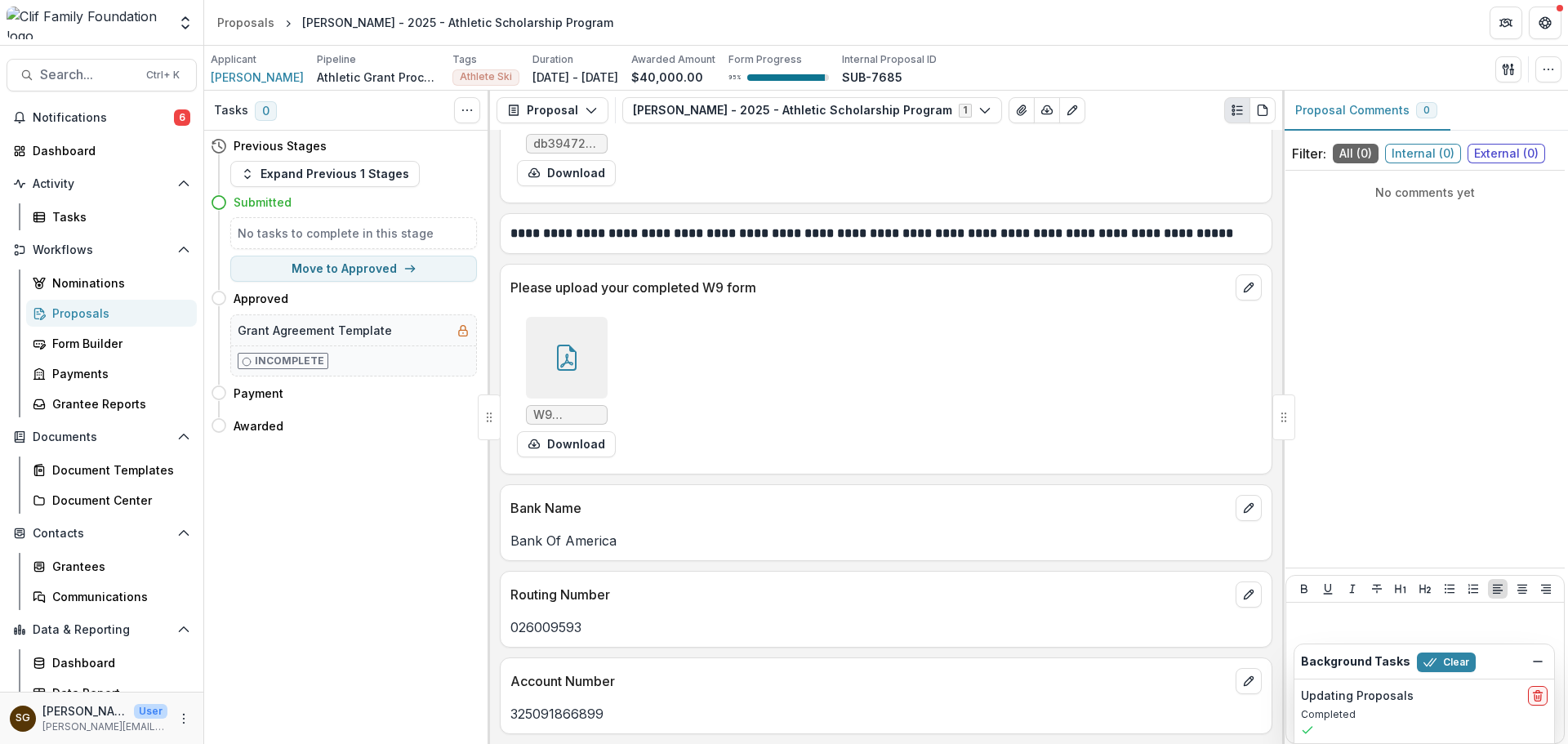
click at [585, 358] on div at bounding box center [566, 357] width 82 height 82
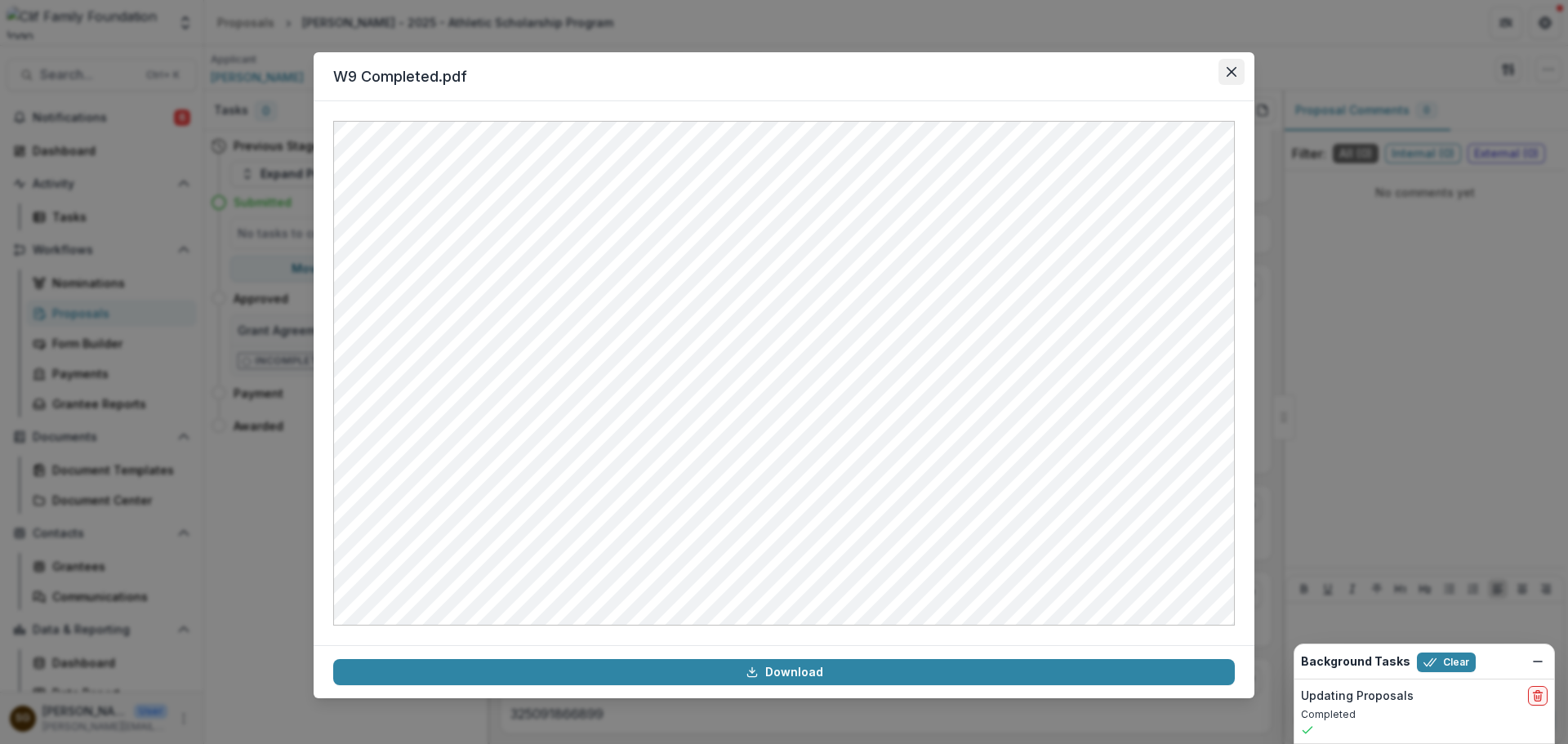
click at [1223, 81] on button "Close" at bounding box center [1231, 72] width 26 height 26
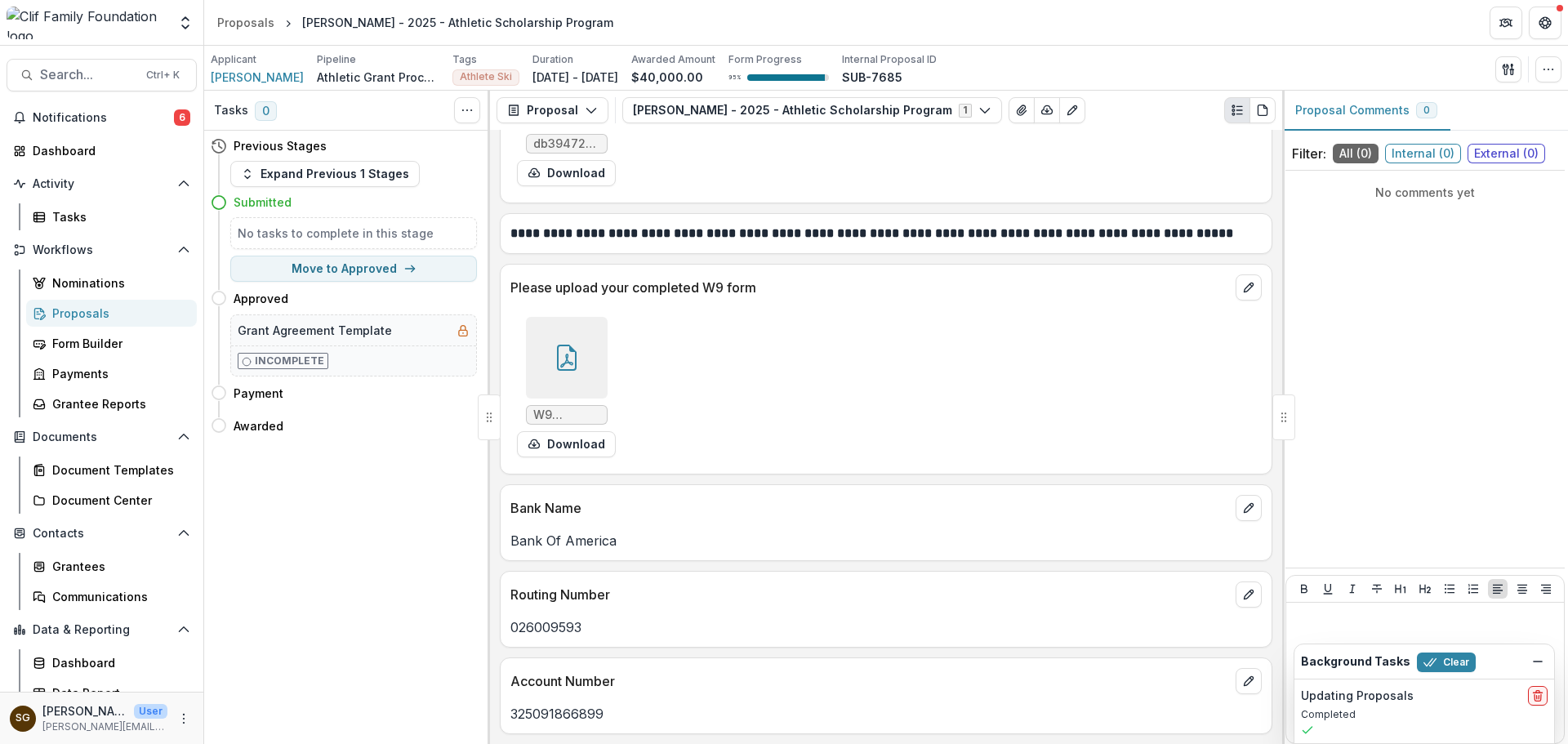
click at [266, 496] on div "Tasks 0 Show Cancelled Tasks Previous Stages Expand Previous 1 Stages Submitted…" at bounding box center [346, 417] width 286 height 653
click at [359, 173] on button "Expand Previous 1 Stages" at bounding box center [325, 173] width 189 height 26
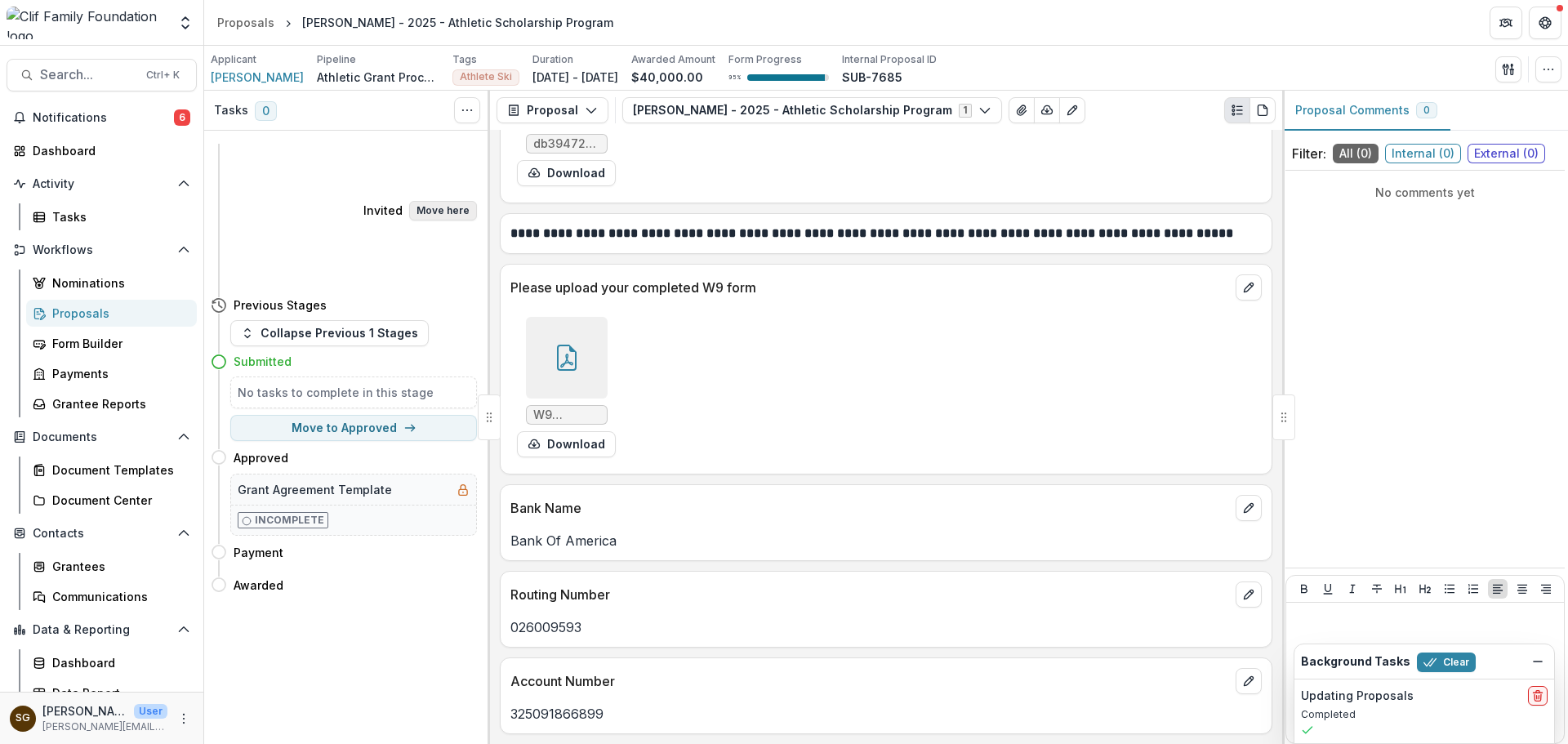
click at [450, 201] on button "Move here" at bounding box center [443, 211] width 67 height 20
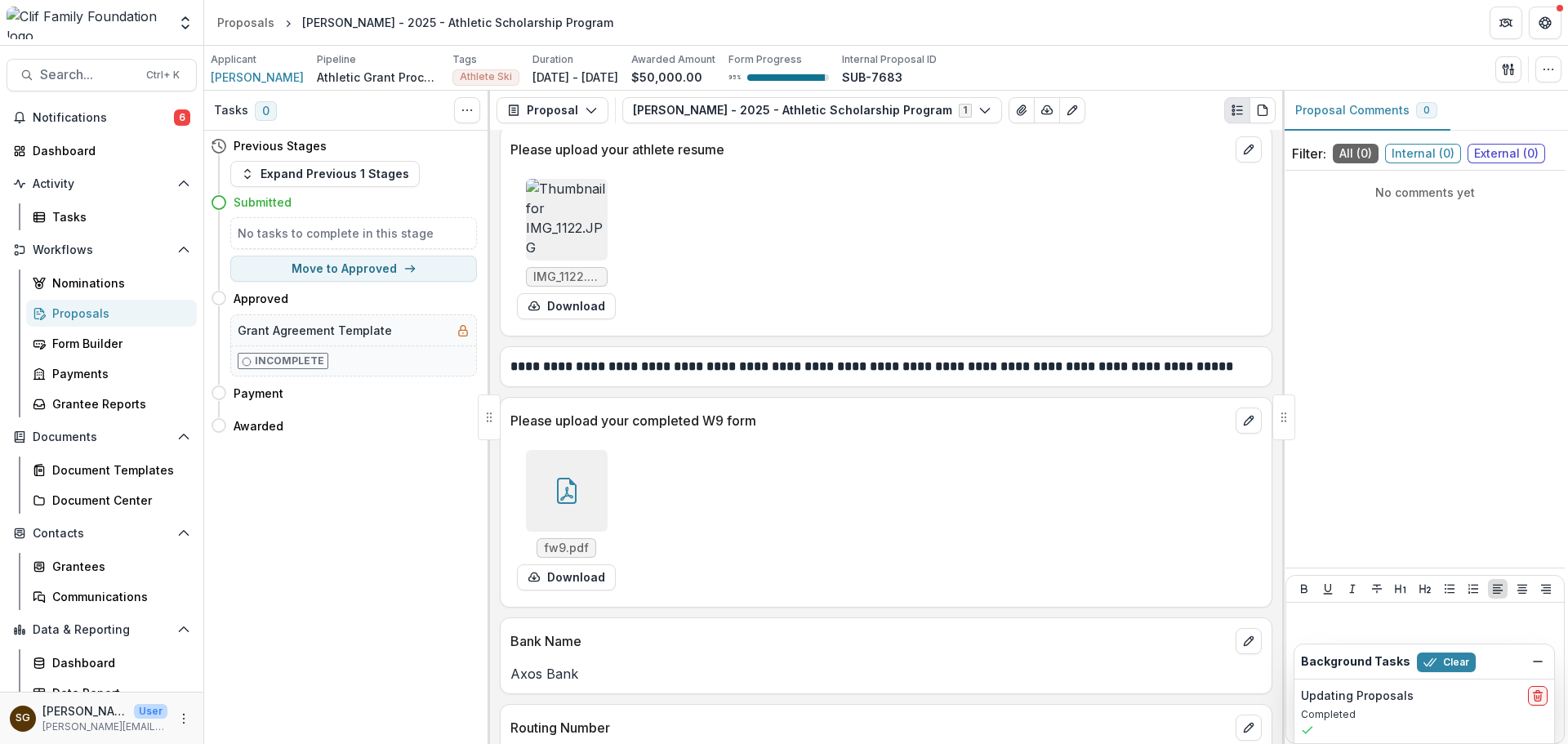
scroll to position [2612, 0]
click at [555, 478] on icon at bounding box center [566, 488] width 26 height 26
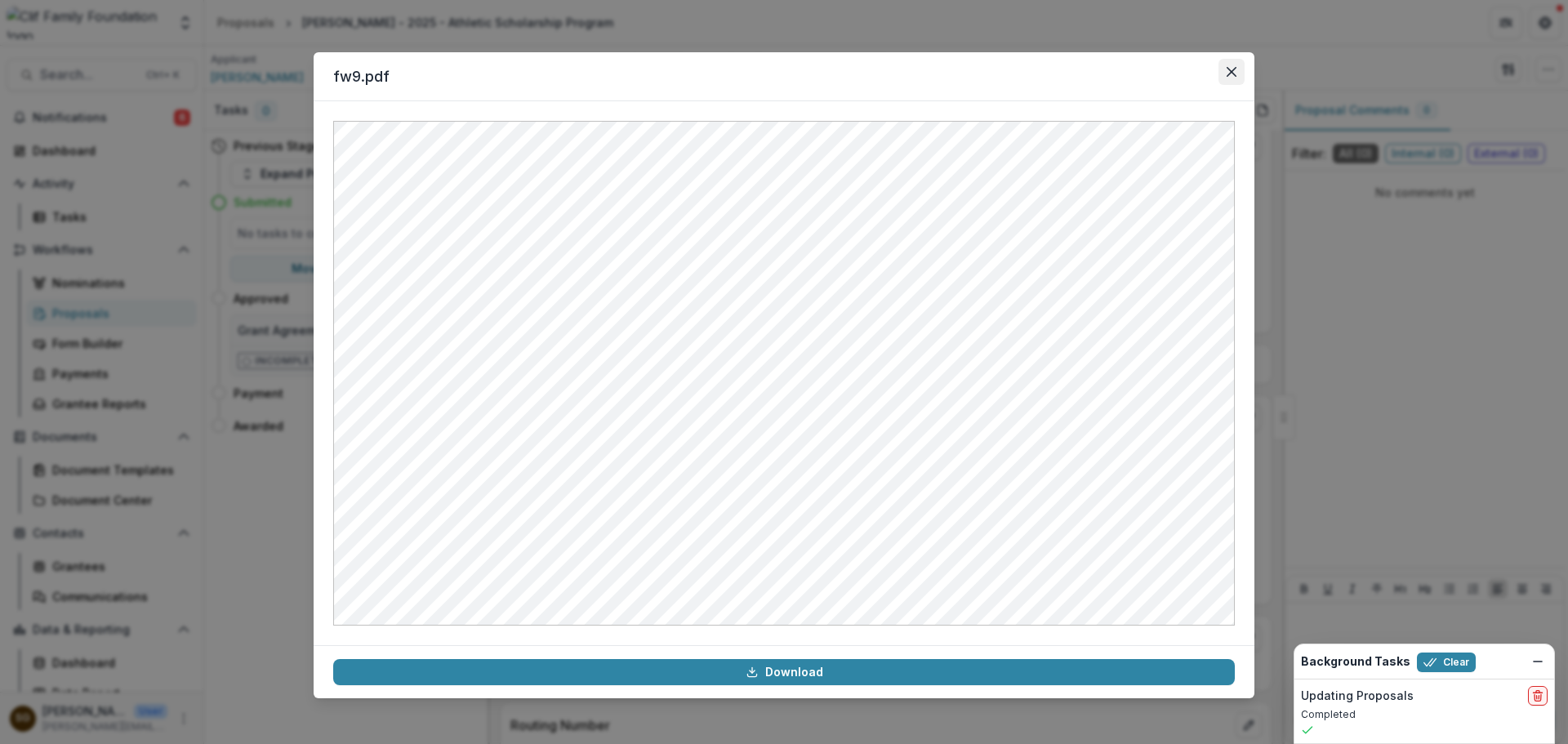
click at [1218, 66] on button "Close" at bounding box center [1231, 72] width 26 height 26
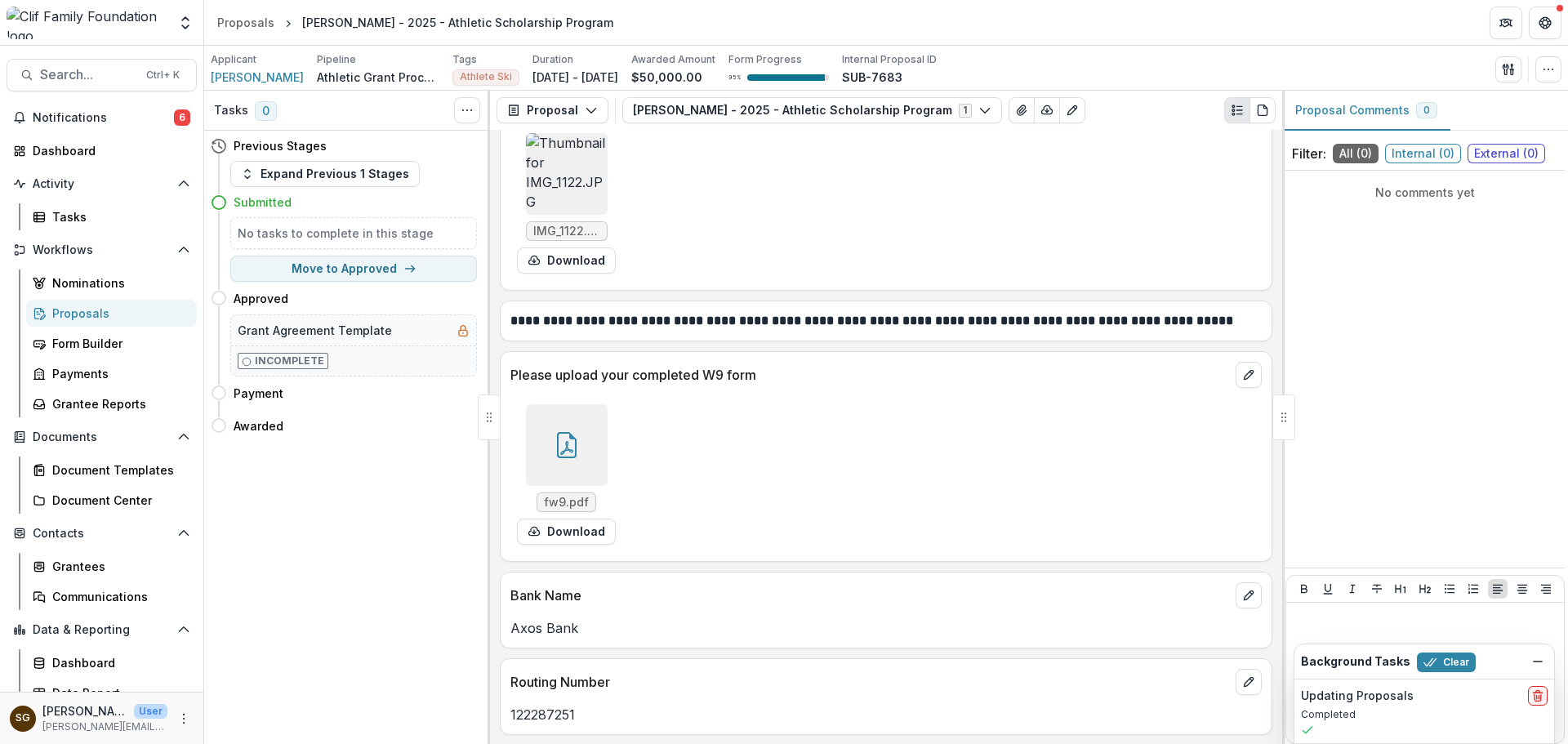
scroll to position [2743, 0]
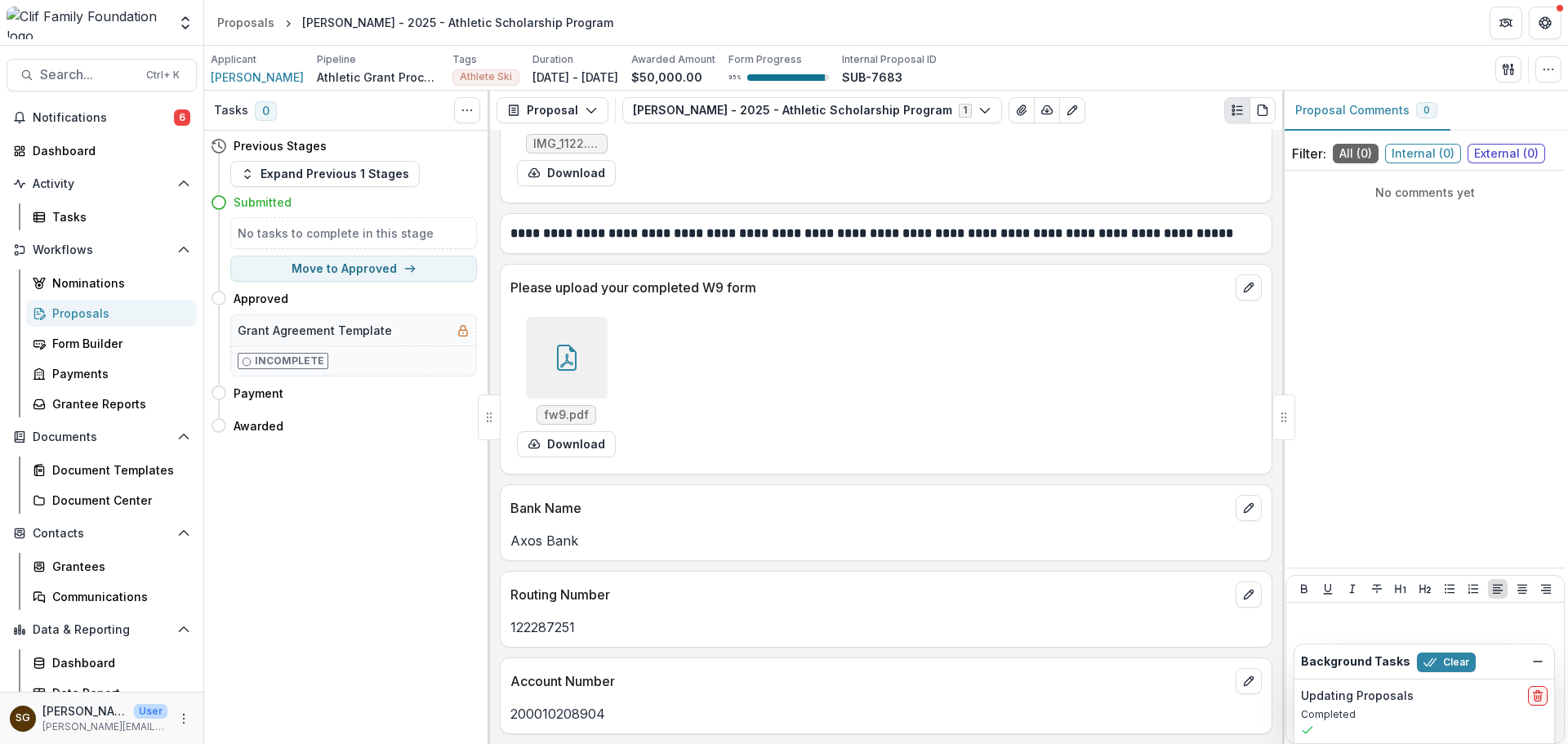
click at [587, 364] on div at bounding box center [566, 357] width 82 height 82
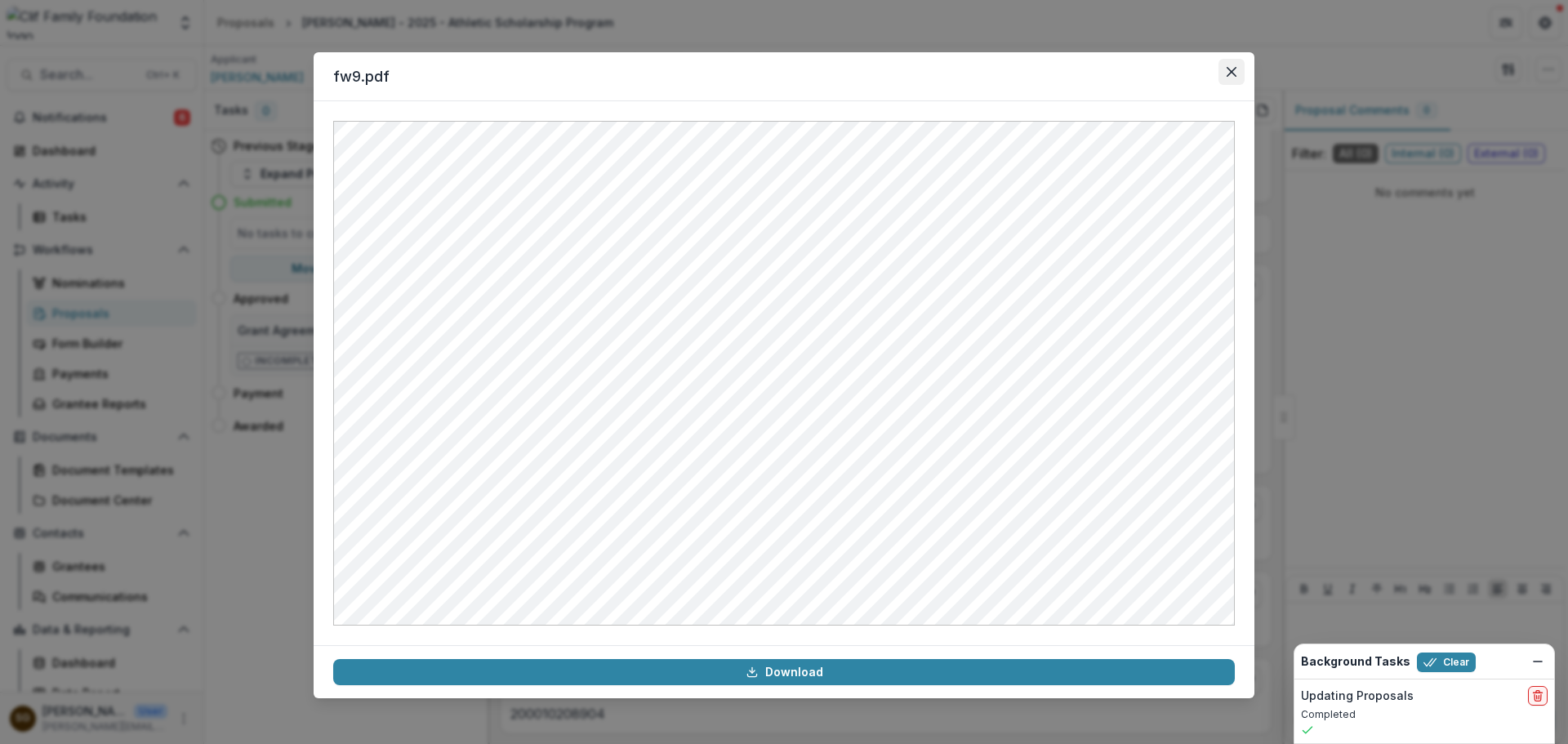
click at [1240, 77] on button "Close" at bounding box center [1231, 72] width 26 height 26
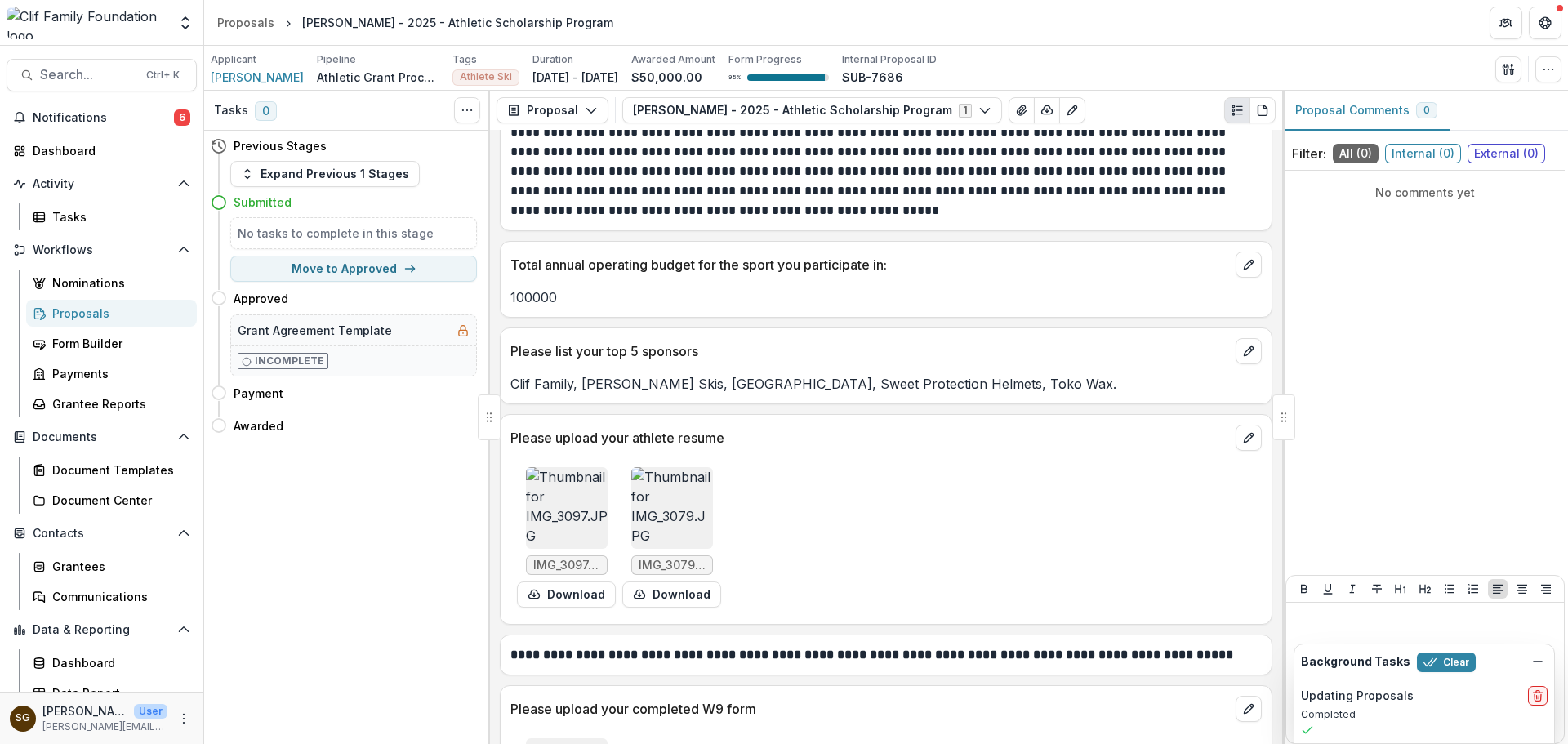
scroll to position [2040, 0]
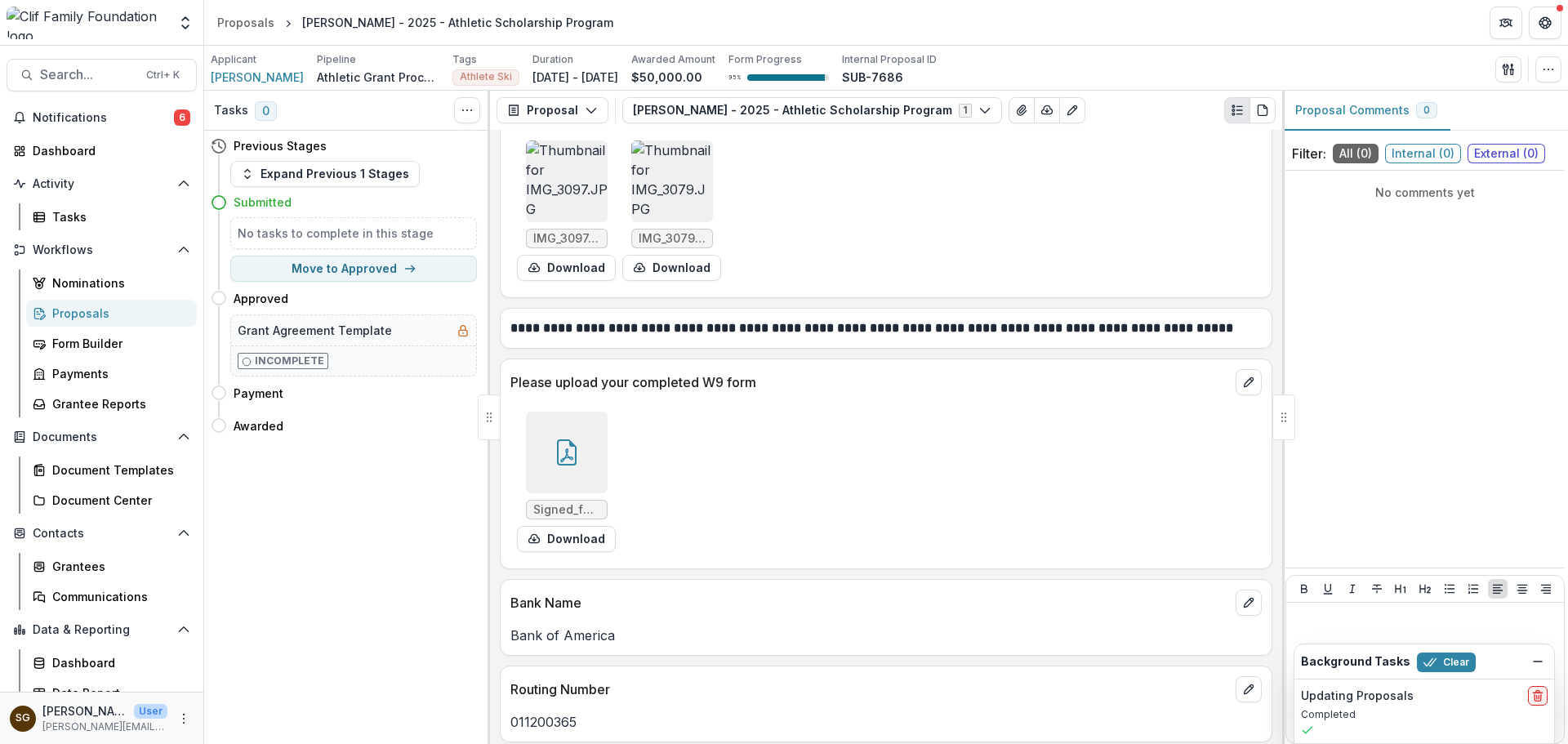
click at [579, 451] on div at bounding box center [566, 452] width 82 height 82
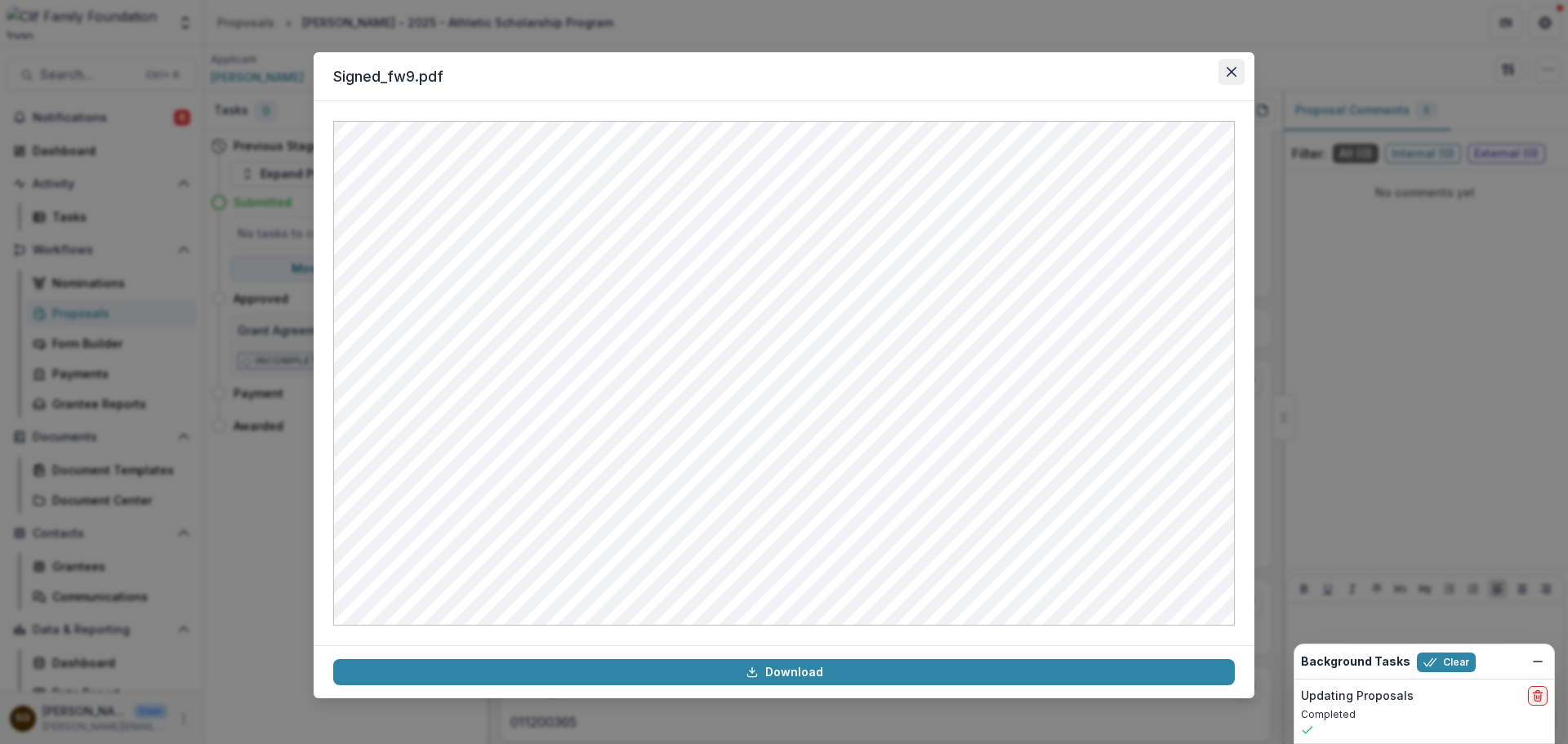
click at [1236, 67] on icon "Close" at bounding box center [1230, 72] width 9 height 9
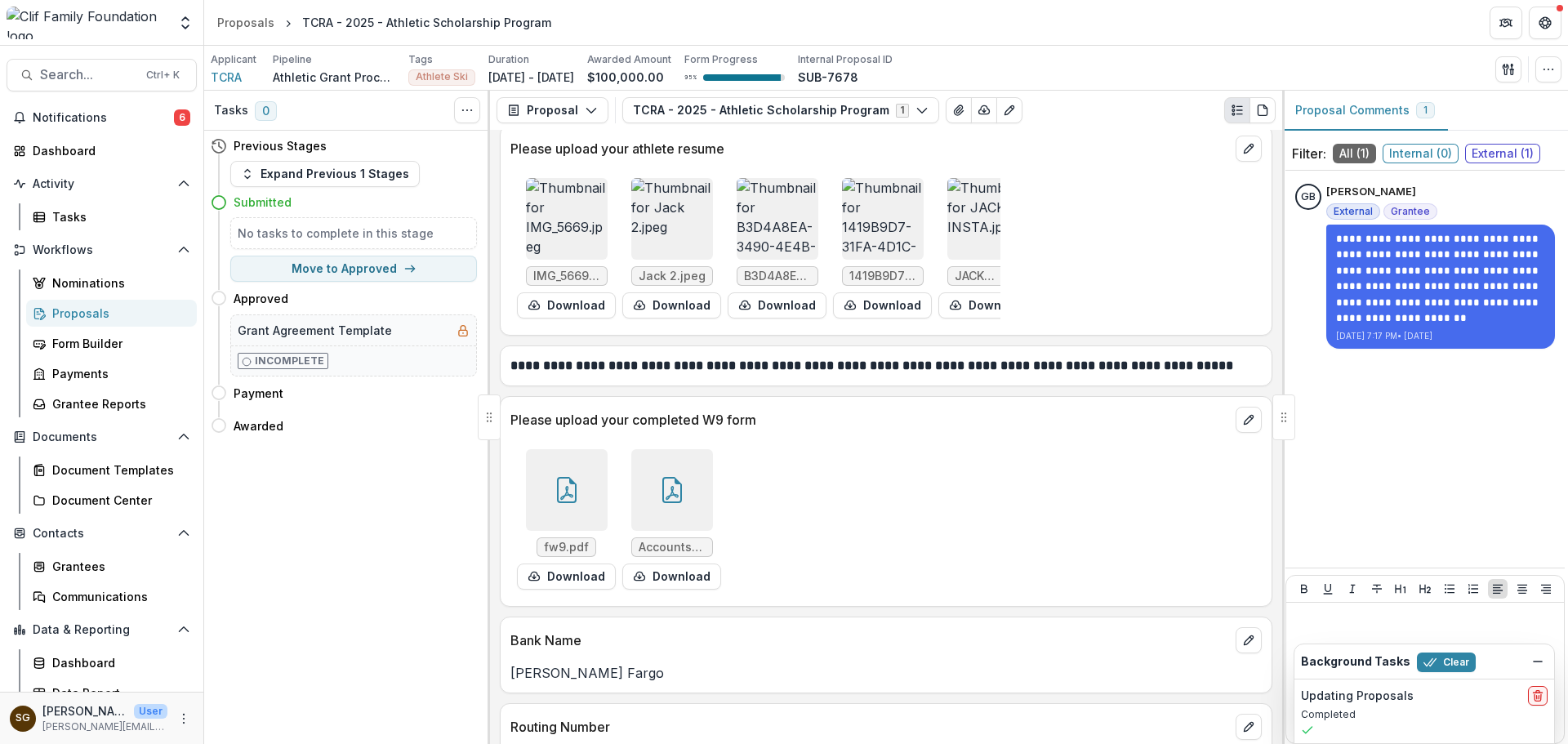
scroll to position [1959, 0]
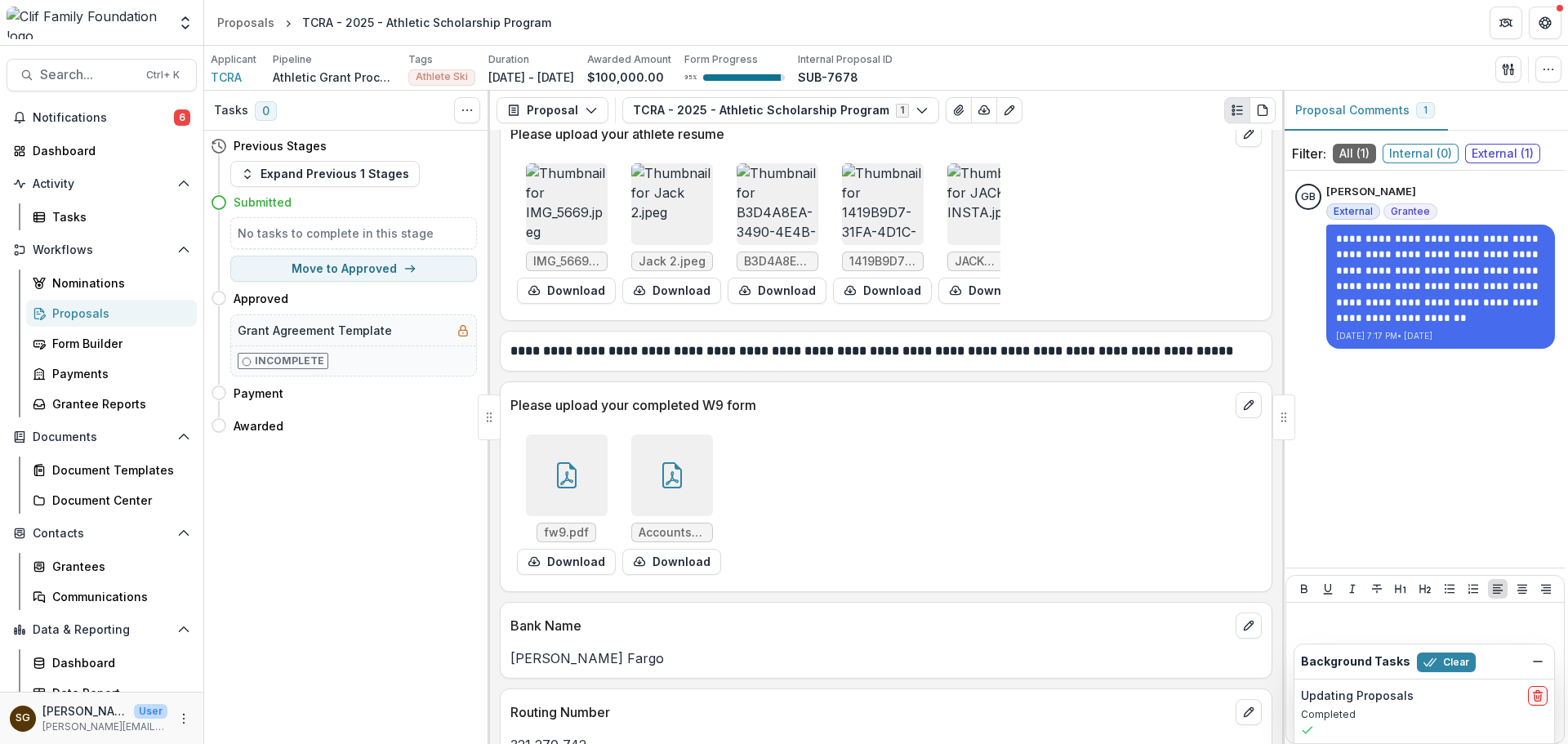
click at [553, 473] on div at bounding box center [566, 475] width 82 height 82
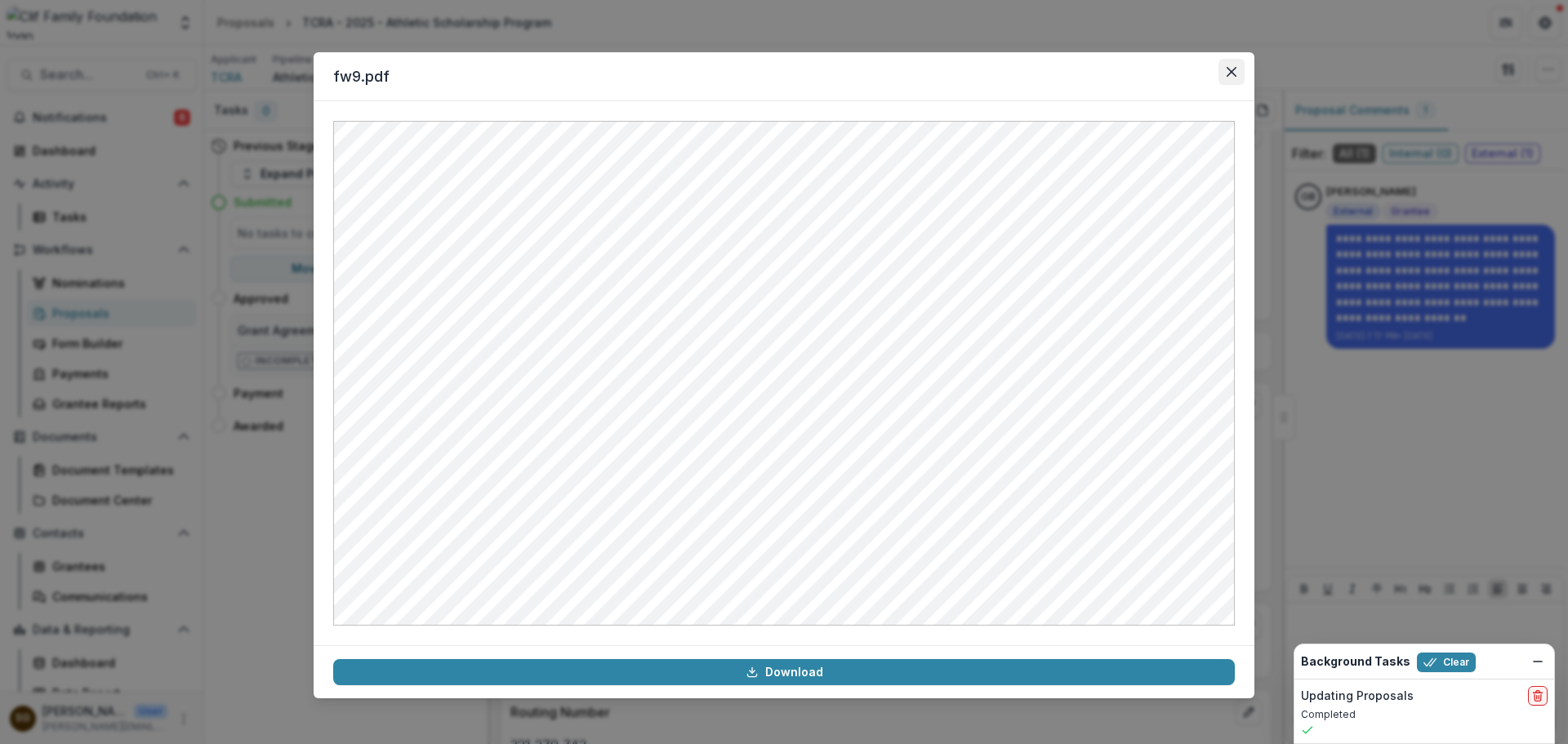
click at [1232, 78] on button "Close" at bounding box center [1231, 72] width 26 height 26
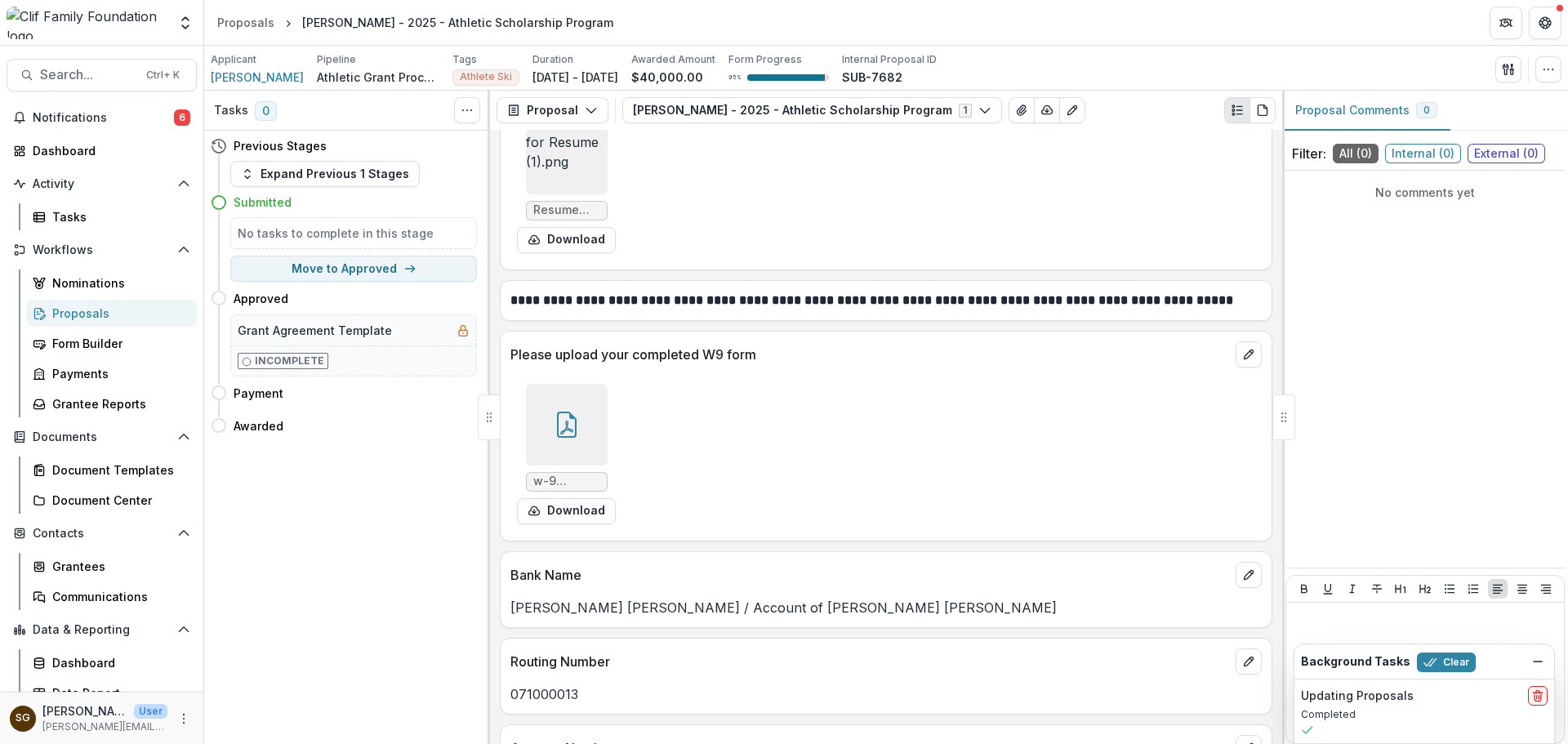
scroll to position [3248, 0]
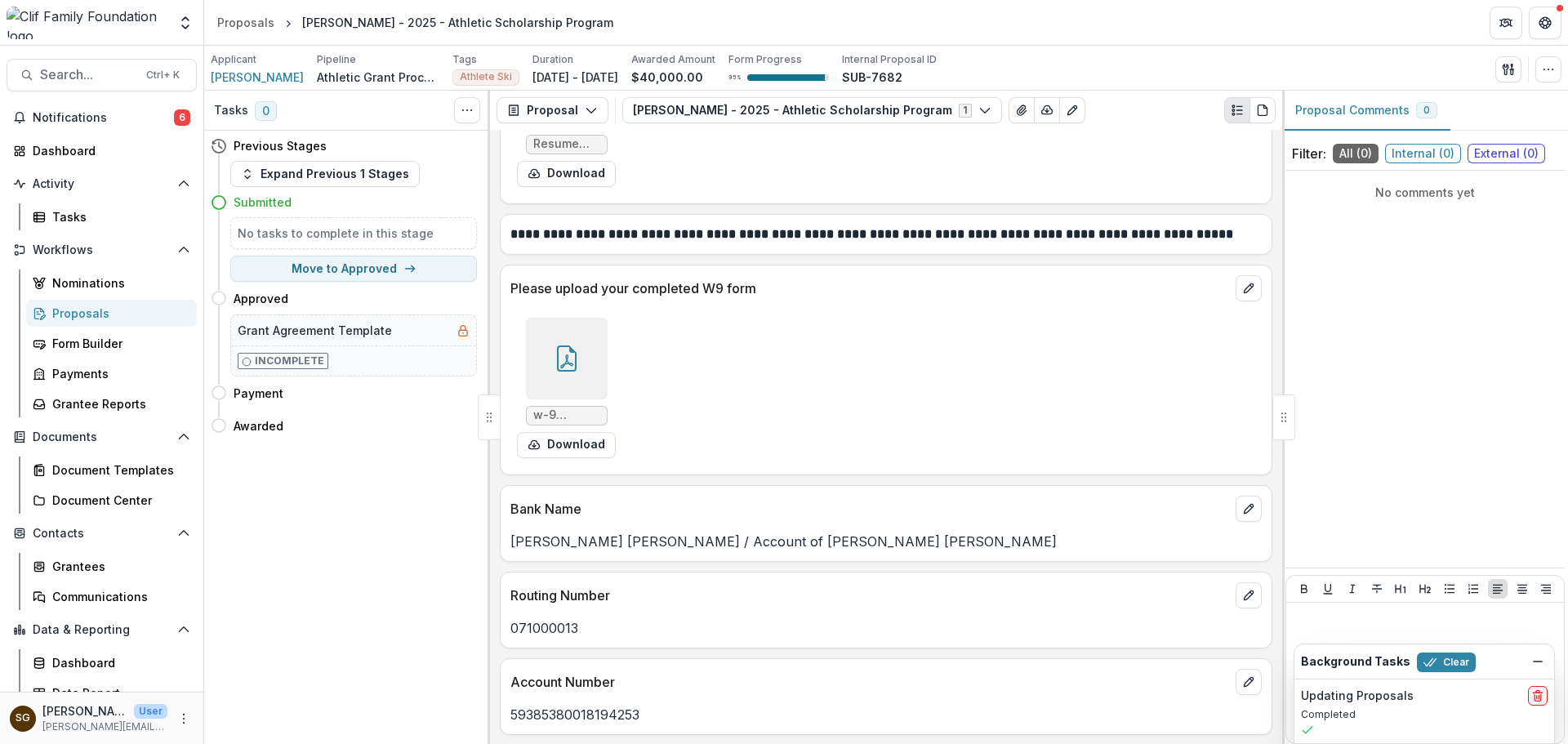
click at [586, 359] on div at bounding box center [566, 358] width 82 height 82
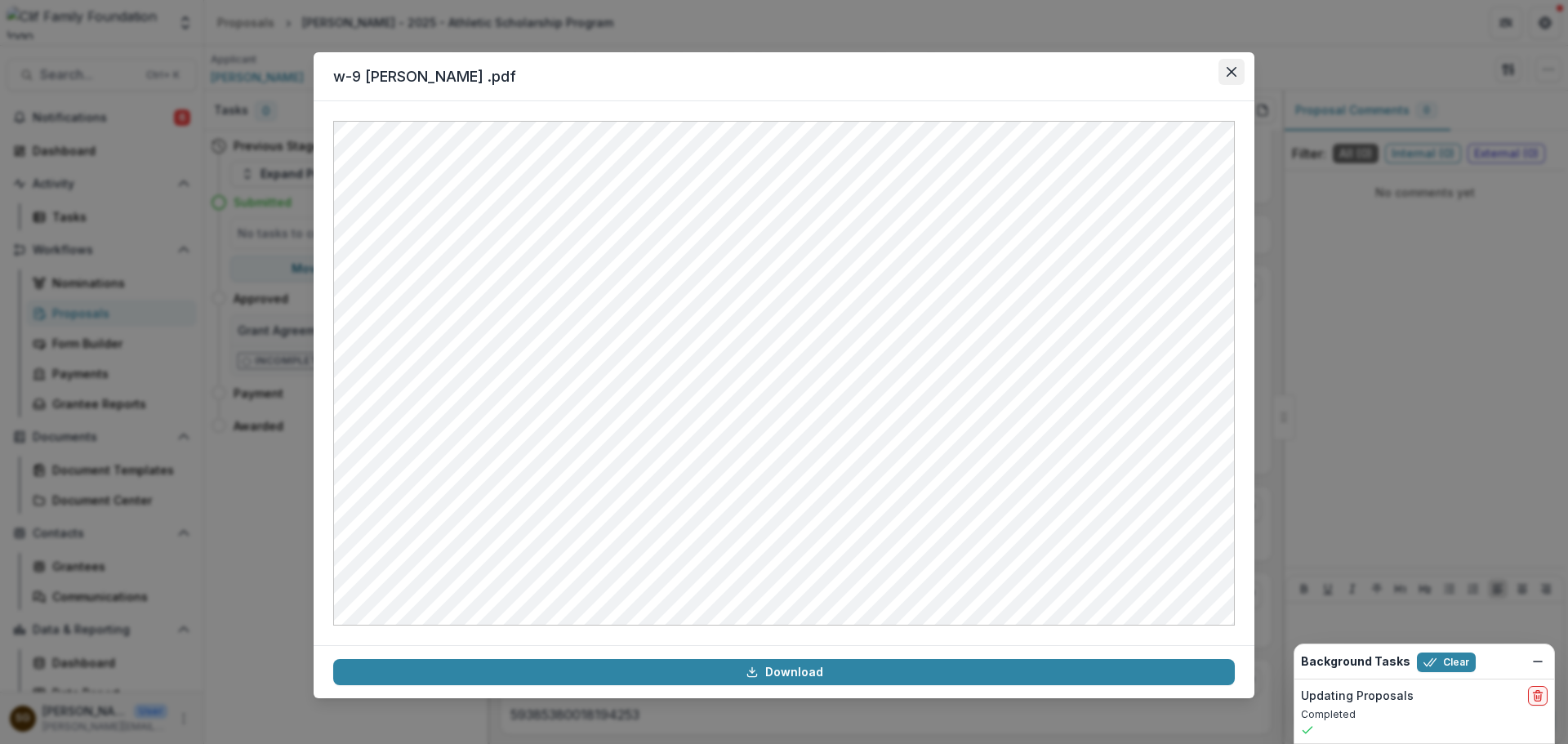
click at [1242, 75] on button "Close" at bounding box center [1231, 72] width 26 height 26
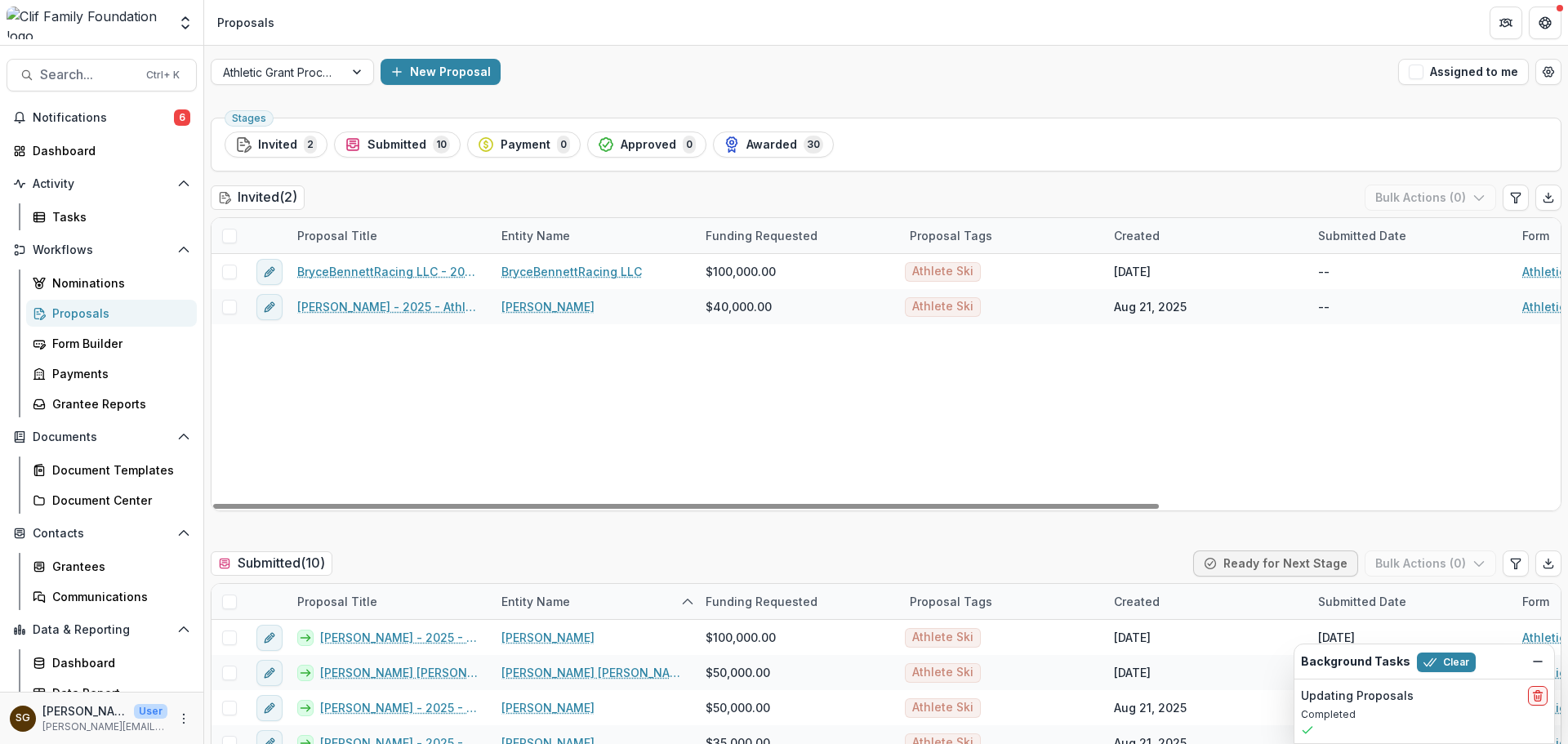
click at [1302, 471] on div "BryceBennettRacing LLC - 2025 - Athletic Scholarship Program BryceBennettRacing…" at bounding box center [1168, 381] width 1913 height 256
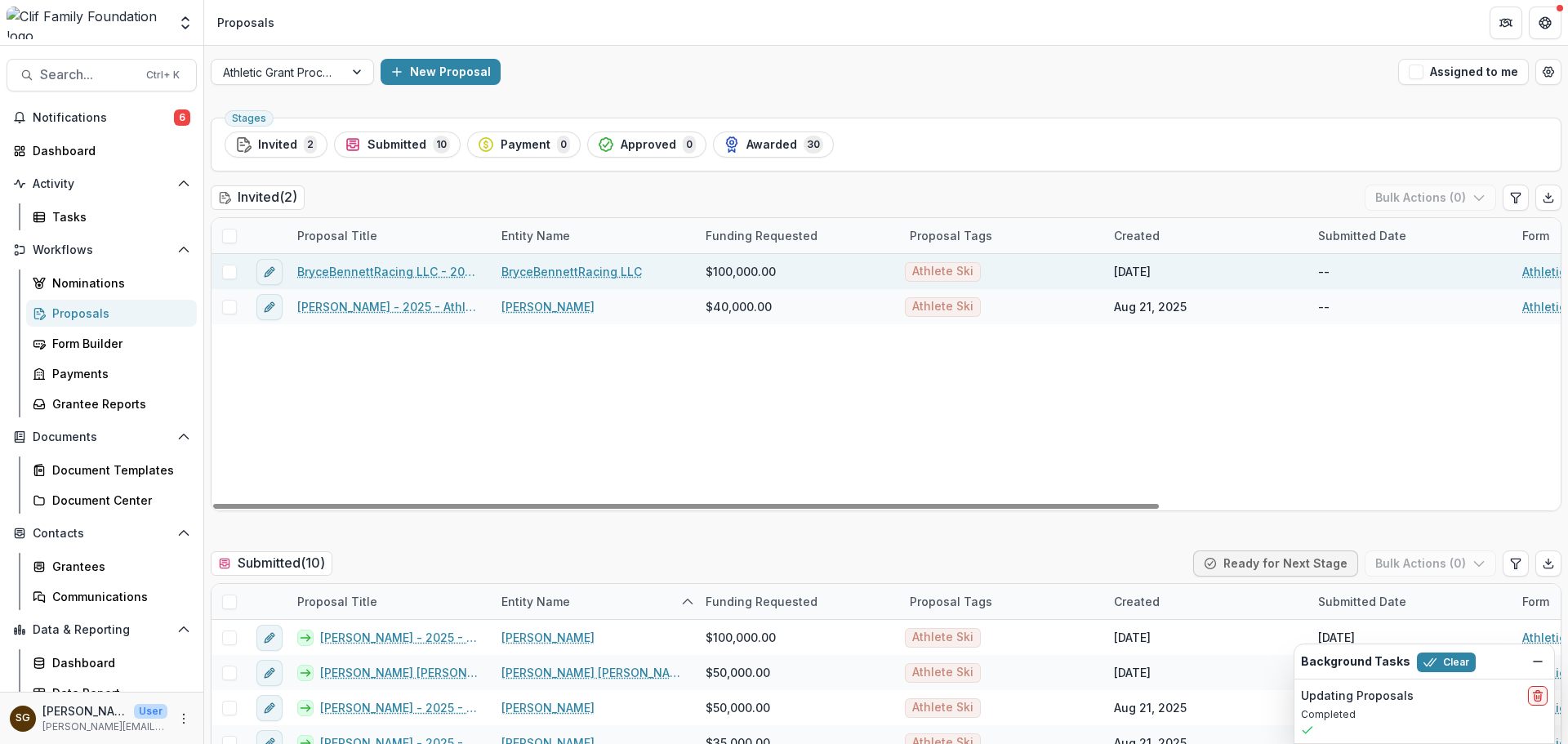
click at [446, 271] on link "BryceBennettRacing LLC - 2025 - Athletic Scholarship Program" at bounding box center [389, 272] width 185 height 17
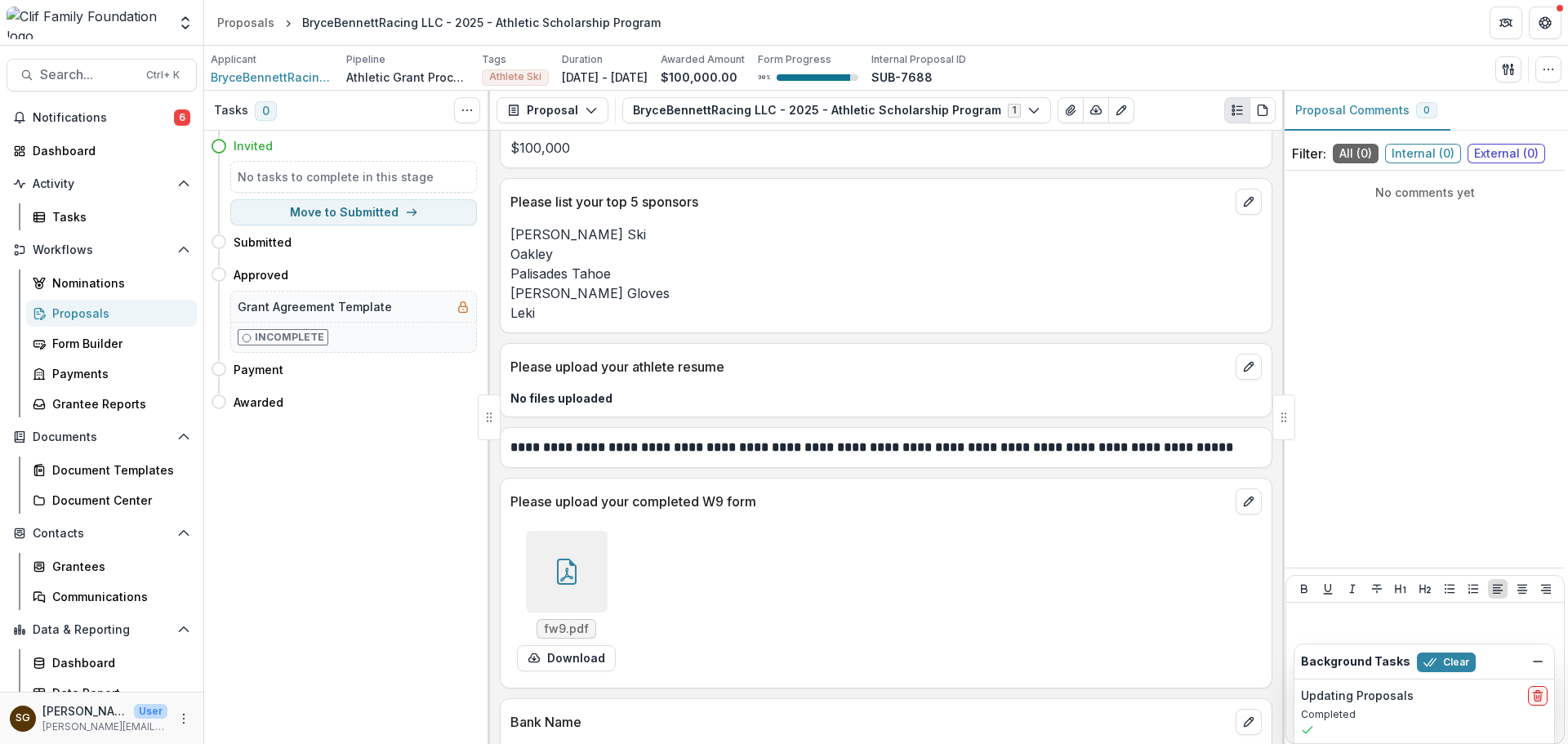
scroll to position [3071, 0]
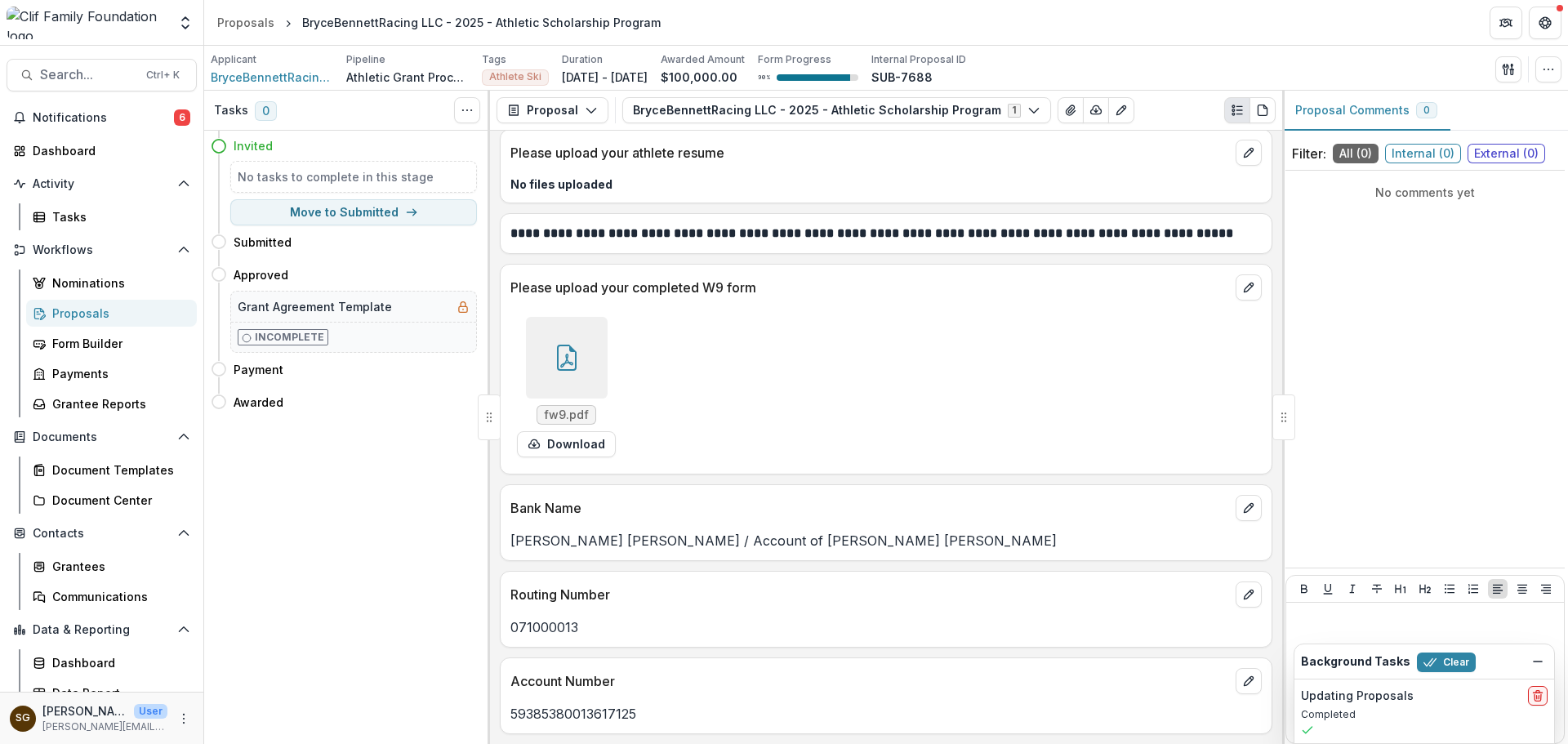
click at [1211, 419] on div "fw9.pdf Download" at bounding box center [886, 387] width 751 height 154
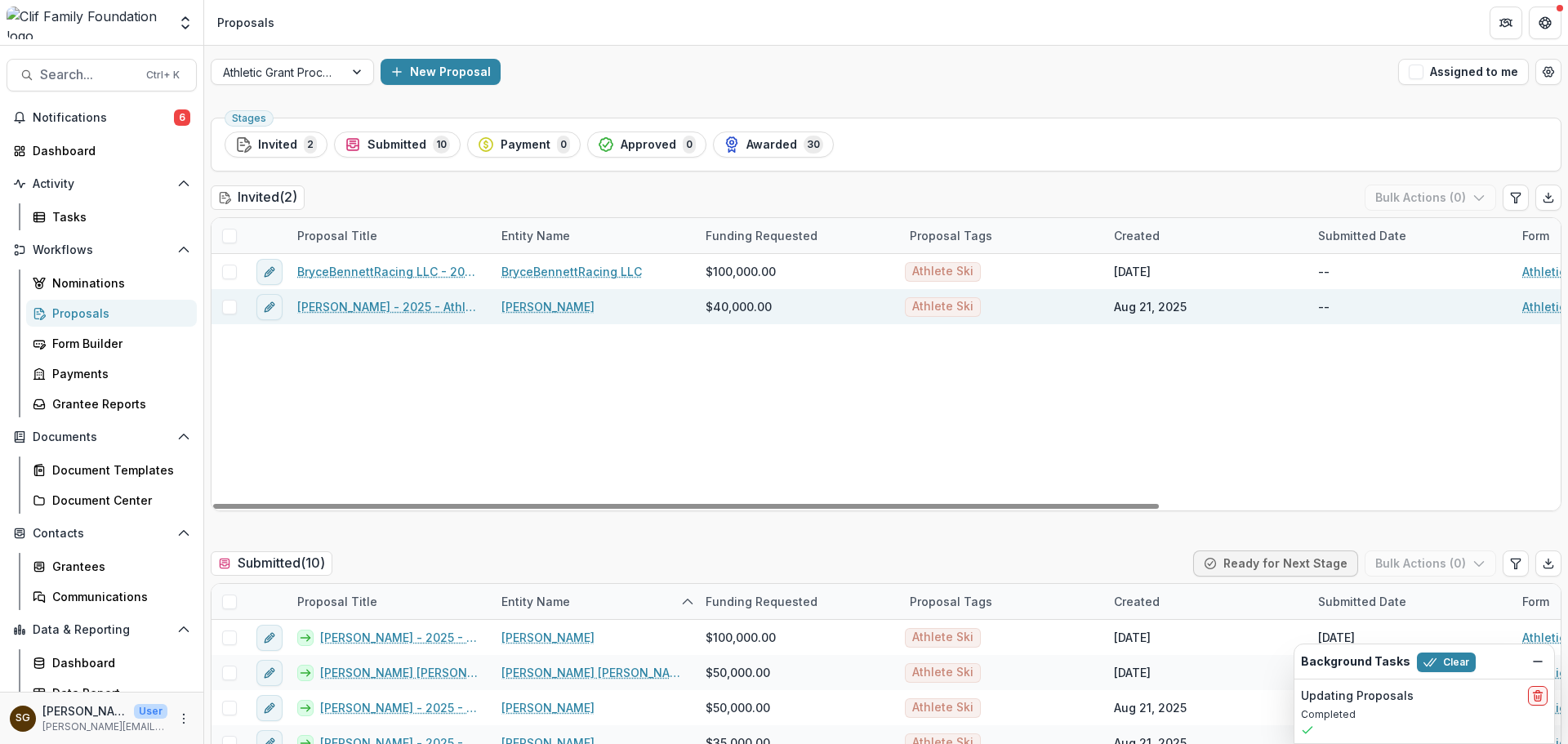
click at [398, 304] on link "[PERSON_NAME] - 2025 - Athletic Scholarship Program" at bounding box center [389, 306] width 185 height 17
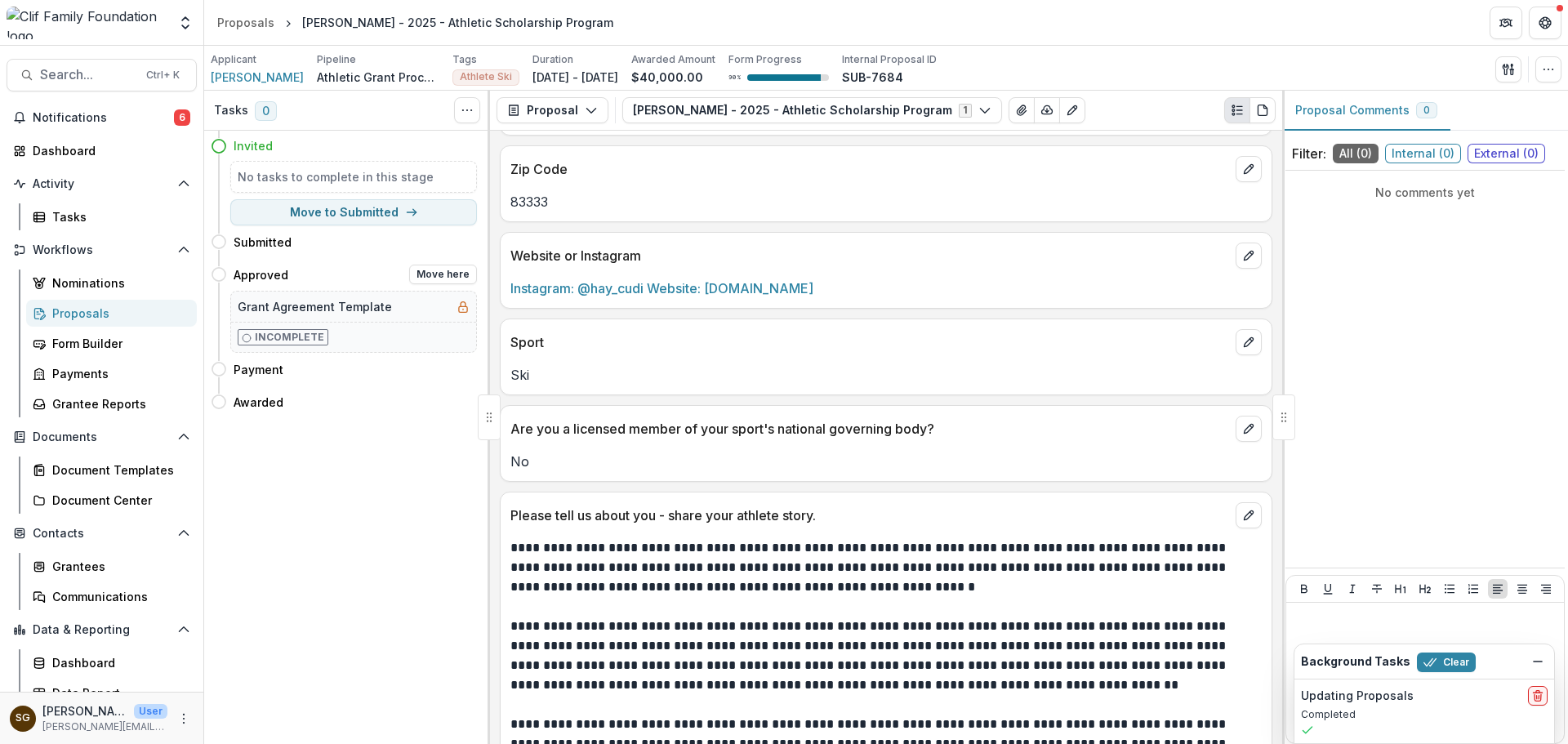
scroll to position [837, 0]
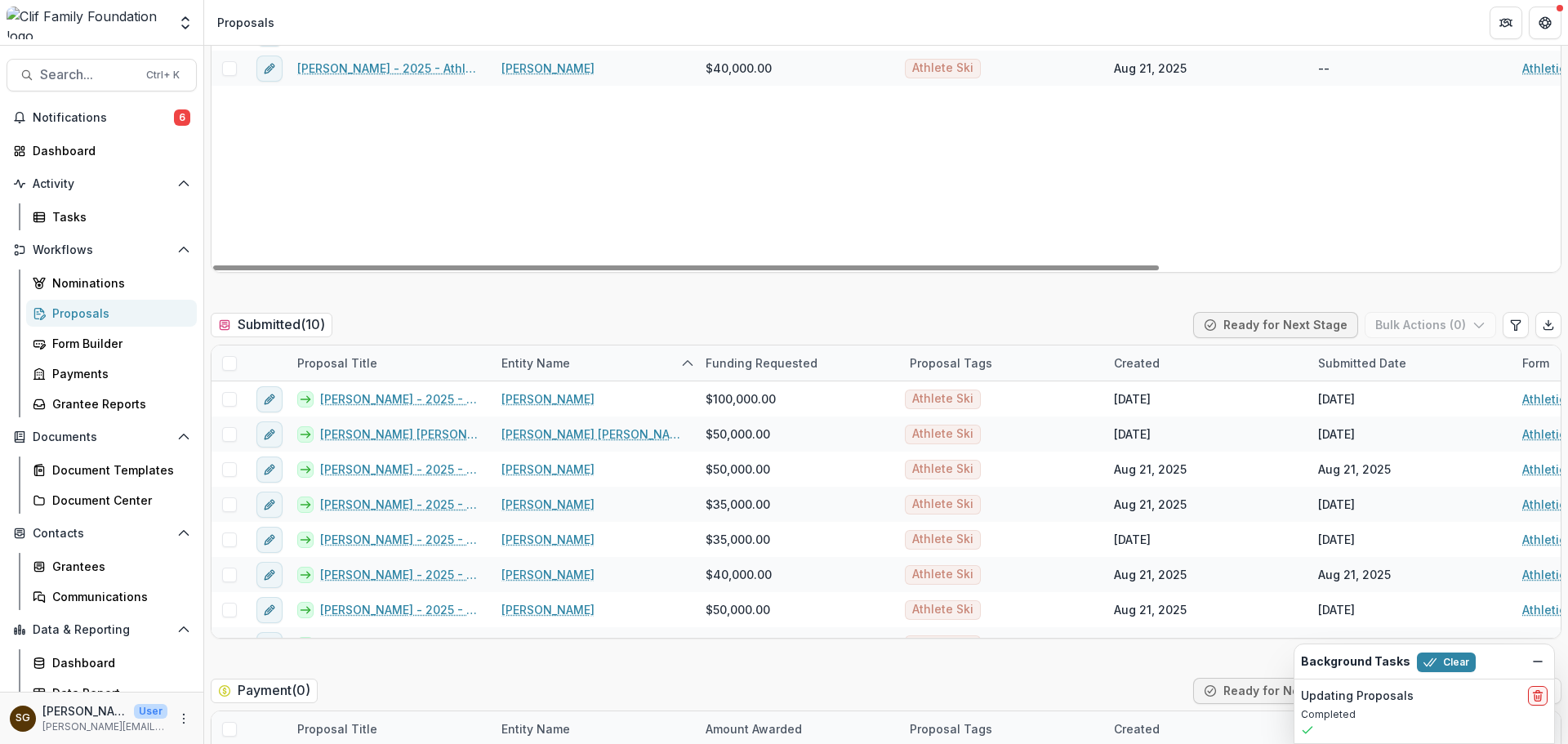
scroll to position [245, 0]
